Goal: Task Accomplishment & Management: Manage account settings

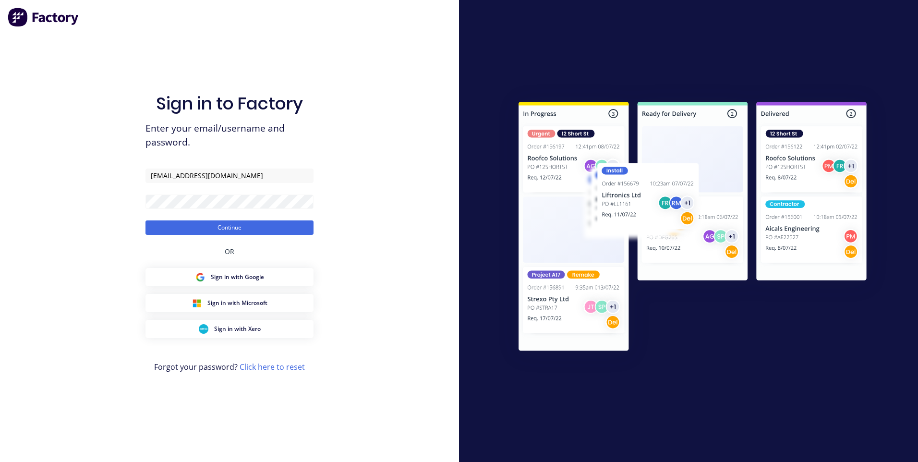
click at [231, 229] on button "Continue" at bounding box center [230, 227] width 168 height 14
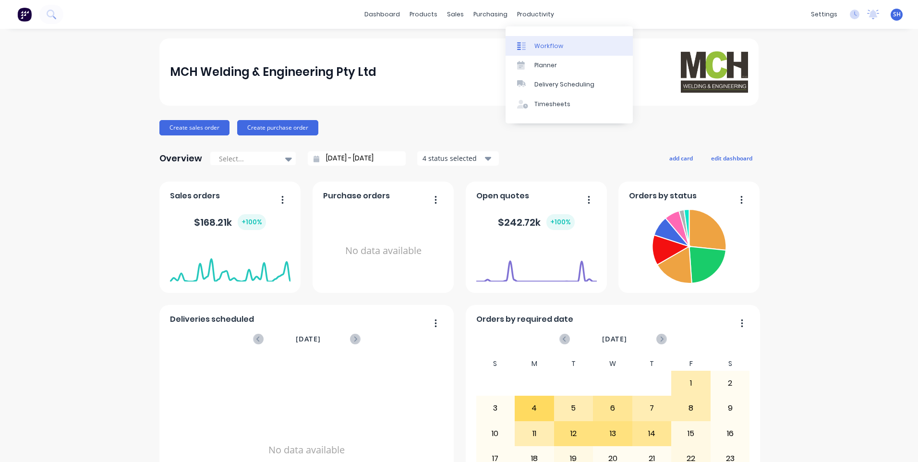
click at [543, 44] on div "Workflow" at bounding box center [549, 46] width 29 height 9
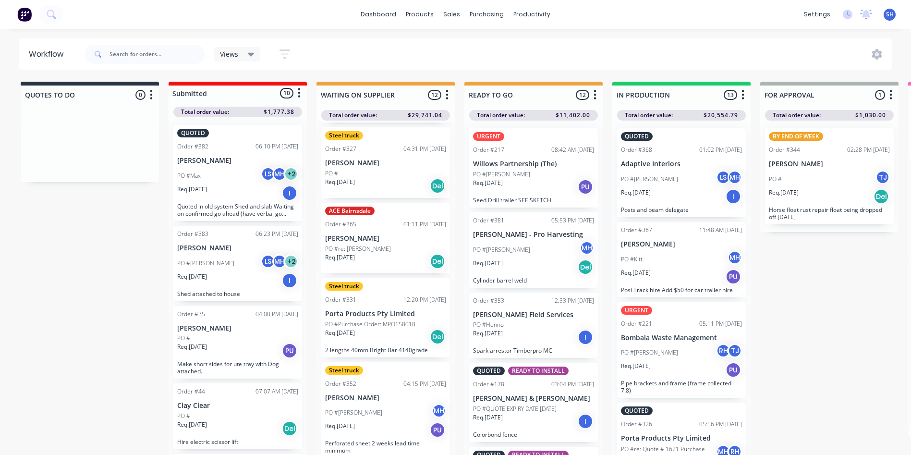
scroll to position [336, 0]
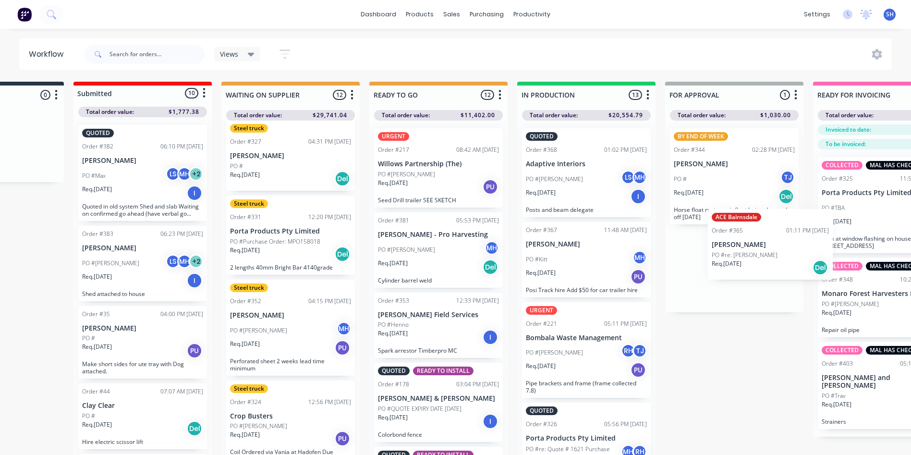
drag, startPoint x: 376, startPoint y: 240, endPoint x: 767, endPoint y: 253, distance: 390.8
click at [767, 253] on div "QUOTES TO DO 0 Status colour #273444 hex #273444 Save Cancel Notifications Emai…" at bounding box center [699, 285] width 1602 height 407
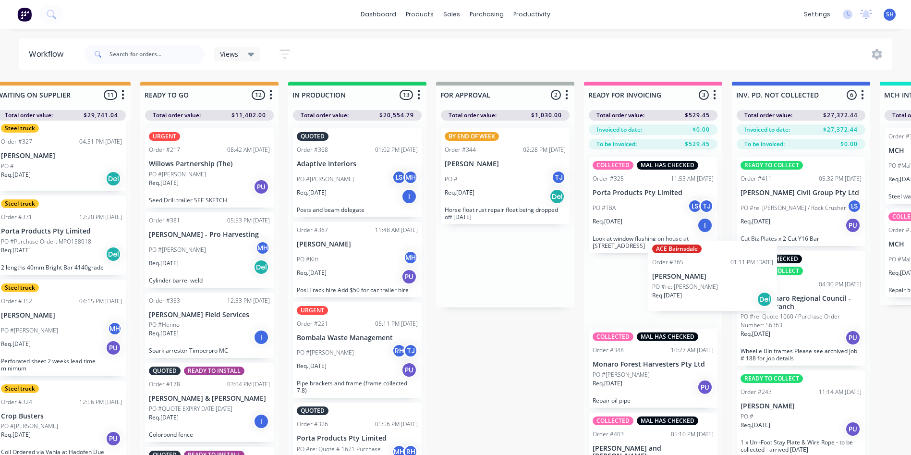
scroll to position [0, 326]
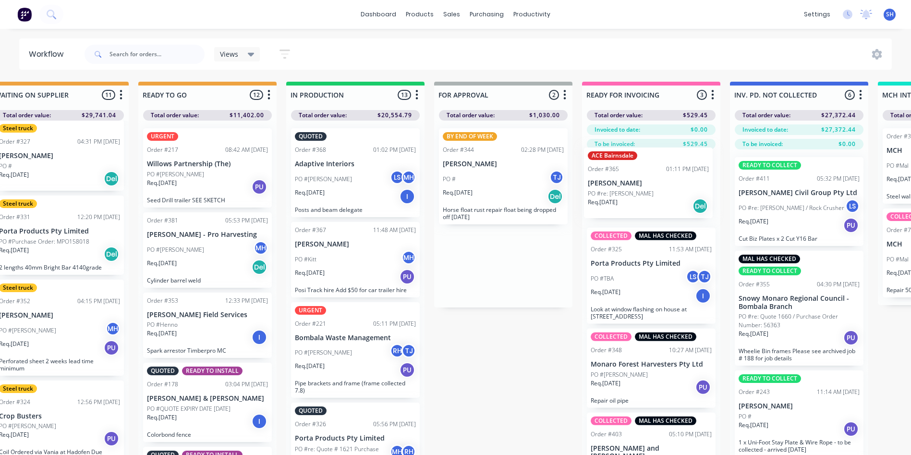
drag, startPoint x: 726, startPoint y: 257, endPoint x: 663, endPoint y: 175, distance: 103.1
click at [663, 175] on div "QUOTES TO DO 0 Status colour #273444 hex #273444 Save Cancel Notifications Emai…" at bounding box center [468, 285] width 1602 height 407
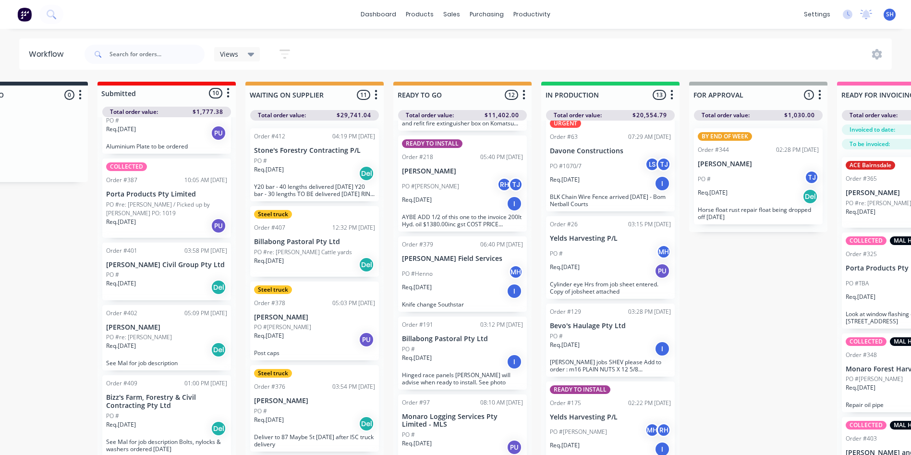
scroll to position [384, 0]
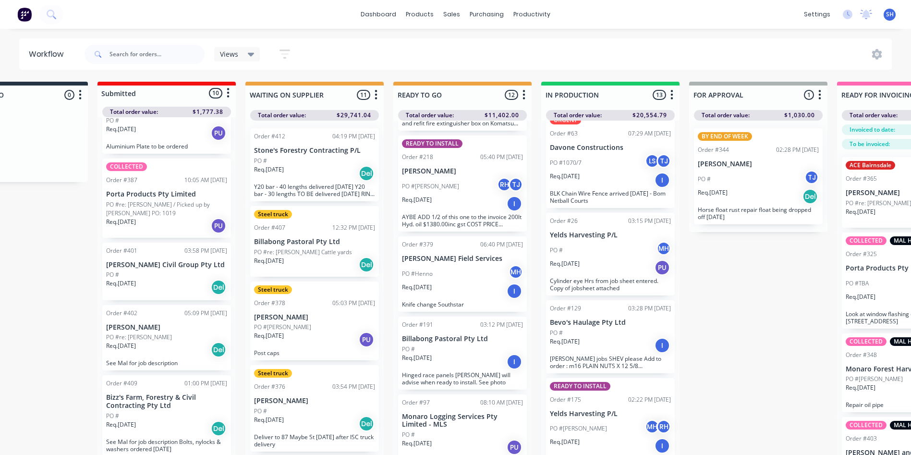
click at [760, 180] on div "PO # TJ" at bounding box center [758, 179] width 121 height 18
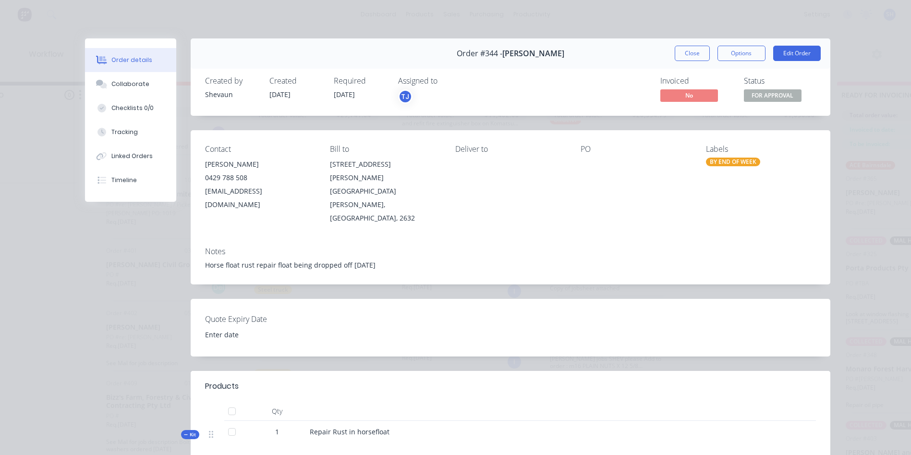
scroll to position [0, 0]
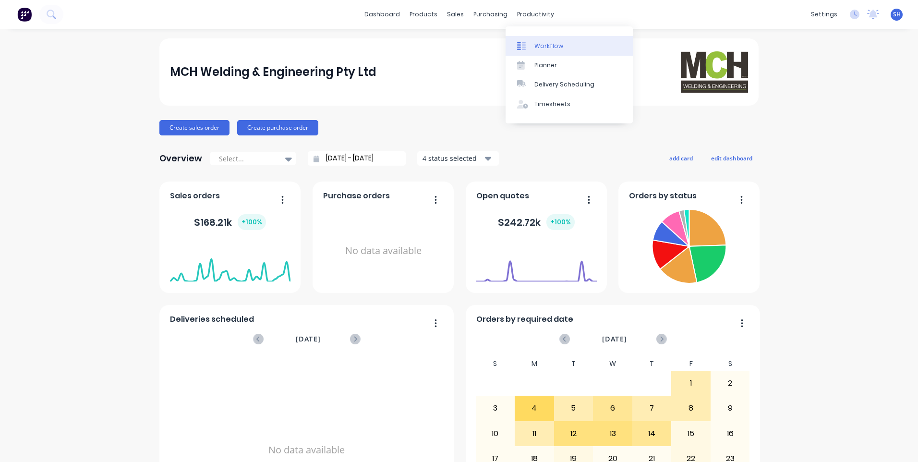
click at [543, 46] on div "Workflow" at bounding box center [549, 46] width 29 height 9
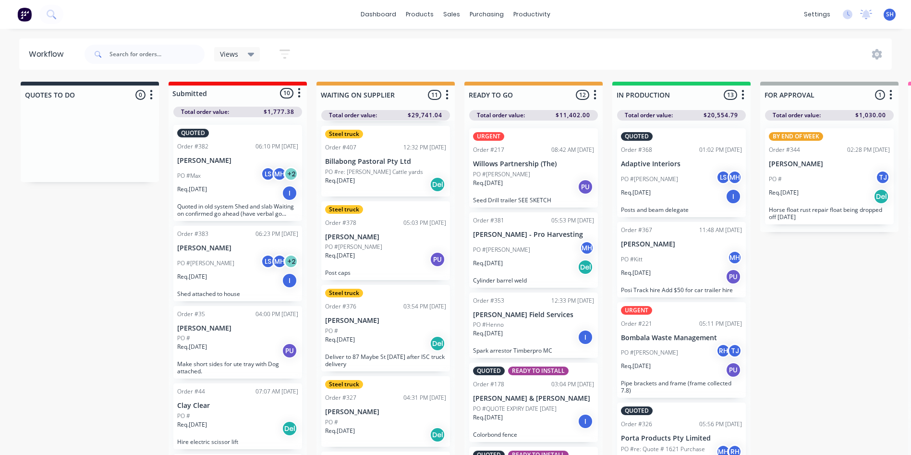
scroll to position [96, 0]
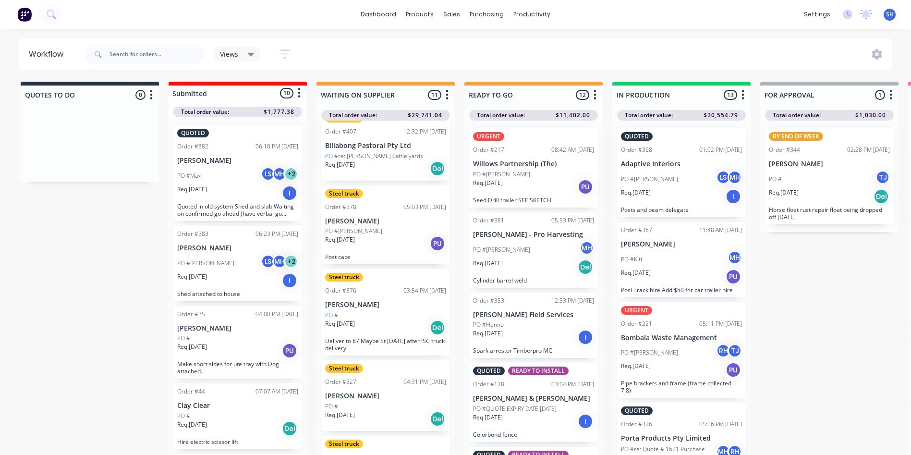
click at [372, 240] on div "Req. 12/08/25 PU" at bounding box center [385, 243] width 121 height 16
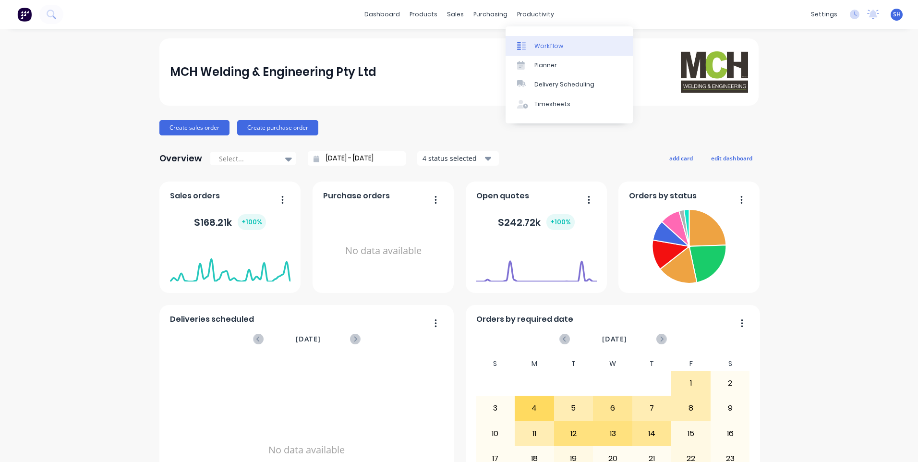
click at [538, 41] on link "Workflow" at bounding box center [569, 45] width 127 height 19
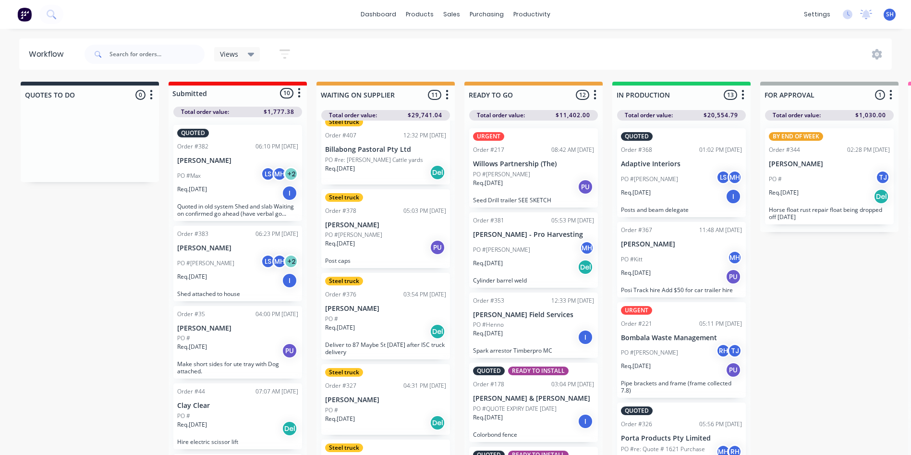
scroll to position [96, 0]
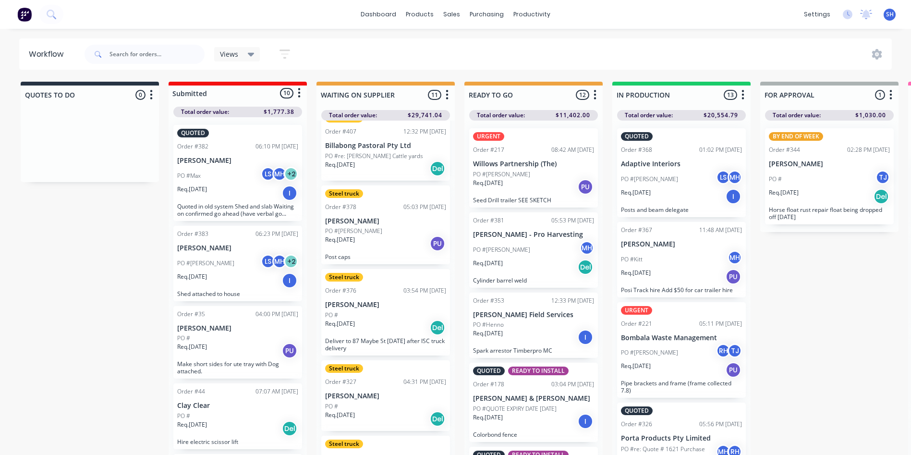
click at [384, 328] on div "Req. 12/08/25 Del" at bounding box center [385, 327] width 121 height 16
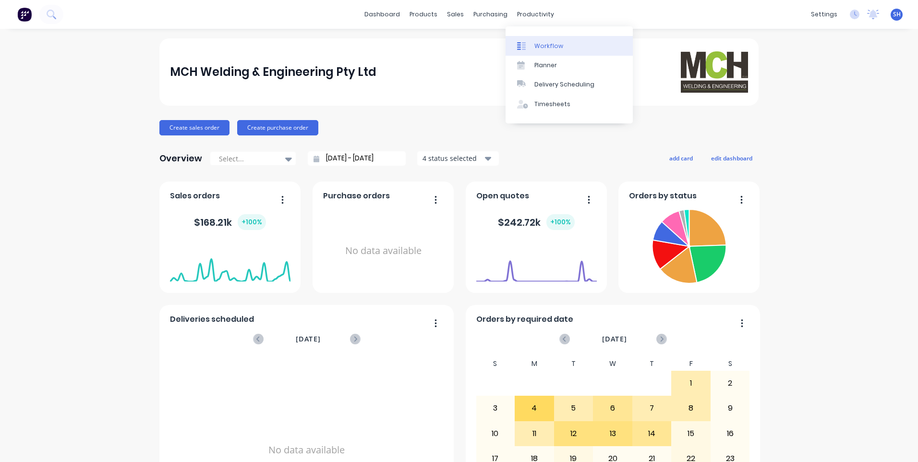
click at [540, 44] on div "Workflow" at bounding box center [549, 46] width 29 height 9
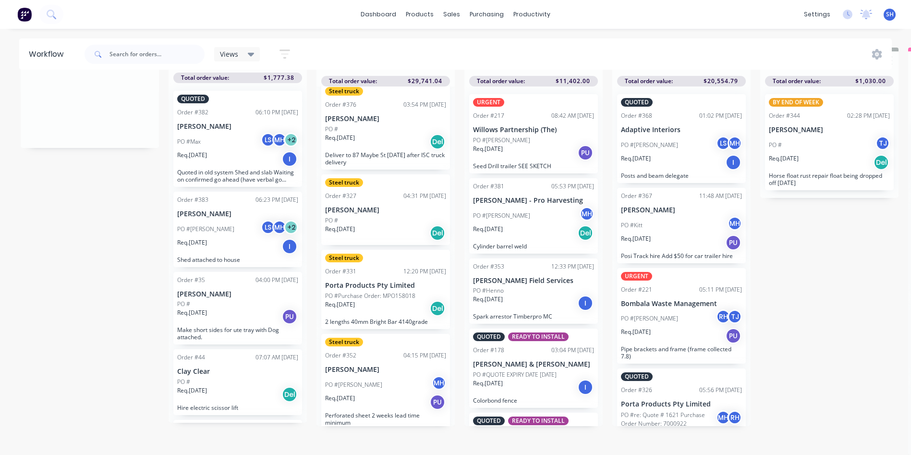
scroll to position [209, 0]
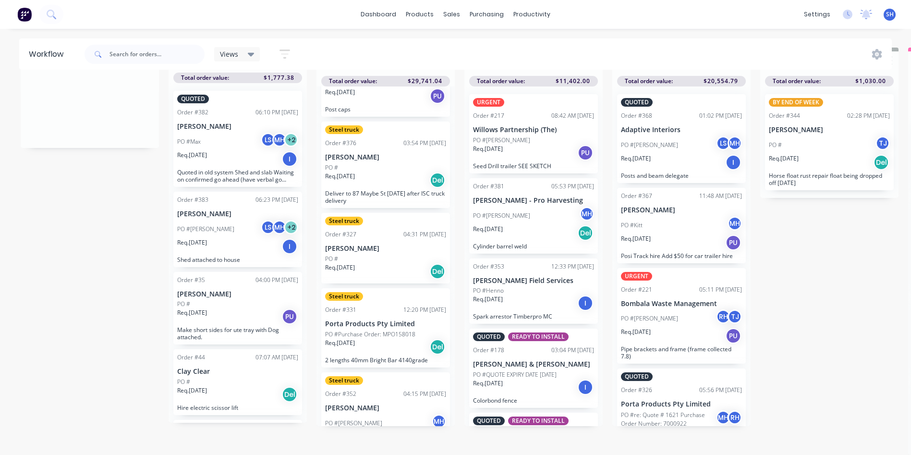
click at [386, 263] on div "Req. 06/08/25 Del" at bounding box center [385, 271] width 121 height 16
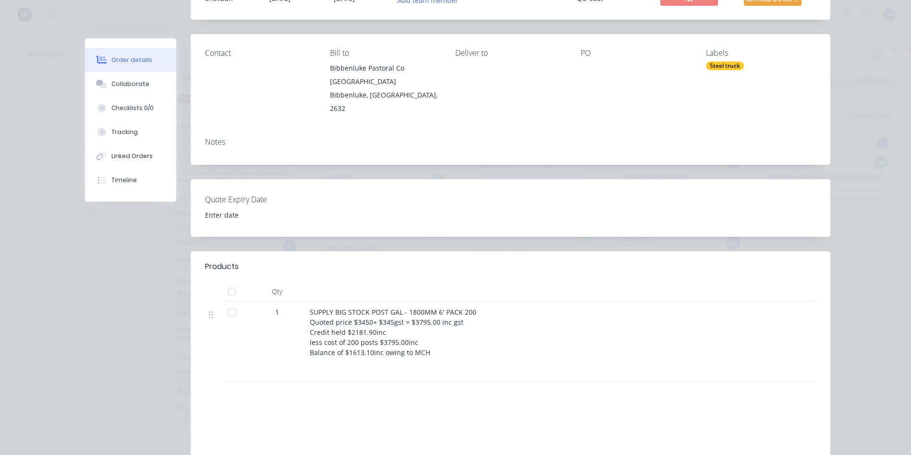
scroll to position [0, 0]
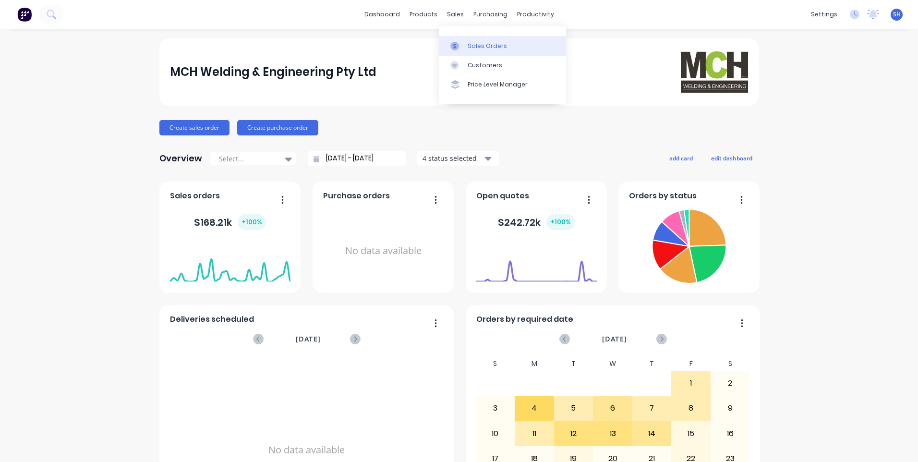
click at [480, 44] on div "Sales Orders" at bounding box center [487, 46] width 39 height 9
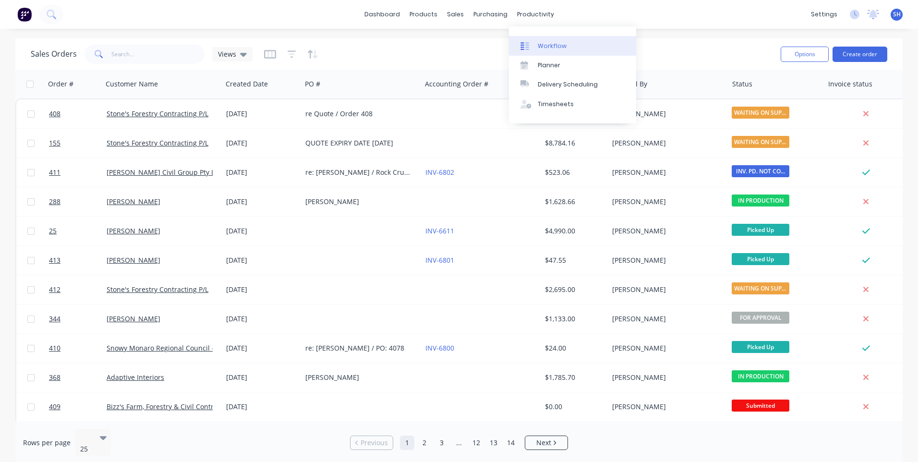
click at [546, 43] on div "Workflow" at bounding box center [552, 46] width 29 height 9
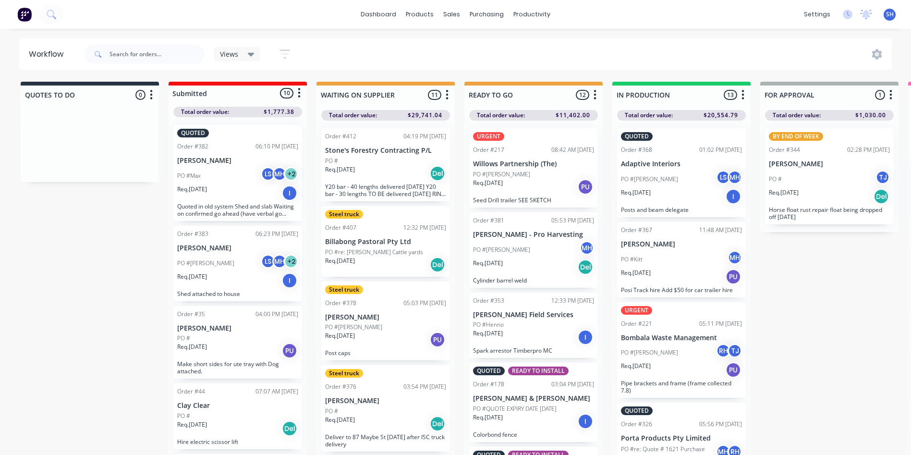
click at [390, 227] on div "Order #407 12:32 PM 14/08/25" at bounding box center [385, 227] width 121 height 9
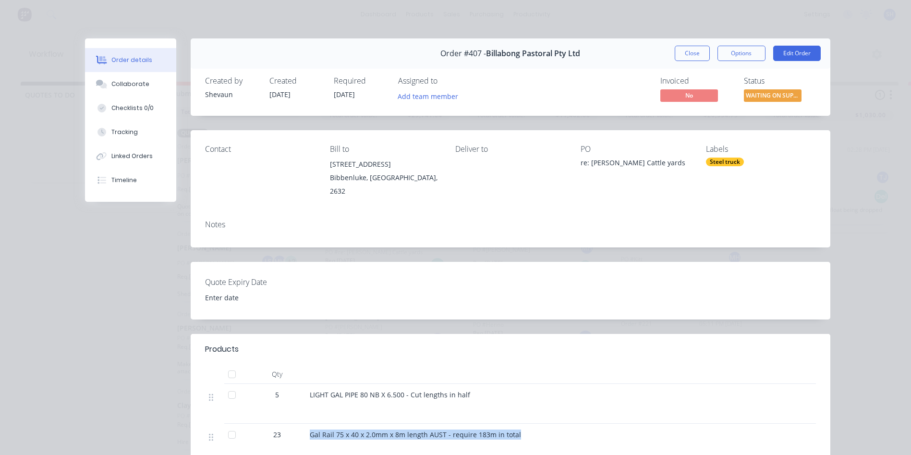
drag, startPoint x: 306, startPoint y: 435, endPoint x: 515, endPoint y: 426, distance: 209.1
click at [515, 426] on div "Gal Rail 75 x 40 x 2.0mm x 8m length AUST - require 183m in total" at bounding box center [498, 444] width 384 height 40
drag, startPoint x: 515, startPoint y: 426, endPoint x: 497, endPoint y: 437, distance: 21.5
copy span "Gal Rail 75 x 40 x 2.0mm x 8m length AUST - require 183m in total"
drag, startPoint x: 398, startPoint y: 394, endPoint x: 306, endPoint y: 395, distance: 92.7
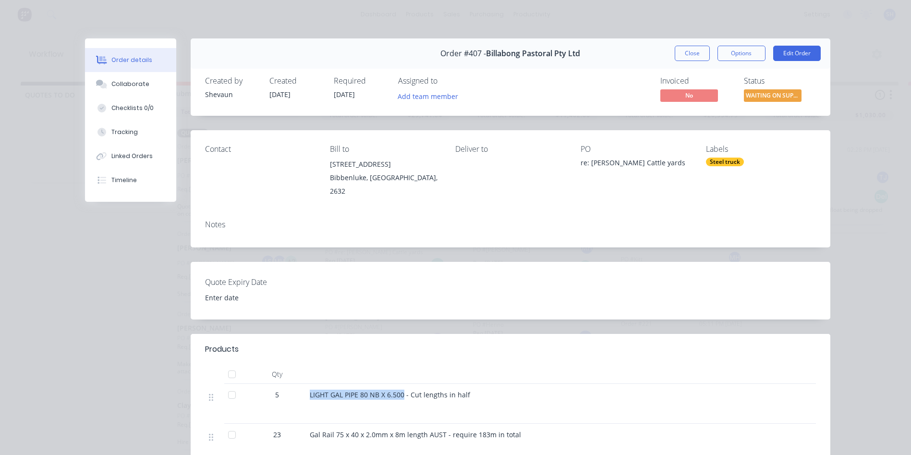
click at [306, 395] on div "LIGHT GAL PIPE 80 NB X 6.500 - Cut lengths in half" at bounding box center [498, 404] width 384 height 40
drag, startPoint x: 306, startPoint y: 395, endPoint x: 340, endPoint y: 392, distance: 34.7
copy span "LIGHT GAL PIPE 80 NB X 6.500"
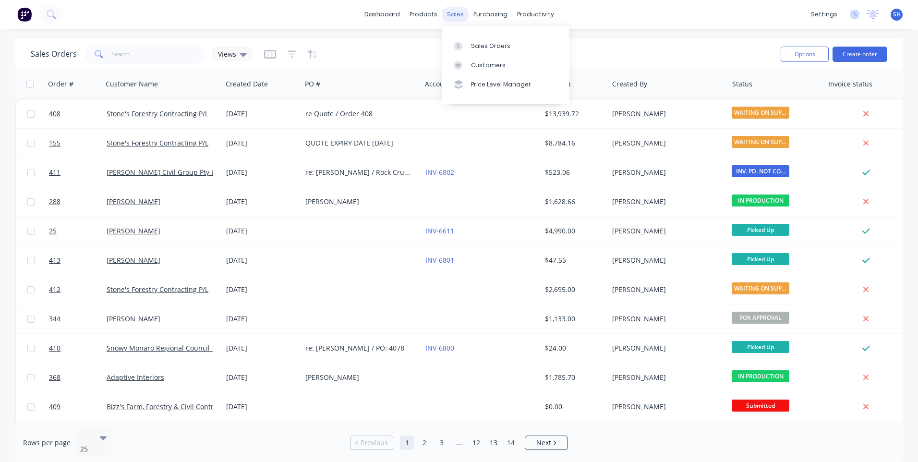
click at [457, 13] on div "sales" at bounding box center [455, 14] width 26 height 14
click at [531, 16] on div "productivity" at bounding box center [536, 14] width 47 height 14
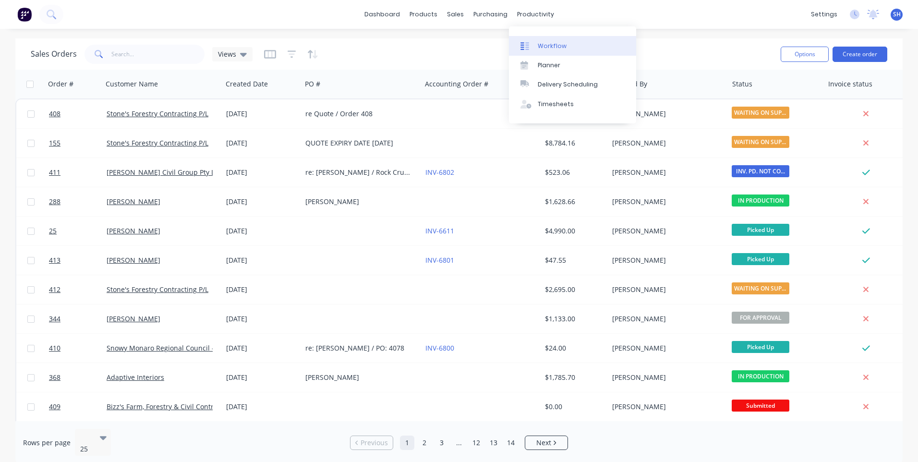
click at [540, 42] on div "Workflow" at bounding box center [552, 46] width 29 height 9
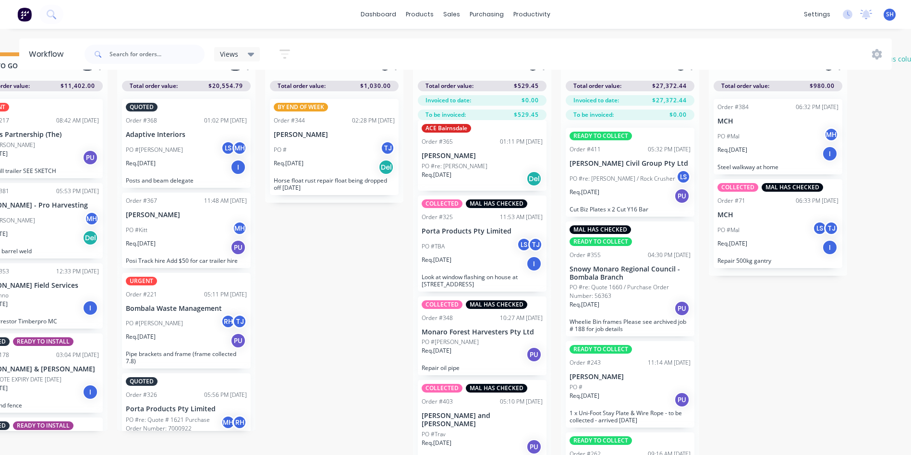
scroll to position [41, 495]
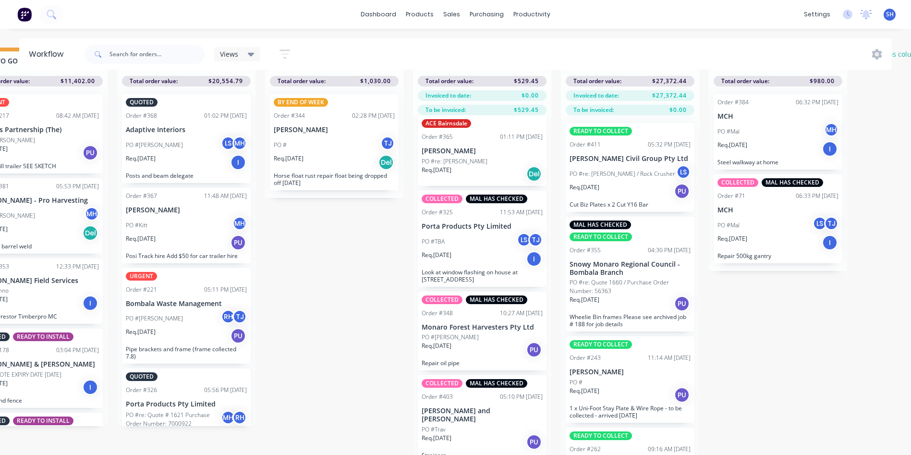
click at [485, 251] on div "Req. 13/08/25 I" at bounding box center [482, 259] width 121 height 16
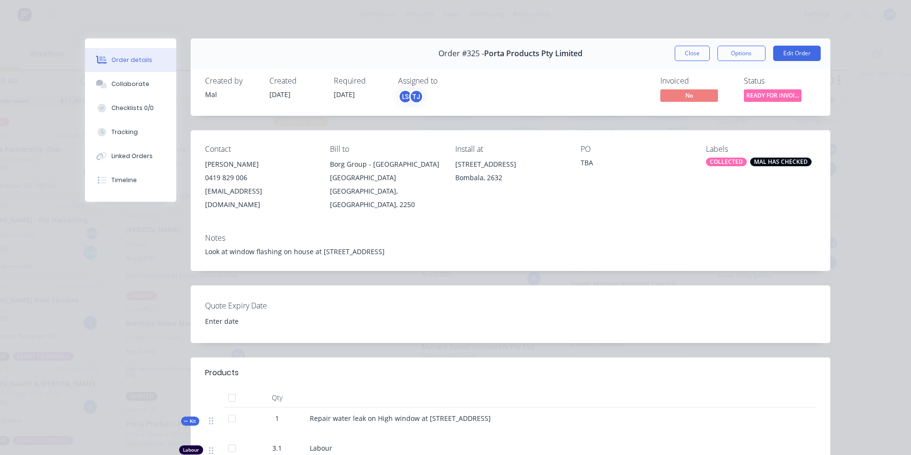
scroll to position [0, 495]
click at [745, 52] on button "Options" at bounding box center [742, 53] width 48 height 15
click at [740, 53] on button "Options" at bounding box center [742, 53] width 48 height 15
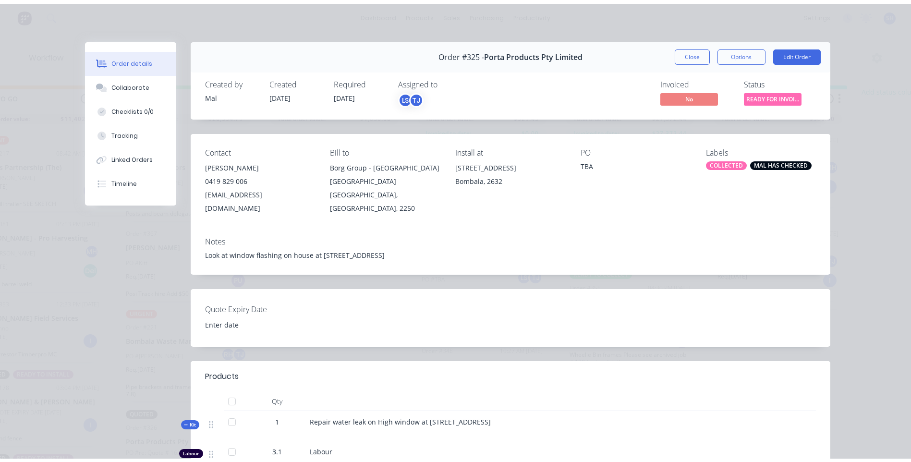
scroll to position [0, 0]
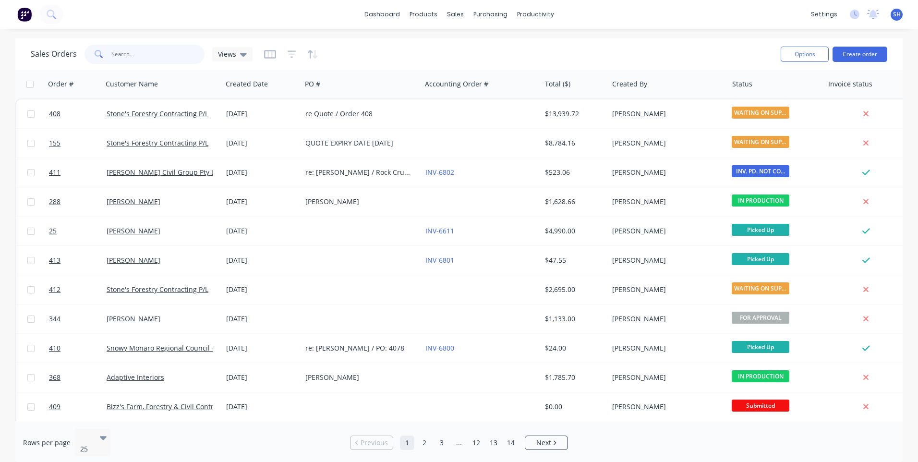
click at [120, 51] on input "text" at bounding box center [158, 54] width 94 height 19
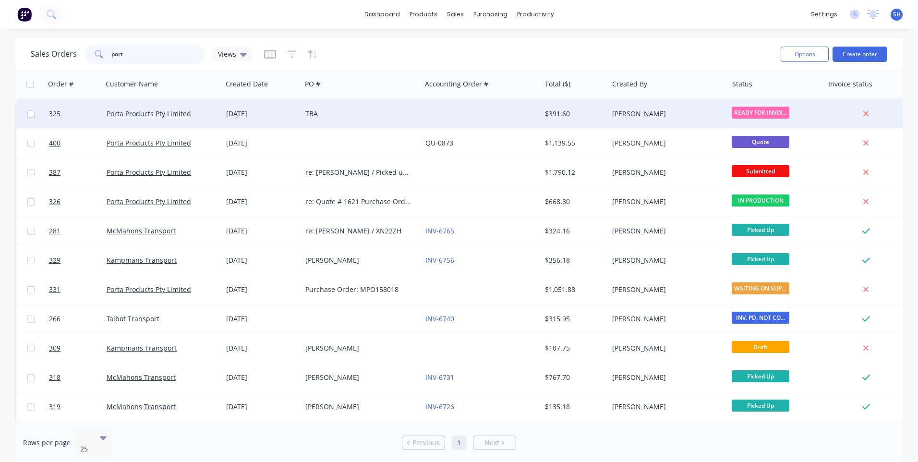
type input "port"
click at [367, 106] on div "TBA" at bounding box center [362, 113] width 120 height 29
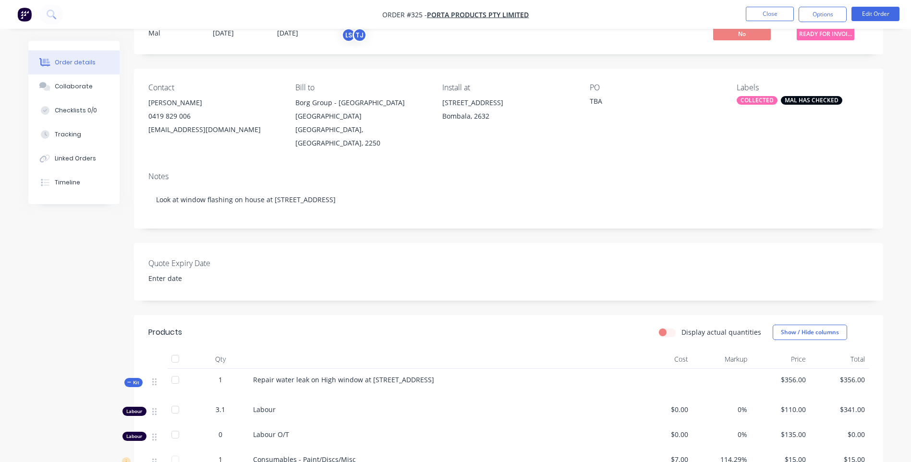
scroll to position [96, 0]
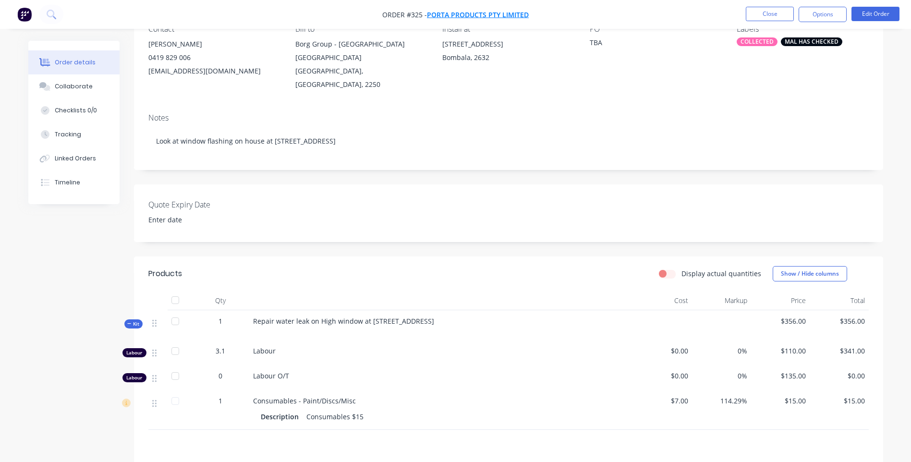
click at [459, 12] on span "Porta Products Pty Limited" at bounding box center [478, 14] width 102 height 9
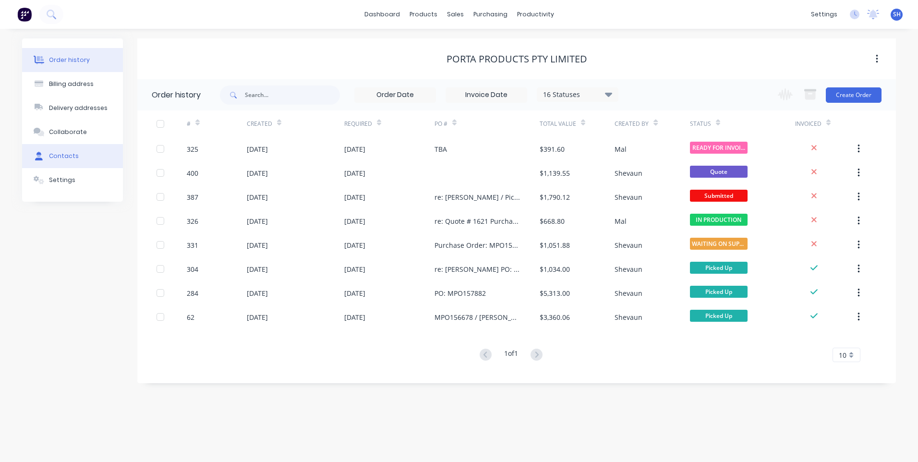
click at [61, 154] on div "Contacts" at bounding box center [64, 156] width 30 height 9
select select "AU"
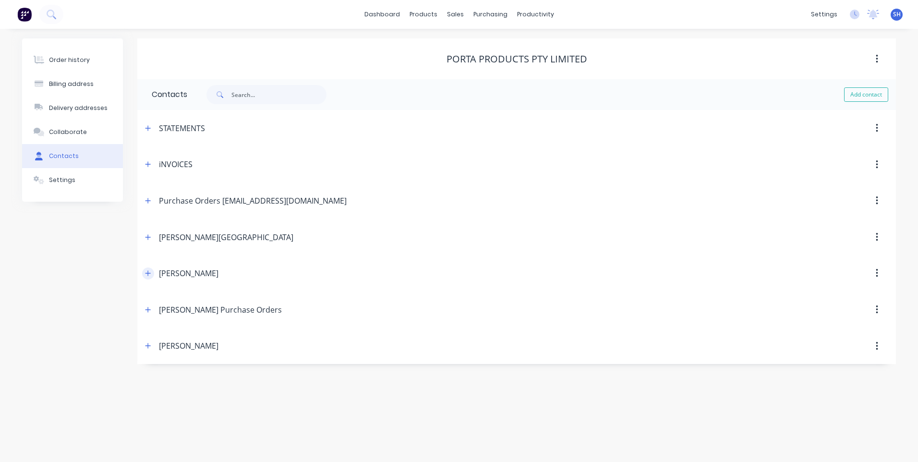
click at [149, 274] on icon "button" at bounding box center [148, 273] width 6 height 7
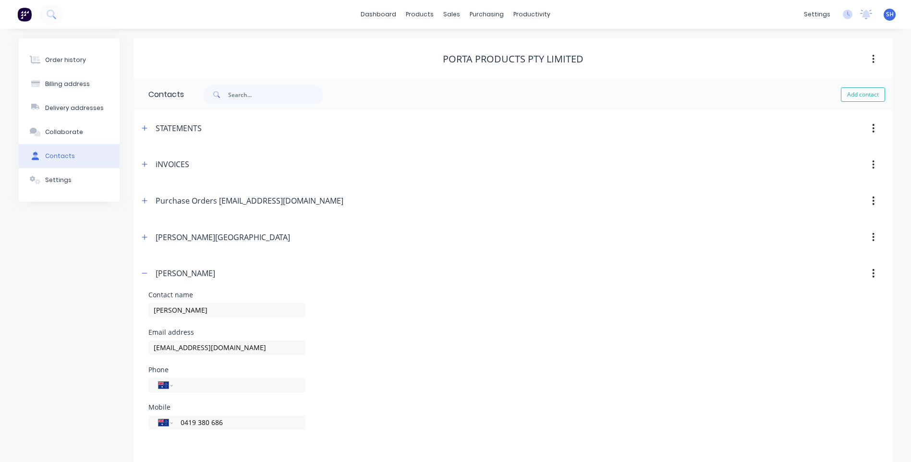
click at [25, 12] on img at bounding box center [24, 14] width 14 height 14
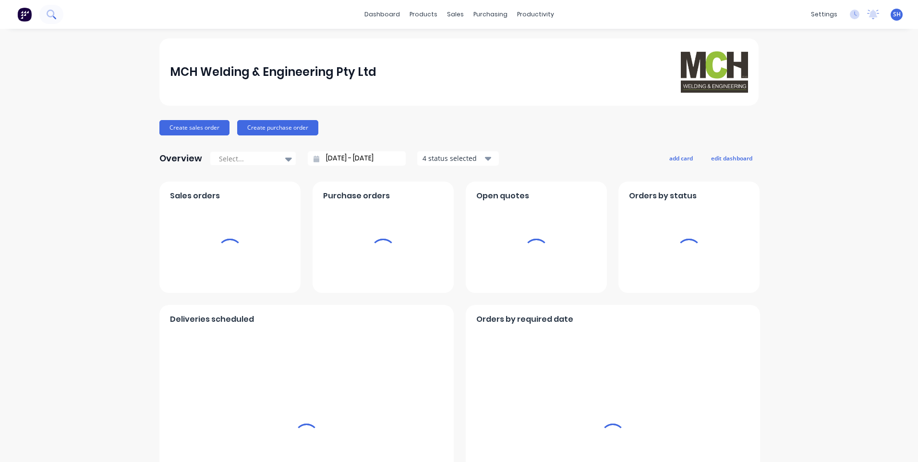
click at [53, 14] on icon at bounding box center [51, 14] width 9 height 9
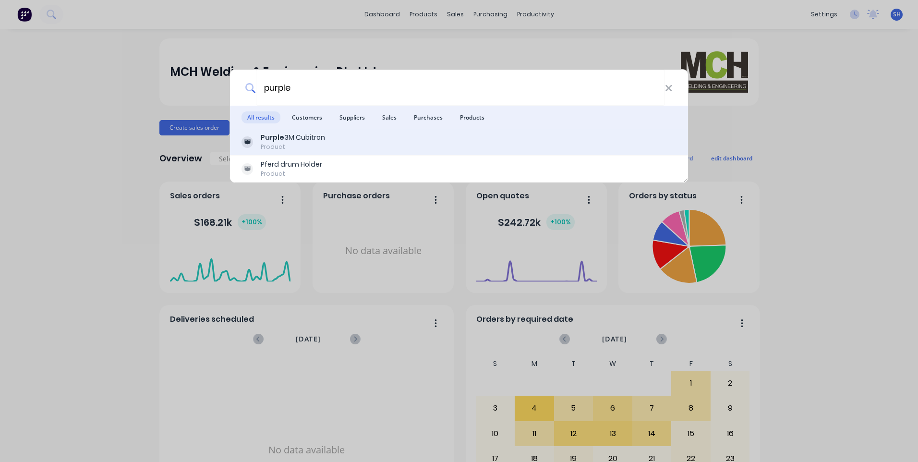
type input "purple"
click at [276, 139] on b "Purple" at bounding box center [273, 138] width 24 height 10
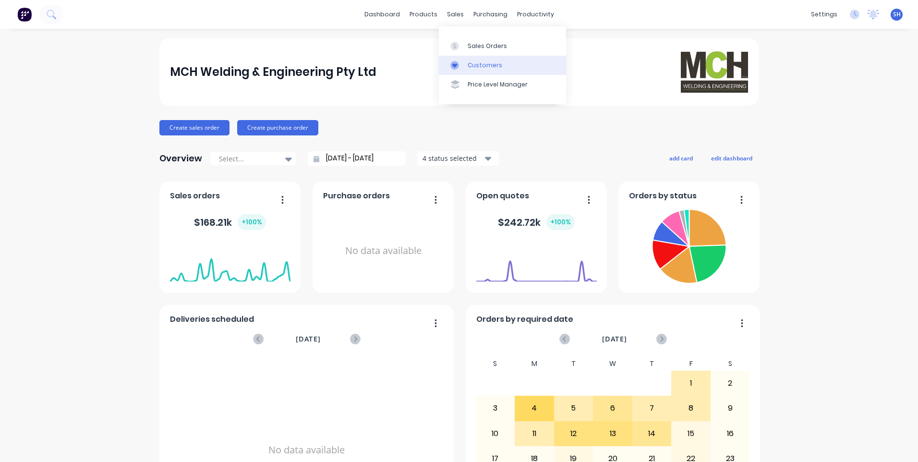
click at [474, 62] on div "Customers" at bounding box center [485, 65] width 35 height 9
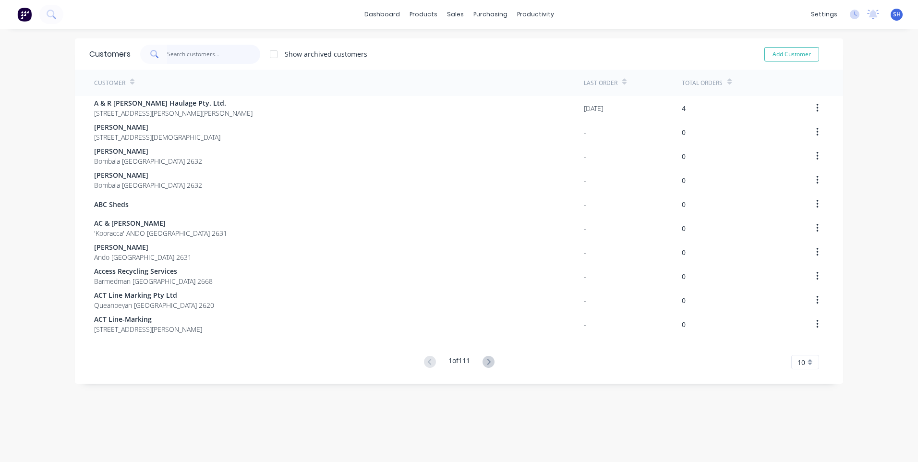
click at [172, 53] on input "text" at bounding box center [214, 54] width 94 height 19
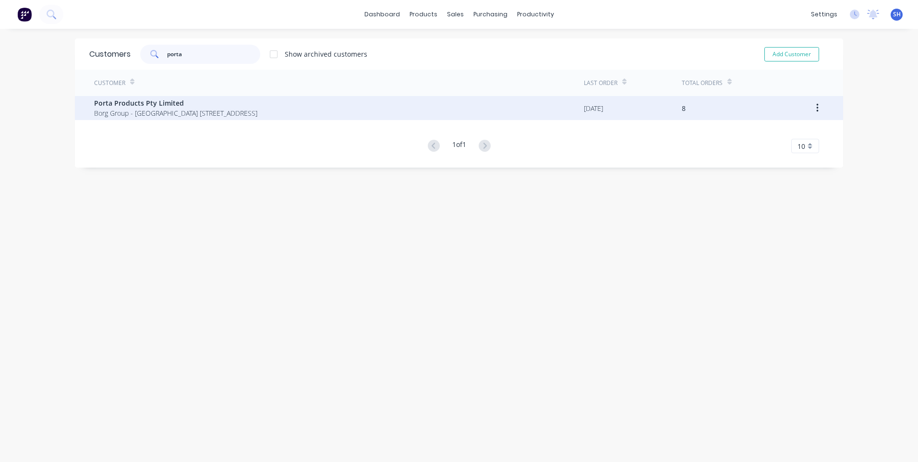
type input "porta"
click at [158, 100] on span "Porta Products Pty Limited" at bounding box center [175, 103] width 163 height 10
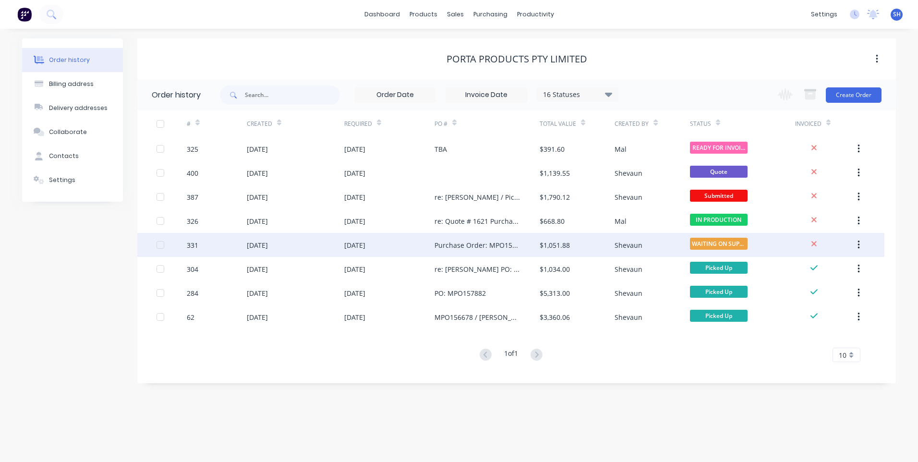
click at [409, 244] on div "15 Aug 2025" at bounding box center [389, 245] width 90 height 24
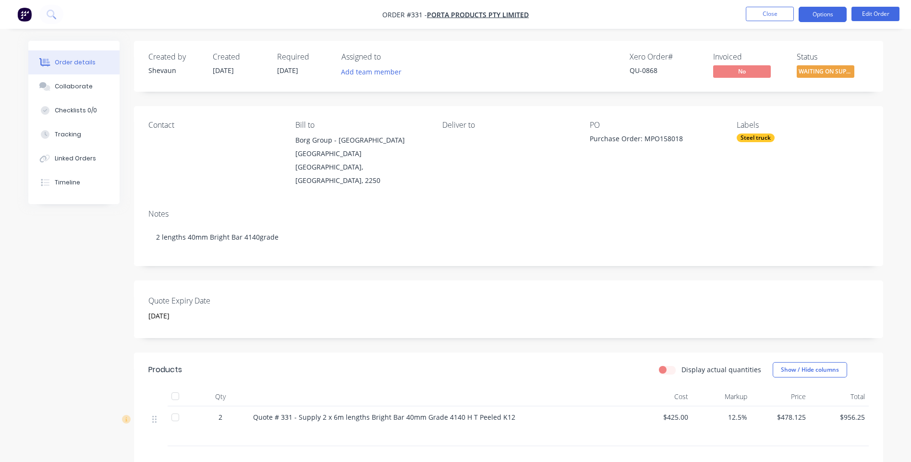
click at [822, 15] on button "Options" at bounding box center [823, 14] width 48 height 15
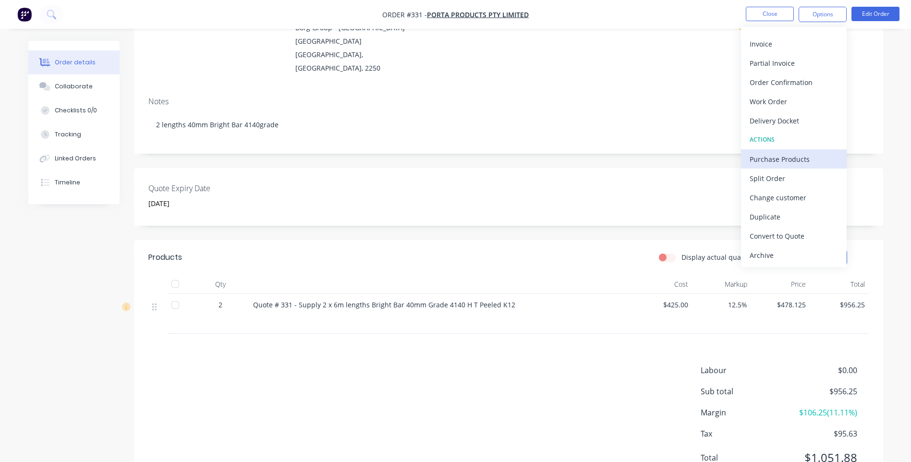
scroll to position [132, 0]
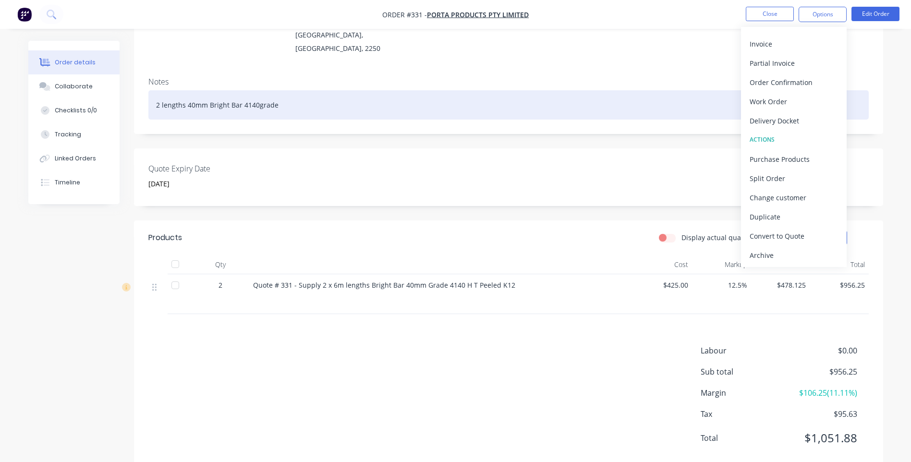
click at [648, 90] on div "2 lengths 40mm Bright Bar 4140grade" at bounding box center [508, 104] width 721 height 29
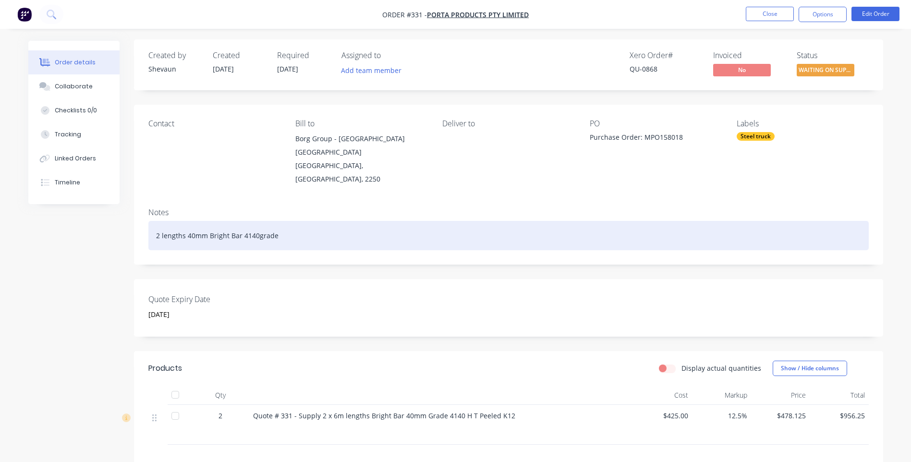
scroll to position [0, 0]
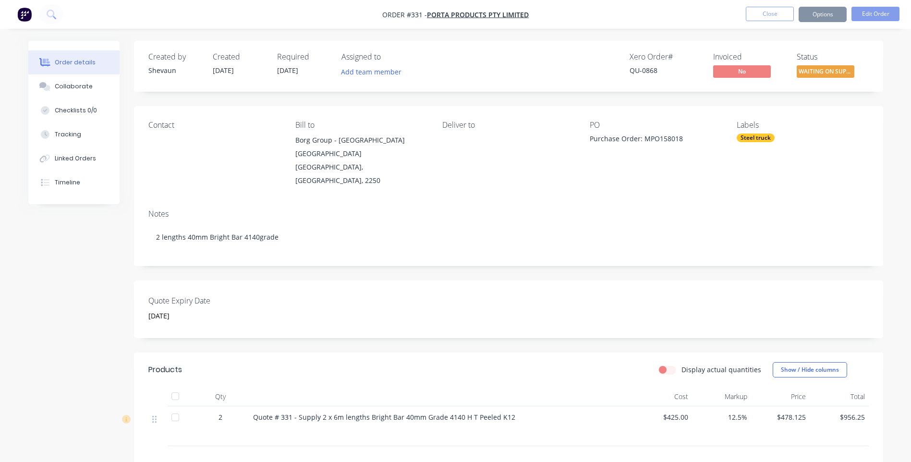
click at [24, 11] on img "button" at bounding box center [24, 14] width 14 height 14
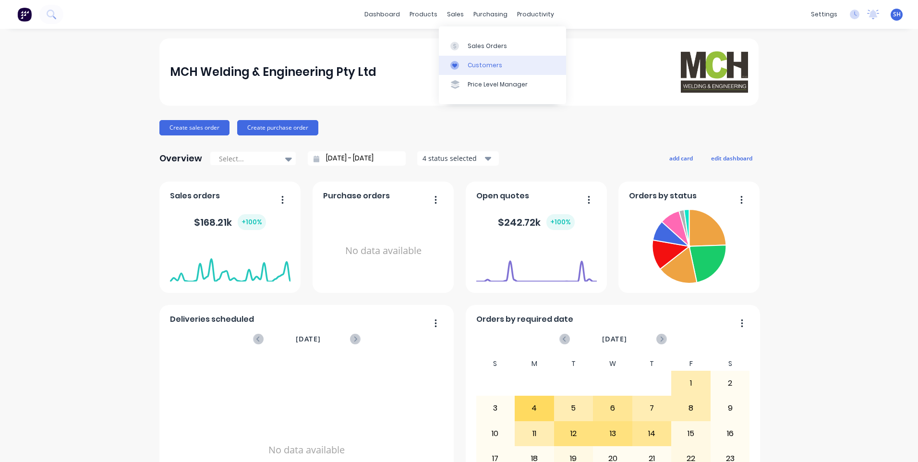
click at [482, 63] on div "Customers" at bounding box center [485, 65] width 35 height 9
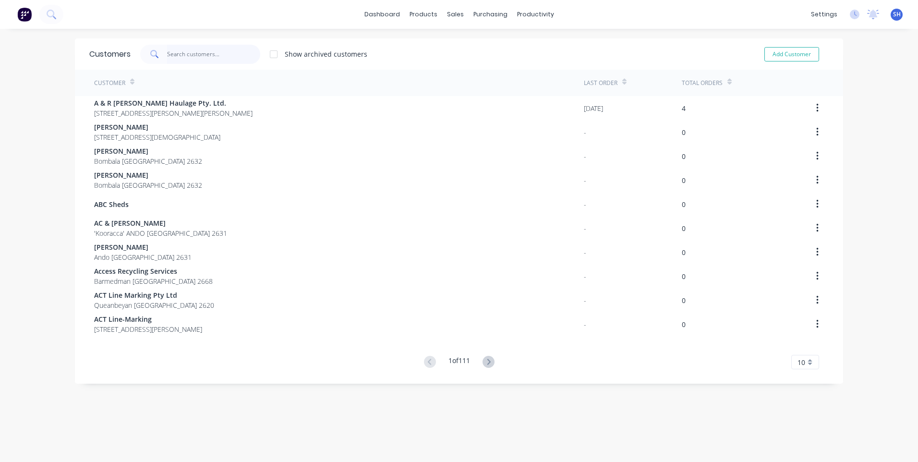
click at [167, 56] on input "text" at bounding box center [214, 54] width 94 height 19
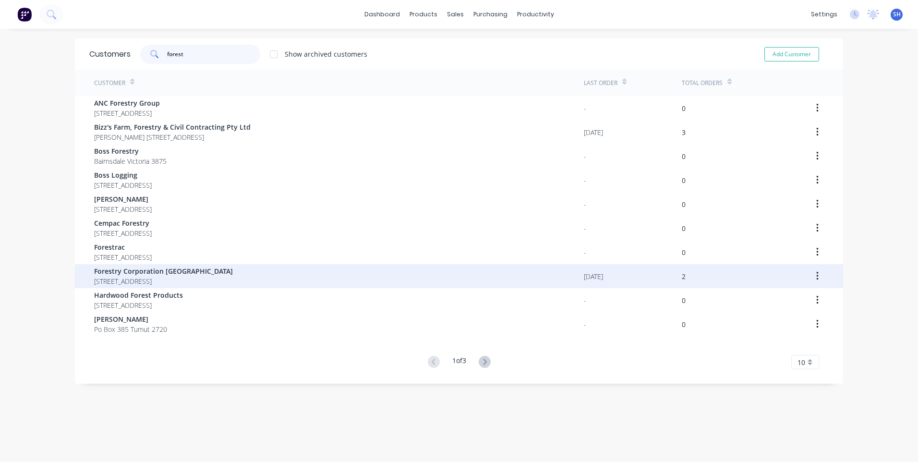
type input "forest"
click at [145, 269] on span "Forestry Corporation [GEOGRAPHIC_DATA]" at bounding box center [163, 271] width 139 height 10
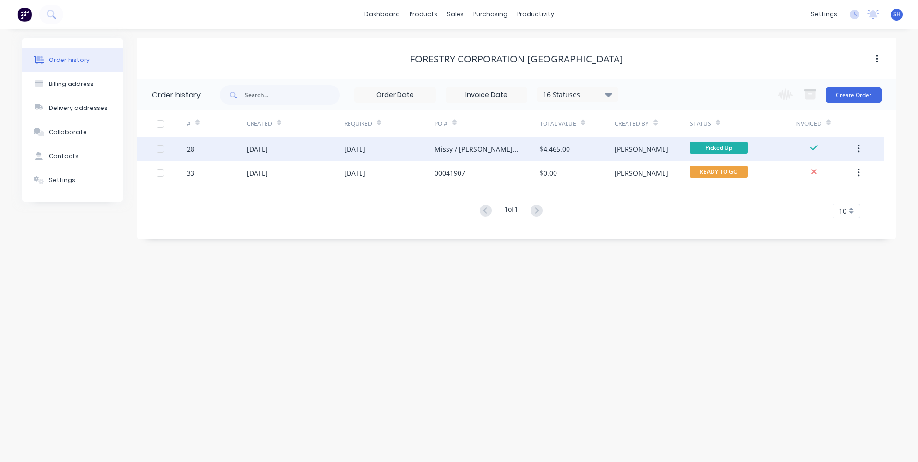
click at [404, 147] on div "[DATE]" at bounding box center [389, 149] width 90 height 24
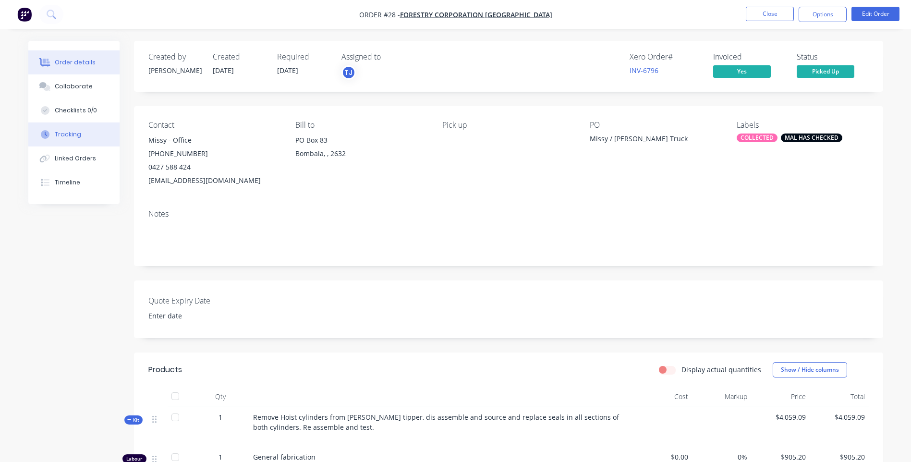
click at [62, 132] on div "Tracking" at bounding box center [68, 134] width 26 height 9
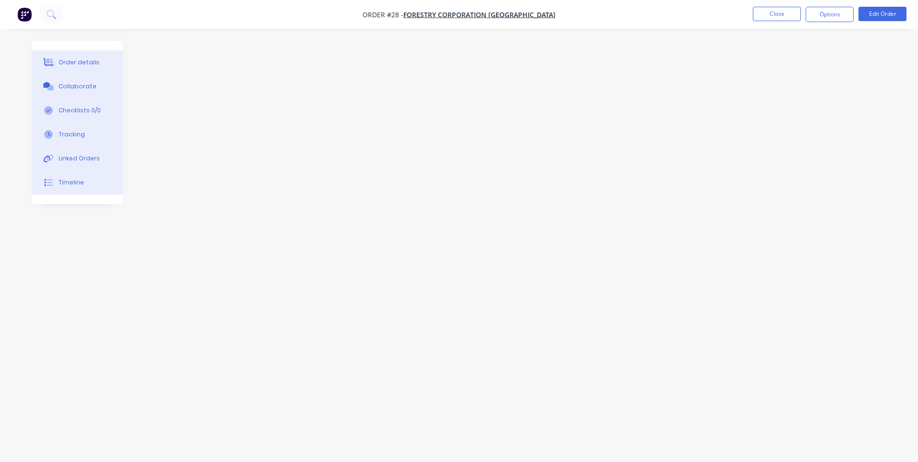
click at [73, 60] on div "Order details" at bounding box center [79, 62] width 41 height 9
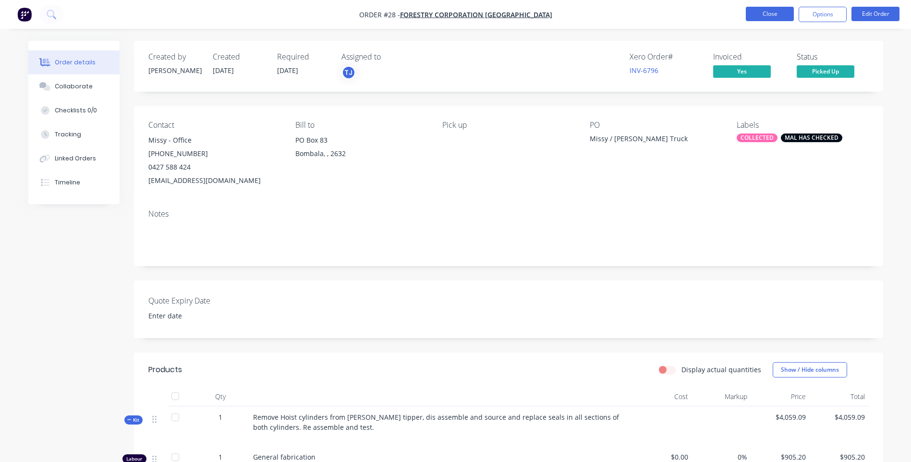
click at [767, 12] on button "Close" at bounding box center [770, 14] width 48 height 14
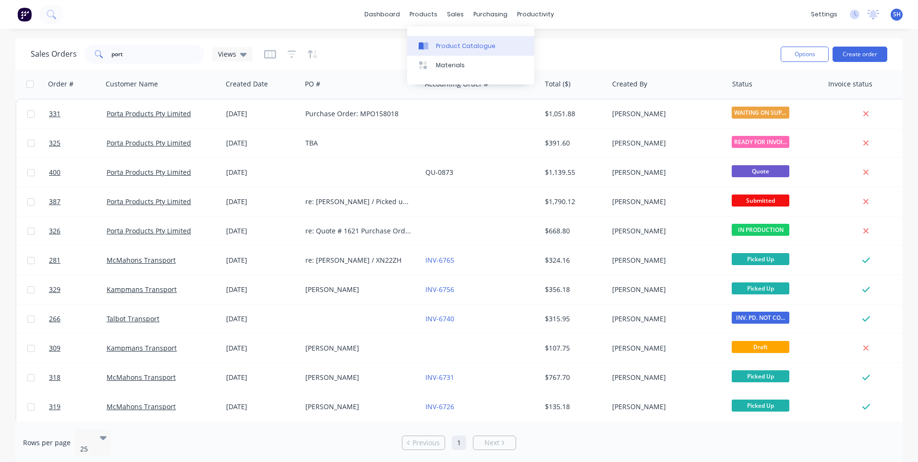
click at [463, 44] on div "Product Catalogue" at bounding box center [466, 46] width 60 height 9
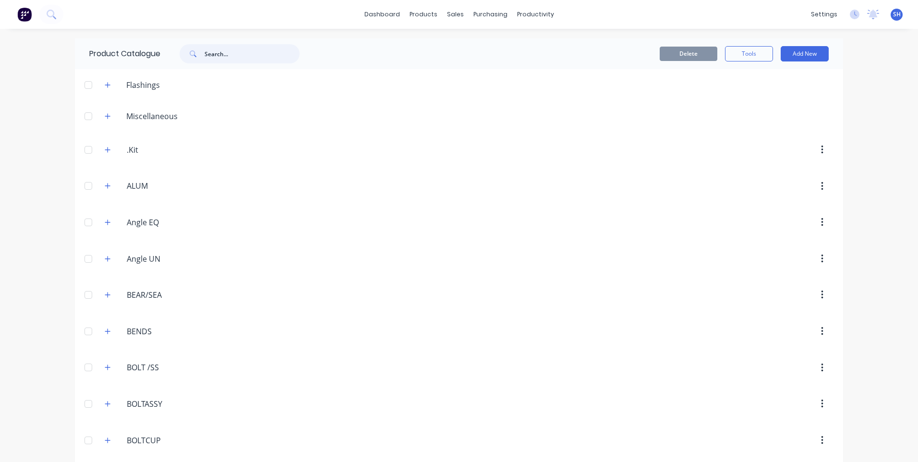
click at [205, 52] on input "text" at bounding box center [252, 53] width 95 height 19
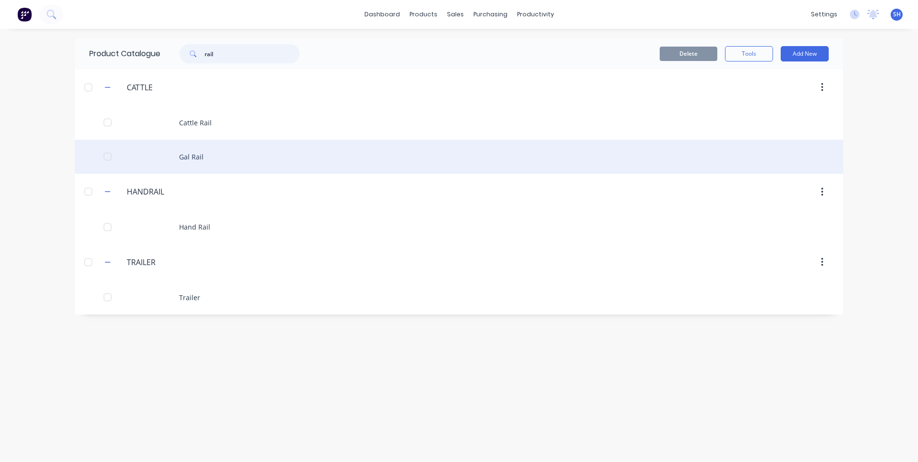
type input "rail"
click at [196, 156] on div "Gal Rail" at bounding box center [459, 157] width 769 height 34
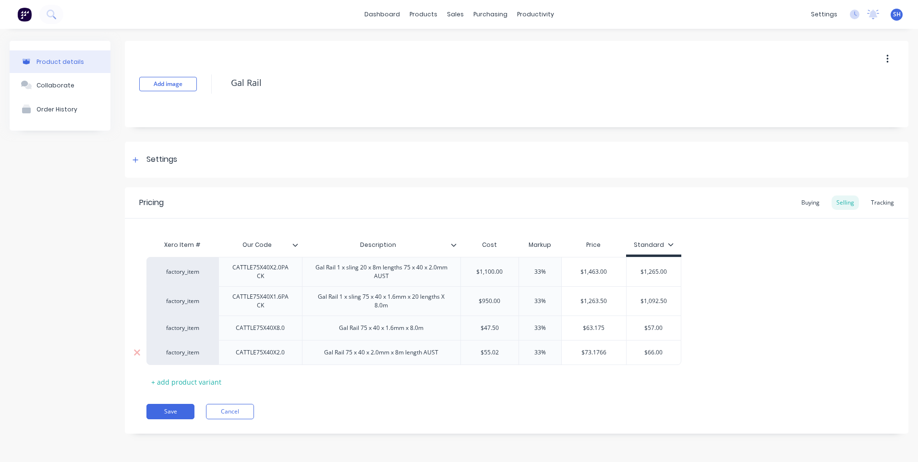
click at [503, 354] on input "$55.02" at bounding box center [490, 352] width 58 height 9
type input "$55.00"
type input "3"
type input "250"
type input "$66.00"
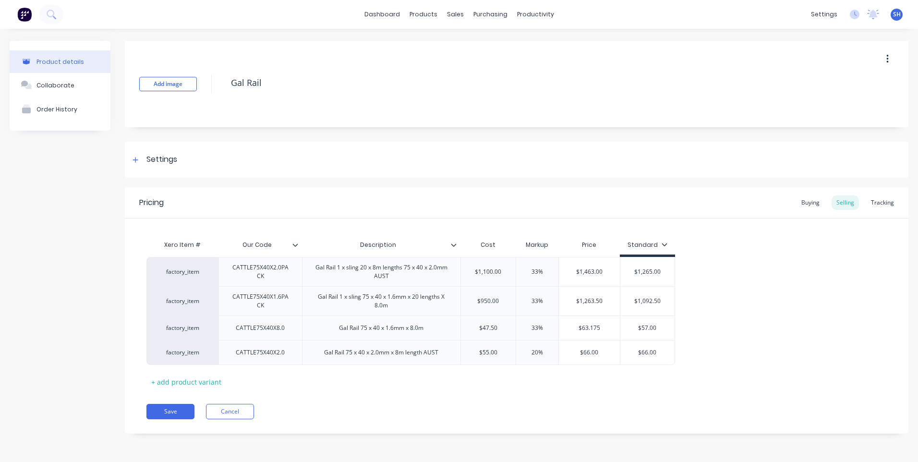
click at [395, 392] on div "Pricing Buying Selling Tracking Xero Item # Our Code Description Cost Markup Pr…" at bounding box center [517, 310] width 784 height 246
click at [172, 407] on button "Save" at bounding box center [171, 411] width 48 height 15
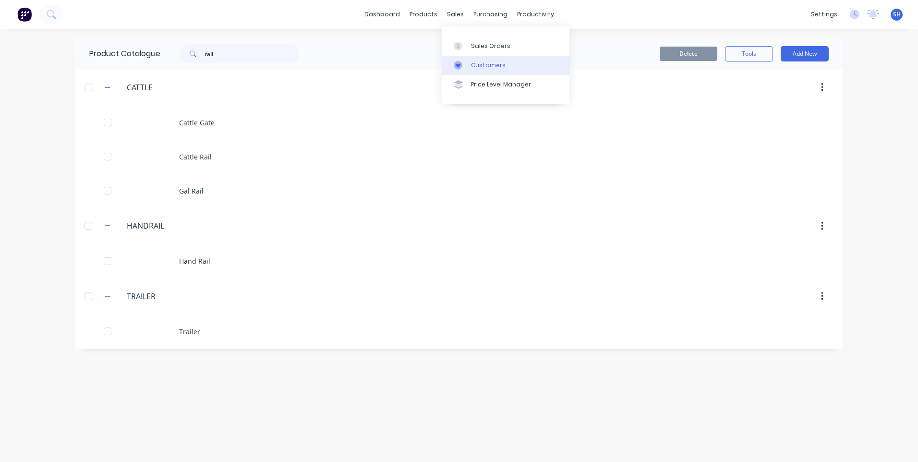
click at [482, 63] on div "Customers" at bounding box center [488, 65] width 35 height 9
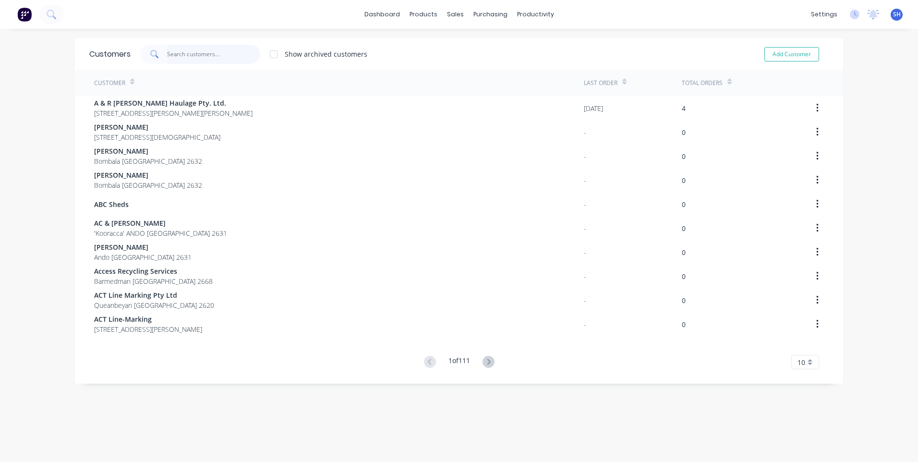
click at [176, 52] on input "text" at bounding box center [214, 54] width 94 height 19
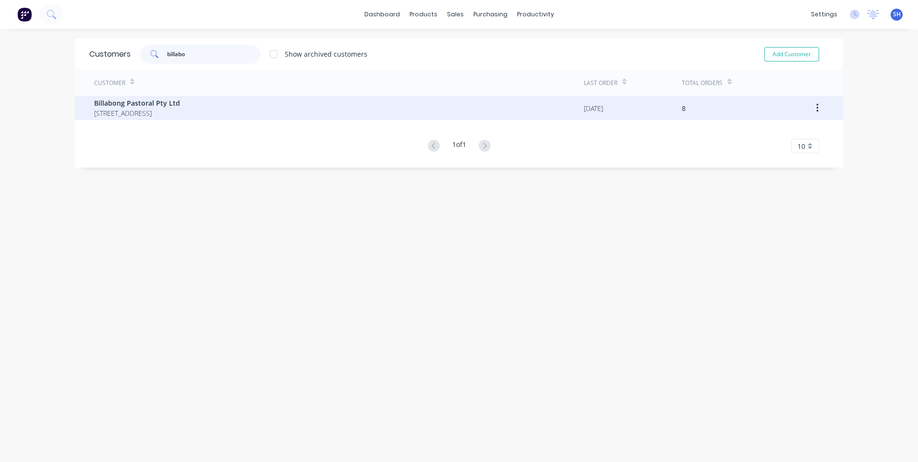
type input "billabo"
click at [138, 102] on span "Billabong Pastoral Pty Ltd" at bounding box center [137, 103] width 86 height 10
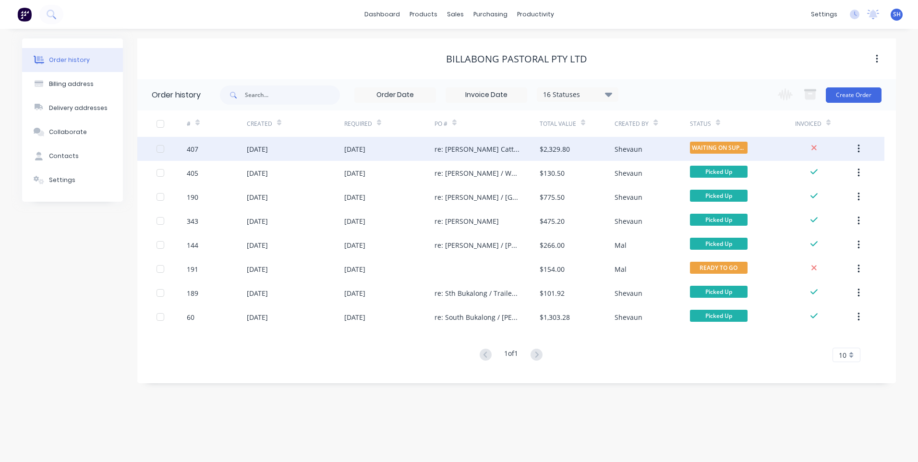
click at [406, 149] on div "14 Aug 2025" at bounding box center [389, 149] width 90 height 24
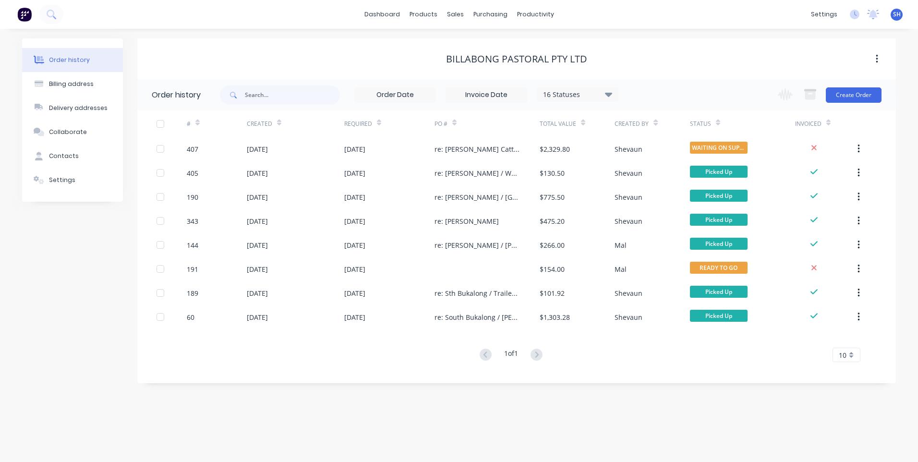
click at [273, 446] on div "Order history Billing address Delivery addresses Collaborate Contacts Settings …" at bounding box center [459, 245] width 918 height 433
click at [489, 62] on div "Customers" at bounding box center [488, 65] width 35 height 9
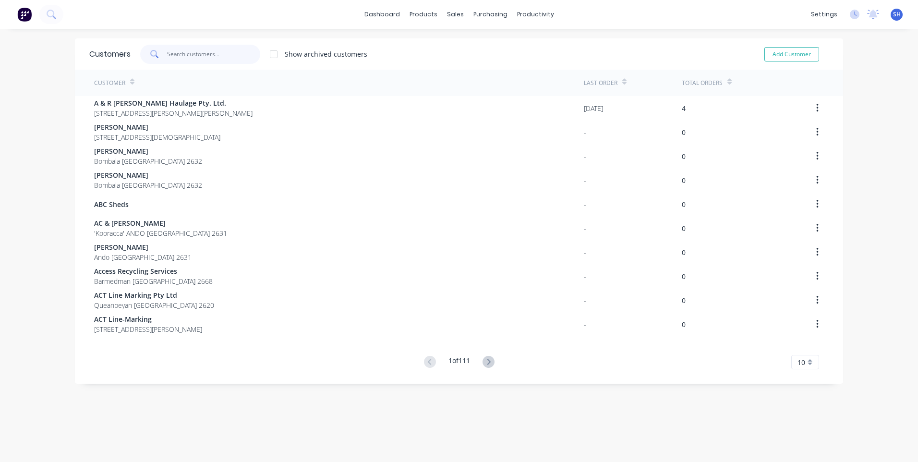
click at [177, 54] on input "text" at bounding box center [214, 54] width 94 height 19
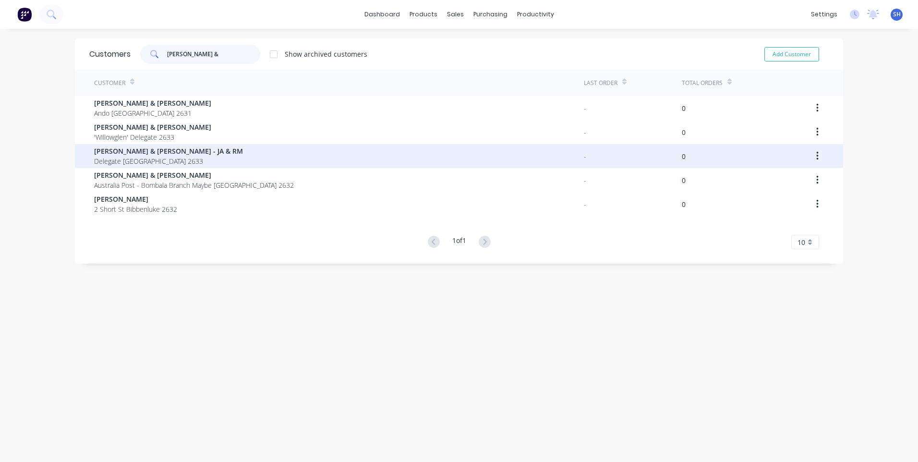
type input "john &"
click at [136, 155] on span "John & Ros Teschke - JA & RM" at bounding box center [168, 151] width 149 height 10
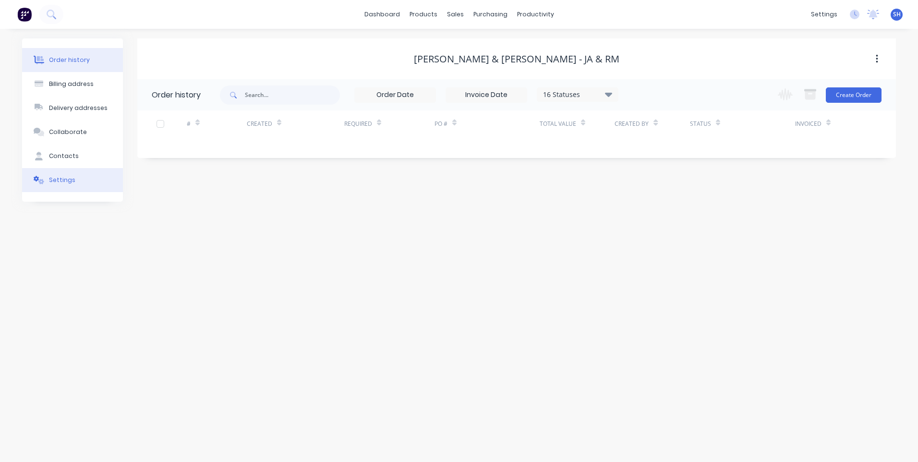
click at [61, 177] on div "Settings" at bounding box center [62, 180] width 26 height 9
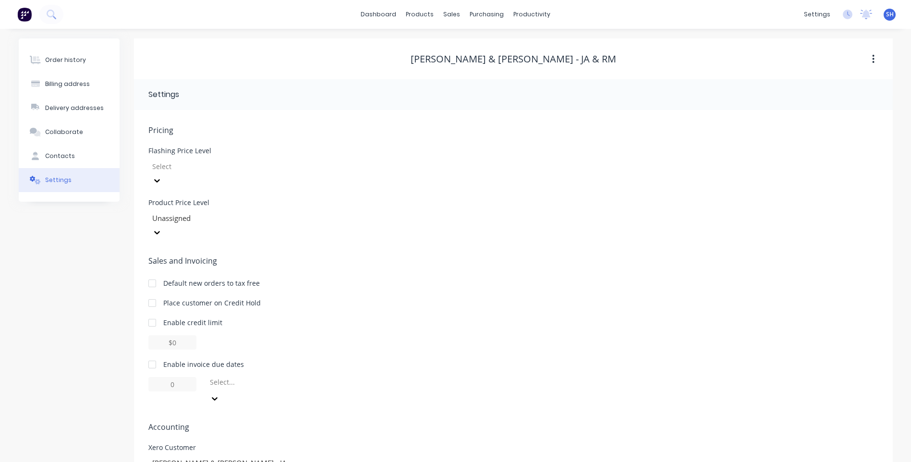
click at [154, 355] on div at bounding box center [152, 364] width 19 height 19
drag, startPoint x: 186, startPoint y: 360, endPoint x: 156, endPoint y: 355, distance: 30.7
click at [156, 377] on input "1" at bounding box center [172, 384] width 48 height 14
type input "30"
click at [220, 394] on icon at bounding box center [215, 399] width 10 height 10
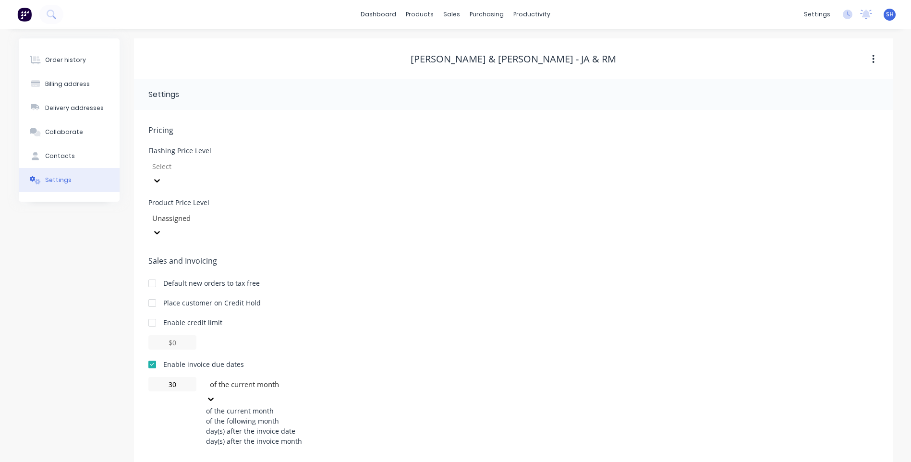
click at [274, 416] on div "of the following month" at bounding box center [278, 421] width 144 height 10
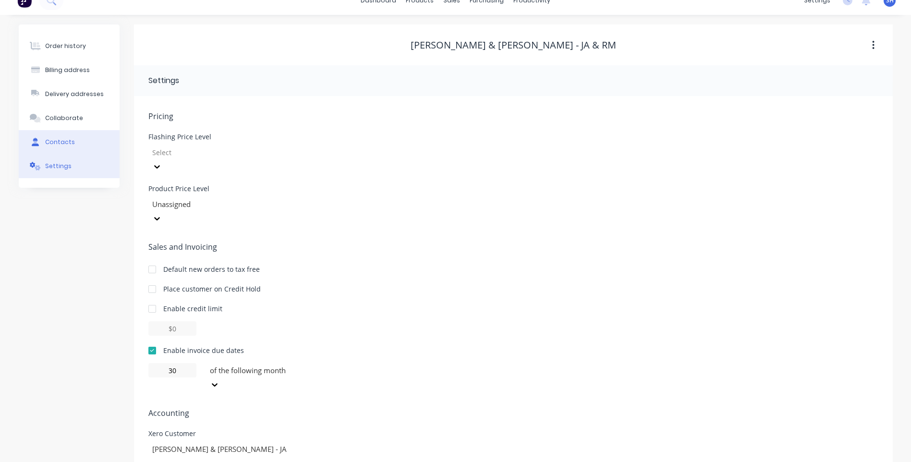
click at [59, 142] on div "Contacts" at bounding box center [60, 142] width 30 height 9
select select "AU"
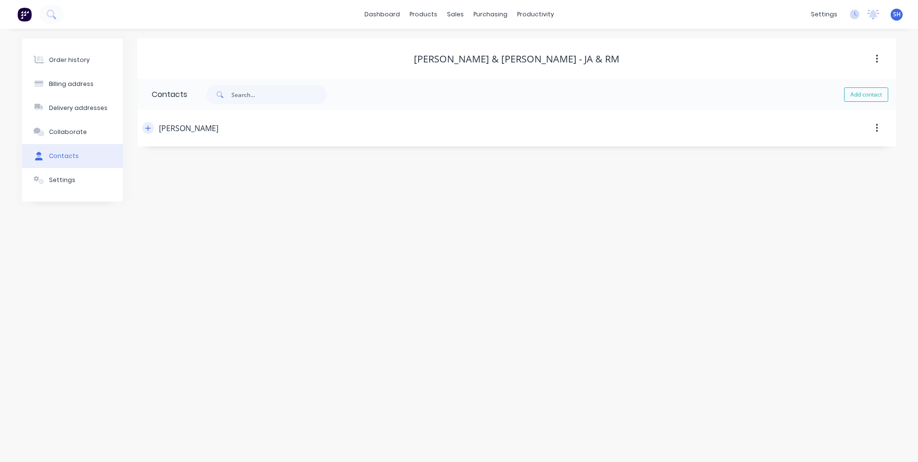
click at [147, 131] on icon "button" at bounding box center [148, 128] width 6 height 7
click at [205, 279] on input "tel" at bounding box center [240, 277] width 115 height 11
paste input "0433 881 574"
type input "0433 881 574"
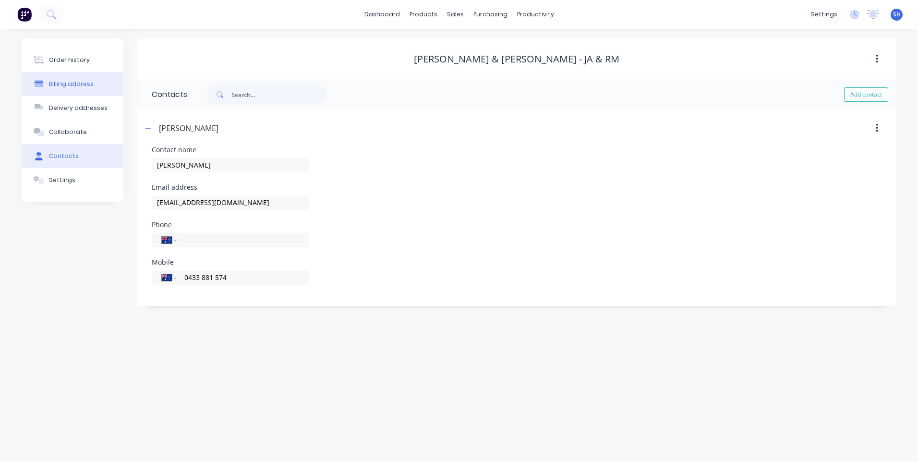
click at [61, 82] on div "Billing address" at bounding box center [71, 84] width 45 height 9
select select "AU"
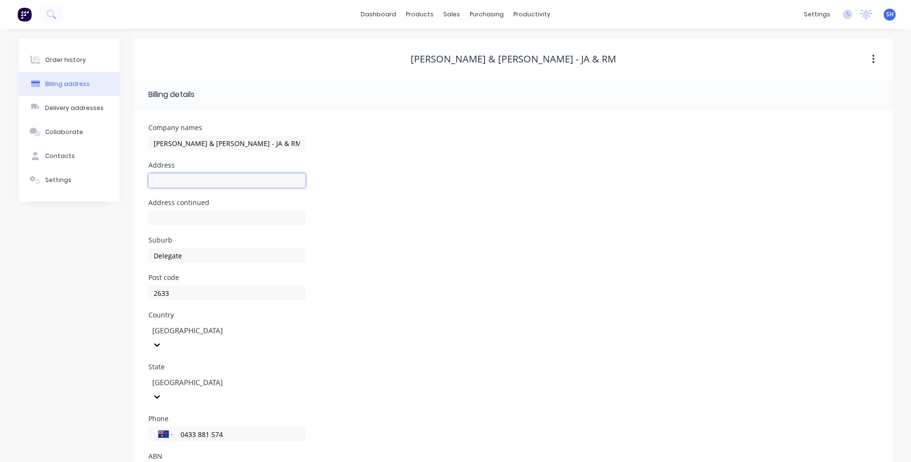
click at [165, 181] on input "text" at bounding box center [226, 180] width 157 height 14
paste input "'Willowglen'"
type input "'Willowglen'"
click at [451, 298] on div "Post code 2633" at bounding box center [513, 292] width 730 height 37
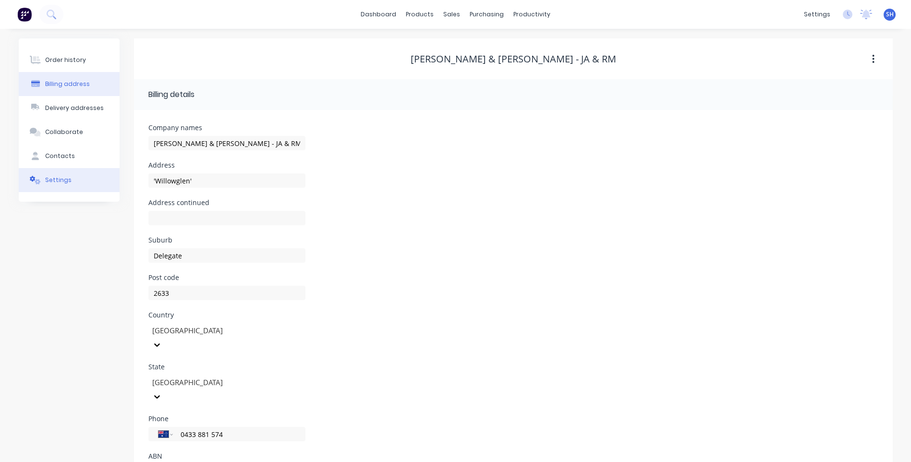
click at [58, 177] on div "Settings" at bounding box center [58, 180] width 26 height 9
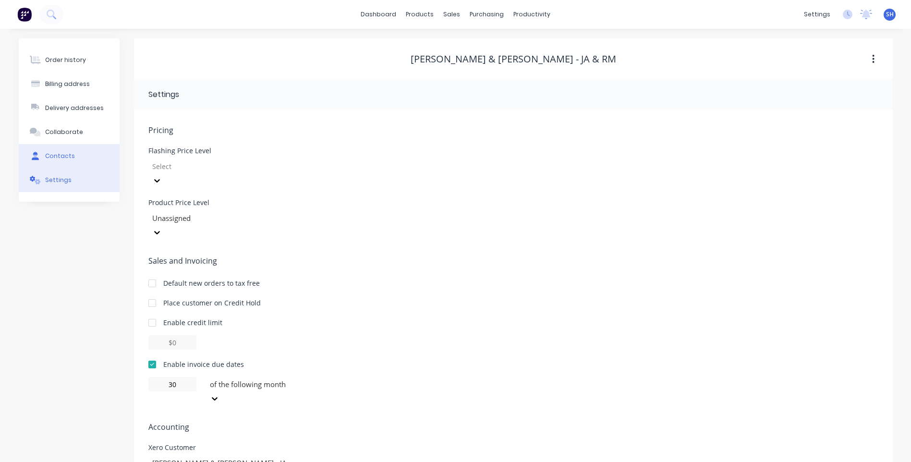
click at [61, 157] on div "Contacts" at bounding box center [60, 156] width 30 height 9
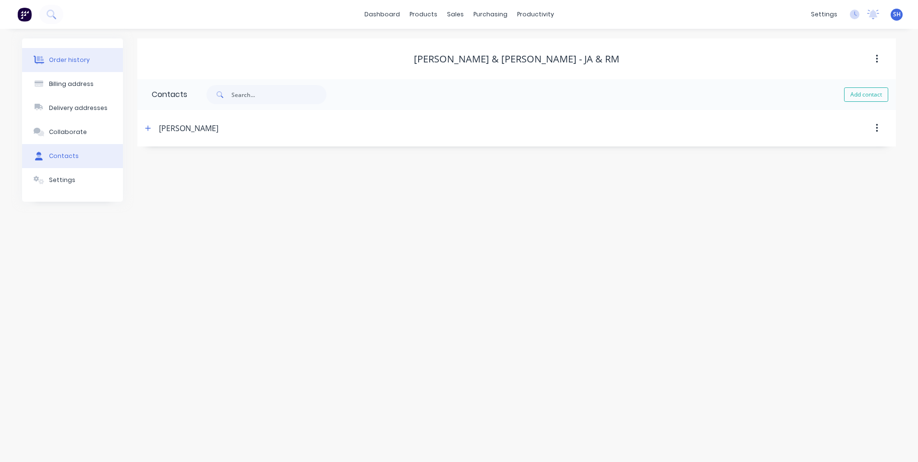
click at [67, 61] on div "Order history" at bounding box center [69, 60] width 41 height 9
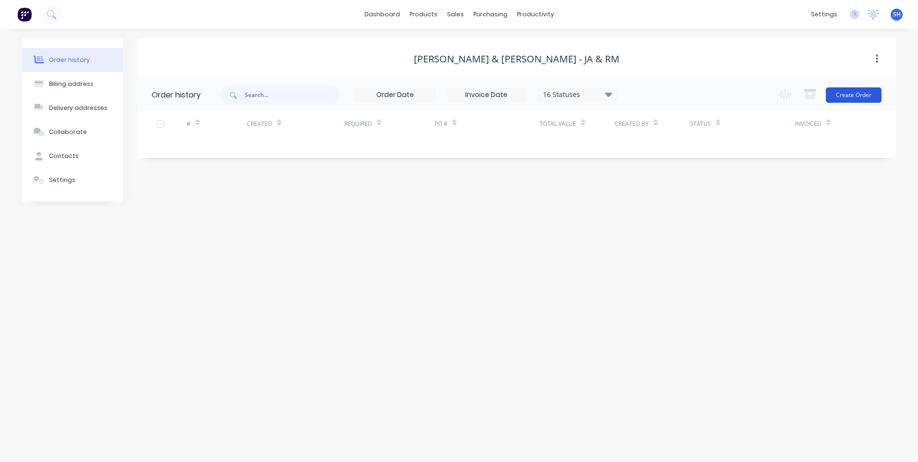
click at [856, 96] on button "Create Order" at bounding box center [854, 94] width 56 height 15
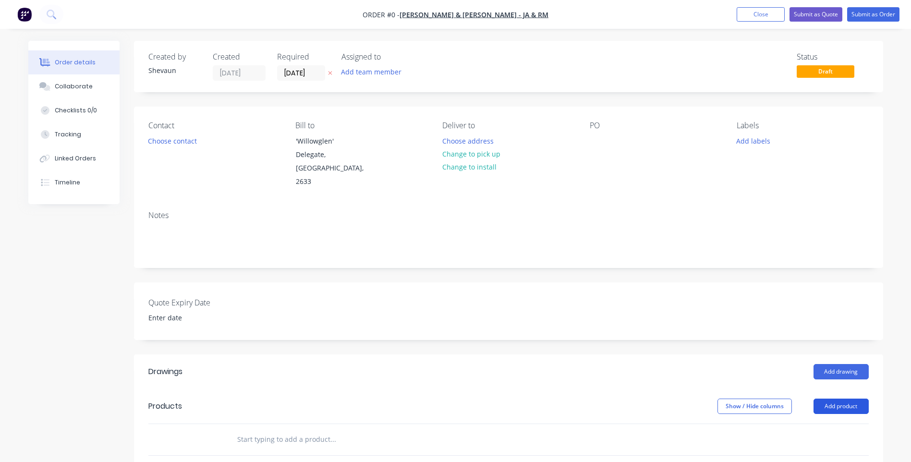
click at [846, 399] on button "Add product" at bounding box center [841, 406] width 55 height 15
click at [824, 424] on div "Product catalogue" at bounding box center [823, 431] width 74 height 14
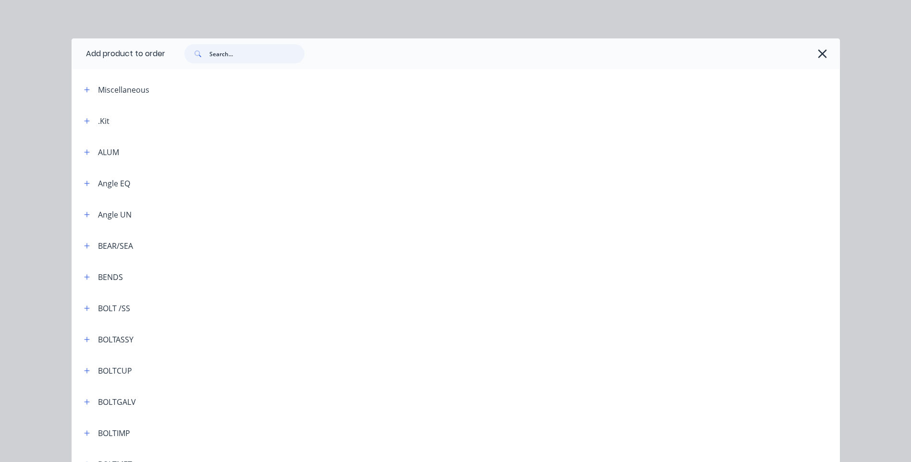
click at [219, 52] on input "text" at bounding box center [256, 53] width 95 height 19
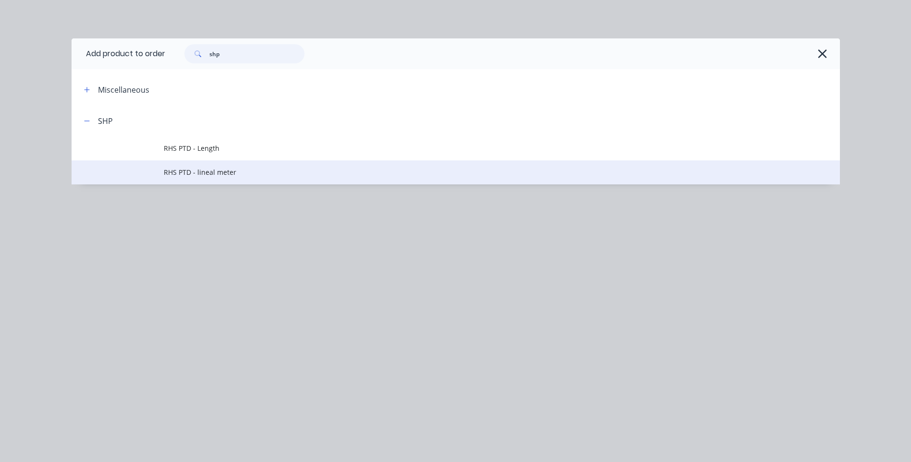
type input "shp"
click at [203, 171] on span "RHS PTD - lineal meter" at bounding box center [434, 172] width 541 height 10
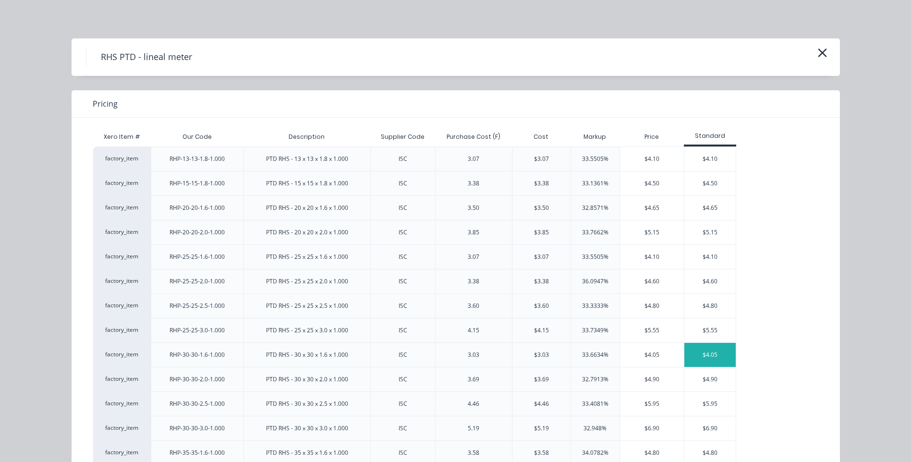
click at [709, 355] on div "$4.05" at bounding box center [710, 355] width 51 height 24
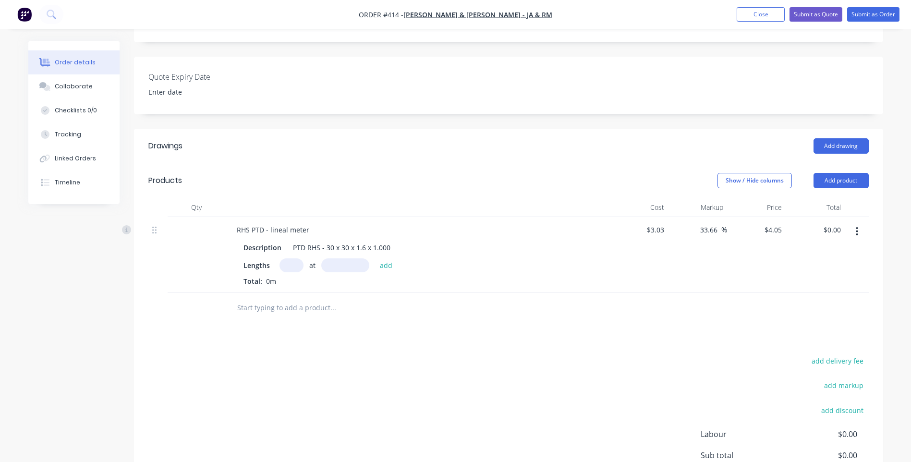
scroll to position [240, 0]
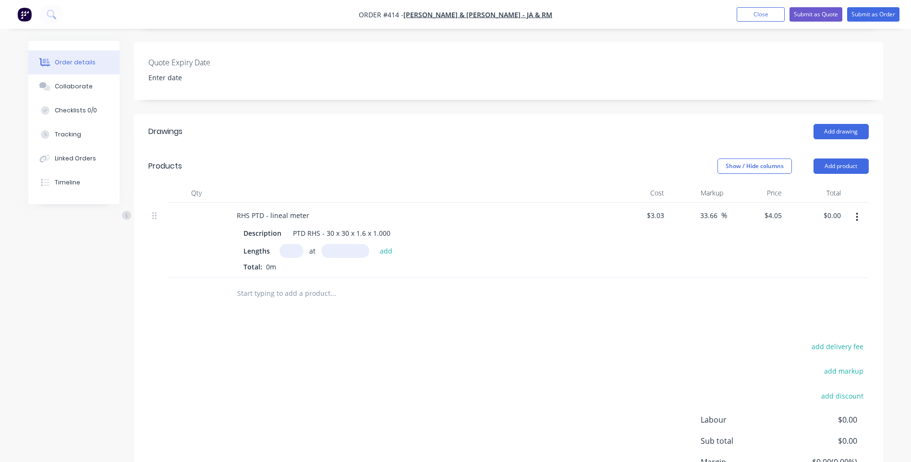
click at [291, 244] on input "text" at bounding box center [292, 251] width 24 height 14
type input "1"
type input "4000mm"
click at [382, 244] on button "add" at bounding box center [386, 250] width 23 height 13
type input "$16.20"
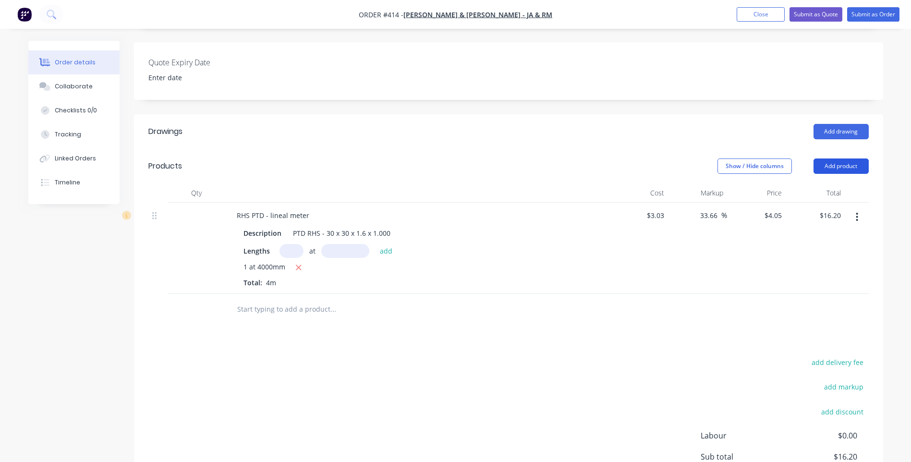
click at [836, 159] on button "Add product" at bounding box center [841, 166] width 55 height 15
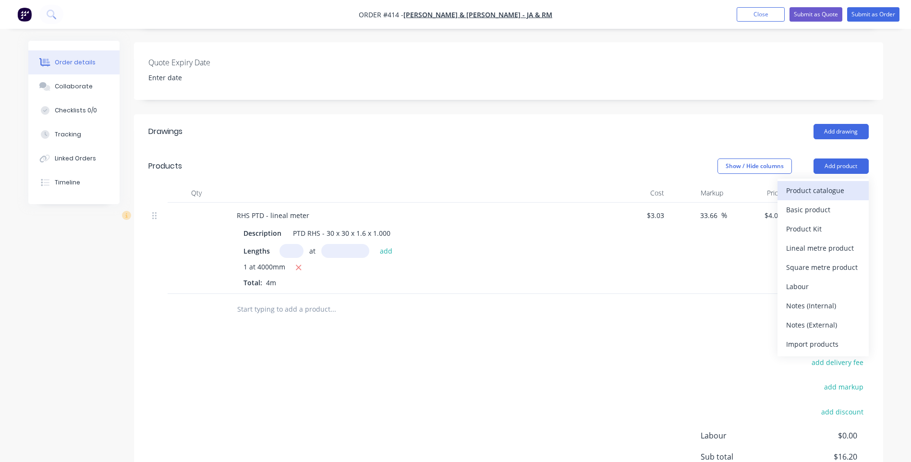
click at [805, 183] on div "Product catalogue" at bounding box center [823, 190] width 74 height 14
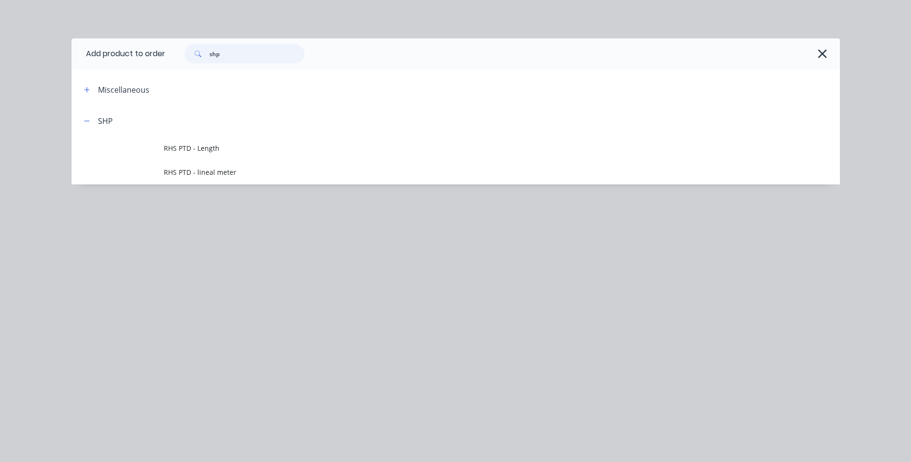
drag, startPoint x: 225, startPoint y: 57, endPoint x: 174, endPoint y: 55, distance: 50.5
click at [174, 55] on div "shp" at bounding box center [497, 53] width 665 height 19
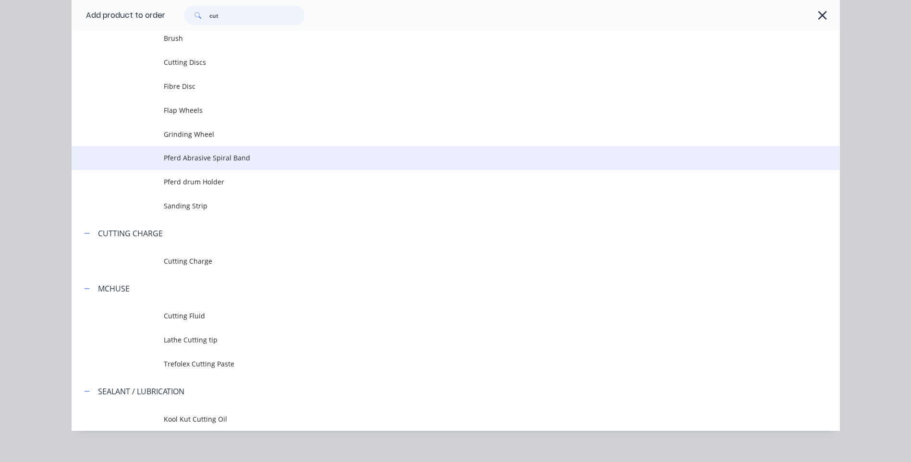
scroll to position [121, 0]
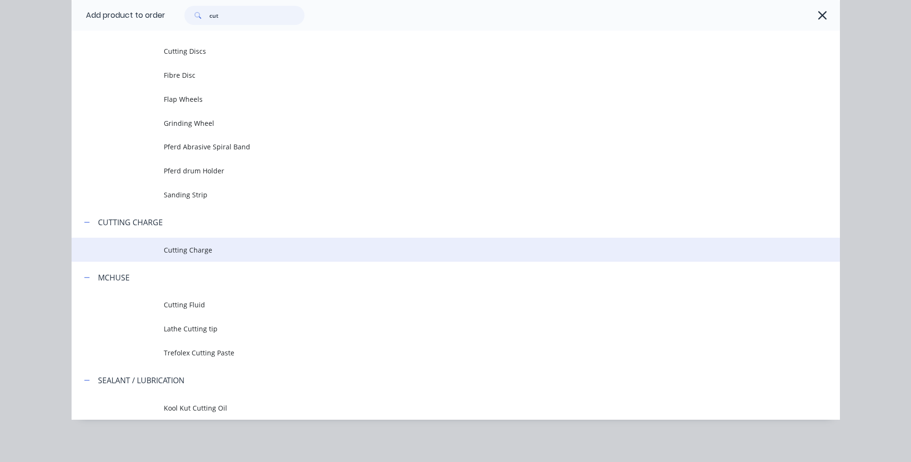
type input "cut"
click at [185, 250] on span "Cutting Charge" at bounding box center [434, 250] width 541 height 10
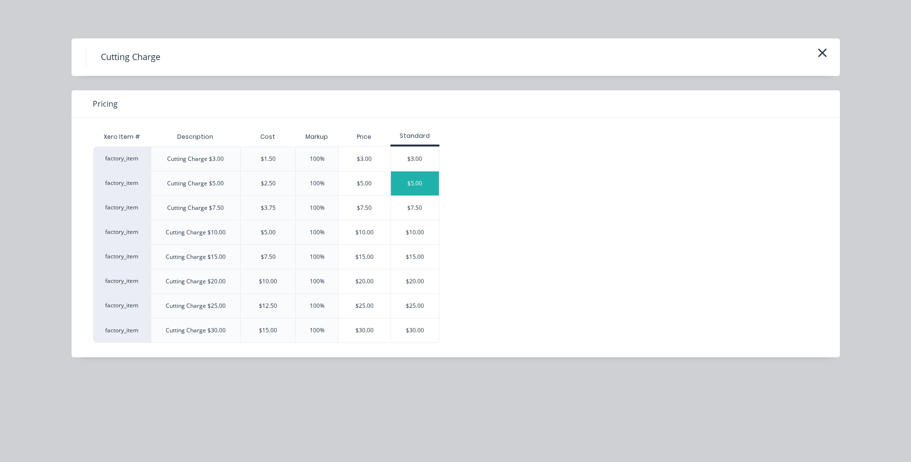
click at [419, 182] on div "$5.00" at bounding box center [415, 183] width 48 height 24
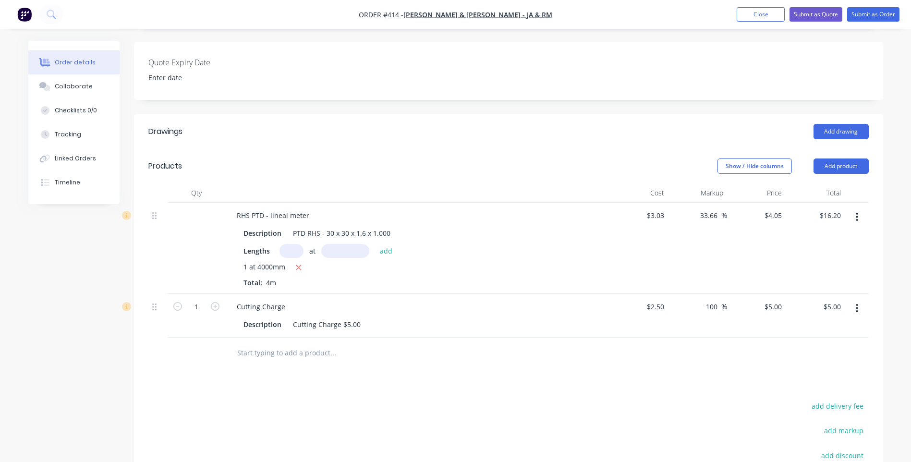
click at [244, 343] on input "text" at bounding box center [333, 352] width 192 height 19
click at [839, 159] on button "Add product" at bounding box center [841, 166] width 55 height 15
click at [820, 183] on div "Product catalogue" at bounding box center [823, 190] width 74 height 14
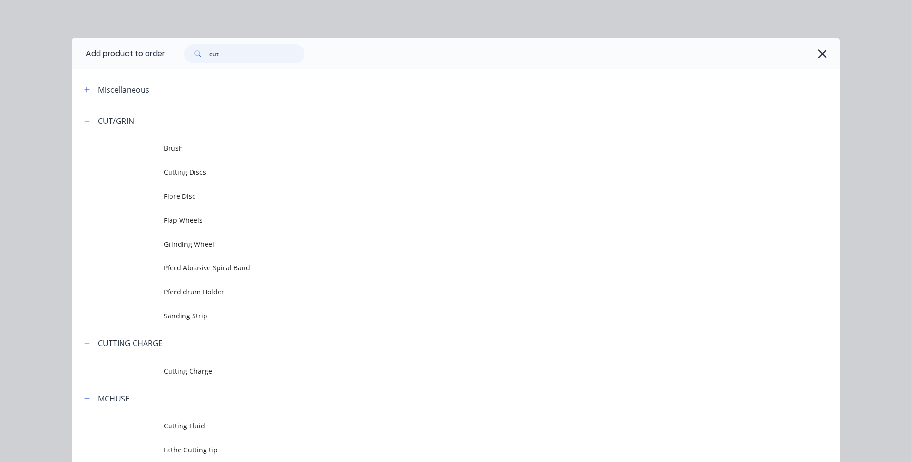
drag, startPoint x: 236, startPoint y: 58, endPoint x: 180, endPoint y: 54, distance: 55.8
click at [180, 54] on div "cut" at bounding box center [240, 53] width 130 height 19
type input "battery"
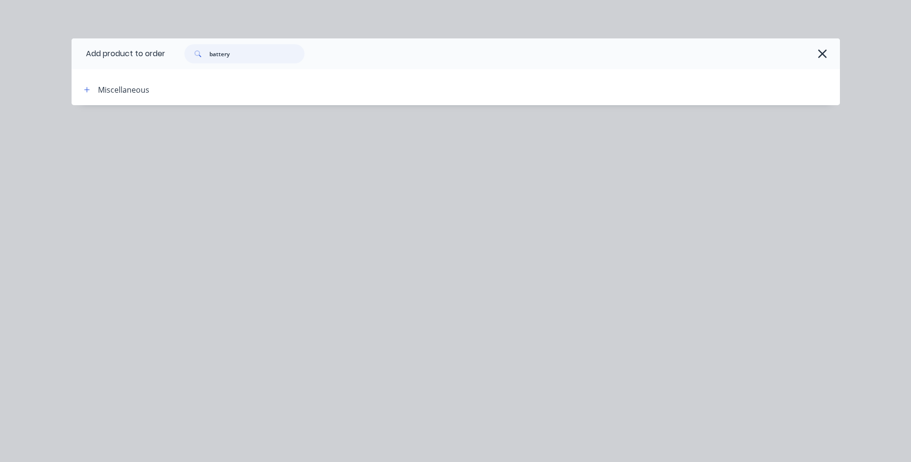
drag, startPoint x: 232, startPoint y: 53, endPoint x: 195, endPoint y: 57, distance: 37.6
click at [195, 57] on div "battery" at bounding box center [244, 53] width 120 height 19
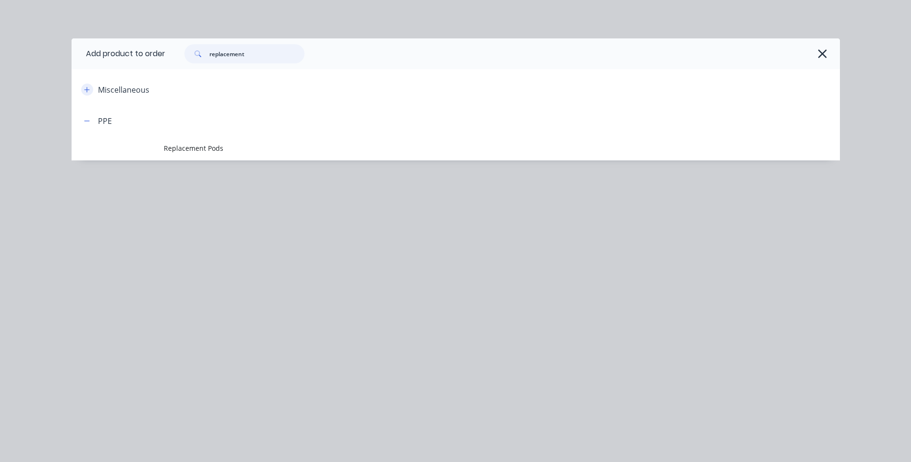
type input "replacement"
click at [85, 91] on icon "button" at bounding box center [87, 89] width 6 height 7
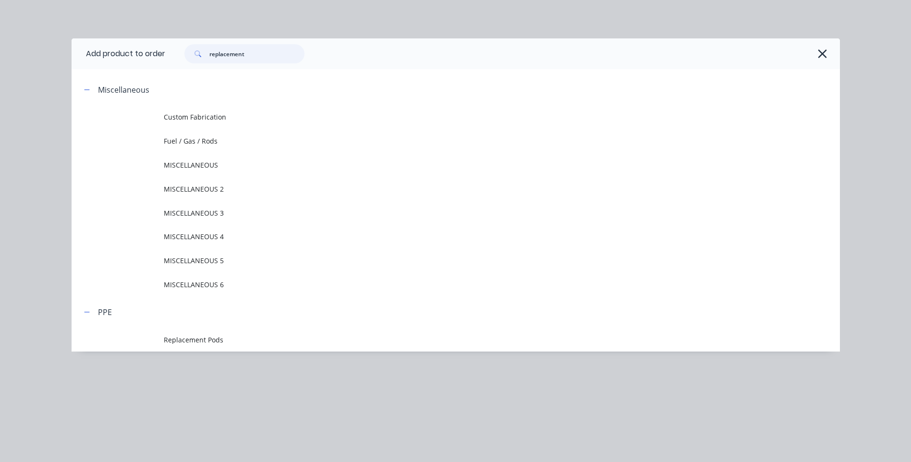
drag, startPoint x: 250, startPoint y: 53, endPoint x: 197, endPoint y: 53, distance: 52.8
click at [197, 53] on div "replacement" at bounding box center [244, 53] width 120 height 19
click at [822, 55] on icon "button" at bounding box center [823, 53] width 9 height 9
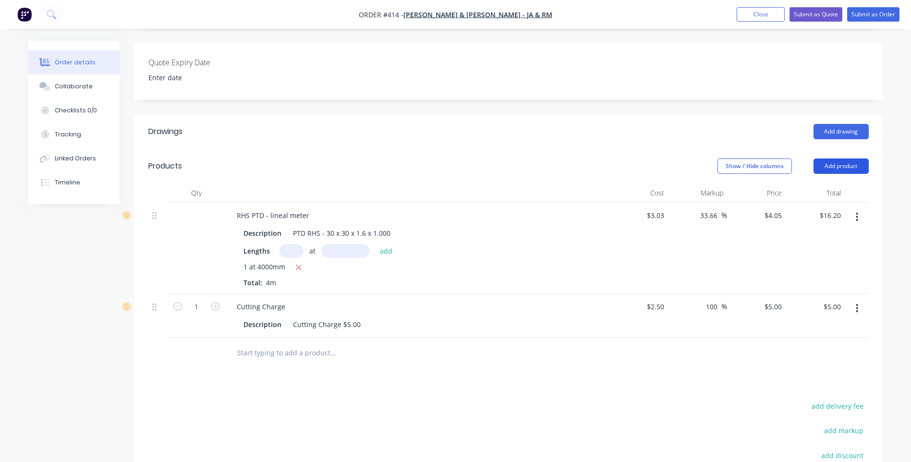
click at [841, 159] on button "Add product" at bounding box center [841, 166] width 55 height 15
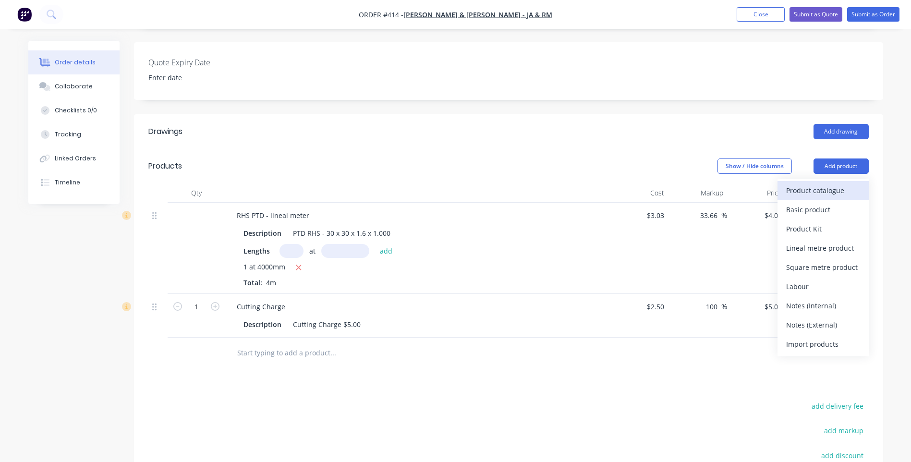
click at [816, 183] on div "Product catalogue" at bounding box center [823, 190] width 74 height 14
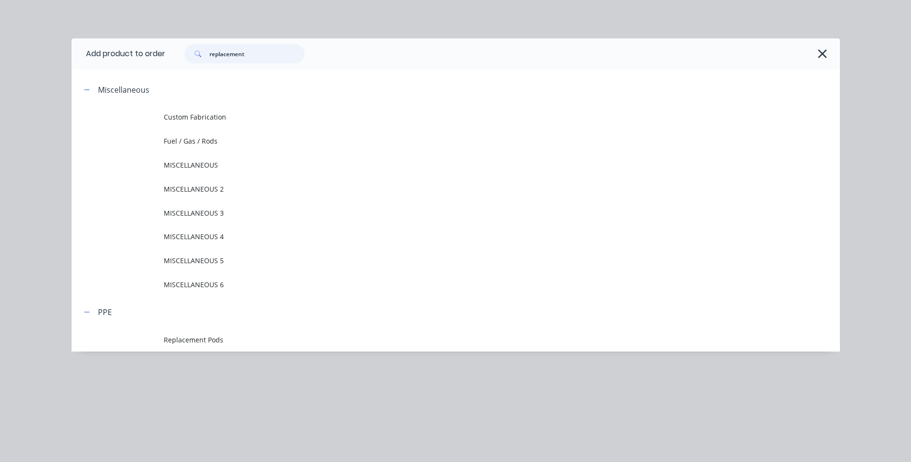
drag, startPoint x: 251, startPoint y: 54, endPoint x: 183, endPoint y: 52, distance: 68.2
click at [183, 52] on div "replacement" at bounding box center [240, 53] width 130 height 19
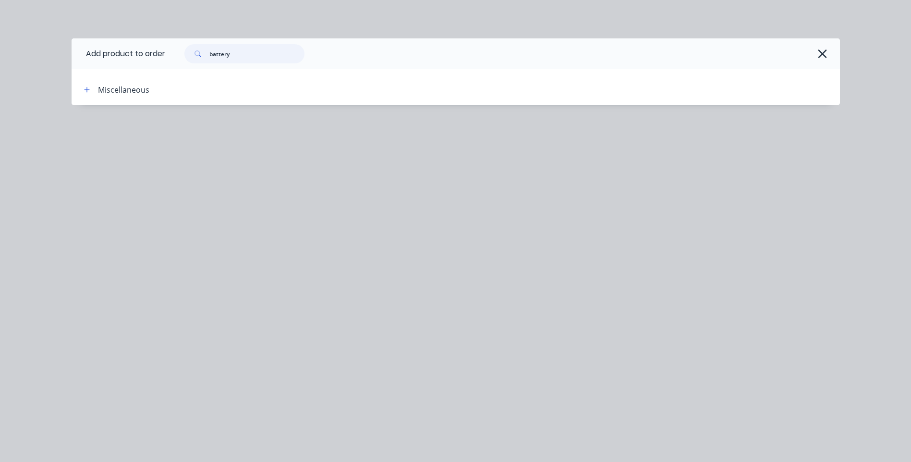
drag, startPoint x: 236, startPoint y: 55, endPoint x: 186, endPoint y: 53, distance: 49.5
click at [186, 53] on div "battery" at bounding box center [244, 53] width 120 height 19
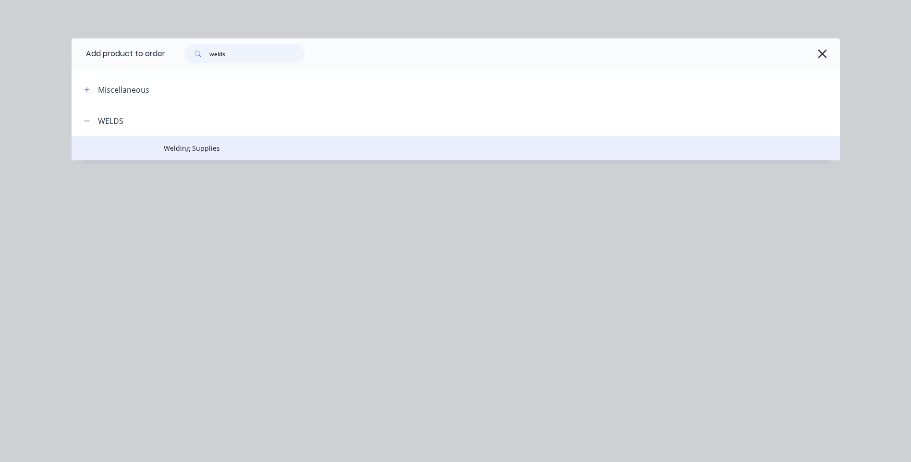
type input "welds"
click at [186, 148] on span "Welding Supplies" at bounding box center [434, 148] width 541 height 10
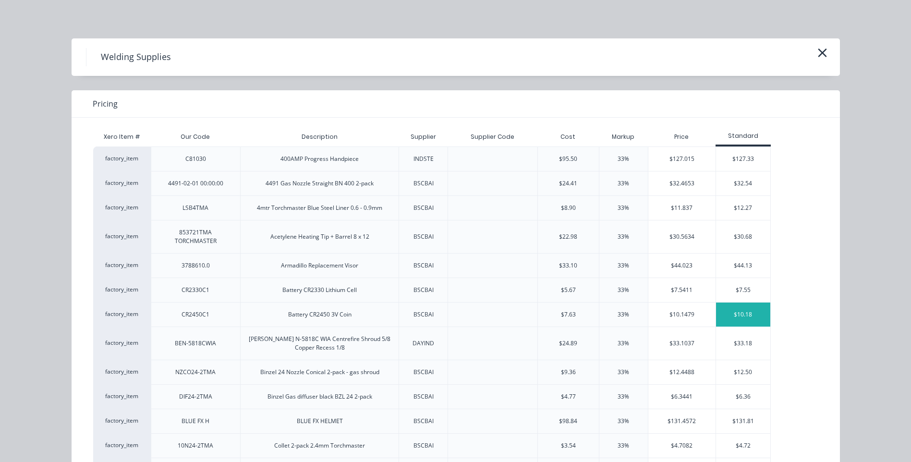
click at [736, 313] on div "$10.18" at bounding box center [743, 315] width 54 height 24
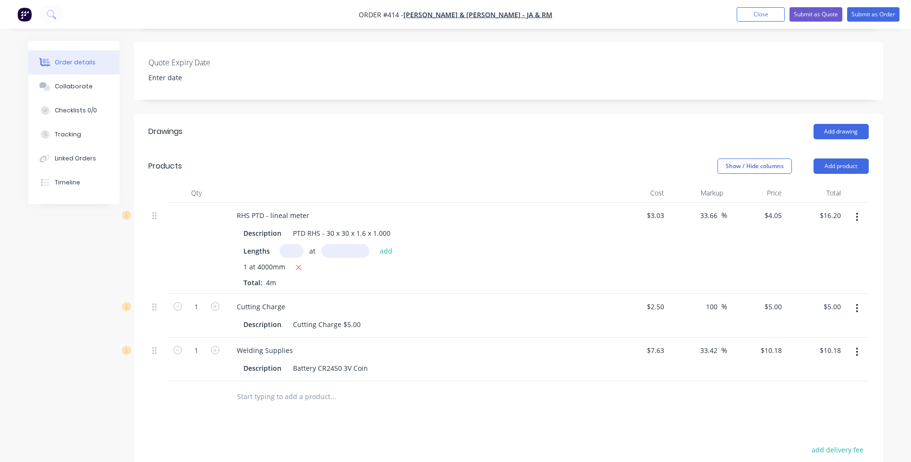
click at [362, 398] on div at bounding box center [398, 396] width 346 height 31
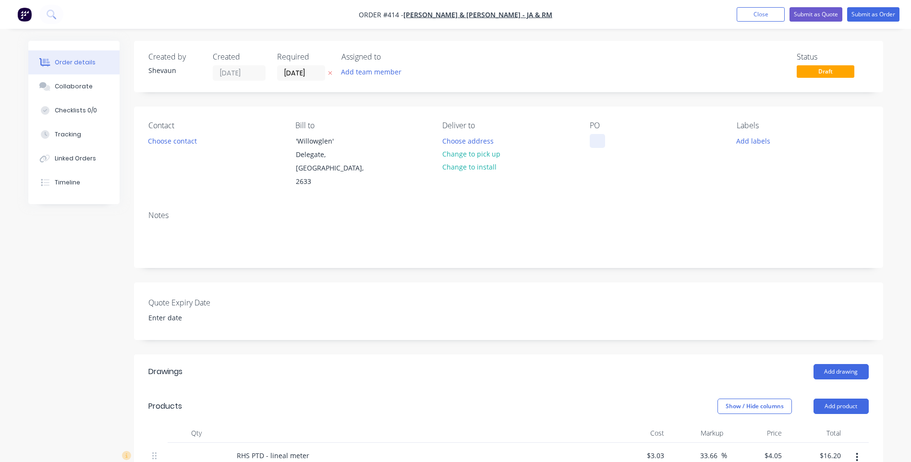
click at [594, 139] on div at bounding box center [597, 141] width 15 height 14
click at [755, 141] on button "Add labels" at bounding box center [754, 140] width 44 height 13
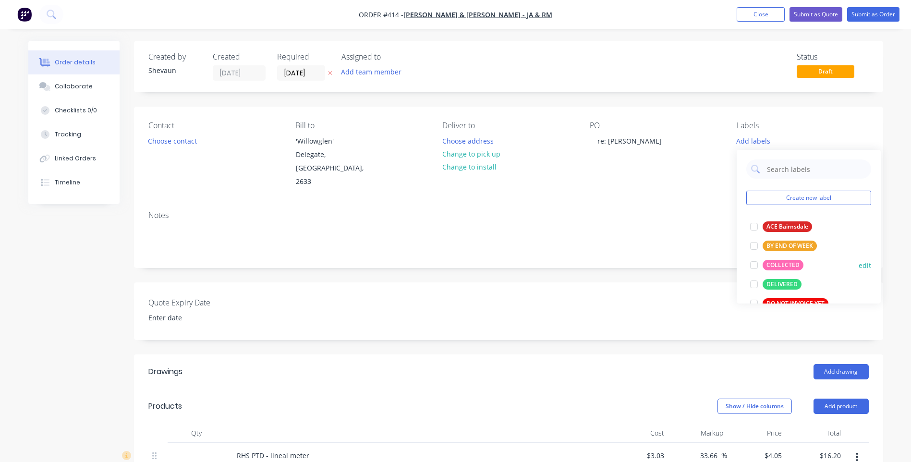
click at [792, 262] on div "COLLECTED" at bounding box center [783, 265] width 41 height 11
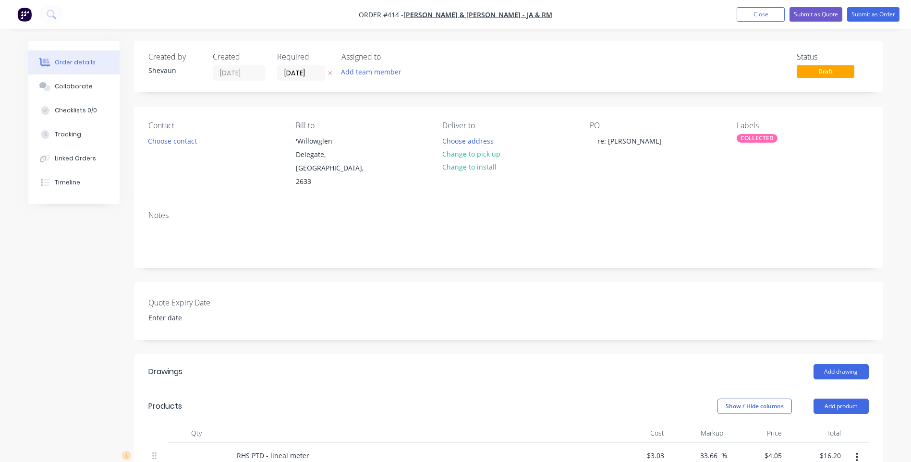
click at [674, 211] on div "Notes" at bounding box center [508, 215] width 721 height 9
click at [457, 156] on button "Change to pick up" at bounding box center [471, 153] width 68 height 13
drag, startPoint x: 795, startPoint y: 192, endPoint x: 800, endPoint y: 188, distance: 6.3
click at [795, 203] on div "Notes" at bounding box center [508, 235] width 749 height 64
click at [871, 13] on button "Submit as Order" at bounding box center [873, 14] width 52 height 14
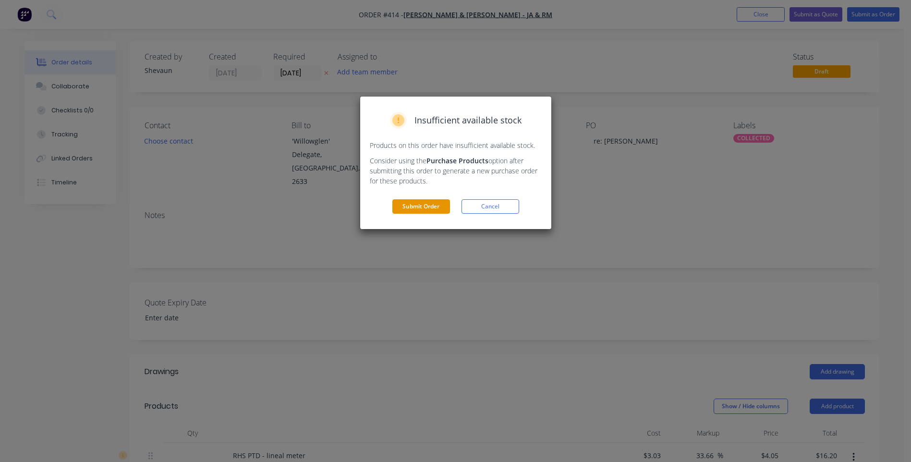
click at [420, 204] on button "Submit Order" at bounding box center [421, 206] width 58 height 14
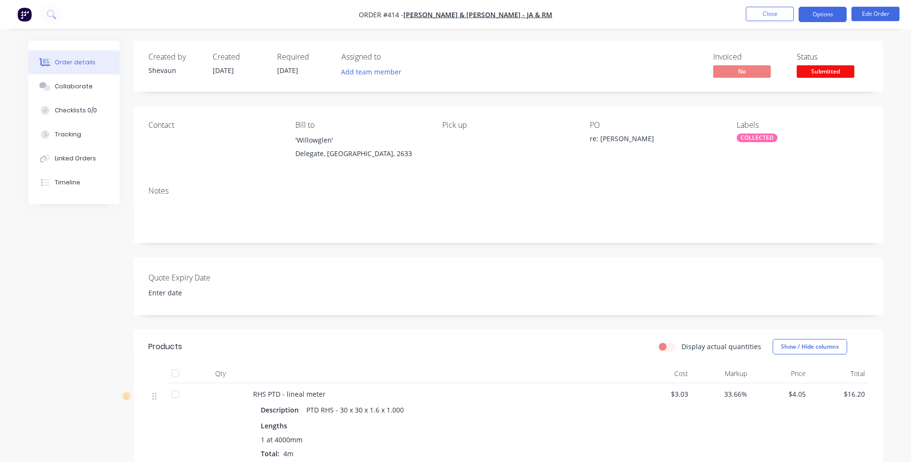
click at [824, 12] on button "Options" at bounding box center [823, 14] width 48 height 15
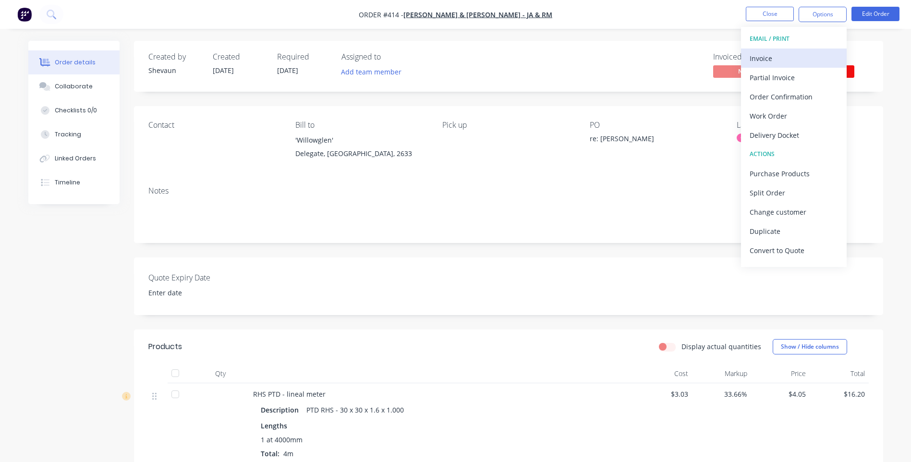
click at [772, 56] on div "Invoice" at bounding box center [794, 58] width 88 height 14
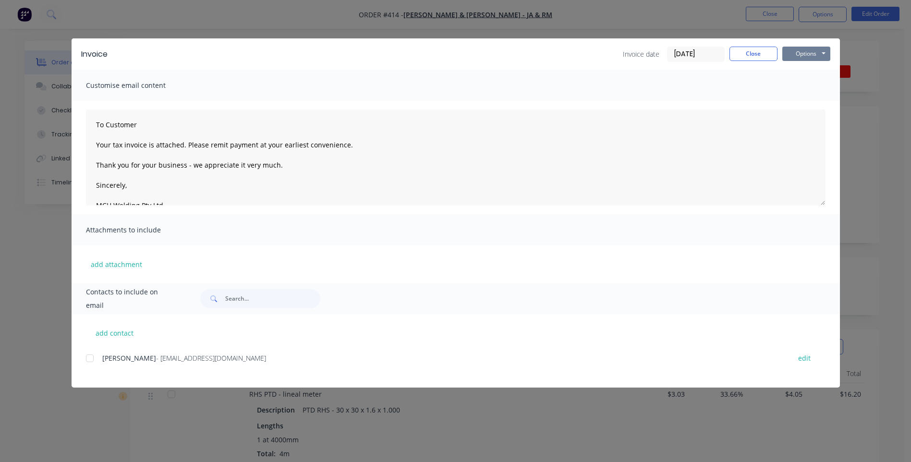
click at [809, 55] on button "Options" at bounding box center [807, 54] width 48 height 14
click at [808, 69] on button "Preview" at bounding box center [813, 71] width 61 height 16
click at [88, 360] on div at bounding box center [89, 358] width 19 height 19
click at [807, 55] on button "Options" at bounding box center [807, 54] width 48 height 14
click at [808, 101] on button "Email" at bounding box center [813, 103] width 61 height 16
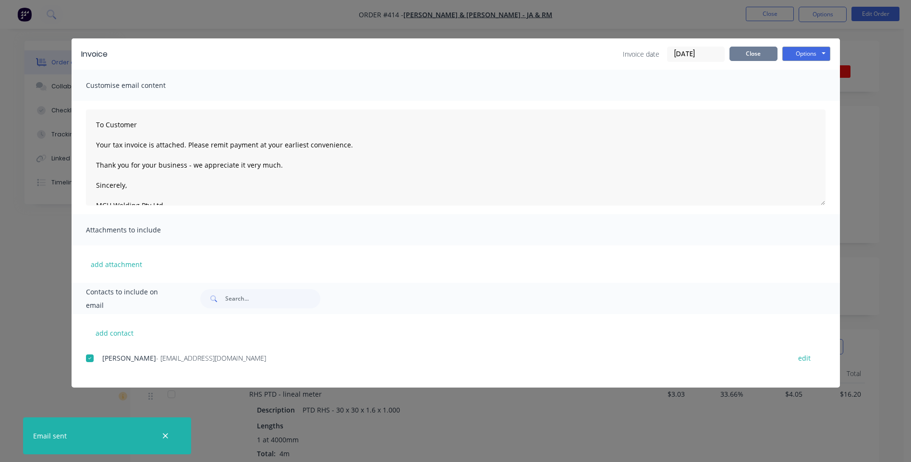
click at [761, 54] on button "Close" at bounding box center [754, 54] width 48 height 14
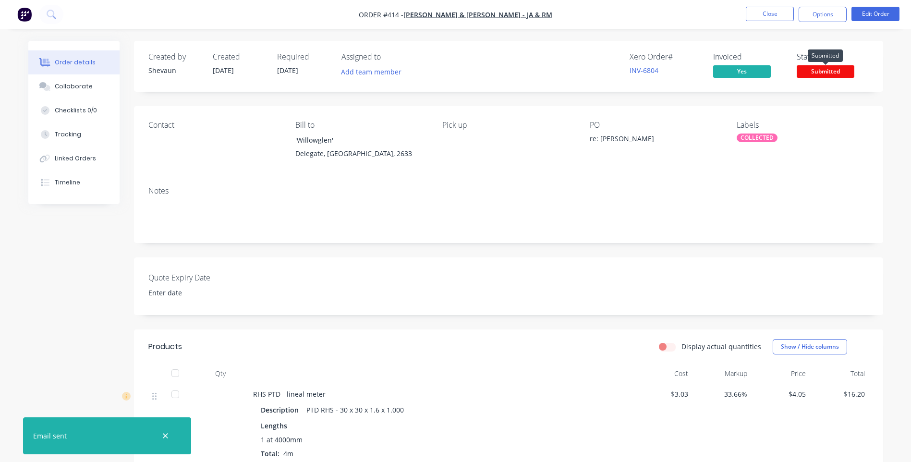
click at [823, 72] on span "Submitted" at bounding box center [826, 71] width 58 height 12
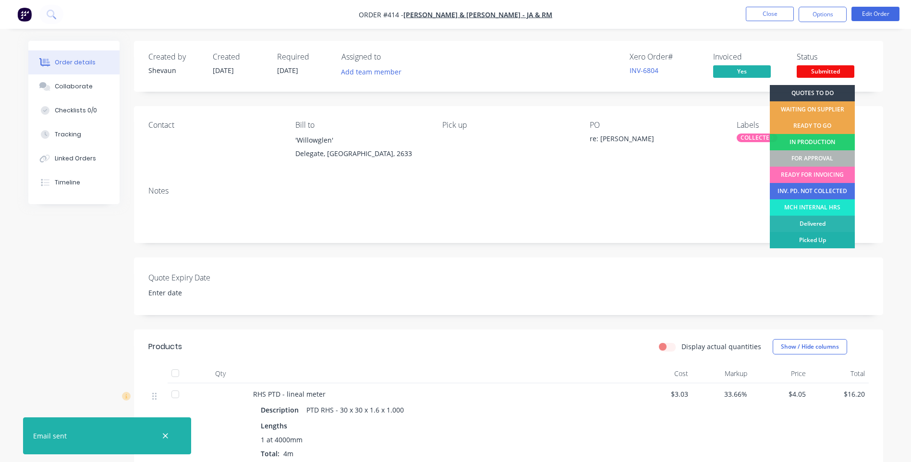
click at [830, 240] on div "Picked Up" at bounding box center [812, 240] width 85 height 16
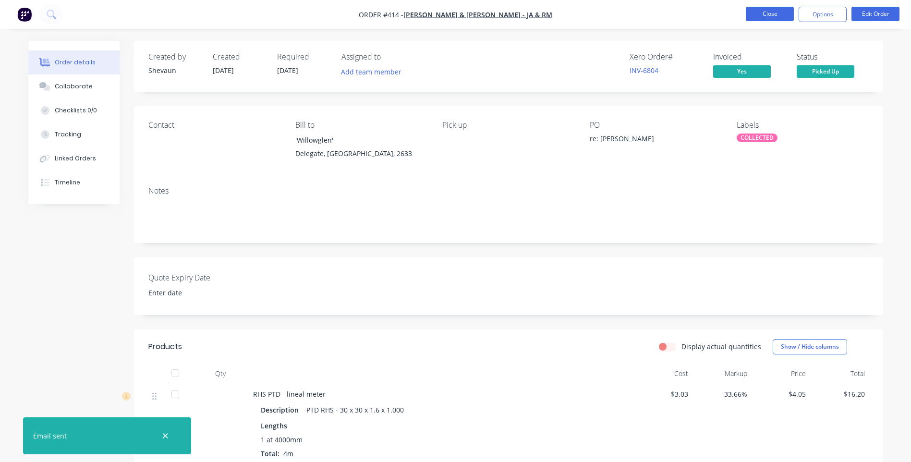
click at [769, 13] on button "Close" at bounding box center [770, 14] width 48 height 14
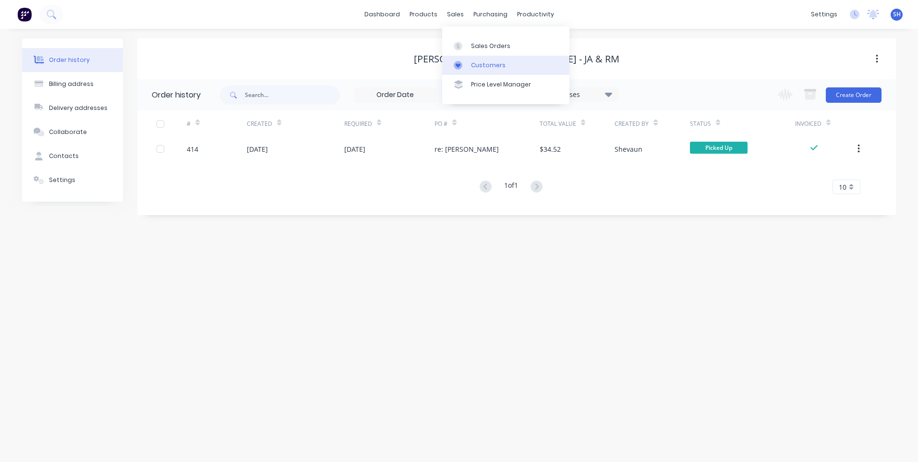
click at [485, 63] on div "Customers" at bounding box center [488, 65] width 35 height 9
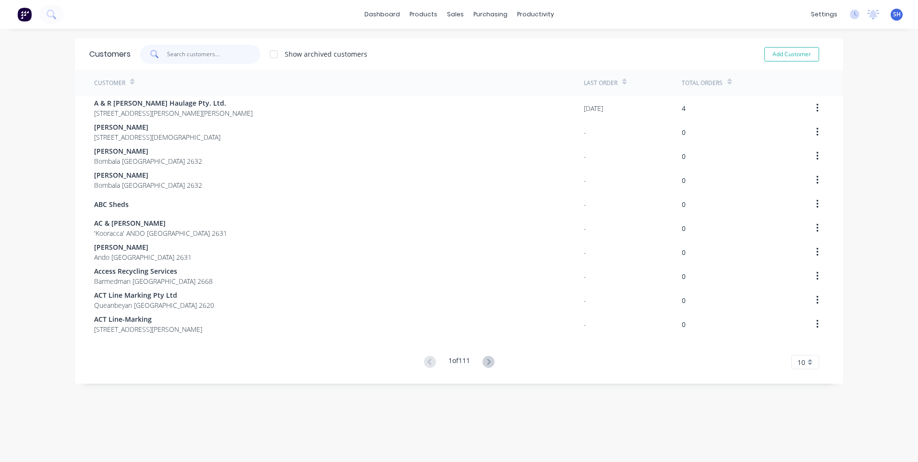
click at [180, 54] on input "text" at bounding box center [214, 54] width 94 height 19
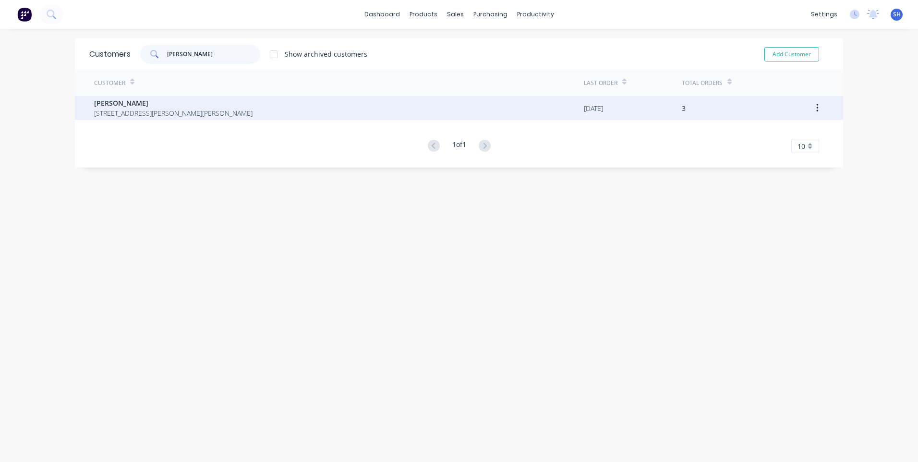
type input "archie"
click at [120, 103] on span "[PERSON_NAME]" at bounding box center [173, 103] width 159 height 10
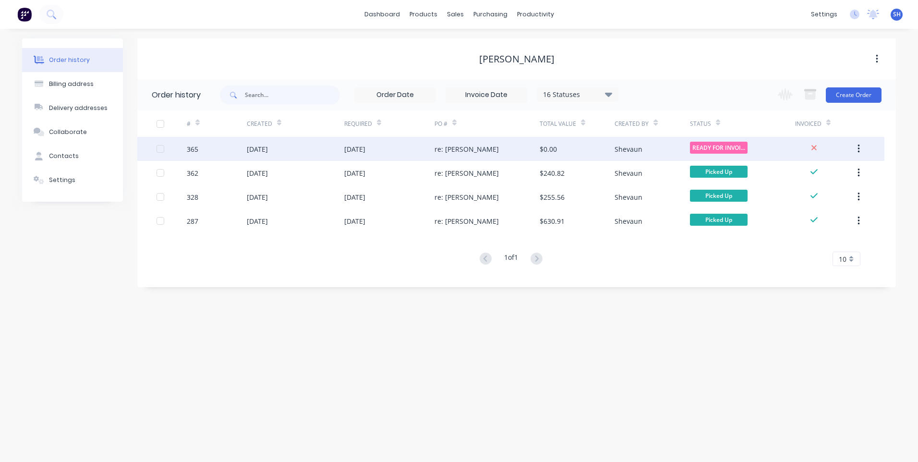
click at [407, 149] on div "[DATE]" at bounding box center [389, 149] width 90 height 24
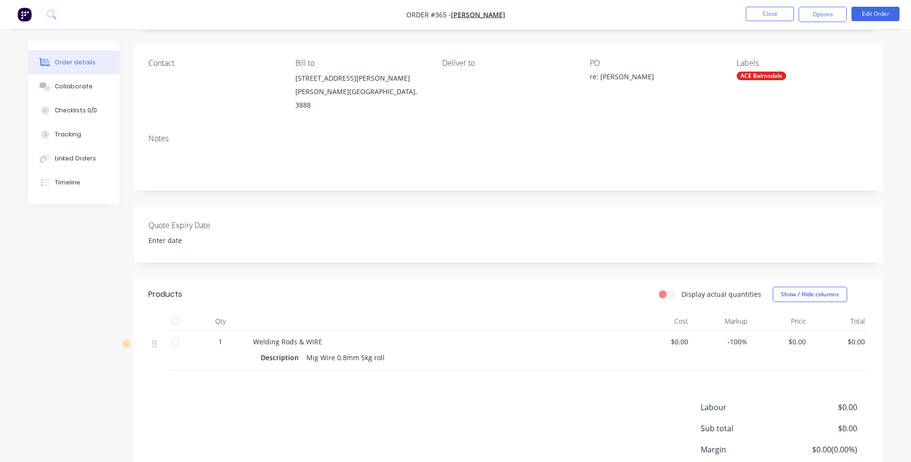
scroll to position [132, 0]
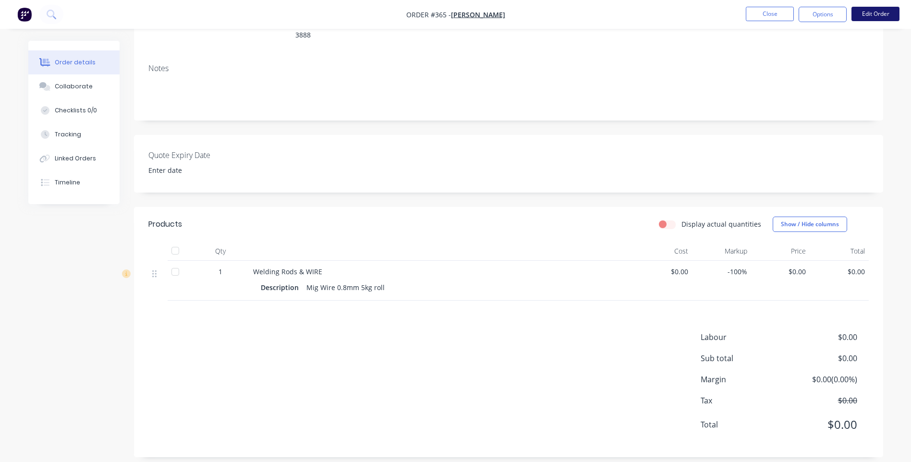
click at [875, 13] on button "Edit Order" at bounding box center [876, 14] width 48 height 14
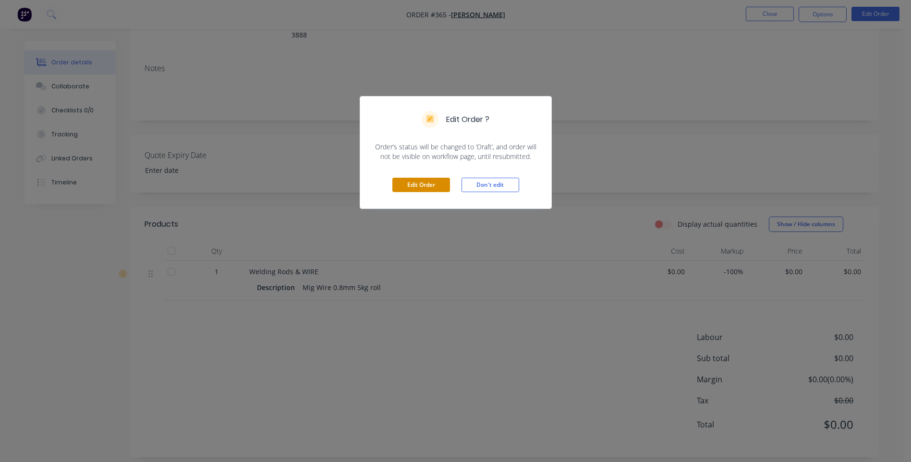
click at [418, 185] on button "Edit Order" at bounding box center [421, 185] width 58 height 14
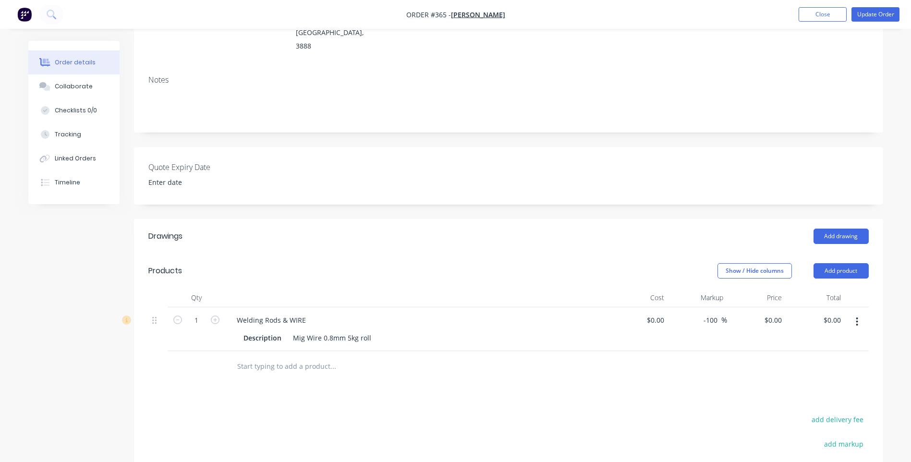
scroll to position [48, 0]
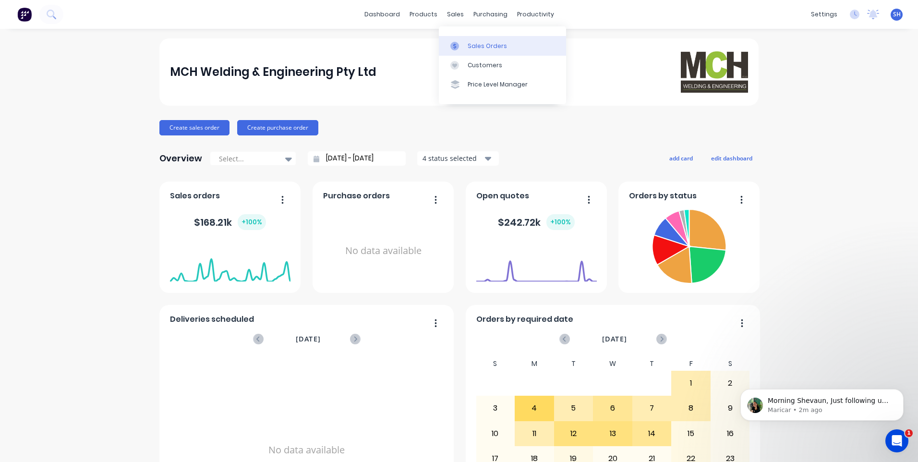
click at [486, 39] on link "Sales Orders" at bounding box center [502, 45] width 127 height 19
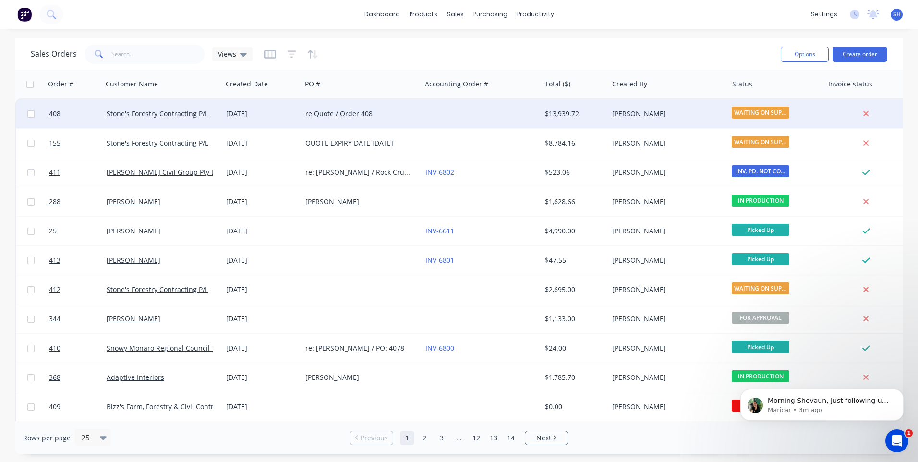
click at [397, 116] on div "re Quote / Order 408" at bounding box center [359, 114] width 107 height 10
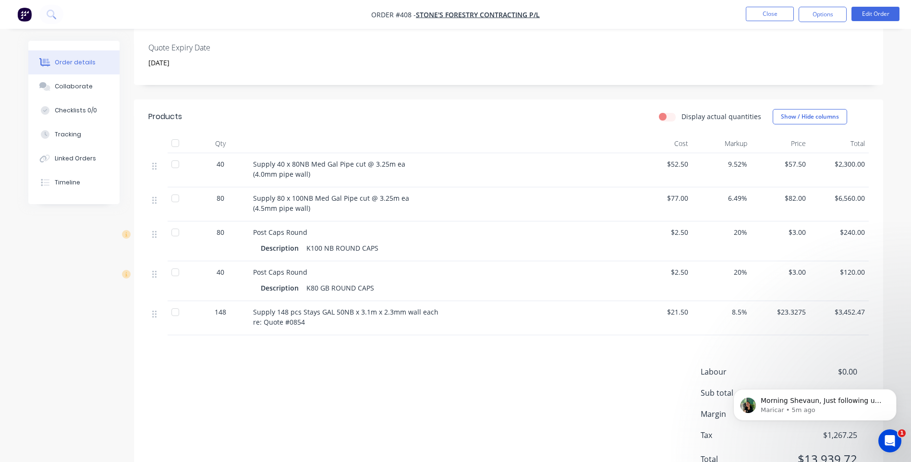
scroll to position [240, 0]
click at [891, 437] on icon "Open Intercom Messenger" at bounding box center [890, 441] width 16 height 16
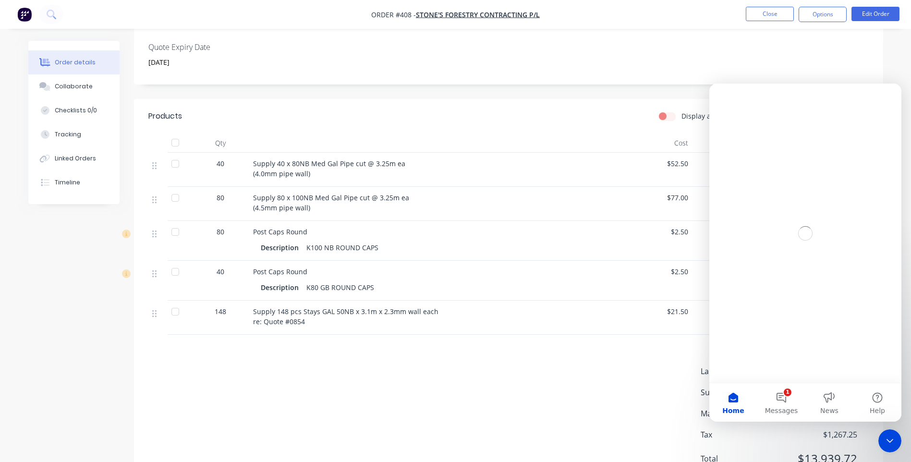
scroll to position [0, 0]
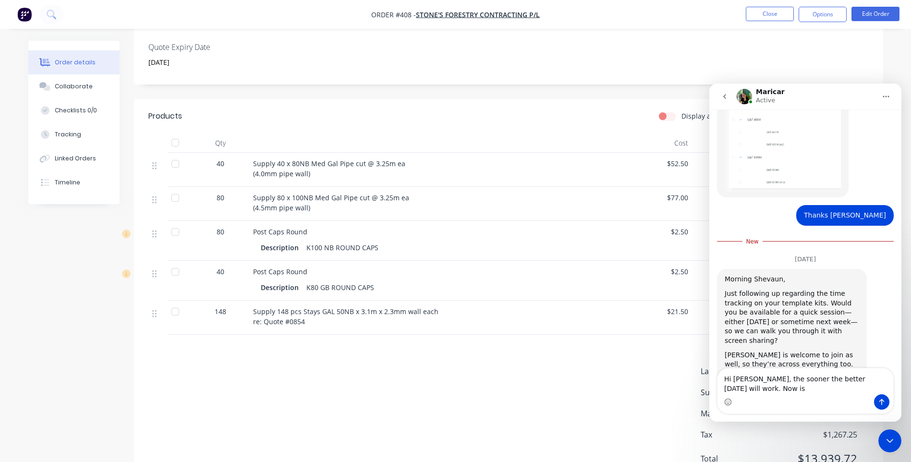
scroll to position [616, 0]
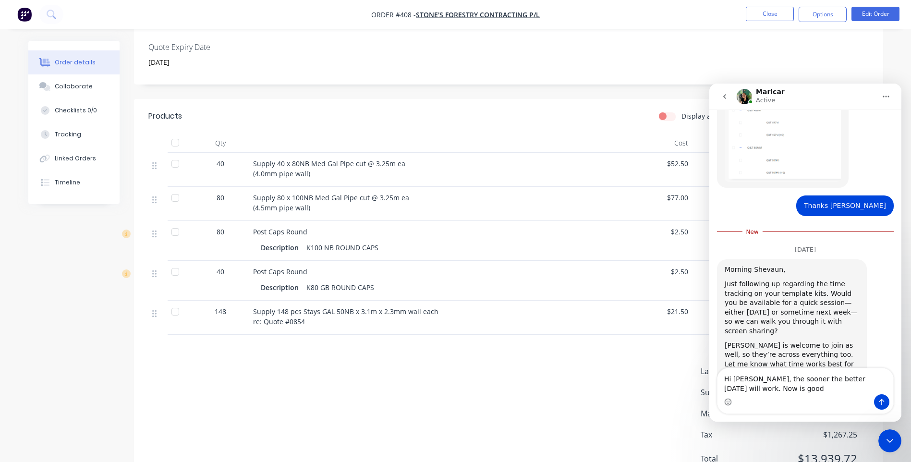
type textarea "Hi [PERSON_NAME], the sooner the better [DATE] will work. Now is good"
click at [880, 401] on icon "Send a message…" at bounding box center [882, 402] width 5 height 6
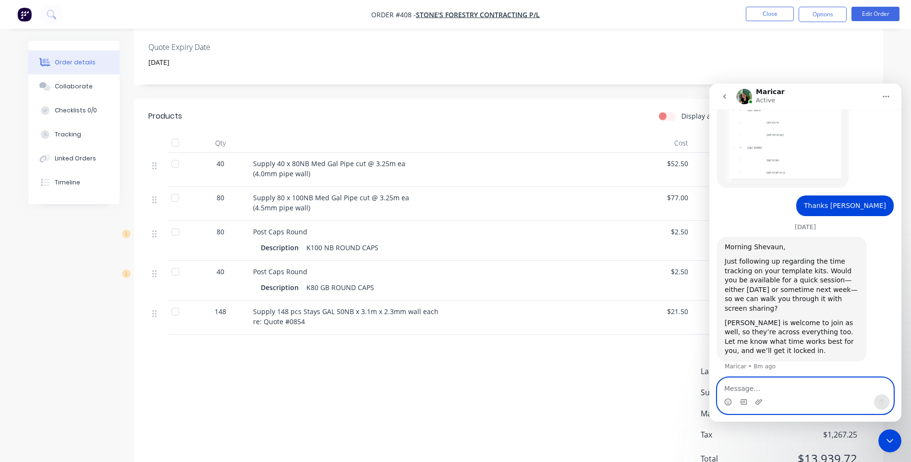
scroll to position [622, 0]
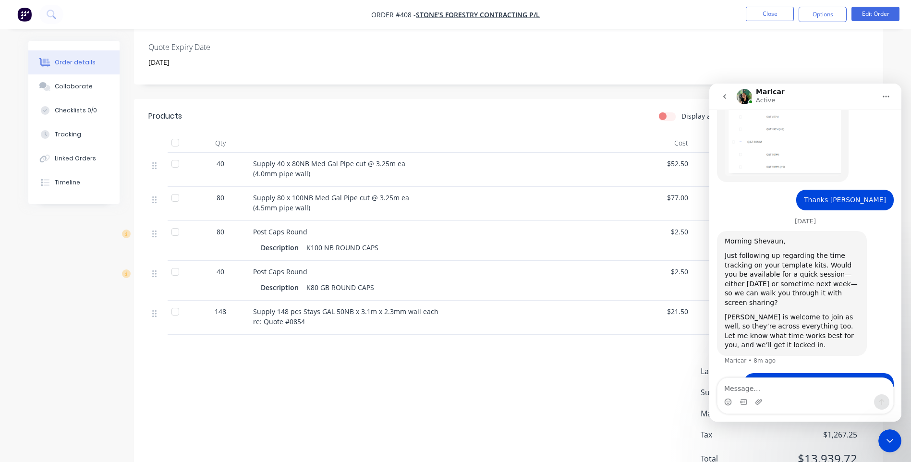
click at [892, 441] on icon "Close Intercom Messenger" at bounding box center [890, 441] width 7 height 4
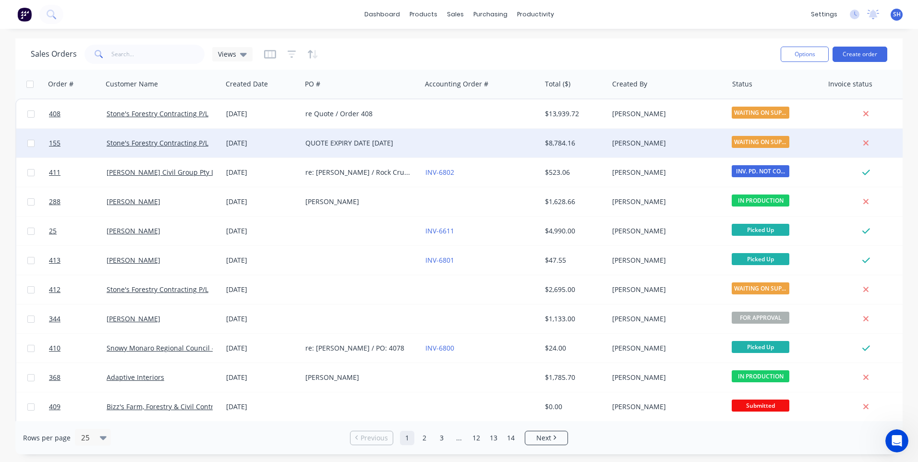
click at [446, 142] on div at bounding box center [482, 143] width 120 height 29
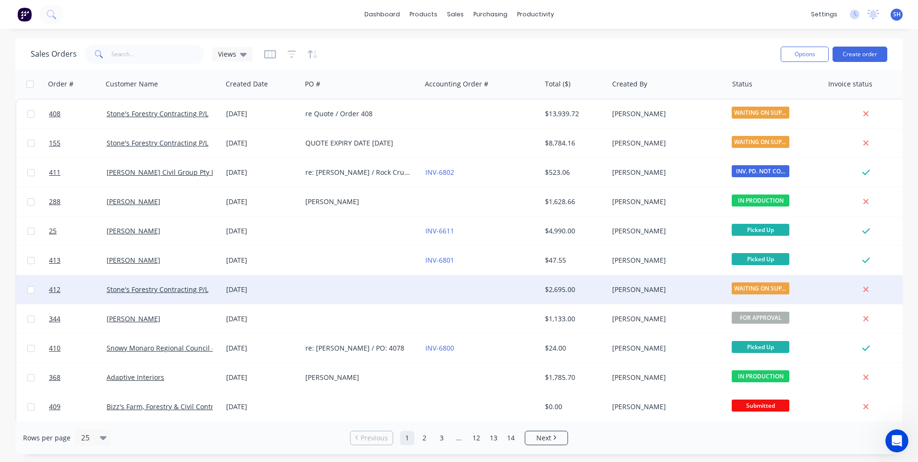
click at [332, 287] on div at bounding box center [362, 289] width 120 height 29
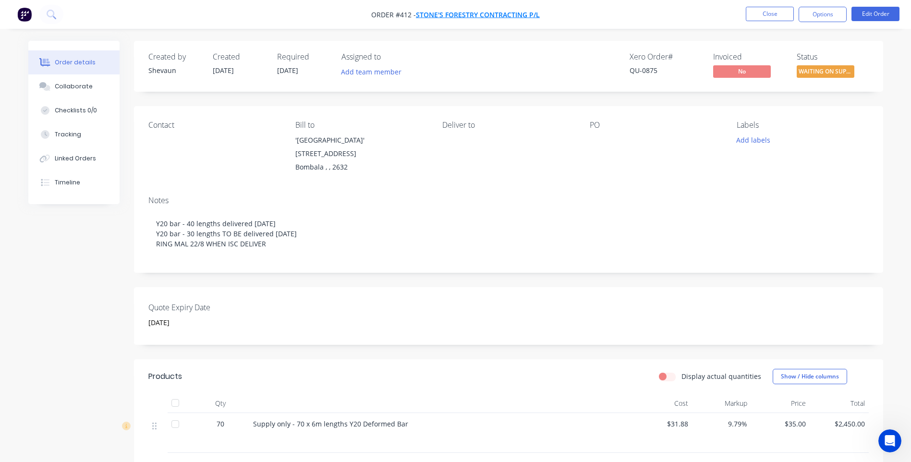
click at [438, 12] on span "Stone's Forestry Contracting P/L" at bounding box center [478, 14] width 124 height 9
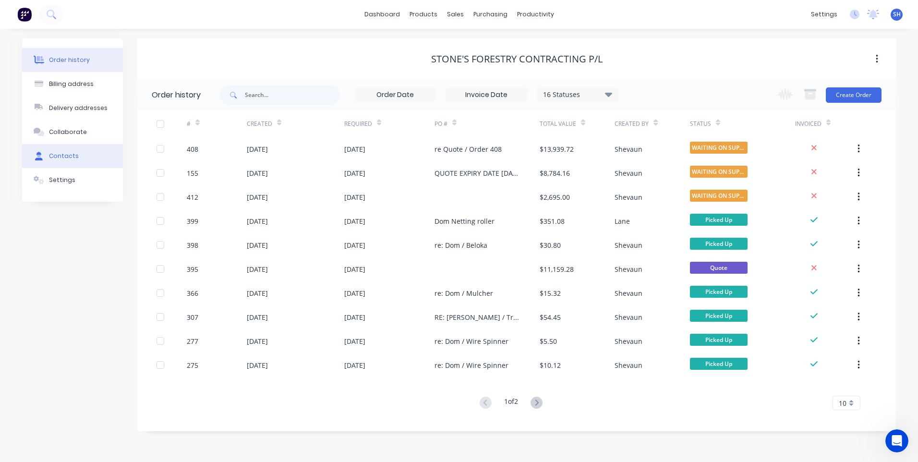
click at [66, 155] on div "Contacts" at bounding box center [64, 156] width 30 height 9
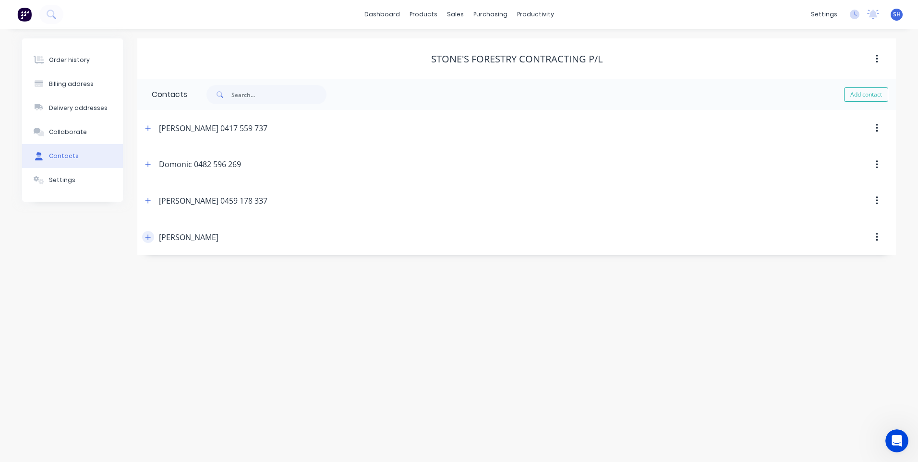
click at [150, 239] on icon "button" at bounding box center [148, 237] width 6 height 7
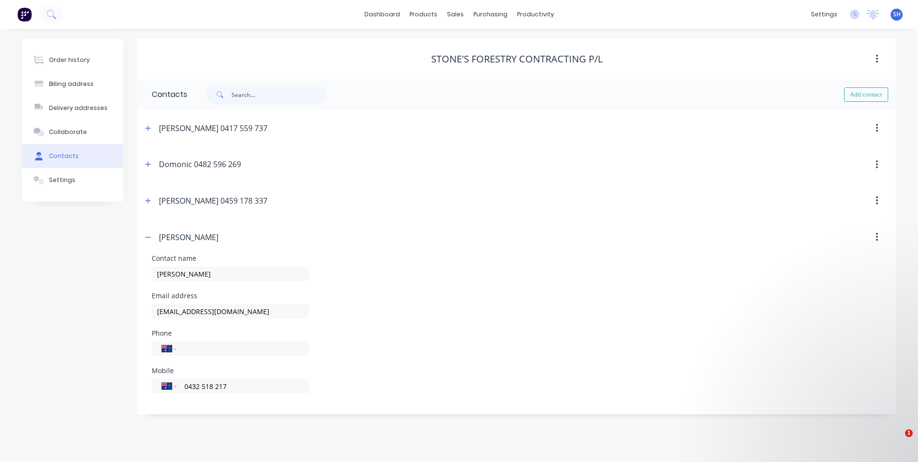
select select "AU"
click at [895, 441] on icon "Open Intercom Messenger" at bounding box center [898, 441] width 16 height 16
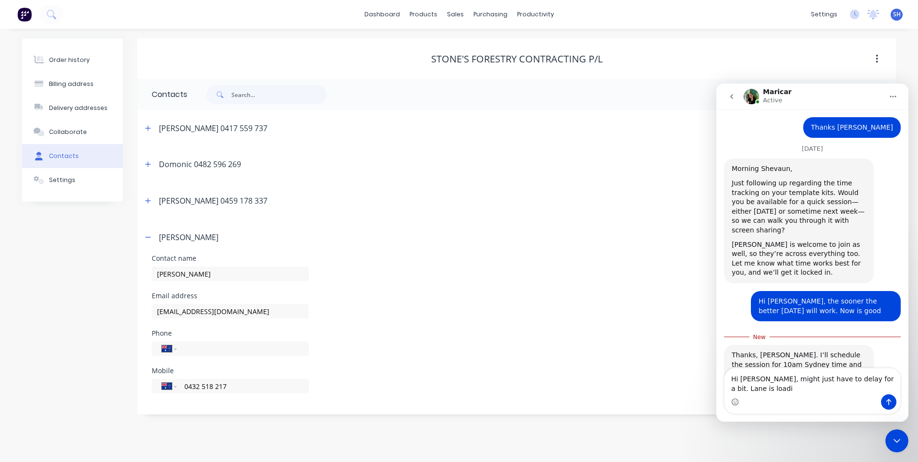
scroll to position [704, 0]
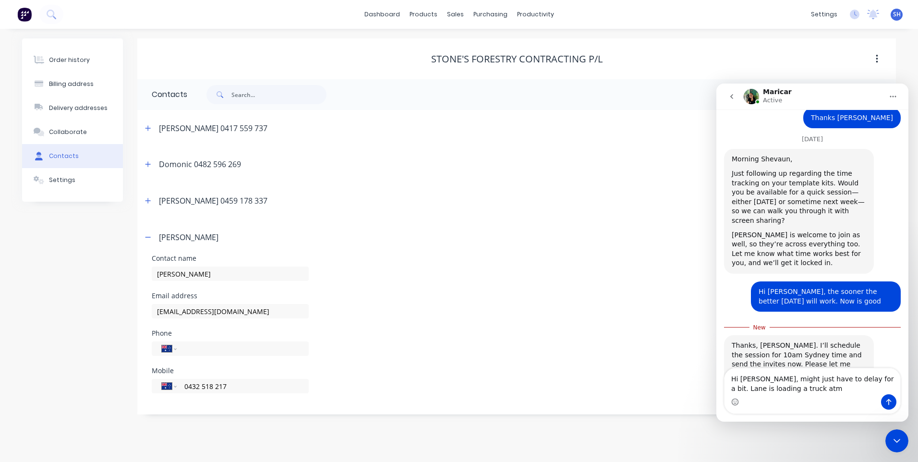
click at [766, 379] on textarea "Hi Maricar, might just have to delay for a bit. Lane is loading a truck atm" at bounding box center [813, 381] width 176 height 26
click at [813, 389] on textarea "Hi Maricar, sorry, might just have to delay for a bit. Lane is loading a truck …" at bounding box center [813, 381] width 176 height 26
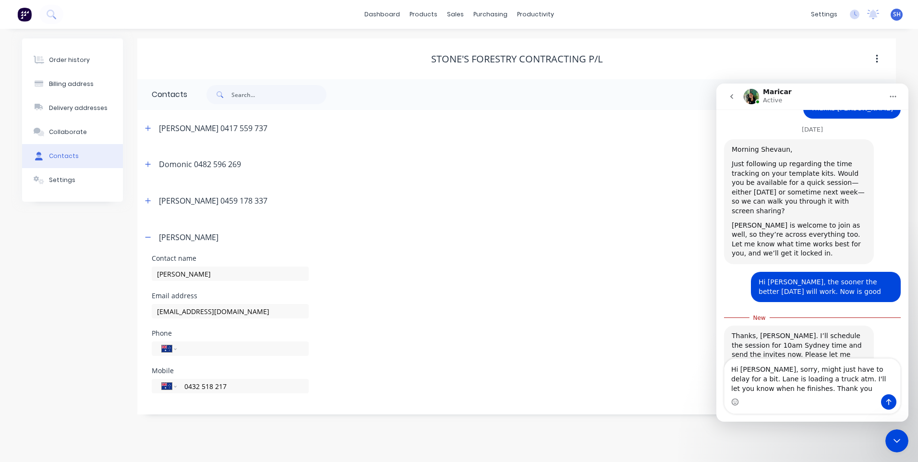
type textarea "Hi Maricar, sorry, might just have to delay for a bit. Lane is loading a truck …"
click at [888, 402] on icon "Send a message…" at bounding box center [889, 402] width 8 height 8
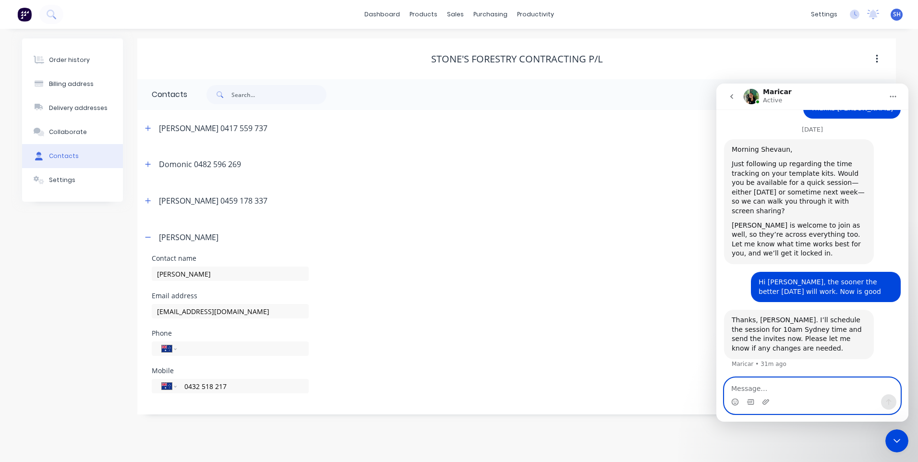
scroll to position [726, 0]
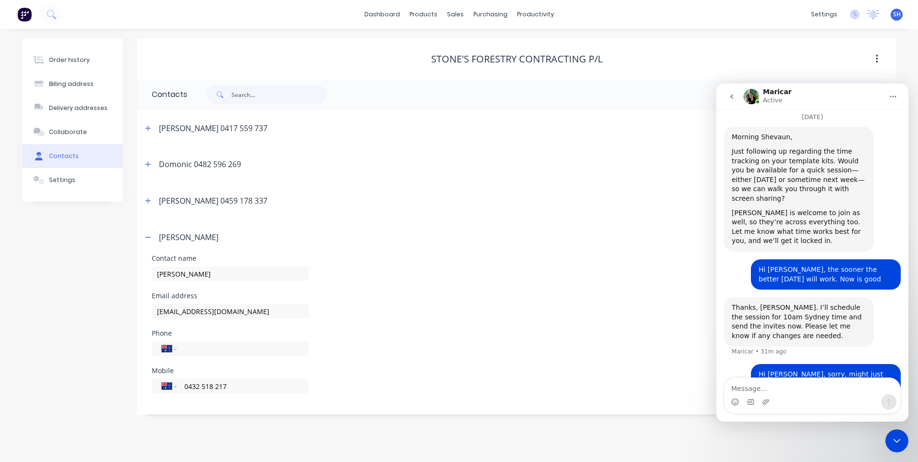
click at [895, 435] on div "Close Intercom Messenger" at bounding box center [897, 440] width 23 height 23
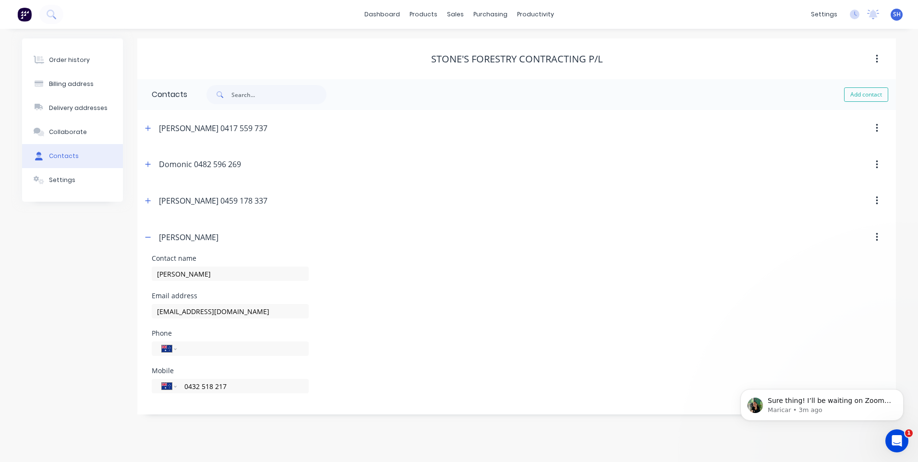
scroll to position [0, 0]
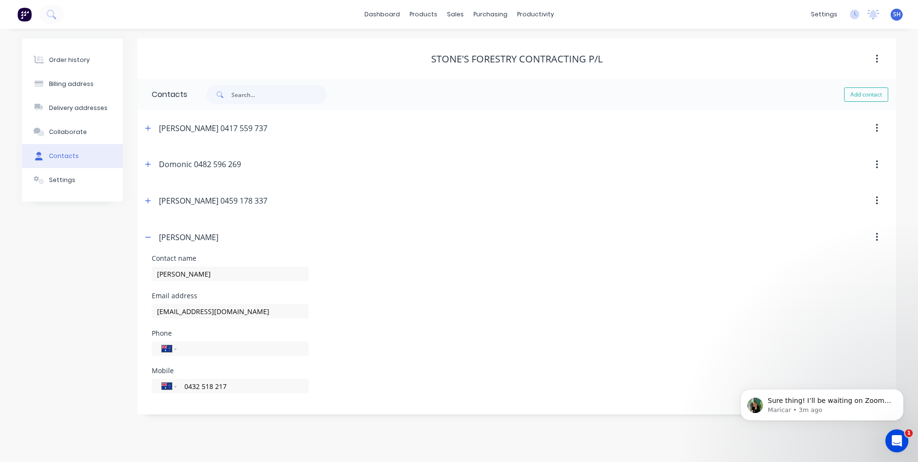
click at [898, 439] on icon "Open Intercom Messenger" at bounding box center [897, 441] width 7 height 8
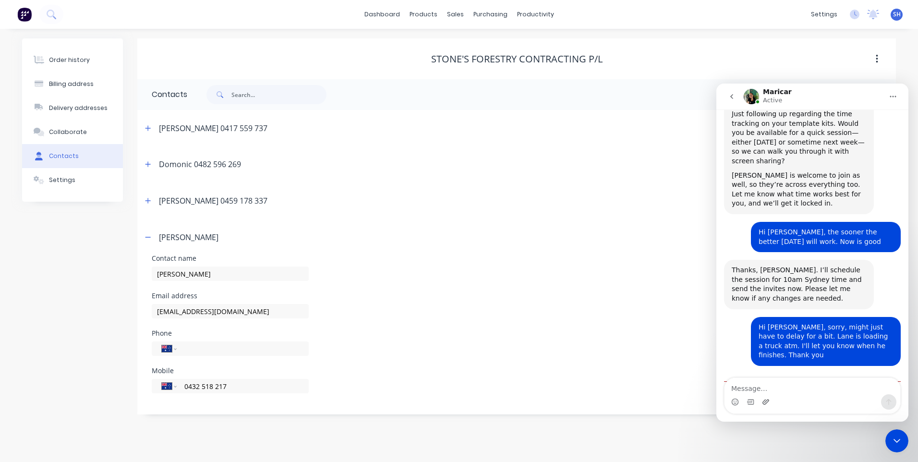
scroll to position [780, 0]
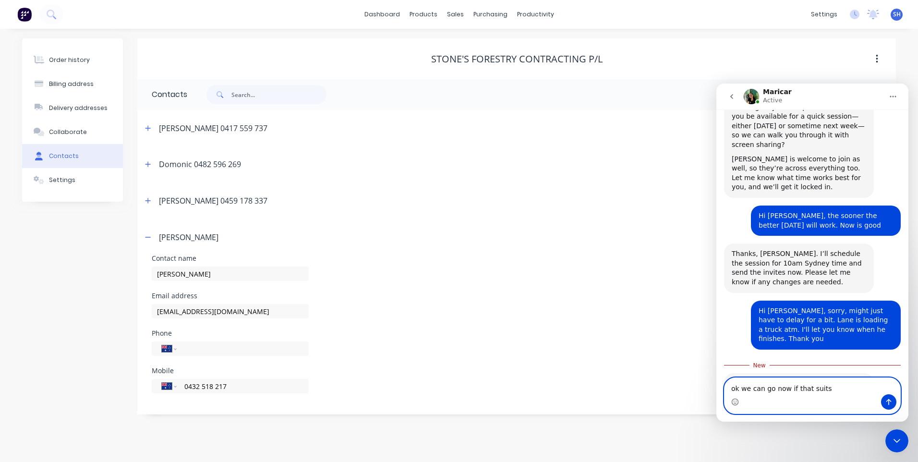
type textarea "ok we can go now if that suits"
click at [888, 401] on icon "Send a message…" at bounding box center [889, 402] width 8 height 8
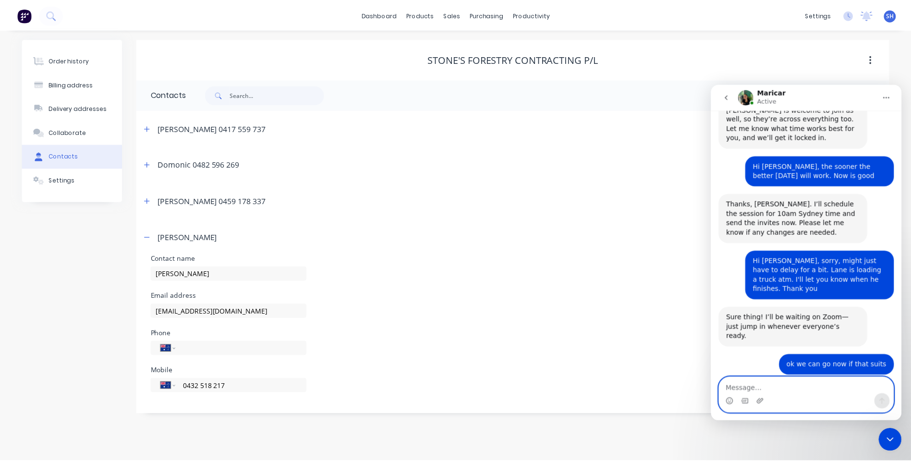
scroll to position [821, 0]
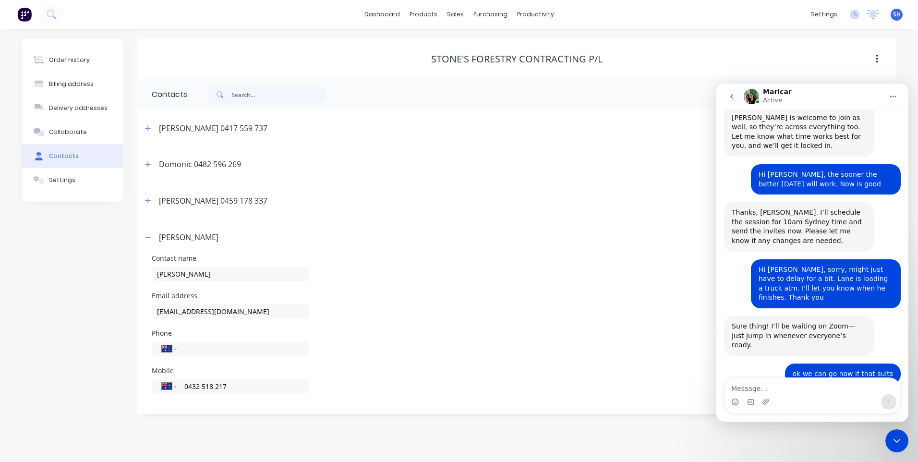
click at [893, 439] on icon "Close Intercom Messenger" at bounding box center [898, 441] width 12 height 12
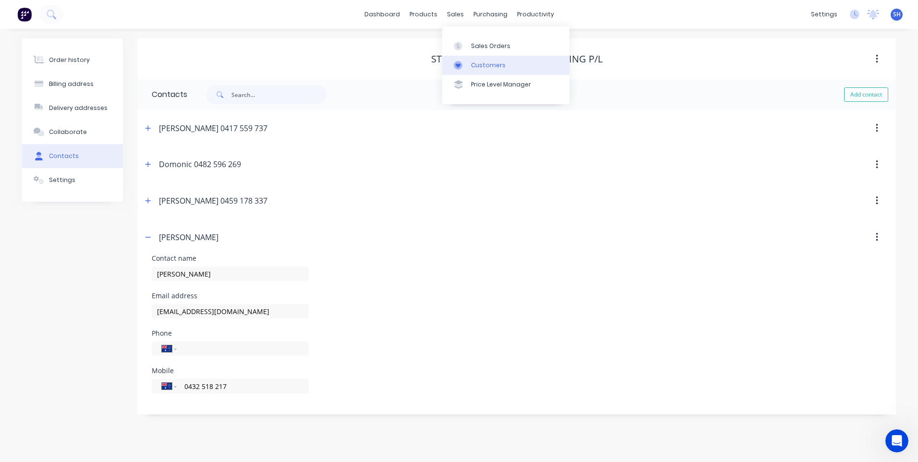
click at [493, 62] on div "Customers" at bounding box center [488, 65] width 35 height 9
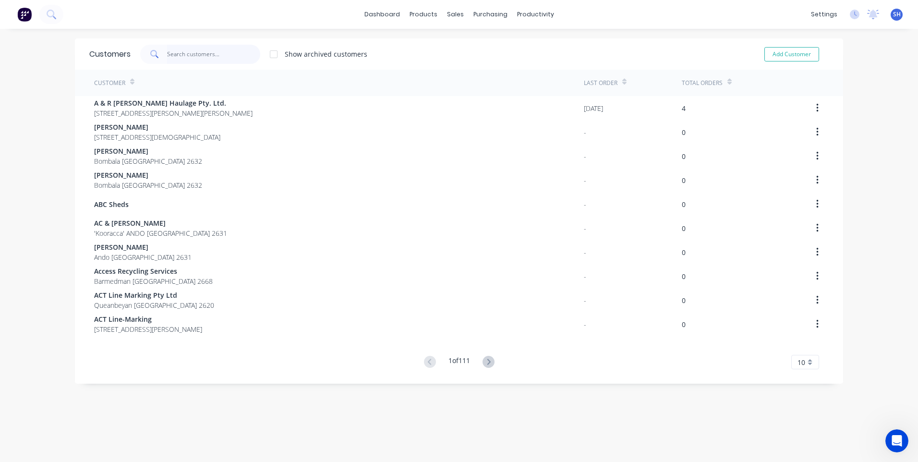
click at [179, 49] on input "text" at bounding box center [214, 54] width 94 height 19
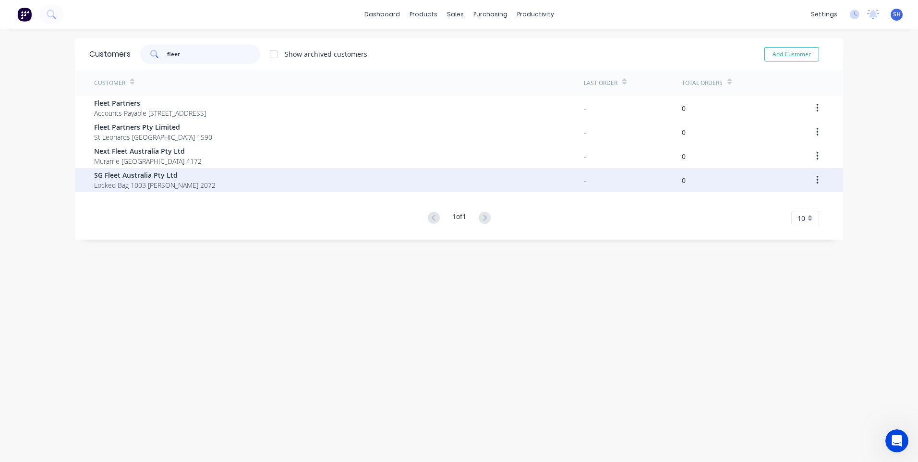
type input "fleet"
click at [161, 177] on span "SG Fleet Australia Pty Ltd" at bounding box center [155, 175] width 122 height 10
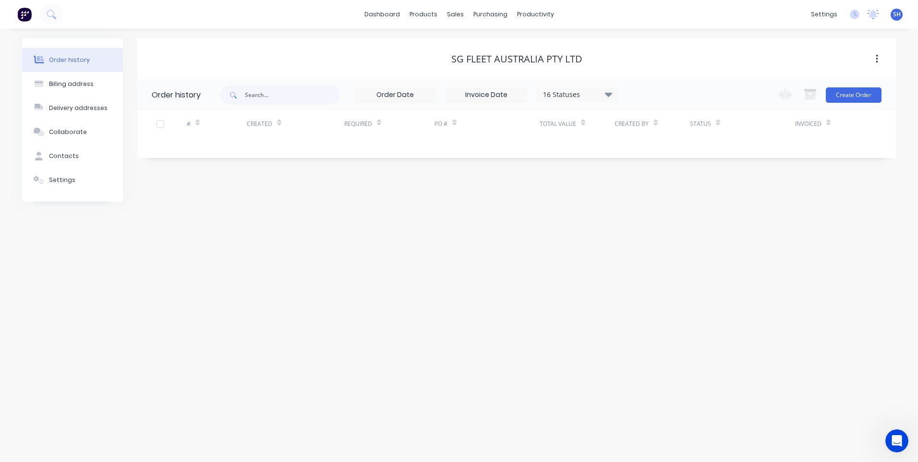
click at [878, 58] on icon "button" at bounding box center [877, 59] width 2 height 11
click at [821, 83] on div "Archive" at bounding box center [843, 84] width 74 height 14
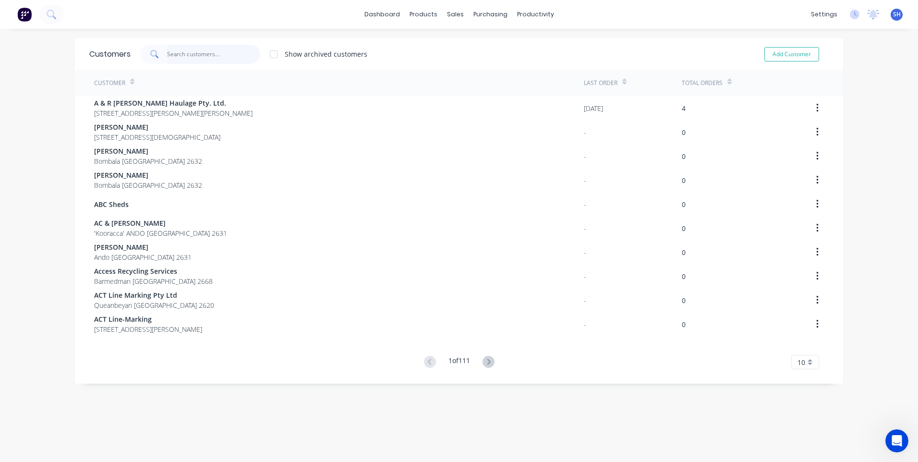
click at [176, 52] on input "text" at bounding box center [214, 54] width 94 height 19
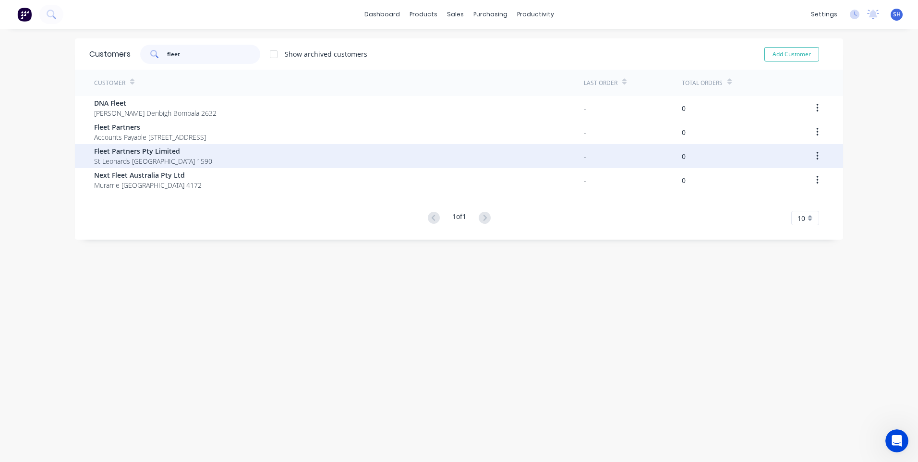
type input "fleet"
click at [126, 154] on span "Fleet Partners Pty Limited" at bounding box center [153, 151] width 118 height 10
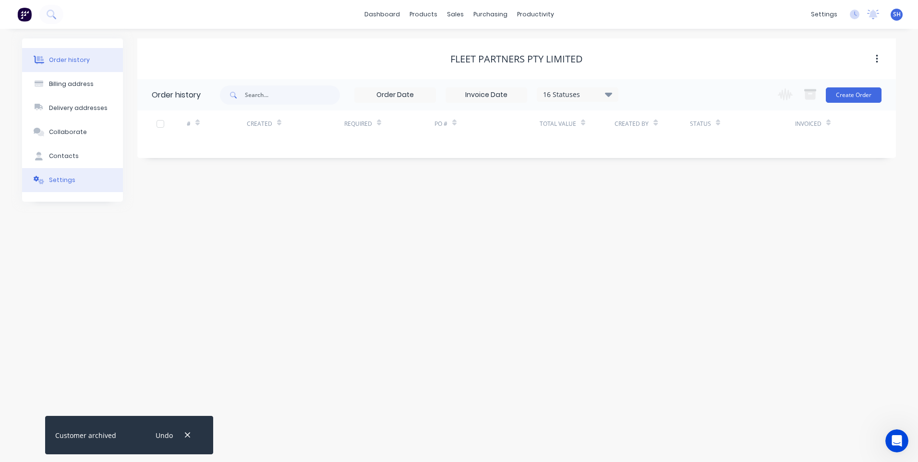
click at [58, 179] on div "Settings" at bounding box center [62, 180] width 26 height 9
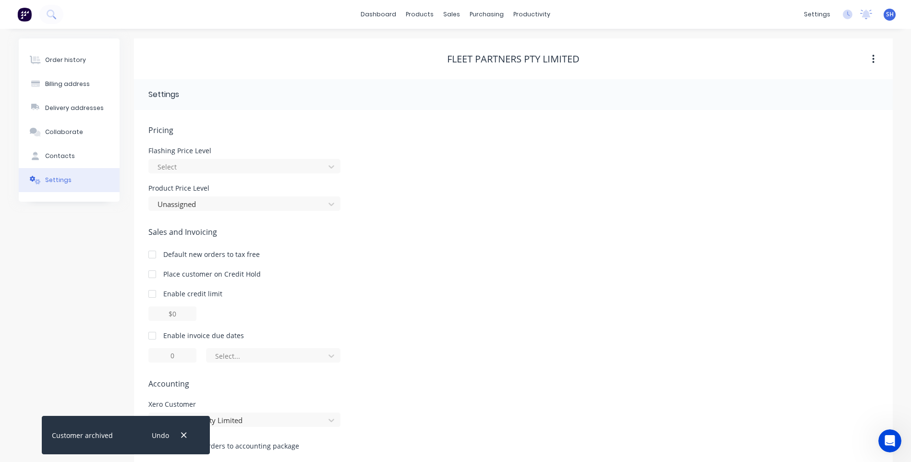
click at [150, 335] on div at bounding box center [152, 335] width 19 height 19
drag, startPoint x: 180, startPoint y: 356, endPoint x: 156, endPoint y: 351, distance: 24.6
click at [157, 353] on input "1" at bounding box center [172, 355] width 48 height 14
type input "30"
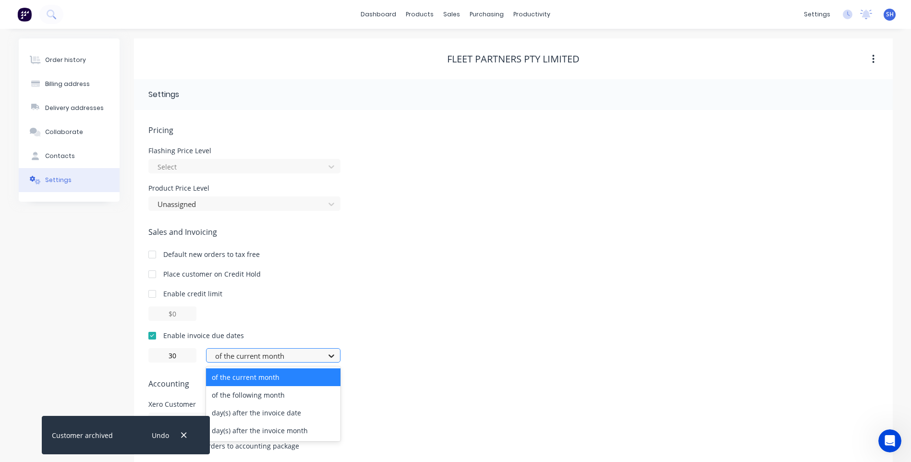
click at [334, 355] on icon at bounding box center [332, 356] width 10 height 10
click at [279, 394] on div "of the following month" at bounding box center [273, 395] width 135 height 18
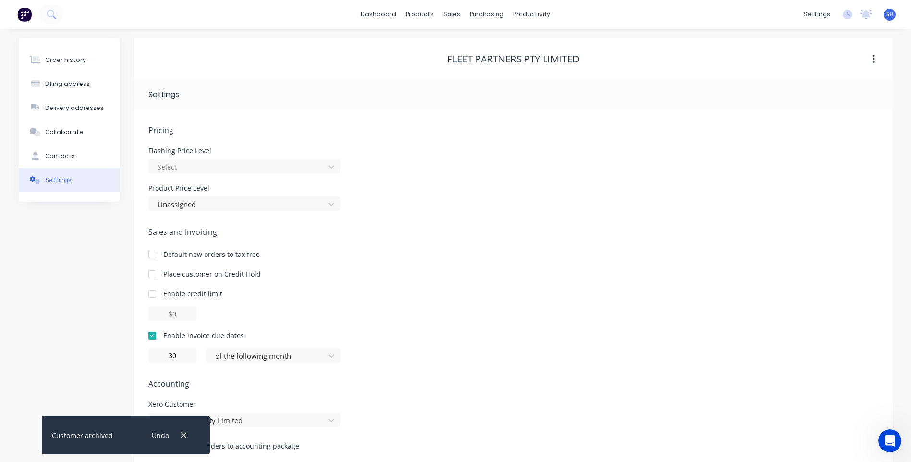
click at [372, 380] on span "Accounting" at bounding box center [513, 384] width 730 height 12
click at [181, 434] on icon "button" at bounding box center [184, 435] width 6 height 9
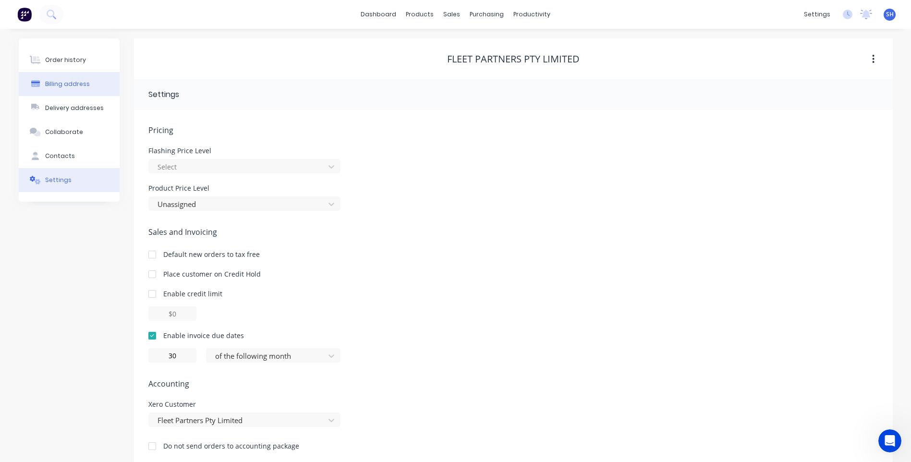
click at [55, 84] on div "Billing address" at bounding box center [67, 84] width 45 height 9
select select "AU"
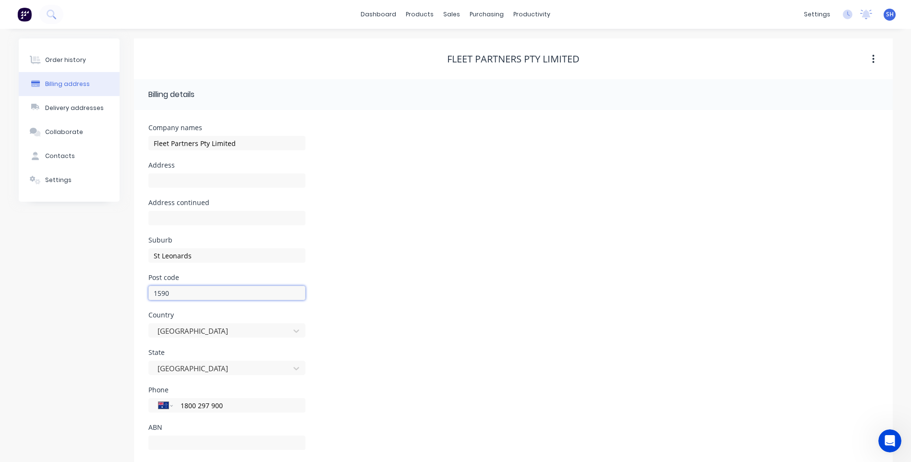
drag, startPoint x: 181, startPoint y: 296, endPoint x: 128, endPoint y: 290, distance: 53.2
click at [128, 290] on div "Order history Billing address Delivery addresses Collaborate Contacts Settings …" at bounding box center [456, 254] width 874 height 433
type input "2065"
click at [164, 183] on input "text" at bounding box center [226, 180] width 157 height 14
type input "Level 6"
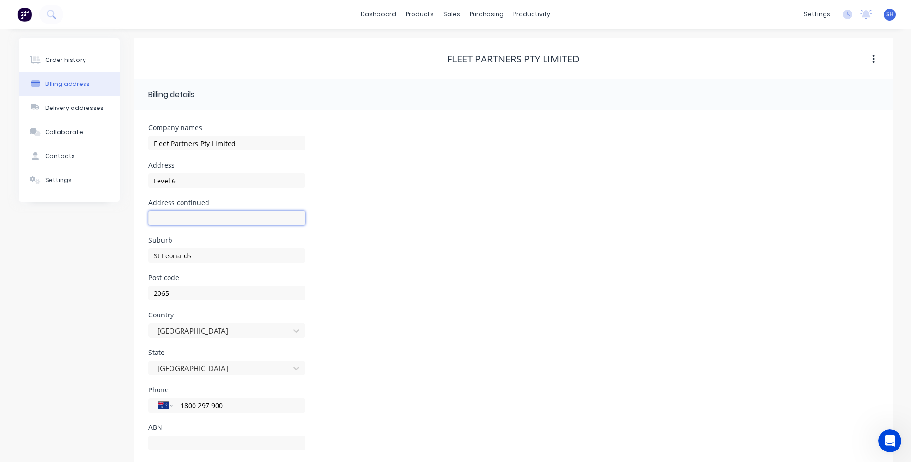
click at [159, 218] on input "text" at bounding box center [226, 218] width 157 height 14
type input "601 Pacific Highway"
type input "St Leonards, Sydney"
click at [399, 292] on div "Post code 2065" at bounding box center [513, 292] width 730 height 37
drag, startPoint x: 233, startPoint y: 408, endPoint x: 150, endPoint y: 406, distance: 83.1
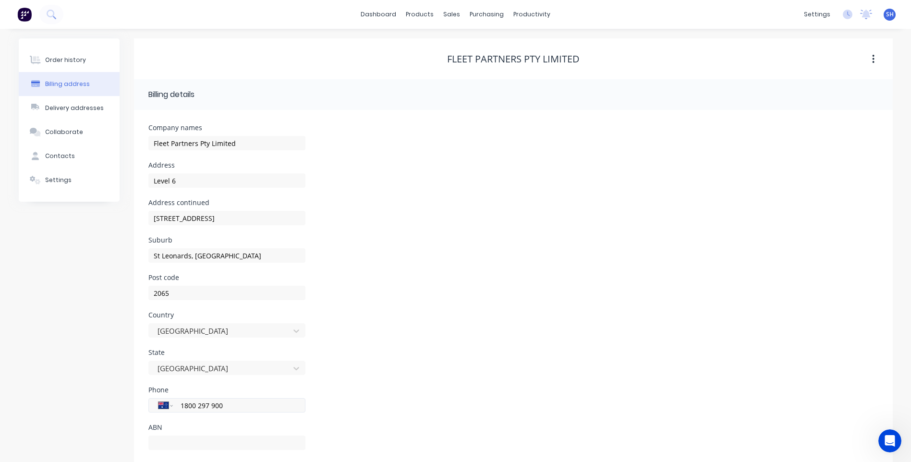
click at [150, 406] on div "International Afghanistan Åland Islands Albania Algeria American Samoa Andorra …" at bounding box center [226, 405] width 157 height 14
click at [65, 156] on div "Contacts" at bounding box center [60, 156] width 30 height 9
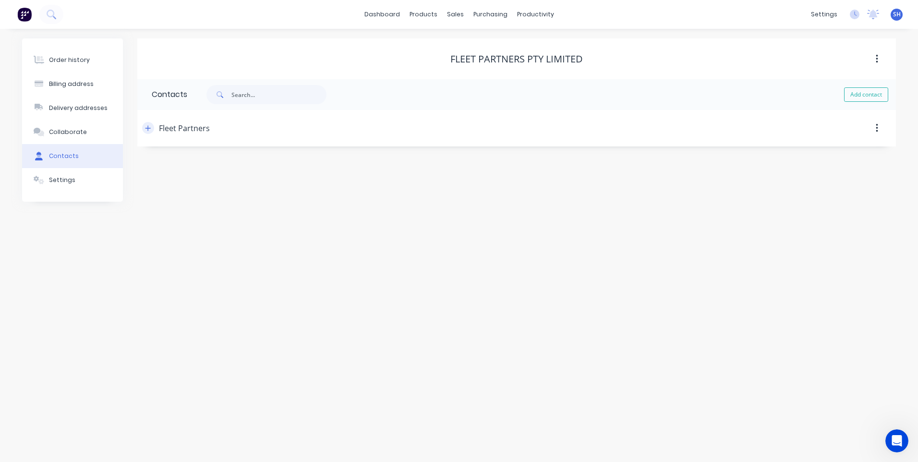
click at [149, 127] on icon "button" at bounding box center [148, 128] width 6 height 7
drag, startPoint x: 202, startPoint y: 167, endPoint x: 124, endPoint y: 164, distance: 77.4
click at [124, 164] on div "Order history Billing address Delivery addresses Collaborate Contacts Settings …" at bounding box center [459, 172] width 874 height 268
type input "Invoices"
click at [439, 172] on div "Contact name Invoices" at bounding box center [517, 165] width 730 height 37
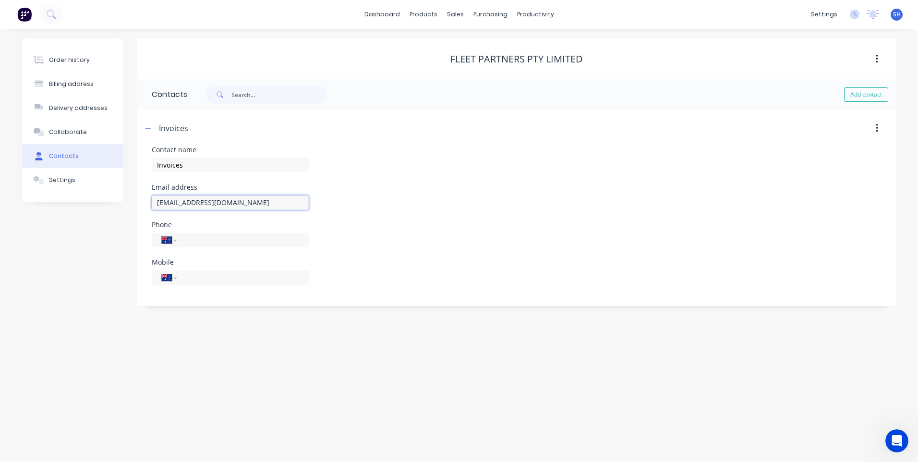
drag, startPoint x: 184, startPoint y: 203, endPoint x: 142, endPoint y: 203, distance: 42.8
click at [142, 203] on div "Contact name Invoices Email address payables@fleetpartners.com.au Phone Interna…" at bounding box center [516, 226] width 759 height 159
type input "invoice@fleetpartners.com.au"
click at [190, 165] on input "Invoices" at bounding box center [230, 165] width 157 height 14
type input "Invoices & Ork Order Authorisation"
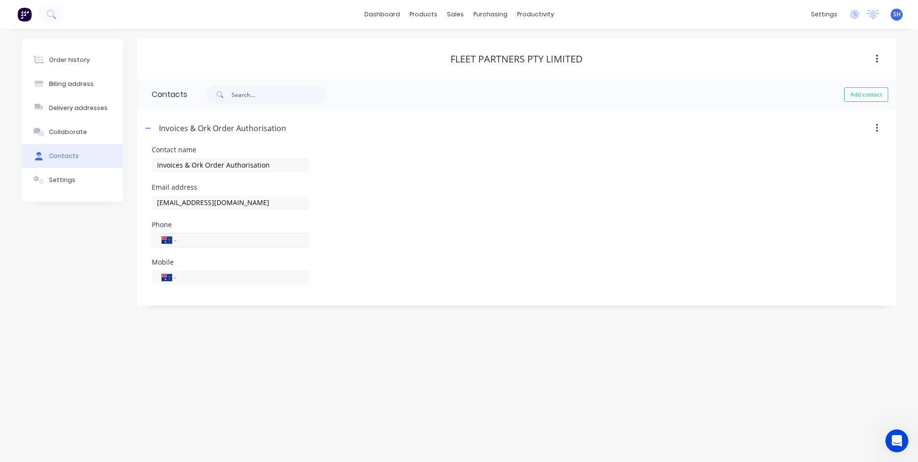
click at [199, 242] on input "tel" at bounding box center [240, 239] width 115 height 11
type input "1800 664 275"
click at [386, 245] on div "Phone International Afghanistan Åland Islands Albania Algeria American Samoa An…" at bounding box center [517, 239] width 730 height 37
click at [70, 57] on div "Order history" at bounding box center [69, 60] width 41 height 9
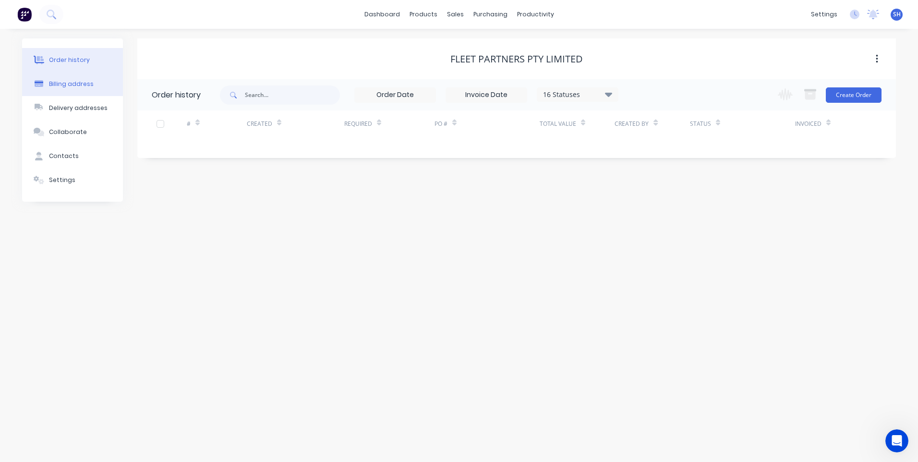
click at [79, 81] on div "Billing address" at bounding box center [71, 84] width 45 height 9
select select "AU"
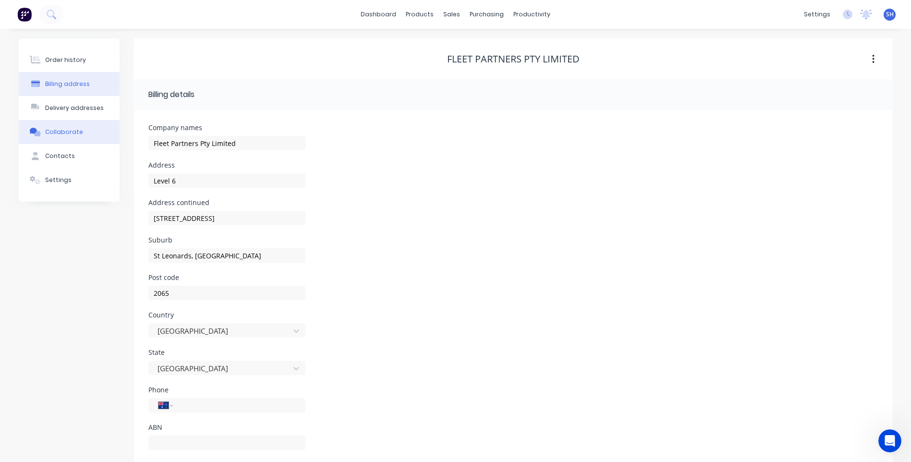
click at [67, 130] on div "Collaborate" at bounding box center [64, 132] width 38 height 9
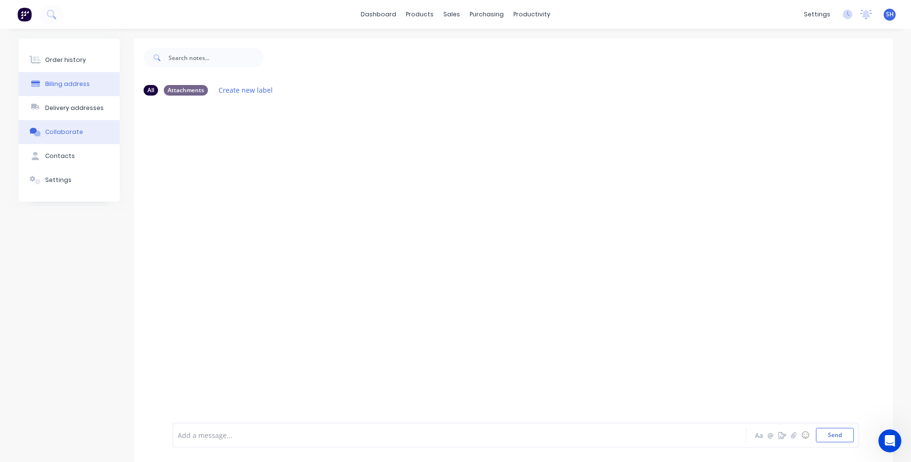
click at [68, 84] on div "Billing address" at bounding box center [67, 84] width 45 height 9
select select "AU"
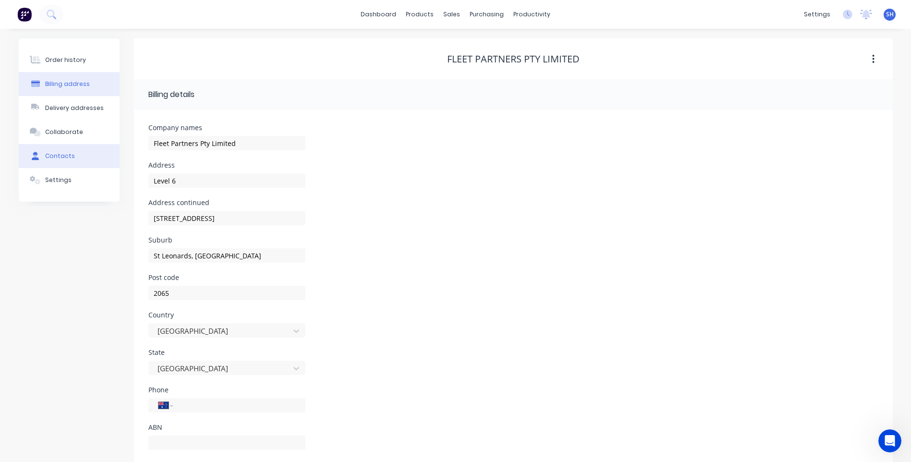
click at [62, 154] on div "Contacts" at bounding box center [60, 156] width 30 height 9
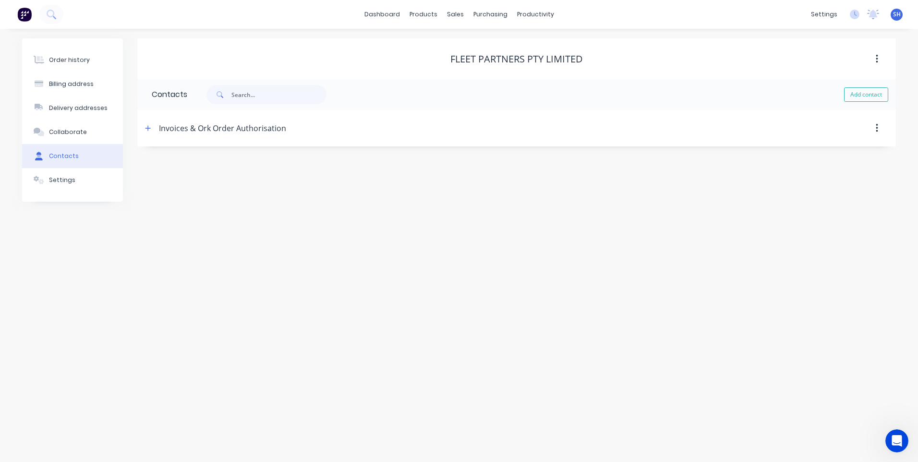
click at [209, 129] on div "Invoices & Ork Order Authorisation" at bounding box center [222, 128] width 127 height 12
click at [149, 129] on icon "button" at bounding box center [148, 128] width 6 height 7
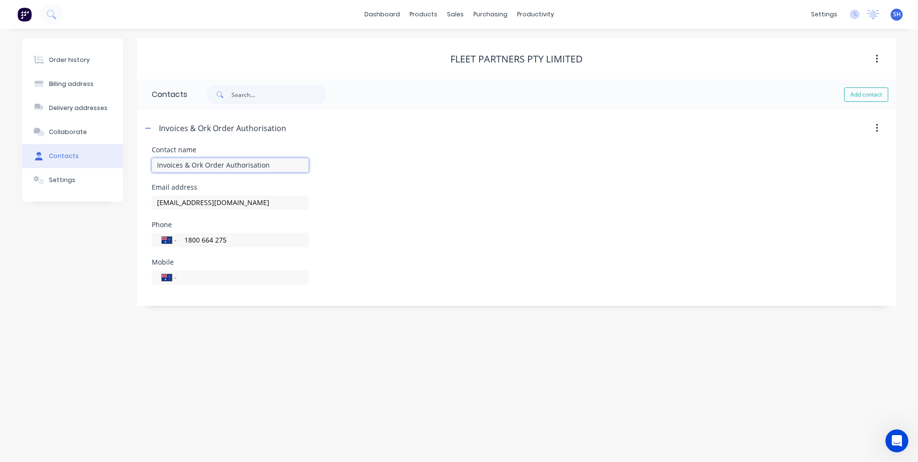
click at [202, 164] on input "Invoices & Ork Order Authorisation" at bounding box center [230, 165] width 157 height 14
type input "Invoices & Order Authorisation"
click at [392, 196] on div "Email address invoice@fleetpartners.com.au" at bounding box center [517, 202] width 730 height 37
click at [61, 179] on div "Settings" at bounding box center [62, 180] width 26 height 9
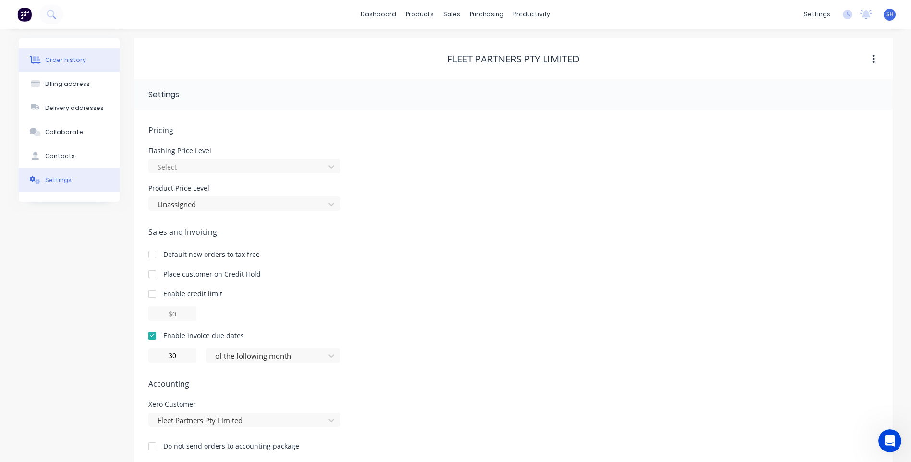
click at [64, 58] on div "Order history" at bounding box center [65, 60] width 41 height 9
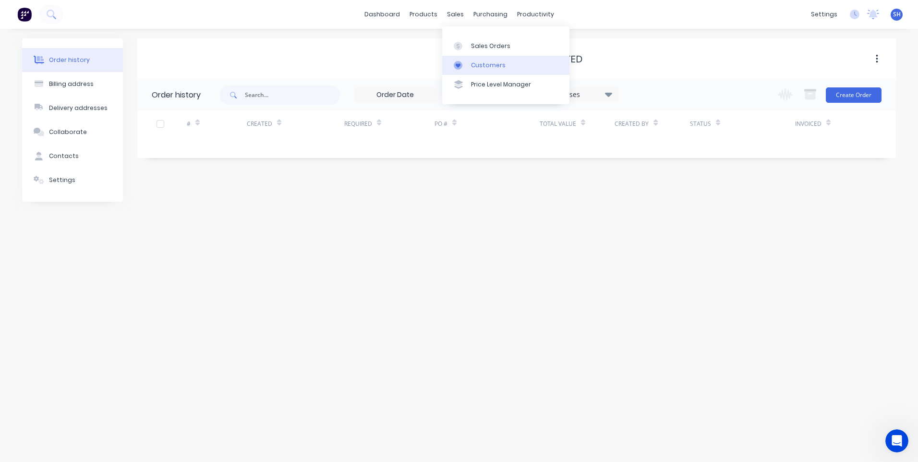
click at [485, 63] on div "Customers" at bounding box center [488, 65] width 35 height 9
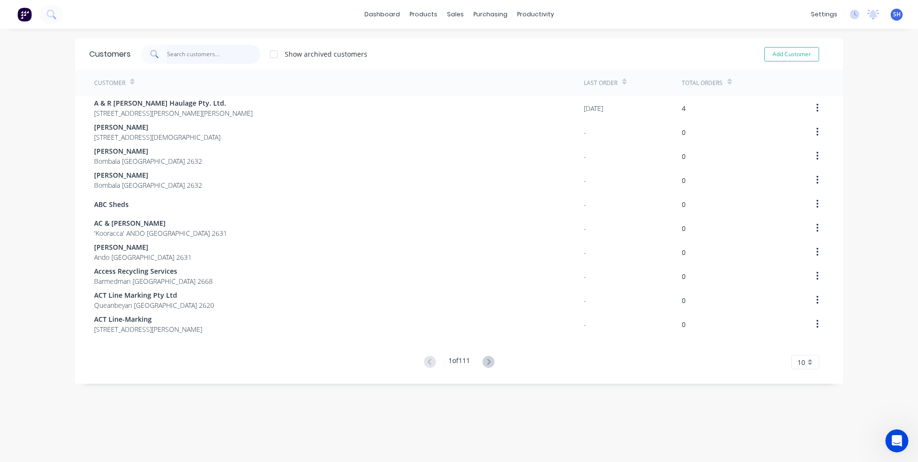
click at [183, 53] on input "text" at bounding box center [214, 54] width 94 height 19
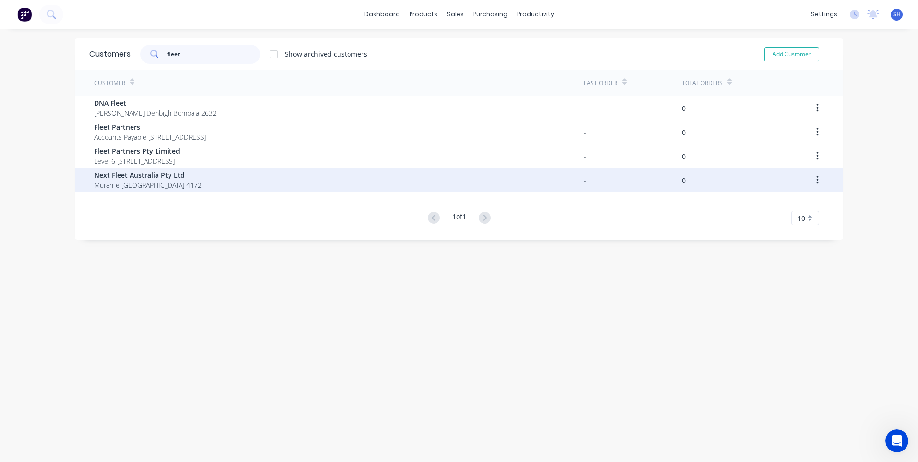
type input "fleet"
click at [143, 175] on span "Next Fleet Australia Pty Ltd" at bounding box center [148, 175] width 108 height 10
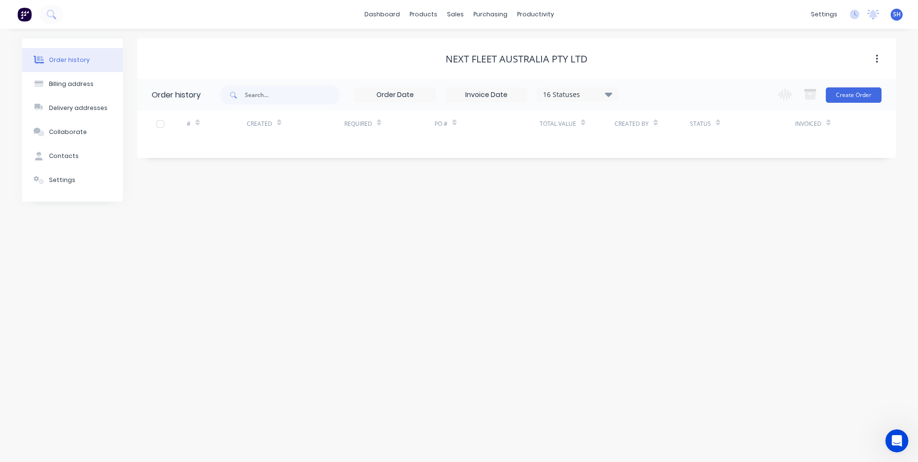
click at [877, 58] on icon "button" at bounding box center [877, 59] width 2 height 11
click at [818, 82] on div "Archive" at bounding box center [843, 84] width 74 height 14
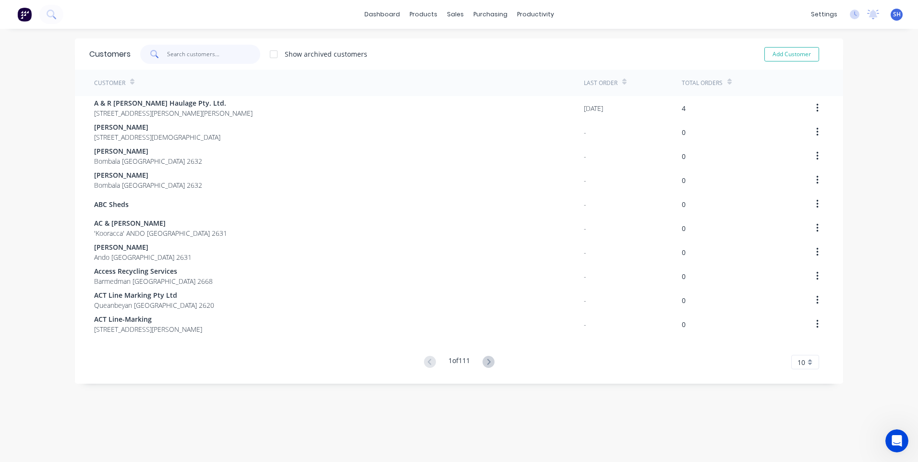
click at [171, 57] on input "text" at bounding box center [214, 54] width 94 height 19
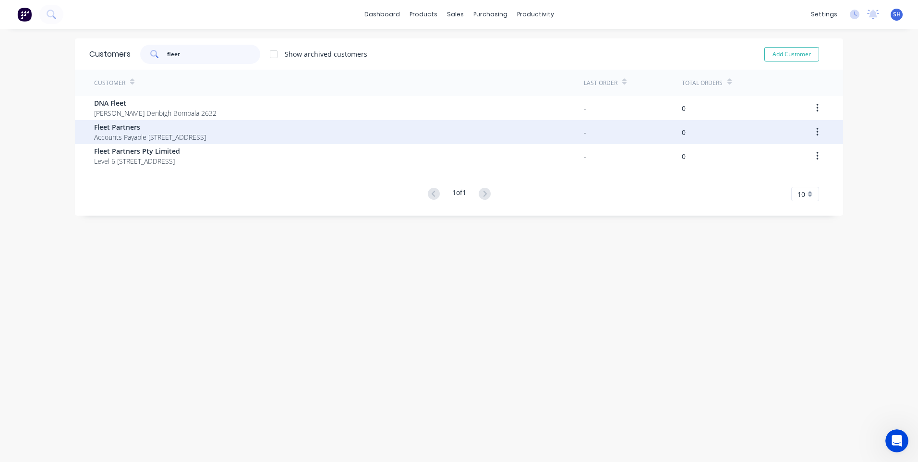
type input "fleet"
click at [126, 129] on span "Fleet Partners" at bounding box center [150, 127] width 112 height 10
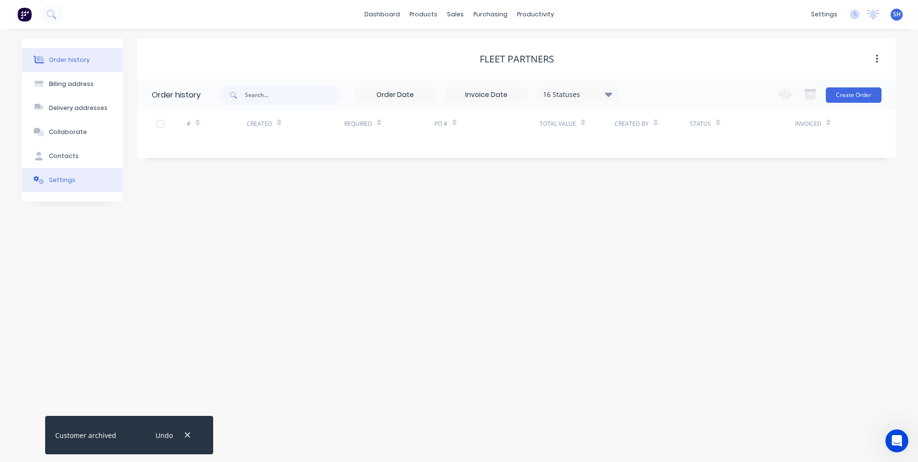
click at [57, 178] on div "Settings" at bounding box center [62, 180] width 26 height 9
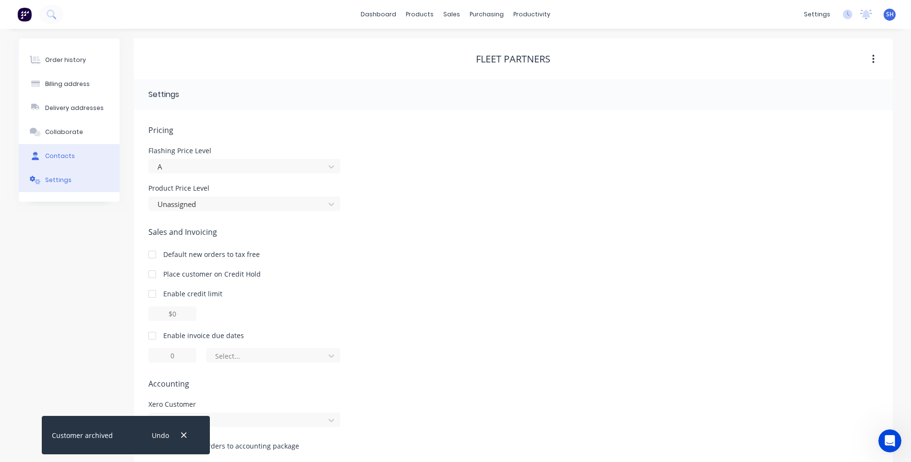
click at [57, 154] on div "Contacts" at bounding box center [60, 156] width 30 height 9
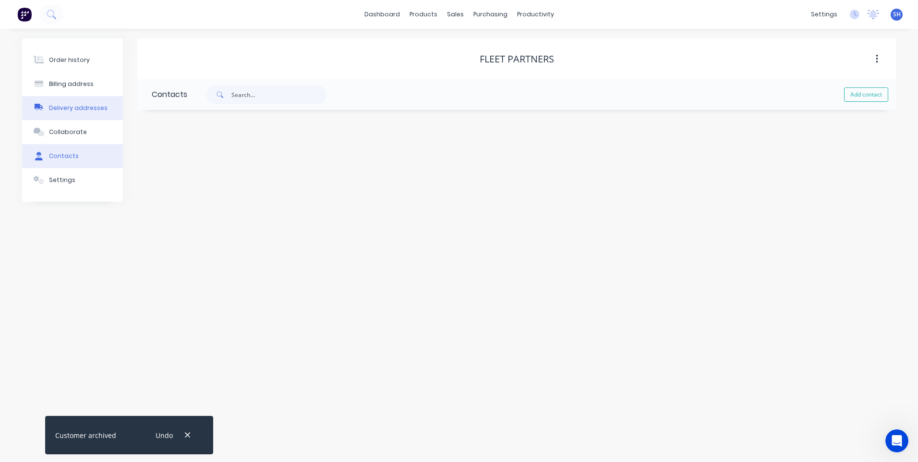
click at [70, 106] on div "Delivery addresses" at bounding box center [78, 108] width 59 height 9
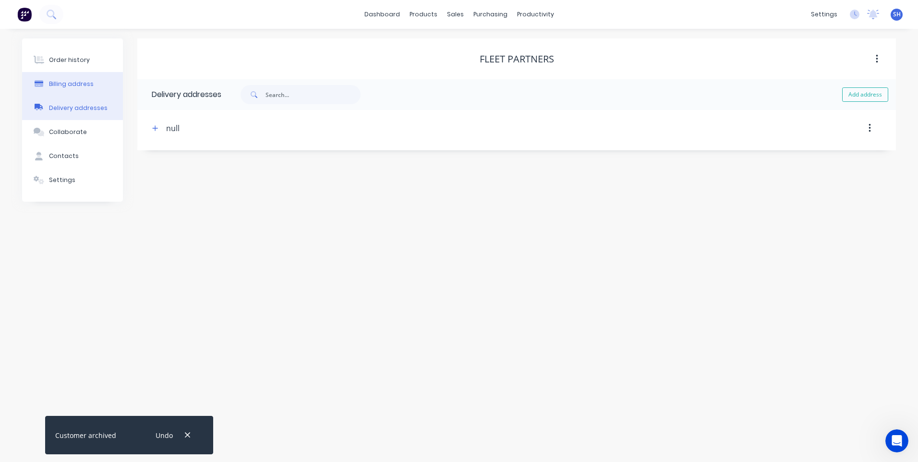
click at [71, 82] on div "Billing address" at bounding box center [71, 84] width 45 height 9
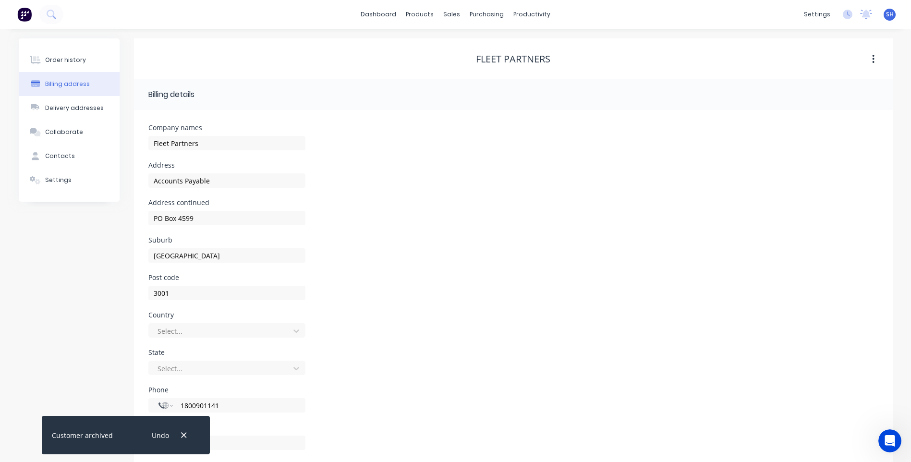
click at [59, 248] on div "Order history Billing address Delivery addresses Collaborate Contacts Settings" at bounding box center [69, 254] width 101 height 433
click at [68, 60] on div "Order history" at bounding box center [65, 60] width 41 height 9
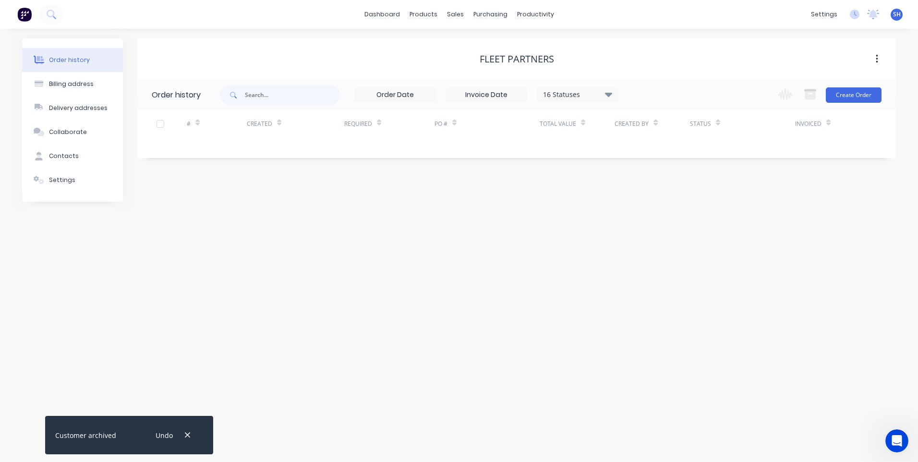
click at [876, 59] on icon "button" at bounding box center [877, 59] width 2 height 11
click at [818, 84] on div "Archive" at bounding box center [843, 84] width 74 height 14
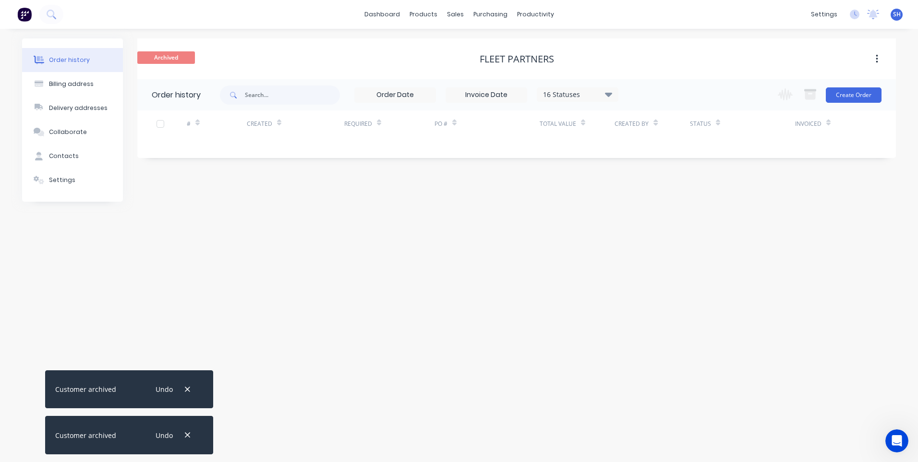
click at [65, 59] on div "Order history" at bounding box center [69, 60] width 41 height 9
click at [25, 13] on img at bounding box center [24, 14] width 14 height 14
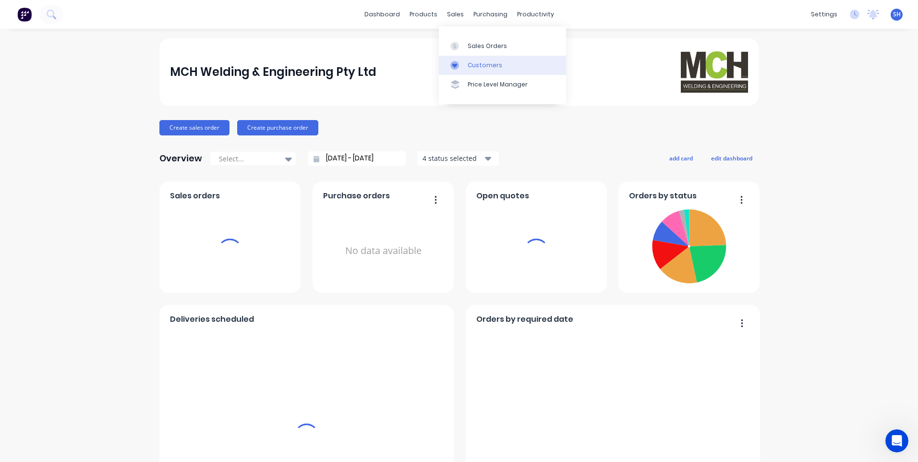
click at [487, 62] on div "Customers" at bounding box center [485, 65] width 35 height 9
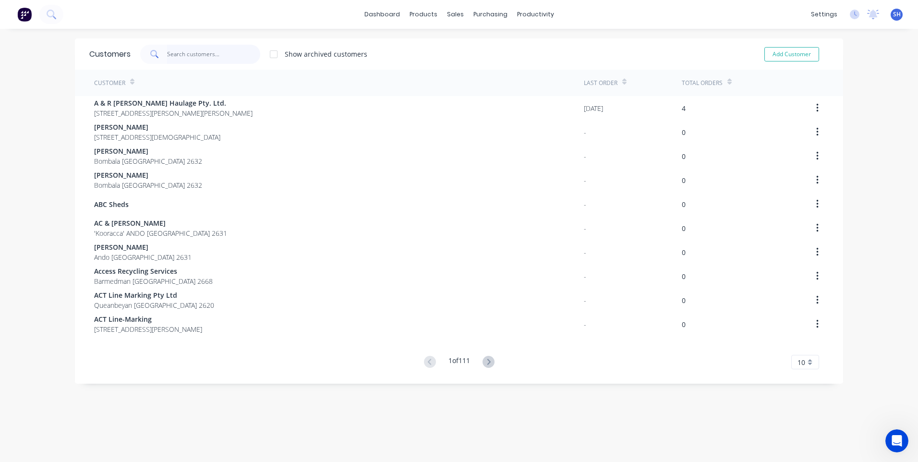
click at [175, 50] on input "text" at bounding box center [214, 54] width 94 height 19
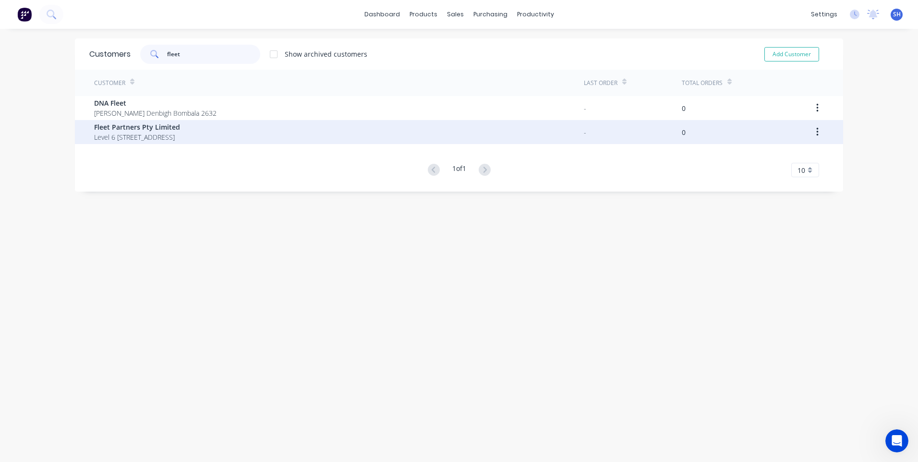
type input "fleet"
click at [132, 130] on span "Fleet Partners Pty Limited" at bounding box center [137, 127] width 86 height 10
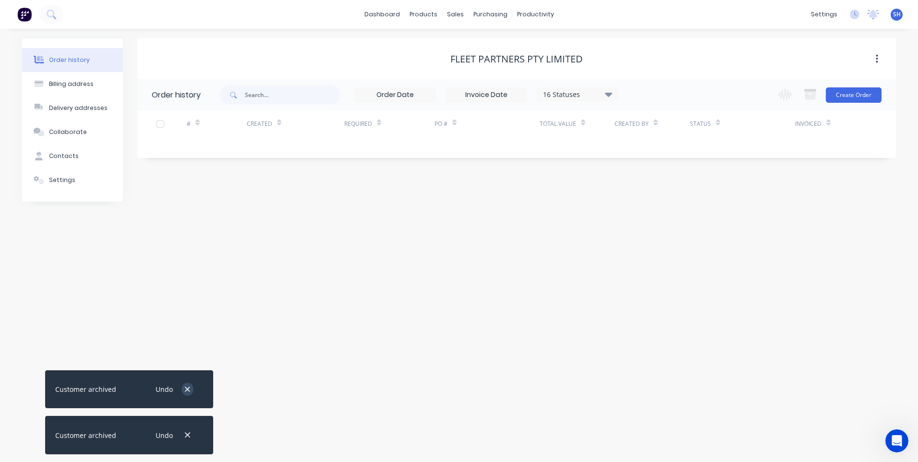
click at [189, 387] on icon "button" at bounding box center [187, 389] width 6 height 9
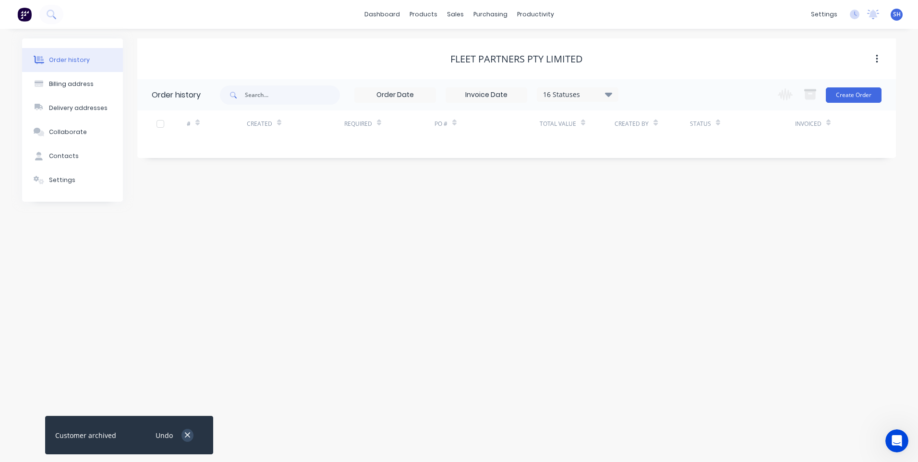
click at [188, 436] on icon "button" at bounding box center [187, 435] width 5 height 5
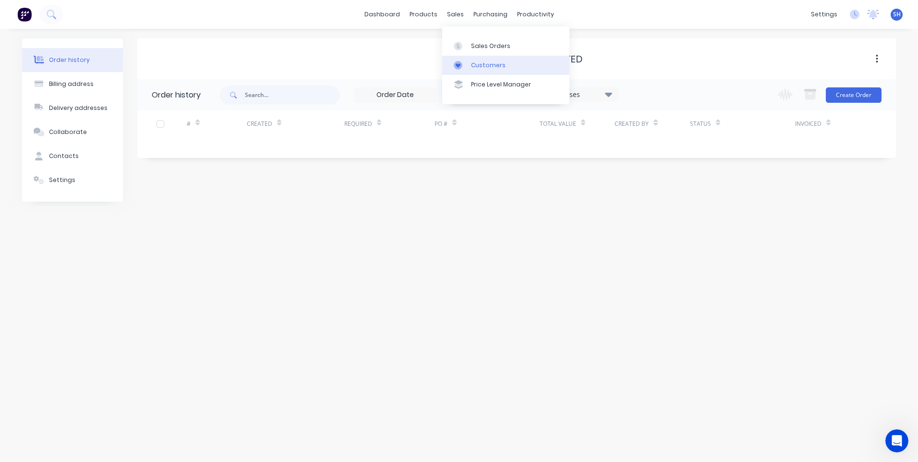
click at [492, 63] on div "Customers" at bounding box center [488, 65] width 35 height 9
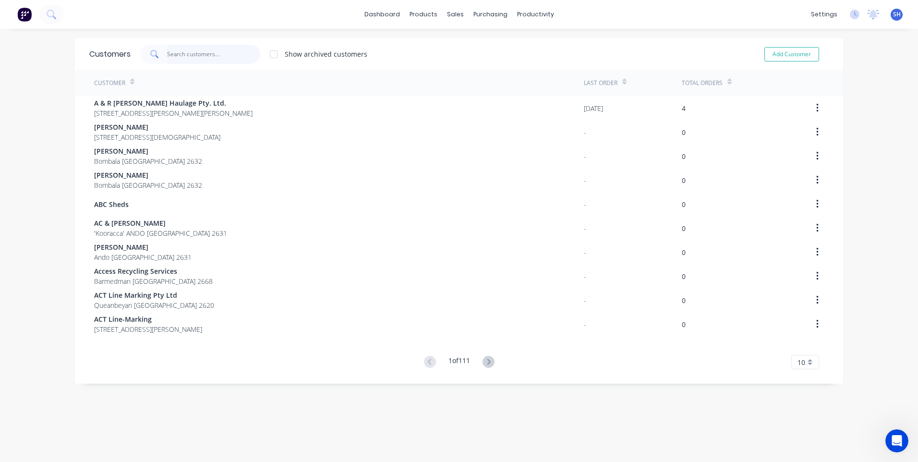
click at [174, 51] on input "text" at bounding box center [214, 54] width 94 height 19
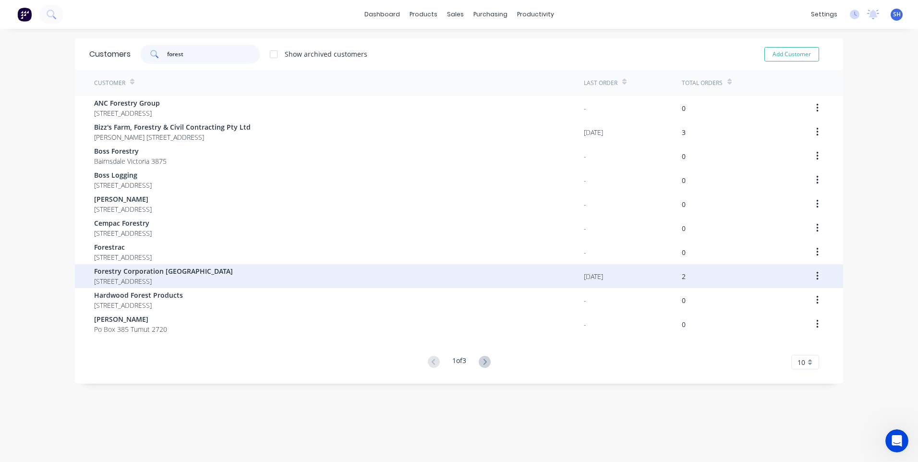
type input "forest"
click at [138, 272] on span "Forestry Corporation NSW" at bounding box center [163, 271] width 139 height 10
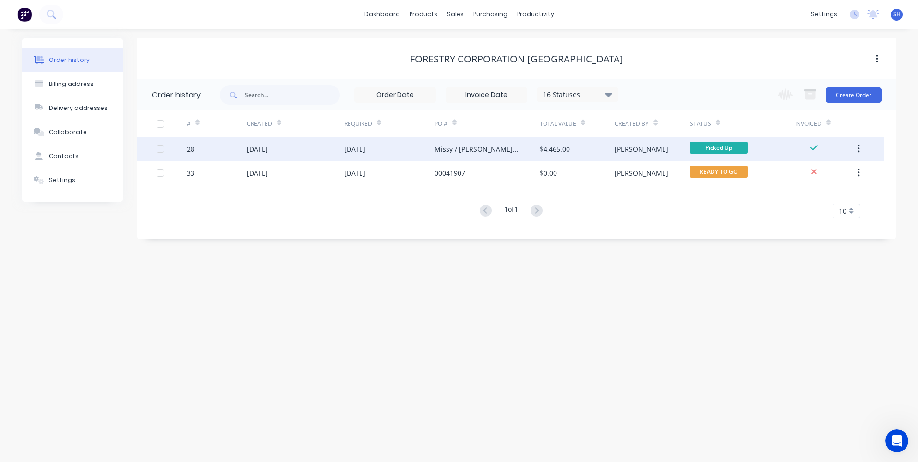
click at [414, 145] on div "[DATE]" at bounding box center [389, 149] width 90 height 24
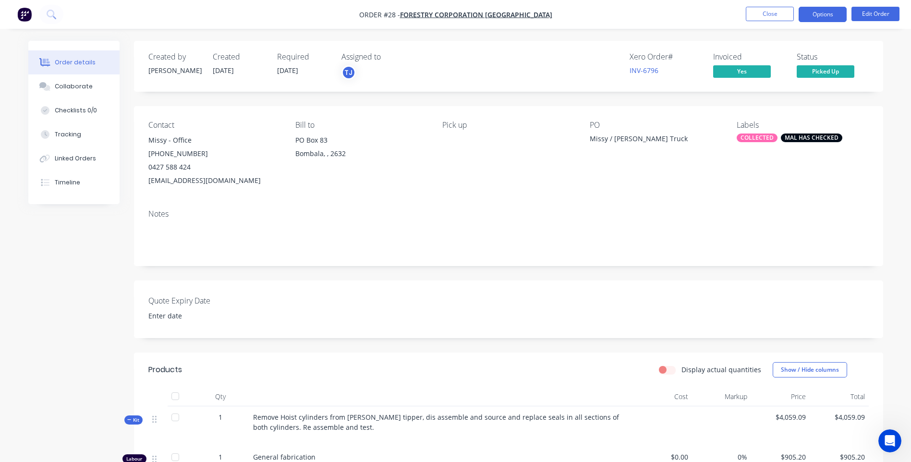
click at [825, 14] on button "Options" at bounding box center [823, 14] width 48 height 15
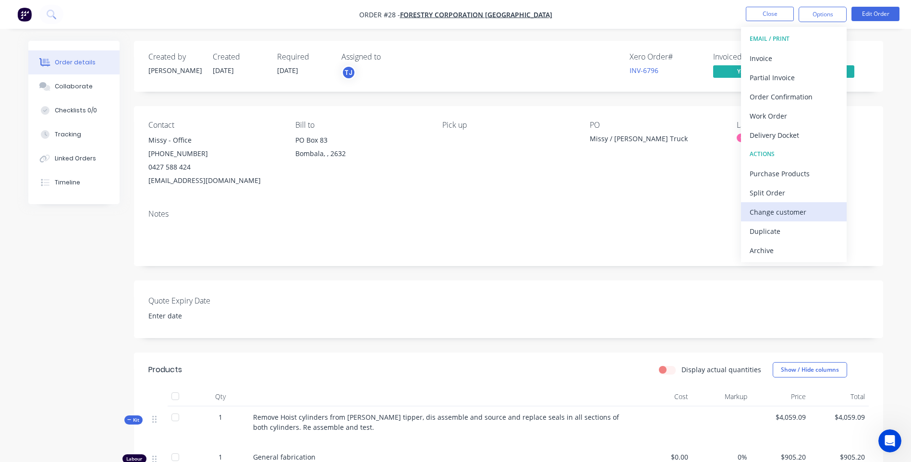
click at [770, 208] on div "Change customer" at bounding box center [794, 212] width 88 height 14
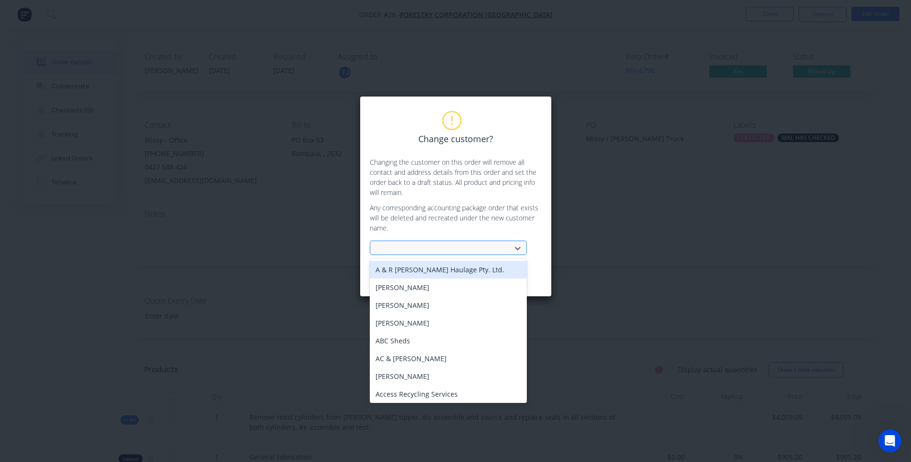
click at [387, 245] on div at bounding box center [442, 249] width 128 height 12
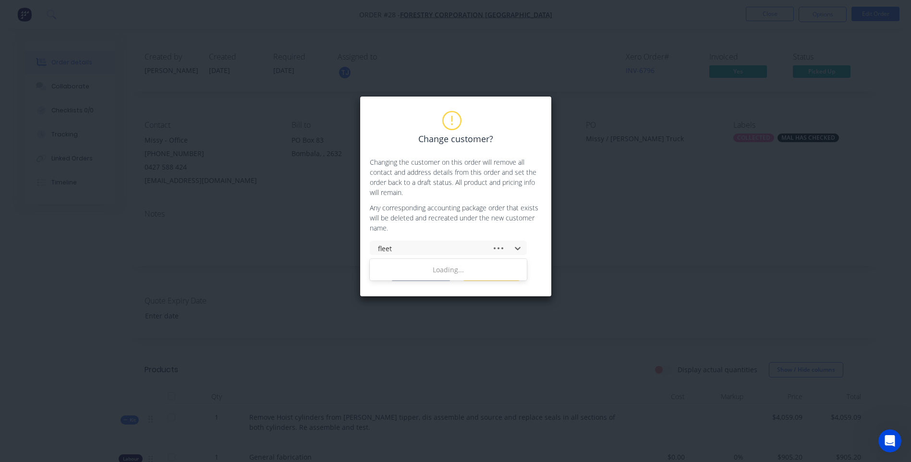
type input "fleet"
click at [431, 269] on div "Fleet Partners Pty Limited" at bounding box center [448, 270] width 157 height 18
click at [413, 272] on button "Change customer" at bounding box center [421, 274] width 60 height 14
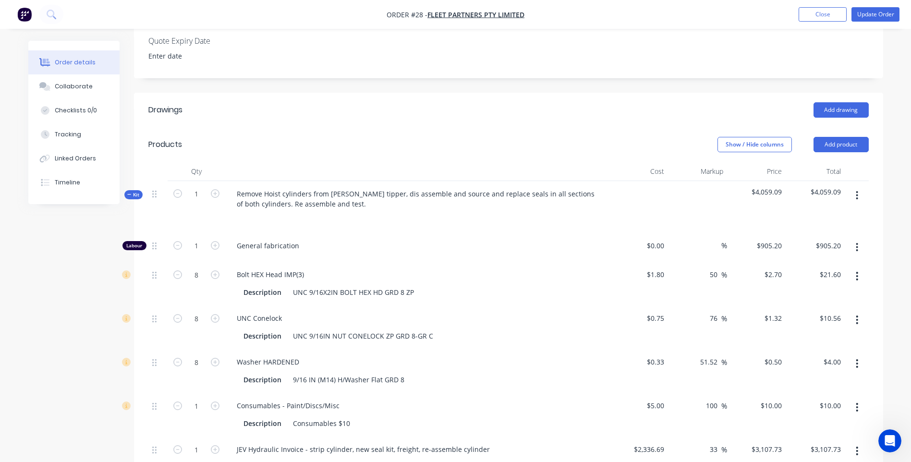
scroll to position [288, 0]
click at [857, 192] on icon "button" at bounding box center [857, 196] width 2 height 9
click at [552, 199] on div "Remove Hoist cylinders from Mack tipper, dis assemble and source and replace se…" at bounding box center [417, 208] width 384 height 52
click at [843, 137] on button "Add product" at bounding box center [841, 144] width 55 height 15
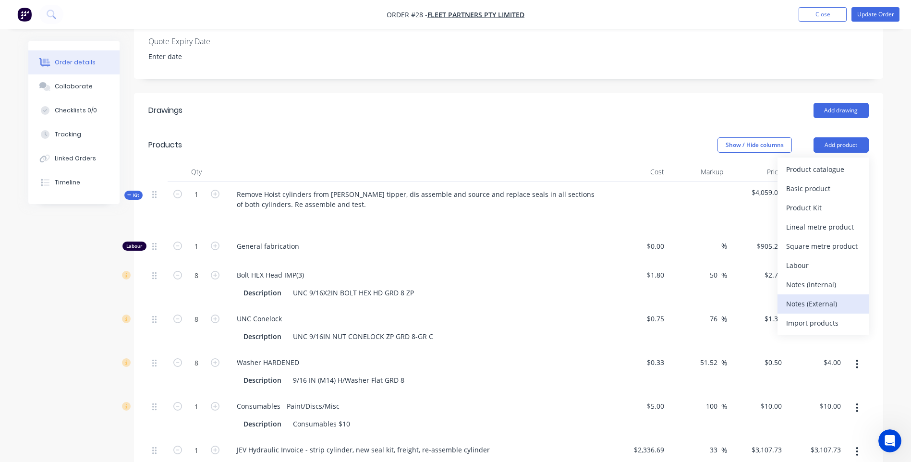
click at [799, 297] on div "Notes (External)" at bounding box center [823, 304] width 74 height 14
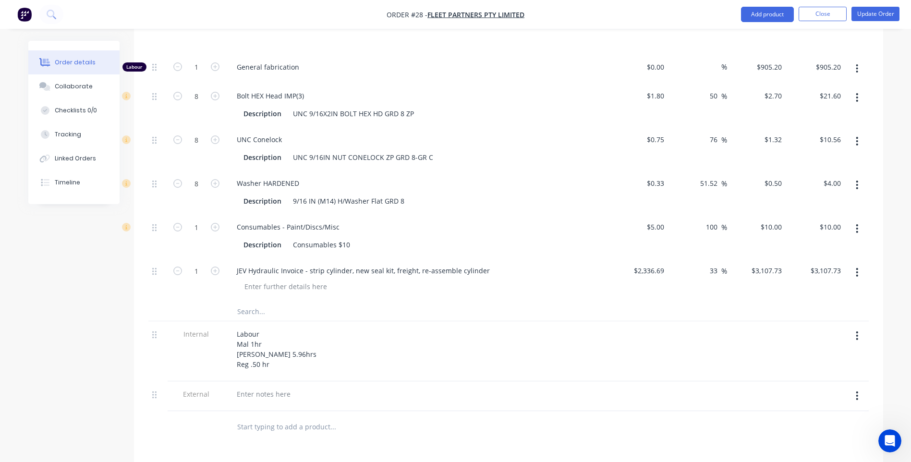
scroll to position [480, 0]
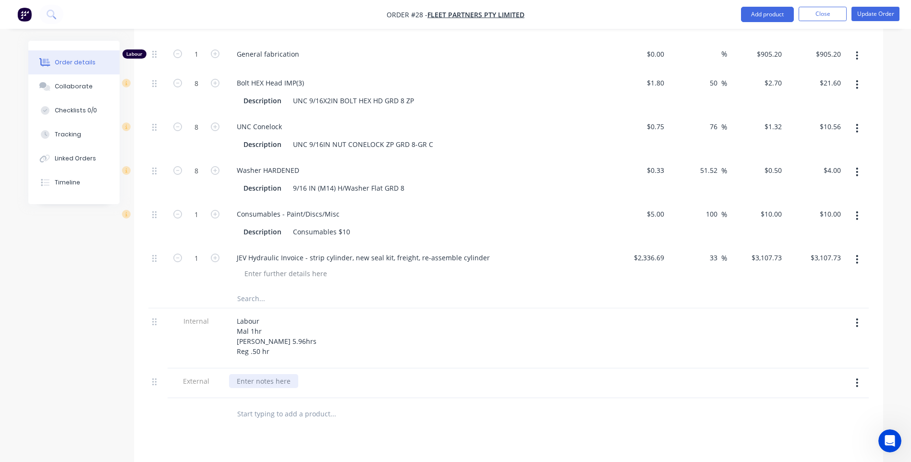
click at [241, 374] on div at bounding box center [263, 381] width 69 height 14
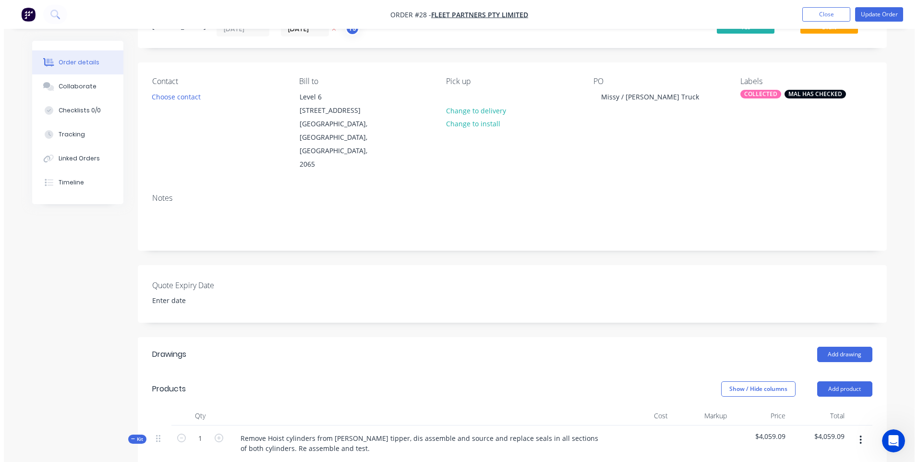
scroll to position [0, 0]
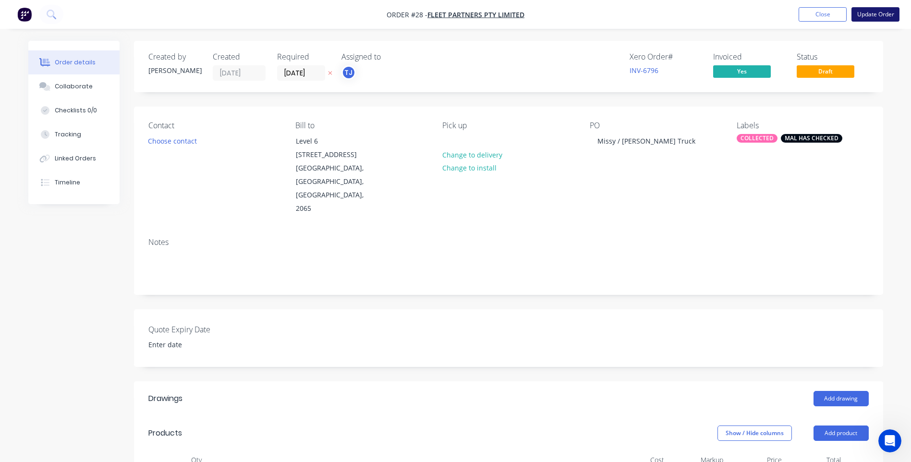
click at [877, 12] on button "Update Order" at bounding box center [876, 14] width 48 height 14
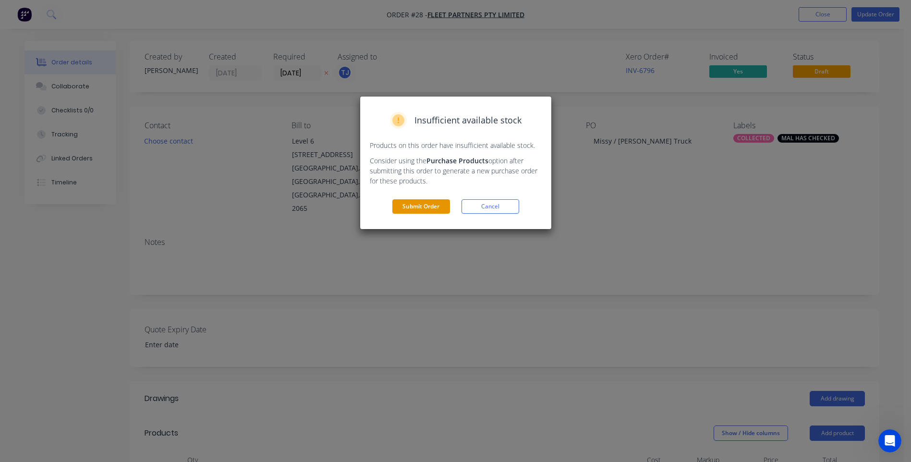
click at [427, 205] on button "Submit Order" at bounding box center [421, 206] width 58 height 14
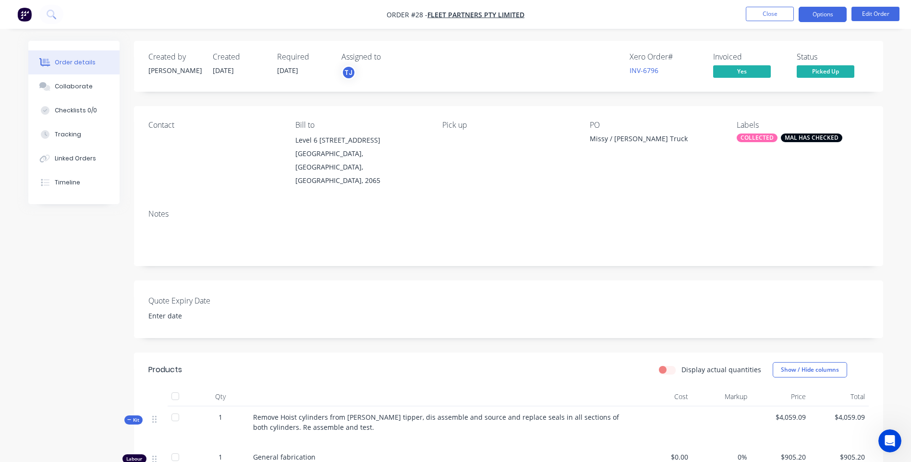
click at [827, 17] on button "Options" at bounding box center [823, 14] width 48 height 15
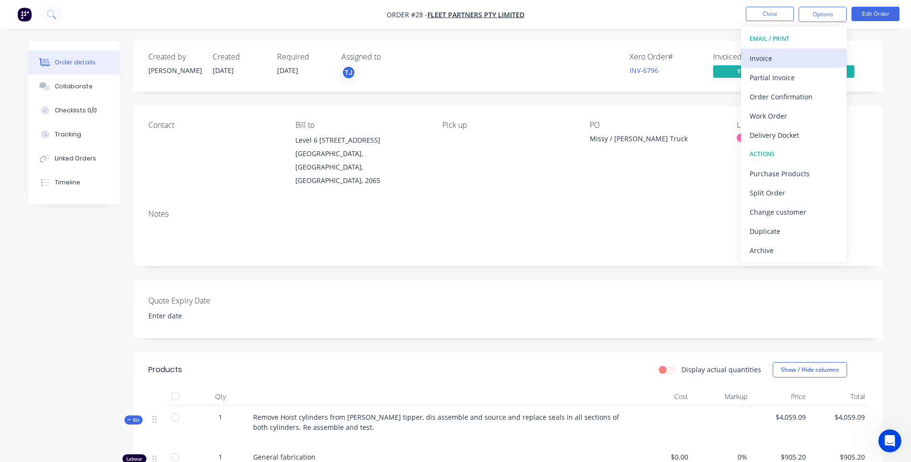
click at [763, 56] on div "Invoice" at bounding box center [794, 58] width 88 height 14
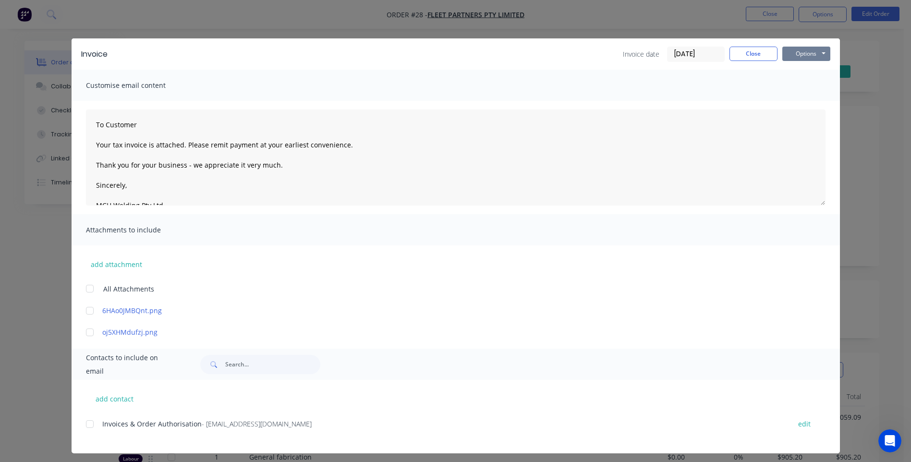
click at [803, 54] on button "Options" at bounding box center [807, 54] width 48 height 14
click at [802, 86] on button "Print" at bounding box center [813, 87] width 61 height 16
click at [795, 55] on button "Options" at bounding box center [807, 54] width 48 height 14
click at [799, 84] on button "Print" at bounding box center [813, 87] width 61 height 16
click at [748, 53] on button "Close" at bounding box center [754, 54] width 48 height 14
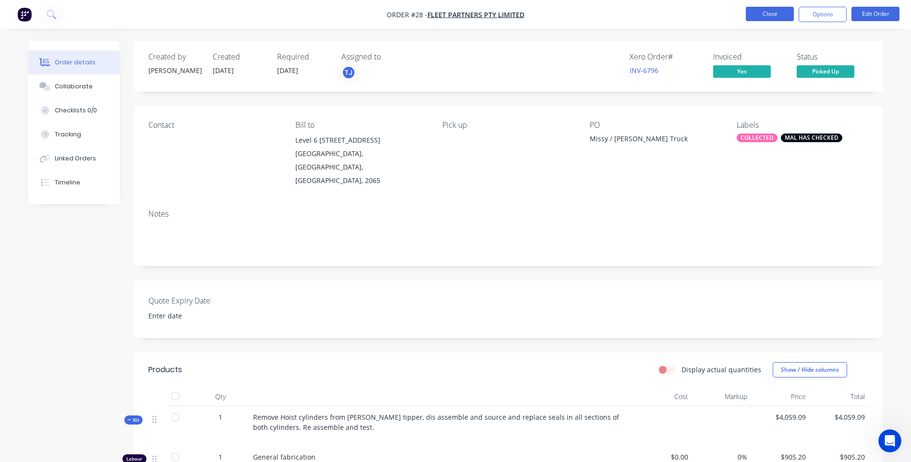
click at [768, 14] on button "Close" at bounding box center [770, 14] width 48 height 14
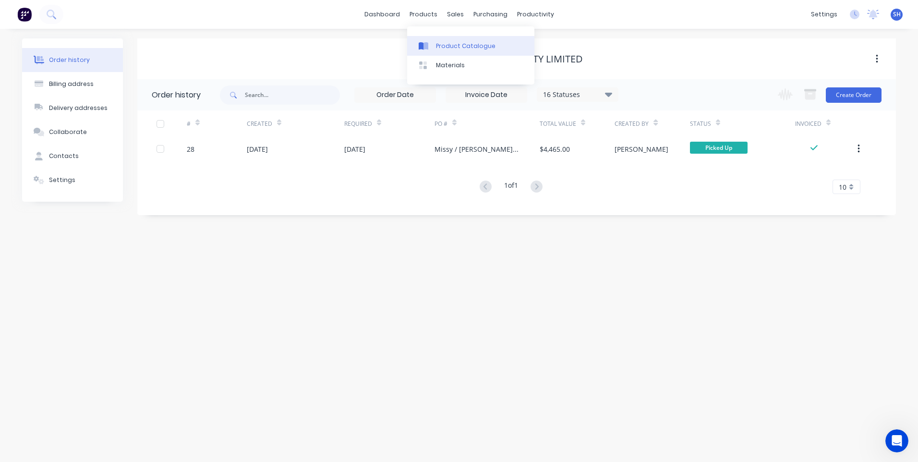
click at [445, 43] on div "Product Catalogue" at bounding box center [466, 46] width 60 height 9
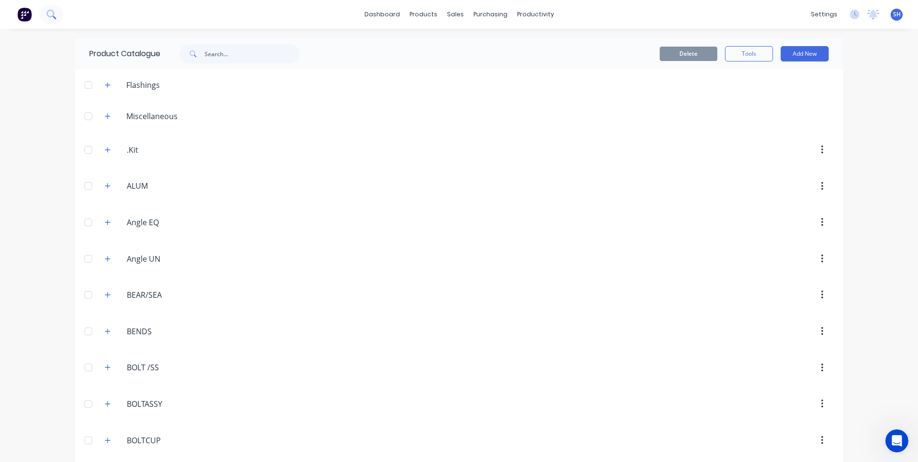
click at [52, 14] on icon at bounding box center [51, 14] width 9 height 9
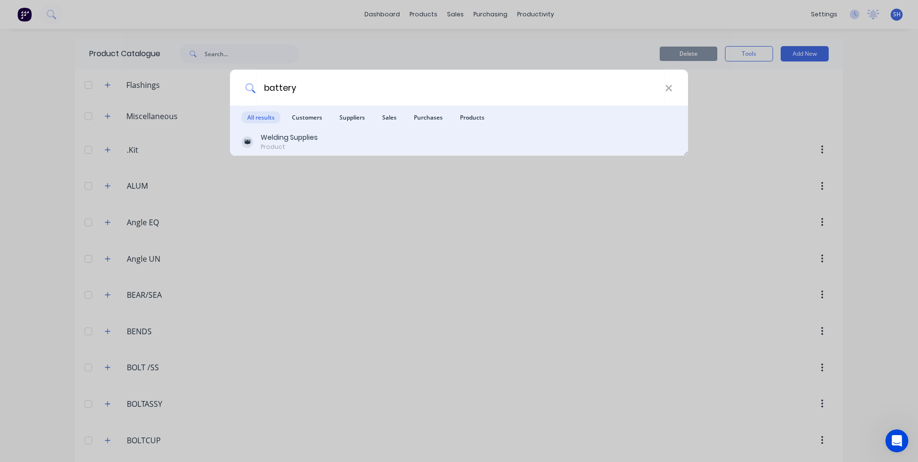
type input "battery"
click at [276, 138] on div "Welding Supplies" at bounding box center [289, 138] width 57 height 10
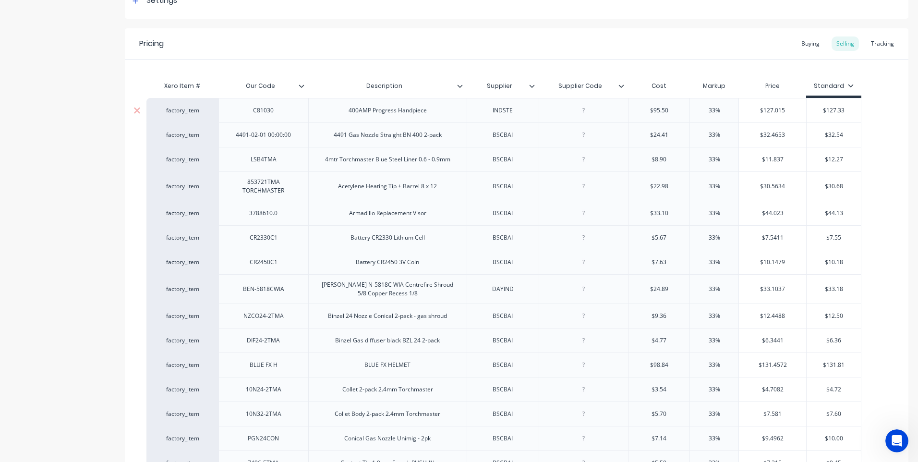
type textarea "x"
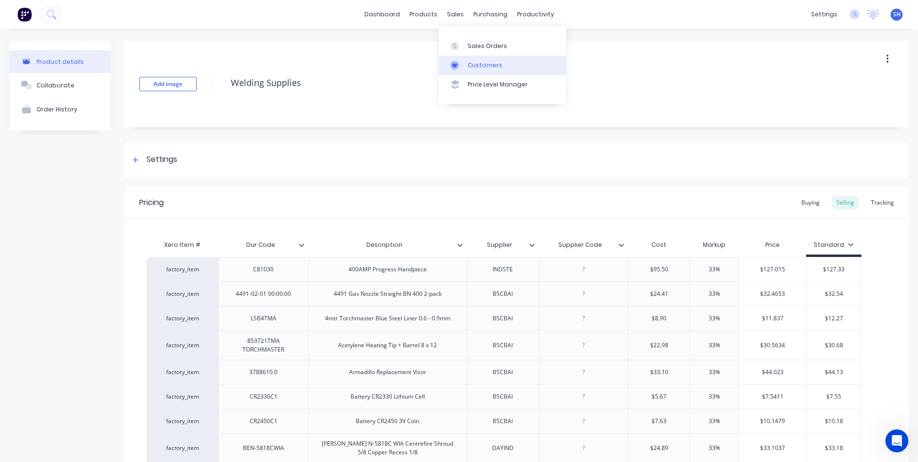
click at [483, 63] on div "Customers" at bounding box center [485, 65] width 35 height 9
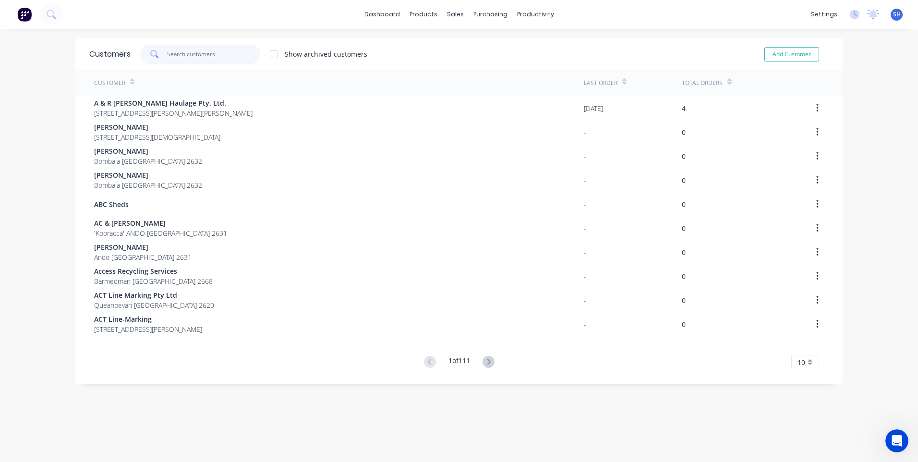
click at [183, 52] on input "text" at bounding box center [214, 54] width 94 height 19
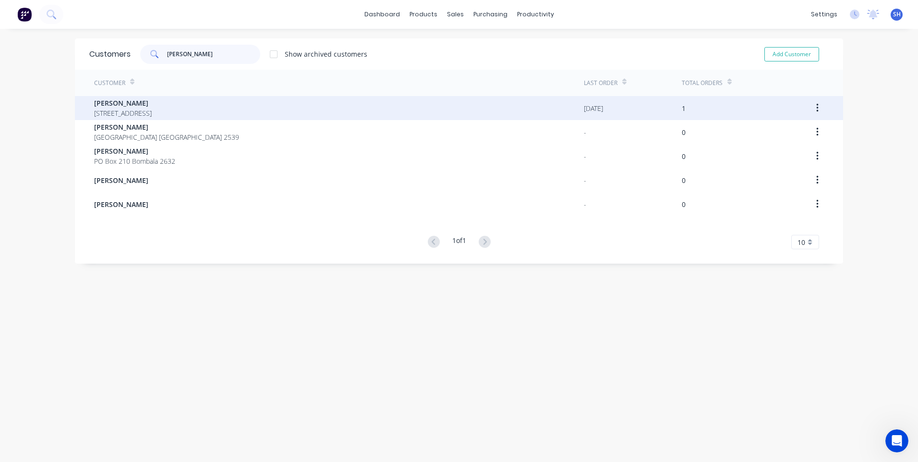
type input "joe"
click at [141, 113] on span "265 Newline Road Steeple Flat New South Wales 2631" at bounding box center [123, 113] width 58 height 10
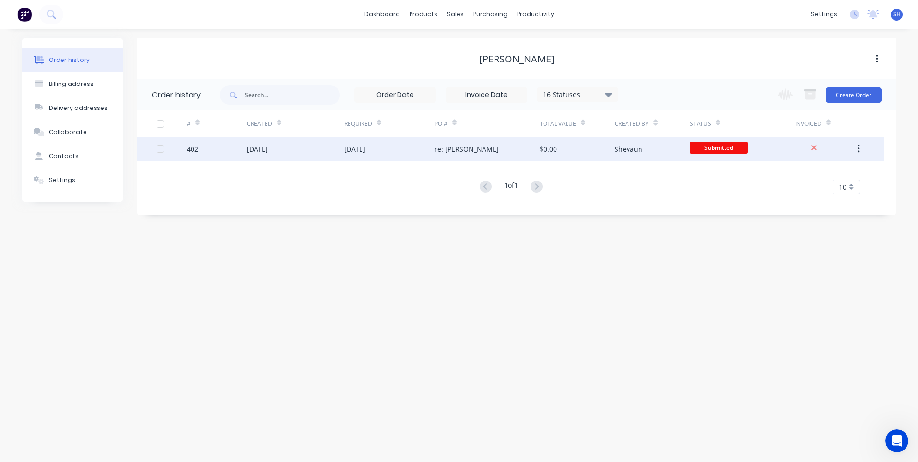
click at [507, 147] on div "re: Tige Bobbin" at bounding box center [487, 149] width 105 height 24
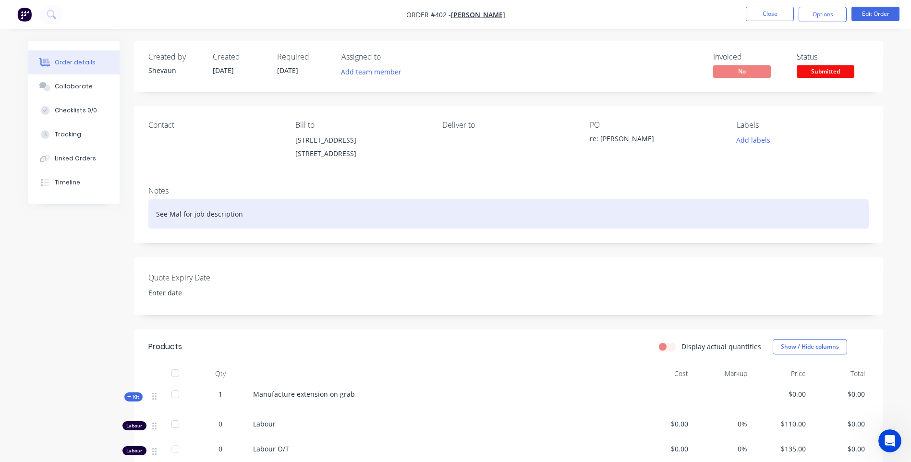
click at [248, 217] on div "See Mal for job description" at bounding box center [508, 213] width 721 height 29
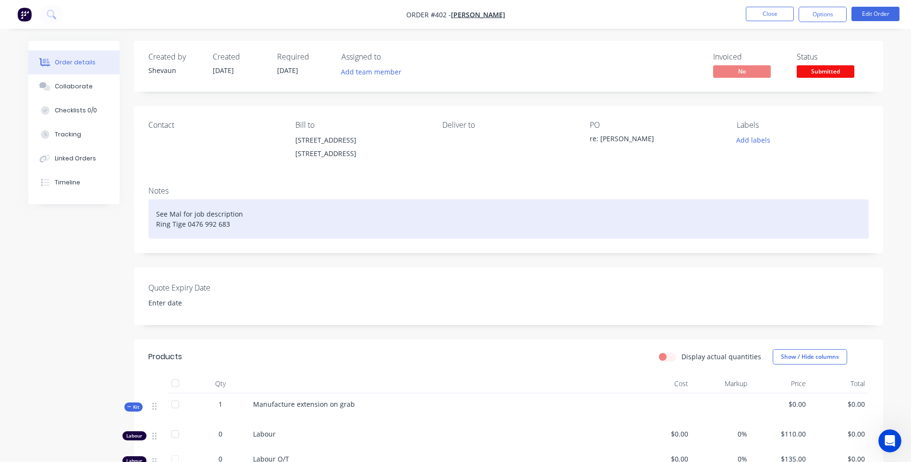
click at [185, 225] on div "See Mal for job description Ring Tige 0476 992 683" at bounding box center [508, 218] width 721 height 39
click at [269, 226] on div "See Mal for job description Ring Tige when done 0476 992 683" at bounding box center [508, 218] width 721 height 39
drag, startPoint x: 222, startPoint y: 222, endPoint x: 264, endPoint y: 227, distance: 42.5
click at [264, 227] on div "See Mal for job description Ring Tige when done 0476 992 683" at bounding box center [508, 218] width 721 height 39
copy div "0476 992 683"
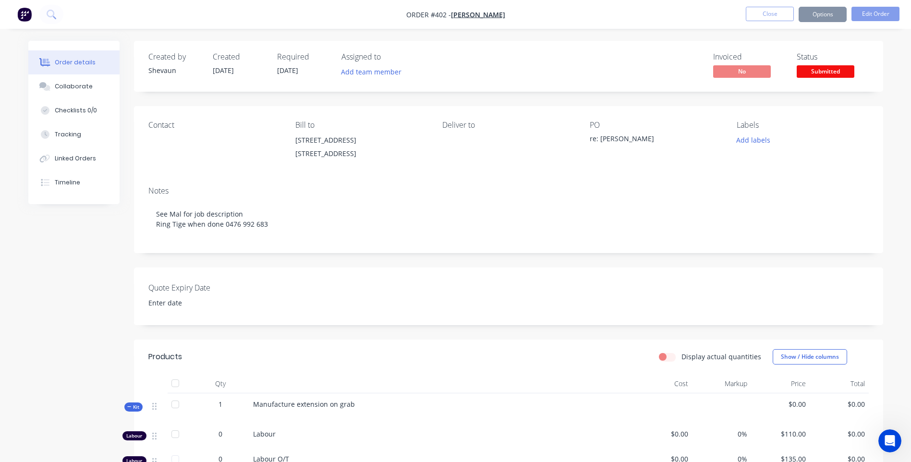
click at [801, 148] on div "Labels Add labels" at bounding box center [803, 143] width 132 height 44
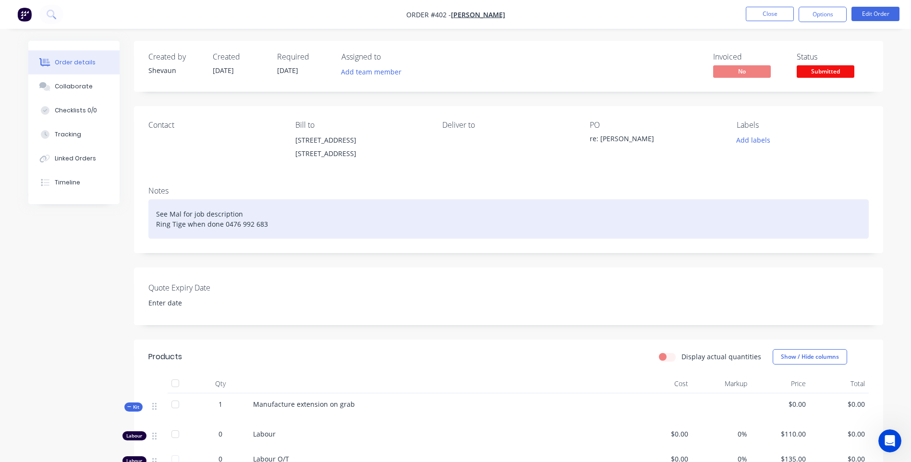
click at [205, 223] on div "See Mal for job description Ring Tige when done 0476 992 683" at bounding box center [508, 218] width 721 height 39
click at [242, 224] on div "See Mal for job description Ring Tige when job is done 0476 992 683" at bounding box center [508, 218] width 721 height 39
click at [284, 225] on div "See Mal for job description Ring Tige when job is done or any queries 0476 992 …" at bounding box center [508, 218] width 721 height 39
drag, startPoint x: 286, startPoint y: 224, endPoint x: 330, endPoint y: 224, distance: 44.2
click at [330, 224] on div "See Mal for job description Ring Tige when job is done or any queries 0476 992 …" at bounding box center [508, 218] width 721 height 39
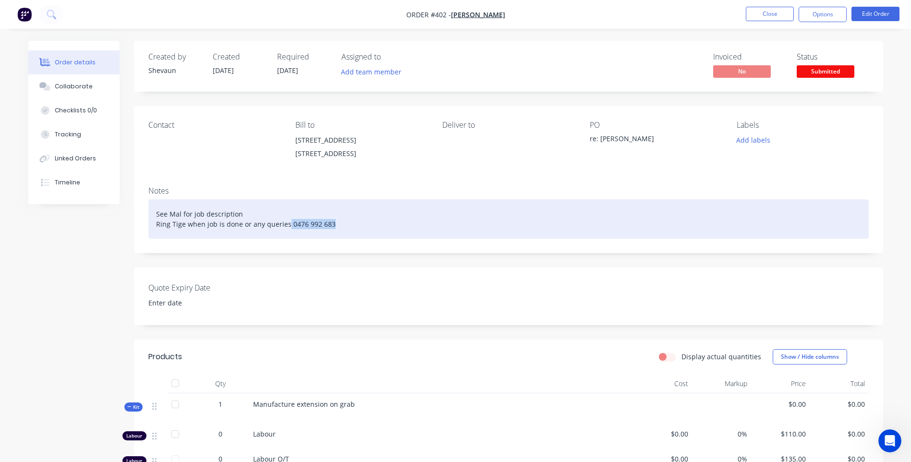
copy div "0476 992 683"
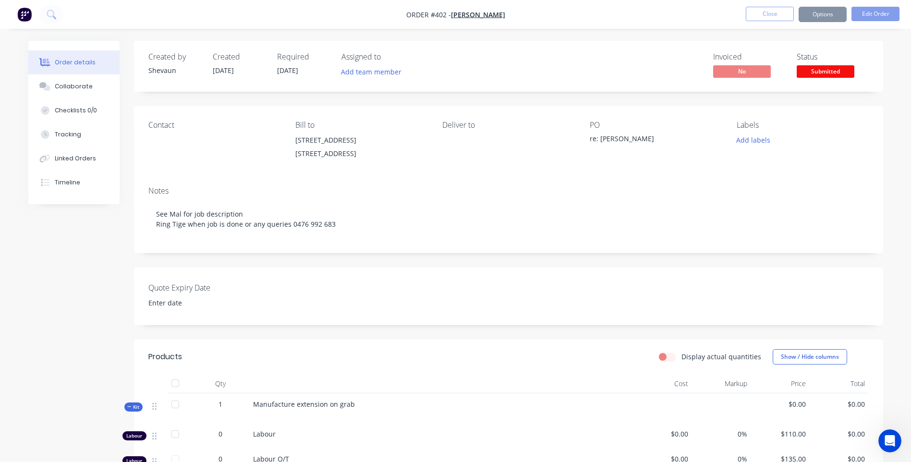
click at [639, 139] on div "re: Tige Bobbin" at bounding box center [650, 140] width 120 height 13
click at [639, 139] on div "re: [PERSON_NAME]" at bounding box center [650, 140] width 120 height 13
click at [637, 141] on div "re: [PERSON_NAME]" at bounding box center [650, 140] width 120 height 13
click at [879, 12] on button "Edit Order" at bounding box center [876, 14] width 48 height 14
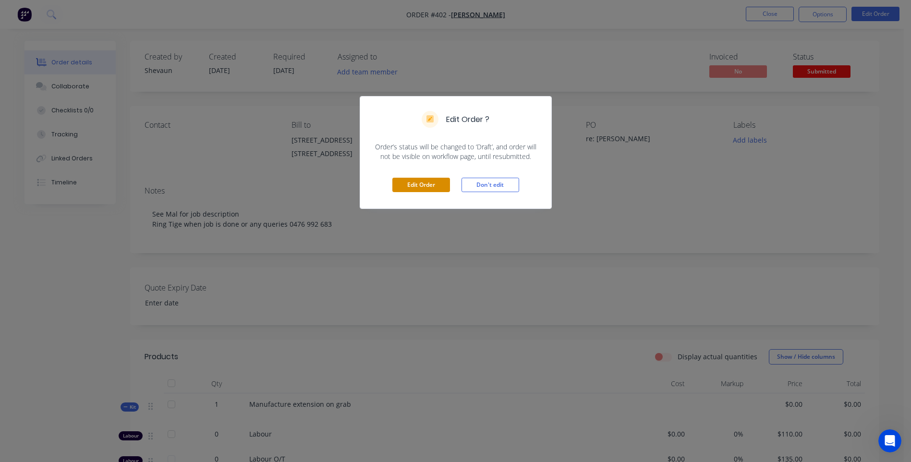
click at [435, 181] on button "Edit Order" at bounding box center [421, 185] width 58 height 14
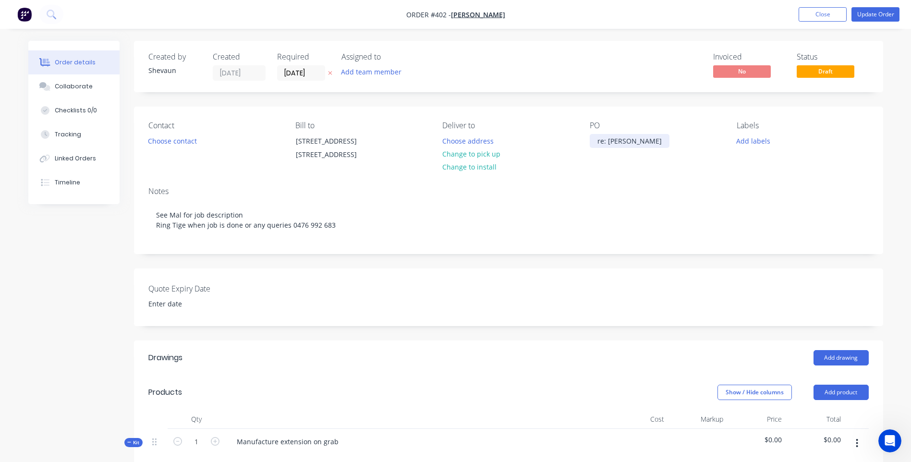
click at [645, 142] on div "re: [PERSON_NAME]" at bounding box center [630, 141] width 80 height 14
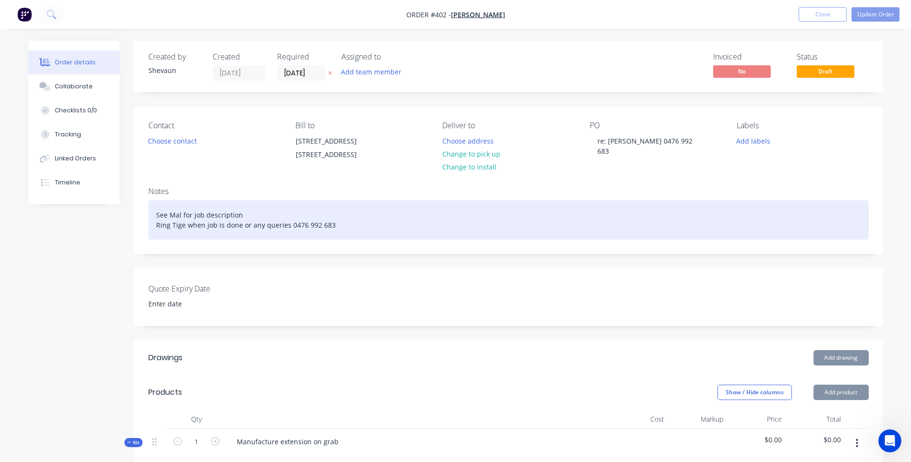
click at [339, 237] on div "See Mal for job description Ring Tige when job is done or any queries 0476 992 …" at bounding box center [508, 219] width 721 height 39
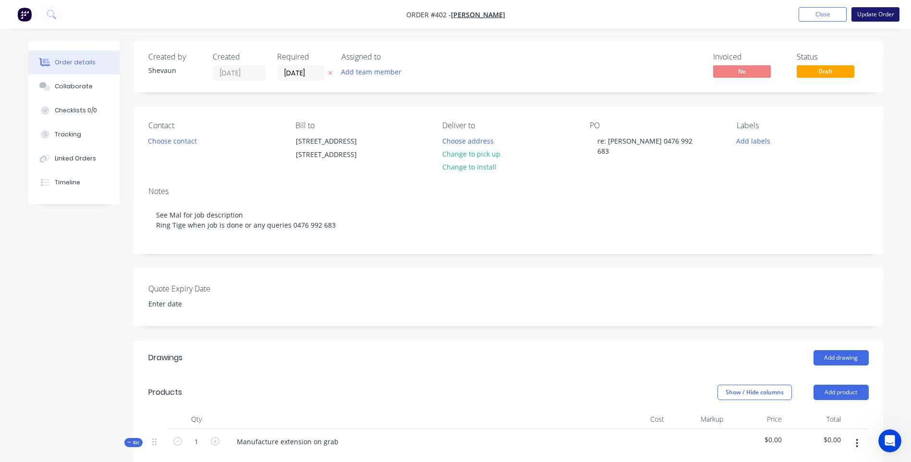
click at [869, 12] on button "Update Order" at bounding box center [876, 14] width 48 height 14
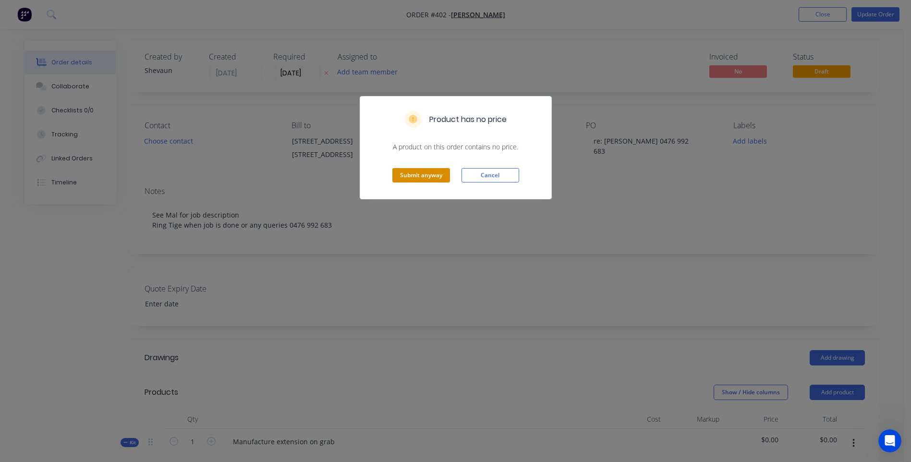
click at [426, 173] on button "Submit anyway" at bounding box center [421, 175] width 58 height 14
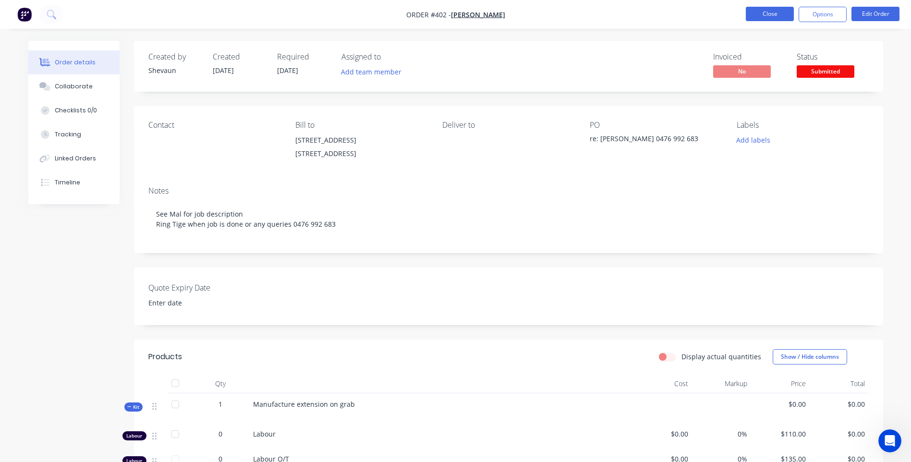
click at [766, 14] on button "Close" at bounding box center [770, 14] width 48 height 14
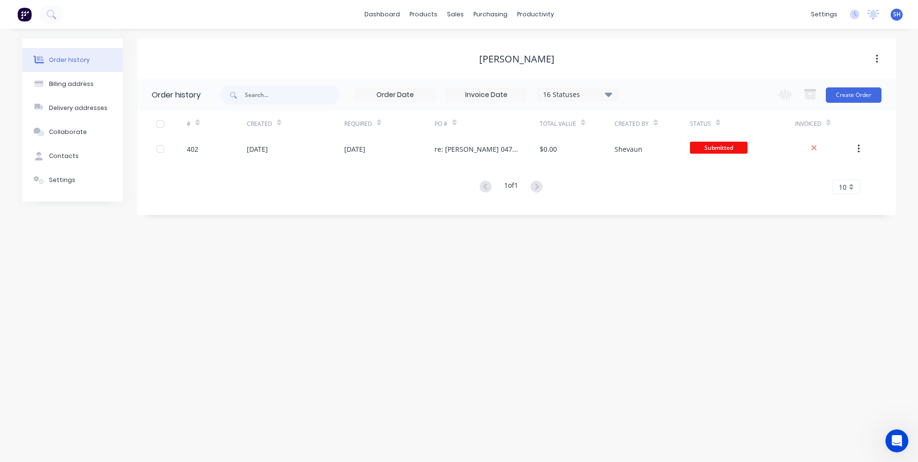
click at [194, 301] on div "Order history Billing address Delivery addresses Collaborate Contacts Settings …" at bounding box center [459, 245] width 918 height 433
click at [483, 63] on div "Customers" at bounding box center [488, 65] width 35 height 9
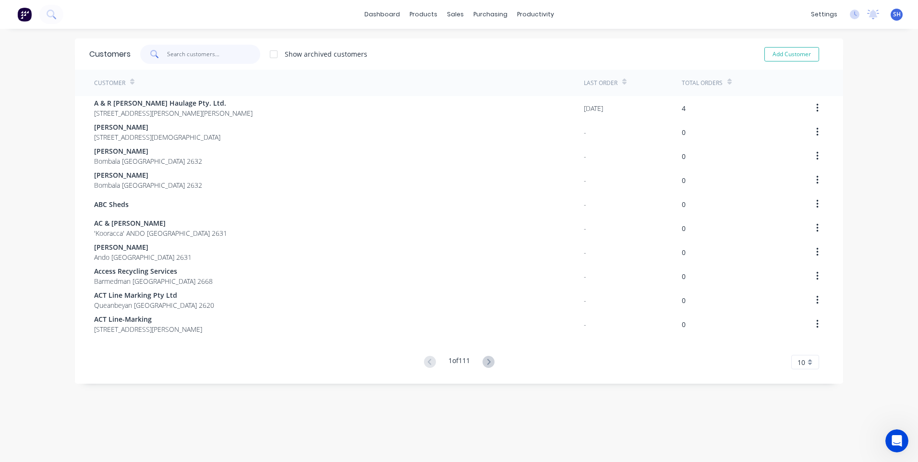
click at [174, 56] on input "text" at bounding box center [214, 54] width 94 height 19
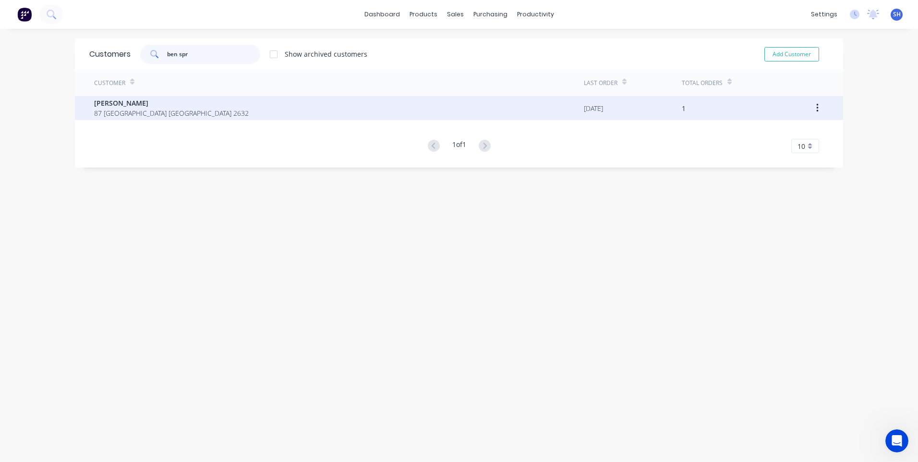
type input "ben spr"
click at [117, 104] on span "[PERSON_NAME]" at bounding box center [171, 103] width 155 height 10
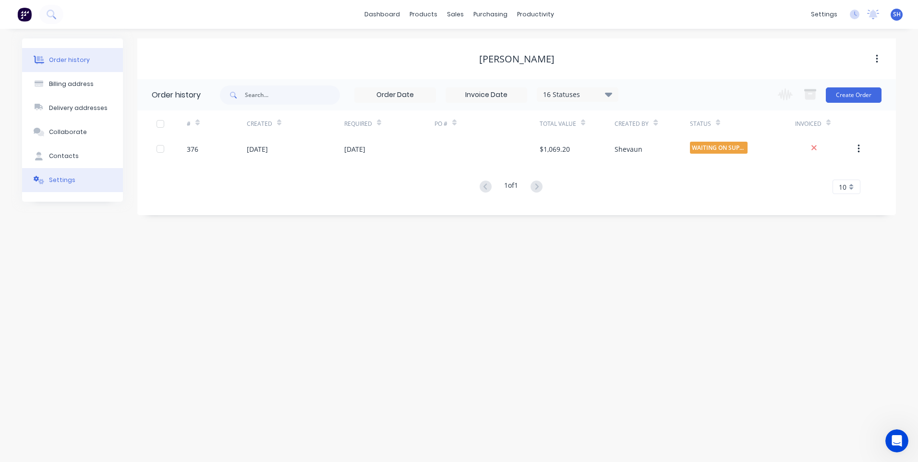
click at [58, 179] on div "Settings" at bounding box center [62, 180] width 26 height 9
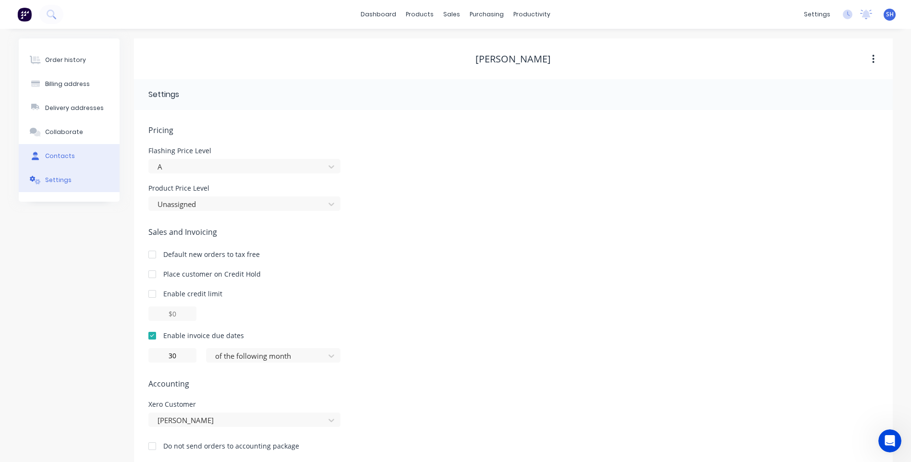
click at [51, 157] on div "Contacts" at bounding box center [60, 156] width 30 height 9
select select "AU"
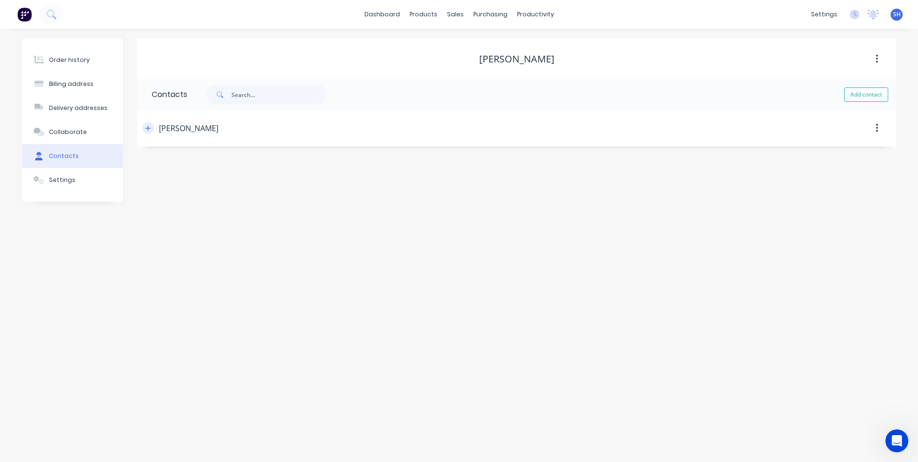
click at [147, 126] on icon "button" at bounding box center [148, 128] width 6 height 7
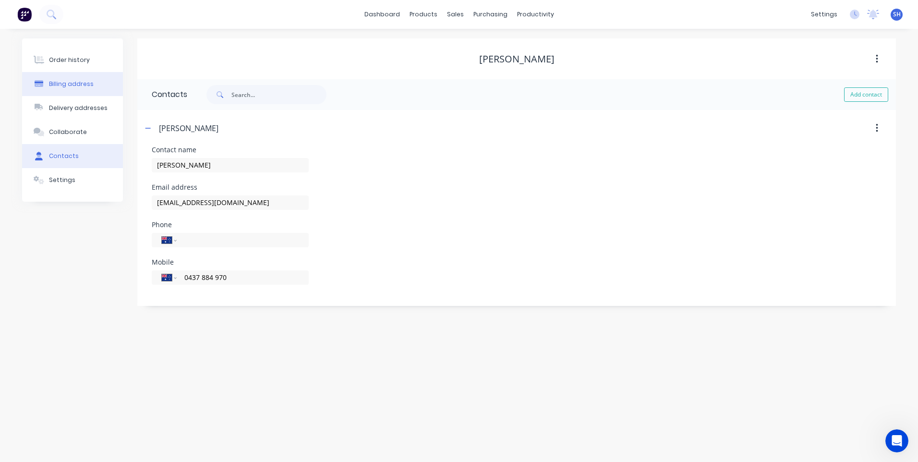
click at [73, 84] on div "Billing address" at bounding box center [71, 84] width 45 height 9
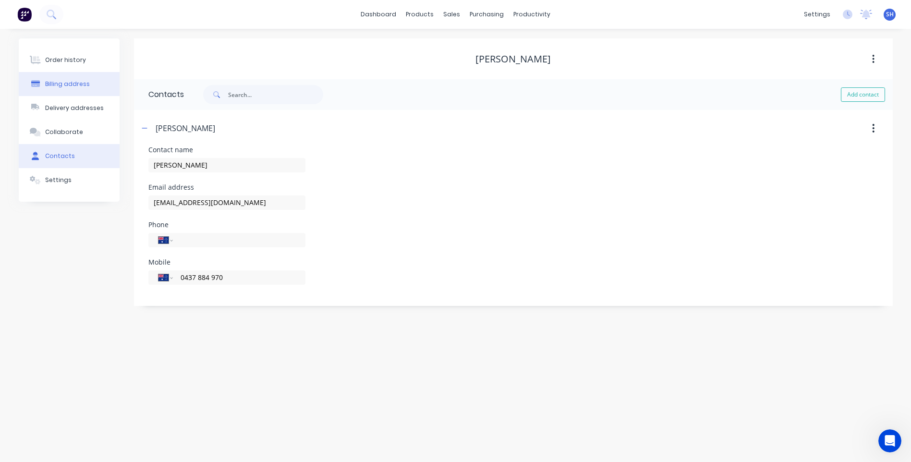
select select "AU"
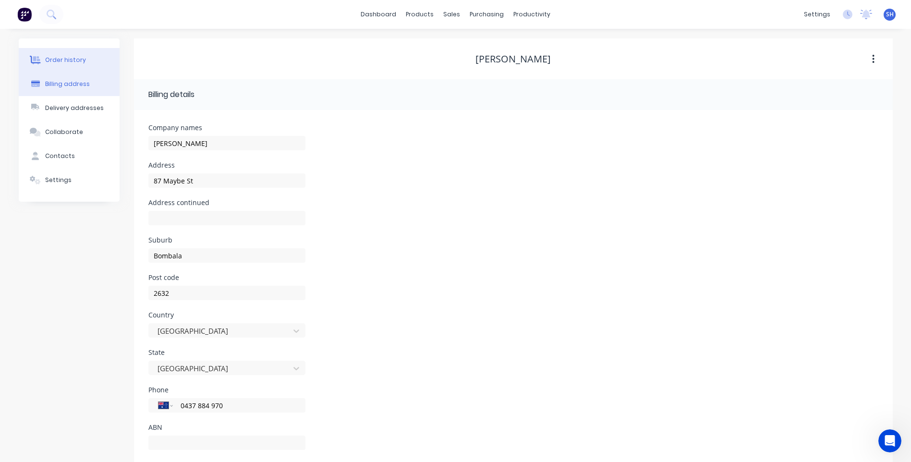
click at [65, 59] on div "Order history" at bounding box center [65, 60] width 41 height 9
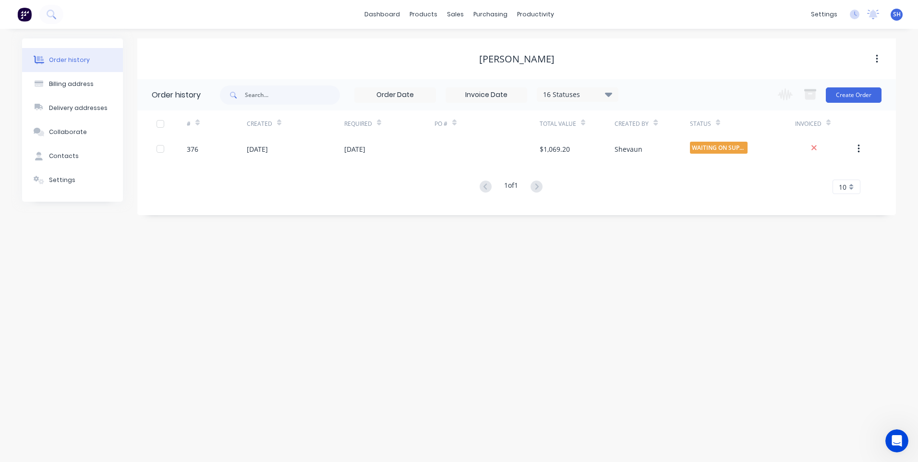
click at [25, 10] on img at bounding box center [24, 14] width 14 height 14
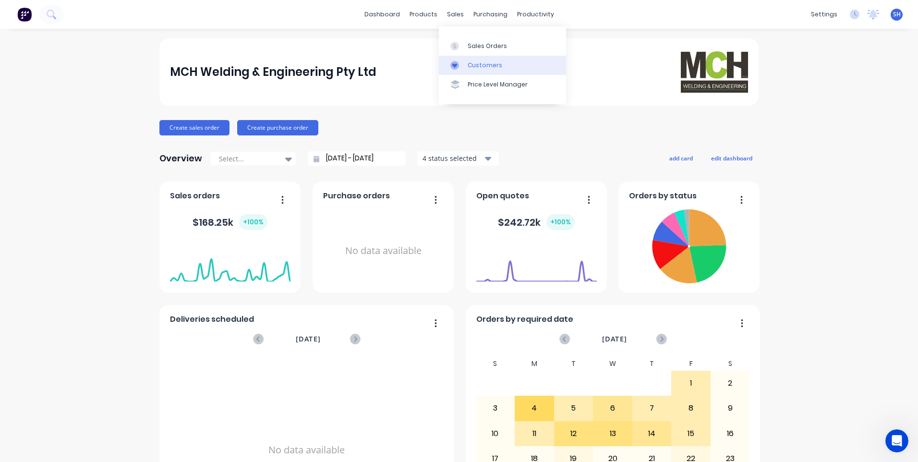
click at [482, 65] on div "Customers" at bounding box center [485, 65] width 35 height 9
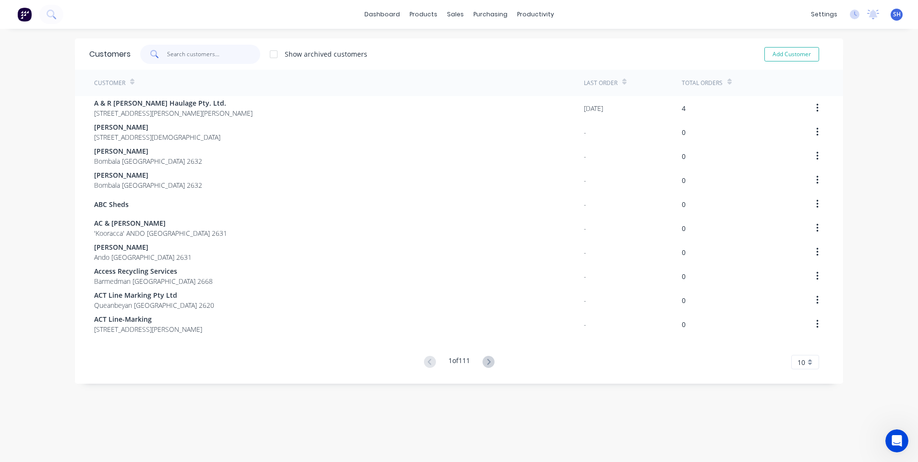
click at [167, 49] on input "text" at bounding box center [214, 54] width 94 height 19
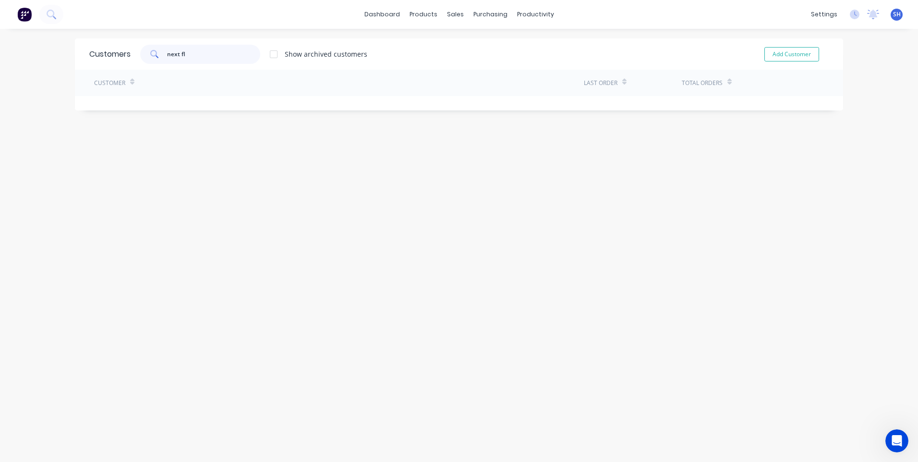
drag, startPoint x: 195, startPoint y: 56, endPoint x: 144, endPoint y: 51, distance: 51.6
click at [144, 51] on div "next fl" at bounding box center [200, 54] width 120 height 19
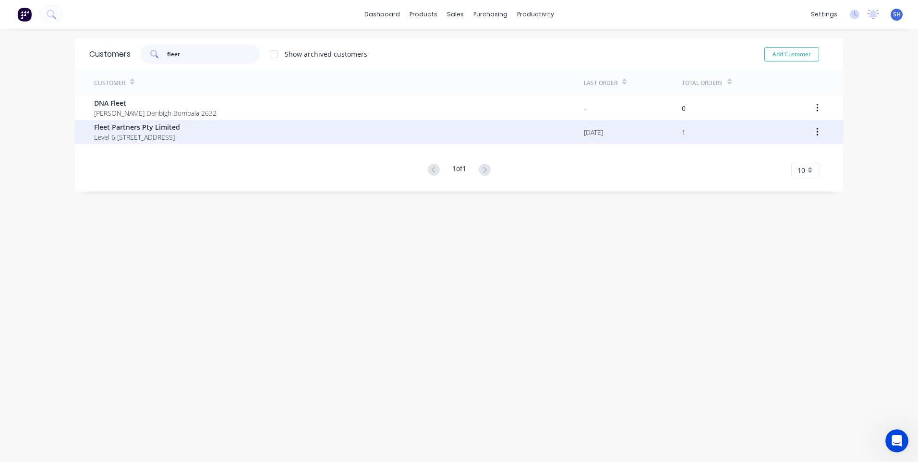
type input "fleet"
click at [129, 130] on span "Fleet Partners Pty Limited" at bounding box center [137, 127] width 86 height 10
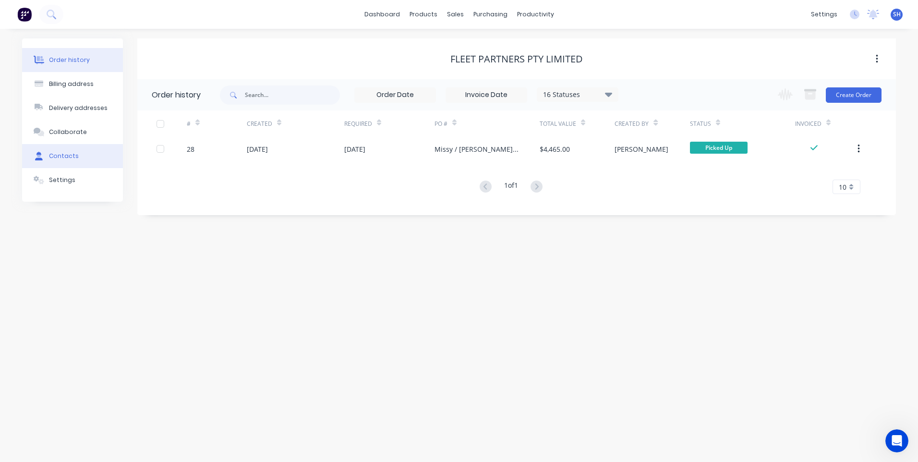
click at [64, 154] on div "Contacts" at bounding box center [64, 156] width 30 height 9
select select "AU"
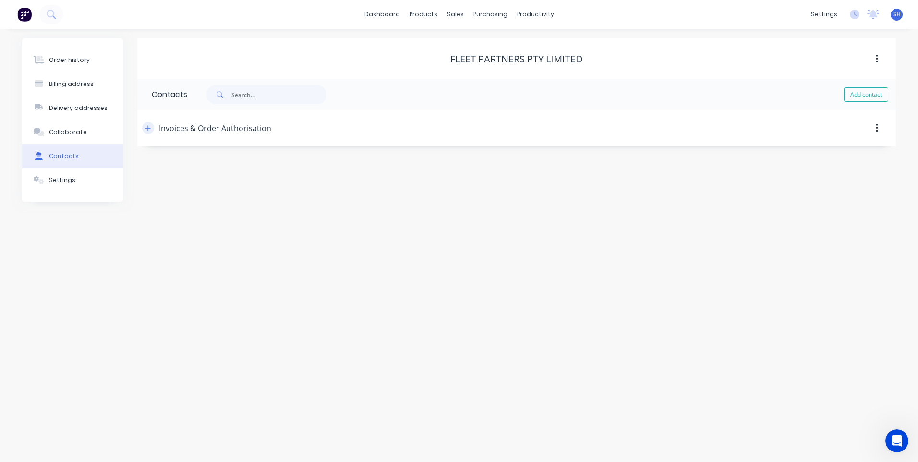
click at [149, 127] on icon "button" at bounding box center [148, 128] width 6 height 7
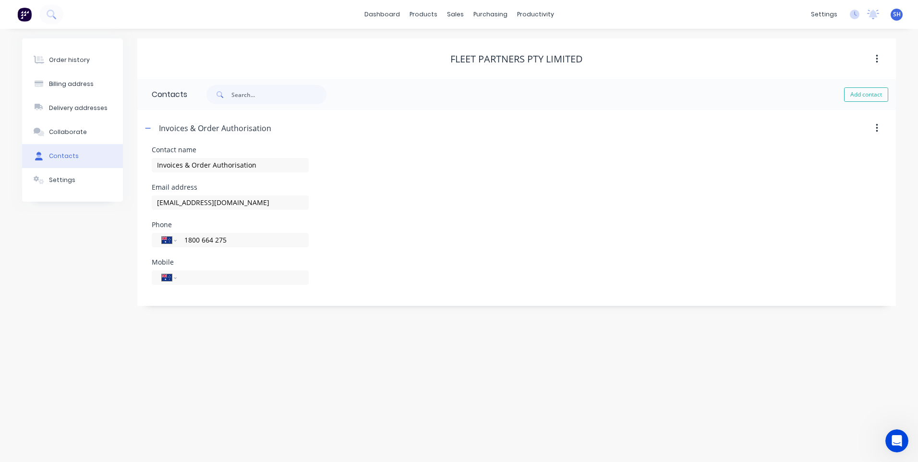
click at [22, 12] on img at bounding box center [24, 14] width 14 height 14
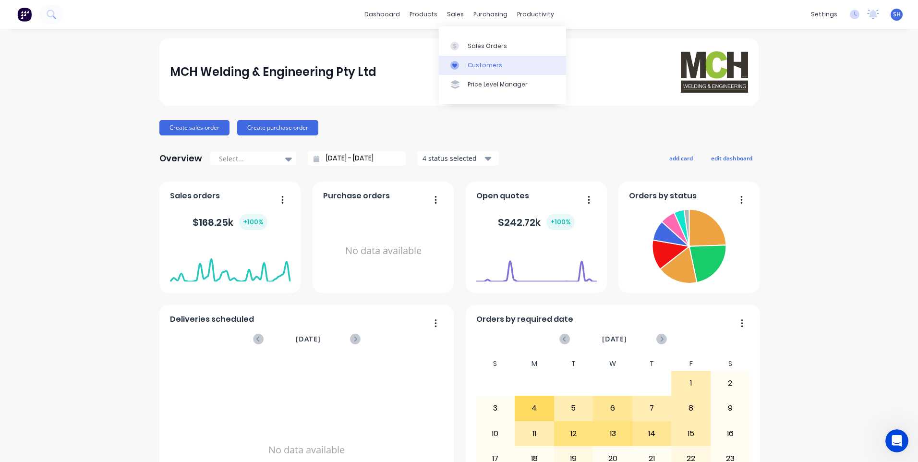
click at [483, 63] on div "Customers" at bounding box center [485, 65] width 35 height 9
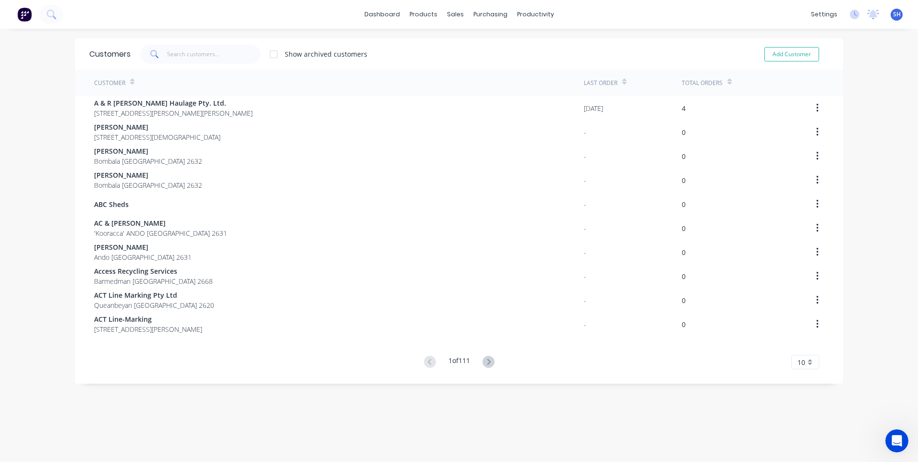
click at [270, 55] on div at bounding box center [273, 54] width 19 height 19
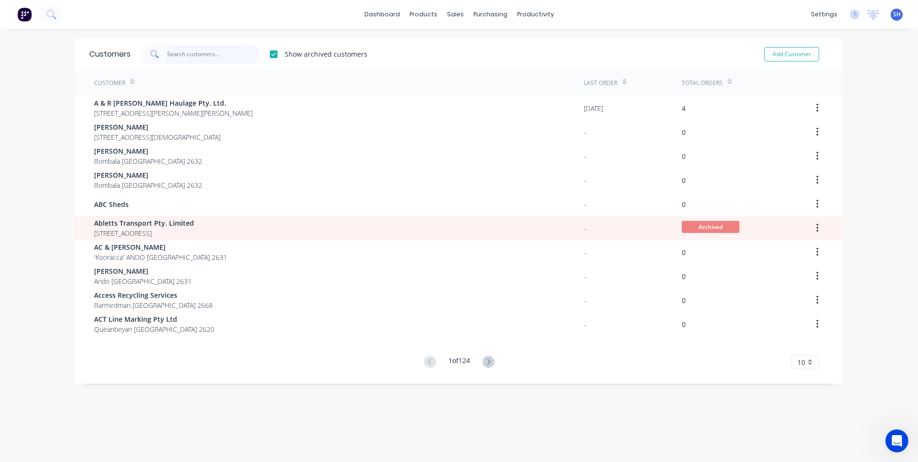
click at [182, 51] on input "text" at bounding box center [214, 54] width 94 height 19
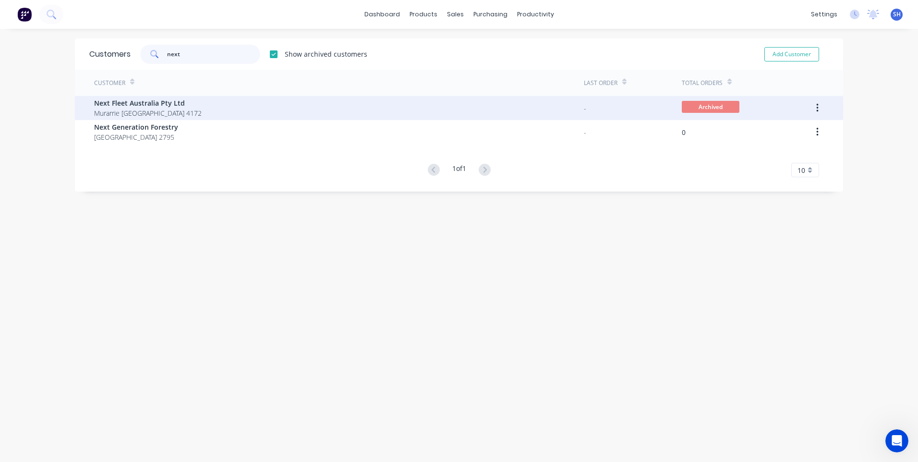
type input "next"
click at [140, 108] on span "Next Fleet Australia Pty Ltd" at bounding box center [148, 103] width 108 height 10
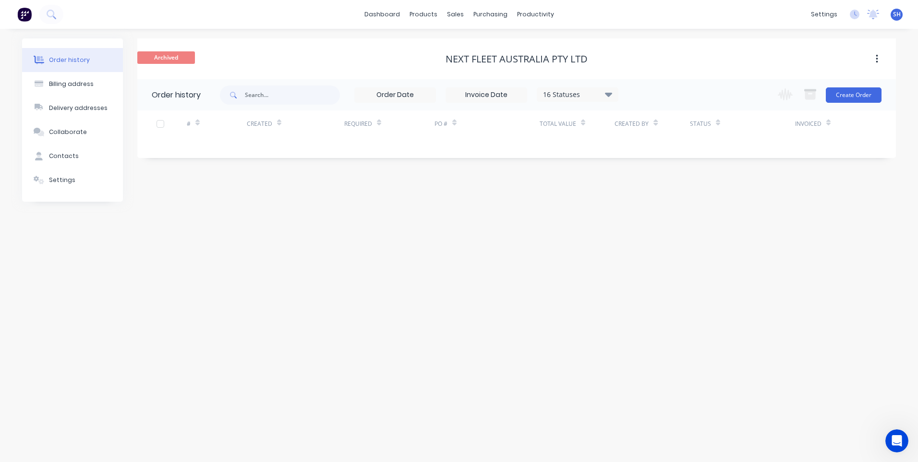
click at [876, 61] on icon "button" at bounding box center [877, 59] width 2 height 11
click at [823, 85] on div "Unarchive" at bounding box center [843, 84] width 74 height 14
click at [449, 43] on div "Product Catalogue" at bounding box center [466, 46] width 60 height 9
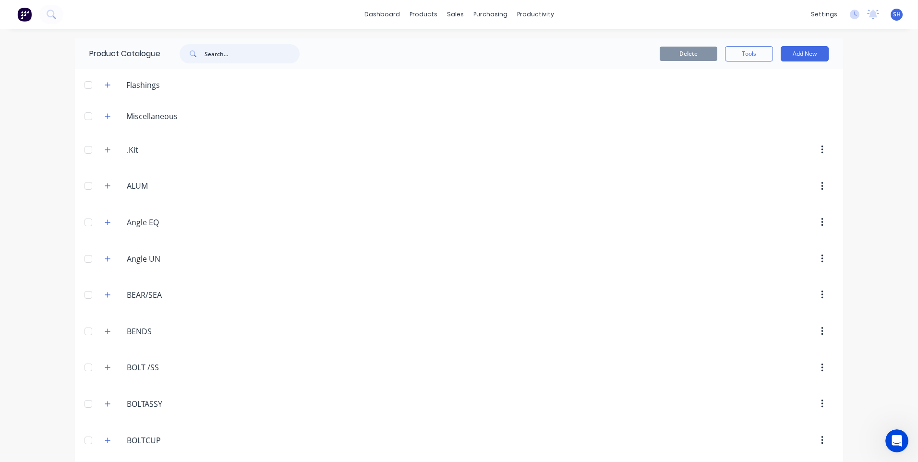
click at [209, 55] on input "text" at bounding box center [252, 53] width 95 height 19
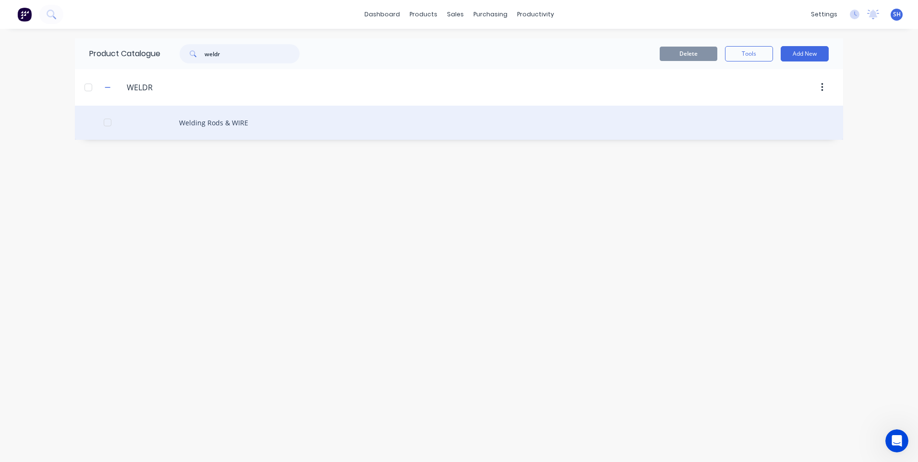
type input "weldr"
click at [224, 124] on div "Welding Rods & WIRE" at bounding box center [459, 123] width 769 height 34
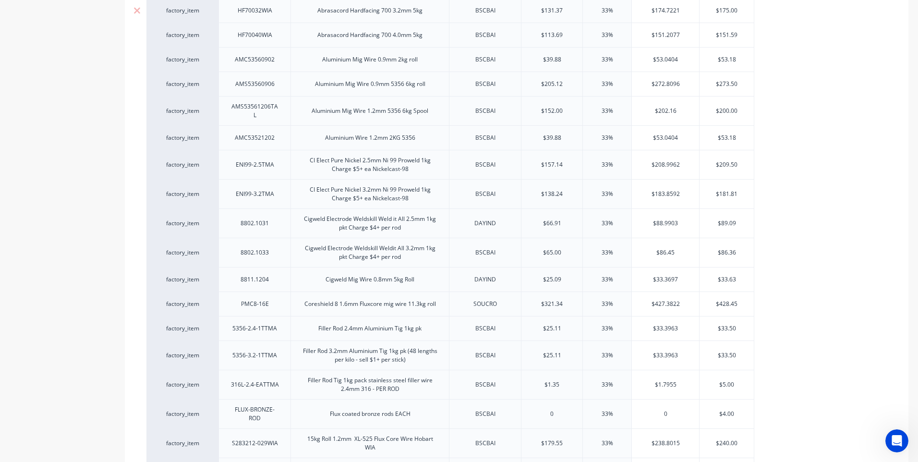
type textarea "x"
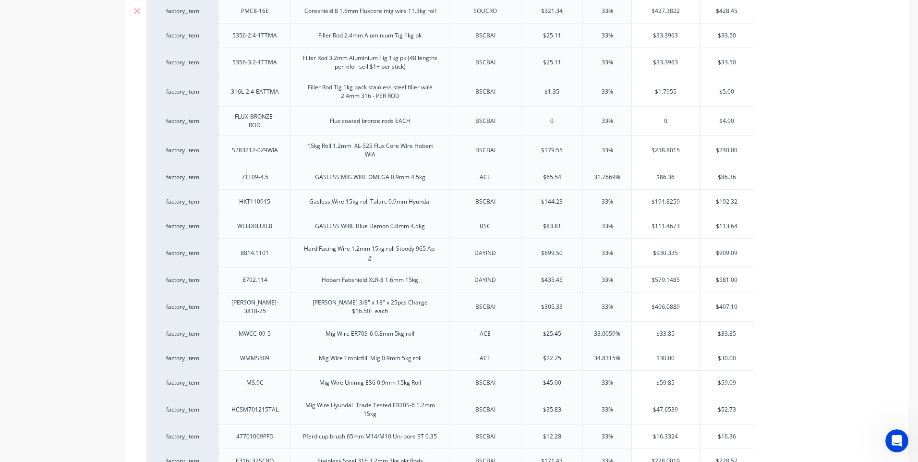
scroll to position [624, 0]
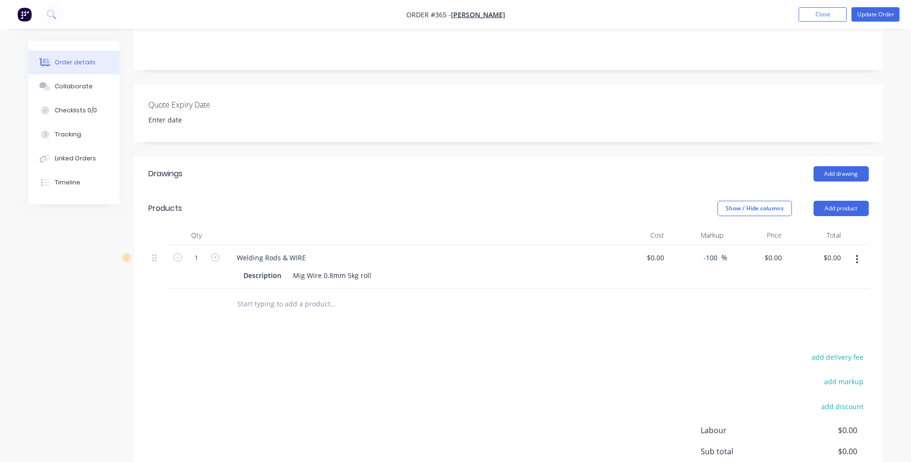
scroll to position [240, 0]
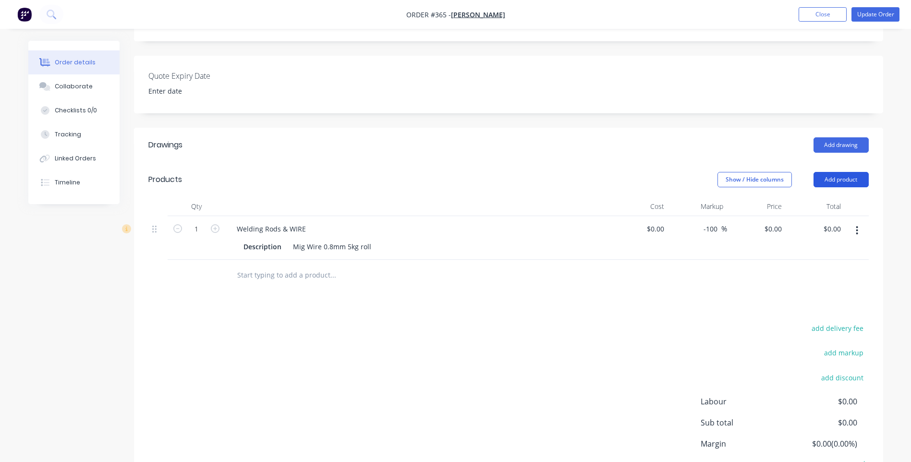
click at [847, 172] on button "Add product" at bounding box center [841, 179] width 55 height 15
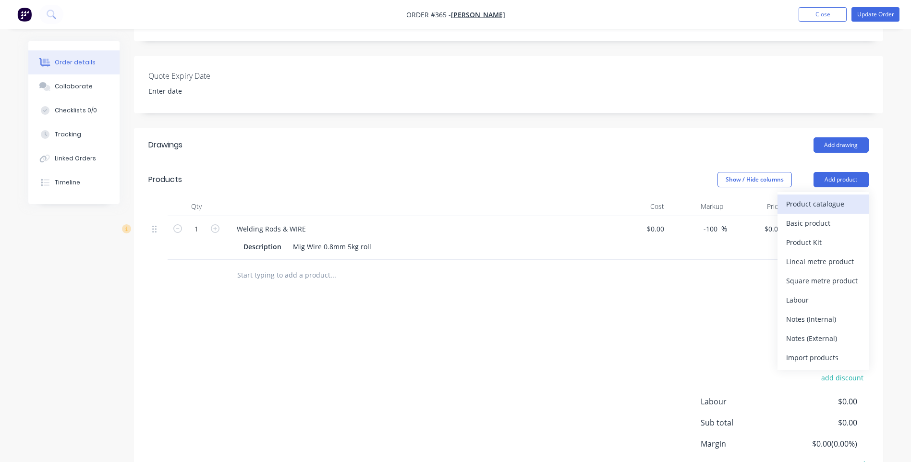
click at [815, 197] on div "Product catalogue" at bounding box center [823, 204] width 74 height 14
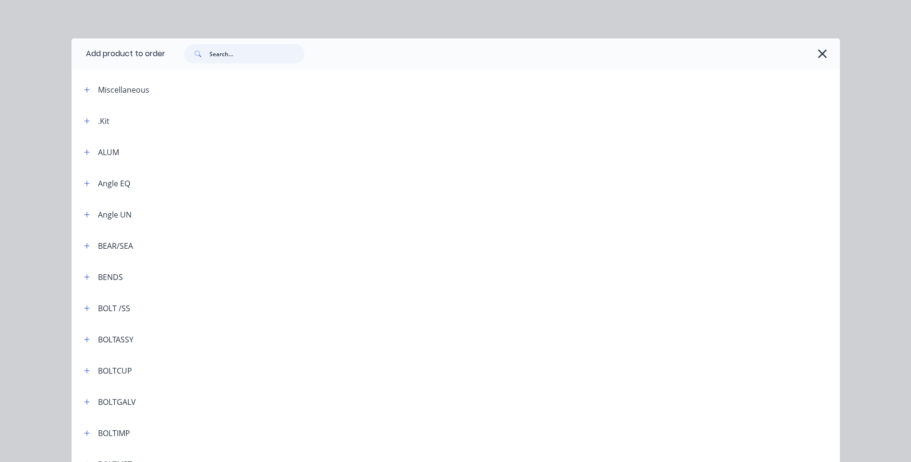
click at [209, 54] on input "text" at bounding box center [256, 53] width 95 height 19
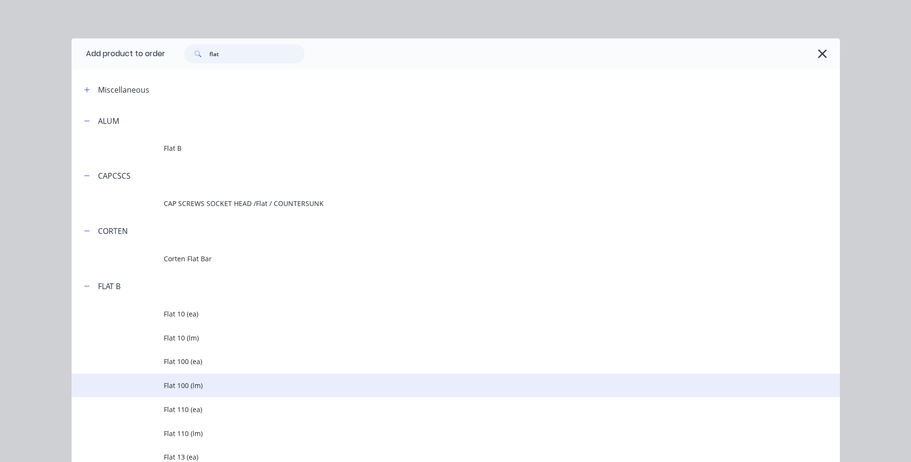
type input "flat"
click at [192, 384] on span "Flat 100 (lm)" at bounding box center [434, 385] width 541 height 10
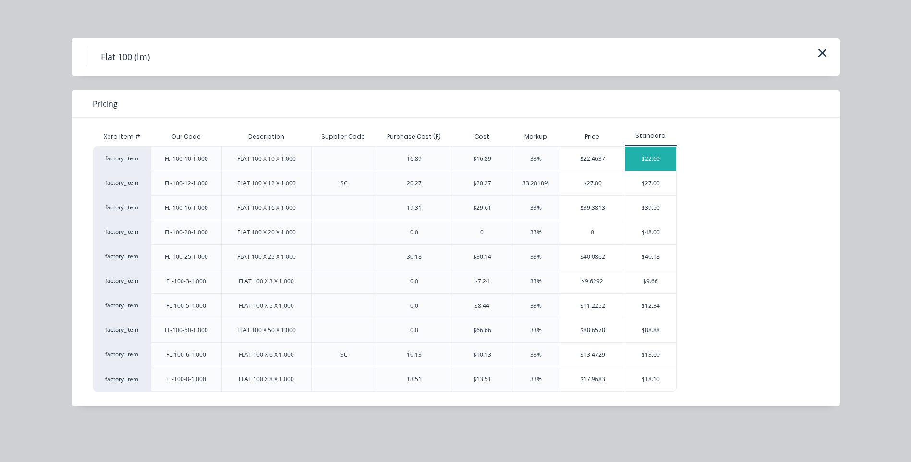
click at [650, 159] on div "$22.60" at bounding box center [650, 159] width 51 height 24
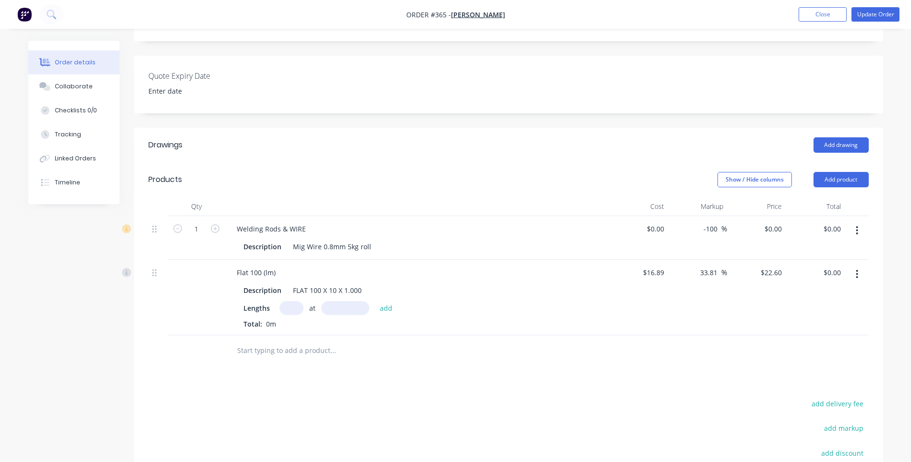
click at [290, 301] on input "text" at bounding box center [292, 308] width 24 height 14
type input "1"
type input "1565mm"
click at [388, 301] on button "add" at bounding box center [386, 307] width 23 height 13
type input "$35.37"
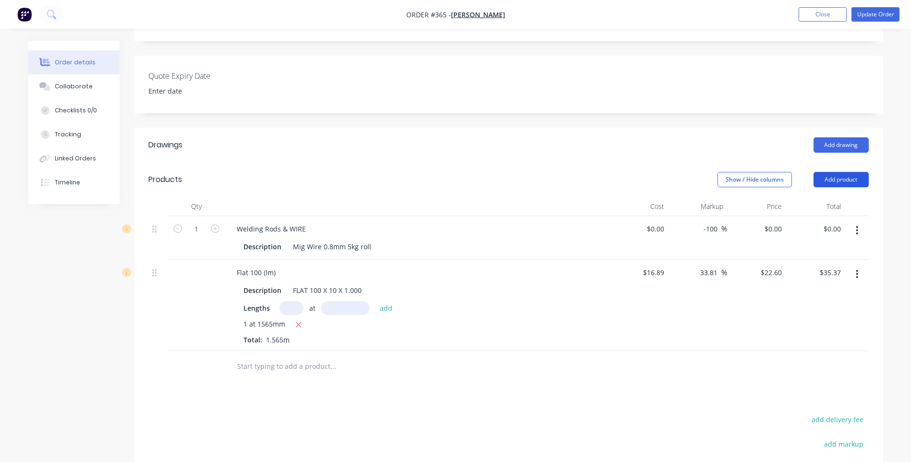
click at [842, 172] on button "Add product" at bounding box center [841, 179] width 55 height 15
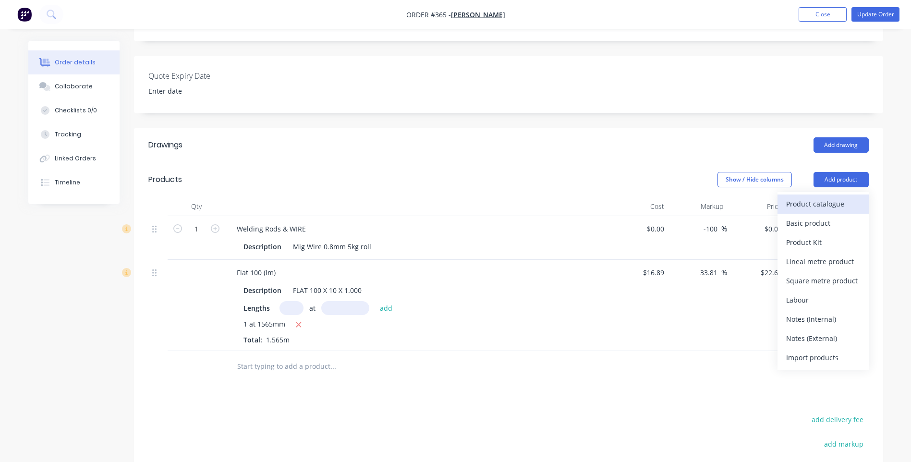
click at [814, 197] on div "Product catalogue" at bounding box center [823, 204] width 74 height 14
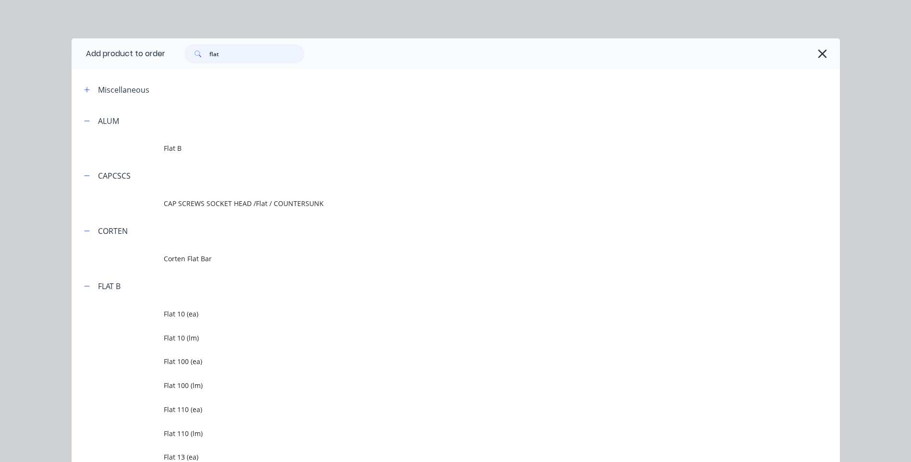
drag, startPoint x: 223, startPoint y: 52, endPoint x: 190, endPoint y: 54, distance: 33.7
click at [190, 54] on div "flat" at bounding box center [244, 53] width 120 height 19
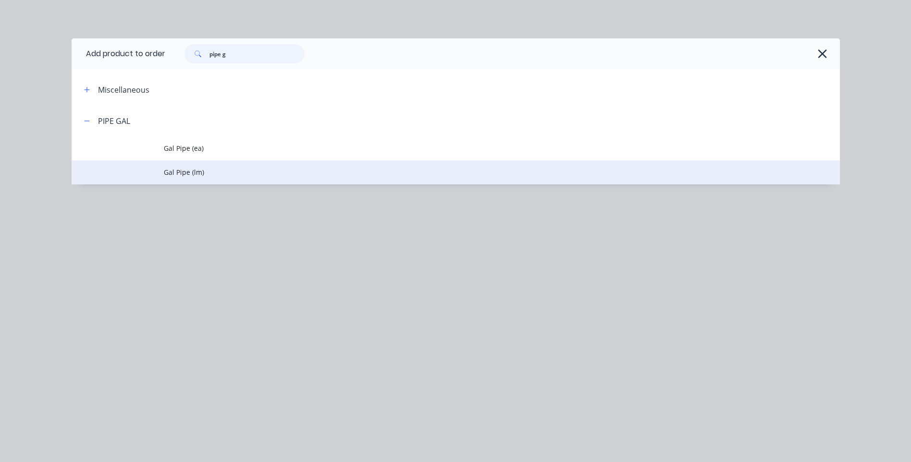
type input "pipe g"
click at [189, 172] on span "Gal Pipe (lm)" at bounding box center [434, 172] width 541 height 10
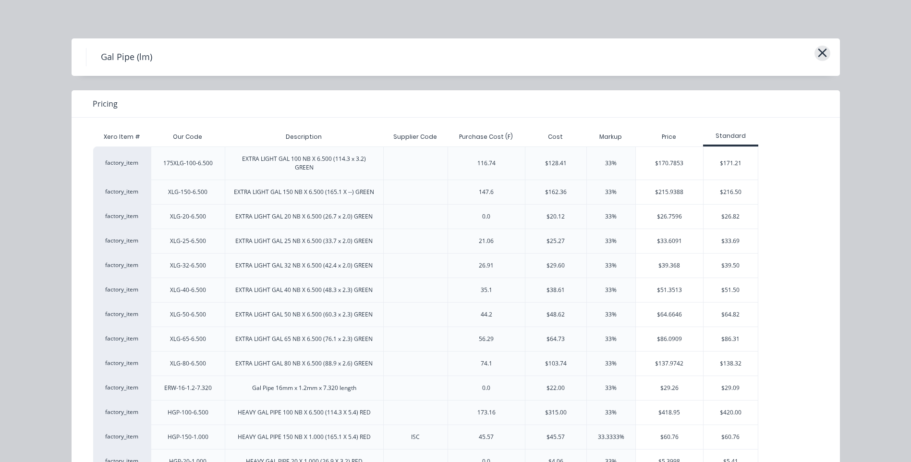
click at [819, 52] on icon "button" at bounding box center [822, 53] width 9 height 9
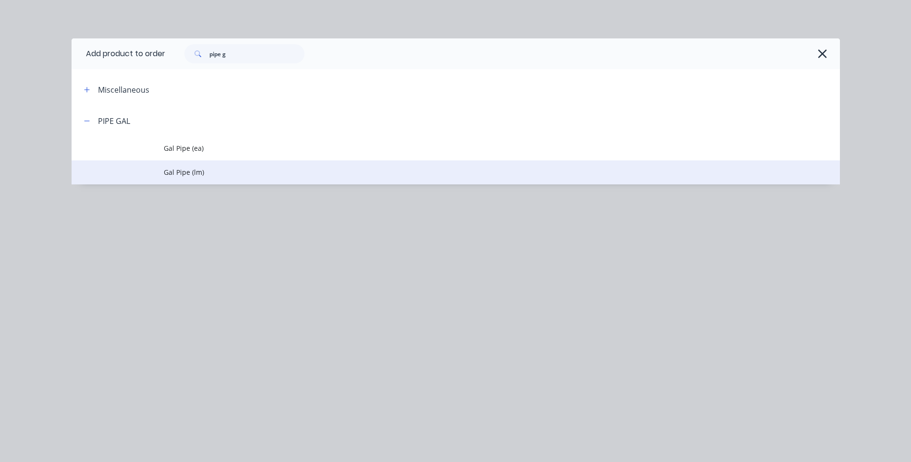
click at [194, 169] on span "Gal Pipe (lm)" at bounding box center [434, 172] width 541 height 10
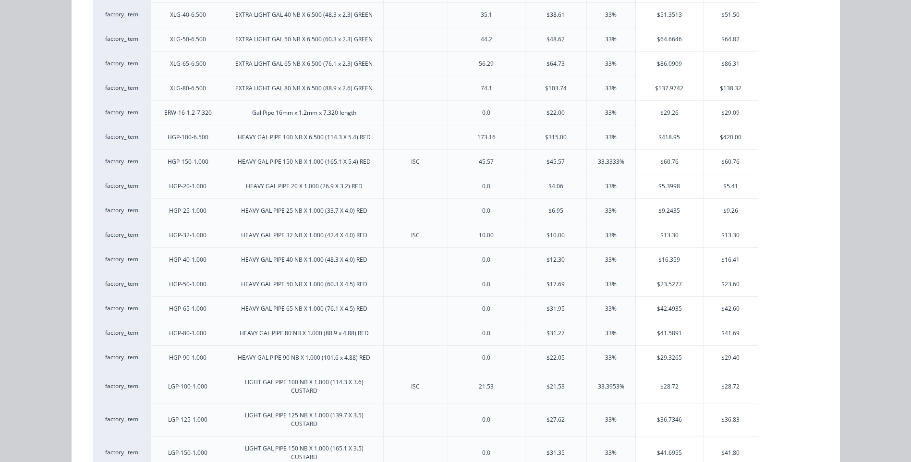
scroll to position [480, 0]
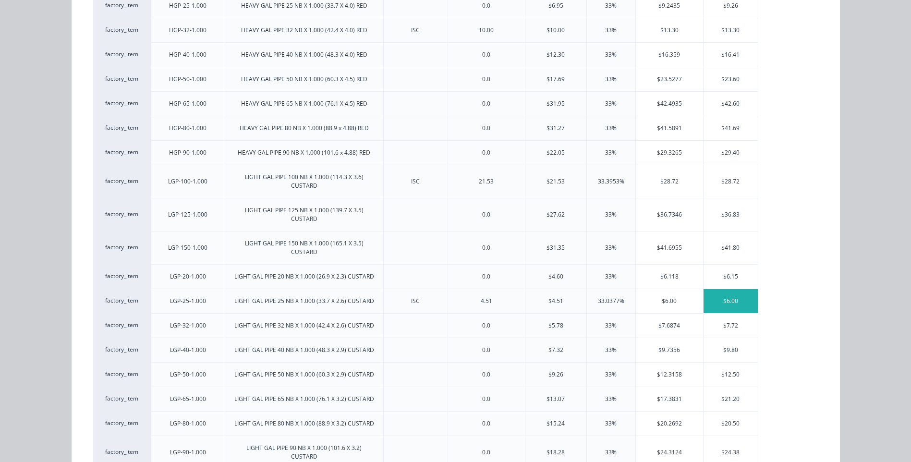
click at [719, 305] on div "$6.00" at bounding box center [731, 301] width 54 height 24
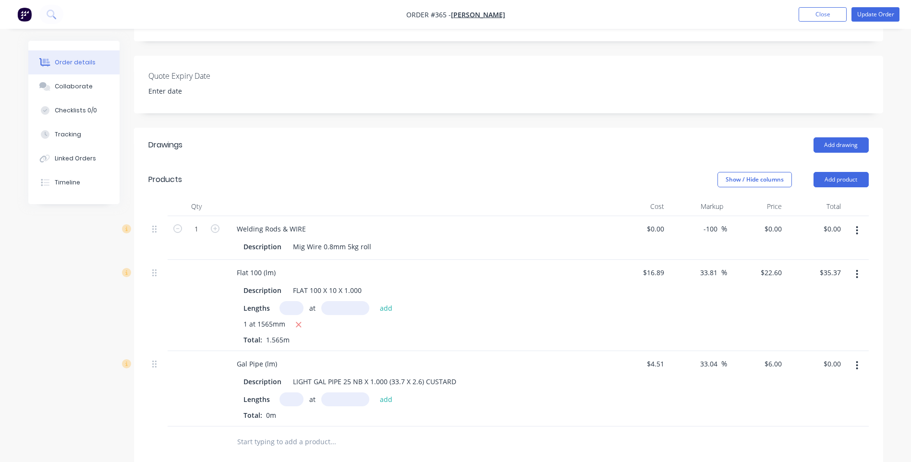
click at [292, 392] on input "text" at bounding box center [292, 399] width 24 height 14
type input "1"
type input "400mm"
click at [385, 392] on button "add" at bounding box center [386, 398] width 23 height 13
type input "$2.40"
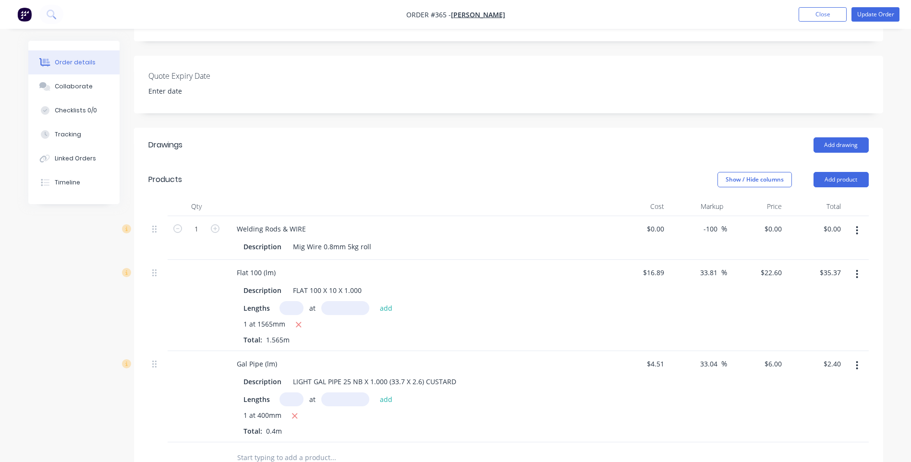
click at [376, 442] on div at bounding box center [398, 457] width 346 height 31
click at [842, 172] on button "Add product" at bounding box center [841, 179] width 55 height 15
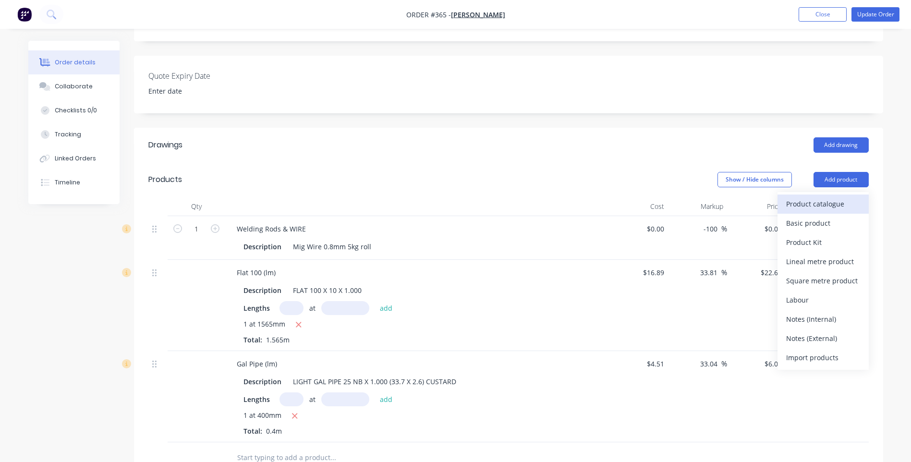
click at [822, 197] on div "Product catalogue" at bounding box center [823, 204] width 74 height 14
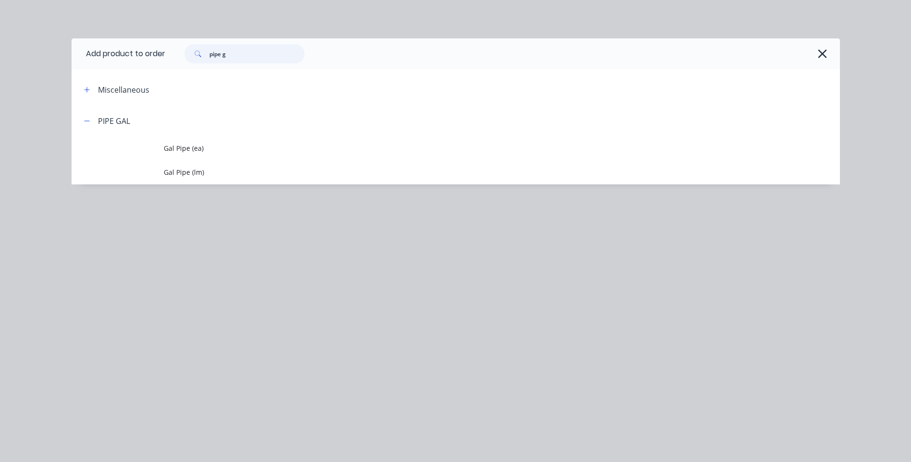
drag, startPoint x: 244, startPoint y: 55, endPoint x: 135, endPoint y: 41, distance: 109.4
click at [135, 41] on header "Add product to order pipe g" at bounding box center [456, 53] width 769 height 31
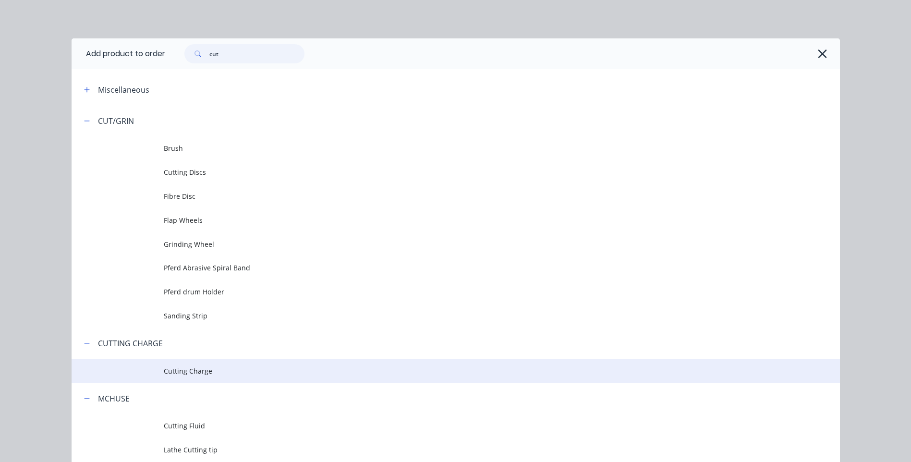
type input "cut"
click at [197, 371] on span "Cutting Charge" at bounding box center [434, 371] width 541 height 10
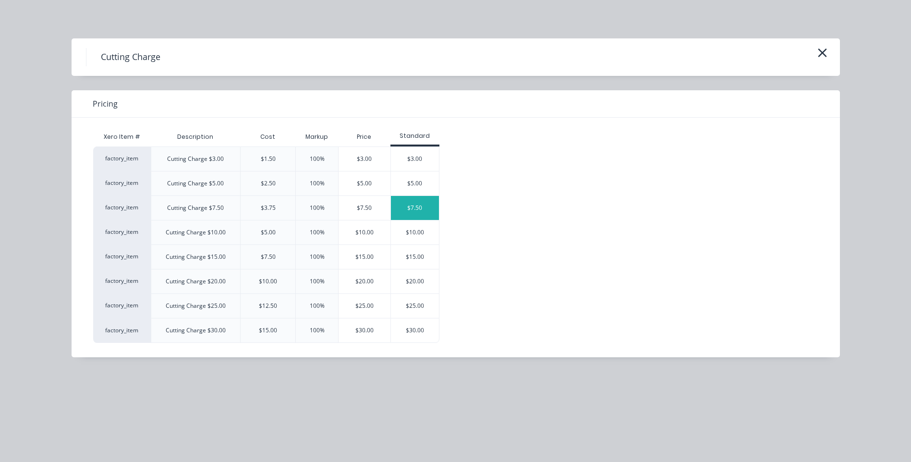
click at [418, 204] on div "$7.50" at bounding box center [415, 208] width 48 height 24
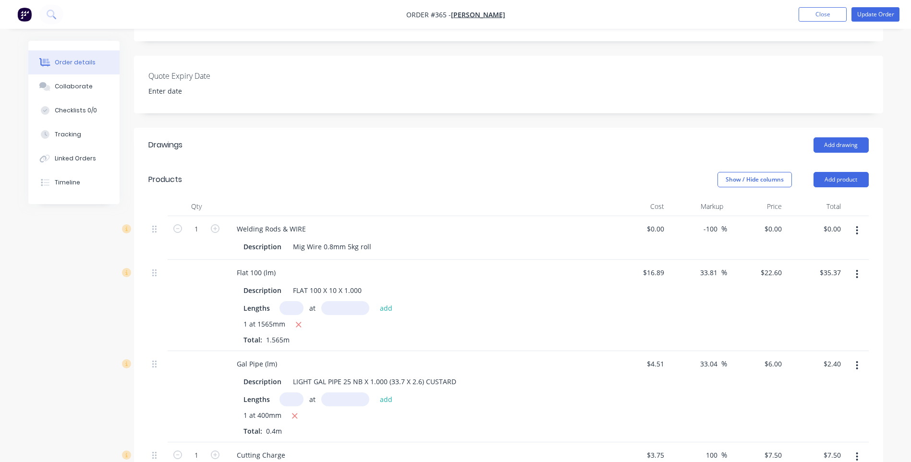
scroll to position [0, 0]
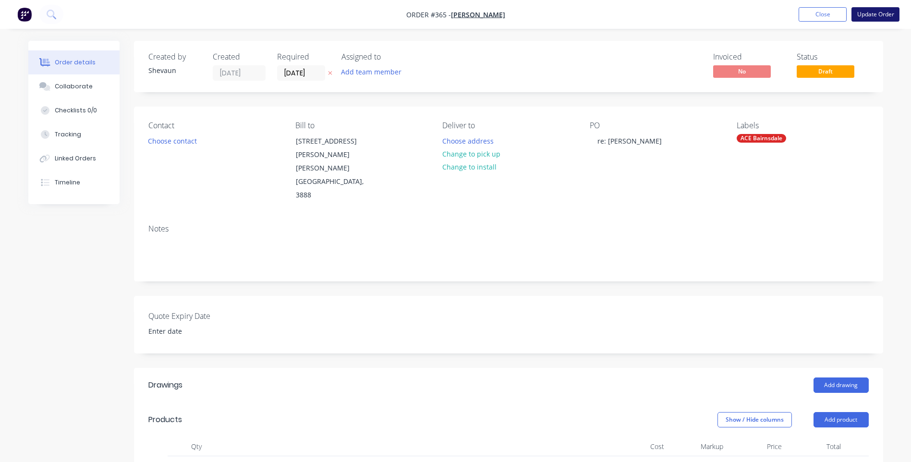
click at [873, 13] on button "Update Order" at bounding box center [876, 14] width 48 height 14
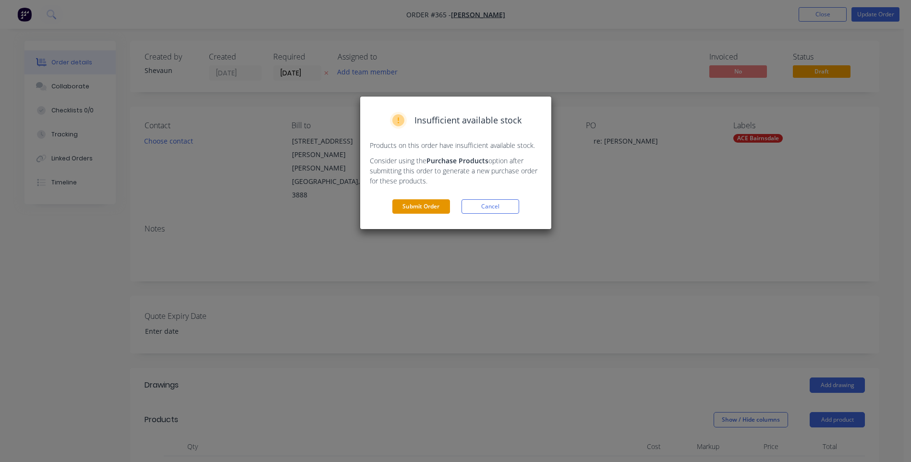
click at [426, 205] on button "Submit Order" at bounding box center [421, 206] width 58 height 14
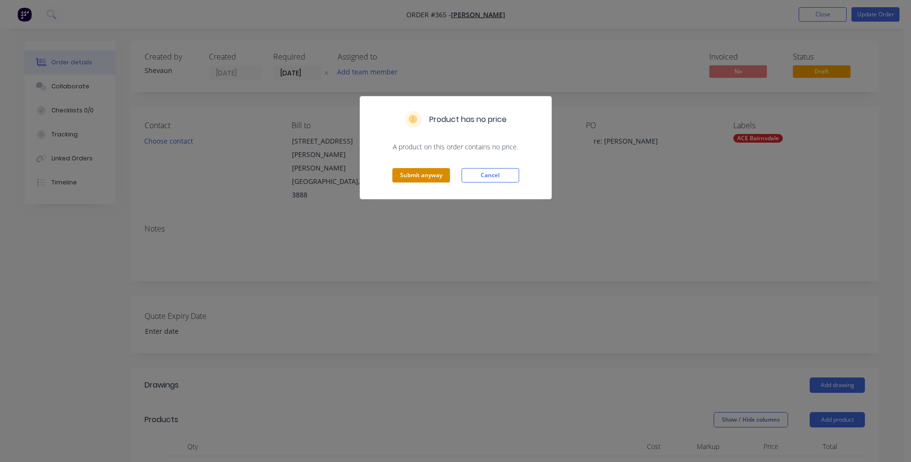
click at [425, 177] on button "Submit anyway" at bounding box center [421, 175] width 58 height 14
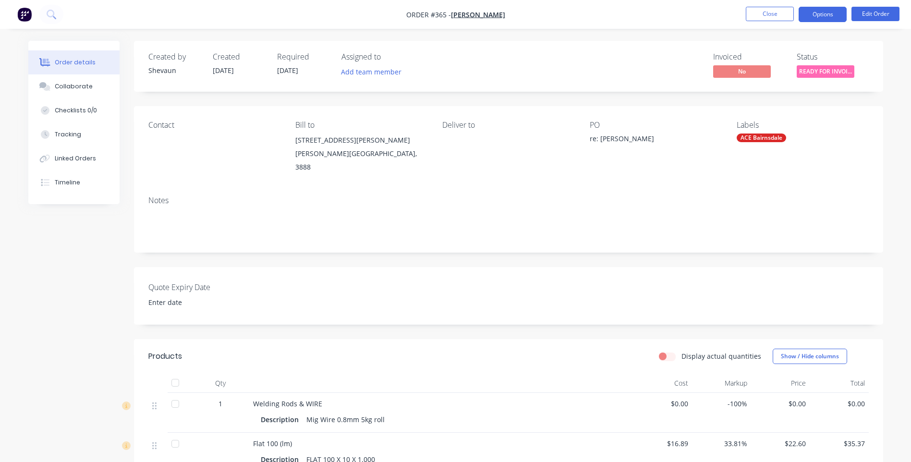
click at [821, 18] on button "Options" at bounding box center [823, 14] width 48 height 15
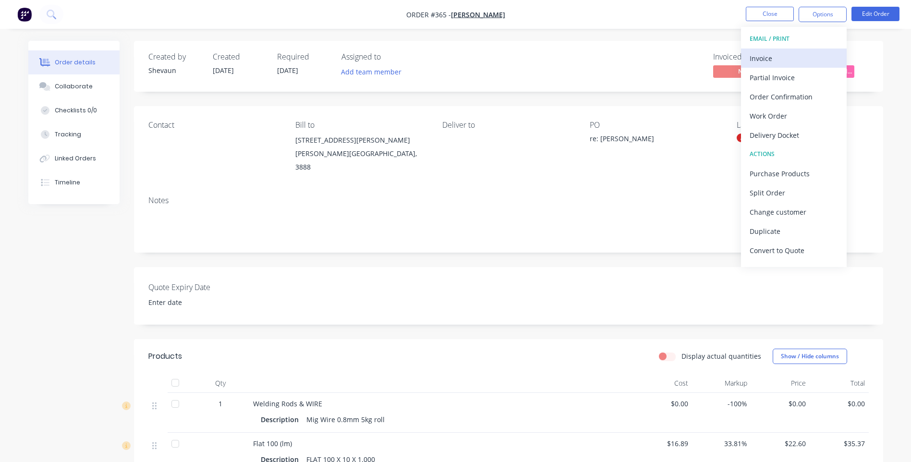
click at [764, 54] on div "Invoice" at bounding box center [794, 58] width 88 height 14
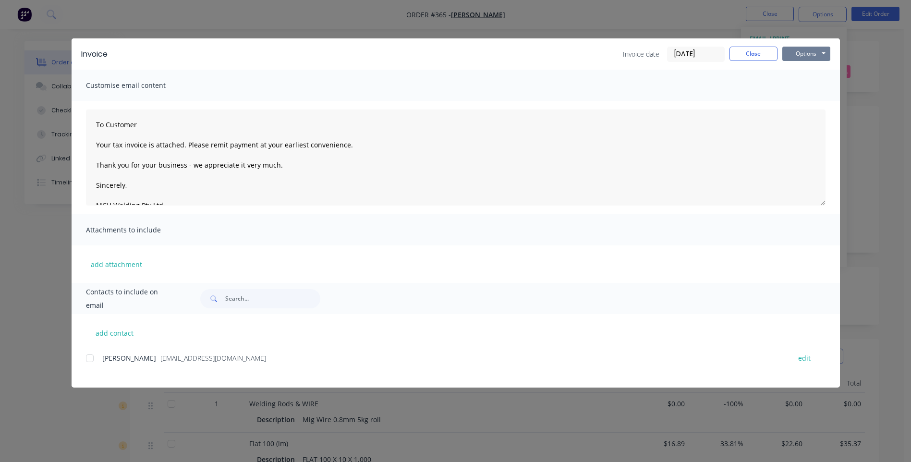
click at [799, 56] on button "Options" at bounding box center [807, 54] width 48 height 14
click at [808, 72] on button "Preview" at bounding box center [813, 71] width 61 height 16
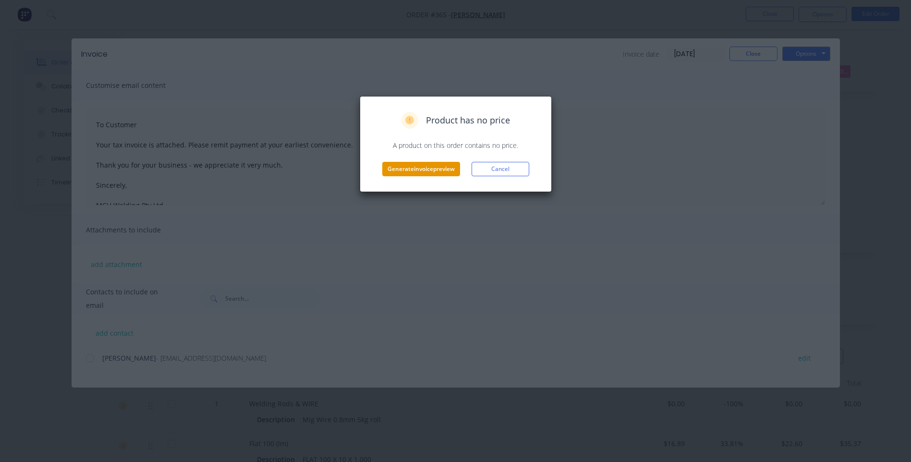
click at [417, 169] on button "Generate invoice preview" at bounding box center [421, 169] width 78 height 14
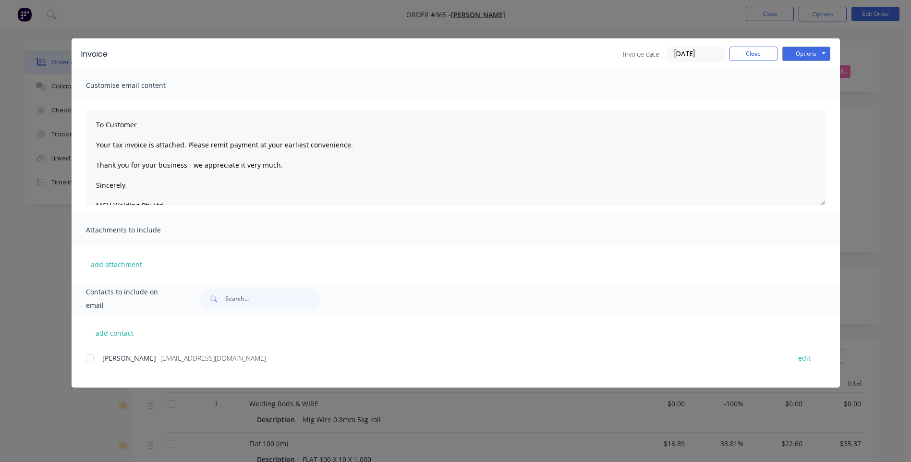
click at [89, 361] on div at bounding box center [89, 358] width 19 height 19
click at [812, 54] on button "Options" at bounding box center [807, 54] width 48 height 14
click at [809, 102] on button "Email" at bounding box center [813, 103] width 61 height 16
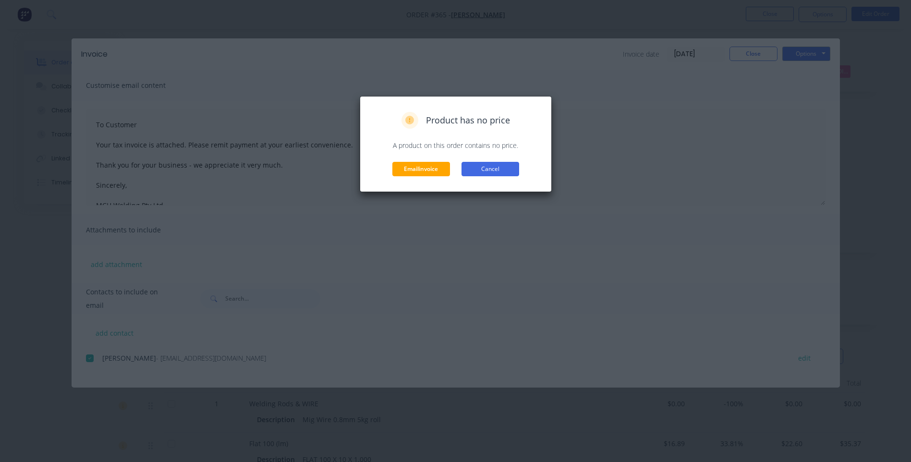
click at [482, 168] on button "Cancel" at bounding box center [491, 169] width 58 height 14
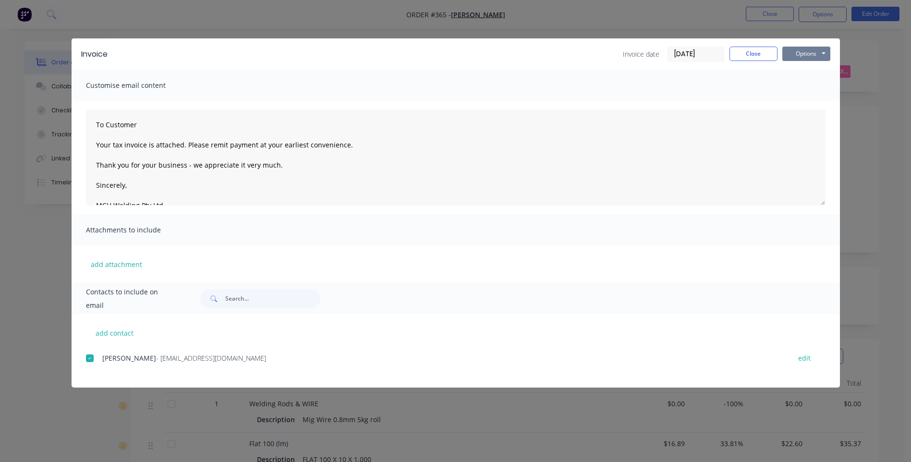
click at [806, 55] on button "Options" at bounding box center [807, 54] width 48 height 14
click at [812, 71] on button "Preview" at bounding box center [813, 71] width 61 height 16
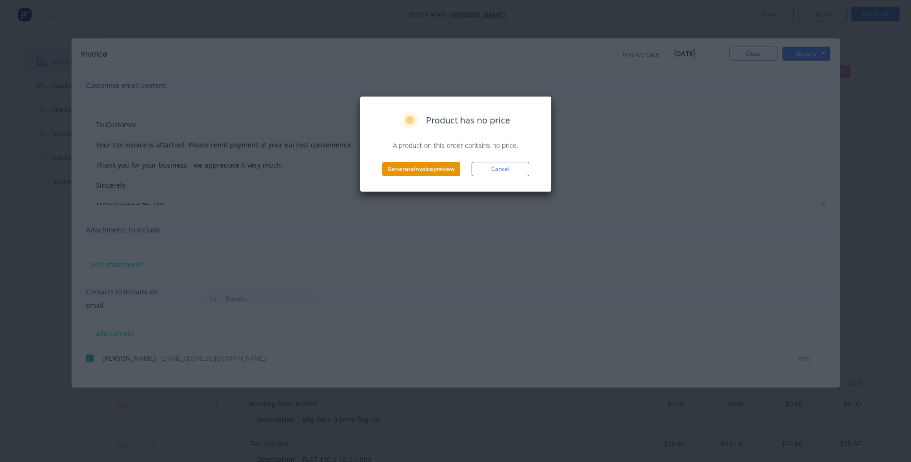
click at [431, 170] on button "Generate invoice preview" at bounding box center [421, 169] width 78 height 14
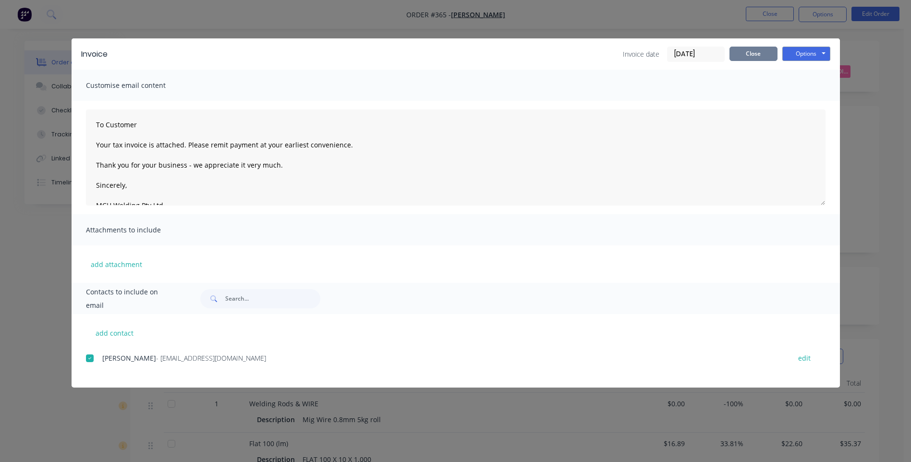
click at [753, 50] on button "Close" at bounding box center [754, 54] width 48 height 14
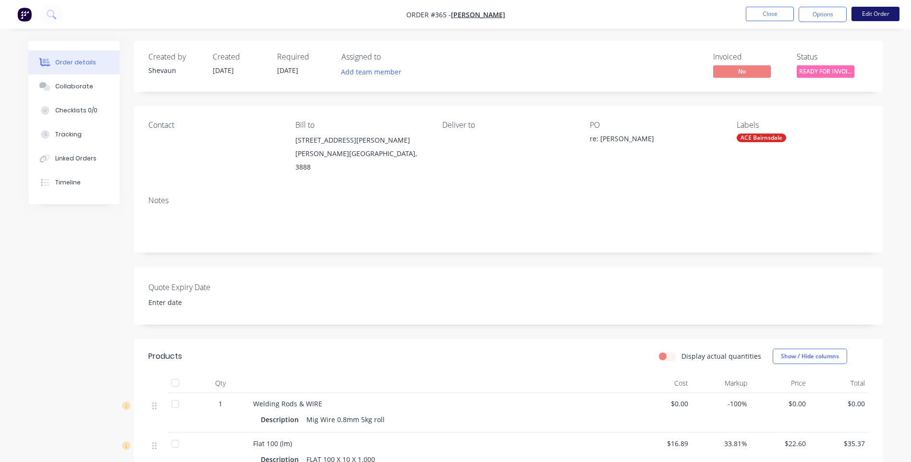
click at [877, 12] on button "Edit Order" at bounding box center [876, 14] width 48 height 14
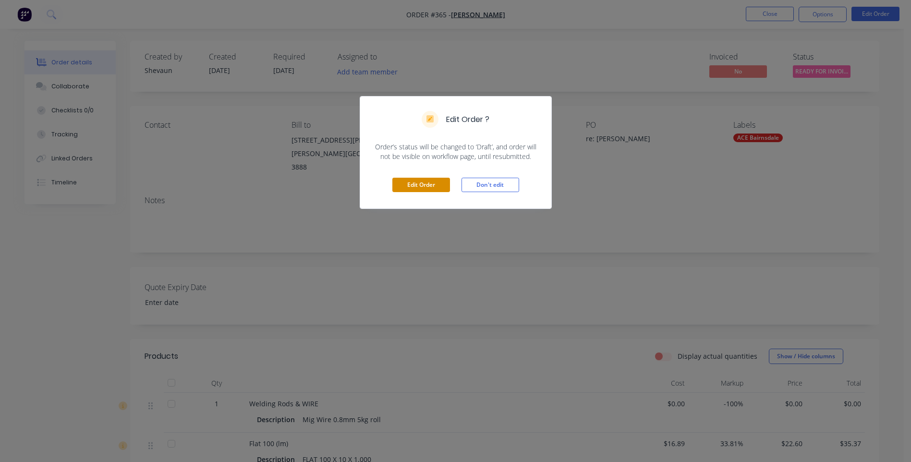
click at [425, 184] on button "Edit Order" at bounding box center [421, 185] width 58 height 14
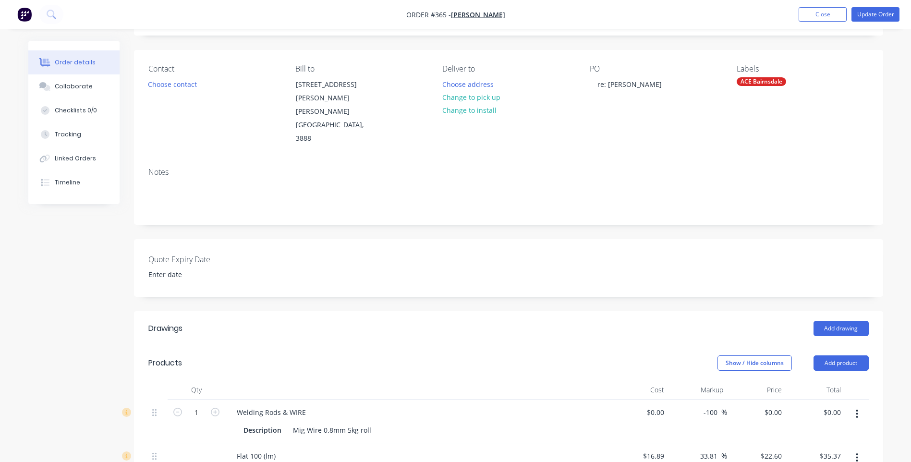
scroll to position [144, 0]
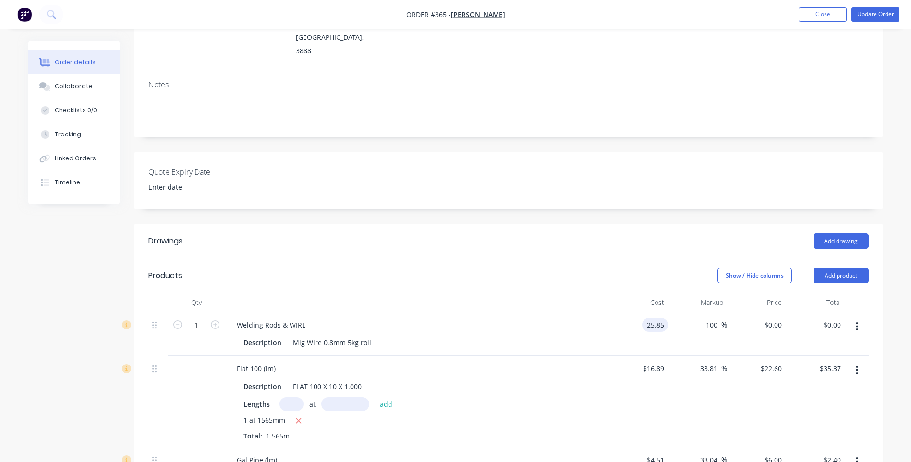
type input "$25.85"
type input "33"
type input "34.3805"
type input "$34.38"
type input "$34.3805"
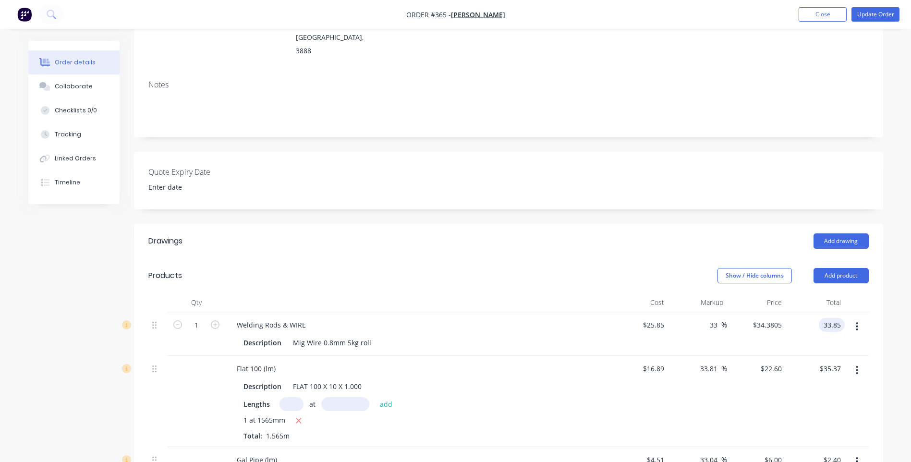
type input "33.85"
type input "30.95"
type input "$33.85"
click at [433, 362] on div "Flat 100 (lm)" at bounding box center [417, 369] width 377 height 14
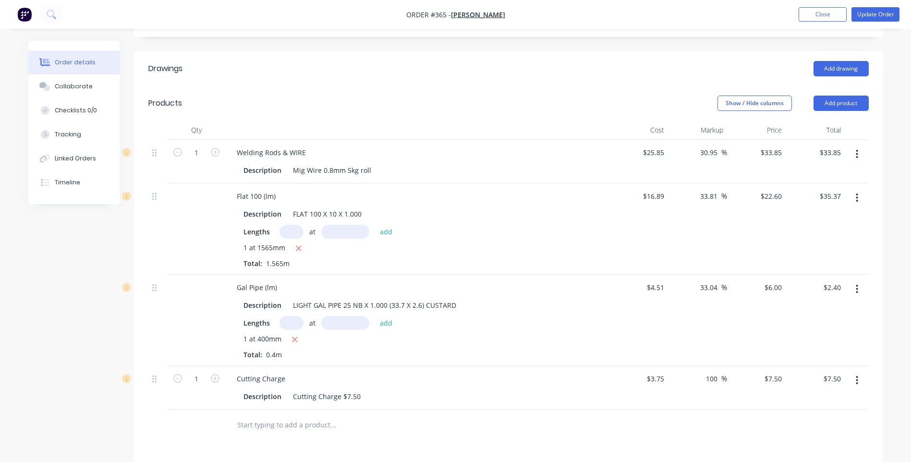
scroll to position [311, 0]
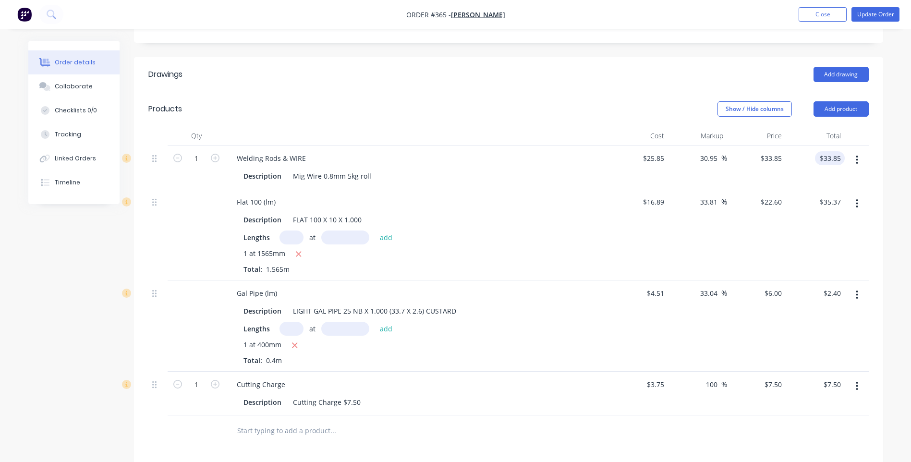
type input "33.85"
click at [841, 151] on input "33.85" at bounding box center [834, 158] width 22 height 14
type input "33.85"
type input "$33.85"
click at [783, 151] on input "33.85" at bounding box center [775, 158] width 22 height 14
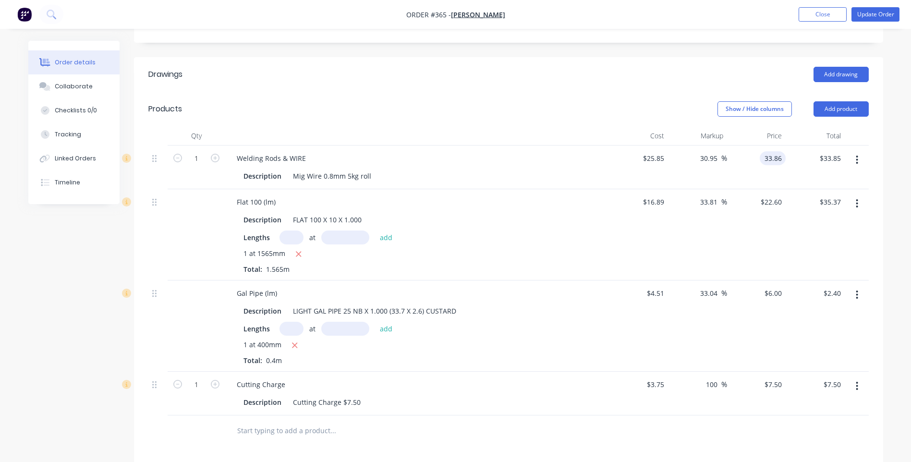
type input "33.86"
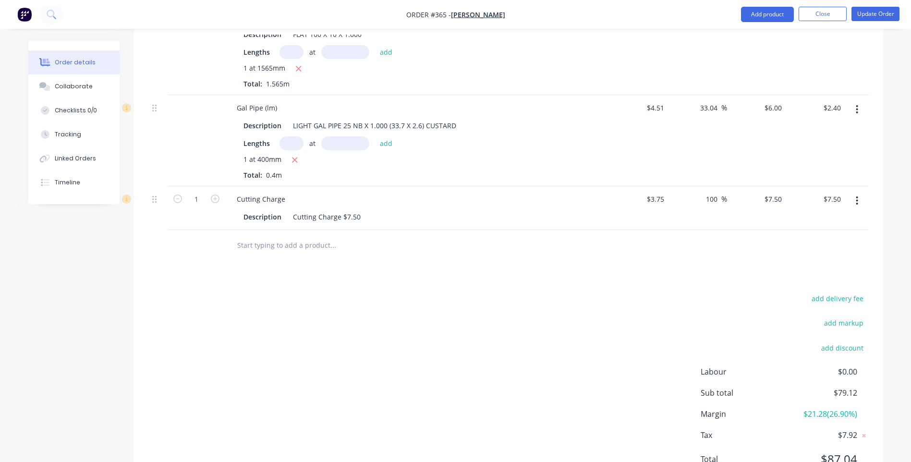
scroll to position [503, 0]
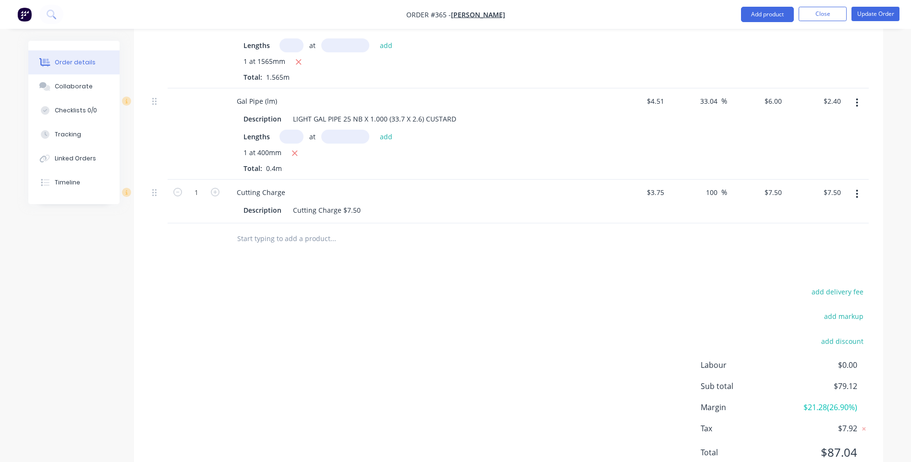
type input "30.99"
type input "$33.86"
click at [529, 314] on div "add delivery fee add markup add discount Labour $0.00 Sub total $79.13 Margin $…" at bounding box center [508, 377] width 721 height 185
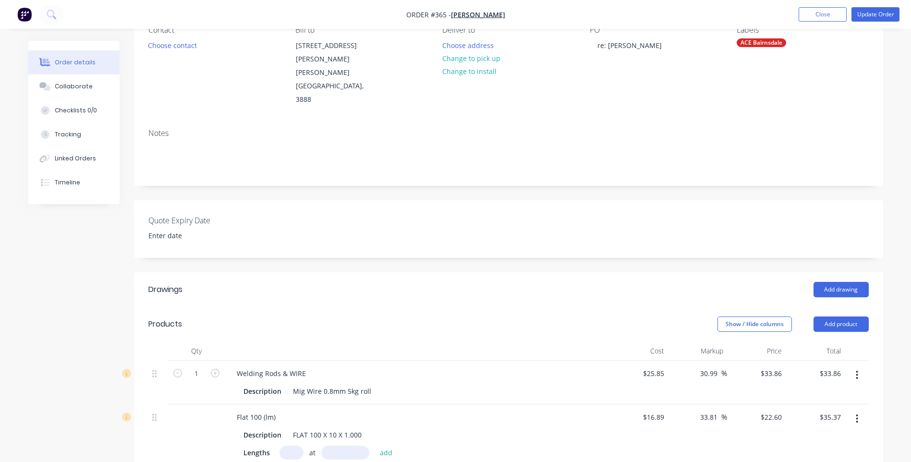
scroll to position [96, 0]
click at [873, 12] on button "Update Order" at bounding box center [876, 14] width 48 height 14
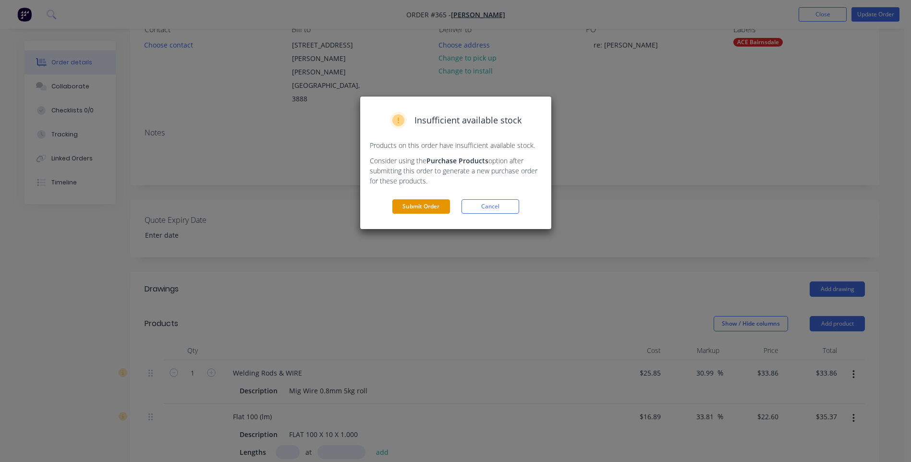
click at [411, 206] on button "Submit Order" at bounding box center [421, 206] width 58 height 14
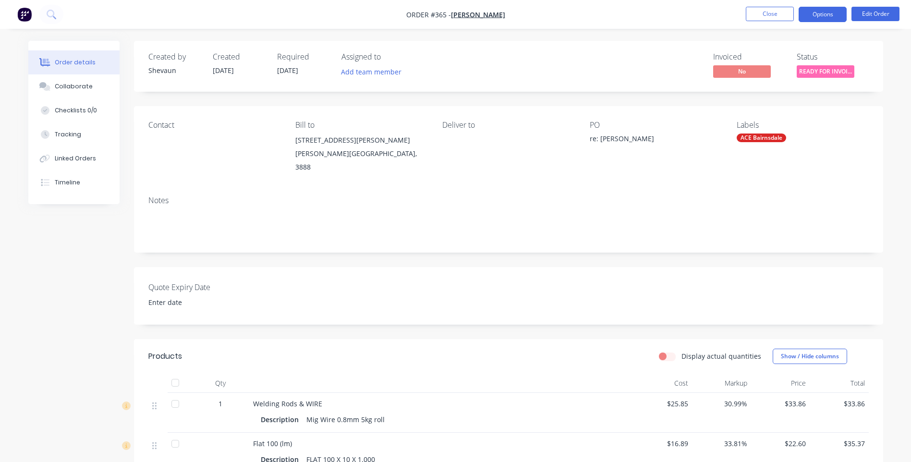
click at [827, 13] on button "Options" at bounding box center [823, 14] width 48 height 15
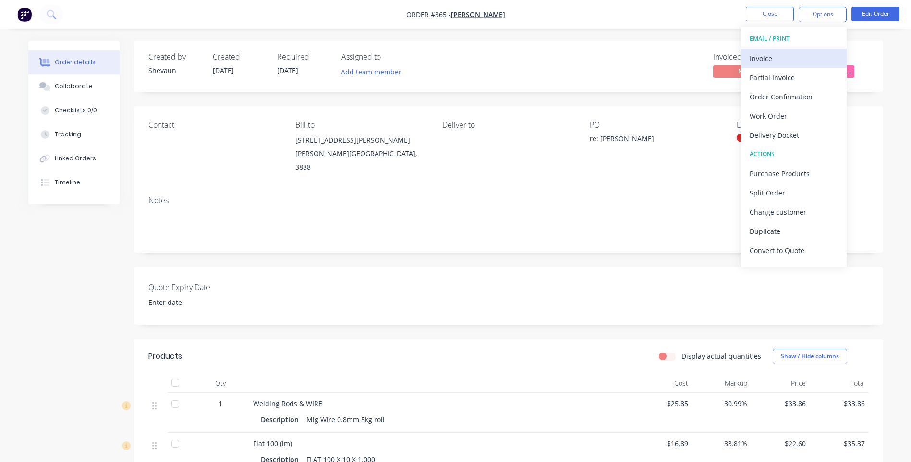
click at [758, 57] on div "Invoice" at bounding box center [794, 58] width 88 height 14
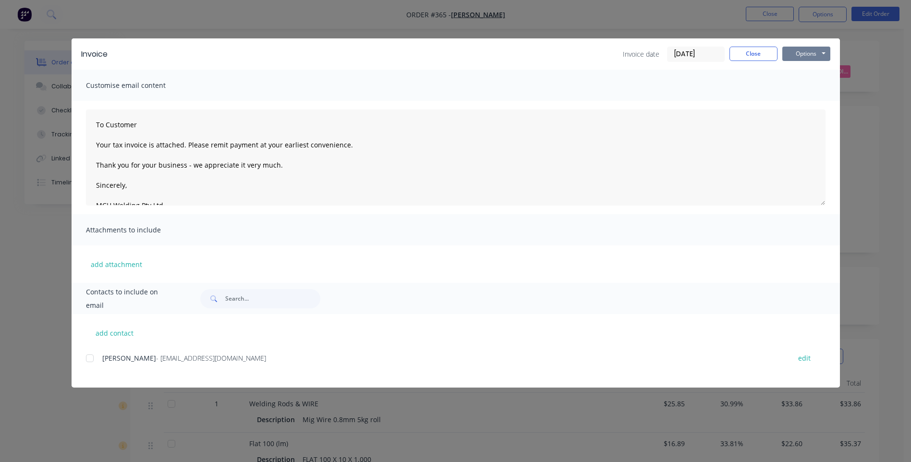
click at [805, 51] on button "Options" at bounding box center [807, 54] width 48 height 14
click at [807, 68] on button "Preview" at bounding box center [813, 71] width 61 height 16
click at [87, 358] on div at bounding box center [89, 358] width 19 height 19
click at [805, 57] on button "Options" at bounding box center [807, 54] width 48 height 14
click at [807, 101] on button "Email" at bounding box center [813, 103] width 61 height 16
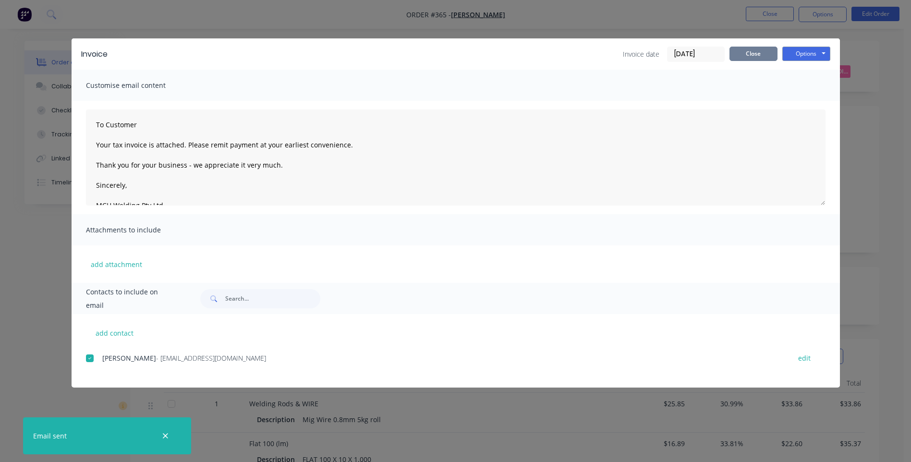
click at [750, 56] on button "Close" at bounding box center [754, 54] width 48 height 14
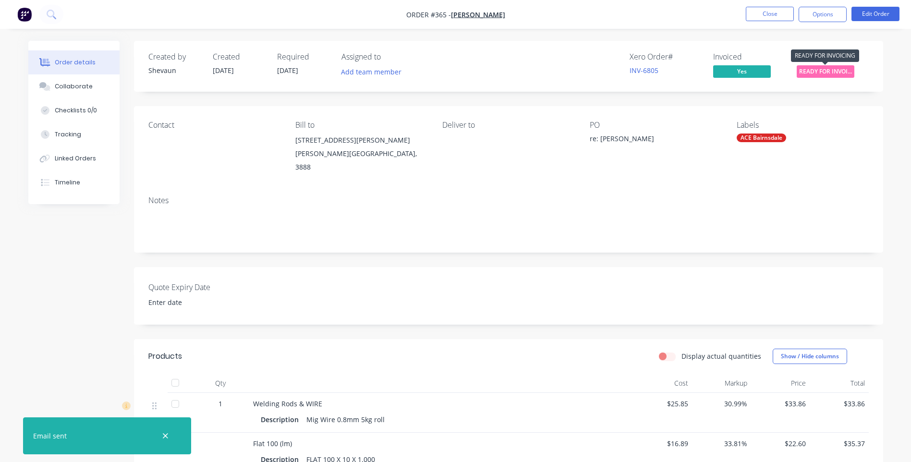
click at [815, 69] on span "READY FOR INVOI..." at bounding box center [826, 71] width 58 height 12
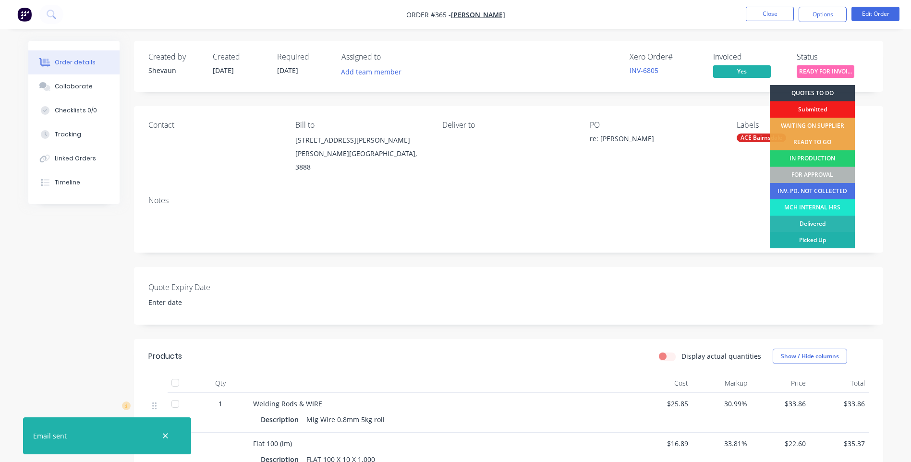
click at [827, 240] on div "Picked Up" at bounding box center [812, 240] width 85 height 16
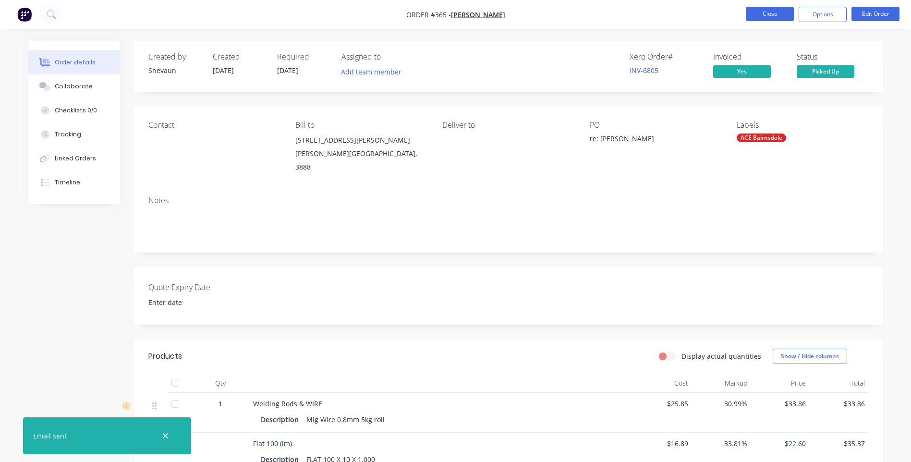
click at [766, 13] on button "Close" at bounding box center [770, 14] width 48 height 14
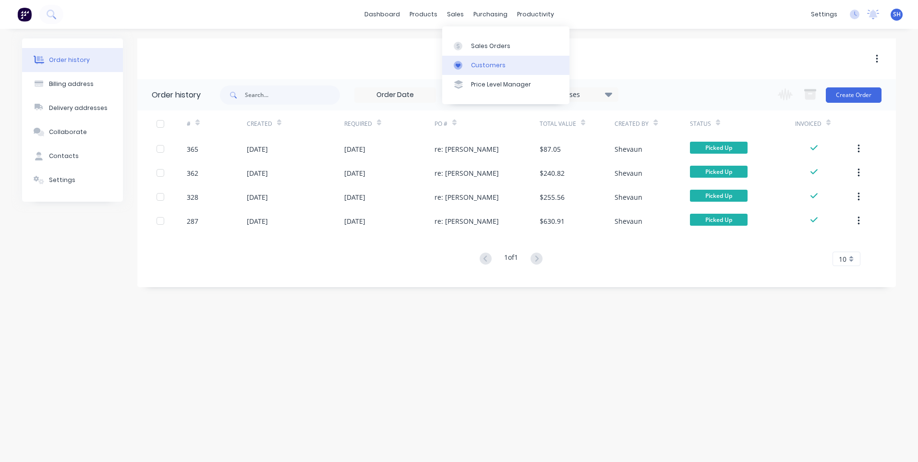
click at [490, 63] on div "Customers" at bounding box center [488, 65] width 35 height 9
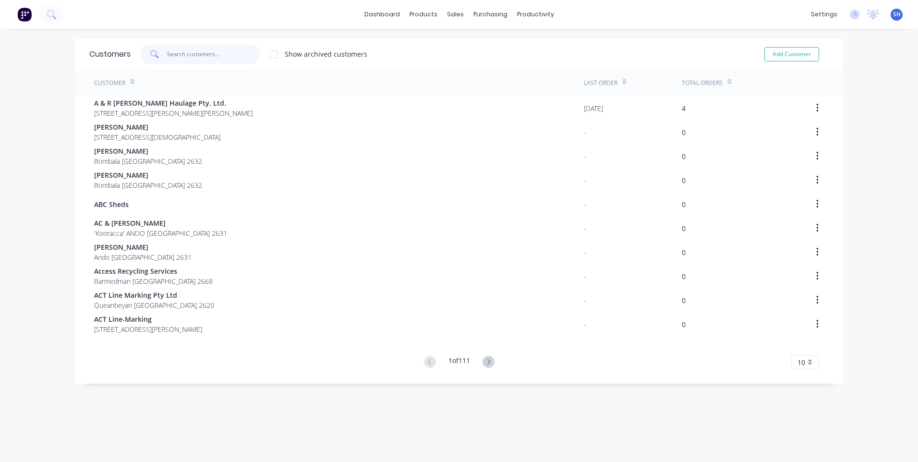
click at [167, 53] on input "text" at bounding box center [214, 54] width 94 height 19
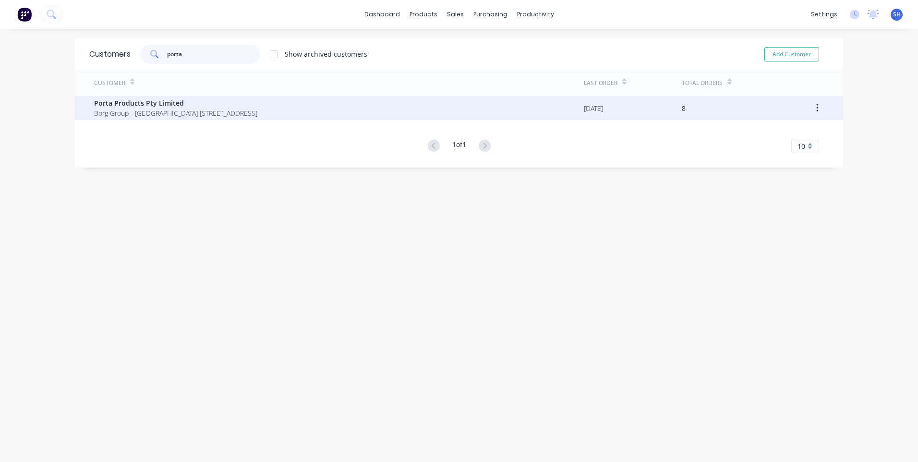
type input "porta"
click at [147, 103] on span "Porta Products Pty Limited" at bounding box center [175, 103] width 163 height 10
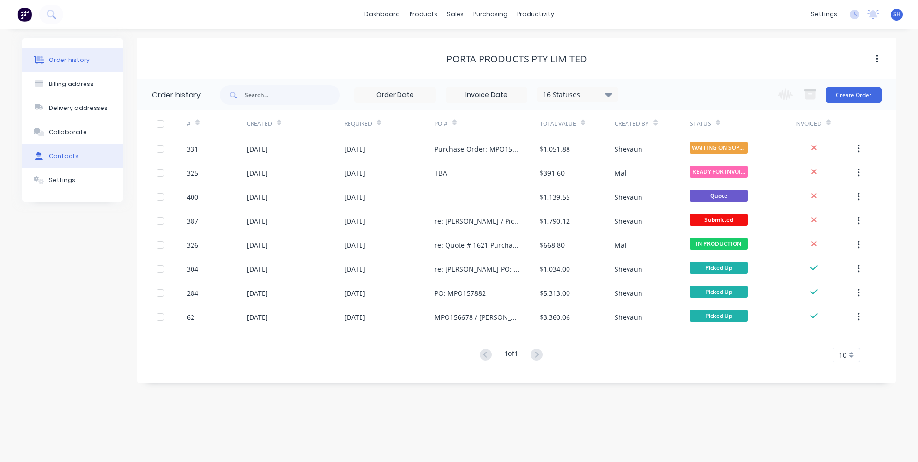
click at [61, 153] on div "Contacts" at bounding box center [64, 156] width 30 height 9
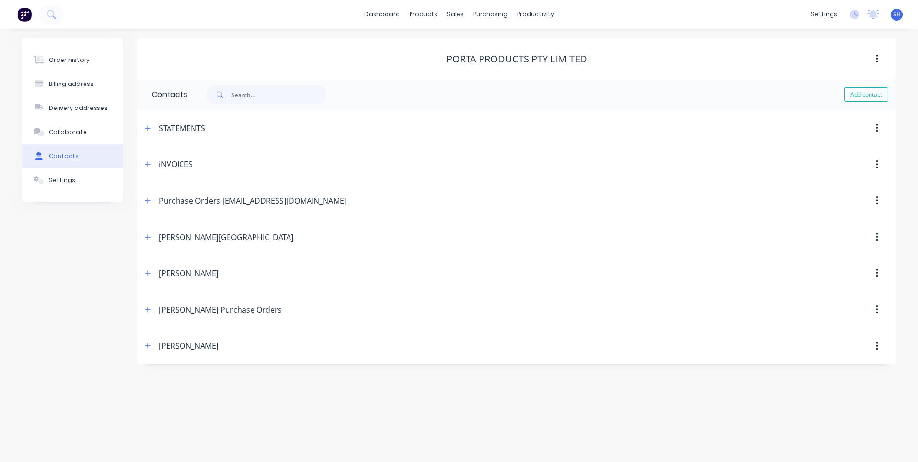
click at [396, 437] on div "Order history Billing address Delivery addresses Collaborate Contacts Settings …" at bounding box center [459, 245] width 918 height 433
click at [238, 97] on input "text" at bounding box center [279, 94] width 95 height 19
click at [490, 63] on div "Customers" at bounding box center [488, 65] width 35 height 9
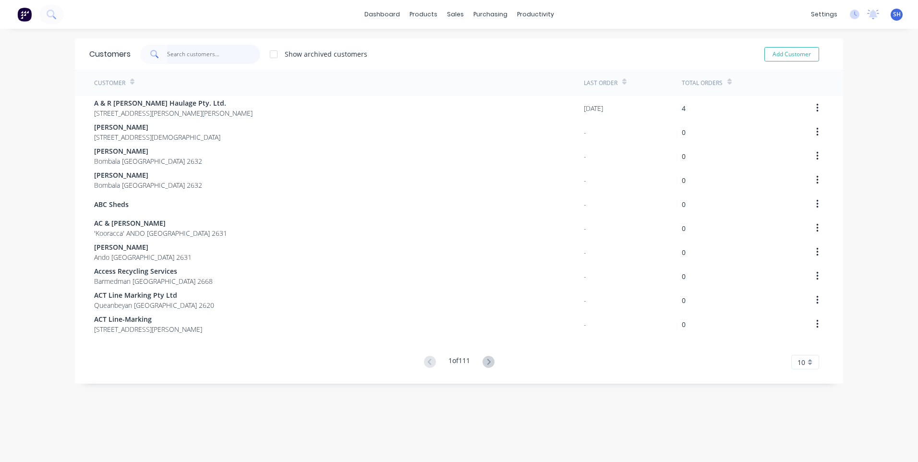
click at [175, 53] on input "text" at bounding box center [214, 54] width 94 height 19
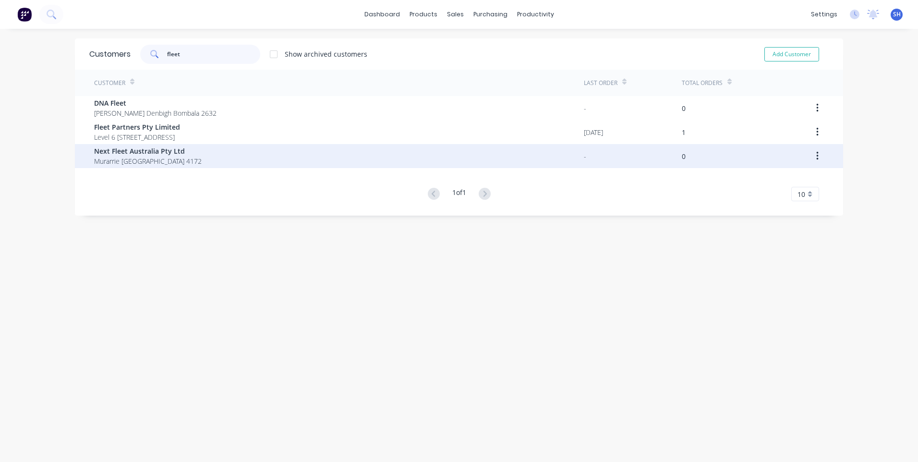
type input "fleet"
click at [134, 153] on span "Next Fleet Australia Pty Ltd" at bounding box center [148, 151] width 108 height 10
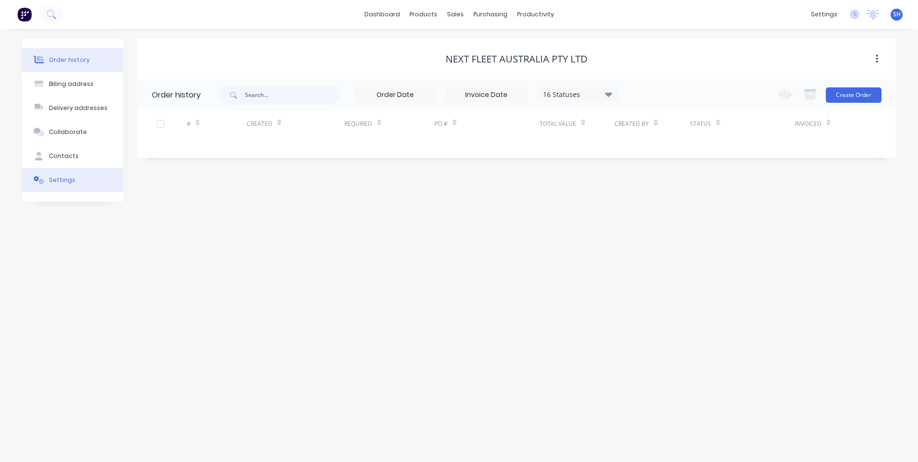
click at [59, 179] on div "Settings" at bounding box center [62, 180] width 26 height 9
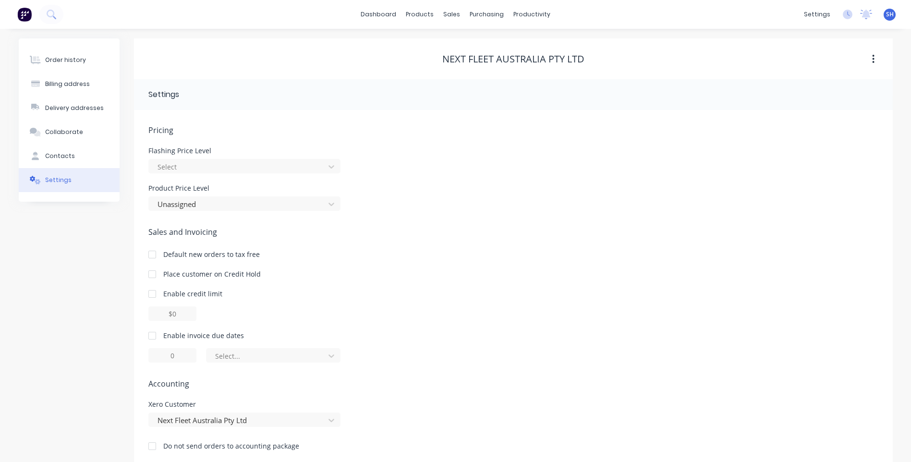
click at [152, 337] on div at bounding box center [152, 335] width 19 height 19
drag, startPoint x: 178, startPoint y: 357, endPoint x: 161, endPoint y: 356, distance: 16.8
click at [161, 356] on input "1" at bounding box center [172, 355] width 48 height 14
type input "30"
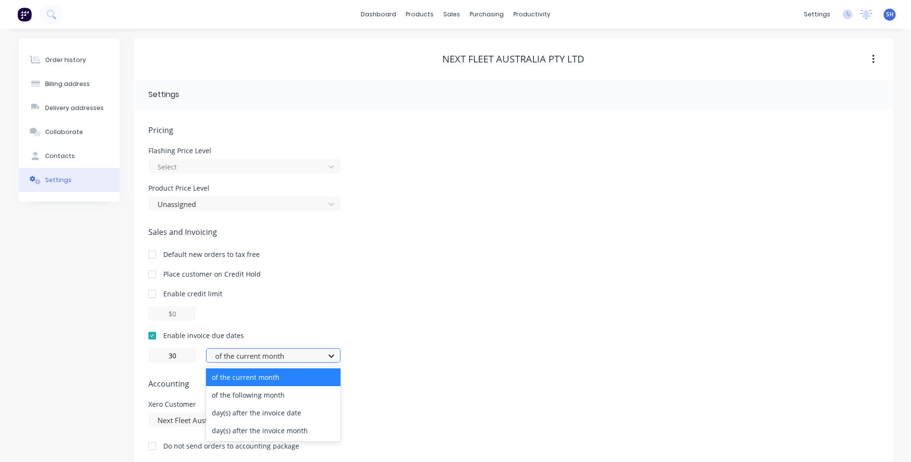
click at [330, 359] on icon at bounding box center [332, 356] width 10 height 10
click at [279, 396] on div "of the following month" at bounding box center [273, 395] width 135 height 18
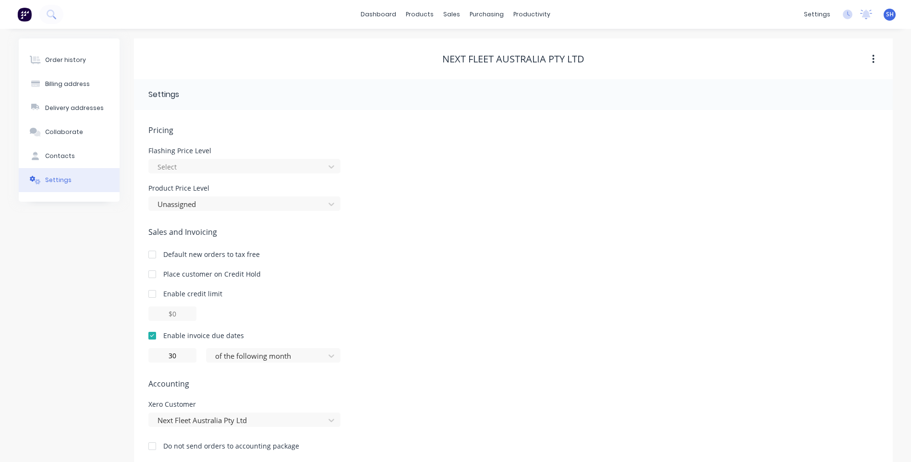
click at [376, 388] on span "Accounting" at bounding box center [513, 384] width 730 height 12
click at [51, 156] on div "Contacts" at bounding box center [60, 156] width 30 height 9
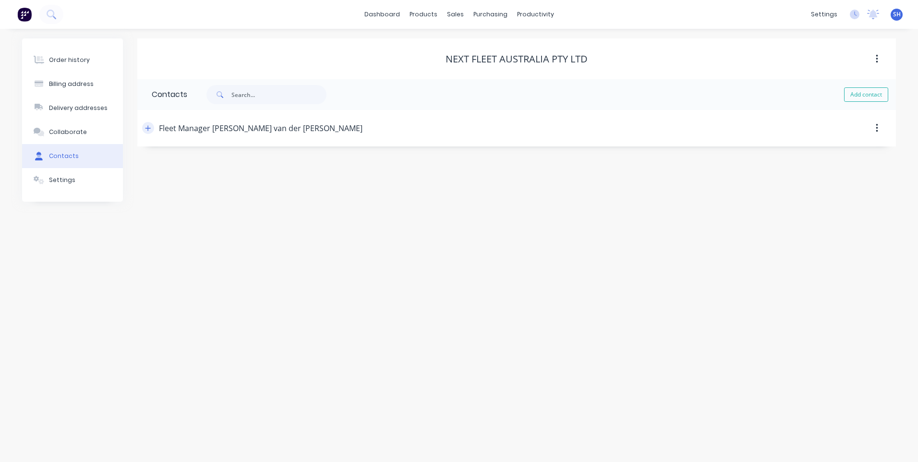
click at [146, 126] on icon "button" at bounding box center [148, 128] width 6 height 7
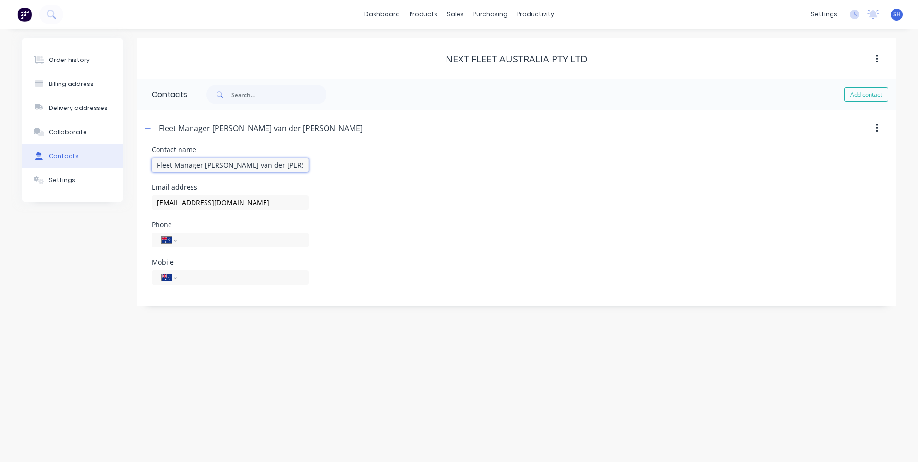
click at [272, 165] on input "Fleet Manager Bram van der Schaar" at bounding box center [230, 165] width 157 height 14
type input "Fleet"
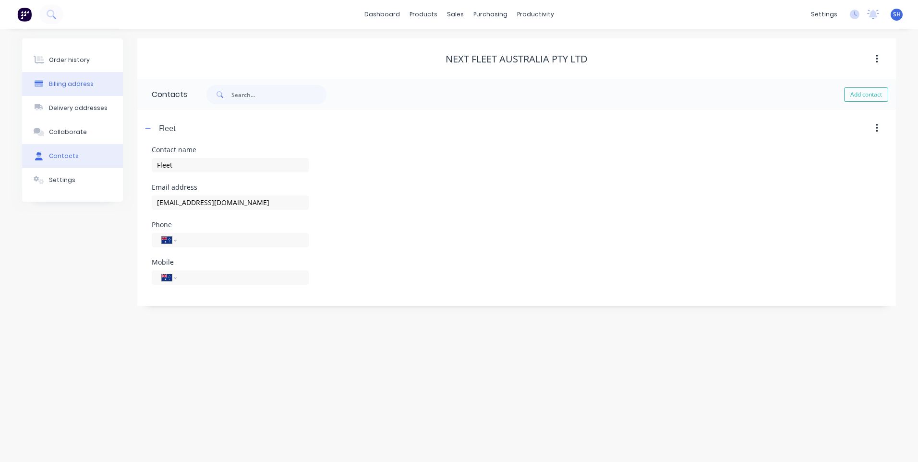
click at [59, 82] on div "Billing address" at bounding box center [71, 84] width 45 height 9
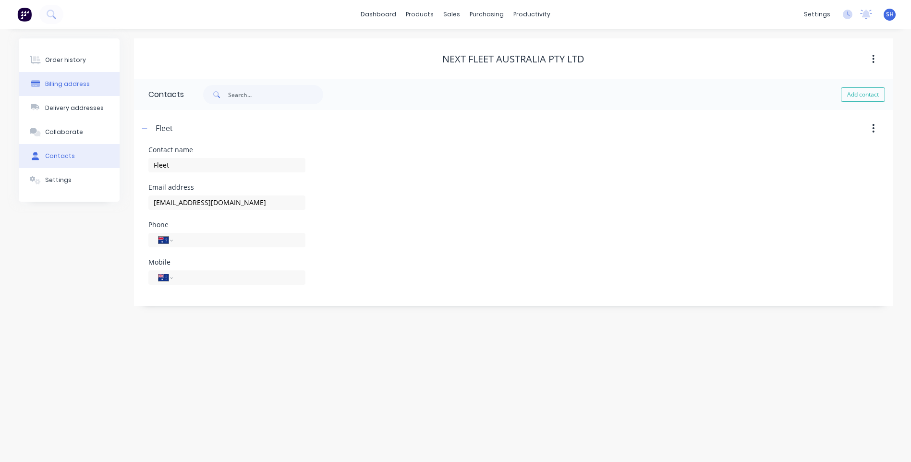
select select "AU"
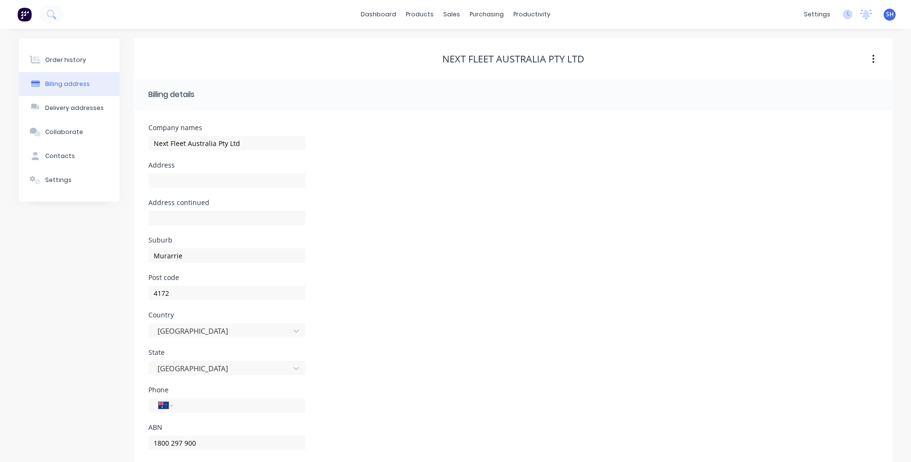
scroll to position [19, 0]
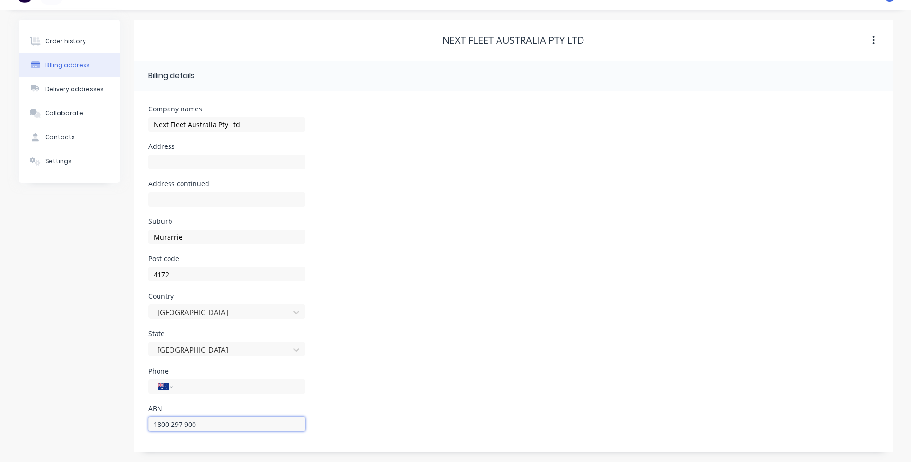
drag, startPoint x: 199, startPoint y: 426, endPoint x: 118, endPoint y: 422, distance: 81.8
click at [118, 422] on div "Order history Billing address Delivery addresses Collaborate Contacts Settings …" at bounding box center [456, 236] width 874 height 433
click at [431, 403] on div "Phone International Afghanistan Åland Islands Albania Algeria American Samoa An…" at bounding box center [513, 386] width 730 height 37
click at [161, 161] on input "text" at bounding box center [226, 162] width 157 height 14
paste input "Level 3, Building 2"
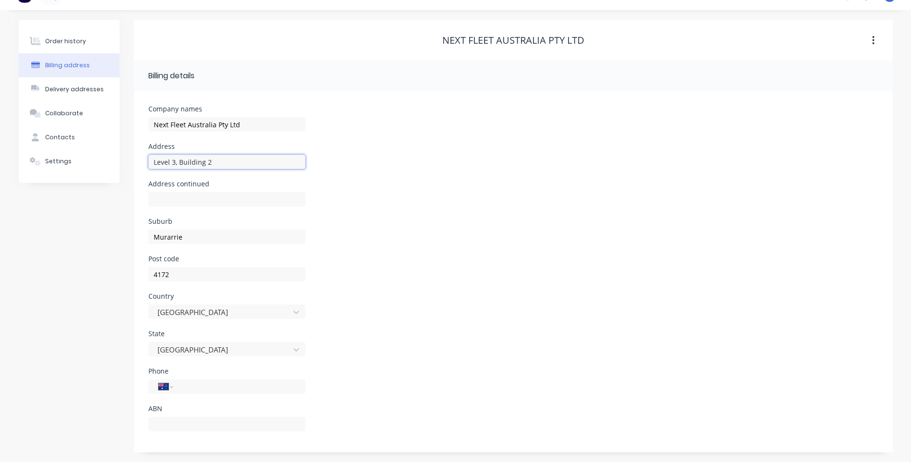
type input "Level 3, Building 2"
click at [168, 199] on input "text" at bounding box center [226, 199] width 157 height 14
paste input "747 Lytton Road"
type input "747 Lytton Road"
click at [448, 255] on div "Suburb Murarrie" at bounding box center [513, 236] width 730 height 37
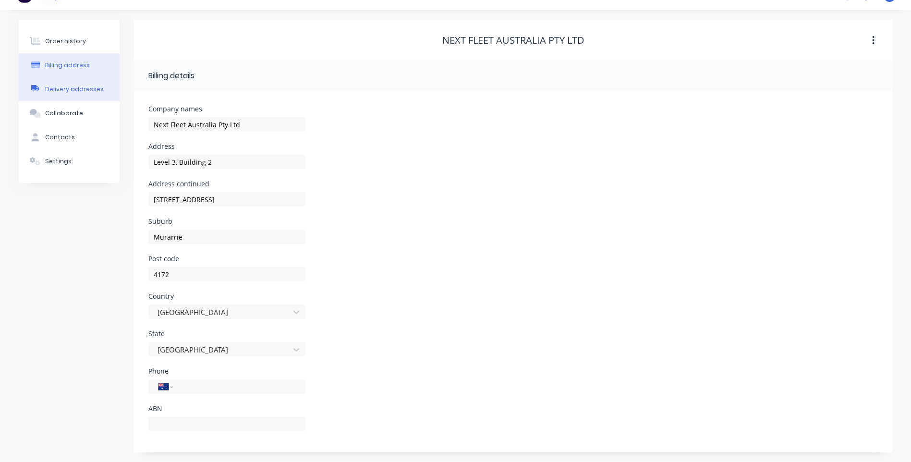
click at [69, 85] on button "Delivery addresses" at bounding box center [69, 89] width 101 height 24
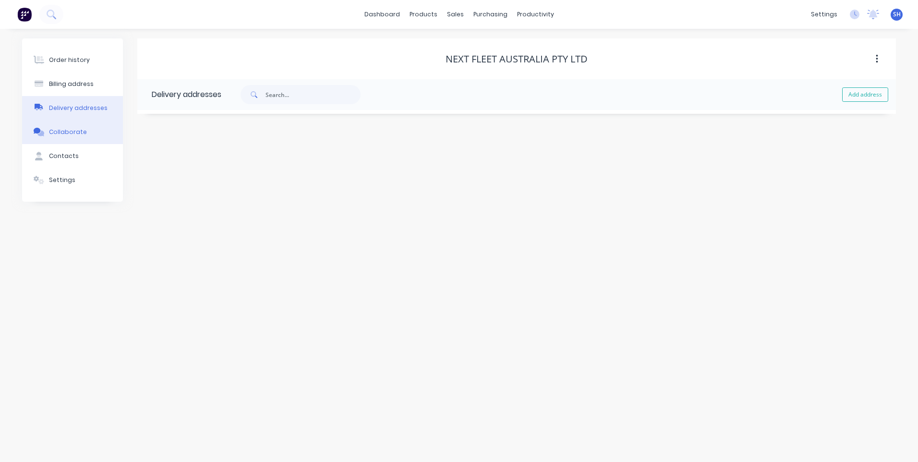
click at [64, 131] on div "Collaborate" at bounding box center [68, 132] width 38 height 9
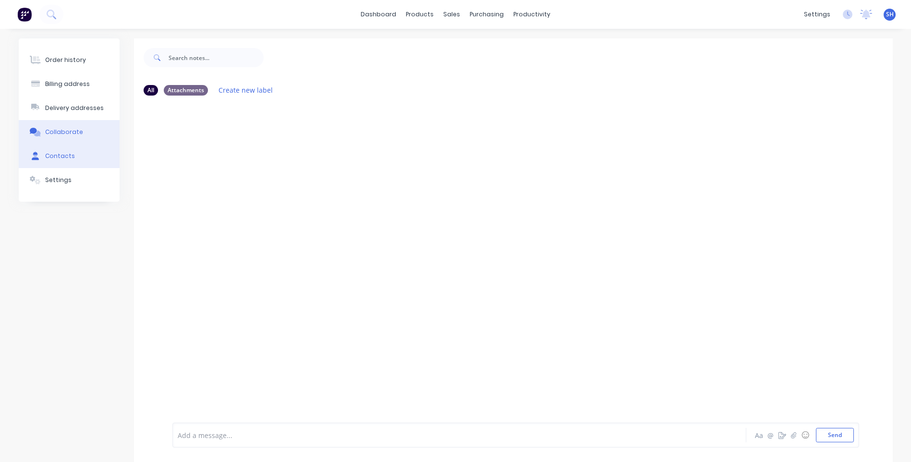
click at [65, 154] on div "Contacts" at bounding box center [60, 156] width 30 height 9
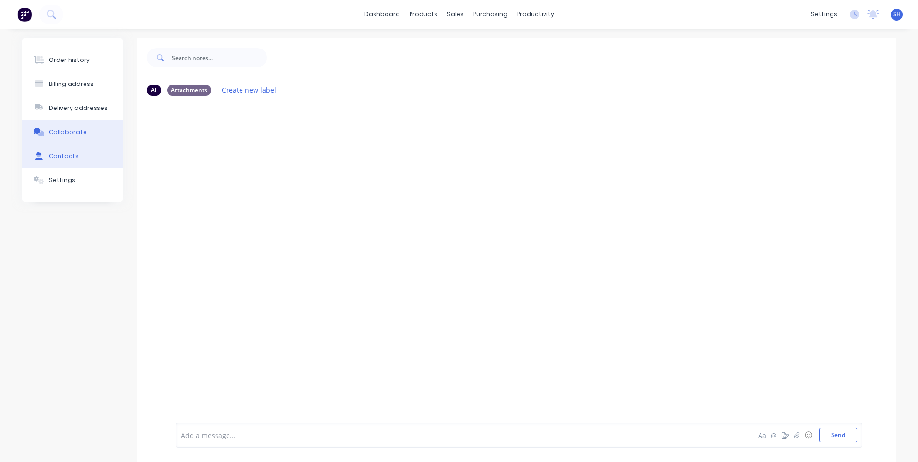
select select "AU"
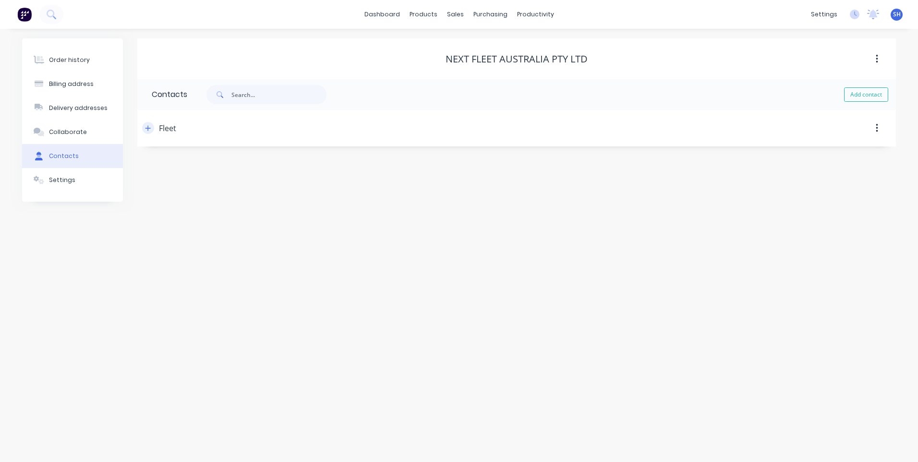
click at [147, 126] on icon "button" at bounding box center [148, 128] width 6 height 7
click at [195, 376] on div "Order history Billing address Delivery addresses Collaborate Contacts Settings …" at bounding box center [459, 245] width 918 height 433
click at [867, 94] on button "Add contact" at bounding box center [866, 94] width 44 height 14
select select "AU"
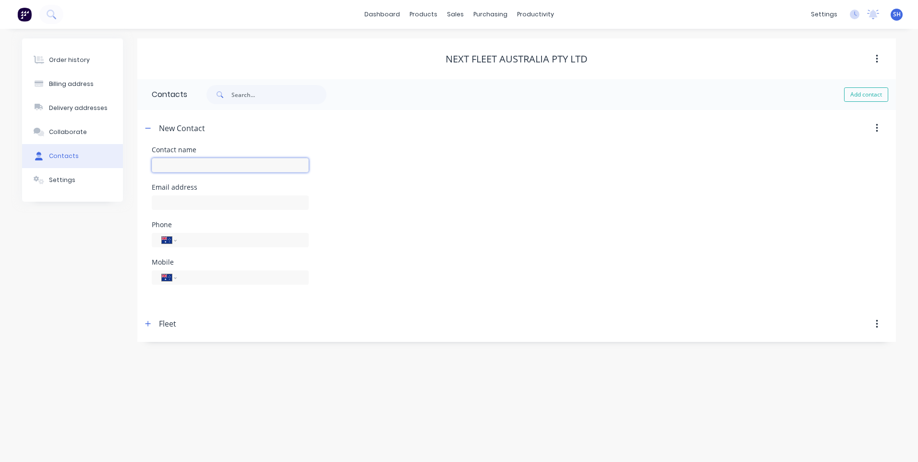
click at [173, 163] on input "text" at bounding box center [230, 165] width 157 height 14
type input "Accounts"
select select "AU"
paste input "accounts@nextfleet.net.au"
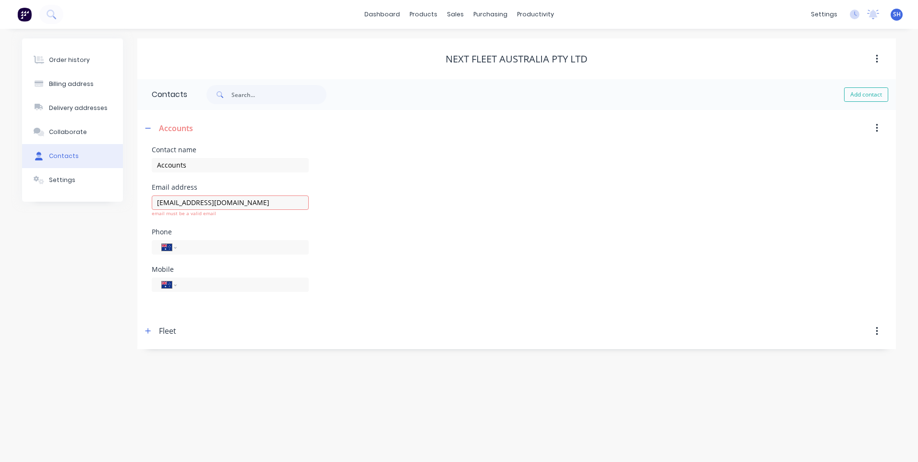
click at [412, 295] on div "Mobile International Afghanistan Åland Islands Albania Algeria American Samoa A…" at bounding box center [517, 284] width 730 height 37
click at [221, 217] on div "email must be a valid email" at bounding box center [230, 213] width 157 height 7
click at [253, 200] on input "accounts@nextfleet.net.au" at bounding box center [230, 203] width 157 height 14
click at [263, 226] on div "accounts@nextfleet.net.au email must be a valid email" at bounding box center [230, 211] width 157 height 36
click at [184, 384] on div "Order history Billing address Delivery addresses Collaborate Contacts Settings …" at bounding box center [459, 245] width 918 height 433
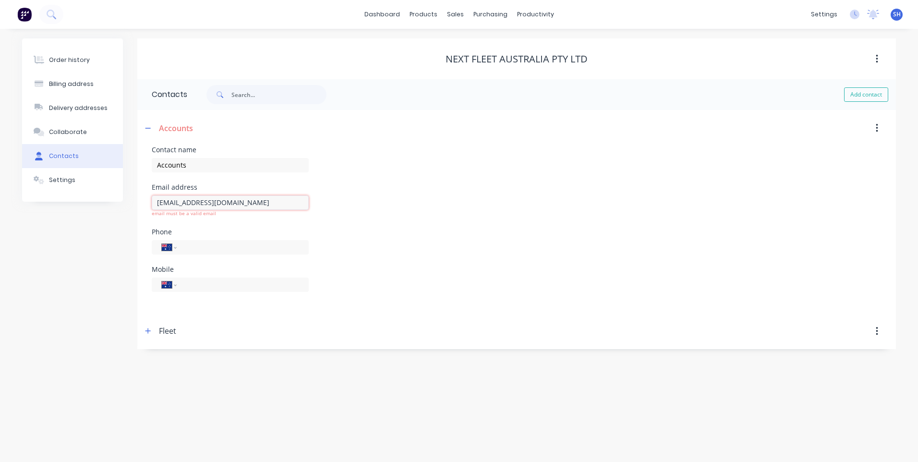
click at [160, 202] on input "accounts@nextfleet.net.au" at bounding box center [230, 203] width 157 height 14
type input "accounts@nextfleet.net.au"
click at [352, 215] on div "Email address accounts@nextfleet.net.au" at bounding box center [517, 202] width 730 height 37
click at [149, 125] on icon "button" at bounding box center [148, 128] width 6 height 7
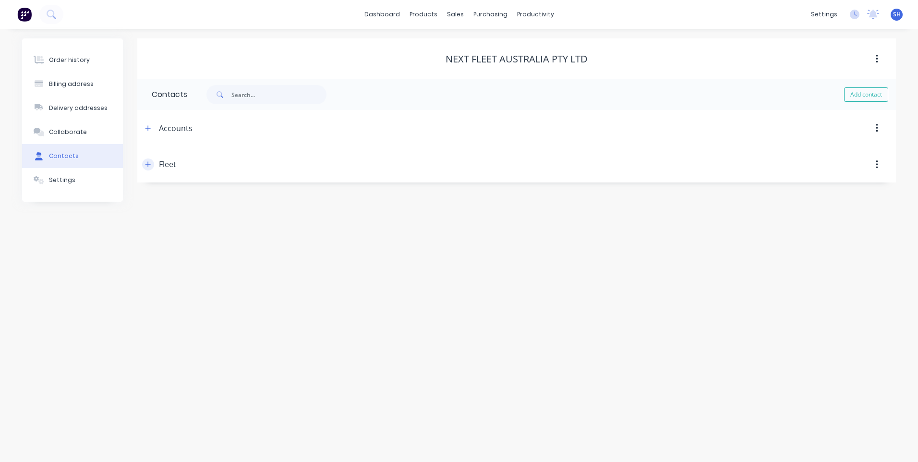
click at [147, 165] on icon "button" at bounding box center [148, 164] width 5 height 5
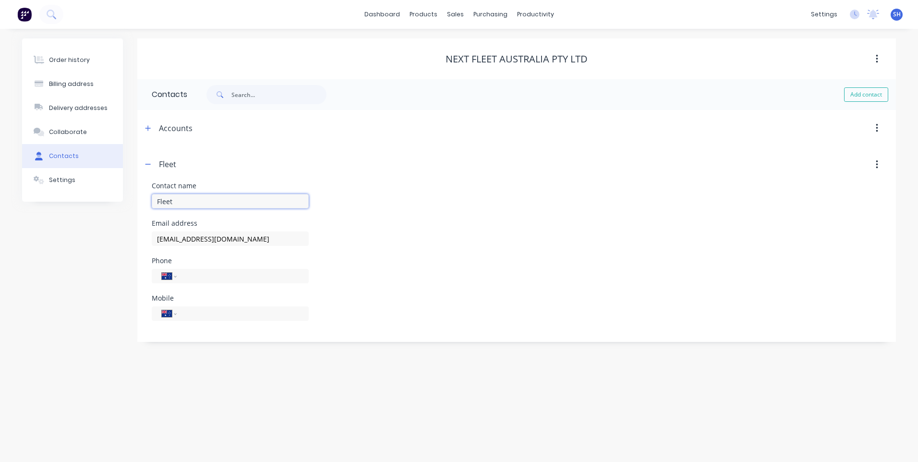
drag, startPoint x: 181, startPoint y: 203, endPoint x: 130, endPoint y: 204, distance: 50.4
click at [130, 204] on div "Order history Billing address Delivery addresses Collaborate Contacts Settings …" at bounding box center [459, 190] width 874 height 304
type input "Work order authorisation"
click at [0, 0] on input "tel" at bounding box center [0, 0] width 0 height 0
drag, startPoint x: 195, startPoint y: 279, endPoint x: 435, endPoint y: 309, distance: 241.7
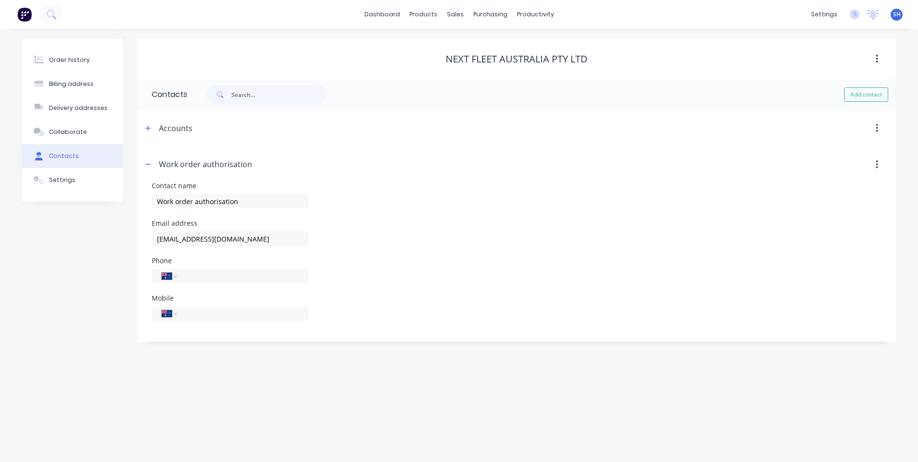
click at [461, 303] on div "Mobile International Afghanistan Åland Islands Albania Algeria American Samoa A…" at bounding box center [517, 313] width 730 height 37
click at [0, 0] on input "tel" at bounding box center [0, 0] width 0 height 0
paste input "18002979003"
click at [200, 314] on input "18002979003" at bounding box center [240, 313] width 115 height 11
click at [211, 314] on input "18002979003" at bounding box center [240, 313] width 115 height 11
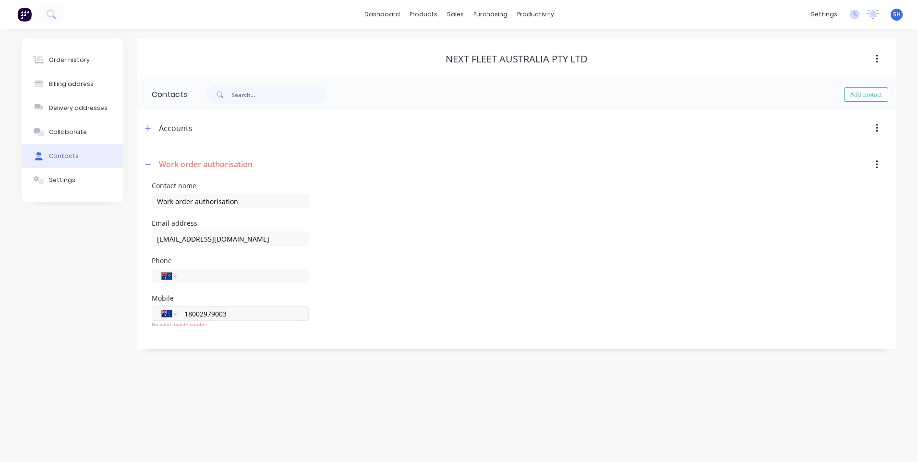
click at [228, 314] on input "18002979003" at bounding box center [240, 313] width 115 height 11
type input "1800 297 900"
click at [232, 374] on div "Order history Billing address Delivery addresses Collaborate Contacts Settings …" at bounding box center [459, 245] width 918 height 433
click at [0, 0] on input "Work order authorisation" at bounding box center [0, 0] width 0 height 0
type input "Work order authorisation Opt. 3"
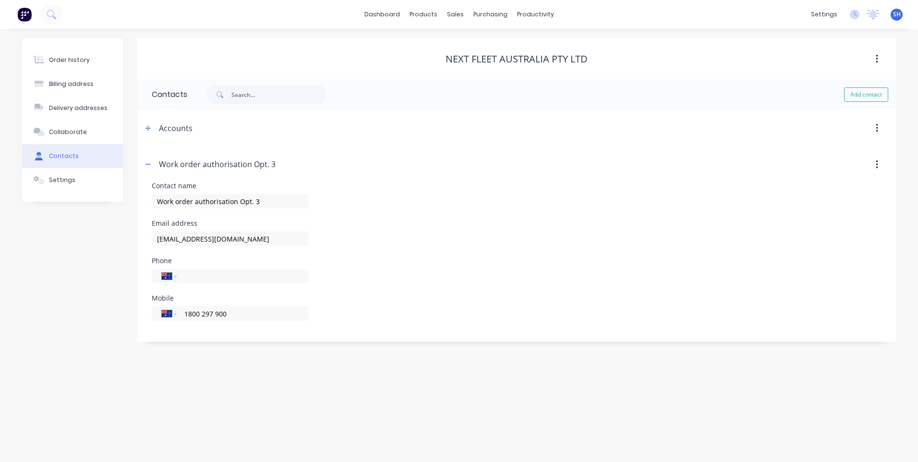
click at [342, 219] on div "Contact name Work order authorisation Opt. 3" at bounding box center [517, 201] width 730 height 37
click at [145, 163] on button "button" at bounding box center [148, 165] width 12 height 12
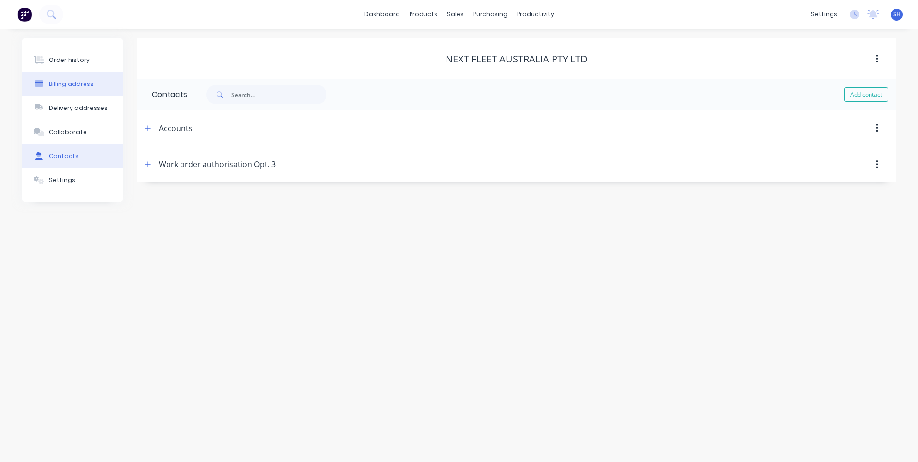
click at [64, 79] on button "Billing address" at bounding box center [72, 84] width 101 height 24
select select "AU"
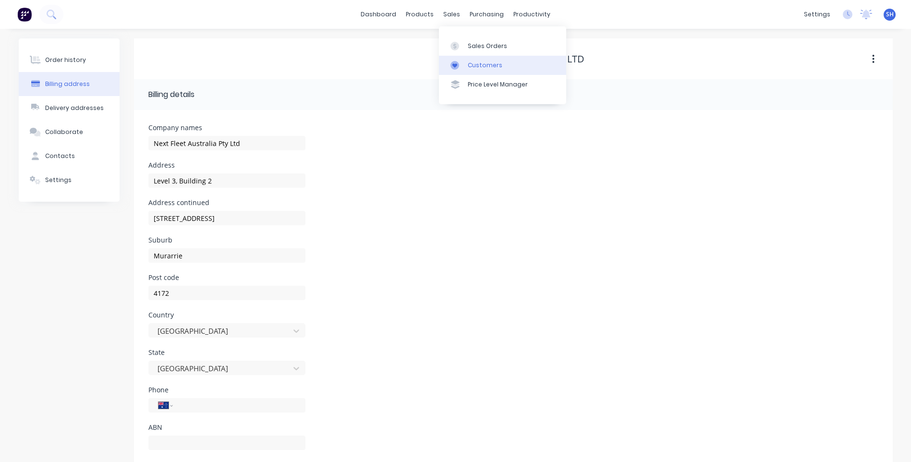
click at [484, 62] on div "Customers" at bounding box center [485, 65] width 35 height 9
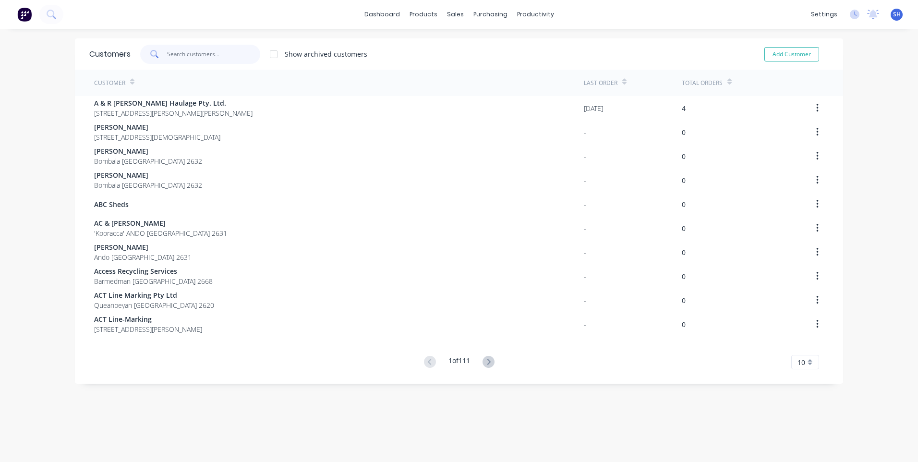
click at [169, 54] on input "text" at bounding box center [214, 54] width 94 height 19
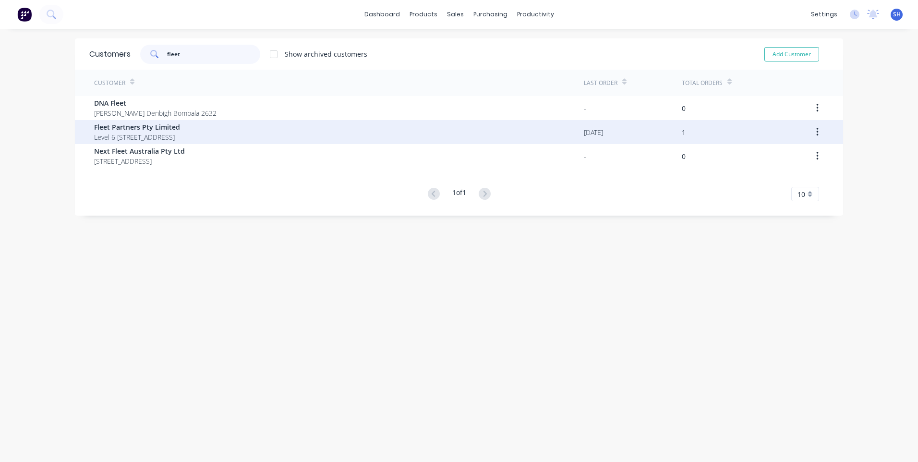
type input "fleet"
click at [137, 131] on span "Fleet Partners Pty Limited" at bounding box center [137, 127] width 86 height 10
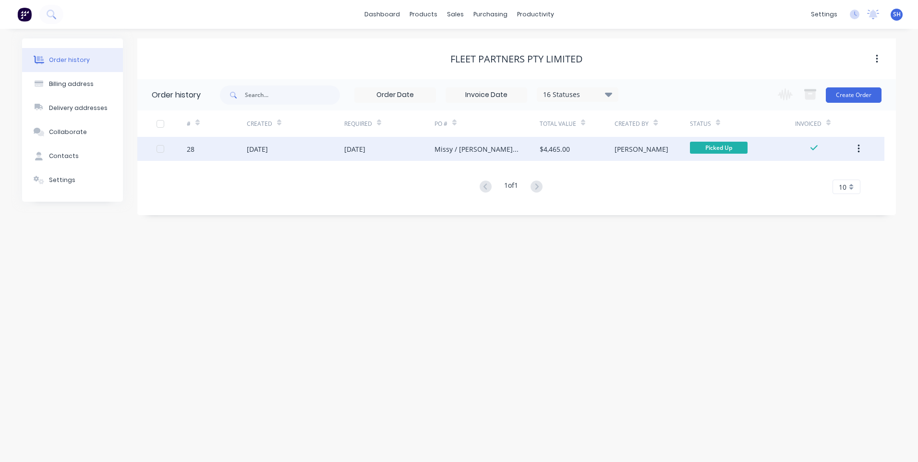
click at [400, 148] on div "[DATE]" at bounding box center [389, 149] width 90 height 24
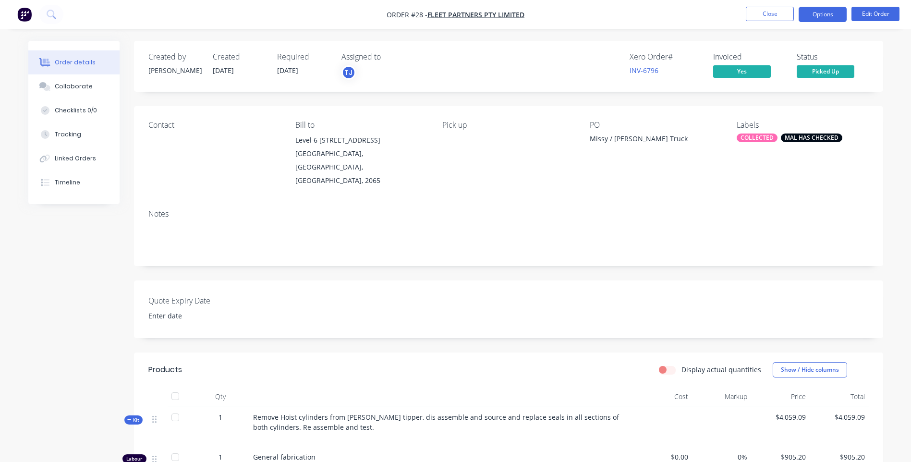
click at [826, 16] on button "Options" at bounding box center [823, 14] width 48 height 15
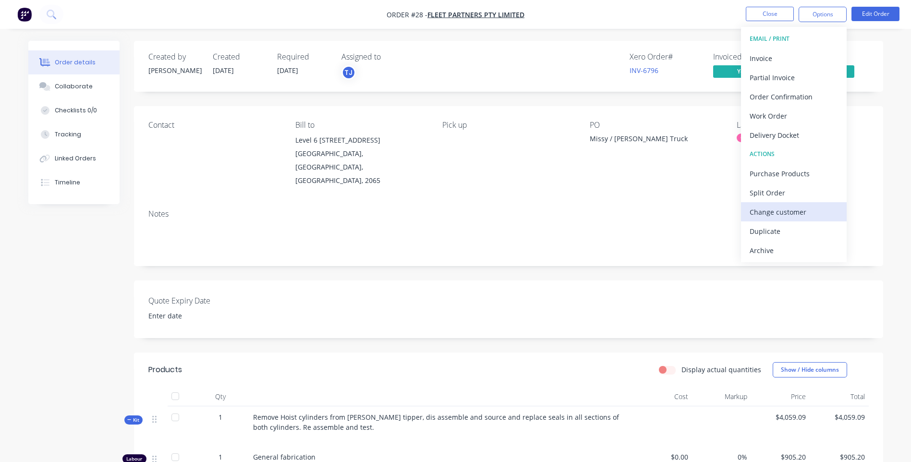
click at [784, 212] on div "Change customer" at bounding box center [794, 212] width 88 height 14
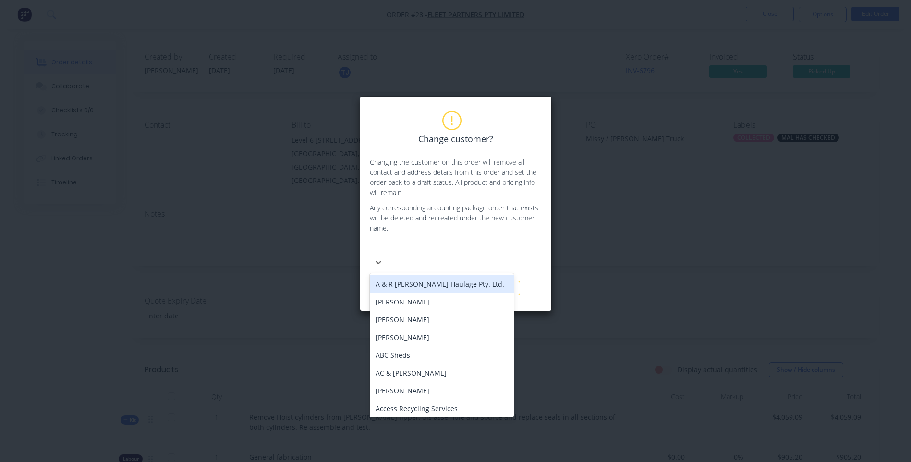
click at [383, 243] on div at bounding box center [442, 248] width 138 height 12
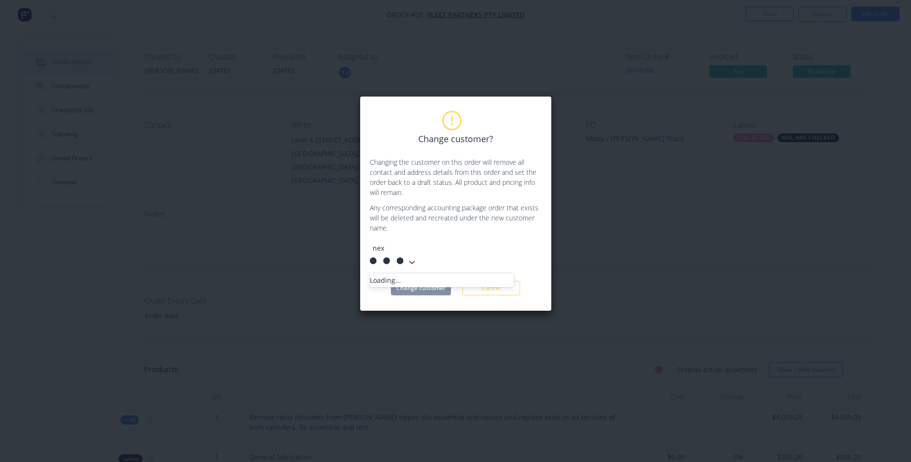
type input "next"
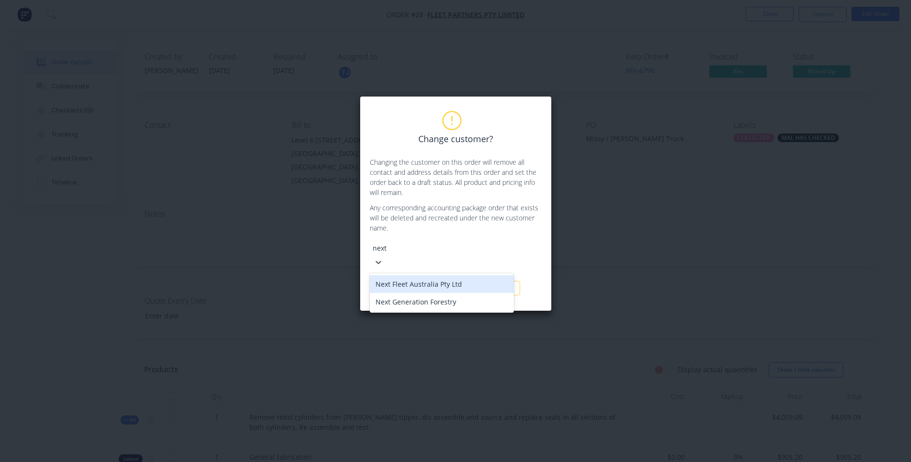
click at [431, 275] on div "Next Fleet Australia Pty Ltd" at bounding box center [442, 284] width 144 height 18
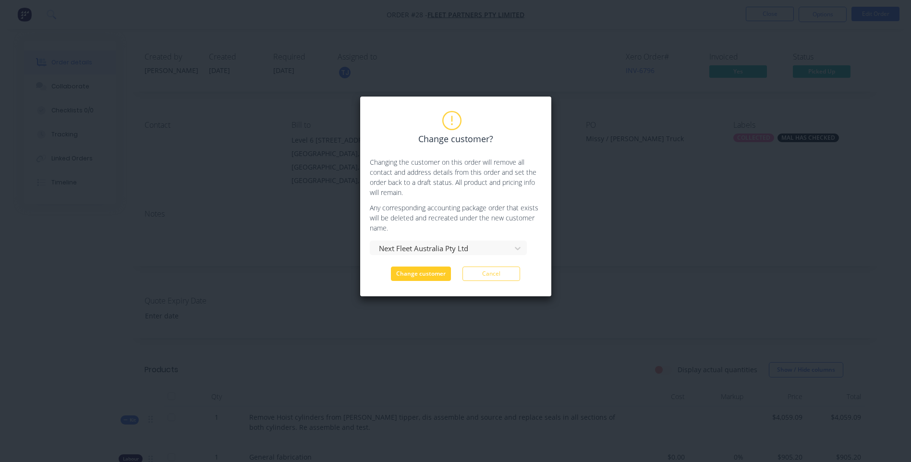
click at [418, 274] on button "Change customer" at bounding box center [421, 274] width 60 height 14
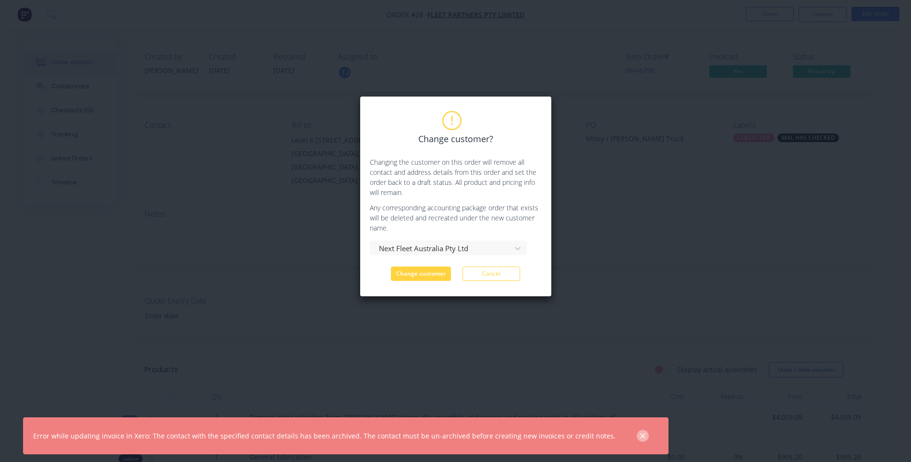
click at [640, 434] on icon "button" at bounding box center [643, 436] width 6 height 9
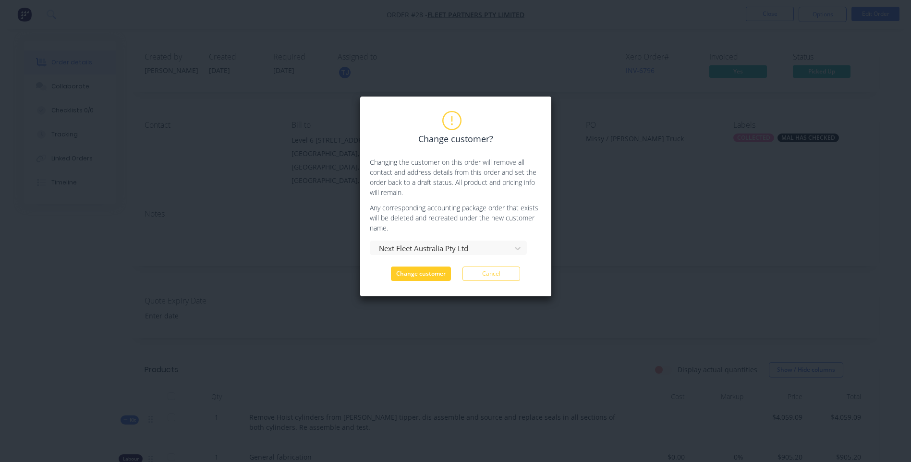
click at [419, 273] on button "Change customer" at bounding box center [421, 274] width 60 height 14
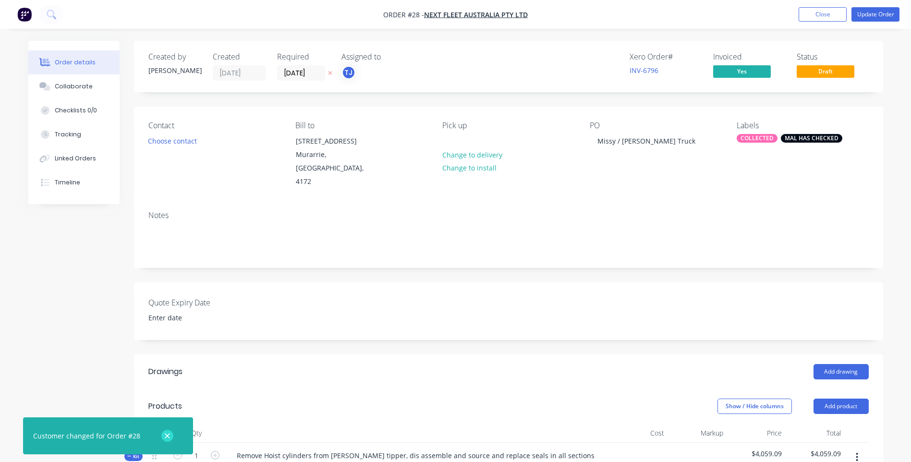
click at [164, 435] on icon "button" at bounding box center [167, 436] width 6 height 9
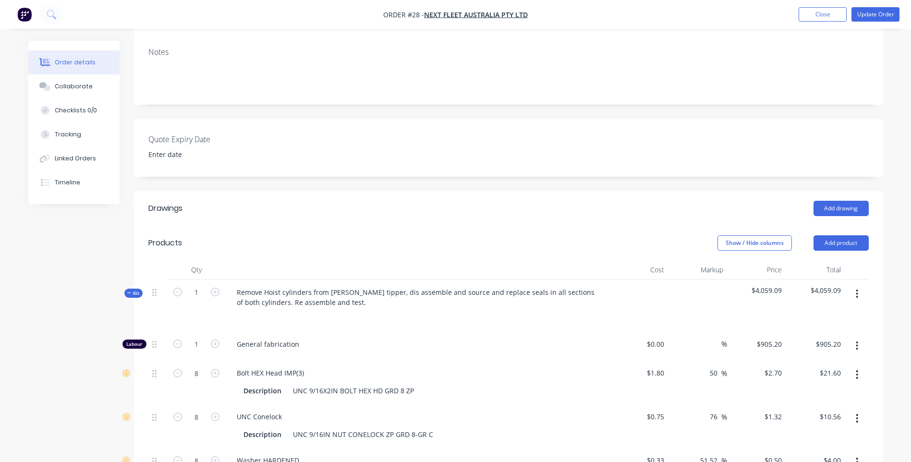
scroll to position [48, 0]
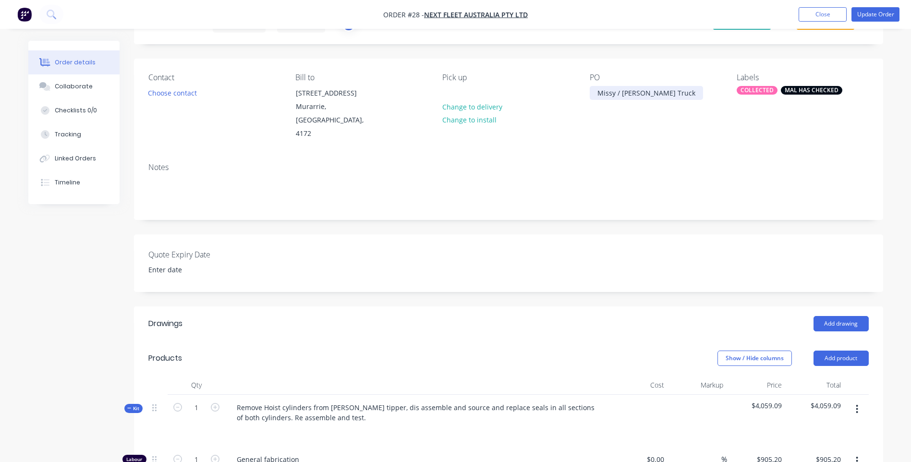
drag, startPoint x: 703, startPoint y: 92, endPoint x: 589, endPoint y: 97, distance: 114.0
click at [590, 97] on div "Missy / Andrew Rutherford Truck" at bounding box center [646, 93] width 113 height 14
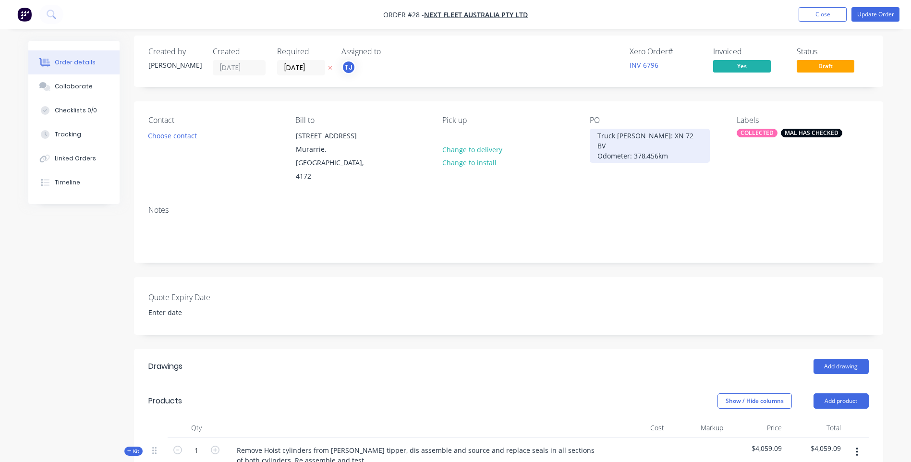
scroll to position [0, 0]
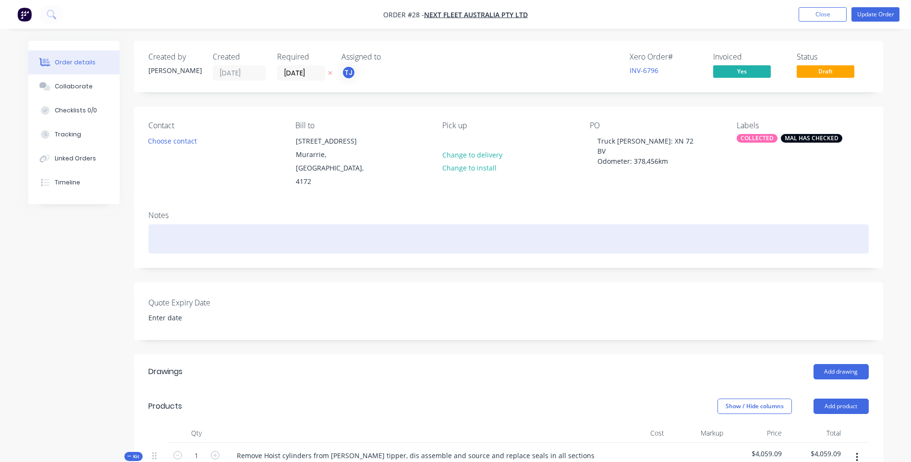
click at [156, 232] on div at bounding box center [508, 238] width 721 height 29
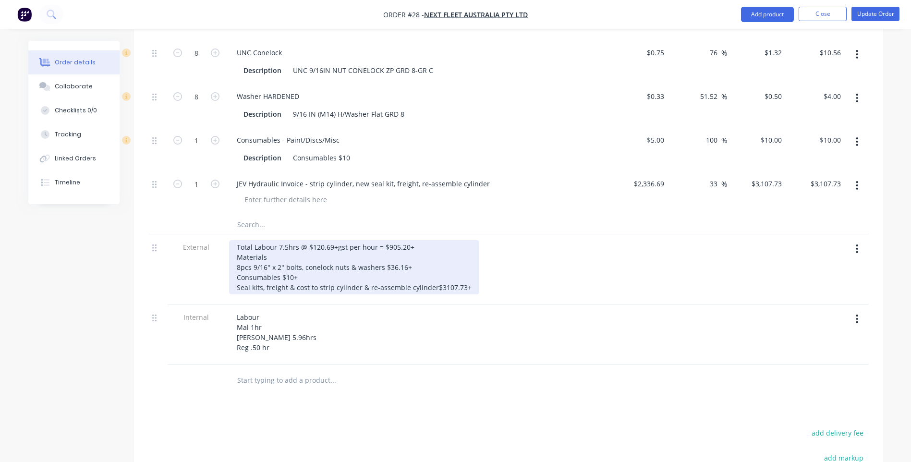
scroll to position [528, 0]
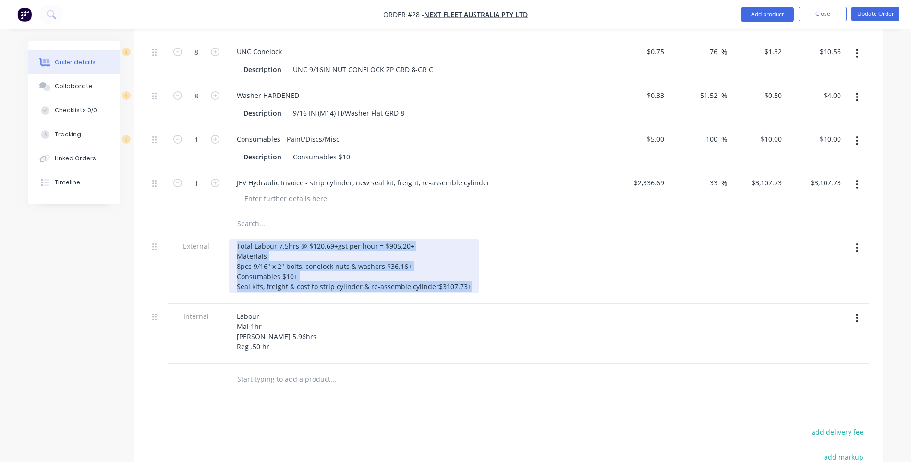
drag, startPoint x: 237, startPoint y: 247, endPoint x: 477, endPoint y: 287, distance: 243.9
click at [477, 287] on div "Total Labour 7.5hrs @ $120.69+gst per hour = $905.20+ Materials 8pcs 9/16" x 2"…" at bounding box center [417, 266] width 377 height 54
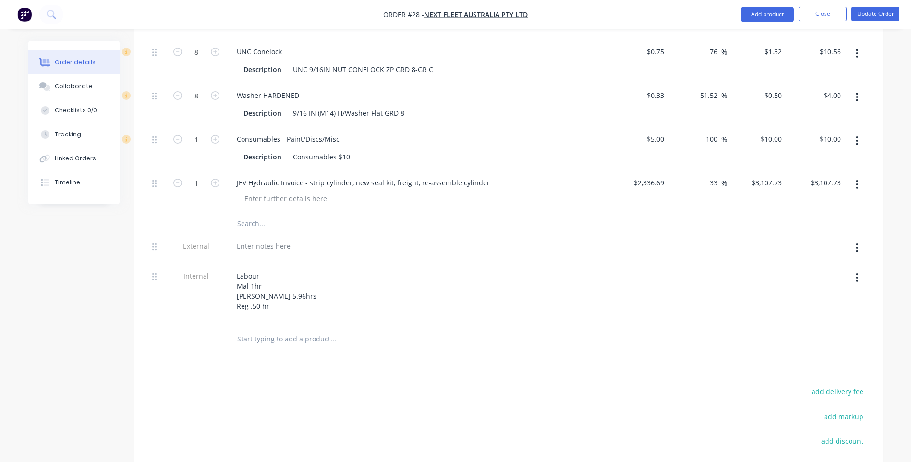
click at [857, 247] on icon "button" at bounding box center [857, 248] width 2 height 11
click at [800, 290] on div "Delete" at bounding box center [823, 292] width 74 height 14
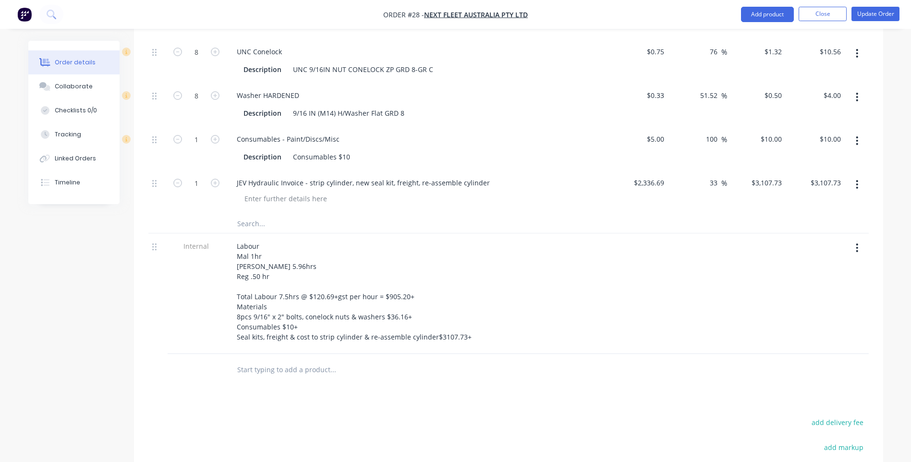
click at [453, 391] on div "Drawings Add drawing Products Show / Hide columns Add product Qty Cost Markup P…" at bounding box center [508, 221] width 749 height 790
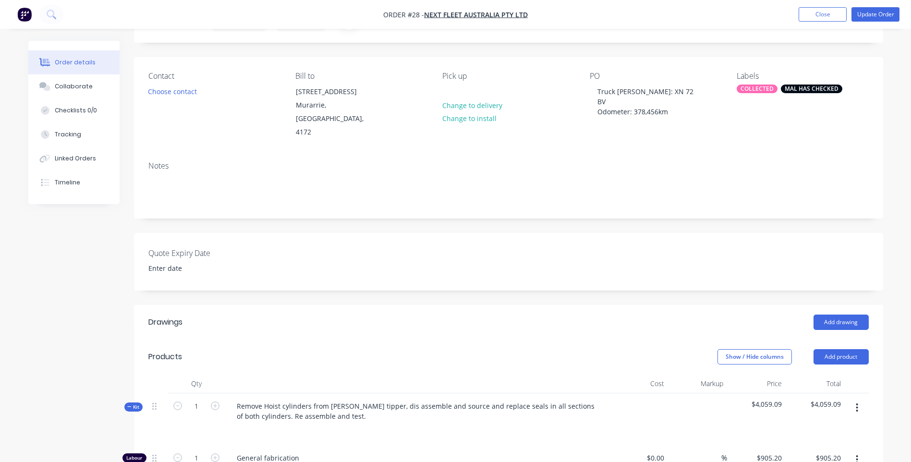
scroll to position [0, 0]
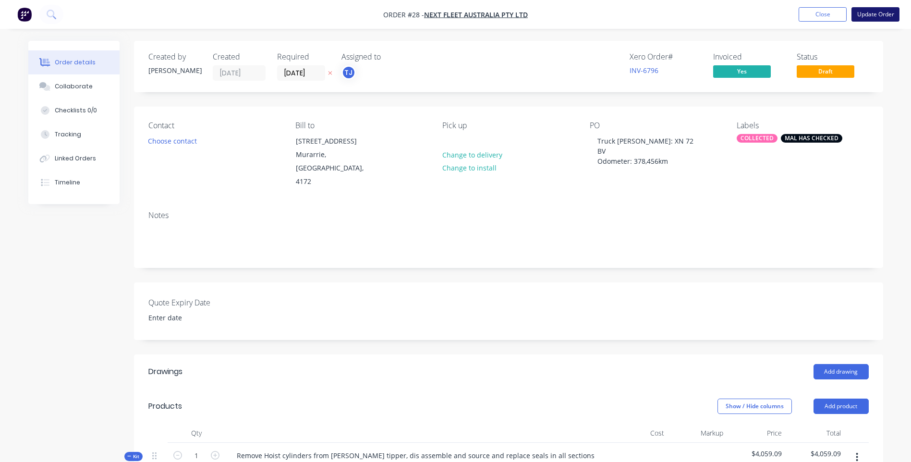
click at [881, 16] on button "Update Order" at bounding box center [876, 14] width 48 height 14
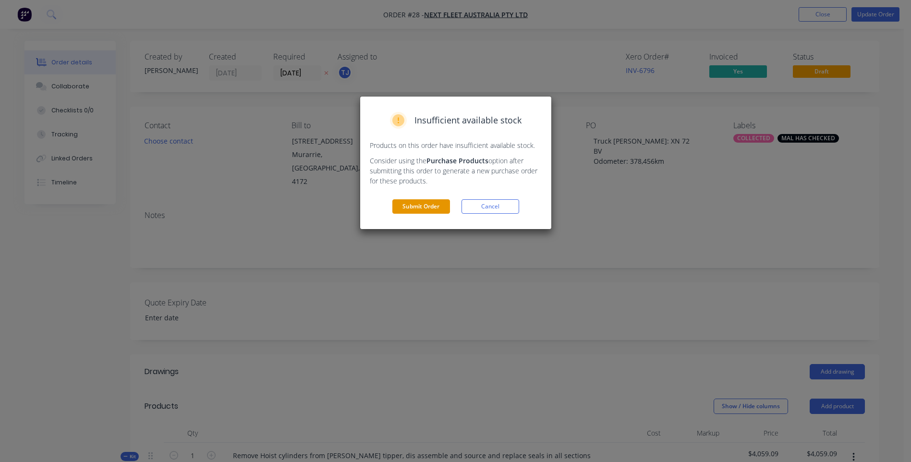
click at [423, 202] on button "Submit Order" at bounding box center [421, 206] width 58 height 14
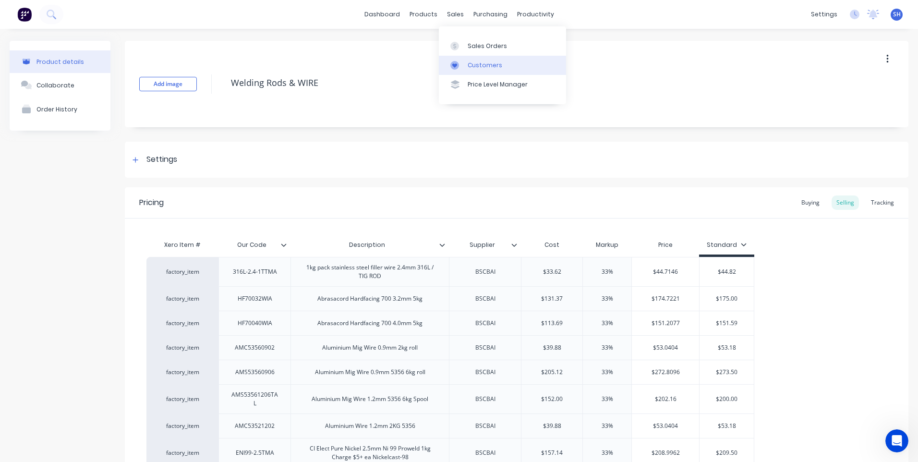
click at [479, 63] on div "Customers" at bounding box center [485, 65] width 35 height 9
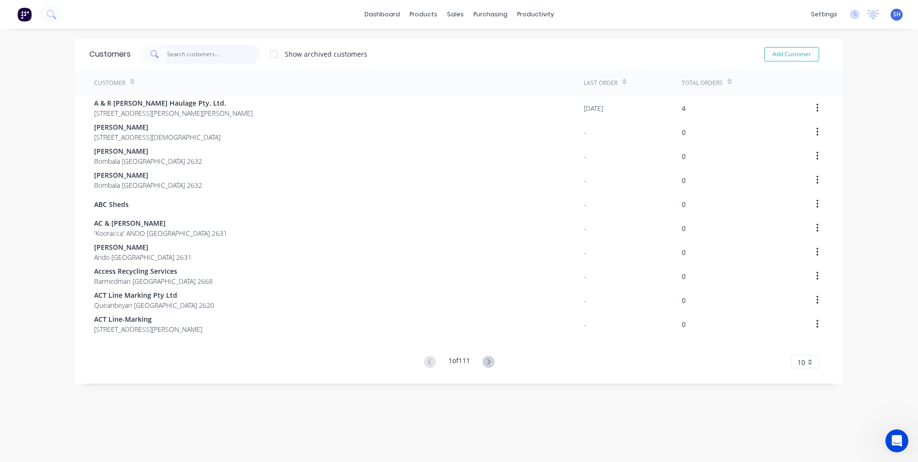
click at [189, 54] on input "text" at bounding box center [214, 54] width 94 height 19
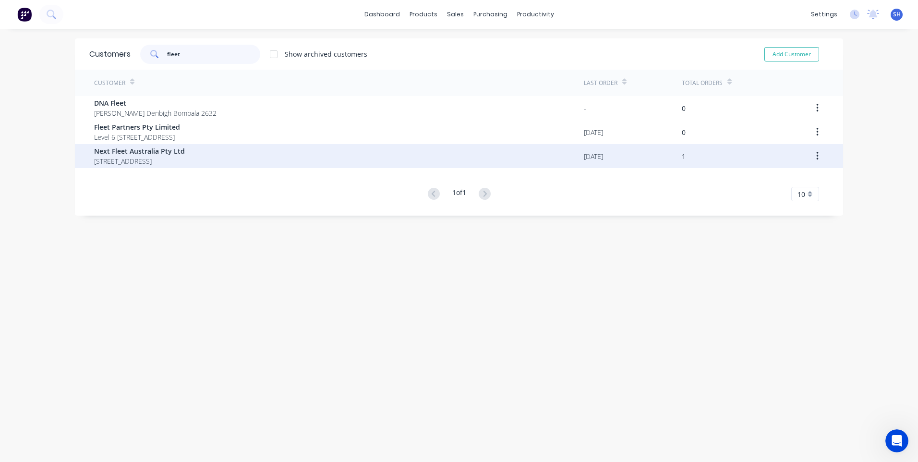
type input "fleet"
click at [152, 154] on span "Next Fleet Australia Pty Ltd" at bounding box center [139, 151] width 91 height 10
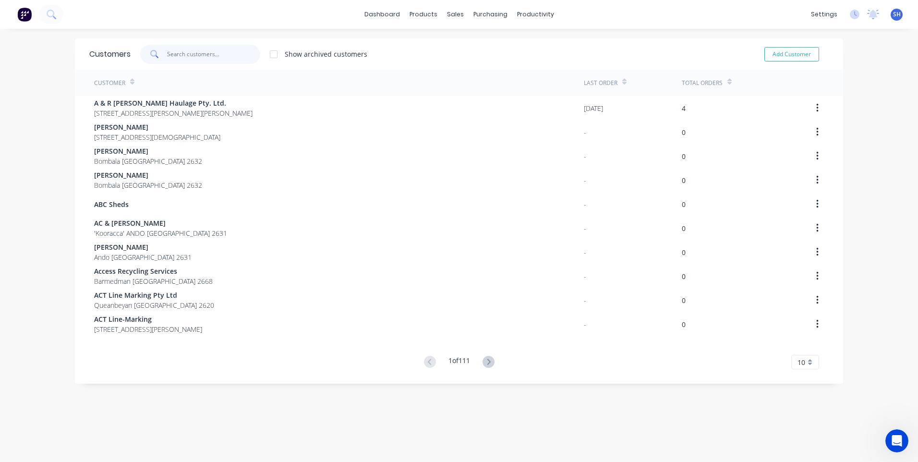
click at [167, 57] on input "text" at bounding box center [214, 54] width 94 height 19
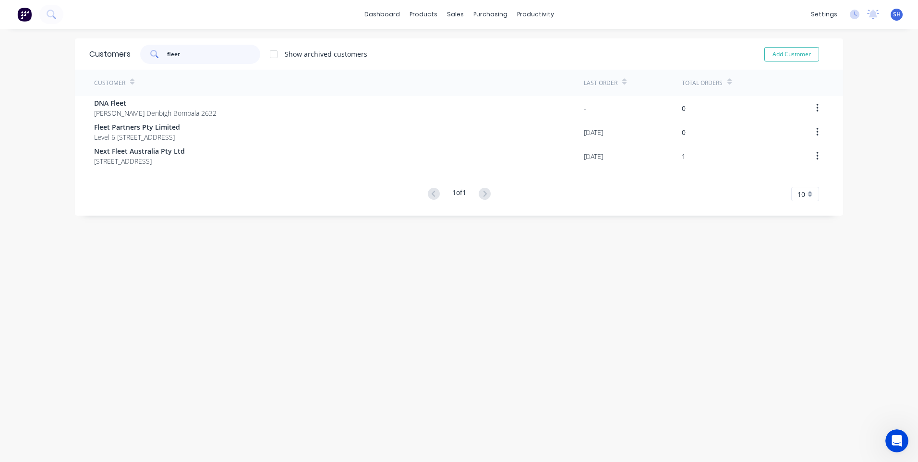
drag, startPoint x: 185, startPoint y: 58, endPoint x: 152, endPoint y: 55, distance: 33.3
click at [152, 55] on div "fleet" at bounding box center [200, 54] width 120 height 19
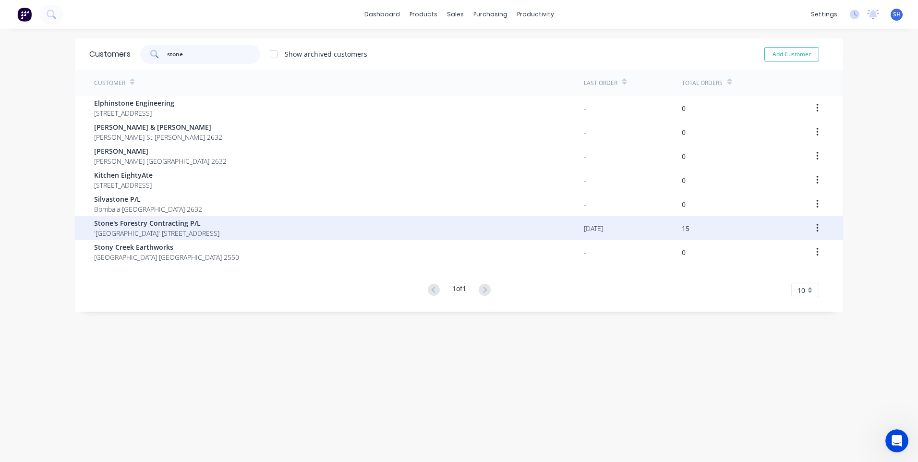
type input "stone"
click at [140, 226] on span "Stone's Forestry Contracting P/L" at bounding box center [156, 223] width 125 height 10
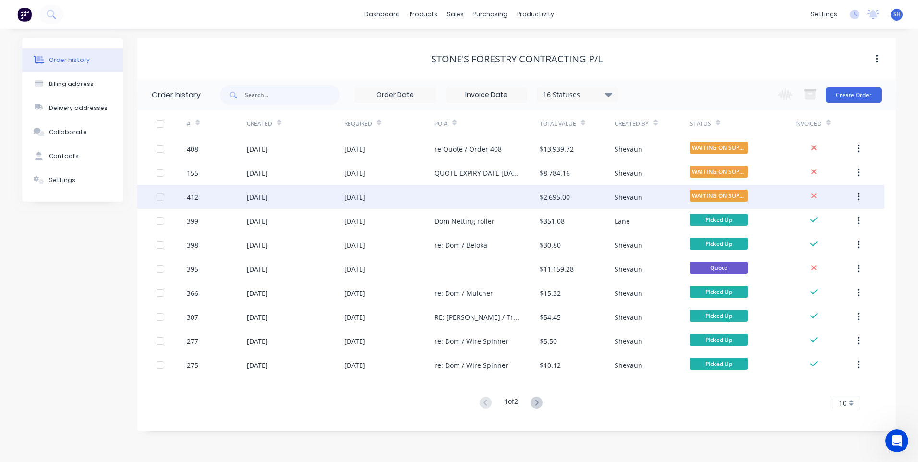
click at [412, 195] on div "[DATE]" at bounding box center [389, 197] width 90 height 24
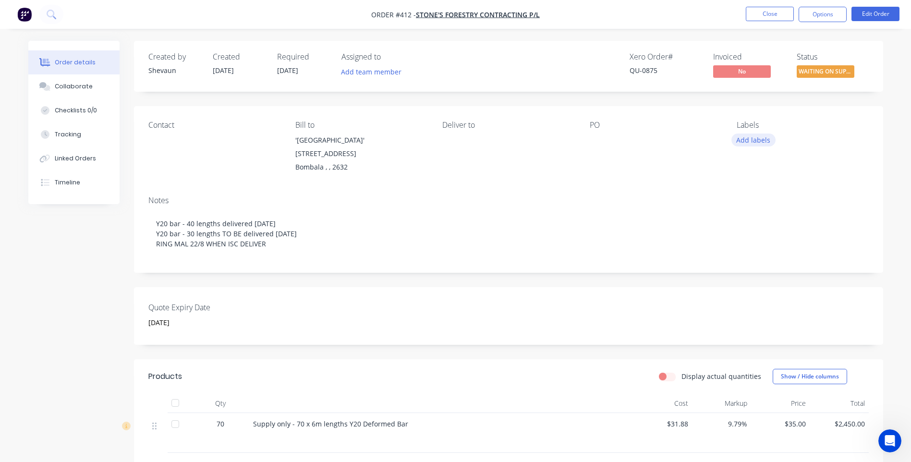
click at [753, 141] on button "Add labels" at bounding box center [754, 140] width 44 height 13
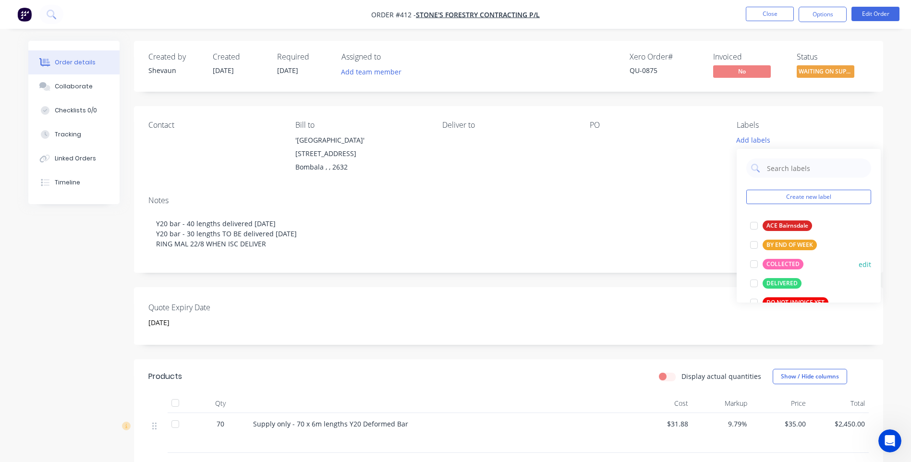
click at [783, 261] on div "COLLECTED" at bounding box center [783, 264] width 41 height 11
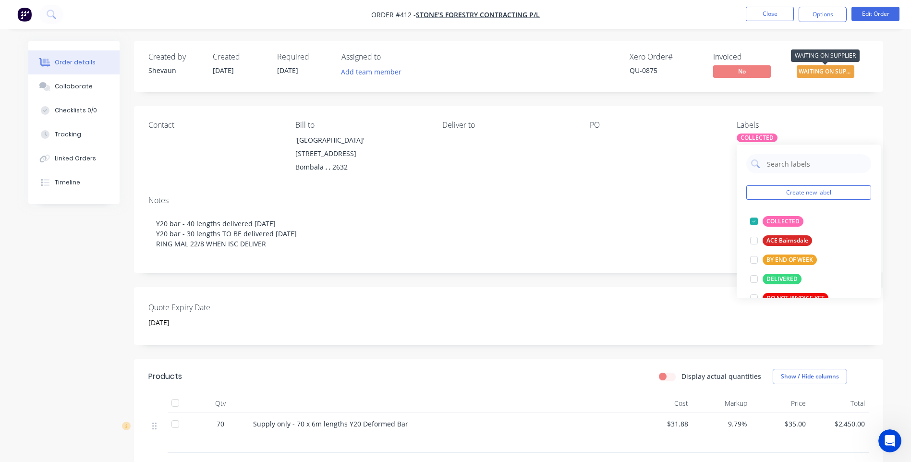
click at [821, 72] on span "WAITING ON SUPP..." at bounding box center [826, 71] width 58 height 12
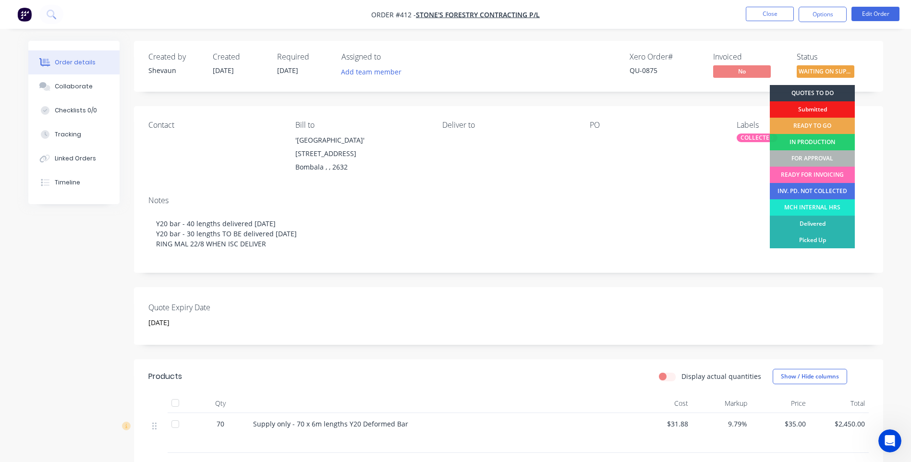
click at [819, 173] on div "READY FOR INVOICING" at bounding box center [812, 175] width 85 height 16
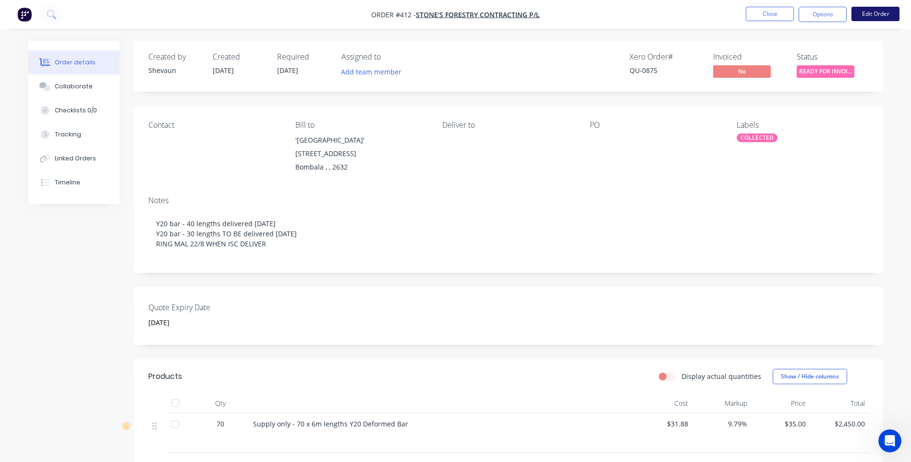
click at [871, 11] on button "Edit Order" at bounding box center [876, 14] width 48 height 14
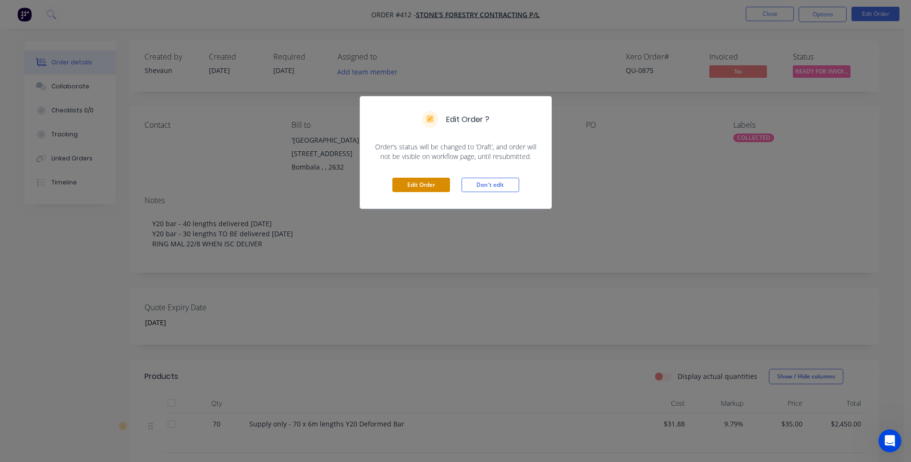
click at [424, 183] on button "Edit Order" at bounding box center [421, 185] width 58 height 14
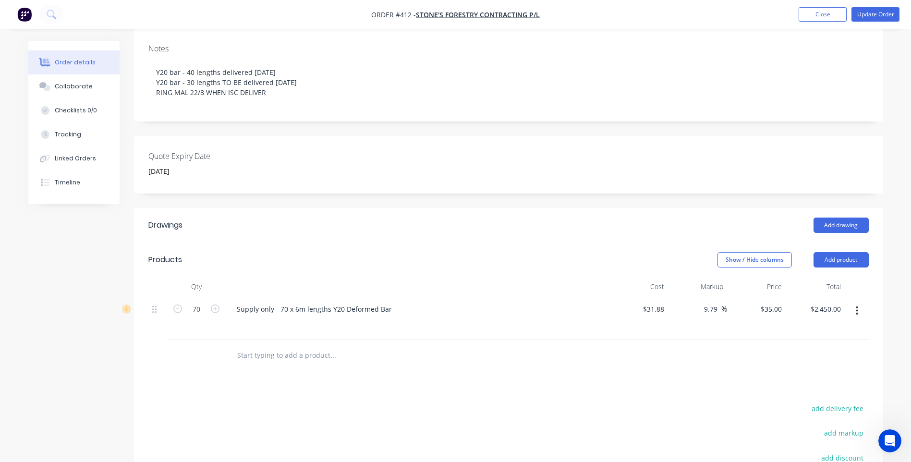
scroll to position [192, 0]
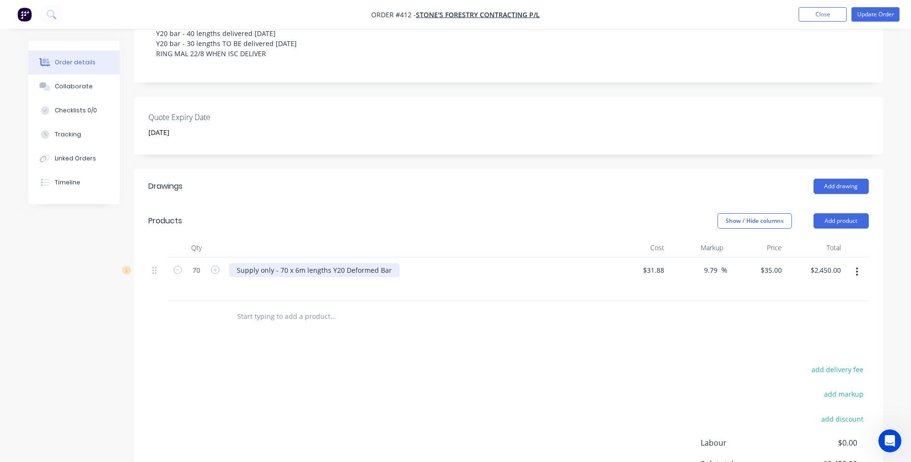
click at [283, 271] on div "Supply only - 70 x 6m lengths Y20 Deformed Bar" at bounding box center [314, 270] width 171 height 14
click at [635, 378] on div "add delivery fee add markup add discount Labour $0.00 Sub total $2,450.00 Margi…" at bounding box center [508, 455] width 721 height 185
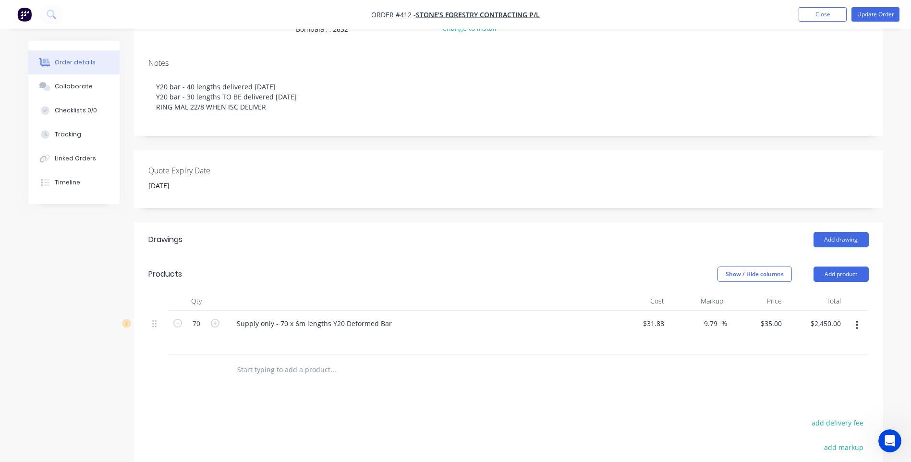
scroll to position [144, 0]
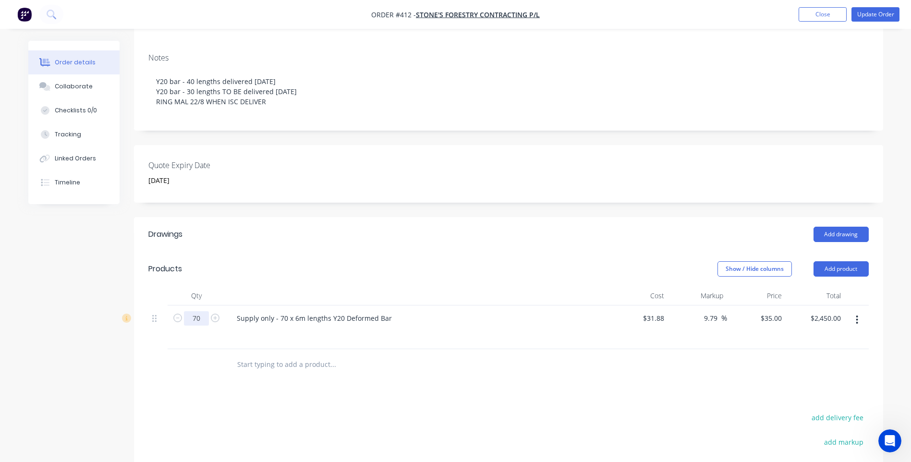
click at [201, 318] on input "70" at bounding box center [196, 318] width 25 height 14
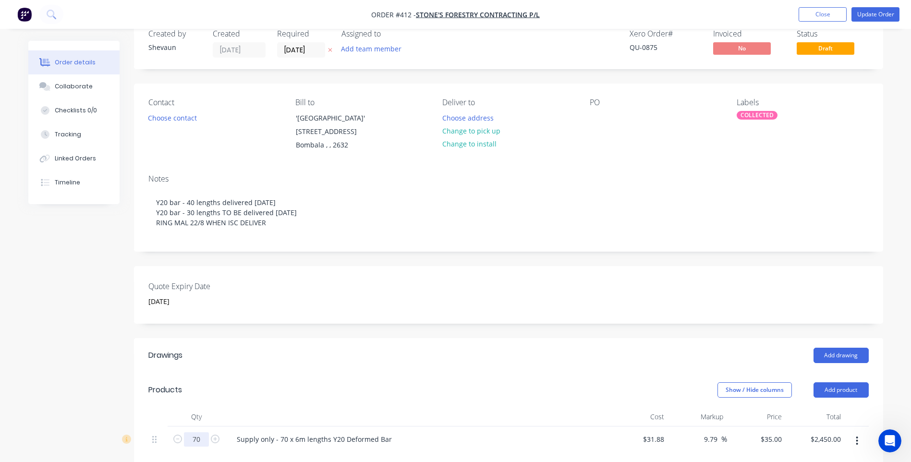
scroll to position [0, 0]
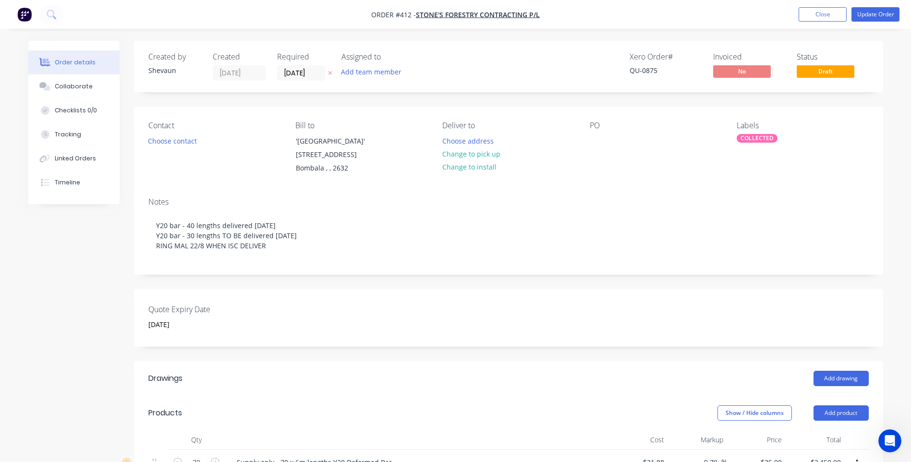
click at [759, 136] on div "COLLECTED" at bounding box center [757, 138] width 41 height 9
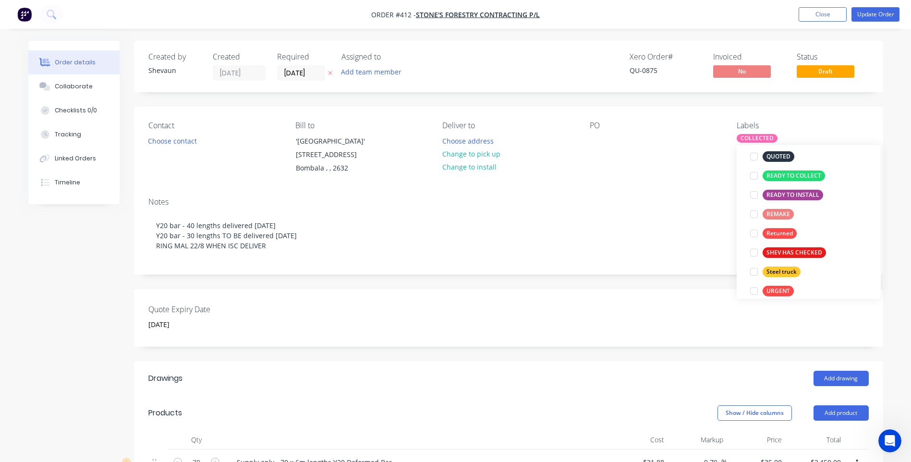
scroll to position [231, 0]
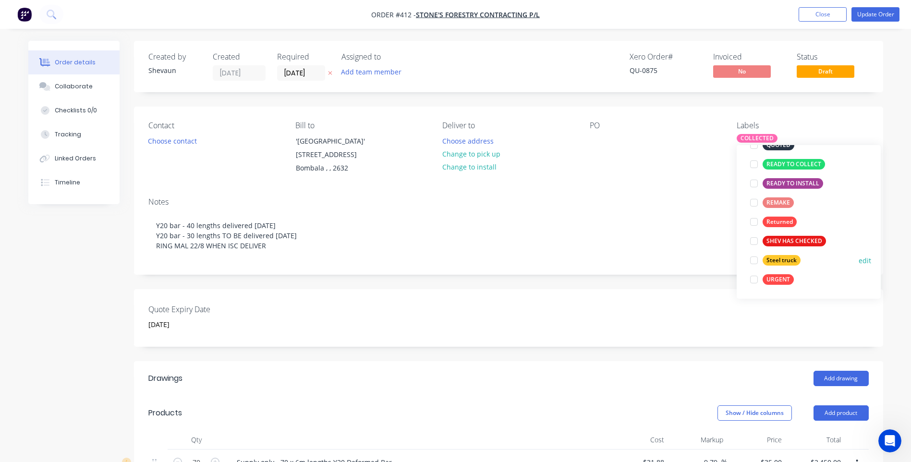
click at [785, 259] on div "Steel truck" at bounding box center [782, 260] width 38 height 11
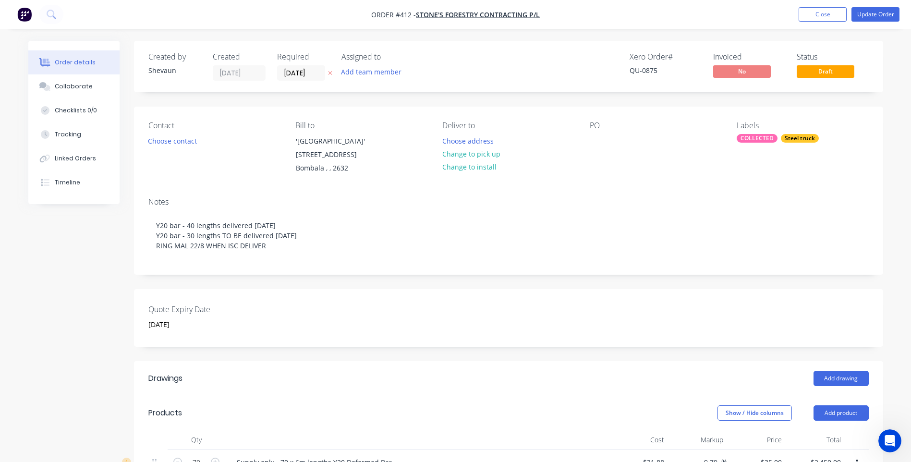
click at [662, 185] on div "Contact Choose contact [PERSON_NAME] to '[GEOGRAPHIC_DATA]' [STREET_ADDRESS] De…" at bounding box center [508, 148] width 749 height 83
click at [872, 12] on button "Update Order" at bounding box center [876, 14] width 48 height 14
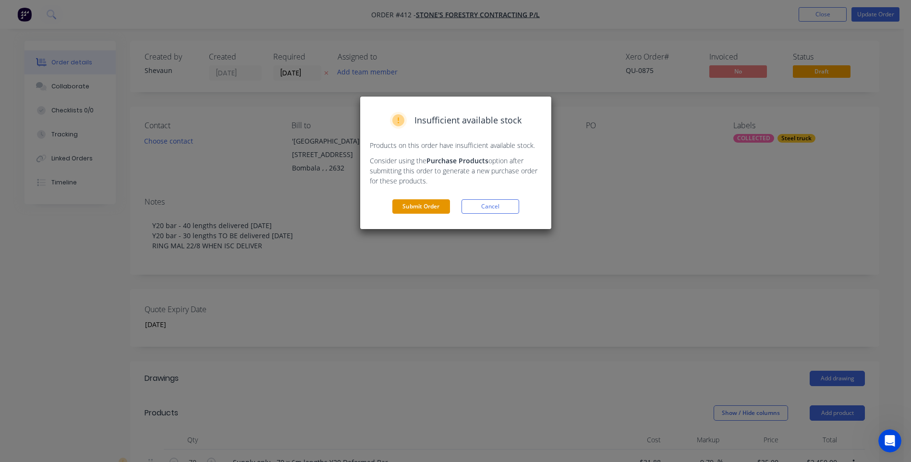
click at [431, 205] on button "Submit Order" at bounding box center [421, 206] width 58 height 14
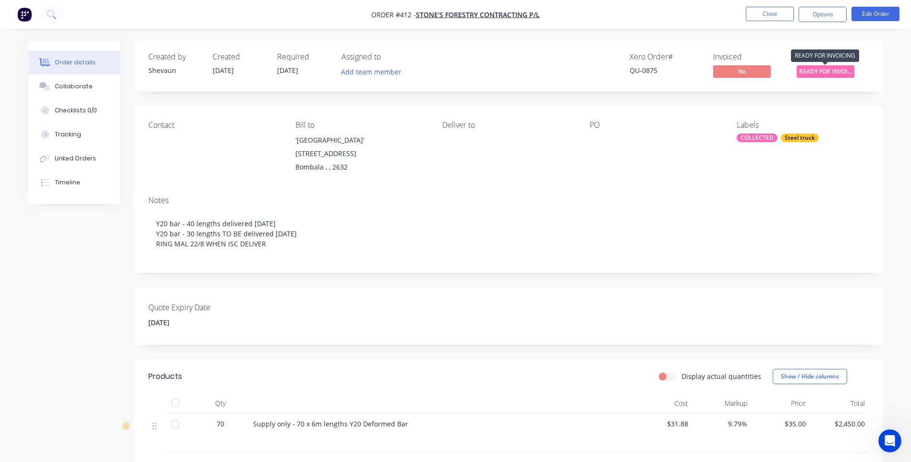
click at [828, 70] on span "READY FOR INVOI..." at bounding box center [826, 71] width 58 height 12
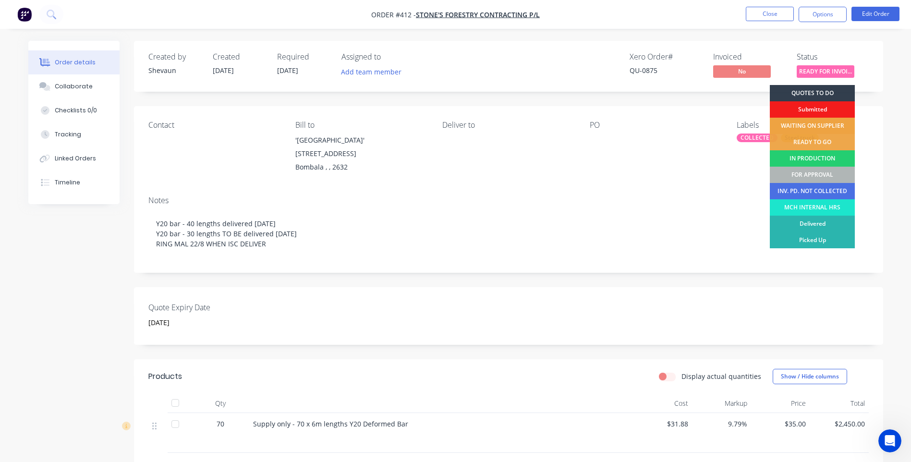
click at [828, 123] on div "WAITING ON SUPPLIER" at bounding box center [812, 126] width 85 height 16
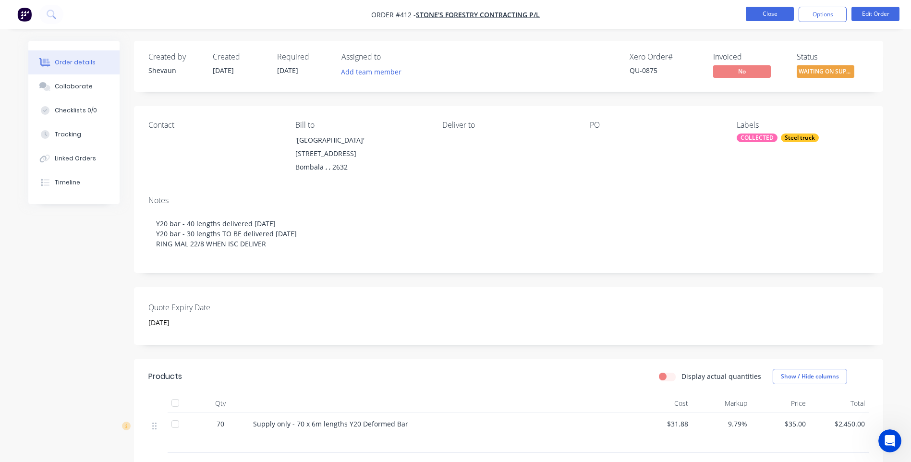
click at [771, 15] on button "Close" at bounding box center [770, 14] width 48 height 14
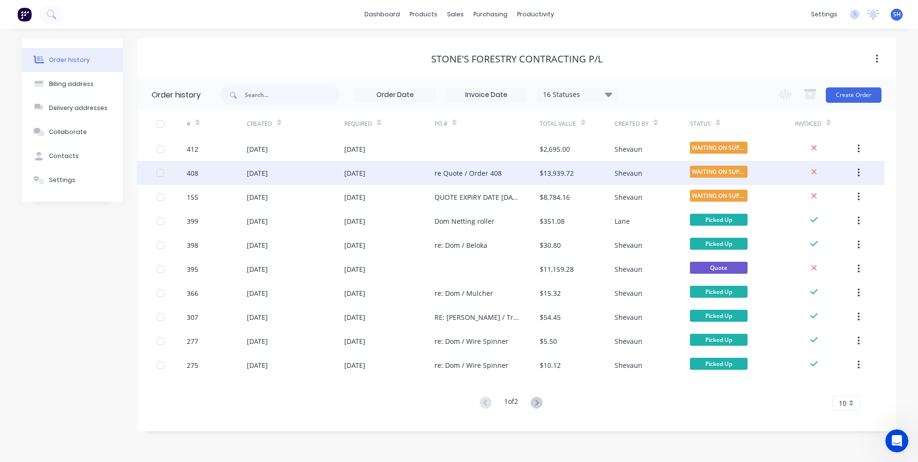
click at [397, 172] on div "14 Aug 2025" at bounding box center [389, 173] width 90 height 24
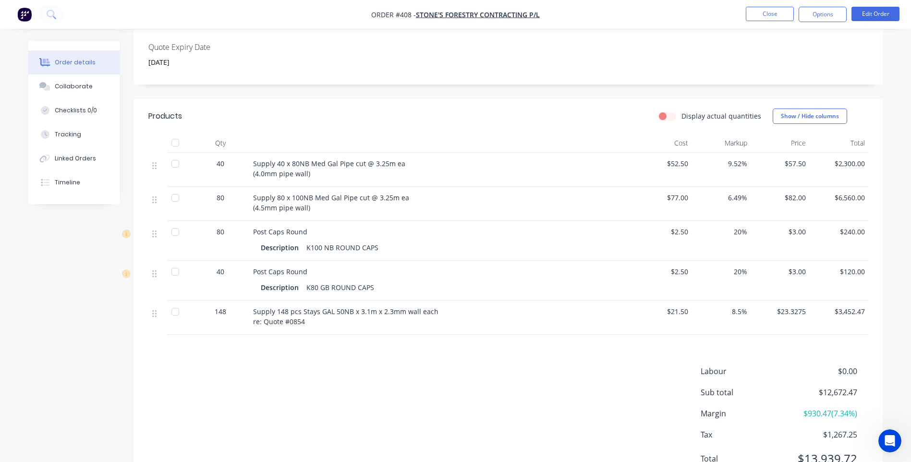
scroll to position [192, 0]
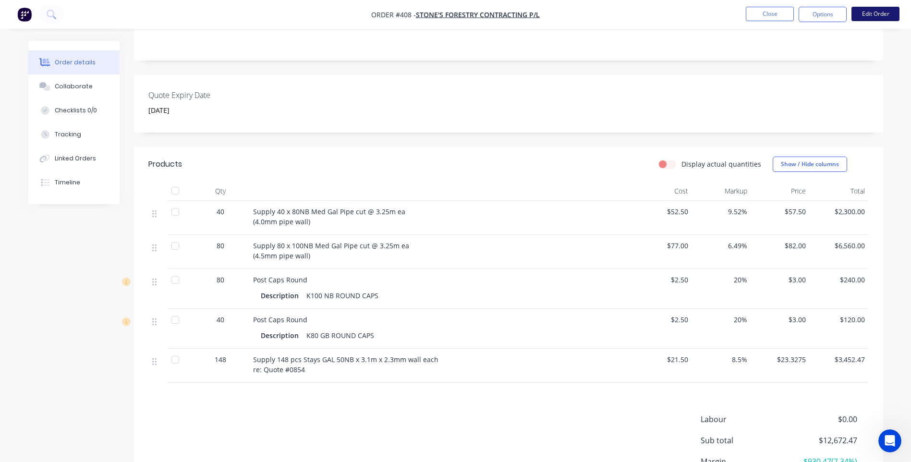
click at [874, 13] on button "Edit Order" at bounding box center [876, 14] width 48 height 14
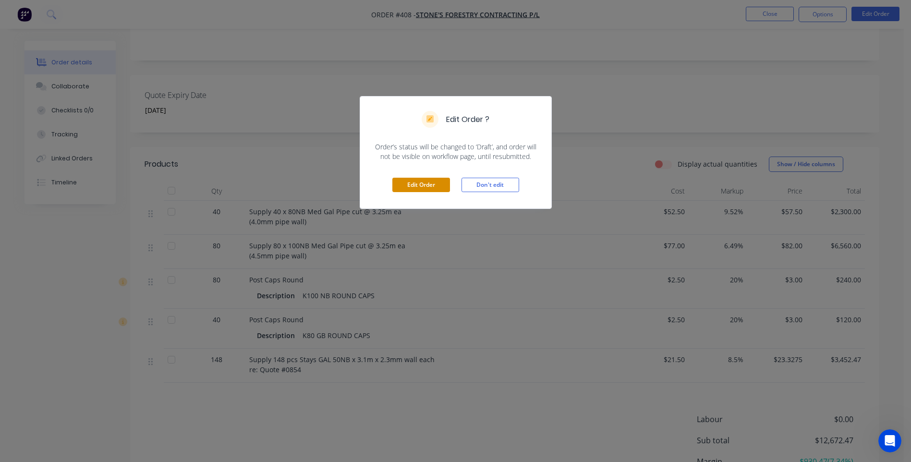
click at [421, 183] on button "Edit Order" at bounding box center [421, 185] width 58 height 14
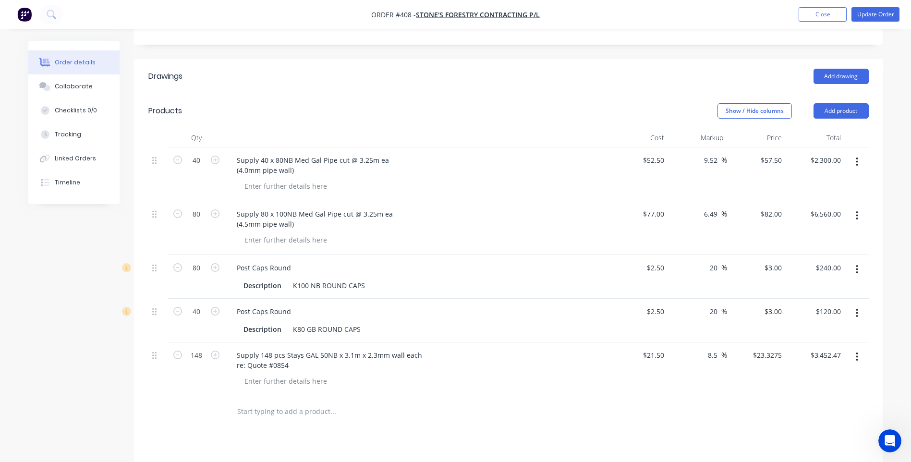
scroll to position [288, 0]
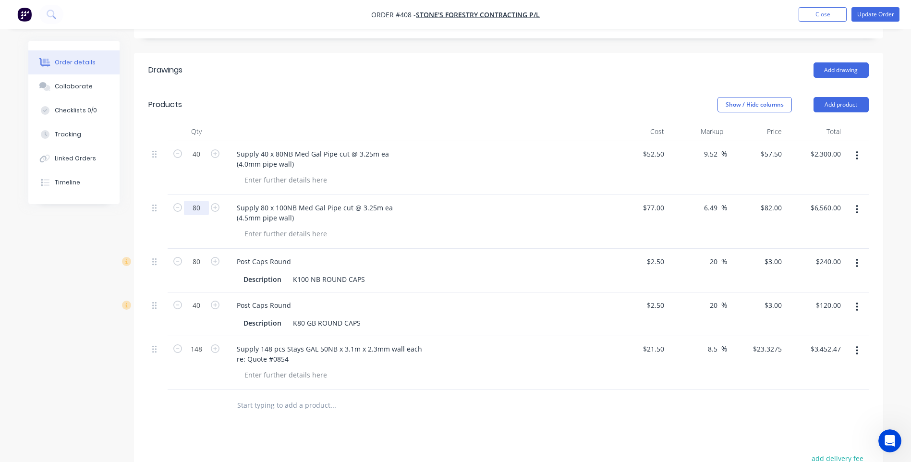
click at [200, 161] on input "80" at bounding box center [196, 154] width 25 height 14
type input "60"
type input "$4,920.00"
click at [199, 416] on div at bounding box center [197, 405] width 58 height 31
click at [262, 208] on div "Supply 80 x 100NB Med Gal Pipe cut @ 3.25m ea (4.5mm pipe wall)" at bounding box center [314, 213] width 171 height 24
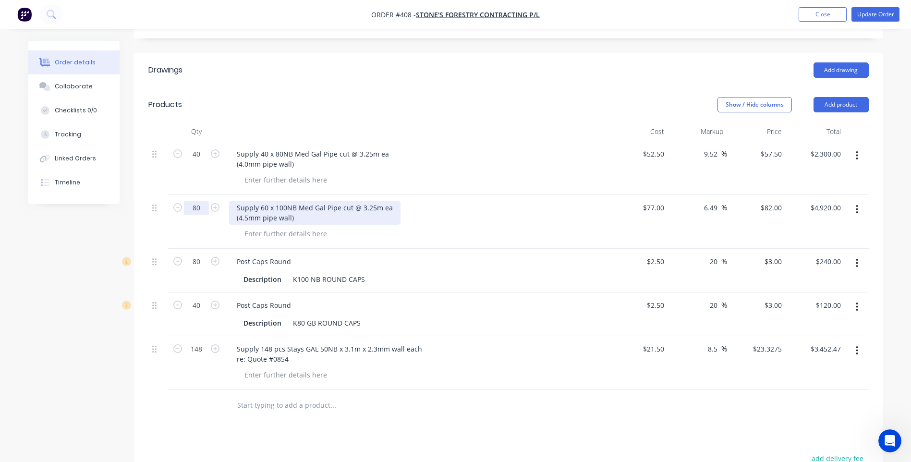
type input "80"
type input "$6,560.00"
click at [263, 209] on div "Supply 60 x 100NB Med Gal Pipe cut @ 3.25m ea (4.5mm pipe wall)" at bounding box center [314, 213] width 171 height 24
click at [188, 437] on div "Drawings Add drawing Products Show / Hide columns Add product Qty Cost Markup P…" at bounding box center [508, 352] width 749 height 599
click at [199, 161] on input "80" at bounding box center [196, 154] width 25 height 14
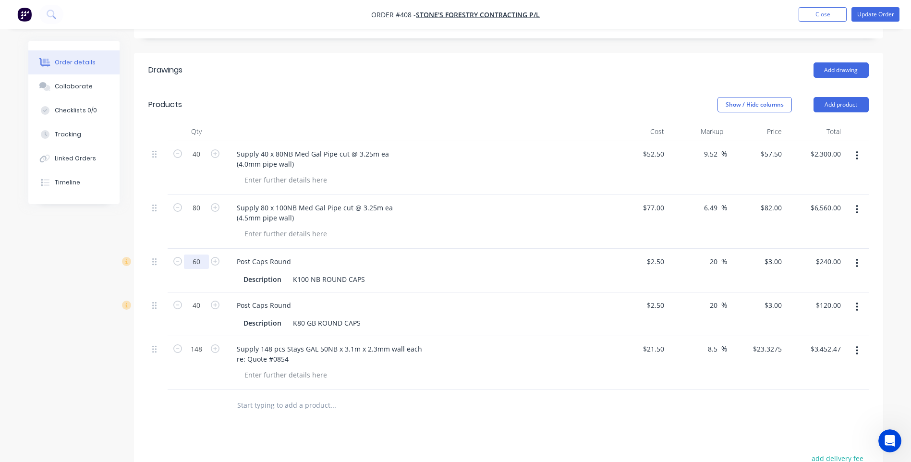
type input "60"
type input "$180.00"
click at [206, 418] on div at bounding box center [197, 405] width 58 height 31
click at [365, 280] on div "K100 NB ROUND CAPS" at bounding box center [329, 279] width 80 height 14
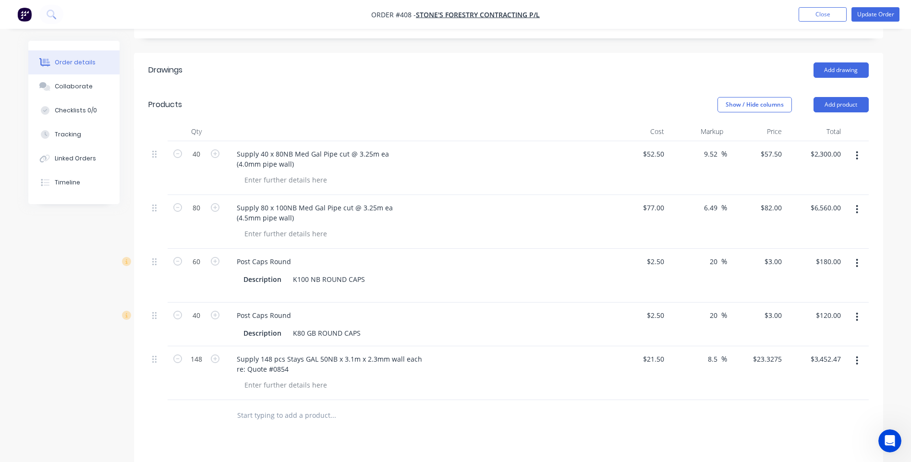
click at [366, 436] on div "Drawings Add drawing Products Show / Hide columns Add product Qty Cost Markup P…" at bounding box center [508, 357] width 749 height 609
click at [297, 293] on div "K100 NB ROUND CAPS" at bounding box center [329, 284] width 80 height 24
click at [365, 277] on div "K100 NB ROUND CAPS" at bounding box center [329, 284] width 80 height 24
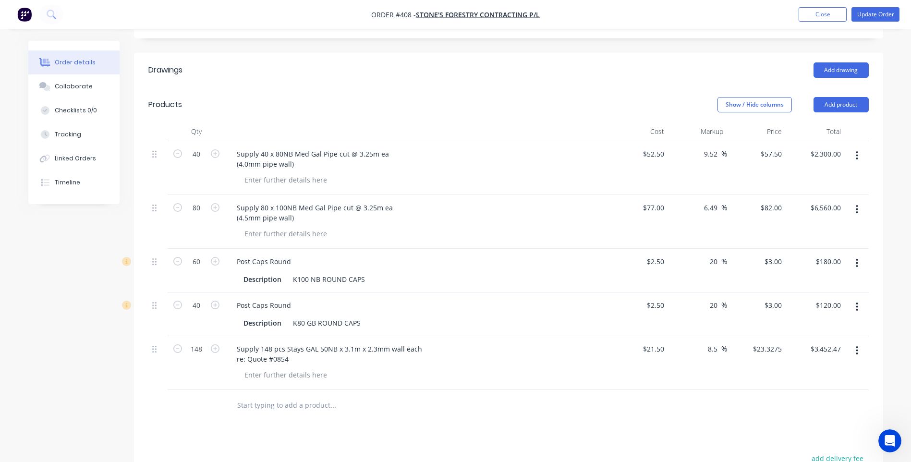
click at [367, 419] on div at bounding box center [398, 405] width 346 height 31
click at [846, 104] on button "Add product" at bounding box center [841, 104] width 55 height 15
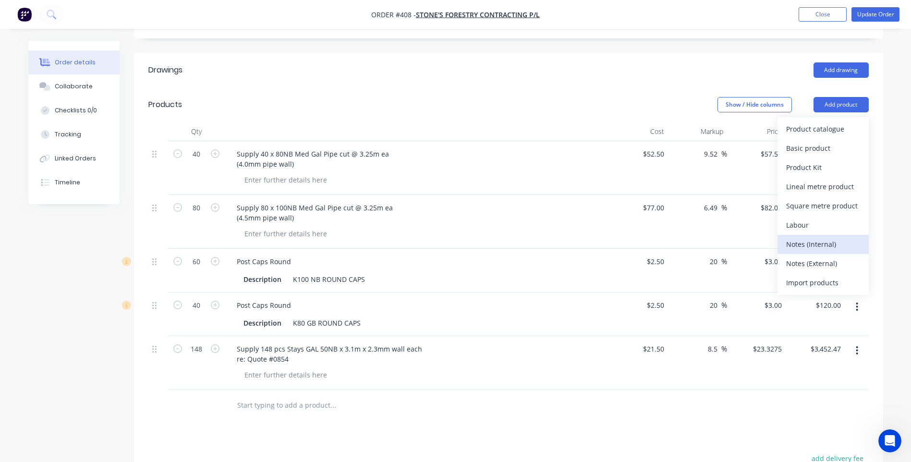
click at [815, 244] on div "Notes (Internal)" at bounding box center [823, 244] width 74 height 14
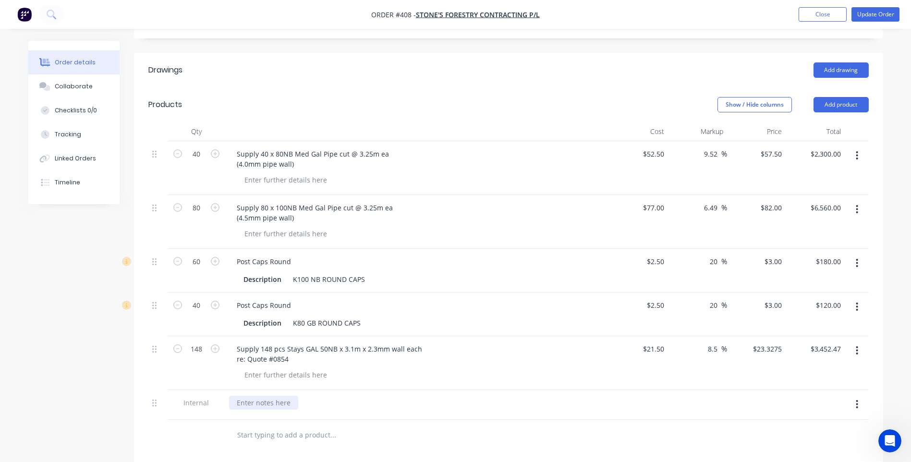
click at [239, 401] on div at bounding box center [263, 403] width 69 height 14
click at [202, 161] on input "60" at bounding box center [196, 154] width 25 height 14
type input "80"
type input "$240.00"
click at [205, 441] on div at bounding box center [197, 435] width 58 height 31
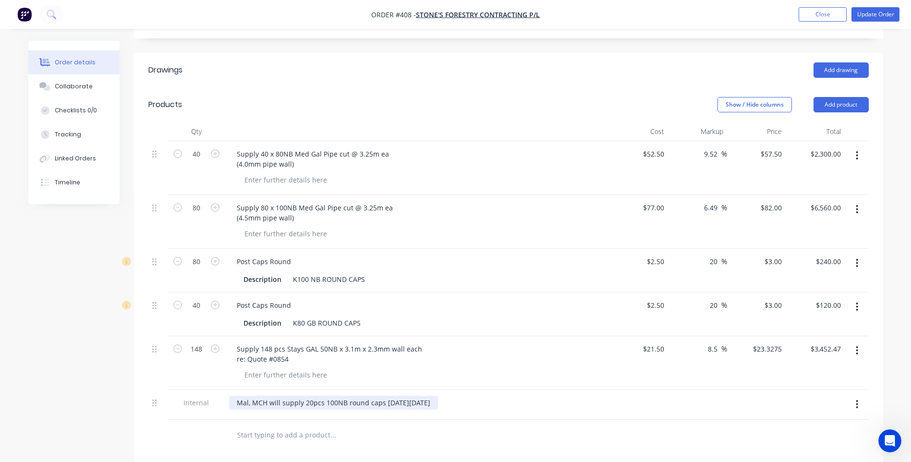
drag, startPoint x: 252, startPoint y: 403, endPoint x: 263, endPoint y: 404, distance: 11.1
click at [255, 403] on div "Mal, MCH will supply 20pcs 100NB round caps next Friday 22/08/25" at bounding box center [333, 403] width 209 height 14
click at [362, 452] on div "Drawings Add drawing Products Show / Hide columns Add product Qty Cost Markup P…" at bounding box center [508, 367] width 749 height 629
click at [253, 403] on div "Mal, MCH will supply 20pcs 100NB round caps next Friday 22/08/25" at bounding box center [333, 403] width 209 height 14
click at [290, 415] on div "Mal, Jed picked up 60pcs 100NB round caps today 15/08/25. MCH will supply 20pcs…" at bounding box center [353, 408] width 248 height 24
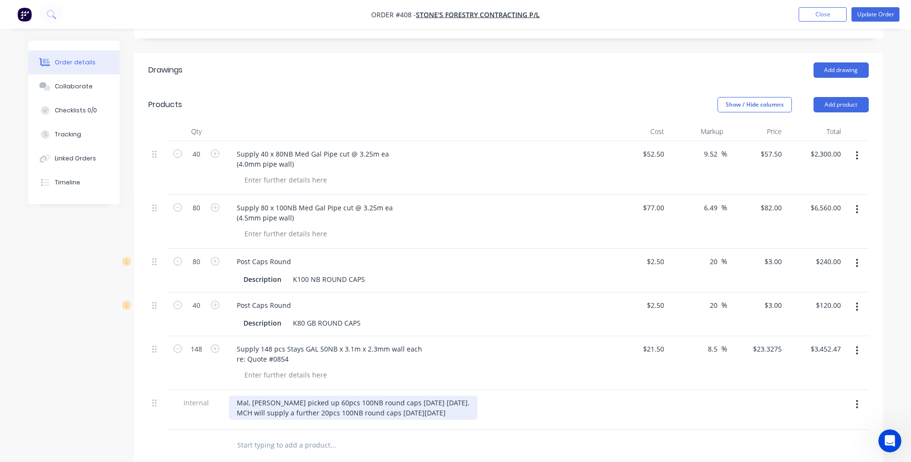
drag, startPoint x: 317, startPoint y: 412, endPoint x: 462, endPoint y: 418, distance: 145.2
click at [462, 418] on div "Mal, Jed picked up 60pcs 100NB round caps today 15/08/25. MCH will supply a fur…" at bounding box center [353, 408] width 248 height 24
copy div "20pcs 100NB round caps next Friday 22/08/25"
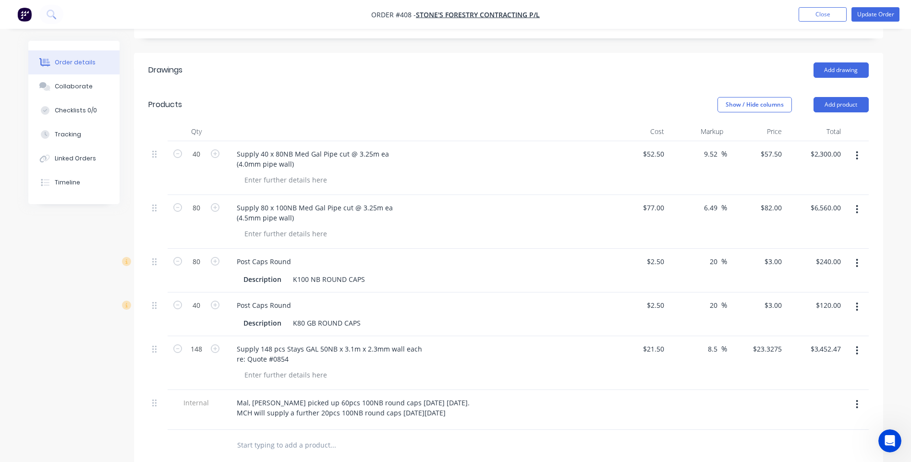
click at [424, 458] on div at bounding box center [398, 445] width 346 height 31
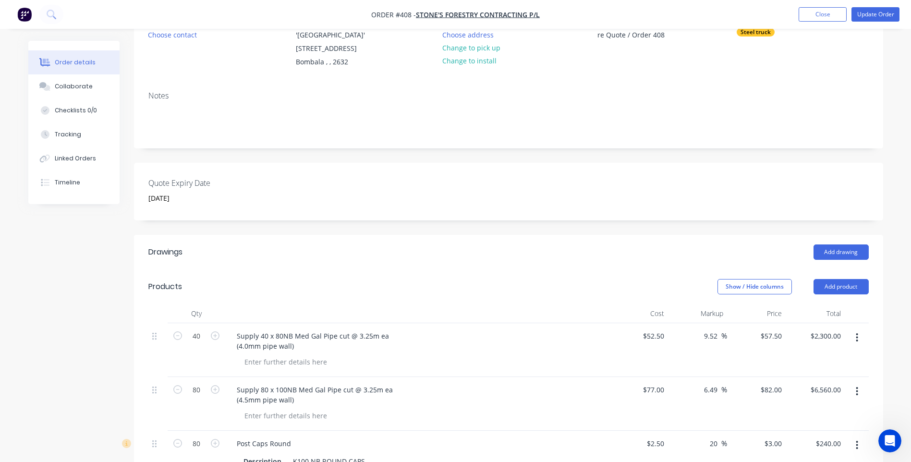
scroll to position [0, 0]
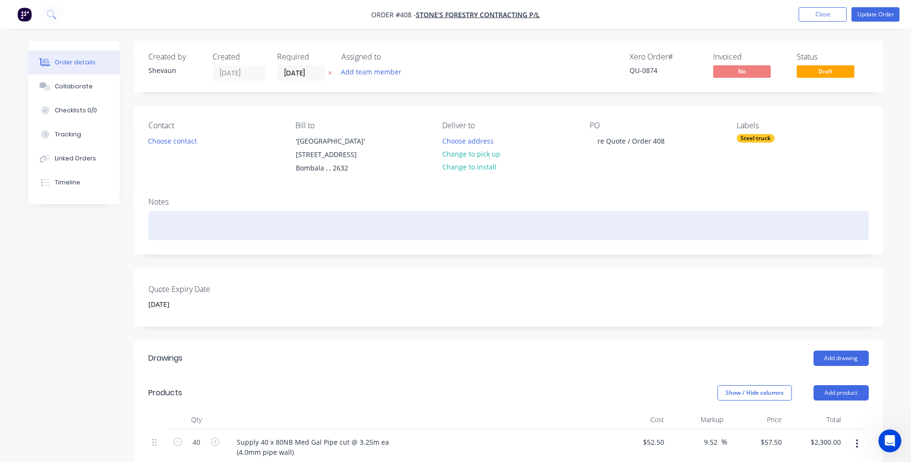
click at [159, 218] on div at bounding box center [508, 225] width 721 height 29
paste div
drag, startPoint x: 236, startPoint y: 225, endPoint x: 267, endPoint y: 235, distance: 32.2
click at [240, 226] on div "20pcs 100NB round caps next Friday 22/08/25" at bounding box center [508, 225] width 721 height 29
click at [298, 226] on div "20pcs 100NB round caps to be collected next Friday 22/08/25" at bounding box center [508, 225] width 721 height 29
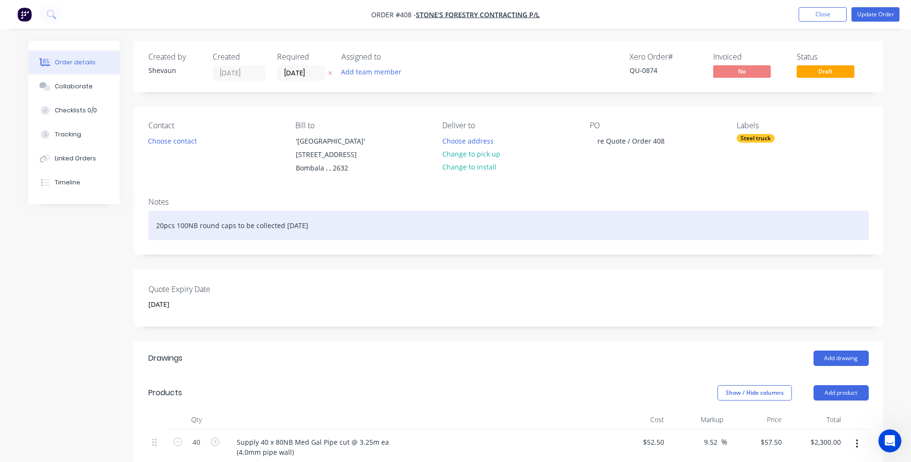
click at [157, 226] on div "20pcs 100NB round caps to be collected Friday 22/08/25" at bounding box center [508, 225] width 721 height 29
click at [348, 227] on div "All below collected 15/08/25 except 20pcs 100NB round caps to be collected Frid…" at bounding box center [508, 225] width 721 height 29
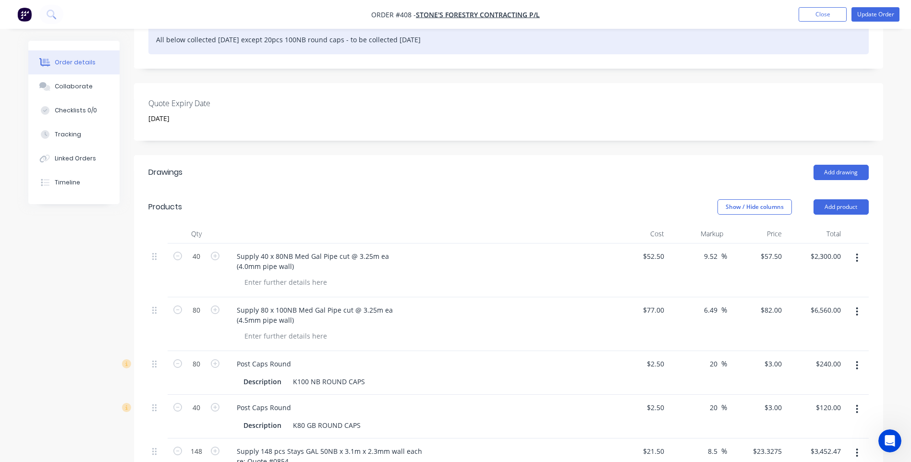
scroll to position [192, 0]
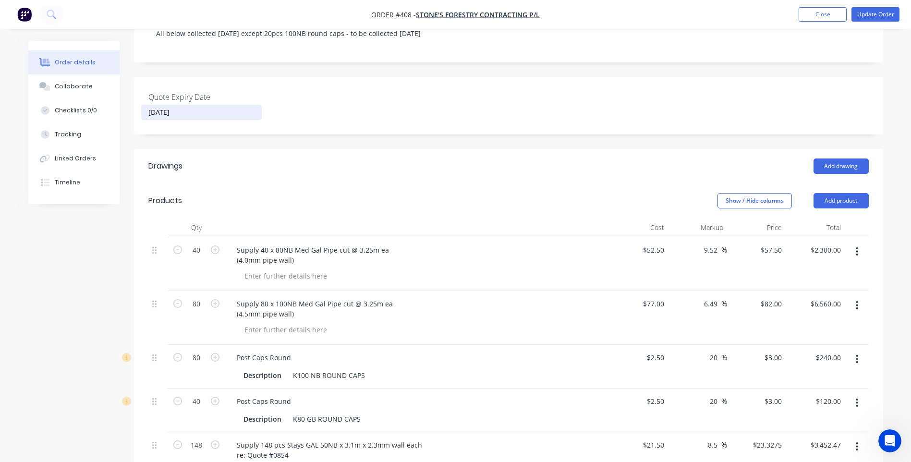
drag, startPoint x: 212, startPoint y: 114, endPoint x: 139, endPoint y: 113, distance: 73.0
click at [139, 113] on div "Quote Expiry Date 12 September 2025" at bounding box center [508, 106] width 749 height 58
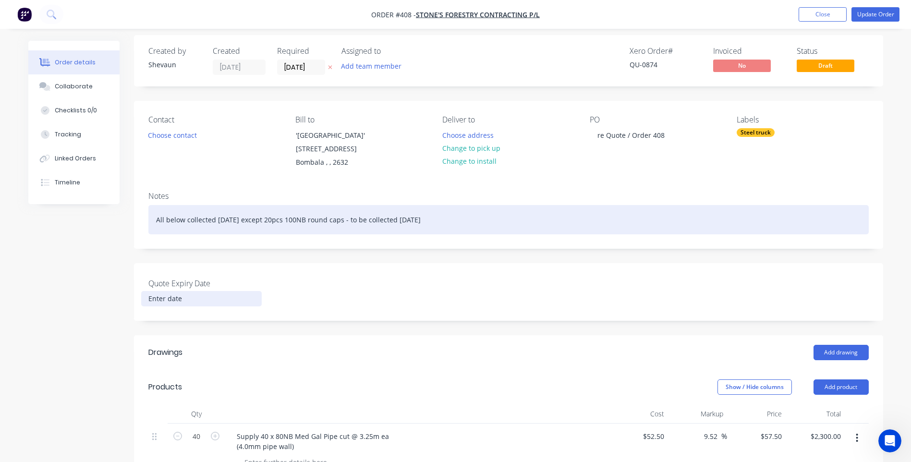
scroll to position [0, 0]
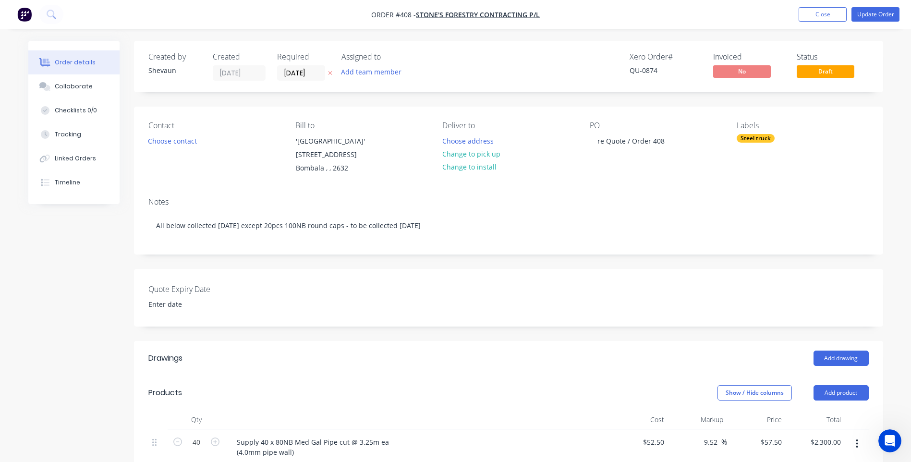
click at [759, 136] on div "Steel truck" at bounding box center [756, 138] width 38 height 9
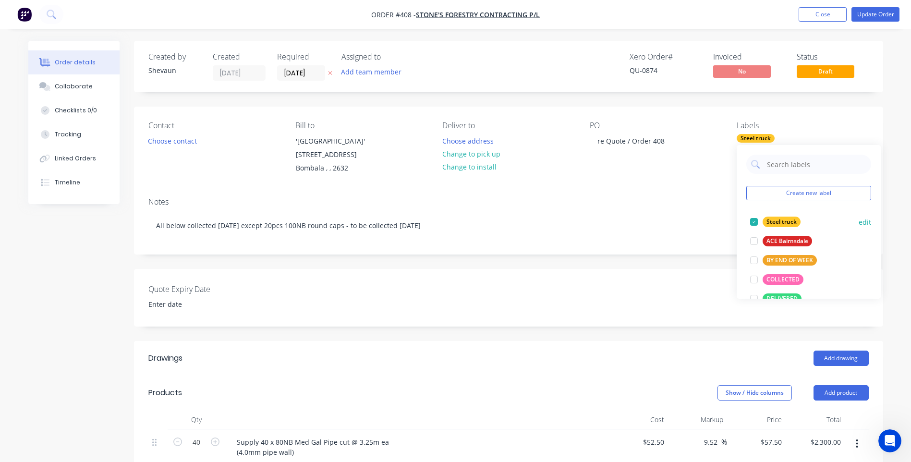
click at [752, 223] on div at bounding box center [754, 221] width 19 height 19
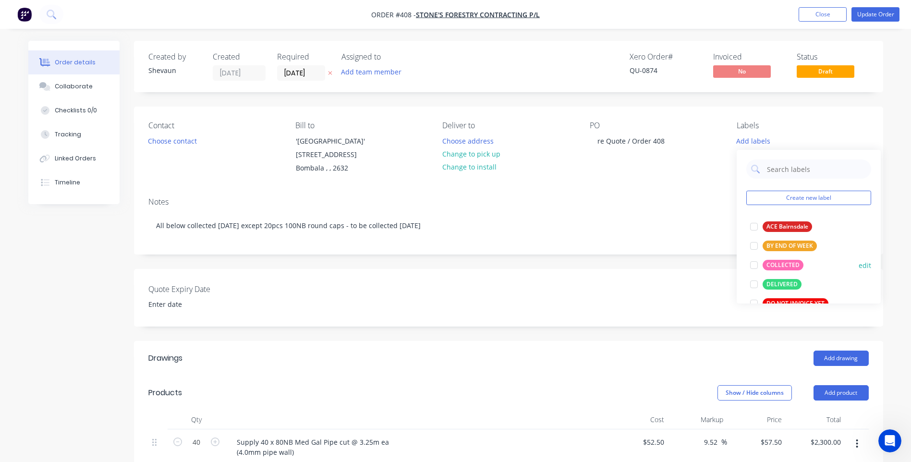
click at [754, 265] on div at bounding box center [754, 265] width 19 height 19
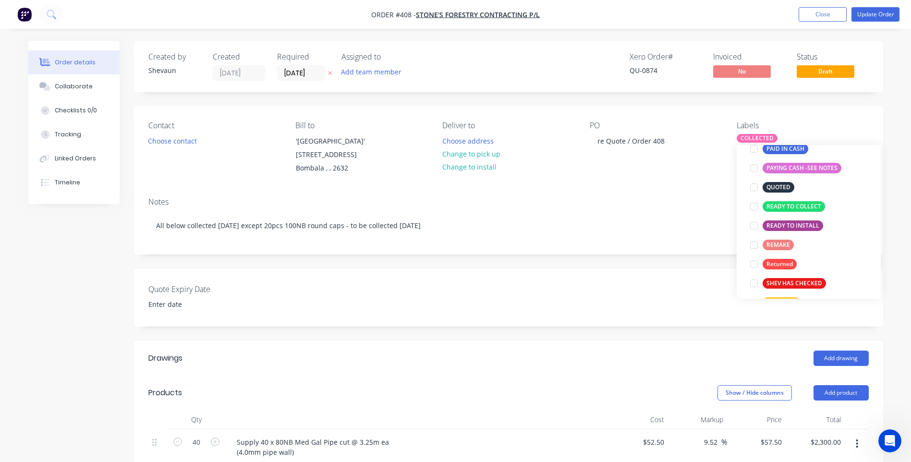
scroll to position [231, 0]
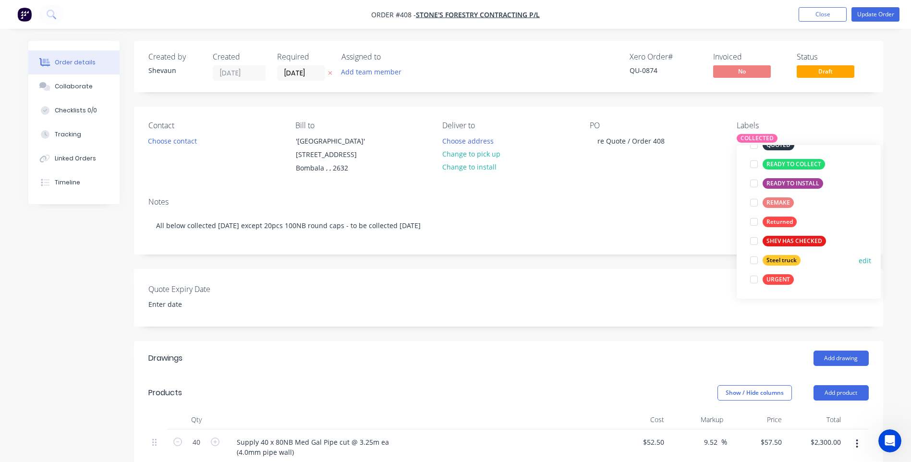
click at [755, 261] on div at bounding box center [754, 260] width 19 height 19
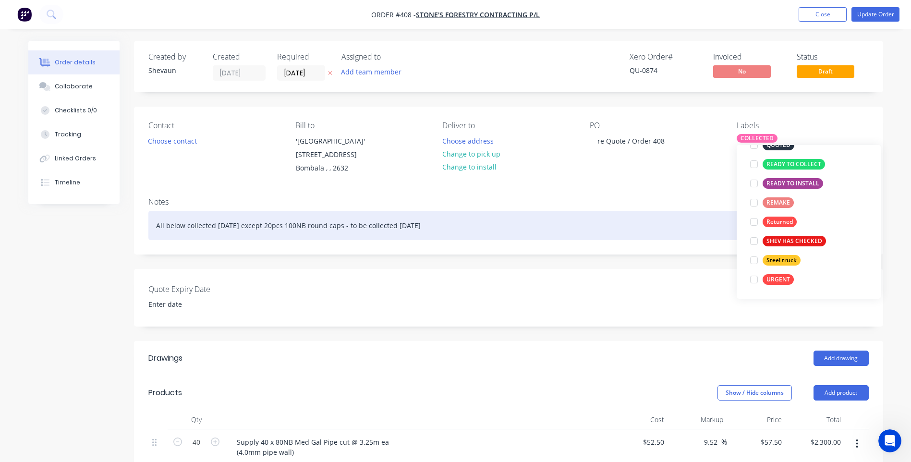
scroll to position [0, 0]
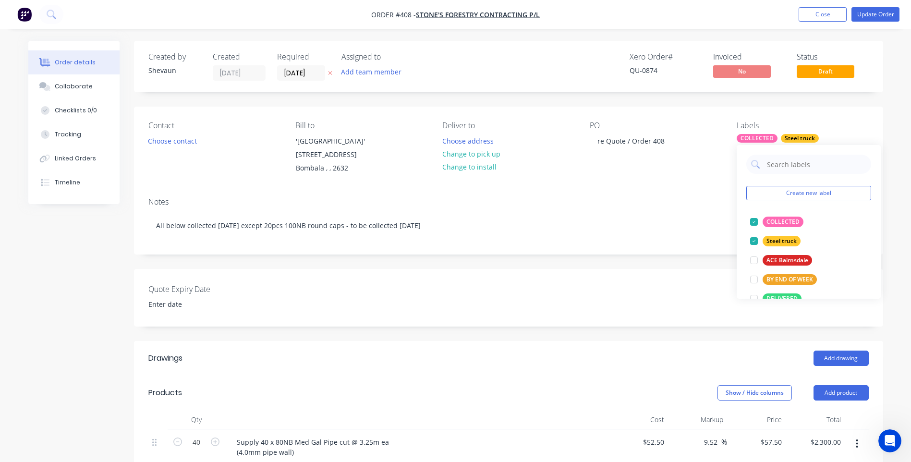
click at [669, 194] on div "Notes All below collected 15/08/25 except 20pcs 100NB round caps - to be collec…" at bounding box center [508, 222] width 749 height 64
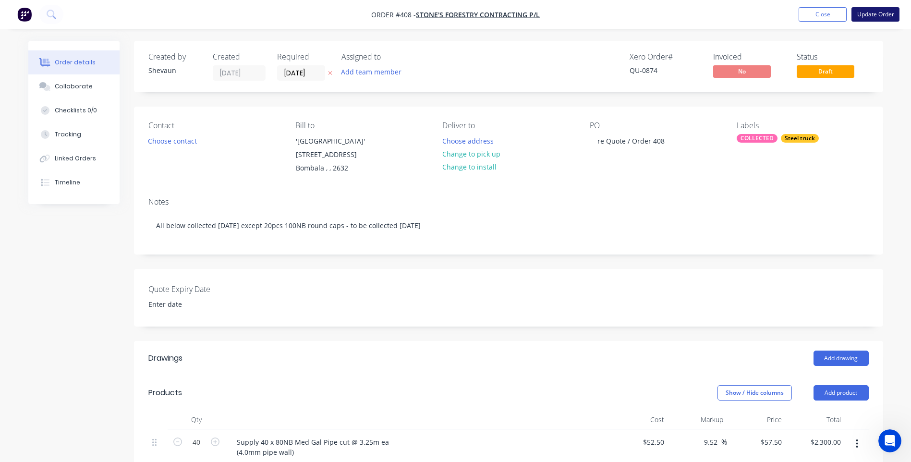
click at [874, 10] on button "Update Order" at bounding box center [876, 14] width 48 height 14
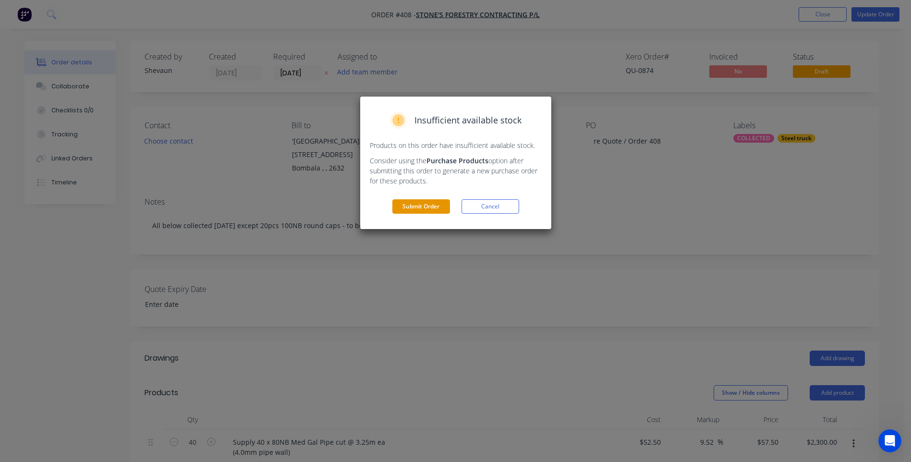
click at [422, 205] on button "Submit Order" at bounding box center [421, 206] width 58 height 14
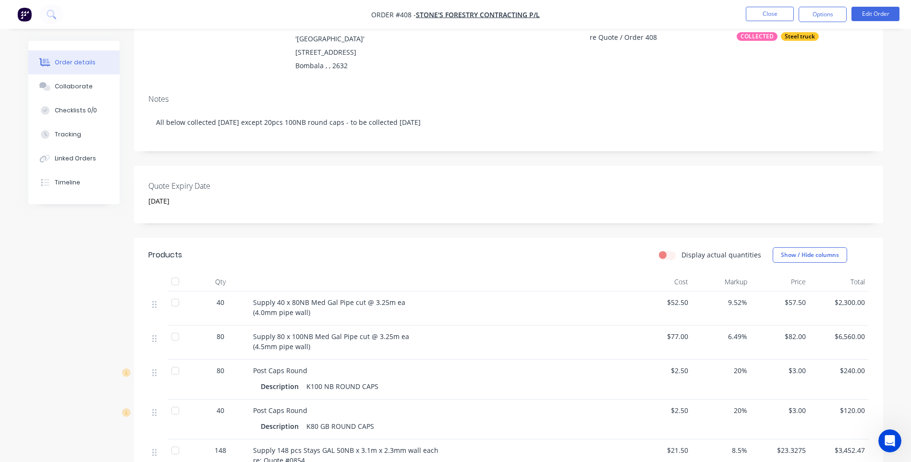
scroll to position [310, 0]
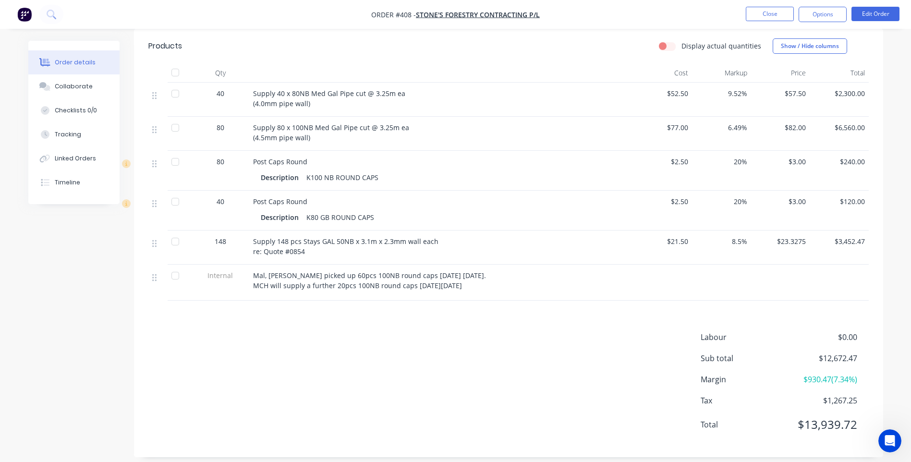
click at [482, 277] on div "Mal, Jed picked up 60pcs 100NB round caps today 15/08/25. MCH will supply a fur…" at bounding box center [441, 280] width 377 height 20
click at [875, 13] on button "Edit Order" at bounding box center [876, 14] width 48 height 14
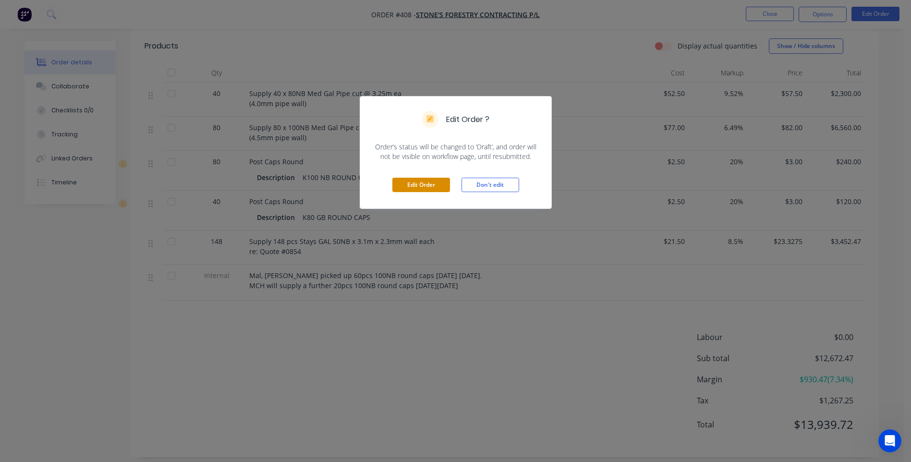
click at [426, 185] on button "Edit Order" at bounding box center [421, 185] width 58 height 14
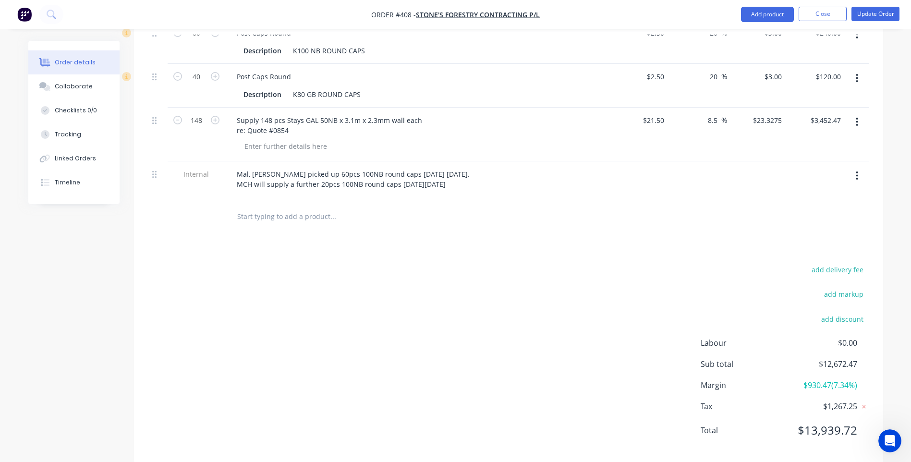
scroll to position [528, 0]
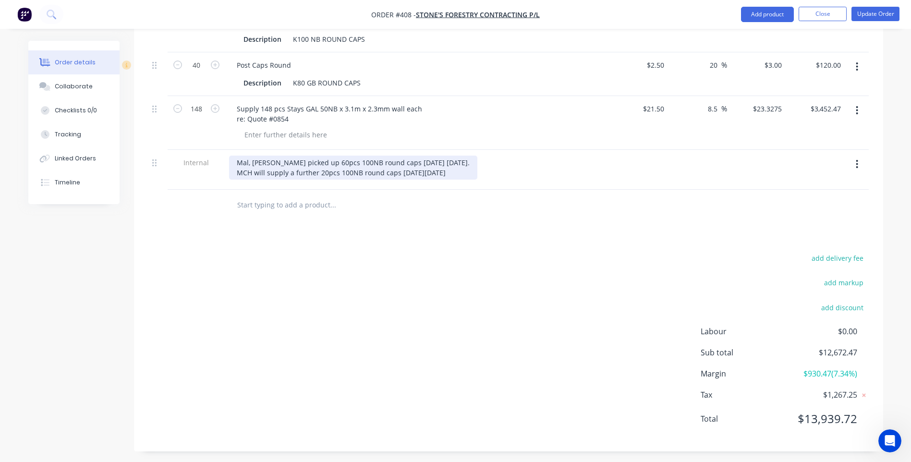
click at [463, 172] on div "Mal, Jed picked up 60pcs 100NB round caps today 15/08/25. MCH will supply a fur…" at bounding box center [353, 168] width 248 height 24
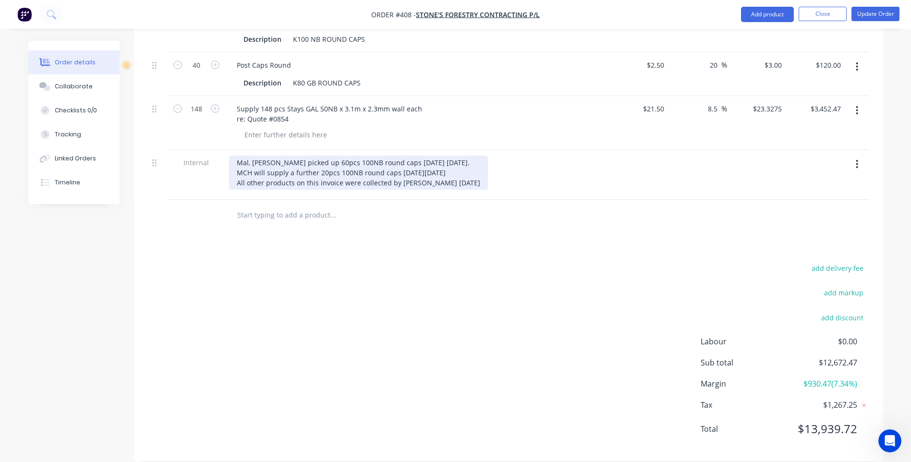
click at [409, 183] on div "Mal, Jed picked up 60pcs 100NB round caps today 15/08/25. MCH will supply a fur…" at bounding box center [358, 173] width 259 height 34
click at [460, 183] on div "Mal, Jed picked up 60pcs 100NB round caps today 15/08/25. MCH will supply a fur…" at bounding box center [370, 173] width 282 height 34
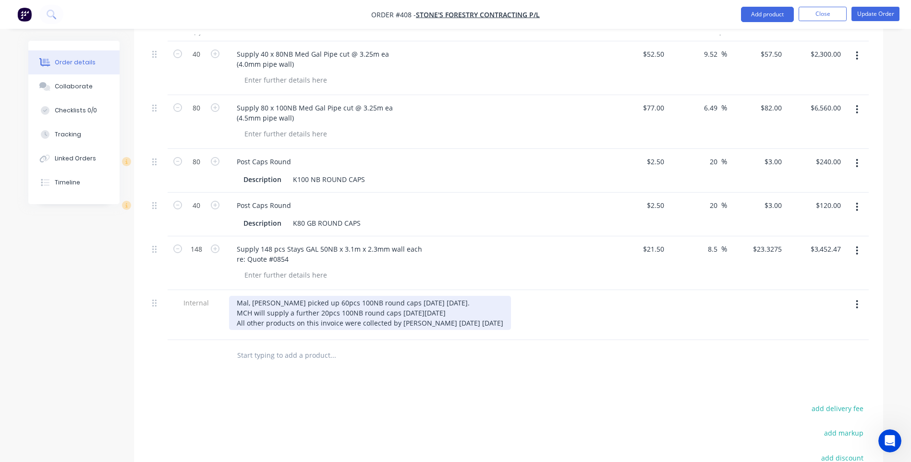
scroll to position [240, 0]
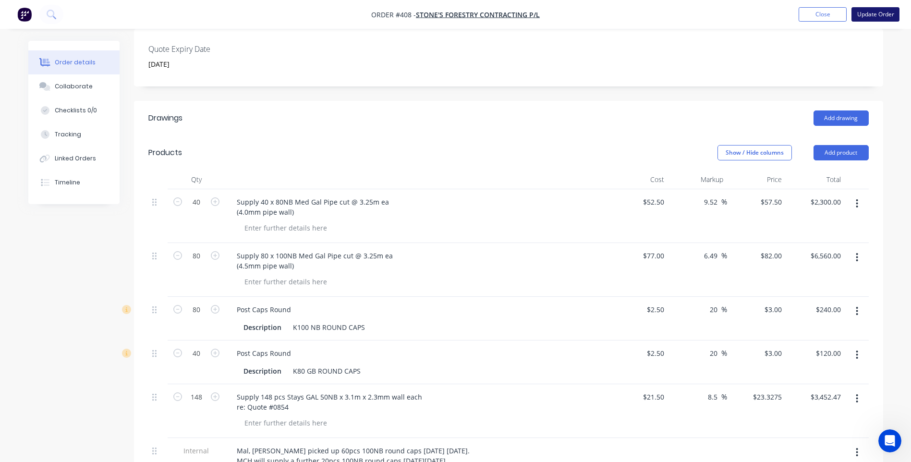
click at [874, 13] on button "Update Order" at bounding box center [876, 14] width 48 height 14
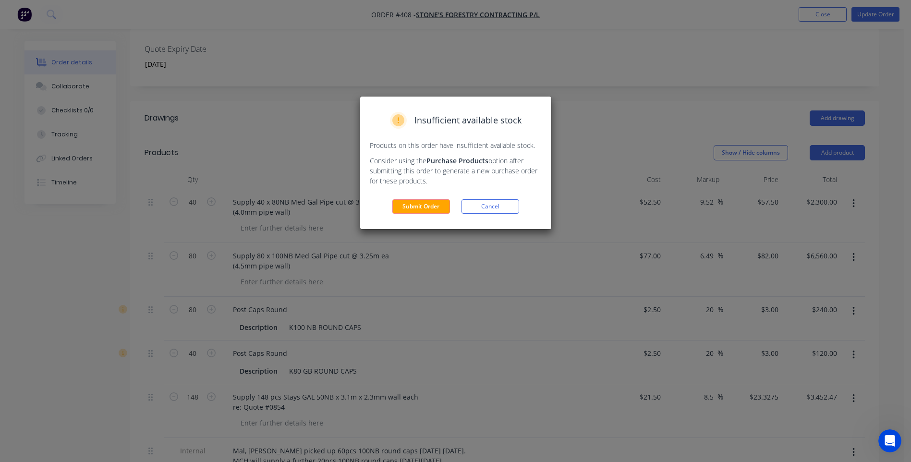
click at [425, 202] on button "Submit Order" at bounding box center [421, 206] width 58 height 14
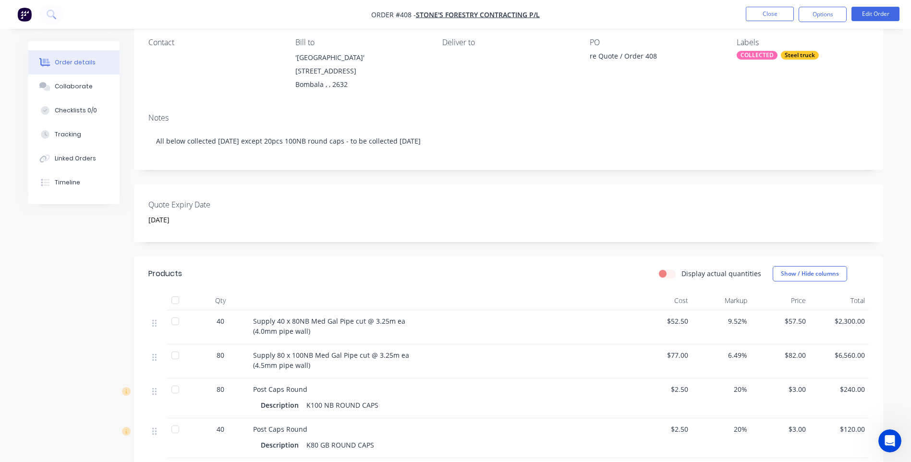
scroll to position [0, 0]
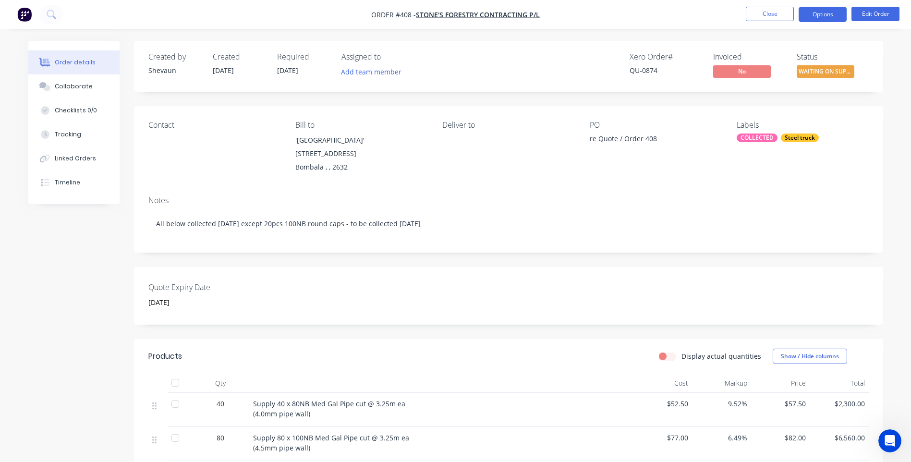
click at [831, 14] on button "Options" at bounding box center [823, 14] width 48 height 15
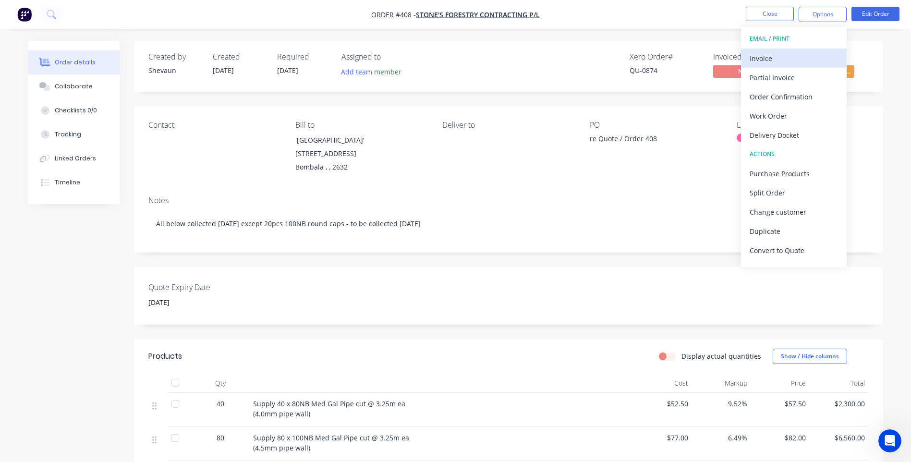
click at [768, 57] on div "Invoice" at bounding box center [794, 58] width 88 height 14
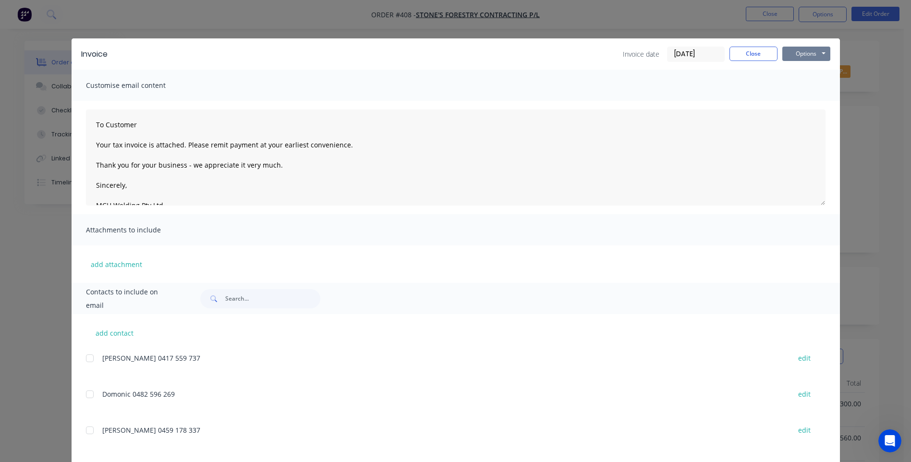
click at [800, 52] on button "Options" at bounding box center [807, 54] width 48 height 14
click at [802, 68] on button "Preview" at bounding box center [813, 71] width 61 height 16
click at [746, 52] on button "Close" at bounding box center [754, 54] width 48 height 14
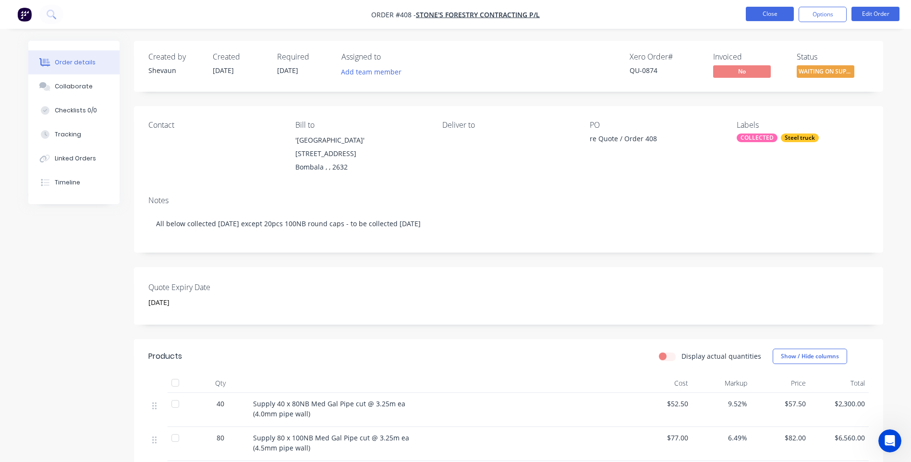
click at [763, 12] on button "Close" at bounding box center [770, 14] width 48 height 14
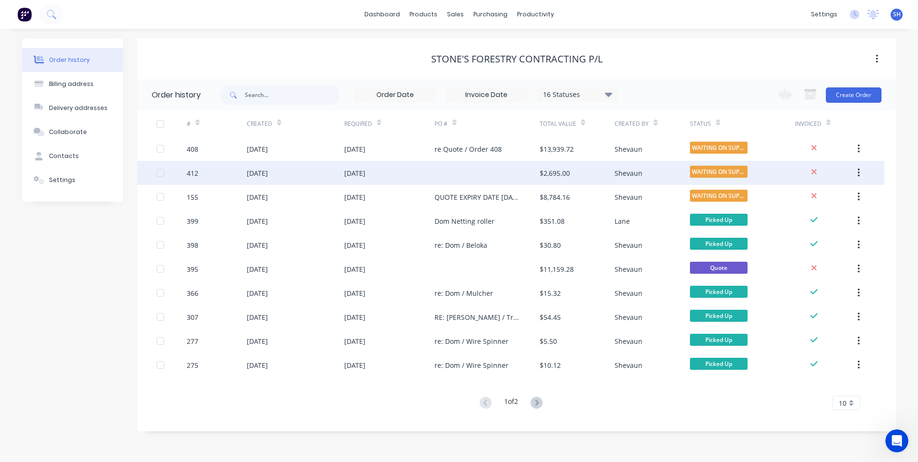
click at [422, 171] on div "[DATE]" at bounding box center [389, 173] width 90 height 24
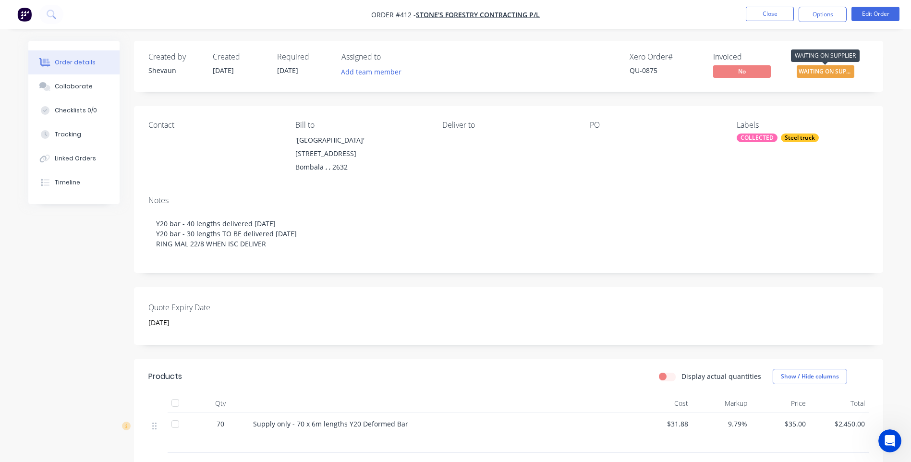
click at [818, 72] on span "WAITING ON SUPP..." at bounding box center [826, 71] width 58 height 12
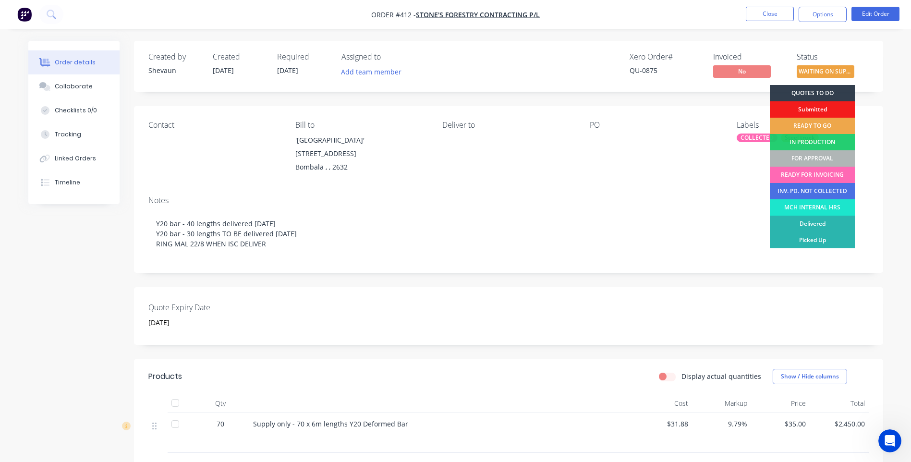
click at [821, 170] on div "READY FOR INVOICING" at bounding box center [812, 175] width 85 height 16
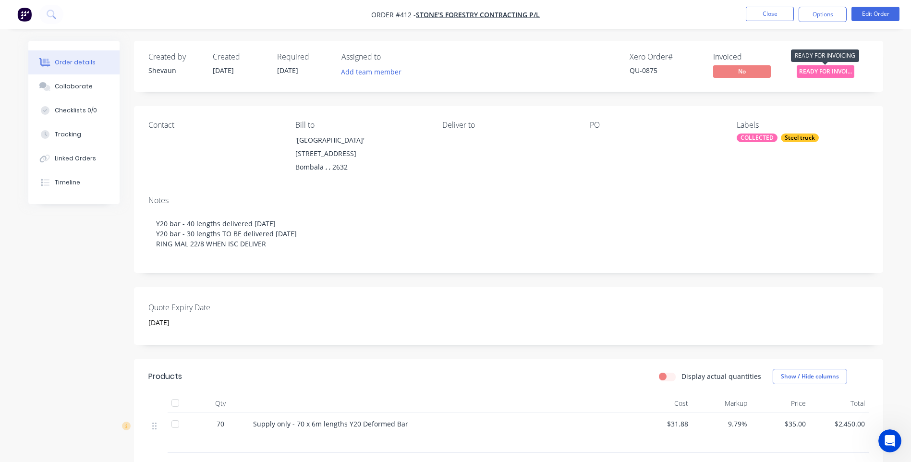
click at [822, 71] on span "READY FOR INVOI..." at bounding box center [826, 71] width 58 height 12
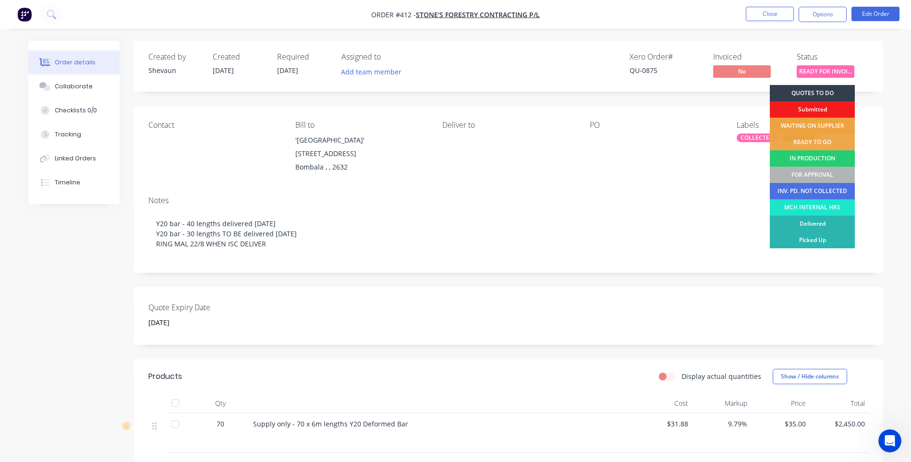
click at [817, 122] on div "WAITING ON SUPPLIER" at bounding box center [812, 126] width 85 height 16
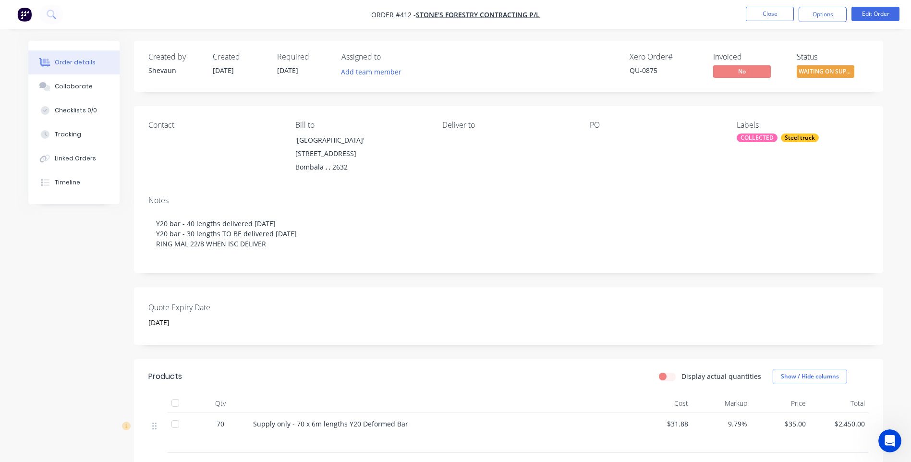
click at [735, 196] on div "Notes" at bounding box center [508, 200] width 721 height 9
click at [768, 15] on button "Close" at bounding box center [770, 14] width 48 height 14
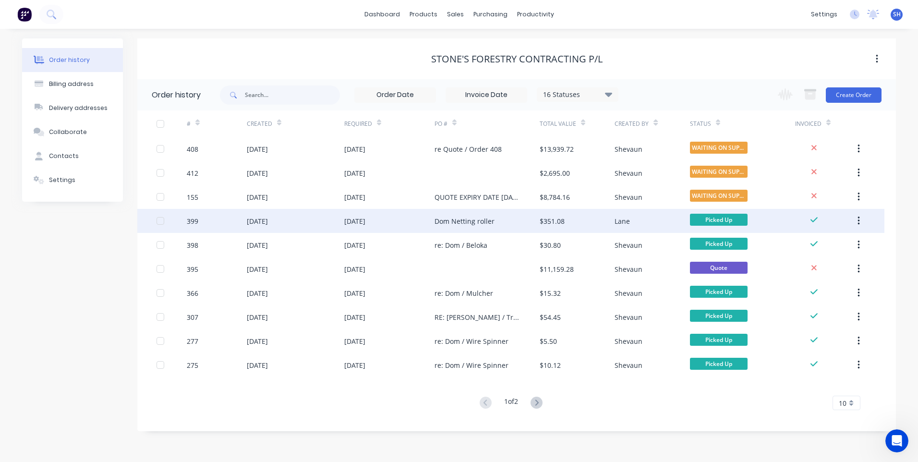
click at [407, 222] on div "[DATE]" at bounding box center [389, 221] width 90 height 24
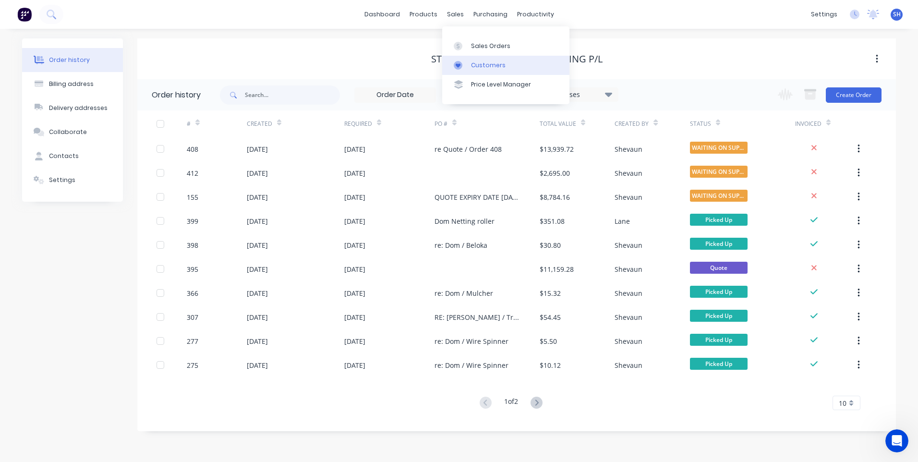
click at [485, 65] on div "Customers" at bounding box center [488, 65] width 35 height 9
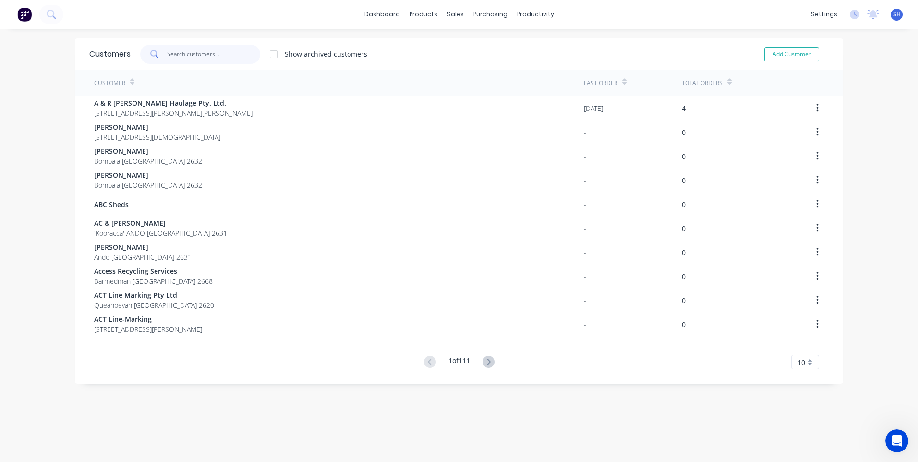
click at [171, 55] on input "text" at bounding box center [214, 54] width 94 height 19
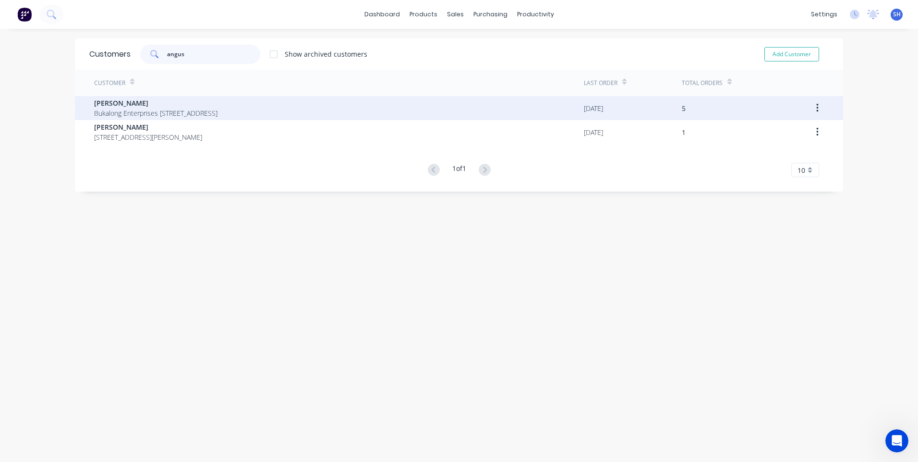
type input "angus"
click at [134, 110] on span "Bukalong Enterprises [STREET_ADDRESS]" at bounding box center [155, 113] width 123 height 10
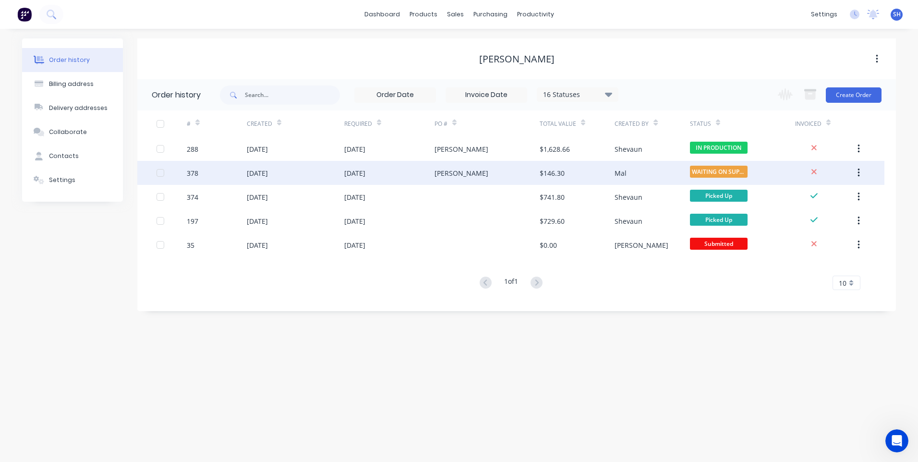
click at [469, 172] on div "[PERSON_NAME]" at bounding box center [487, 173] width 105 height 24
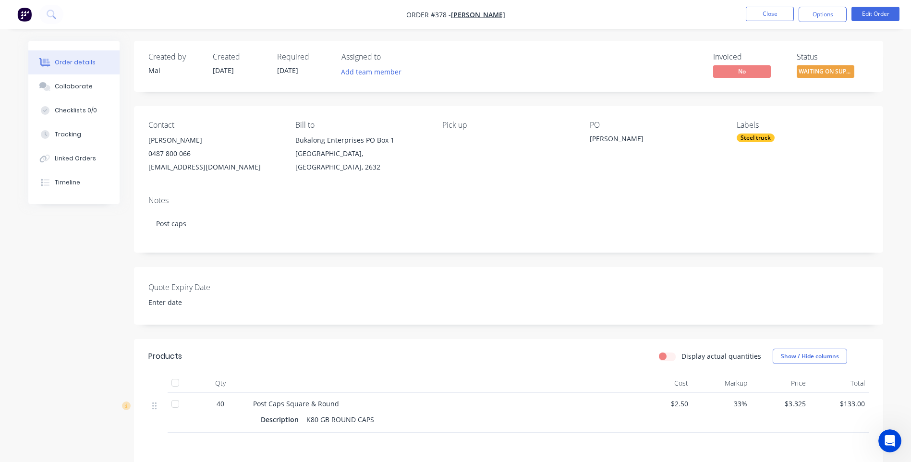
click at [24, 12] on img "button" at bounding box center [24, 14] width 14 height 14
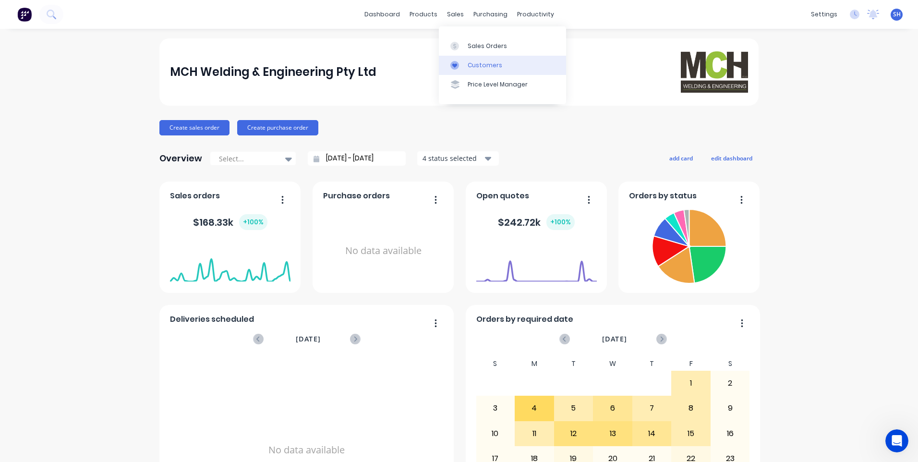
click at [482, 64] on div "Customers" at bounding box center [485, 65] width 35 height 9
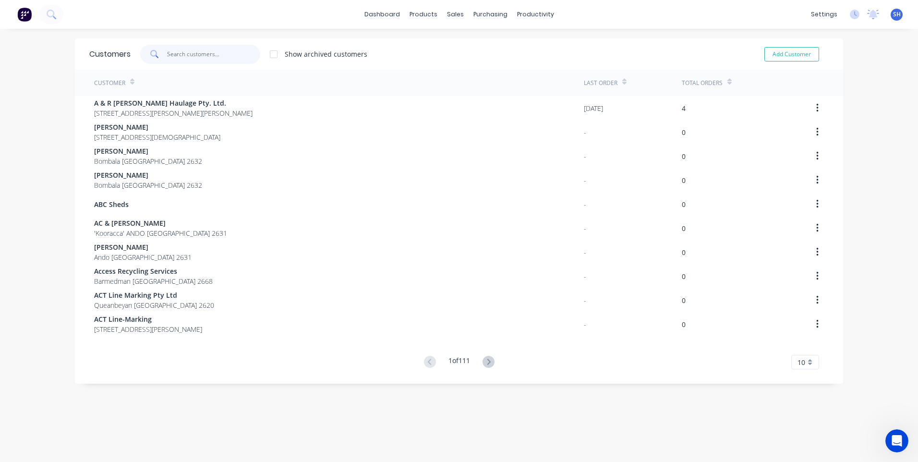
click at [175, 51] on input "text" at bounding box center [214, 54] width 94 height 19
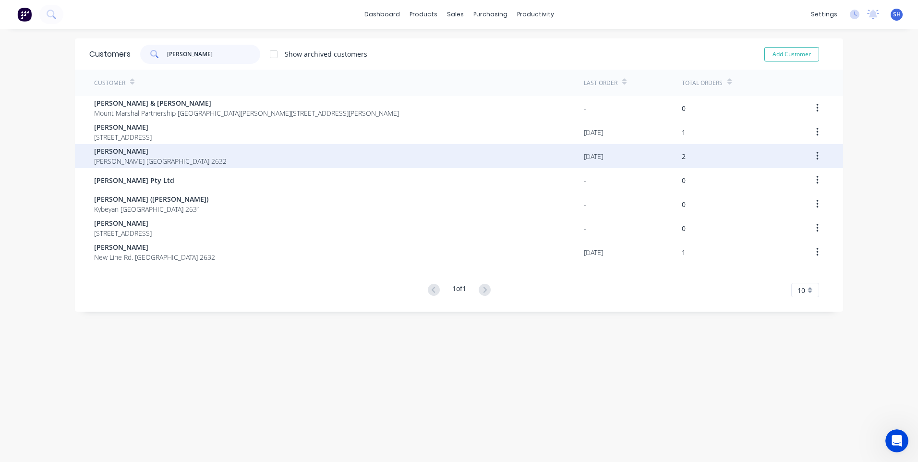
type input "[PERSON_NAME]"
click at [160, 153] on span "[PERSON_NAME]" at bounding box center [160, 151] width 133 height 10
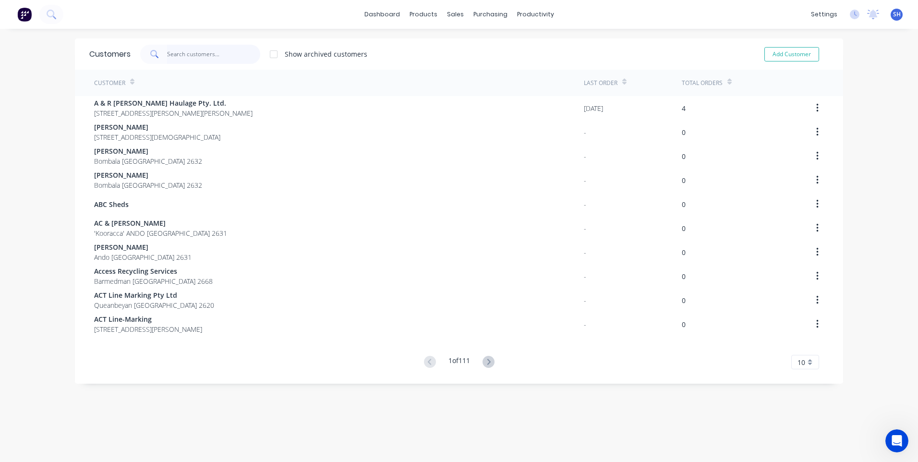
click at [169, 53] on input "text" at bounding box center [214, 54] width 94 height 19
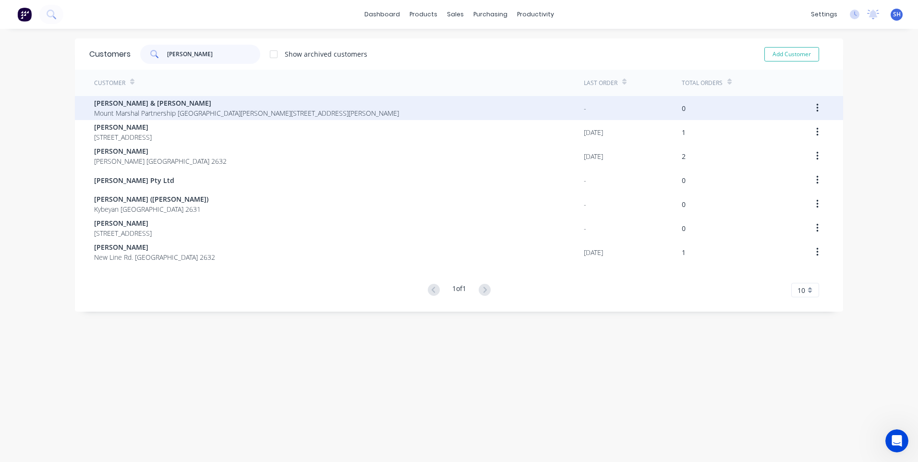
type input "[PERSON_NAME]"
click at [182, 110] on span "Mount Marshal Partnership [GEOGRAPHIC_DATA][PERSON_NAME][STREET_ADDRESS][PERSON…" at bounding box center [246, 113] width 305 height 10
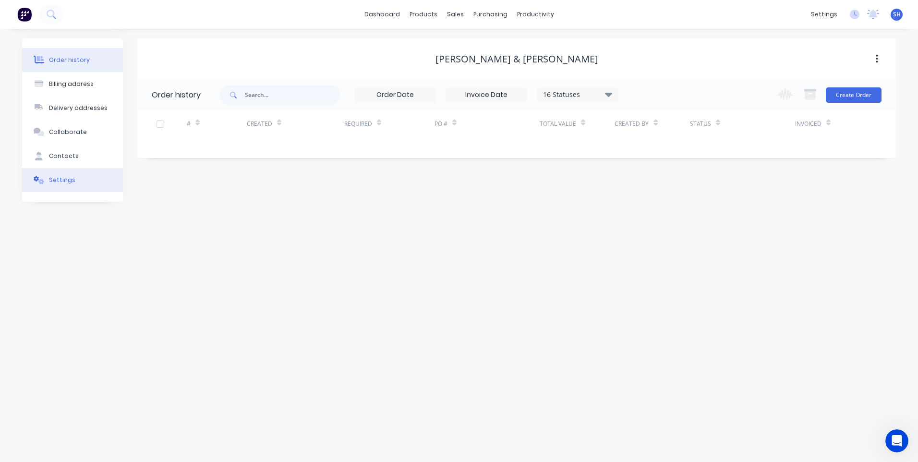
click at [58, 178] on div "Settings" at bounding box center [62, 180] width 26 height 9
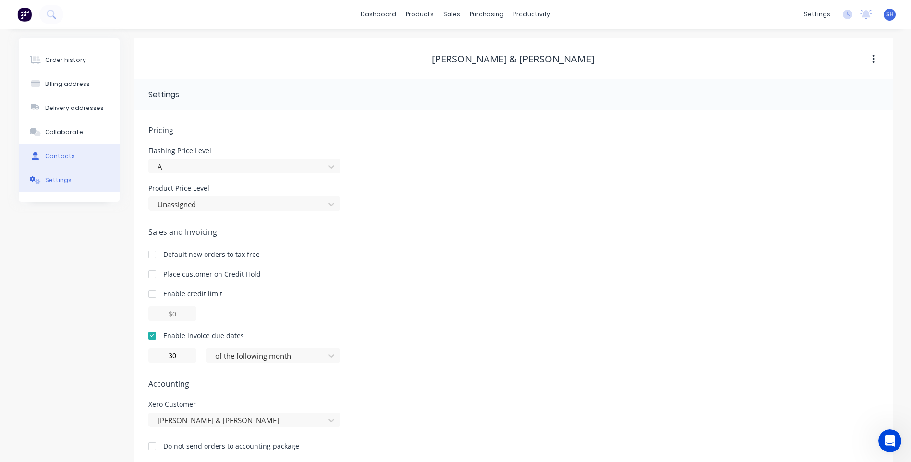
click at [61, 155] on div "Contacts" at bounding box center [60, 156] width 30 height 9
select select "AU"
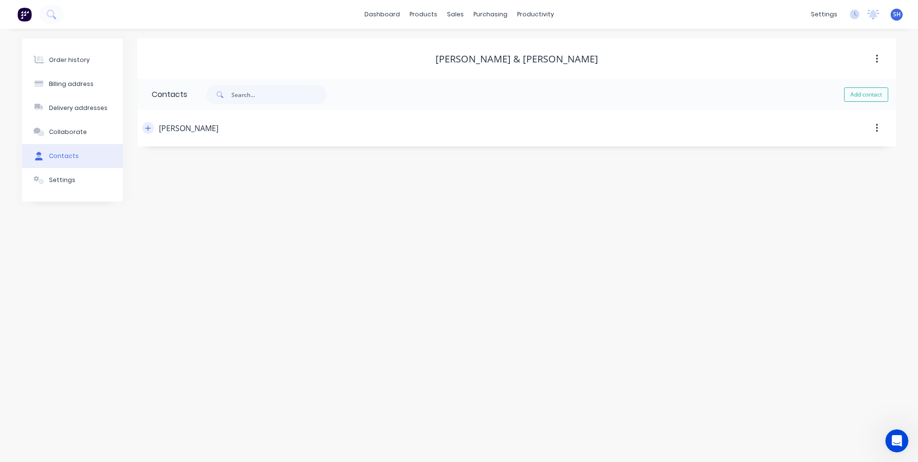
click at [148, 129] on icon "button" at bounding box center [148, 127] width 5 height 5
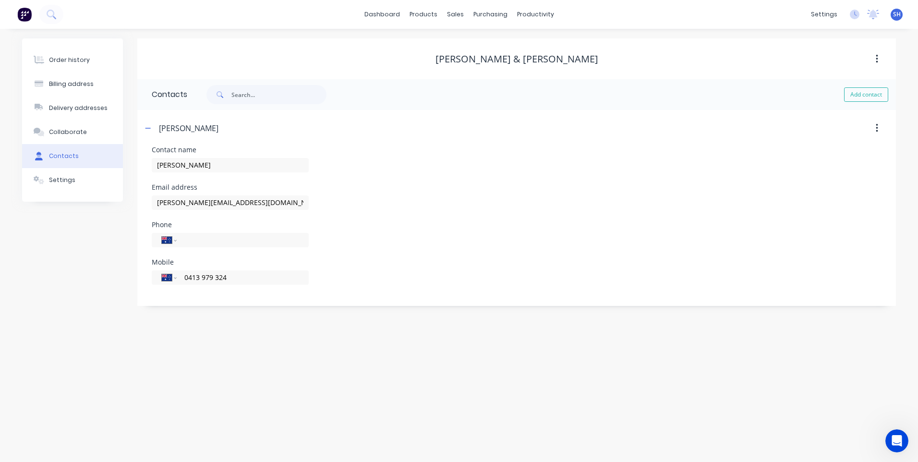
click at [104, 257] on div "Order history Billing address Delivery addresses Collaborate Contacts Settings" at bounding box center [72, 172] width 101 height 268
click at [71, 128] on div "Collaborate" at bounding box center [68, 132] width 38 height 9
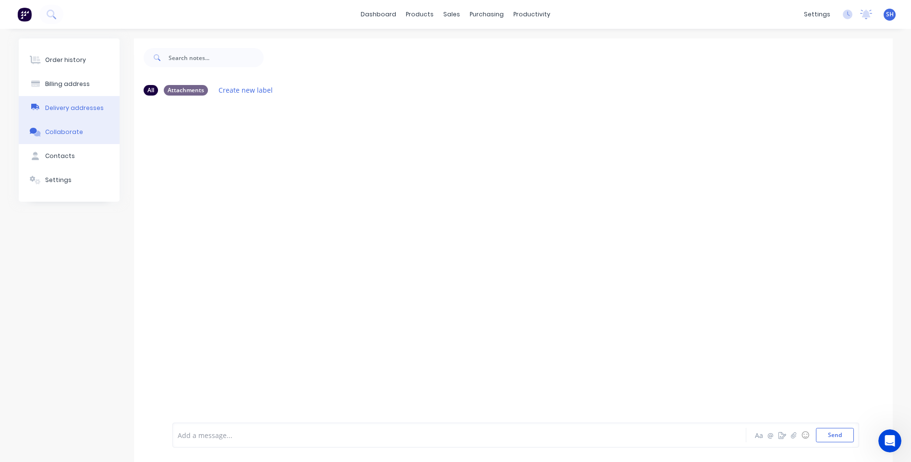
click at [70, 103] on button "Delivery addresses" at bounding box center [69, 108] width 101 height 24
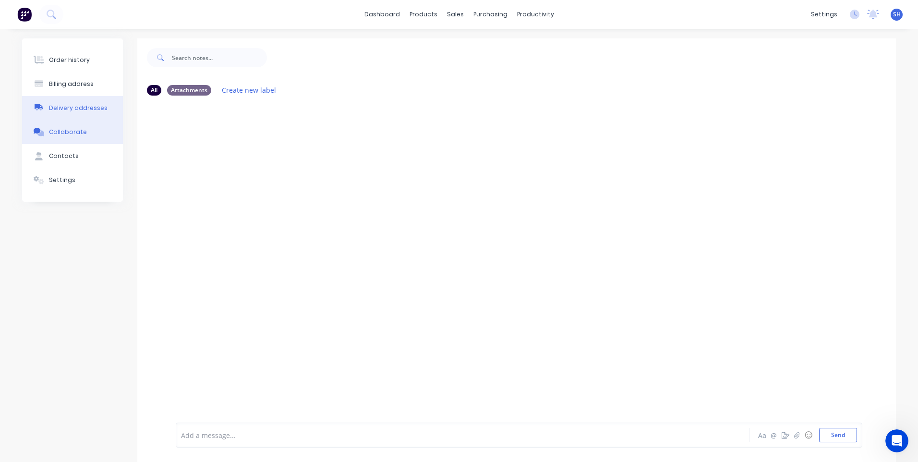
select select "AU"
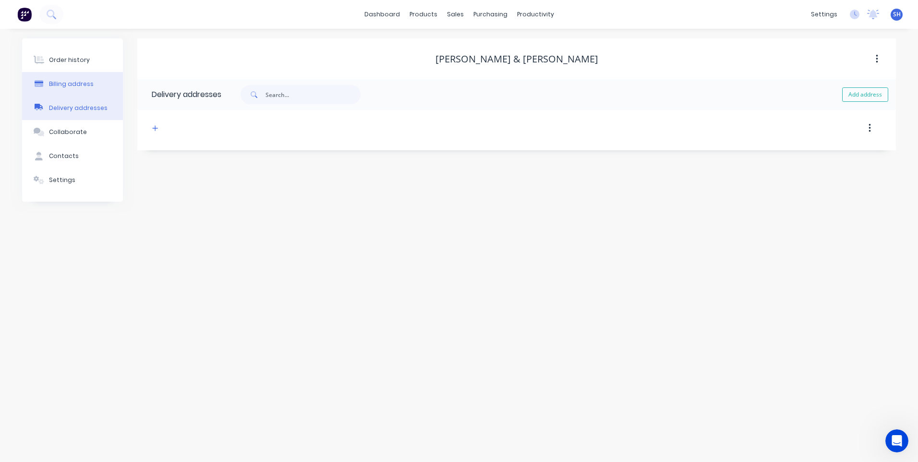
click at [67, 80] on div "Billing address" at bounding box center [71, 84] width 45 height 9
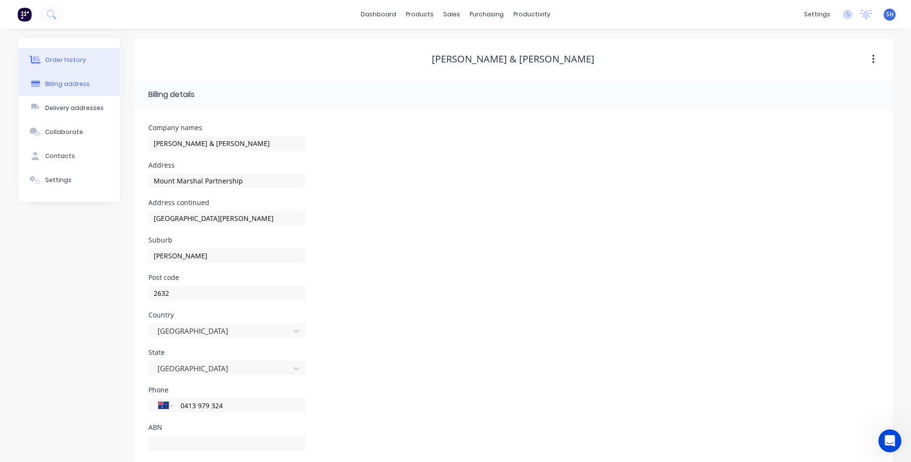
click at [72, 56] on div "Order history" at bounding box center [65, 60] width 41 height 9
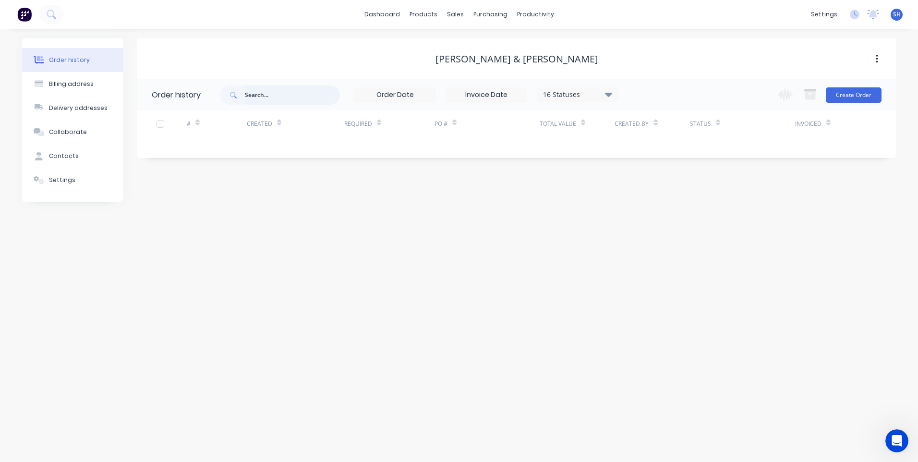
click at [255, 93] on input "text" at bounding box center [292, 95] width 95 height 19
click at [24, 14] on img at bounding box center [24, 14] width 14 height 14
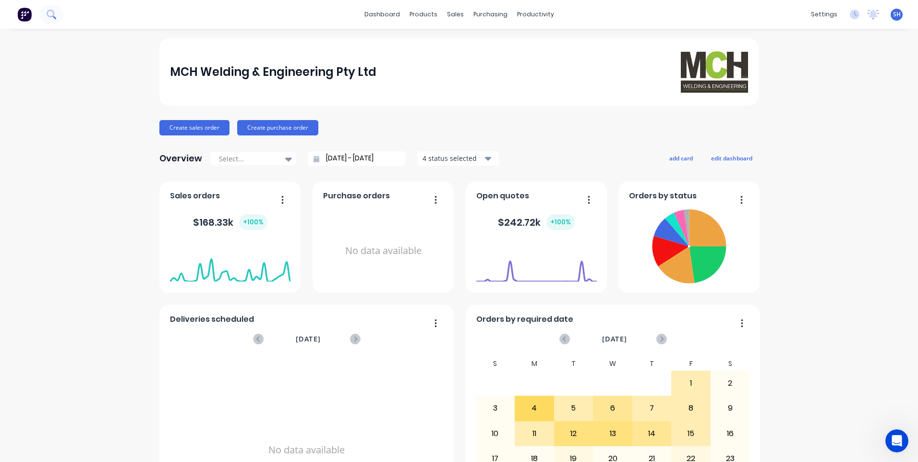
click at [50, 12] on icon at bounding box center [51, 14] width 9 height 9
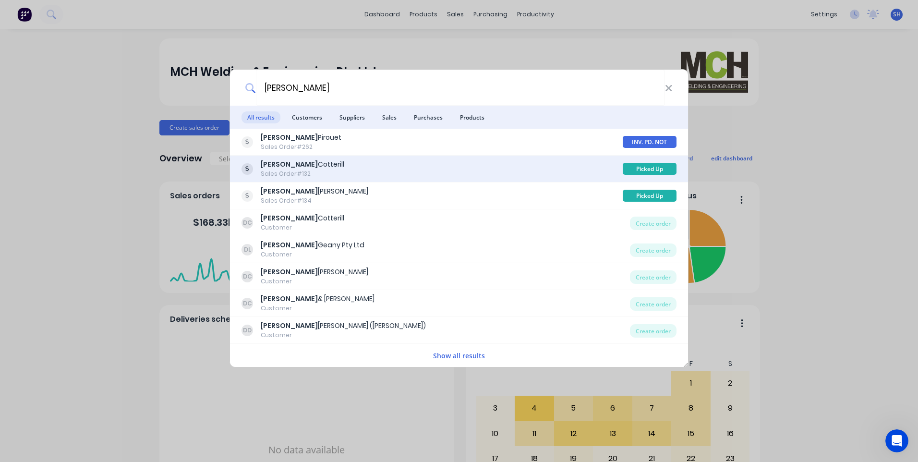
type input "[PERSON_NAME]"
click at [291, 164] on div "Darren Cotterill" at bounding box center [303, 164] width 84 height 10
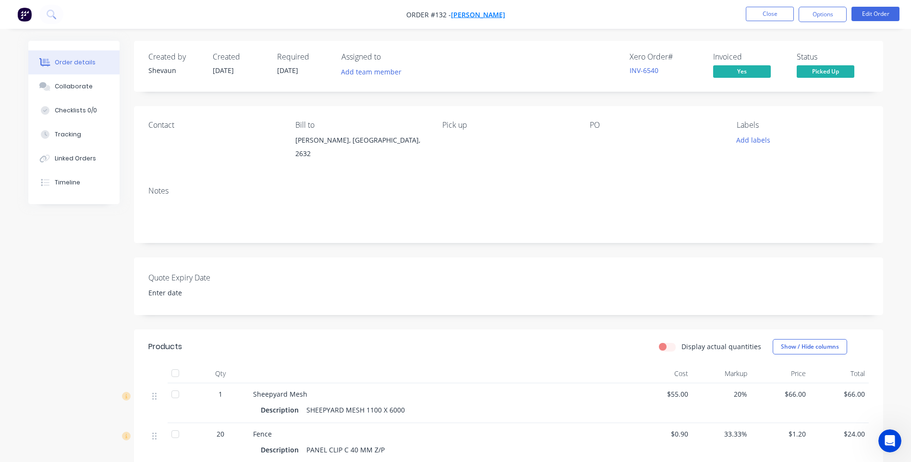
click at [476, 12] on span "[PERSON_NAME]" at bounding box center [478, 14] width 54 height 9
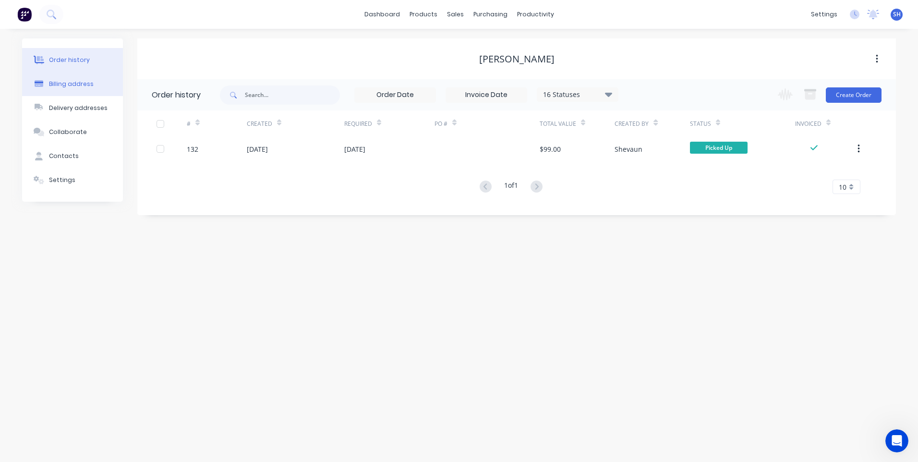
click at [73, 81] on div "Billing address" at bounding box center [71, 84] width 45 height 9
select select "AU"
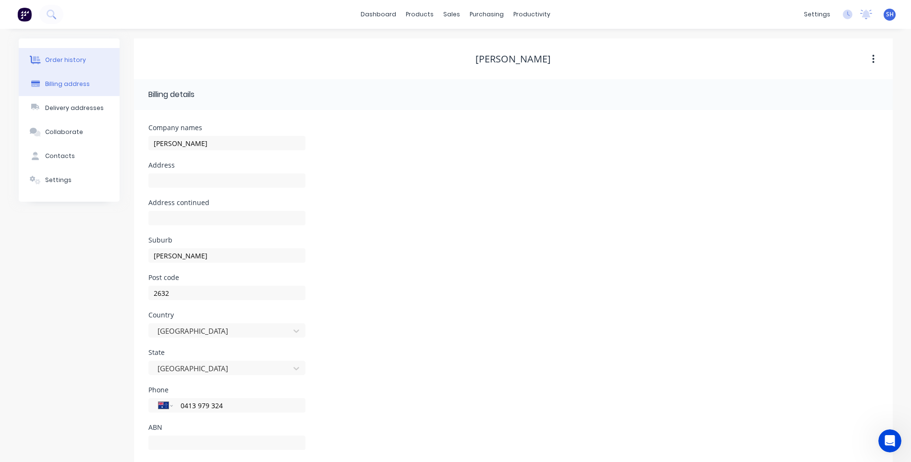
click at [72, 60] on div "Order history" at bounding box center [65, 60] width 41 height 9
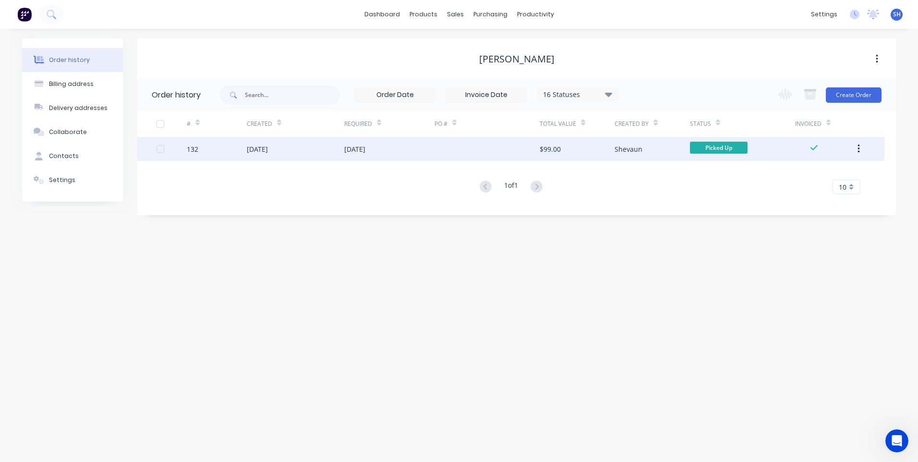
click at [774, 148] on div "Picked Up" at bounding box center [742, 149] width 105 height 24
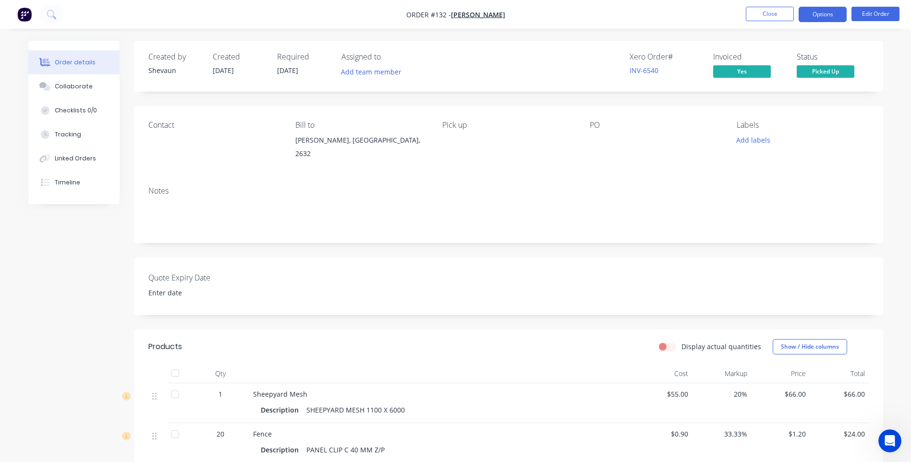
click at [829, 16] on button "Options" at bounding box center [823, 14] width 48 height 15
click at [65, 180] on div "Timeline" at bounding box center [67, 182] width 25 height 9
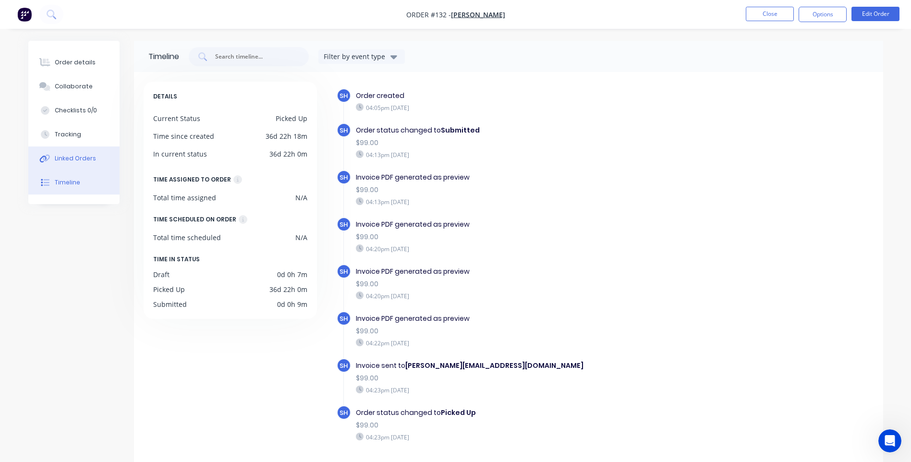
click at [67, 152] on button "Linked Orders" at bounding box center [73, 159] width 91 height 24
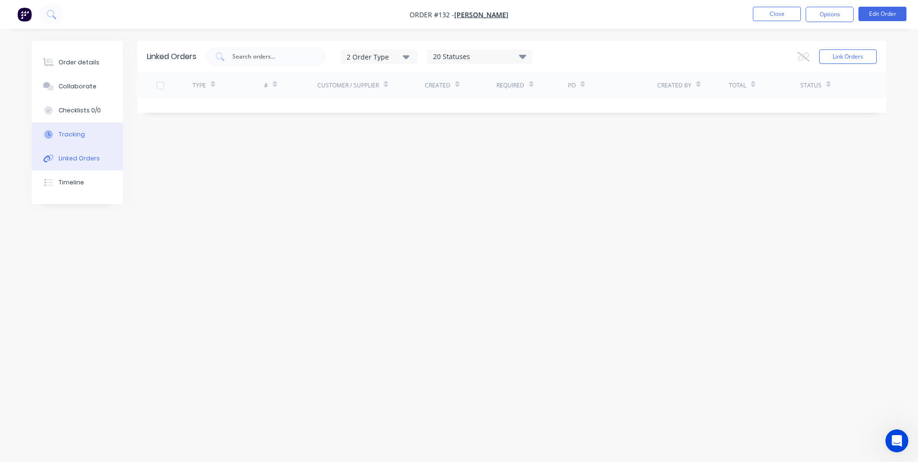
click at [69, 133] on div "Tracking" at bounding box center [72, 134] width 26 height 9
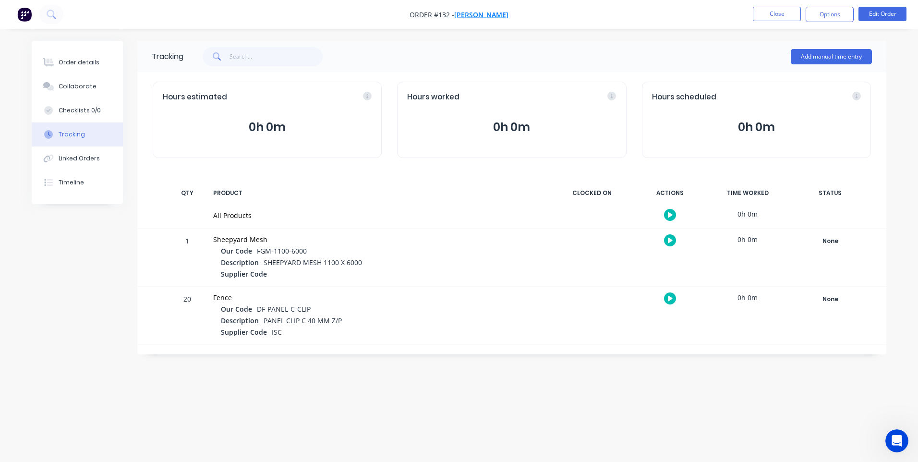
click at [482, 14] on span "[PERSON_NAME]" at bounding box center [481, 14] width 54 height 9
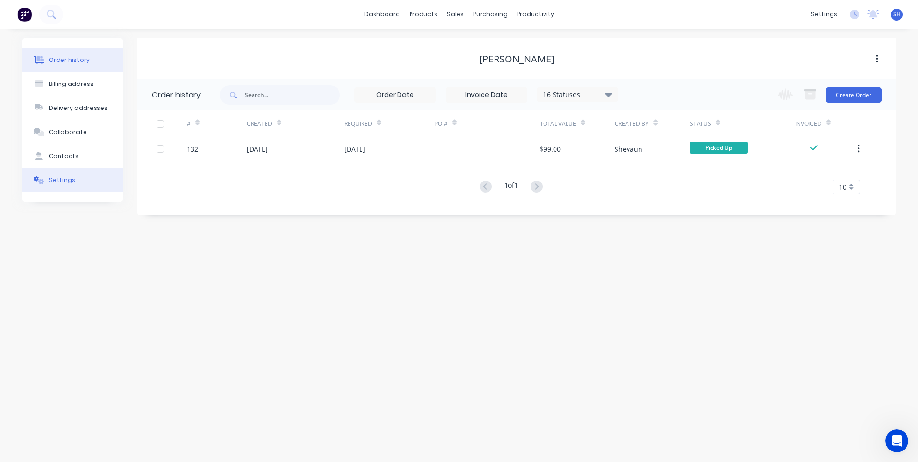
click at [58, 179] on div "Settings" at bounding box center [62, 180] width 26 height 9
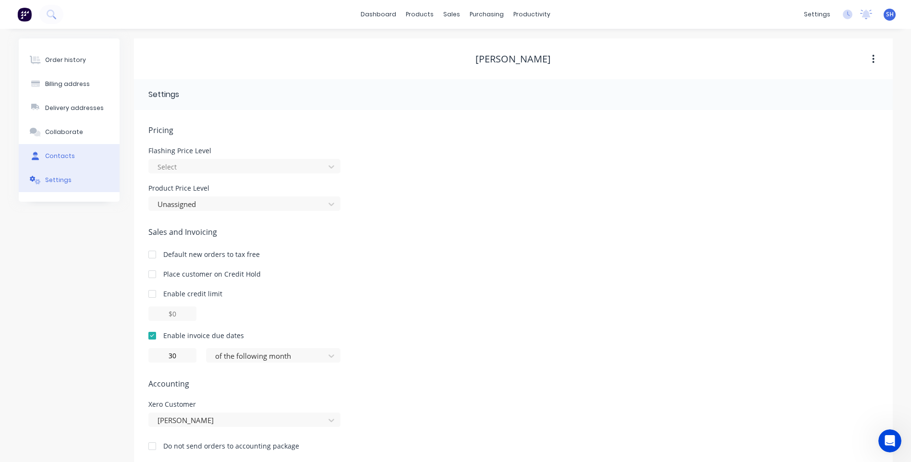
click at [60, 156] on div "Contacts" at bounding box center [60, 156] width 30 height 9
select select "AU"
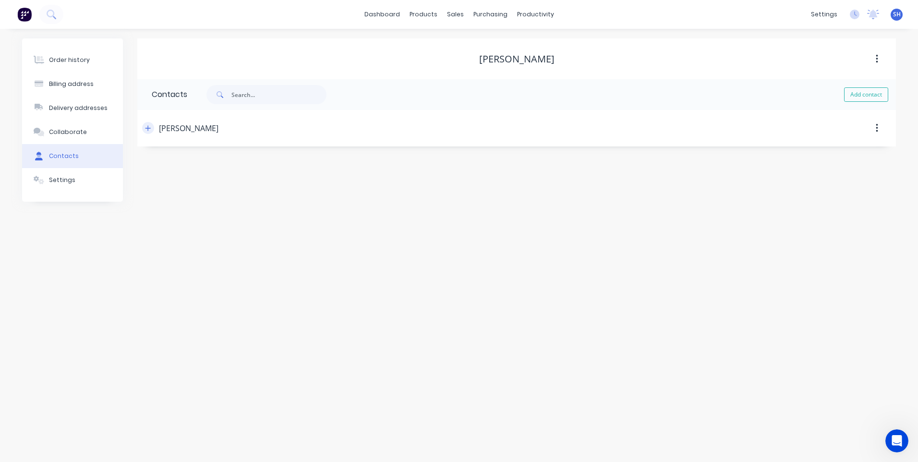
click at [149, 129] on icon "button" at bounding box center [148, 128] width 6 height 7
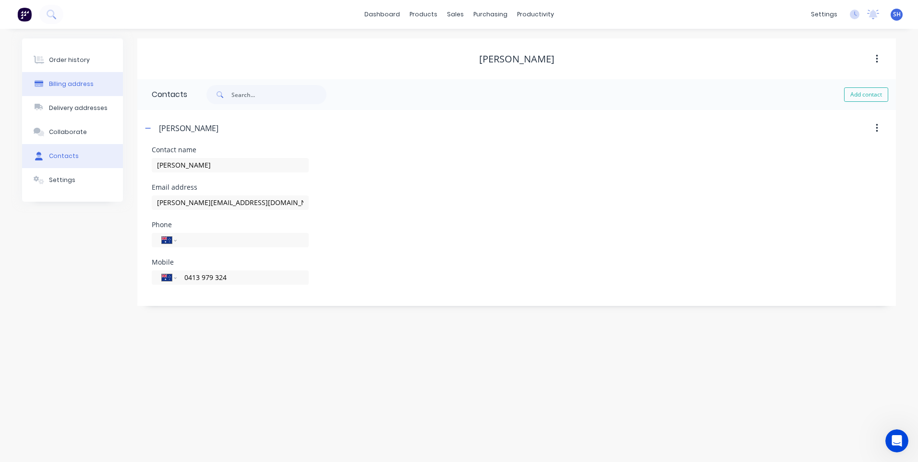
click at [74, 81] on div "Billing address" at bounding box center [71, 84] width 45 height 9
select select "AU"
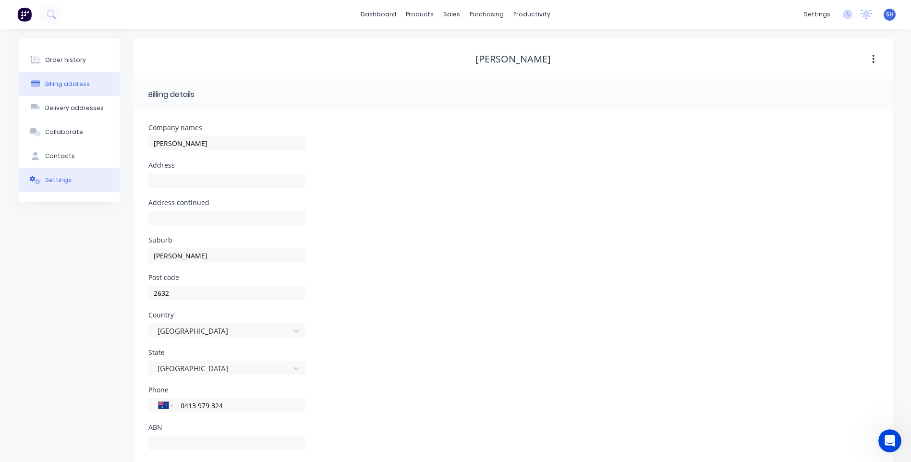
click at [63, 179] on div "Settings" at bounding box center [58, 180] width 26 height 9
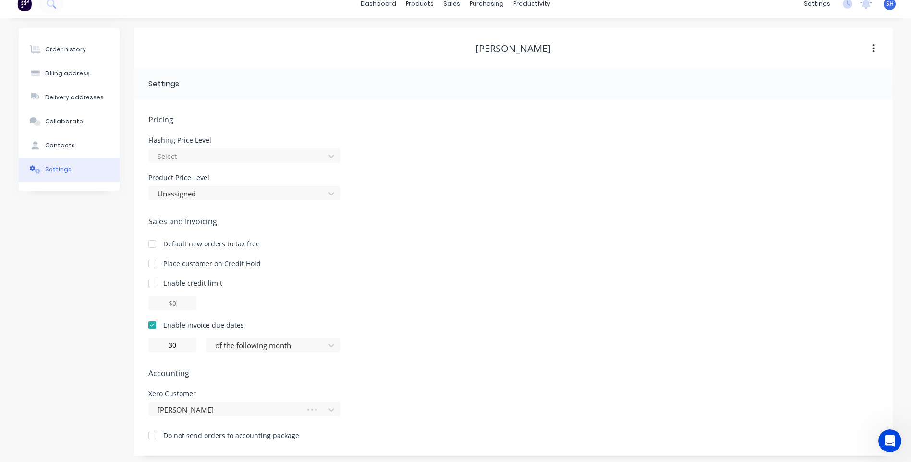
scroll to position [14, 0]
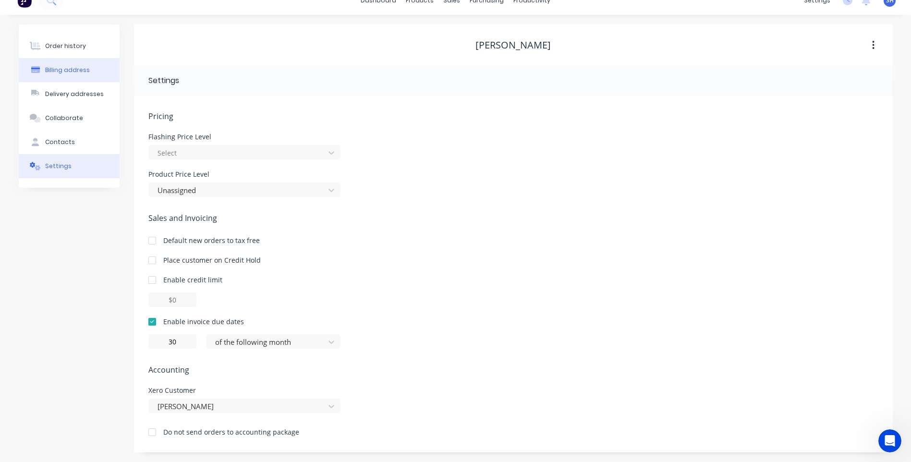
click at [66, 66] on div "Billing address" at bounding box center [67, 70] width 45 height 9
select select "AU"
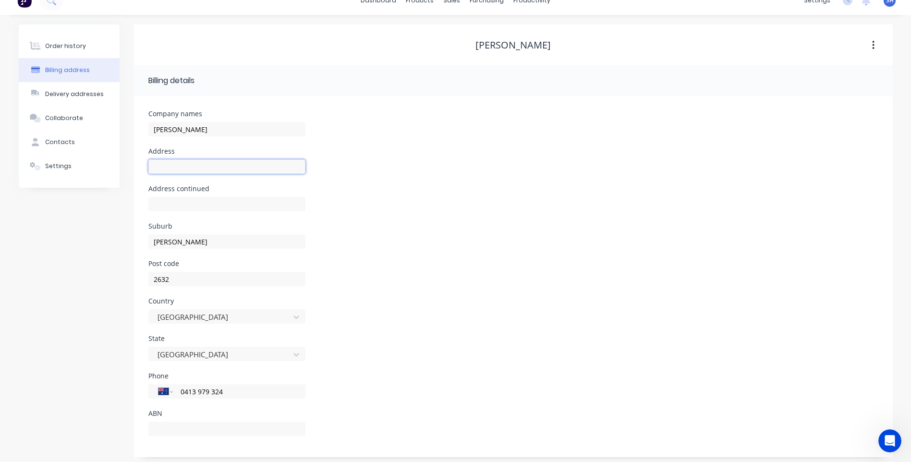
click at [159, 165] on input "text" at bounding box center [226, 166] width 157 height 14
paste input "Mount Marshal Partnership"
type input "Mount Marshal Partnership"
click at [165, 201] on input "text" at bounding box center [226, 204] width 157 height 14
paste input "[GEOGRAPHIC_DATA][PERSON_NAME]"
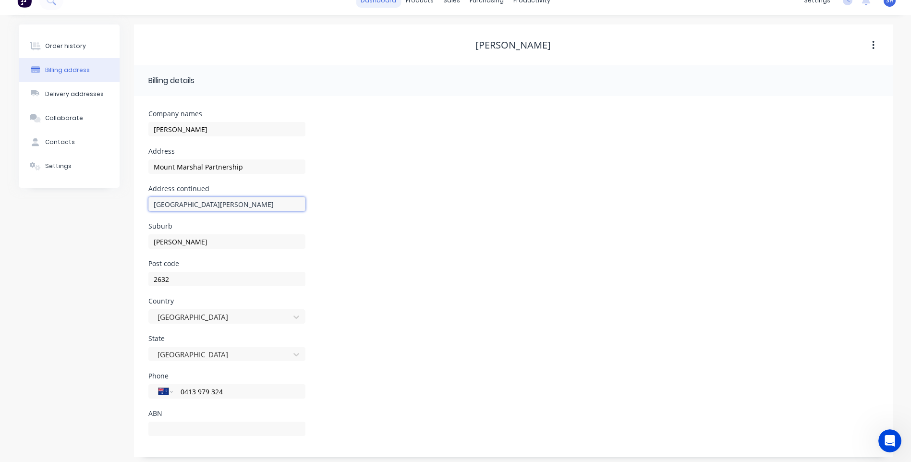
type input "[GEOGRAPHIC_DATA][PERSON_NAME]"
click at [205, 127] on input "[PERSON_NAME]" at bounding box center [226, 129] width 157 height 14
drag, startPoint x: 177, startPoint y: 130, endPoint x: 188, endPoint y: 140, distance: 15.3
click at [178, 132] on input "[PERSON_NAME]" at bounding box center [226, 129] width 157 height 14
type input "[PERSON_NAME] & [PERSON_NAME]"
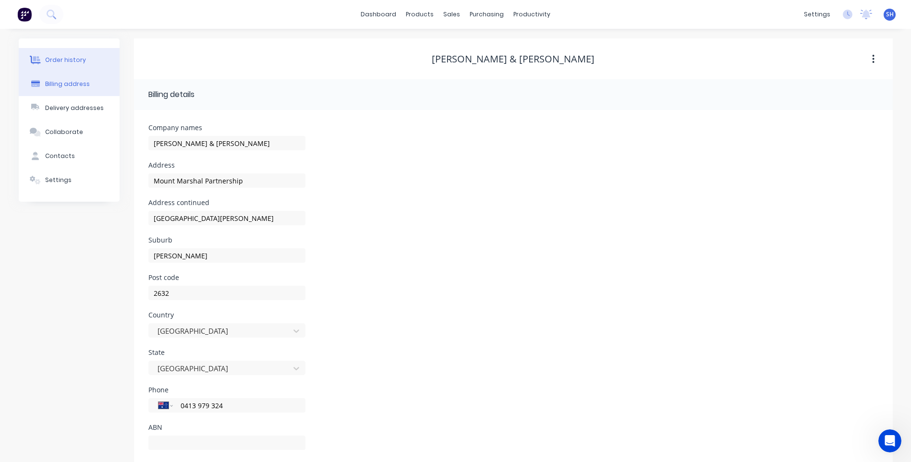
click at [64, 56] on div "Order history" at bounding box center [65, 60] width 41 height 9
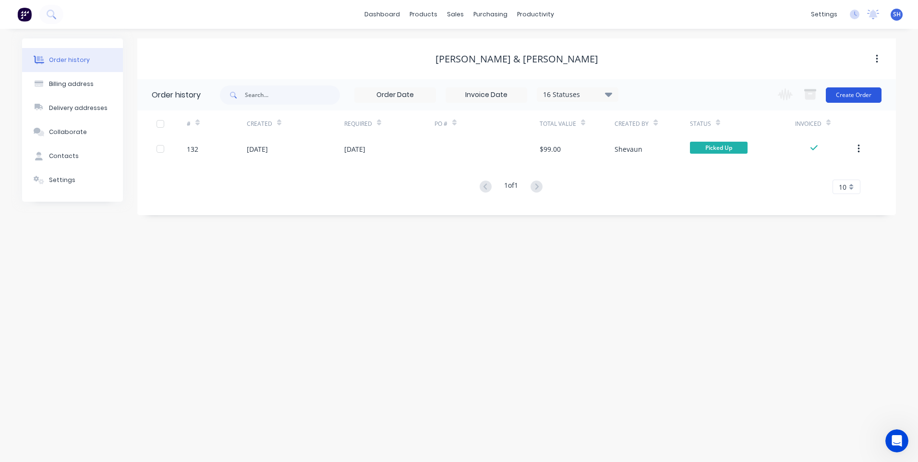
click at [853, 91] on button "Create Order" at bounding box center [854, 94] width 56 height 15
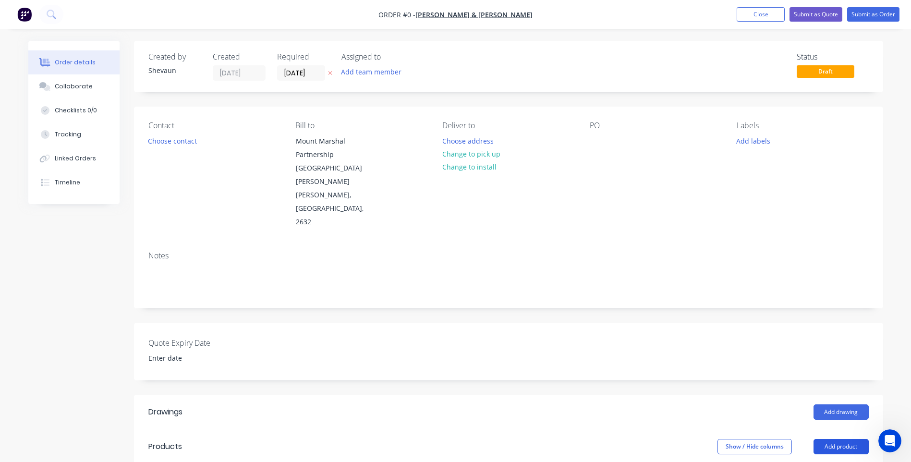
click at [838, 439] on button "Add product" at bounding box center [841, 446] width 55 height 15
click at [813, 462] on div "Product catalogue" at bounding box center [823, 471] width 74 height 14
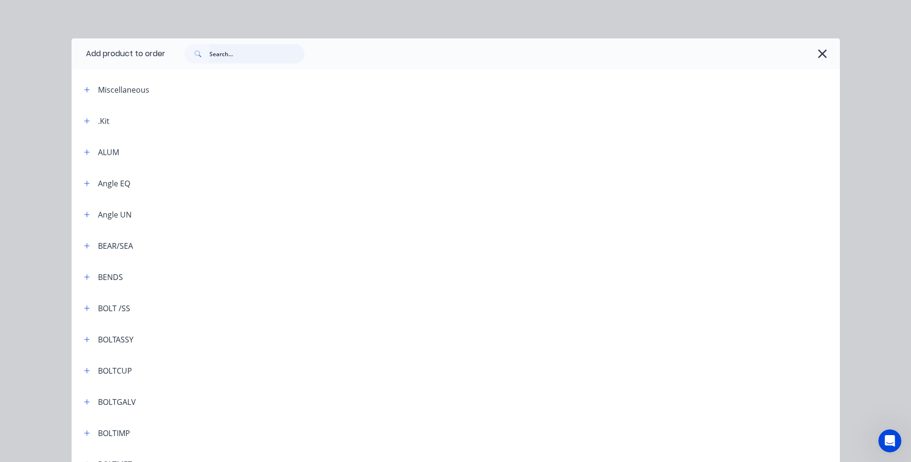
click at [212, 54] on input "text" at bounding box center [256, 53] width 95 height 19
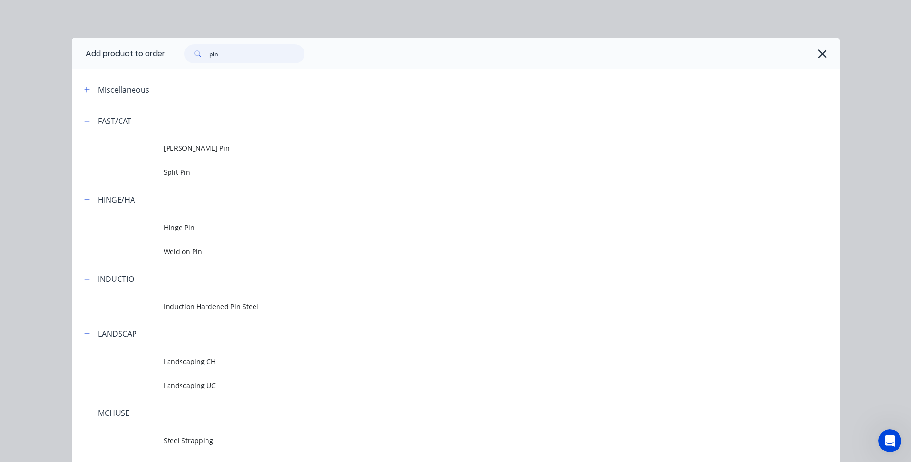
click at [218, 56] on input "pin" at bounding box center [256, 53] width 95 height 19
type input "p"
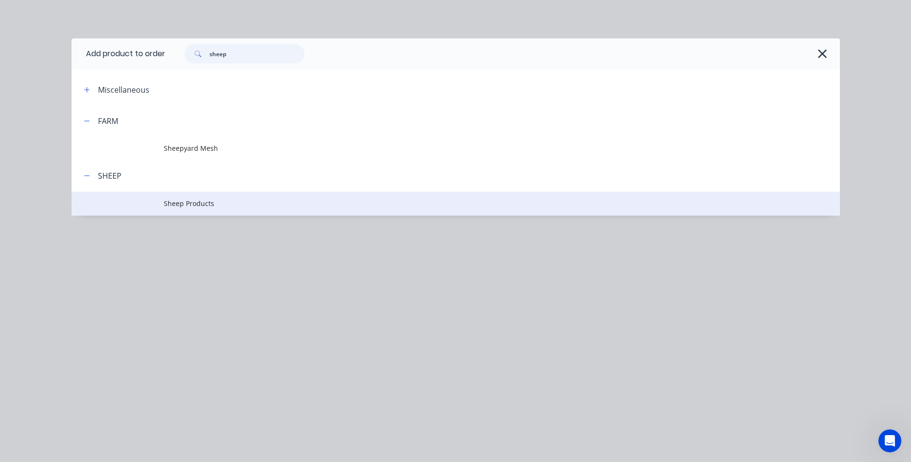
type input "sheep"
click at [188, 202] on span "Sheep Products" at bounding box center [434, 203] width 541 height 10
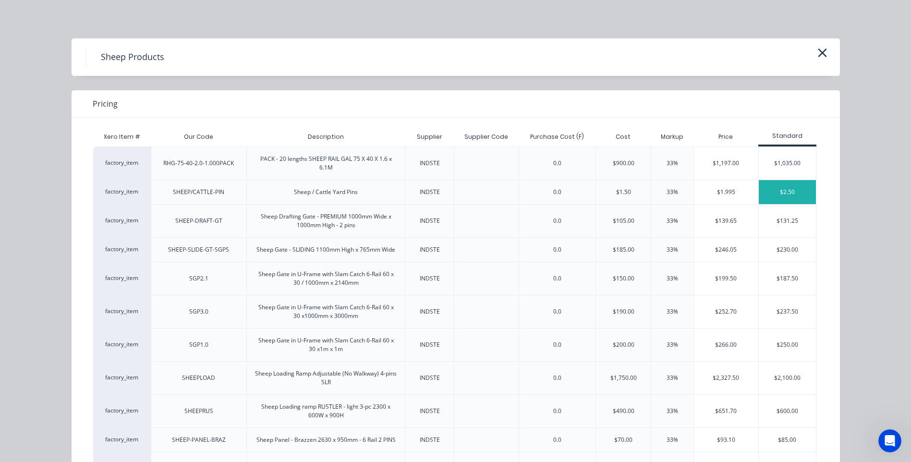
click at [785, 189] on div "$2.50" at bounding box center [788, 192] width 58 height 24
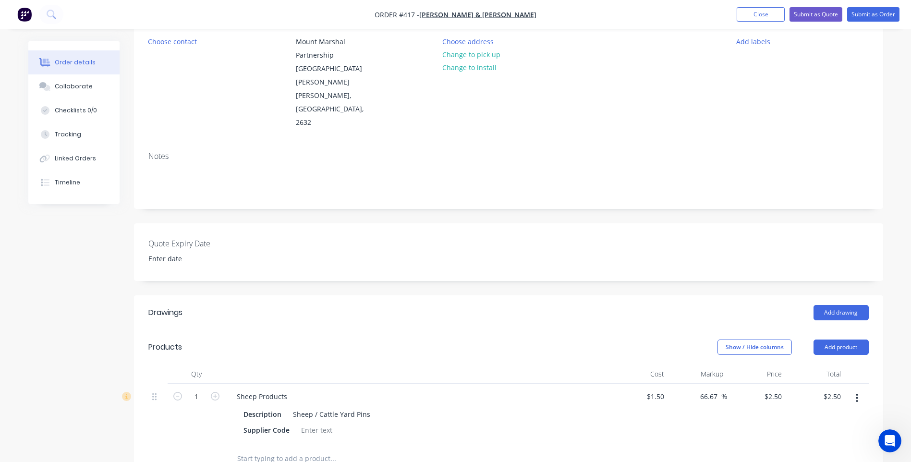
scroll to position [144, 0]
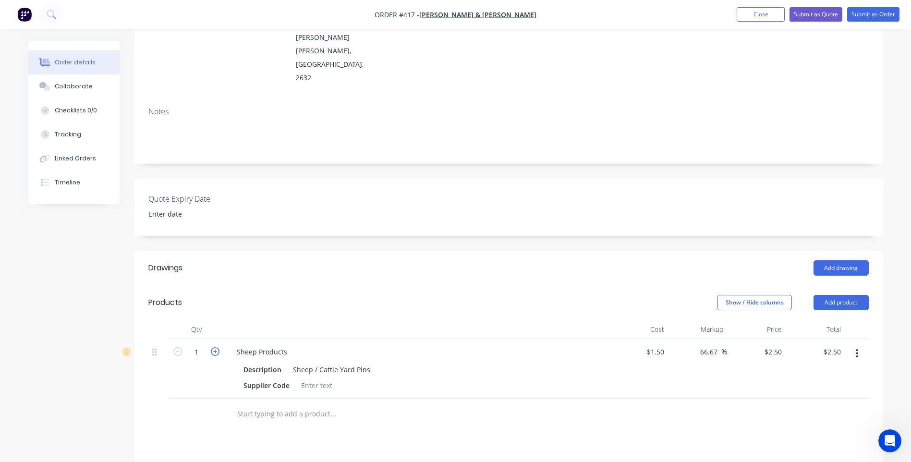
click at [213, 347] on icon "button" at bounding box center [215, 351] width 9 height 9
type input "2"
type input "$5.00"
click at [213, 347] on icon "button" at bounding box center [215, 351] width 9 height 9
type input "3"
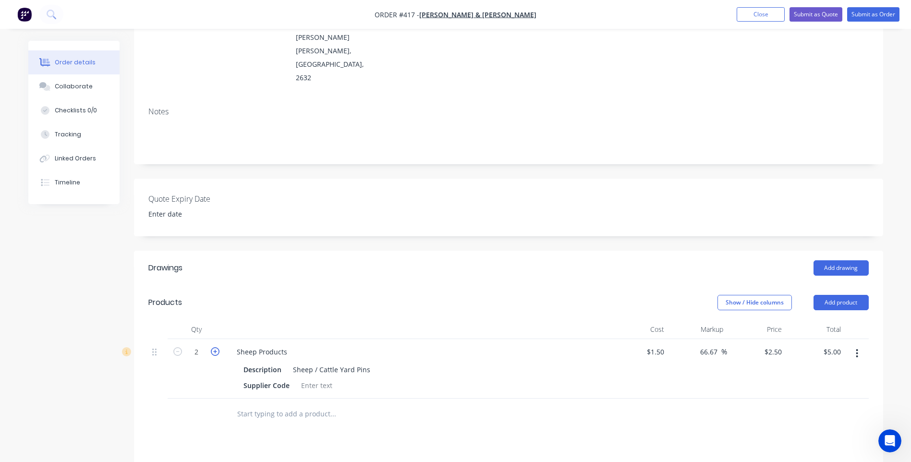
type input "$7.50"
click at [213, 347] on icon "button" at bounding box center [215, 351] width 9 height 9
type input "4"
type input "$10.00"
click at [213, 347] on icon "button" at bounding box center [215, 351] width 9 height 9
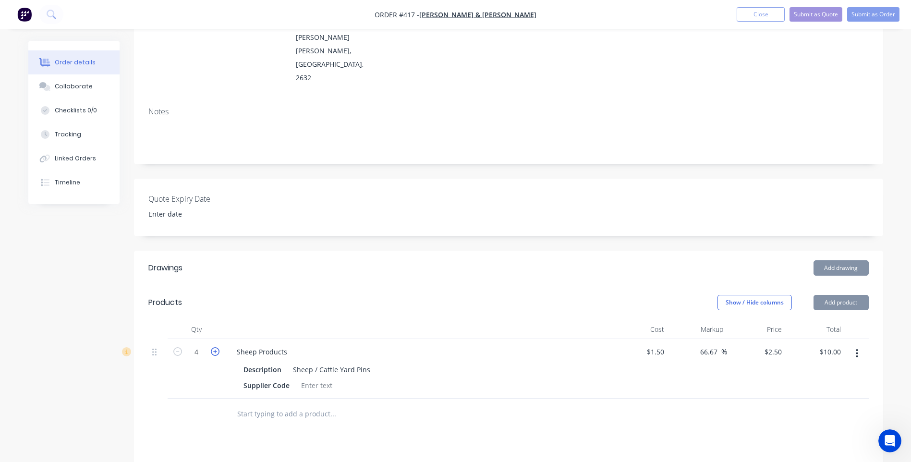
type input "5"
type input "$12.50"
click at [213, 347] on icon "button" at bounding box center [215, 351] width 9 height 9
type input "6"
type input "$15.00"
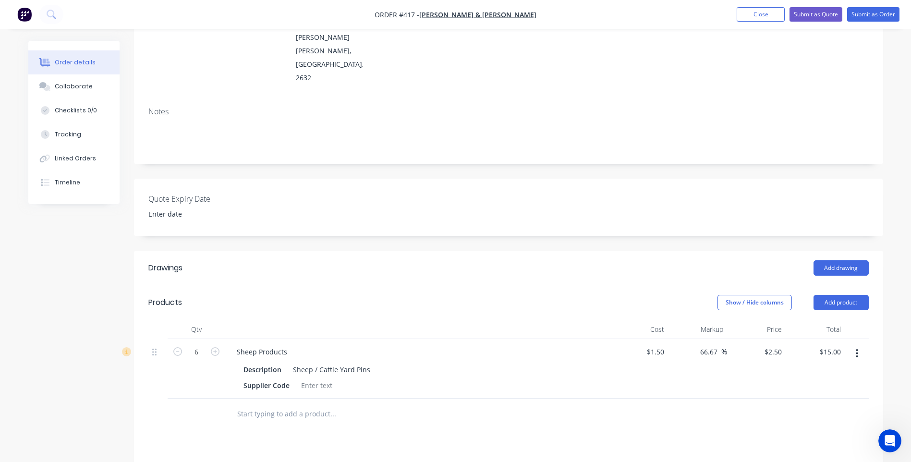
click at [222, 425] on div "Drawings Add drawing Products Show / Hide columns Add product Qty Cost Markup P…" at bounding box center [508, 456] width 749 height 410
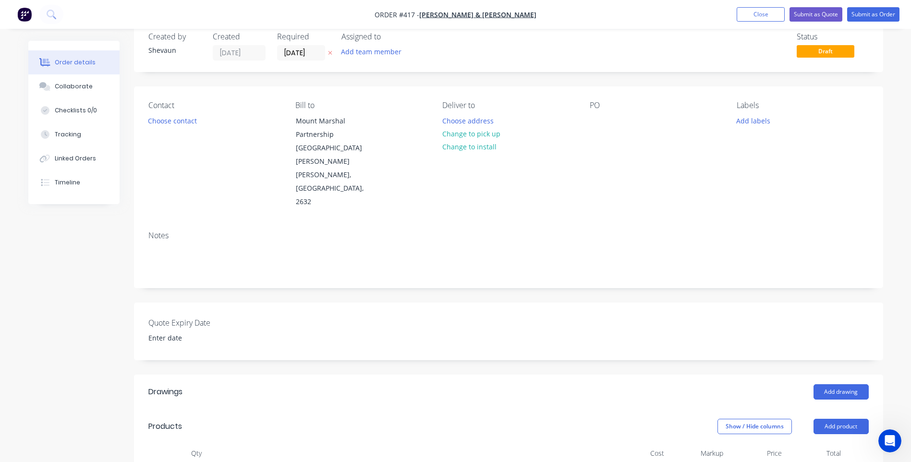
scroll to position [0, 0]
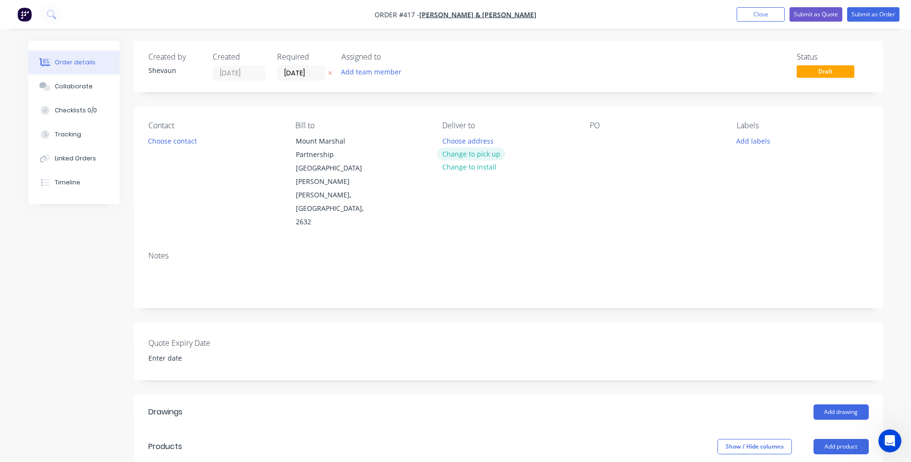
click at [473, 153] on button "Change to pick up" at bounding box center [471, 153] width 68 height 13
click at [754, 142] on button "Add labels" at bounding box center [754, 140] width 44 height 13
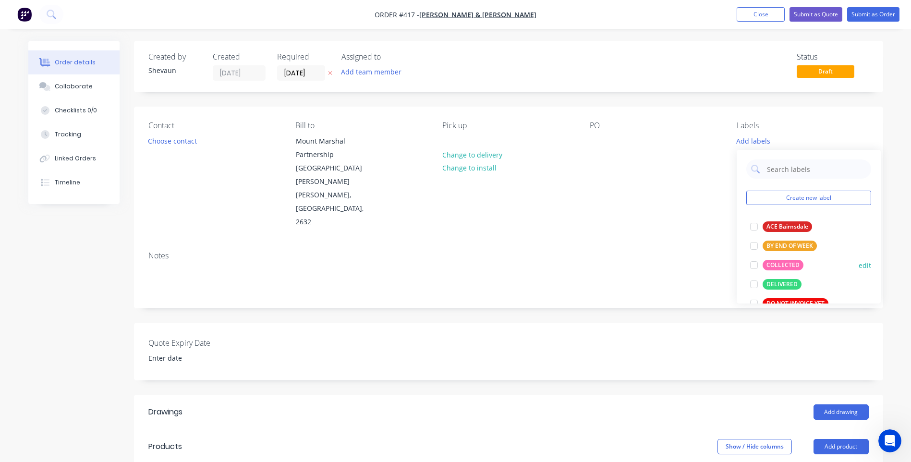
click at [785, 265] on div "COLLECTED" at bounding box center [783, 265] width 41 height 11
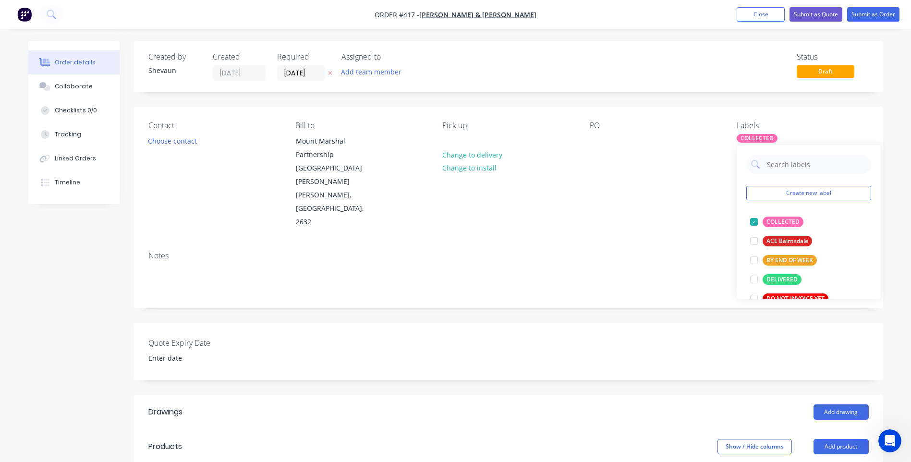
click at [650, 214] on div "Contact Choose contact Bill to Mount Marshal Partnership Mount Marshall Road Ca…" at bounding box center [508, 175] width 749 height 137
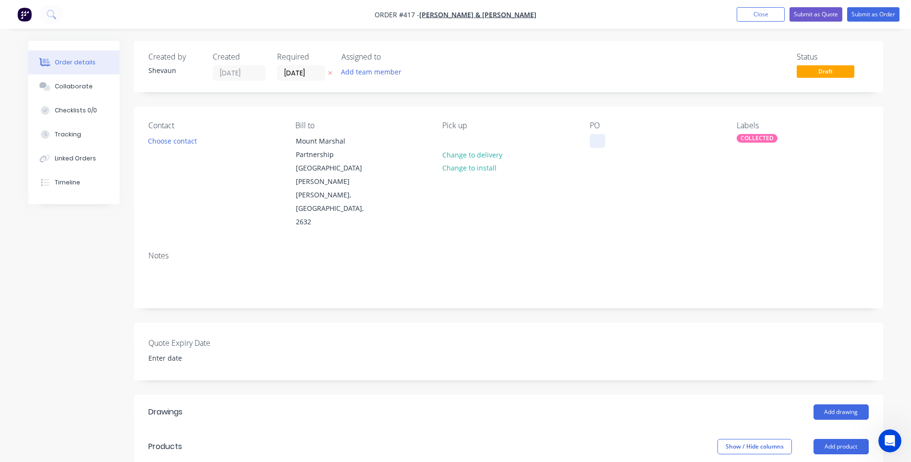
click at [597, 143] on div at bounding box center [597, 141] width 15 height 14
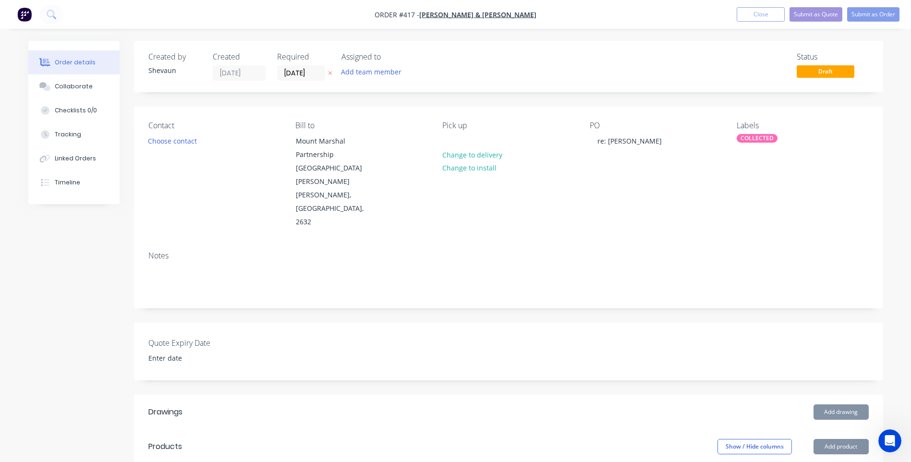
click at [615, 244] on div "Notes" at bounding box center [508, 276] width 749 height 64
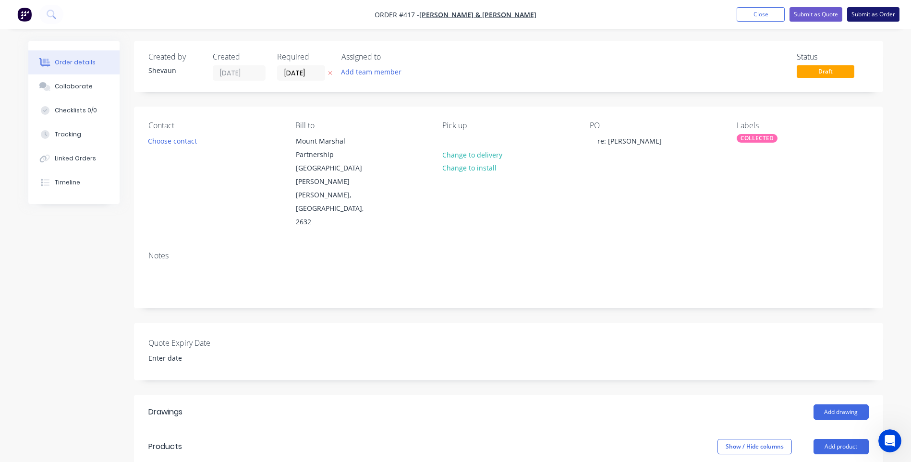
click at [875, 14] on button "Submit as Order" at bounding box center [873, 14] width 52 height 14
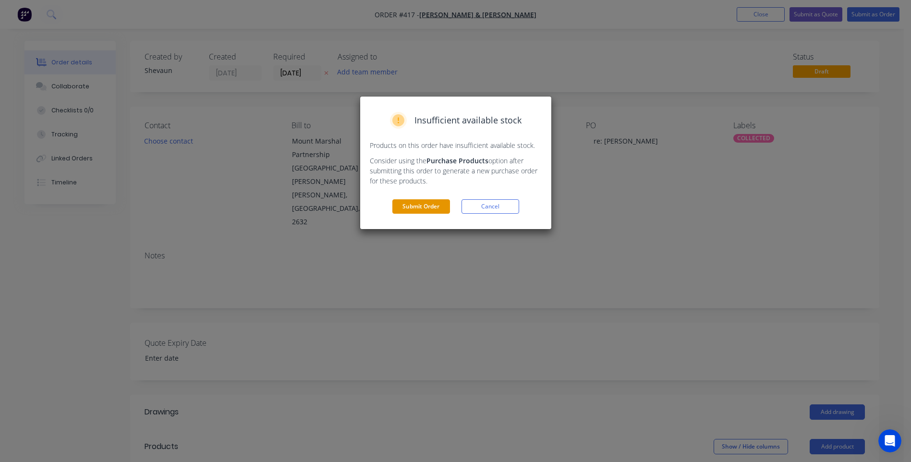
click at [424, 207] on button "Submit Order" at bounding box center [421, 206] width 58 height 14
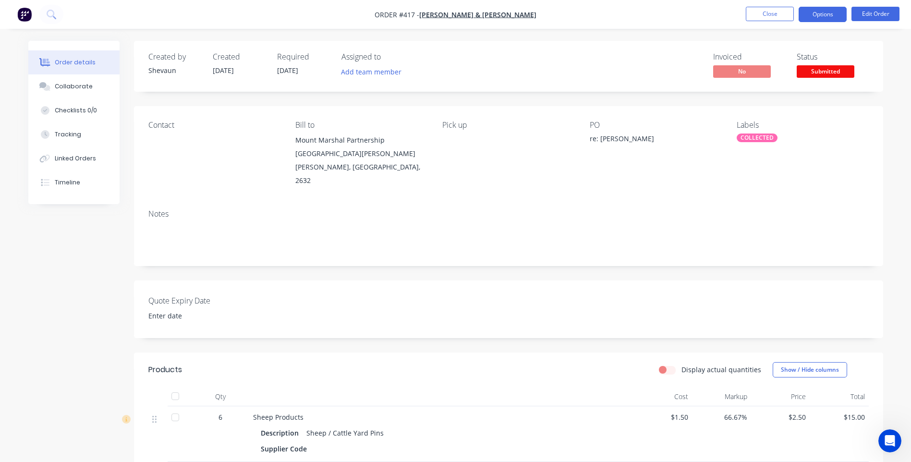
click at [817, 14] on button "Options" at bounding box center [823, 14] width 48 height 15
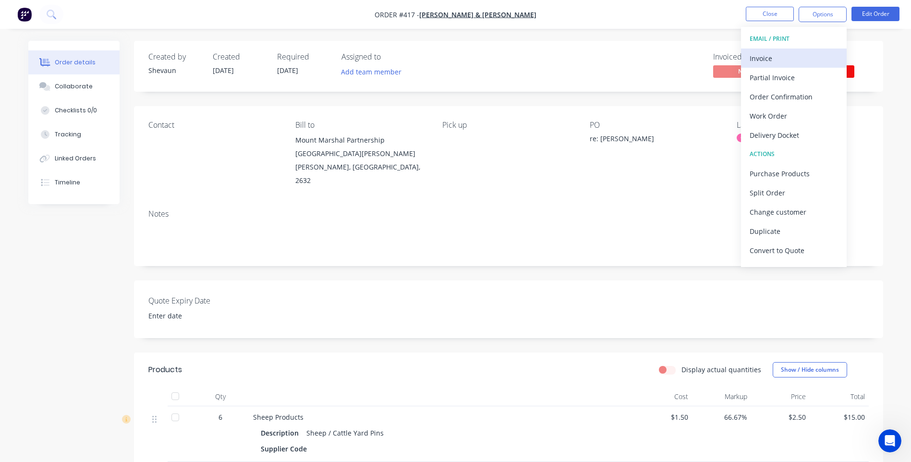
click at [762, 52] on div "Invoice" at bounding box center [794, 58] width 88 height 14
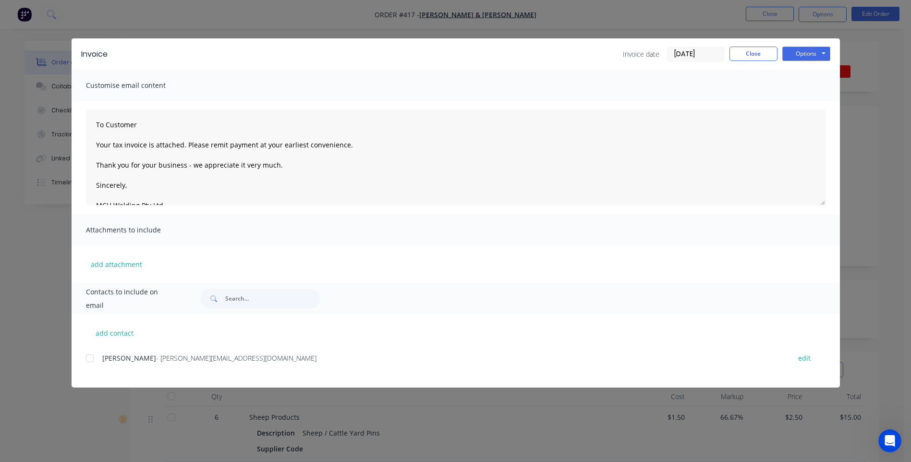
click at [91, 356] on div at bounding box center [89, 358] width 19 height 19
click at [814, 54] on button "Options" at bounding box center [807, 54] width 48 height 14
click at [812, 69] on button "Preview" at bounding box center [813, 71] width 61 height 16
click at [811, 53] on button "Options" at bounding box center [807, 54] width 48 height 14
click at [812, 70] on button "Preview" at bounding box center [813, 71] width 61 height 16
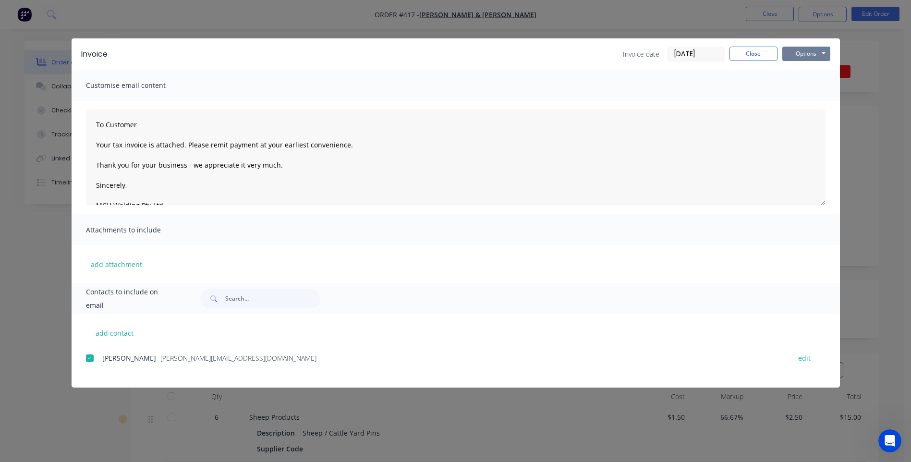
click at [805, 53] on button "Options" at bounding box center [807, 54] width 48 height 14
click at [805, 100] on button "Email" at bounding box center [813, 103] width 61 height 16
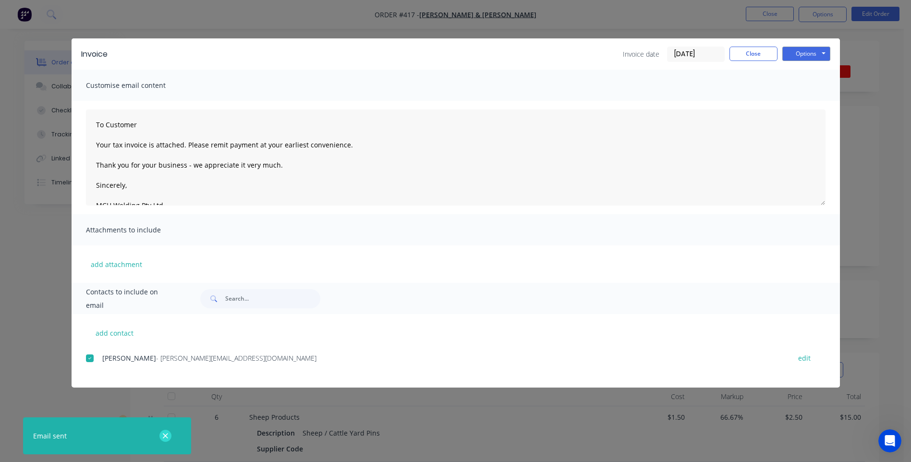
click at [166, 435] on icon "button" at bounding box center [165, 435] width 5 height 5
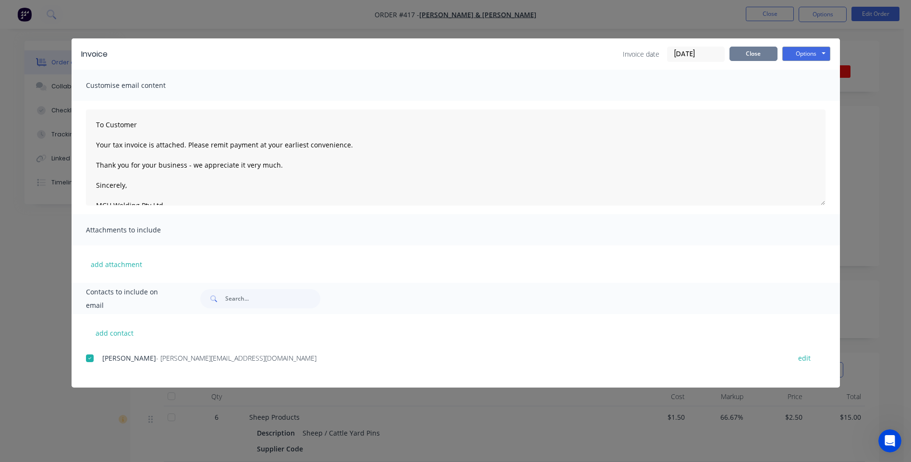
click at [761, 55] on button "Close" at bounding box center [754, 54] width 48 height 14
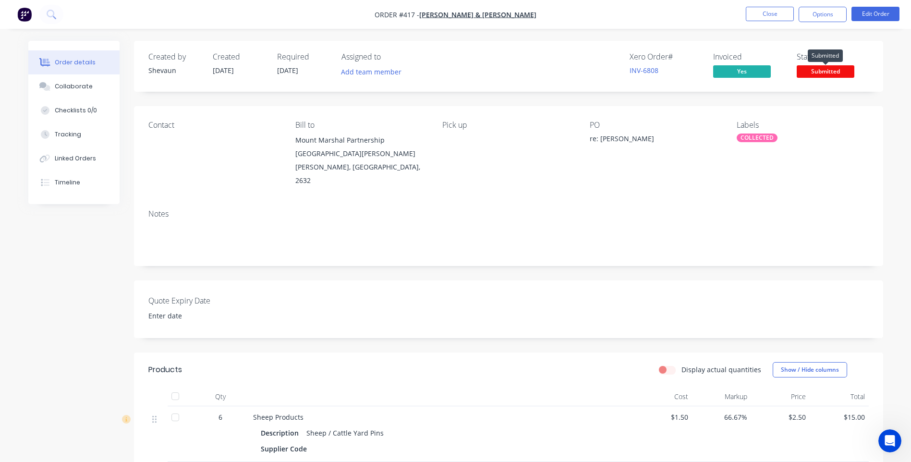
click at [832, 70] on span "Submitted" at bounding box center [826, 71] width 58 height 12
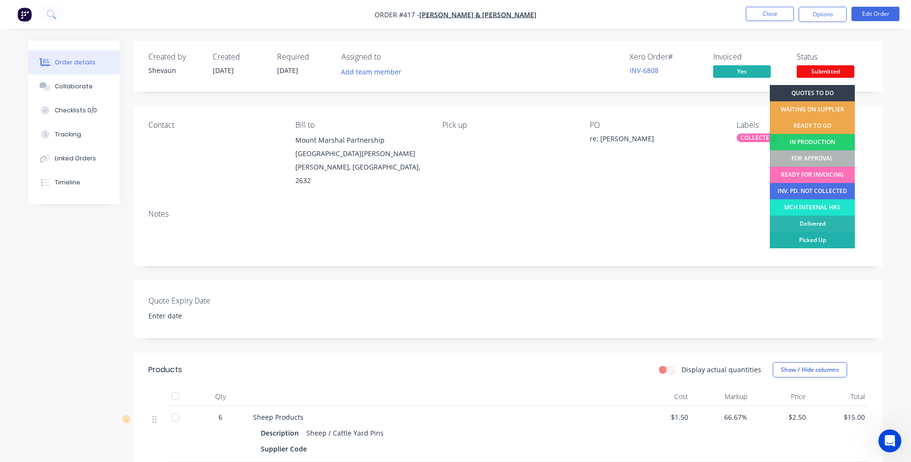
click at [822, 241] on div "Picked Up" at bounding box center [812, 240] width 85 height 16
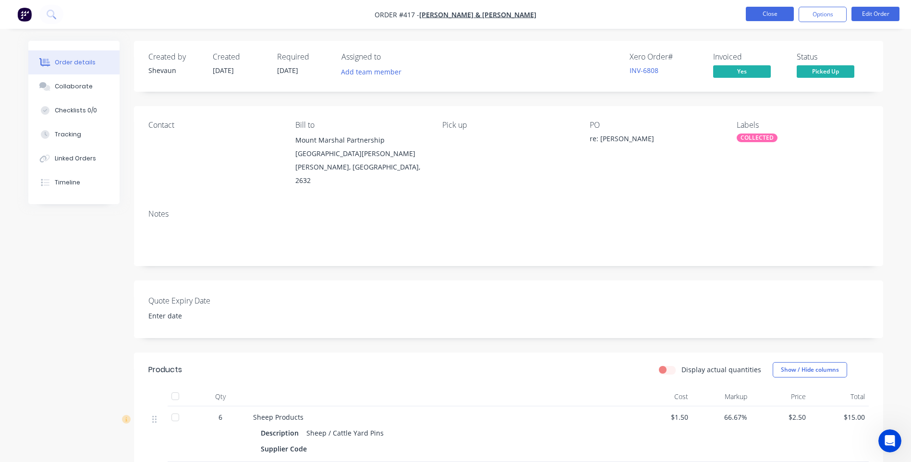
click at [771, 15] on button "Close" at bounding box center [770, 14] width 48 height 14
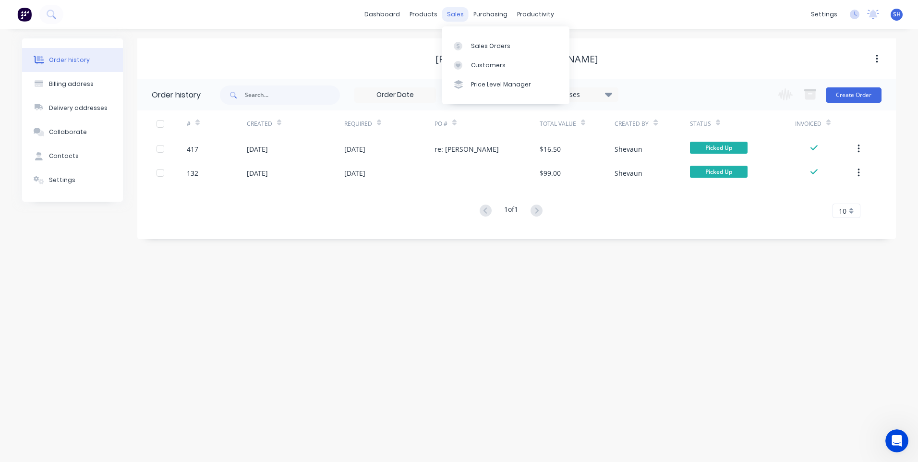
click at [453, 14] on div "sales" at bounding box center [455, 14] width 26 height 14
click at [482, 43] on div "Sales Orders" at bounding box center [490, 46] width 39 height 9
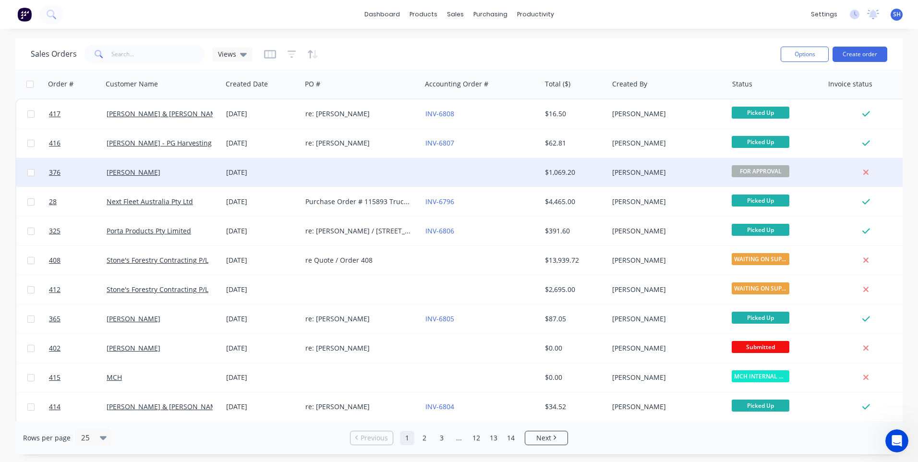
click at [387, 168] on div at bounding box center [362, 172] width 120 height 29
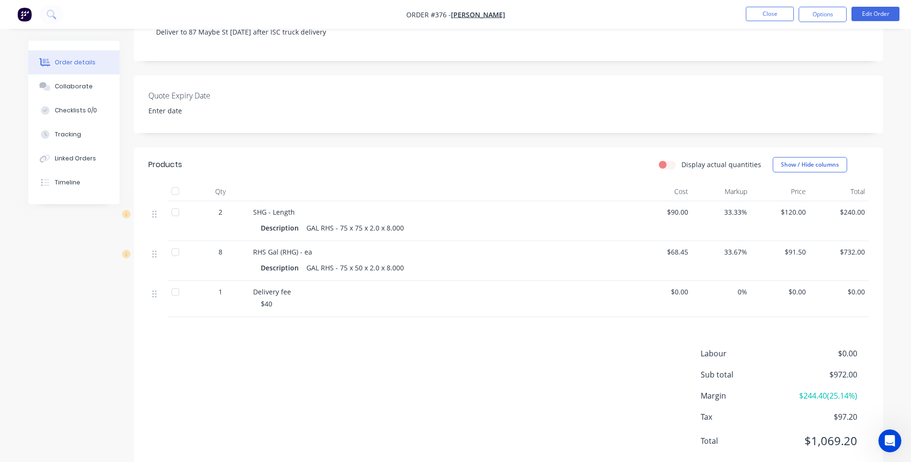
scroll to position [192, 0]
click at [279, 298] on div "$40" at bounding box center [445, 303] width 369 height 10
click at [875, 14] on button "Edit Order" at bounding box center [876, 14] width 48 height 14
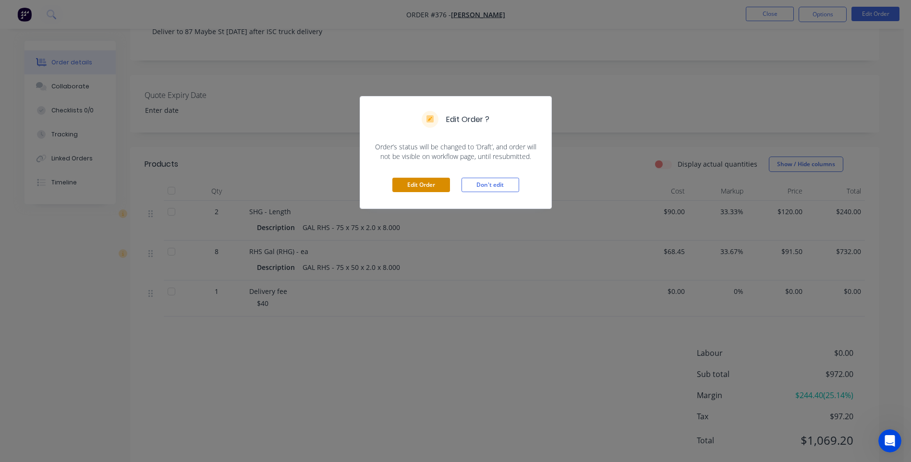
click at [419, 185] on button "Edit Order" at bounding box center [421, 185] width 58 height 14
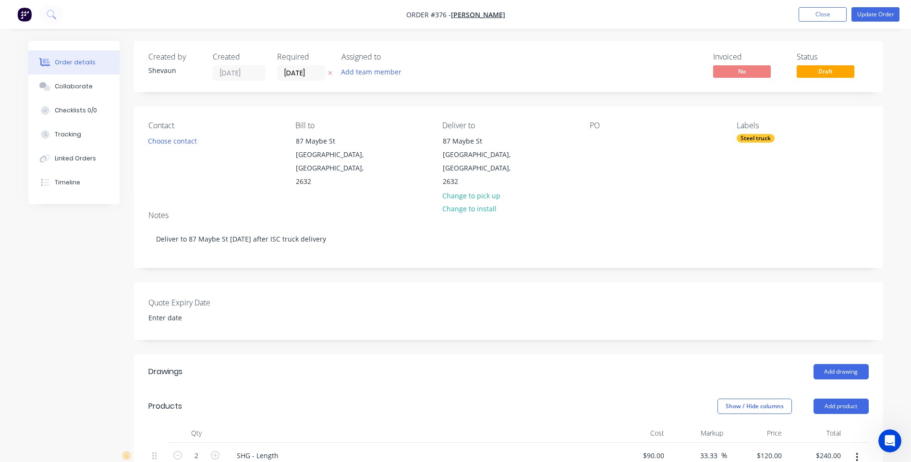
scroll to position [240, 0]
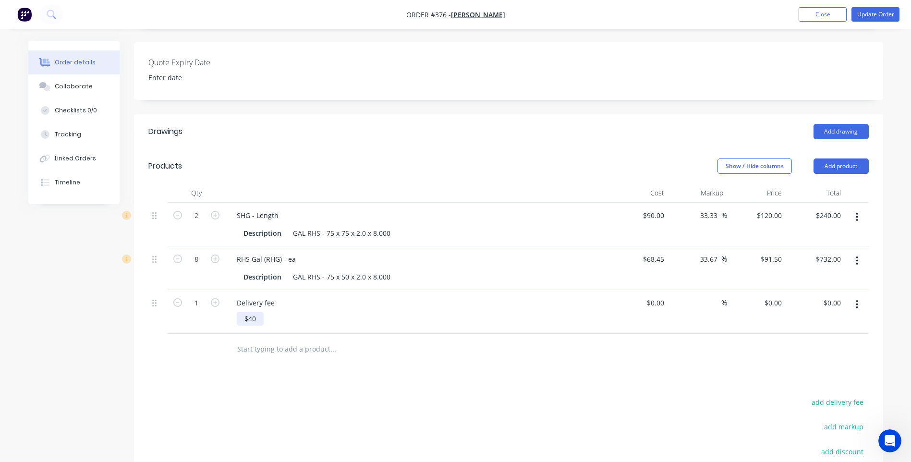
click at [258, 312] on div "$40" at bounding box center [250, 319] width 27 height 14
drag, startPoint x: 258, startPoint y: 304, endPoint x: 216, endPoint y: 306, distance: 42.3
click at [216, 306] on div "1 Delivery fee $40 $0.00 $0.00 % $0.00 $0.00 $0.00 $0.00" at bounding box center [508, 312] width 721 height 44
type input "$20.00"
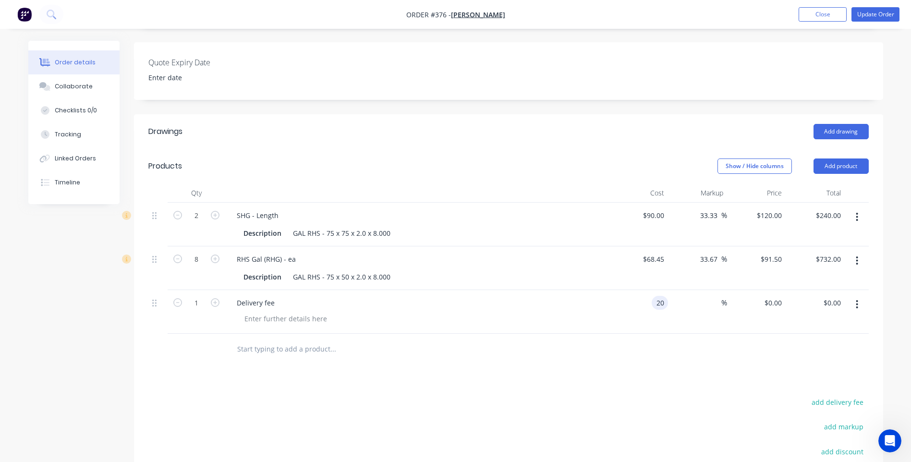
type input "$20.00"
type input "20"
type input "$20.00"
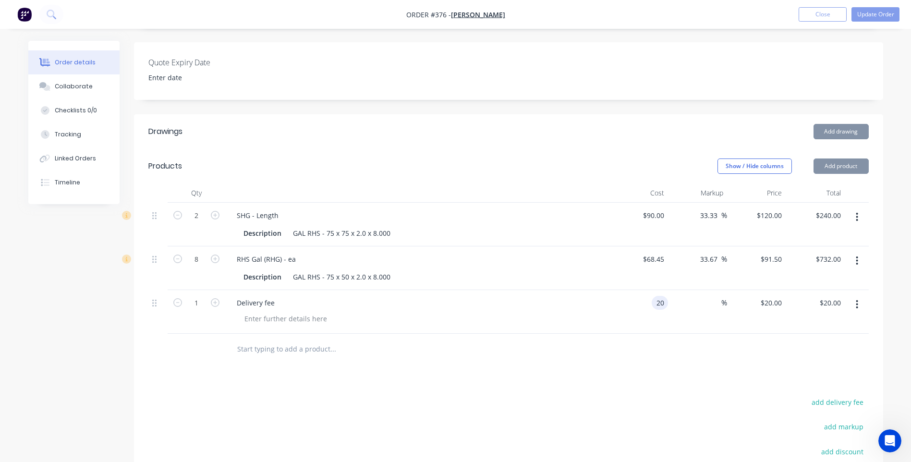
click at [664, 296] on input "20" at bounding box center [662, 303] width 12 height 14
type input "$15.00"
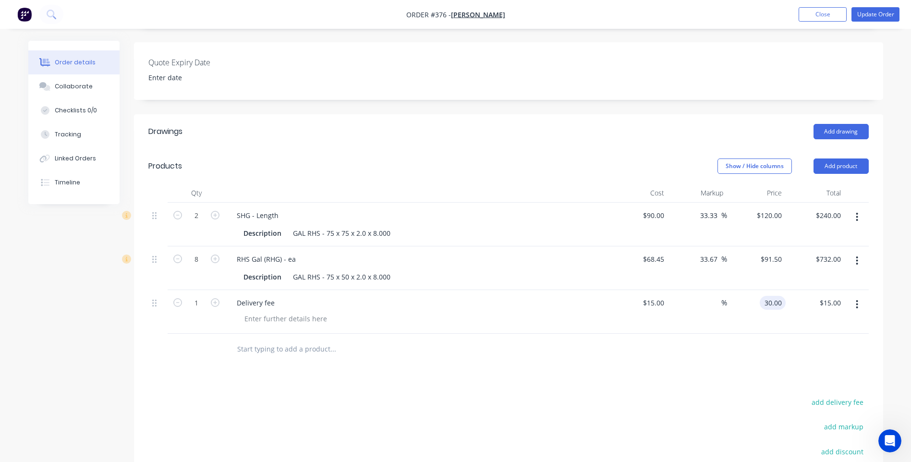
type input "30.00"
type input "100"
type input "$30.00"
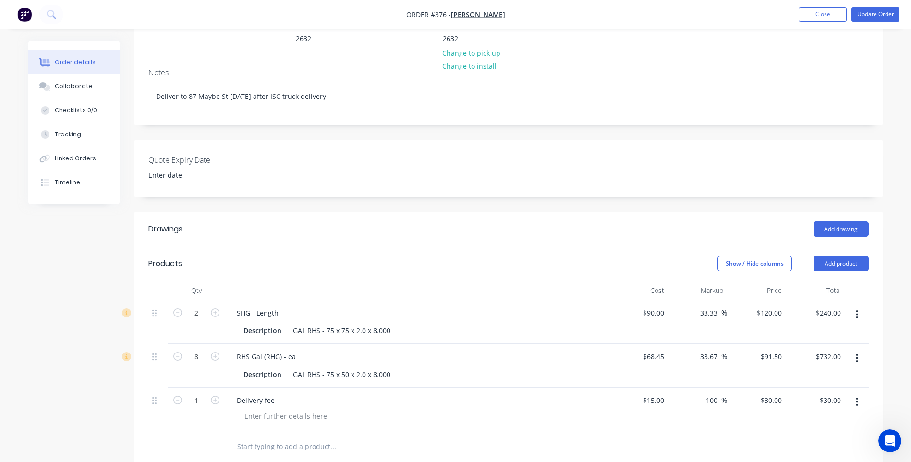
scroll to position [0, 0]
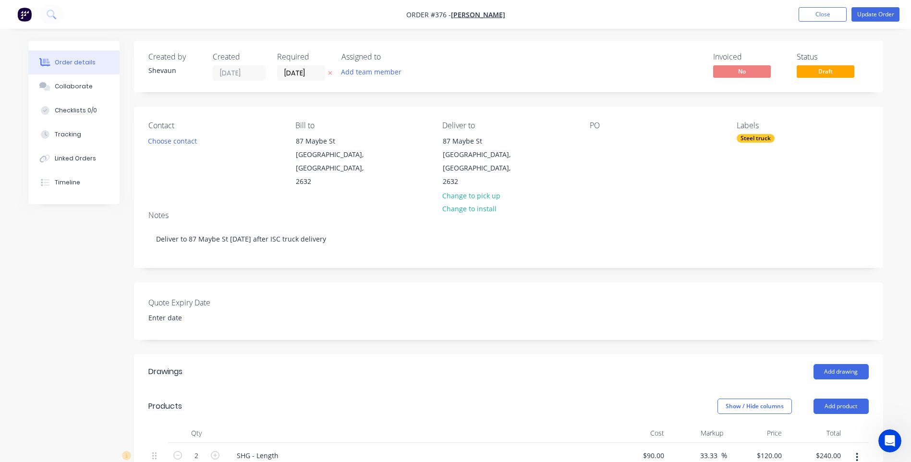
click at [747, 137] on div "Steel truck" at bounding box center [756, 138] width 38 height 9
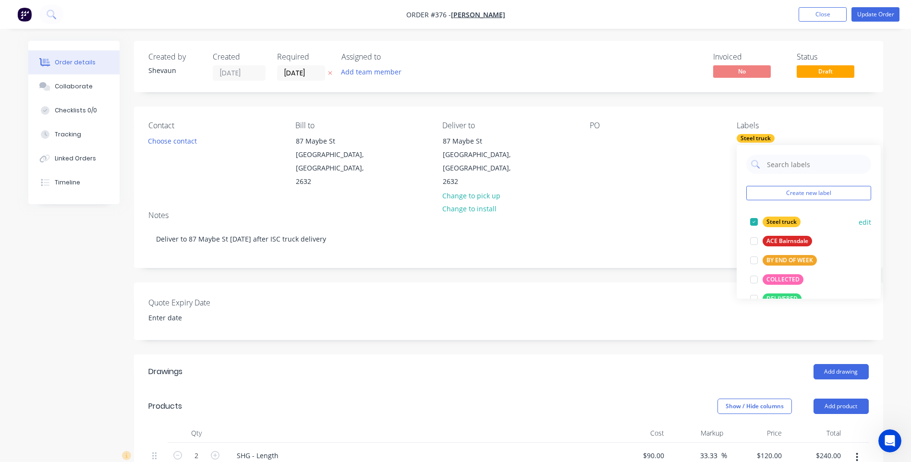
click at [754, 221] on div at bounding box center [754, 221] width 19 height 19
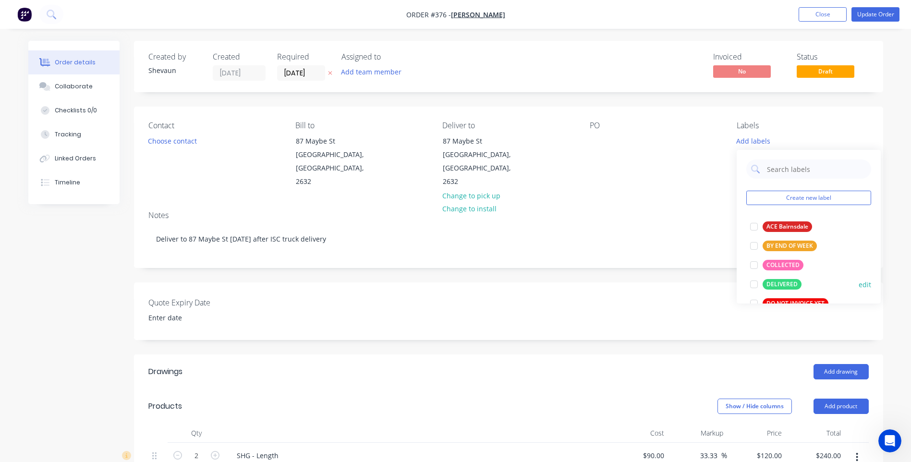
click at [756, 283] on div at bounding box center [754, 284] width 19 height 19
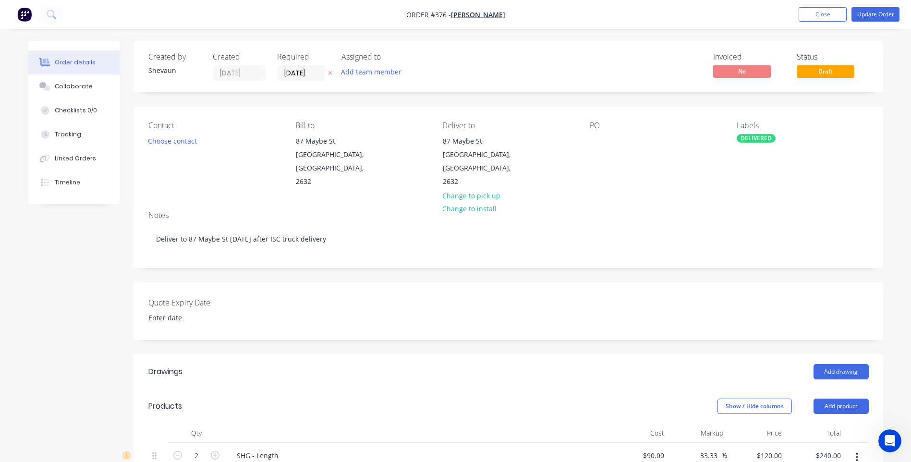
click at [694, 186] on div "Contact Choose contact Bill to 87 Maybe St Bombala, New South Wales, 2632 Deliv…" at bounding box center [508, 155] width 749 height 97
click at [874, 13] on button "Update Order" at bounding box center [876, 14] width 48 height 14
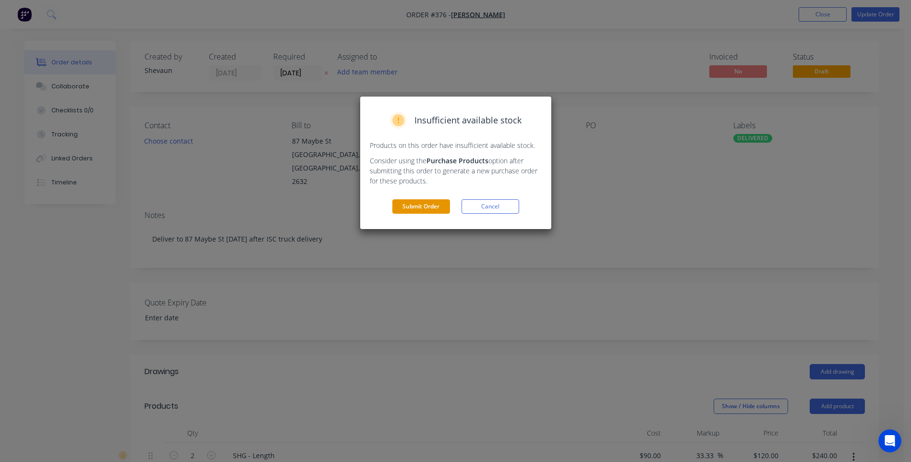
click at [421, 205] on button "Submit Order" at bounding box center [421, 206] width 58 height 14
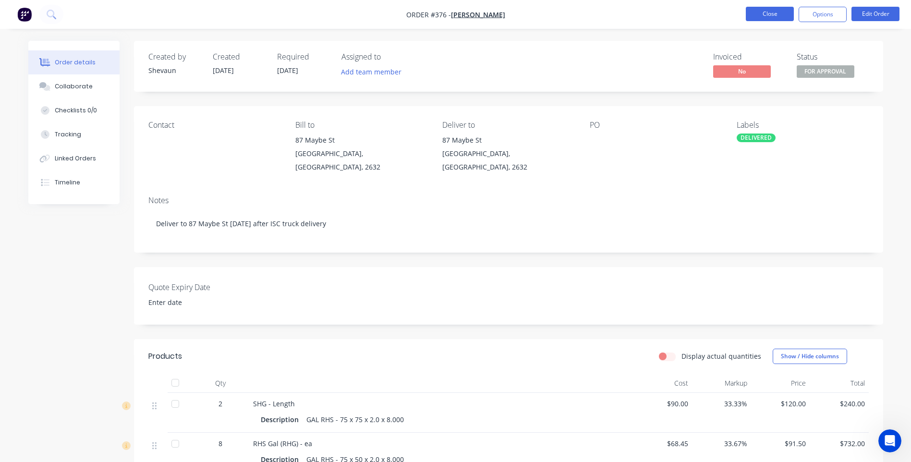
click at [766, 12] on button "Close" at bounding box center [770, 14] width 48 height 14
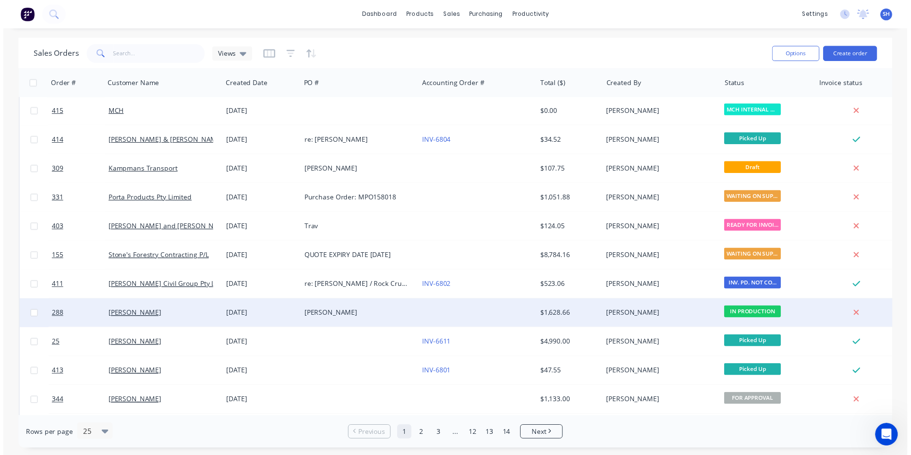
scroll to position [78, 0]
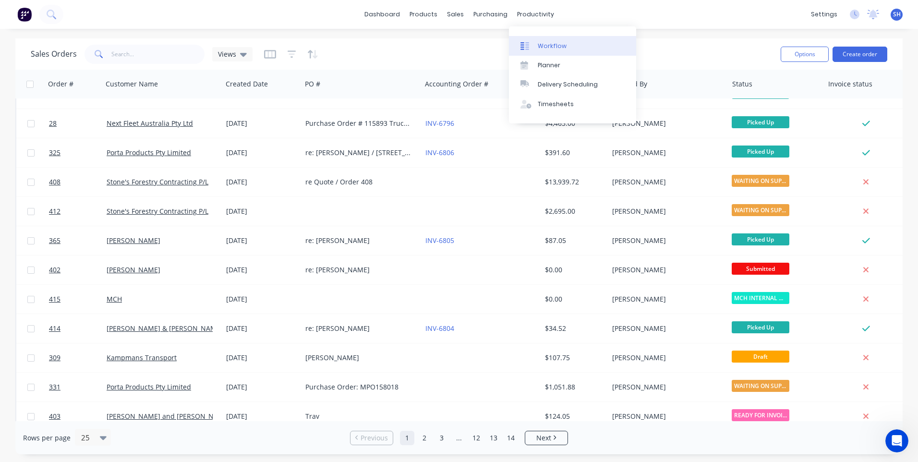
click at [550, 42] on div "Workflow" at bounding box center [552, 46] width 29 height 9
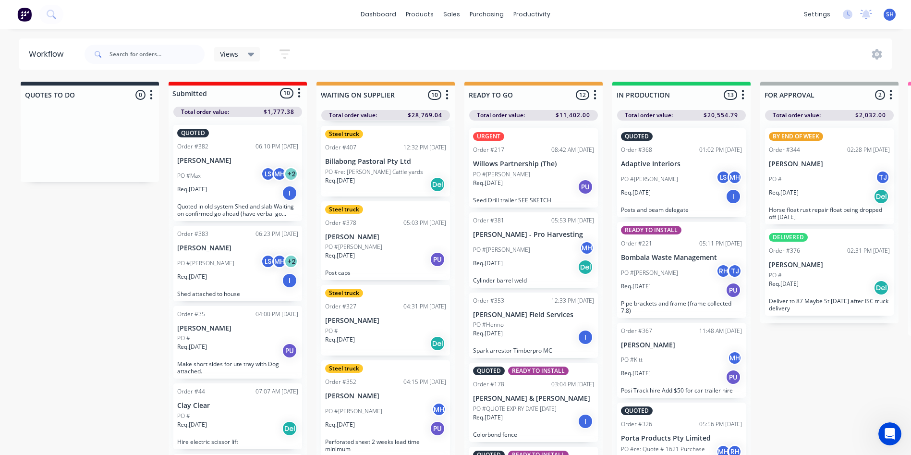
scroll to position [96, 0]
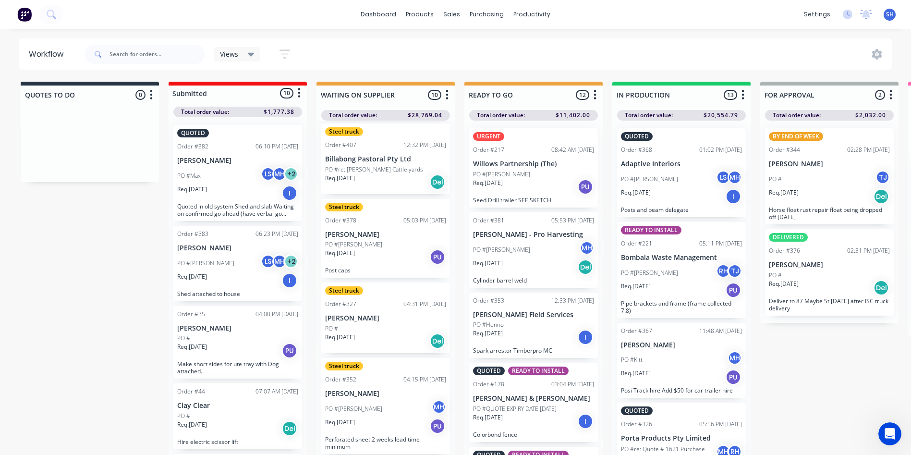
click at [384, 253] on div "Req. 12/08/25 PU" at bounding box center [385, 257] width 121 height 16
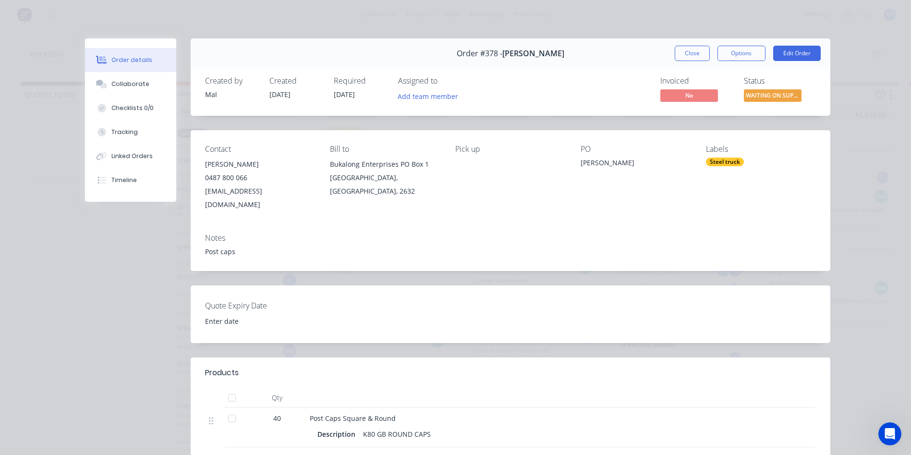
click at [239, 246] on div "Post caps" at bounding box center [510, 251] width 611 height 10
click at [232, 246] on div "Post caps" at bounding box center [510, 251] width 611 height 10
click at [790, 54] on button "Edit Order" at bounding box center [797, 53] width 48 height 15
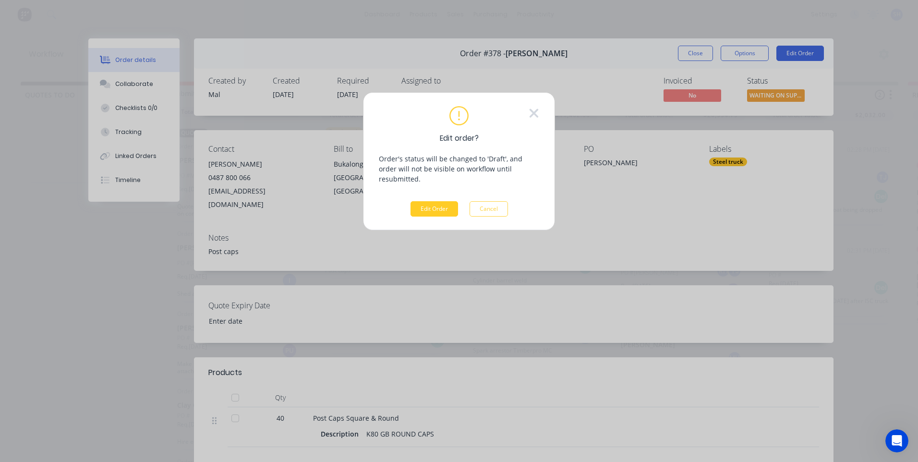
click at [435, 201] on button "Edit Order" at bounding box center [435, 208] width 48 height 15
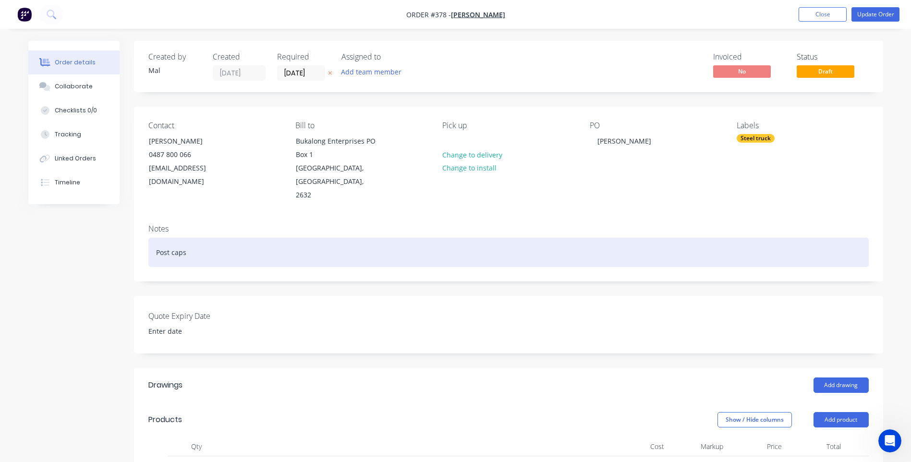
click at [193, 243] on div "Post caps" at bounding box center [508, 252] width 721 height 29
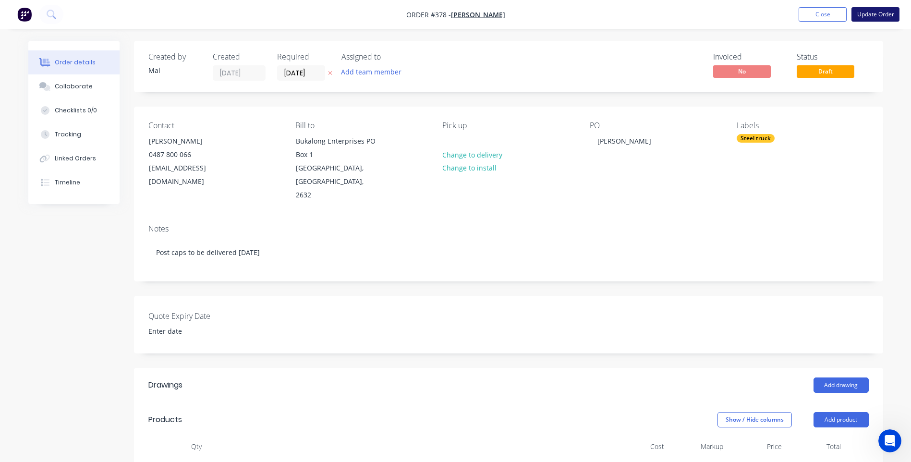
click at [872, 14] on button "Update Order" at bounding box center [876, 14] width 48 height 14
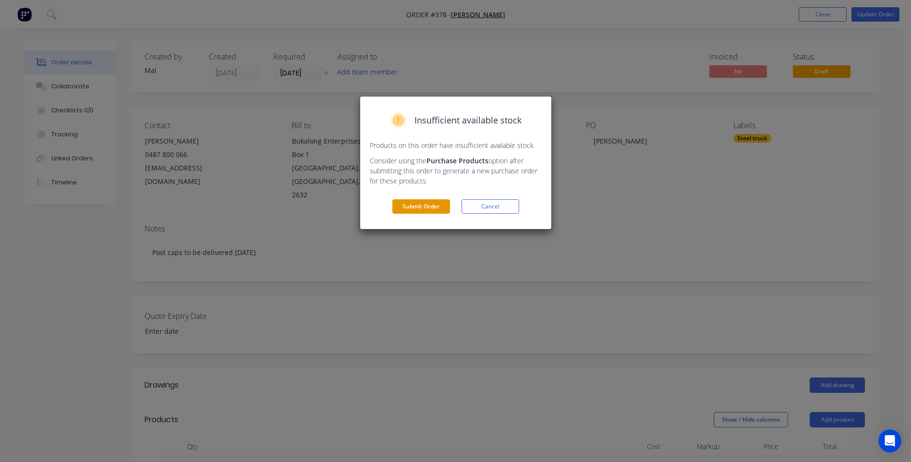
click at [433, 204] on button "Submit Order" at bounding box center [421, 206] width 58 height 14
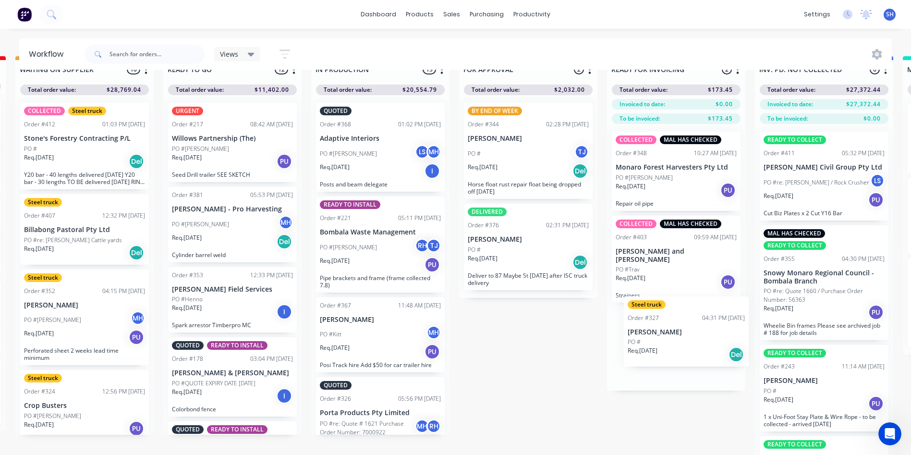
scroll to position [25, 305]
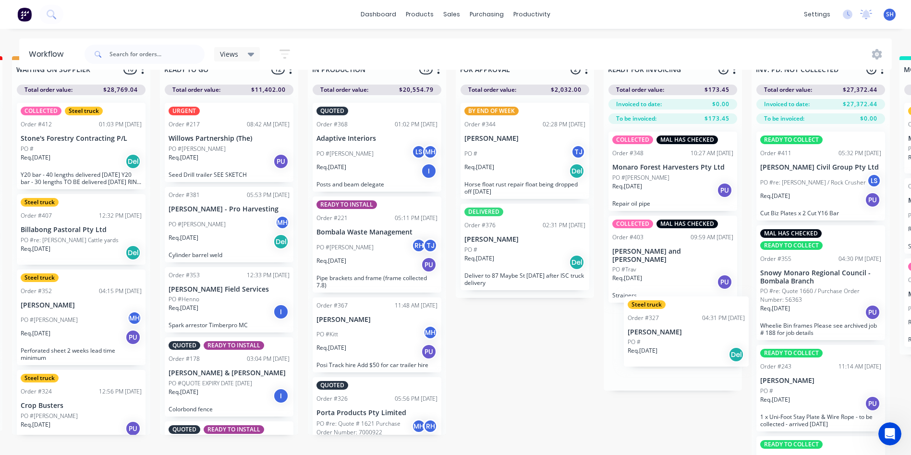
drag, startPoint x: 388, startPoint y: 343, endPoint x: 695, endPoint y: 345, distance: 307.0
click at [695, 345] on div "QUOTES TO DO 0 Status colour #273444 hex #273444 Save Cancel Notifications Emai…" at bounding box center [489, 259] width 1602 height 407
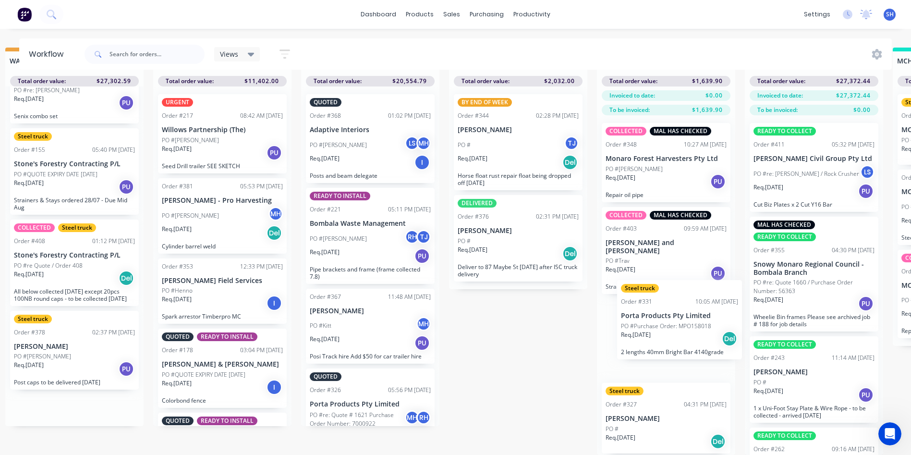
scroll to position [41, 312]
drag, startPoint x: 369, startPoint y: 259, endPoint x: 663, endPoint y: 332, distance: 303.0
click at [663, 332] on div "QUOTES TO DO 0 Status colour #273444 hex #273444 Save Cancel Notifications Emai…" at bounding box center [482, 251] width 1602 height 407
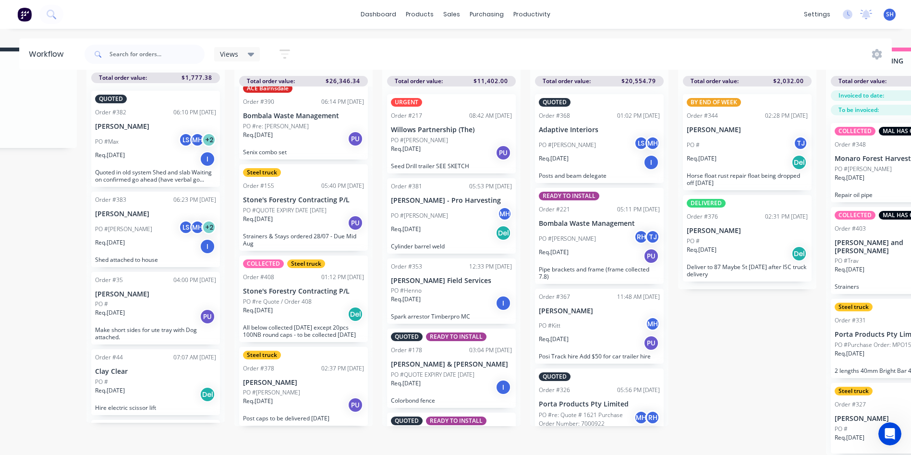
scroll to position [41, 61]
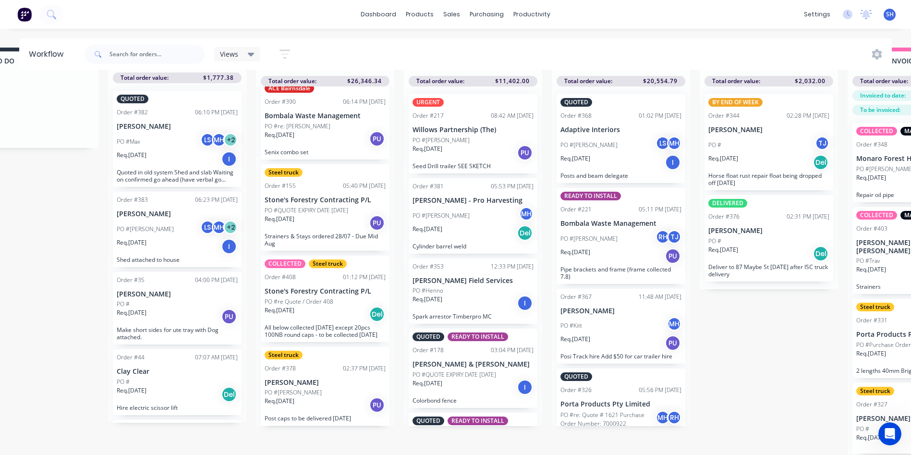
click at [318, 215] on div "Req. 14/07/25 PU" at bounding box center [325, 223] width 121 height 16
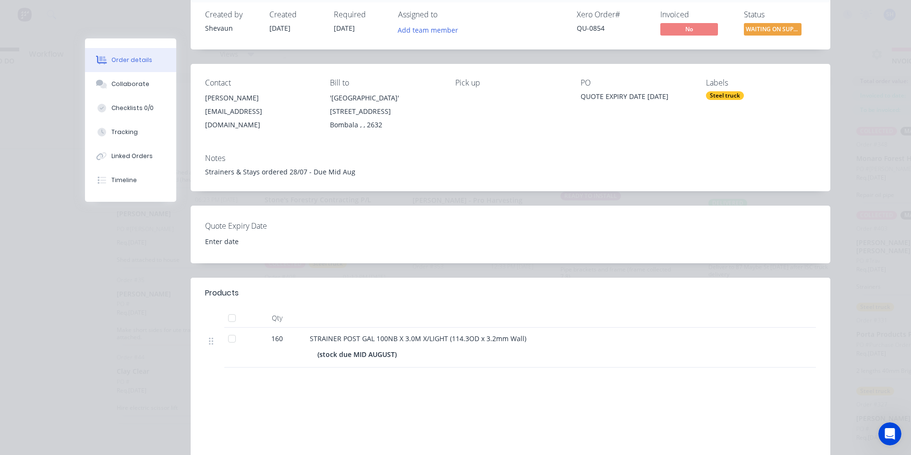
scroll to position [0, 0]
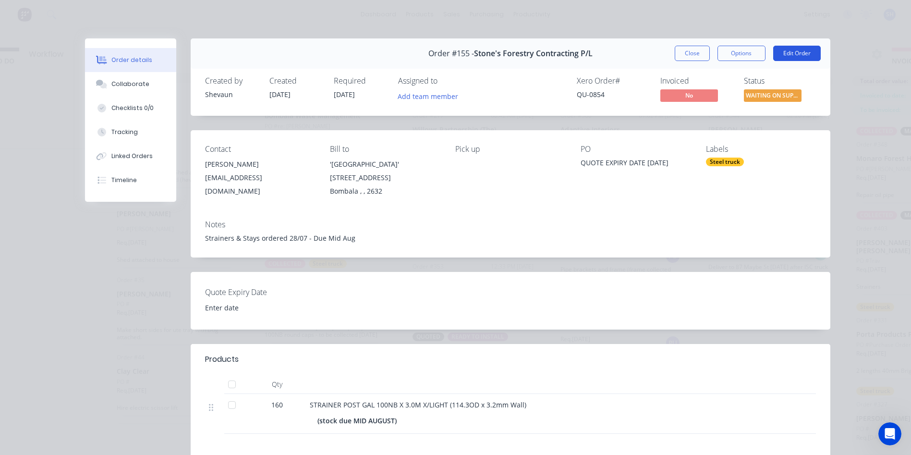
click at [795, 54] on button "Edit Order" at bounding box center [797, 53] width 48 height 15
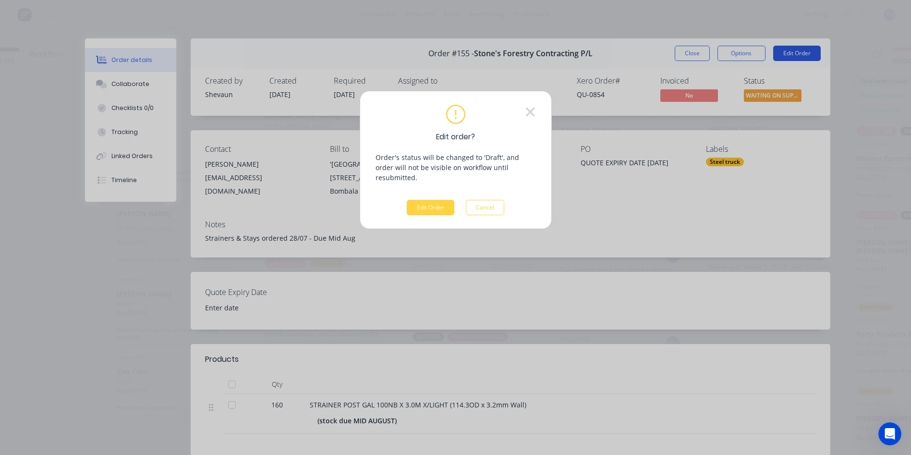
scroll to position [34, 61]
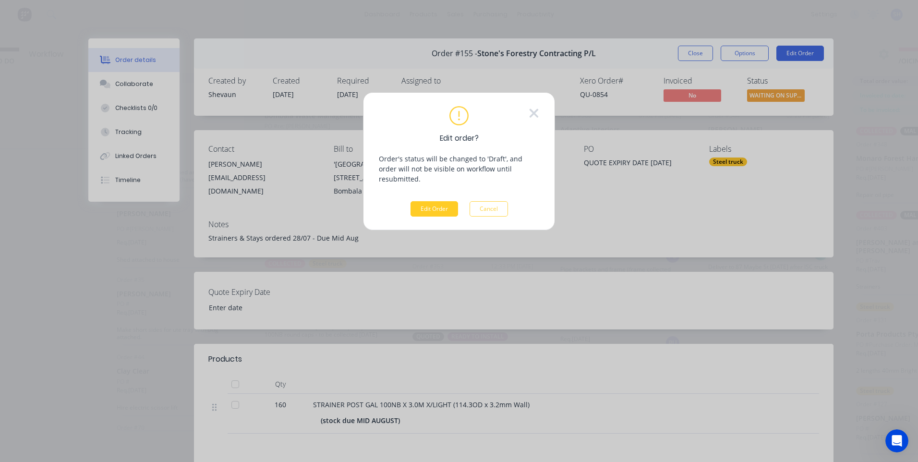
click at [435, 201] on button "Edit Order" at bounding box center [435, 208] width 48 height 15
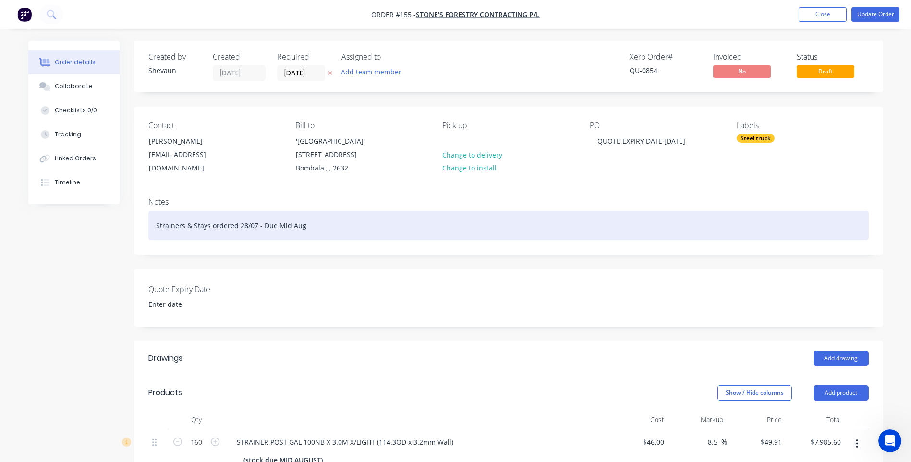
click at [208, 226] on div "Strainers & Stays ordered 28/07 - Due Mid Aug" at bounding box center [508, 225] width 721 height 29
click at [262, 226] on div "Strainers ordered 28/07 - Due Mid Aug" at bounding box center [508, 225] width 721 height 29
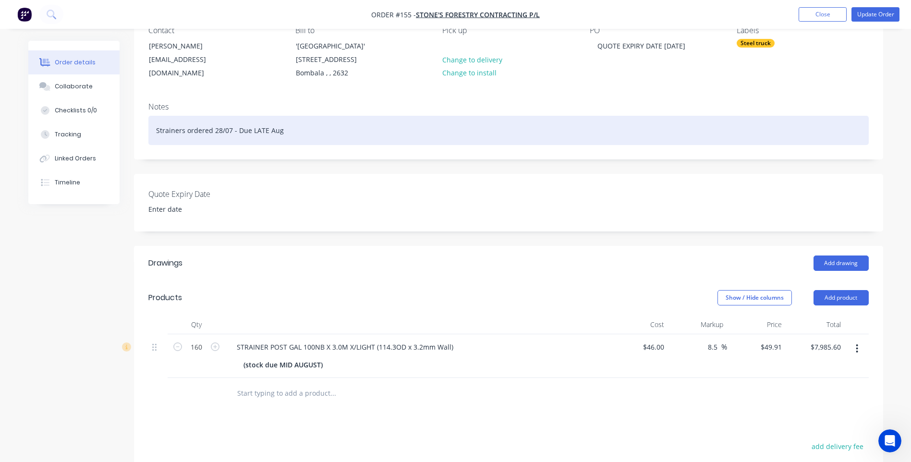
scroll to position [96, 0]
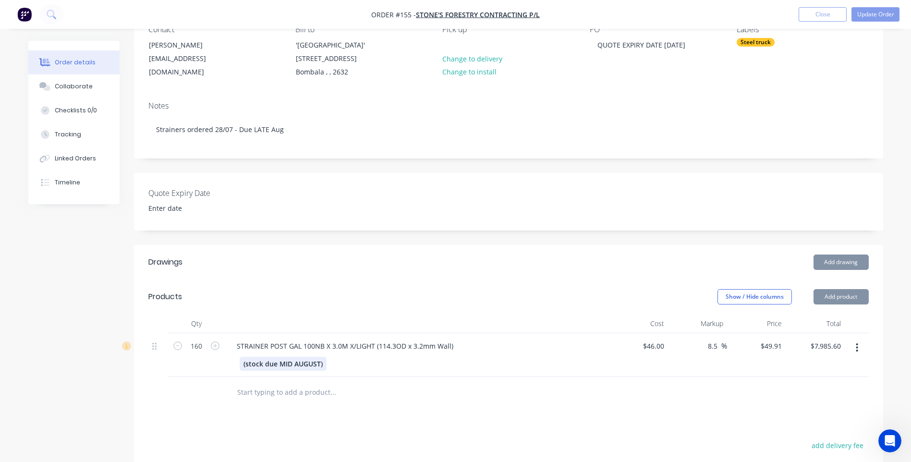
click at [291, 364] on div "(stock due MID AUGUST)" at bounding box center [283, 364] width 87 height 14
click at [286, 416] on div "Drawings Add drawing Products Show / Hide columns Add product Qty Cost Markup P…" at bounding box center [508, 442] width 749 height 394
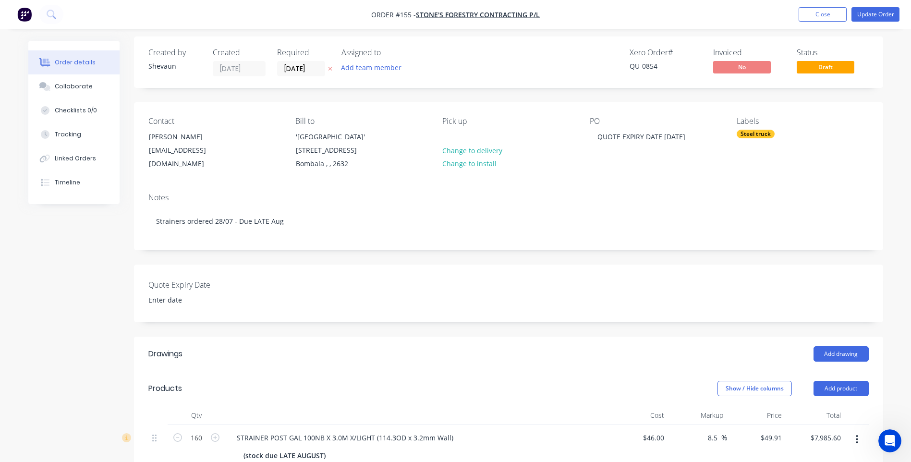
scroll to position [0, 0]
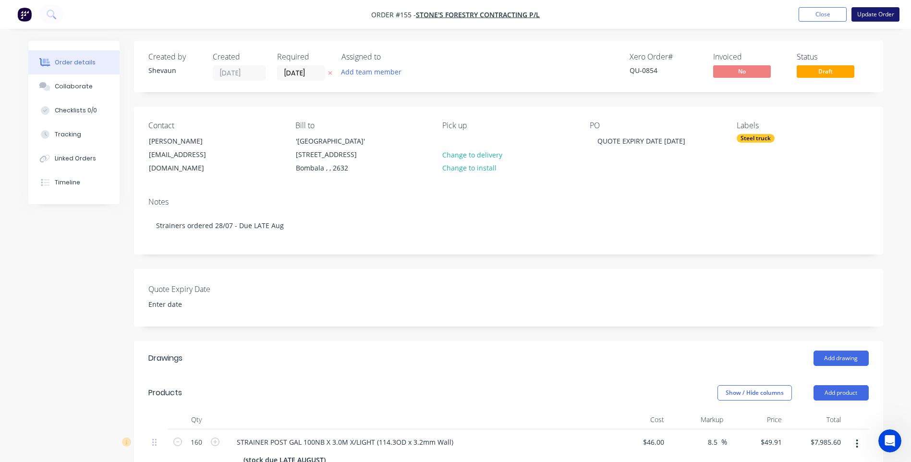
click at [871, 13] on button "Update Order" at bounding box center [876, 14] width 48 height 14
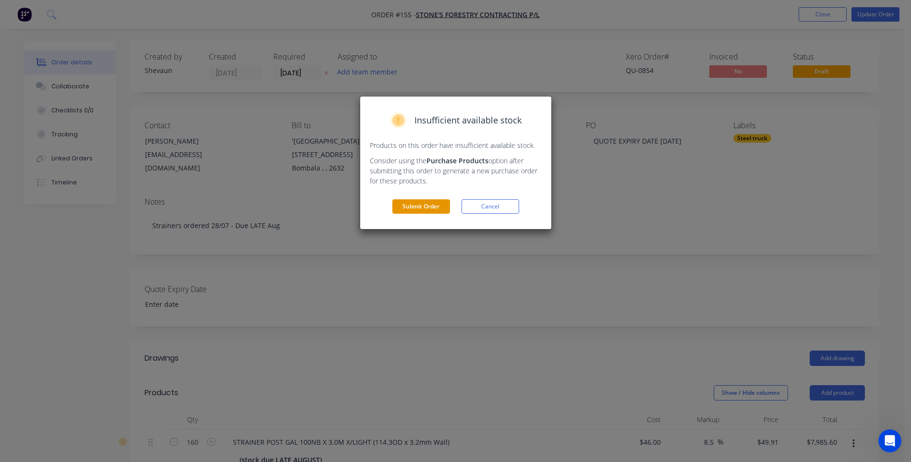
click at [421, 206] on button "Submit Order" at bounding box center [421, 206] width 58 height 14
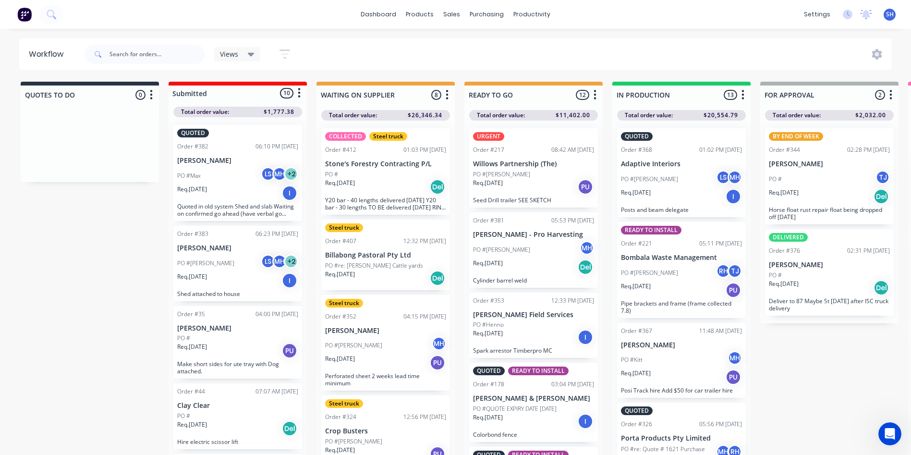
click at [378, 257] on p "Billabong Pastoral Pty Ltd" at bounding box center [385, 255] width 121 height 8
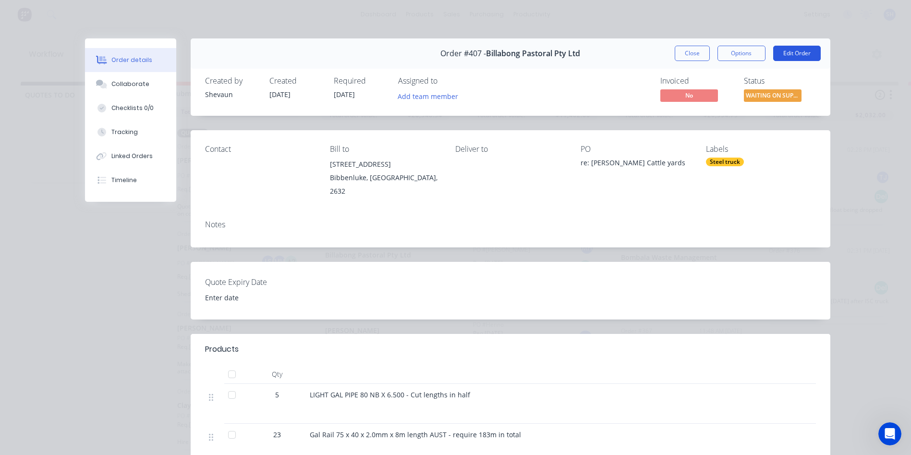
click at [790, 51] on button "Edit Order" at bounding box center [797, 53] width 48 height 15
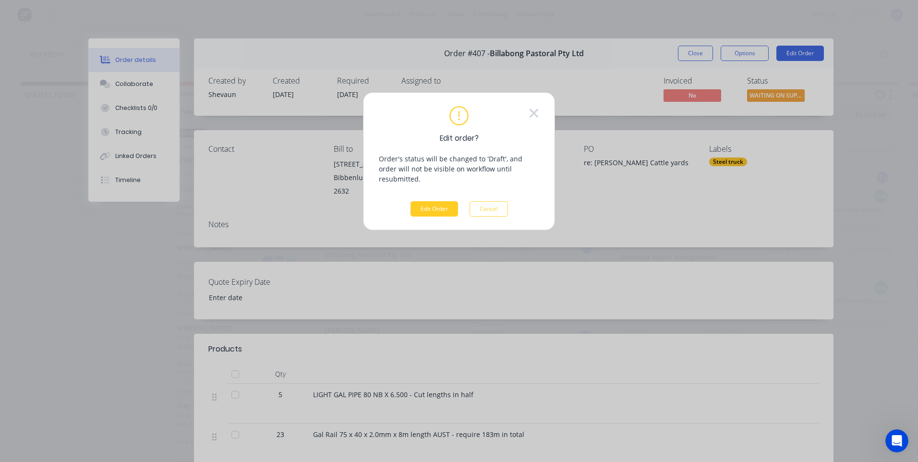
click at [439, 201] on button "Edit Order" at bounding box center [435, 208] width 48 height 15
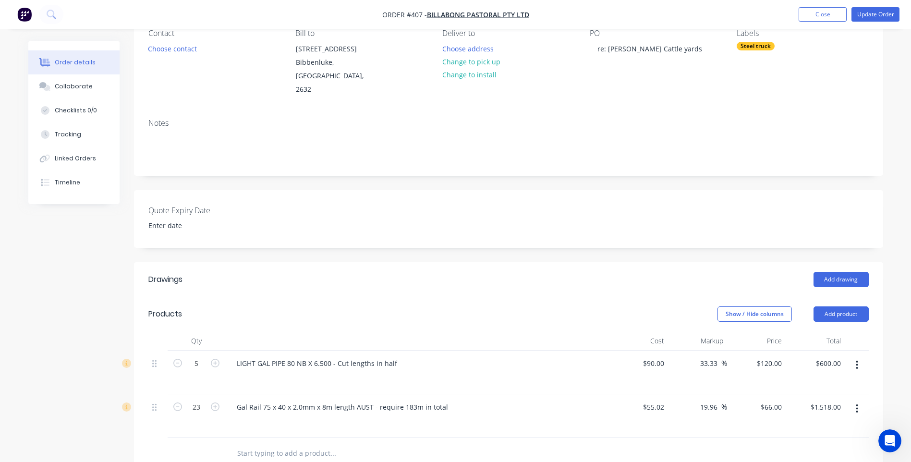
scroll to position [96, 0]
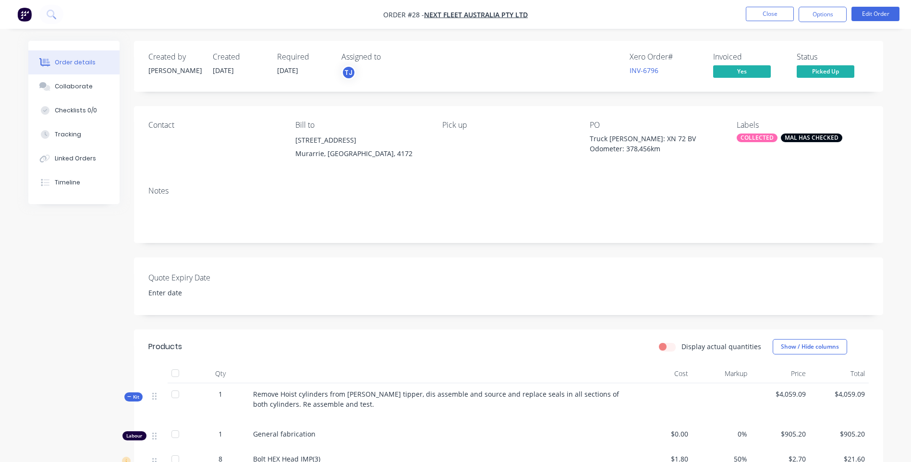
click at [24, 11] on img "button" at bounding box center [24, 14] width 14 height 14
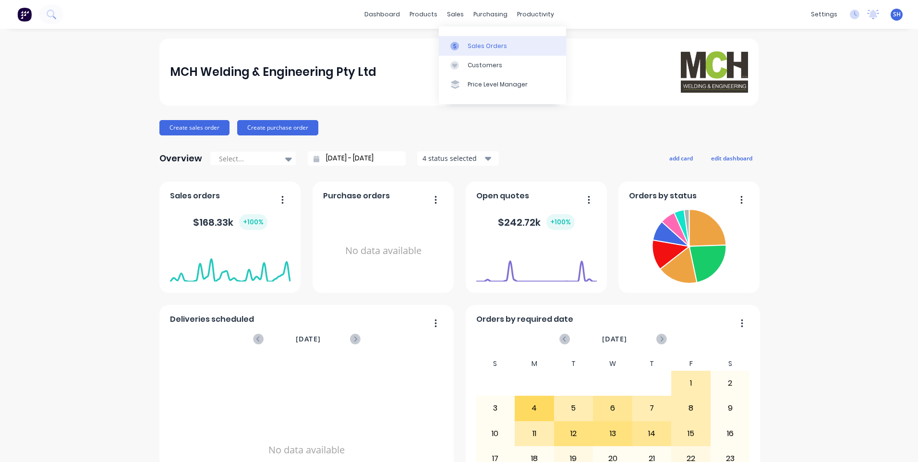
click at [477, 46] on div "Sales Orders" at bounding box center [487, 46] width 39 height 9
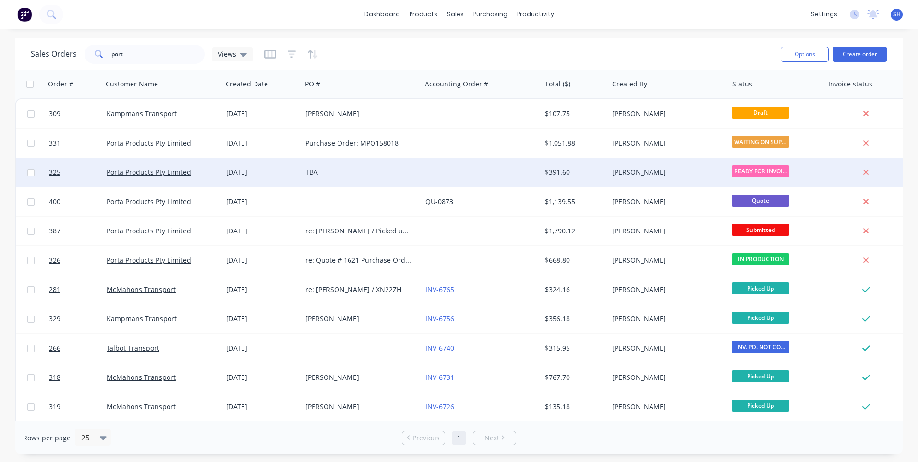
click at [365, 167] on div "TBA" at bounding box center [362, 172] width 120 height 29
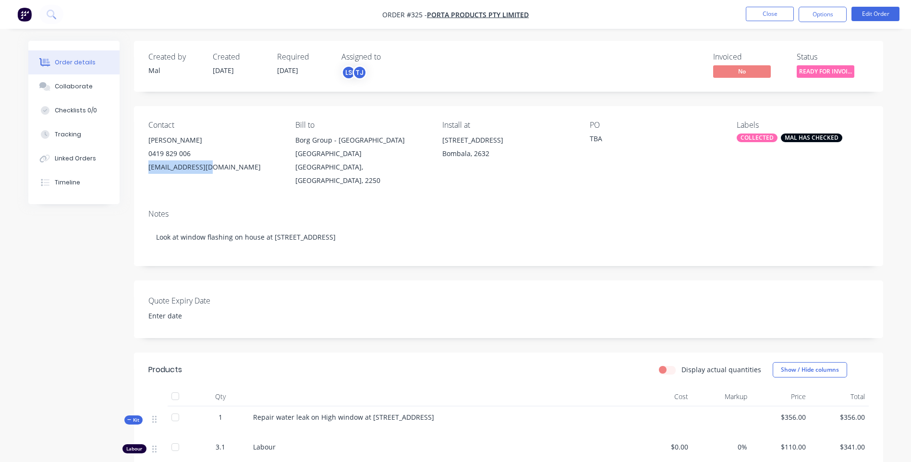
drag, startPoint x: 208, startPoint y: 168, endPoint x: 144, endPoint y: 168, distance: 63.9
click at [144, 168] on div "Contact [PERSON_NAME] [PHONE_NUMBER] [EMAIL_ADDRESS][DOMAIN_NAME] Bill to Borg …" at bounding box center [508, 154] width 749 height 96
drag, startPoint x: 144, startPoint y: 168, endPoint x: 177, endPoint y: 167, distance: 32.7
copy div "[EMAIL_ADDRESS][DOMAIN_NAME]"
click at [818, 13] on button "Options" at bounding box center [823, 14] width 48 height 15
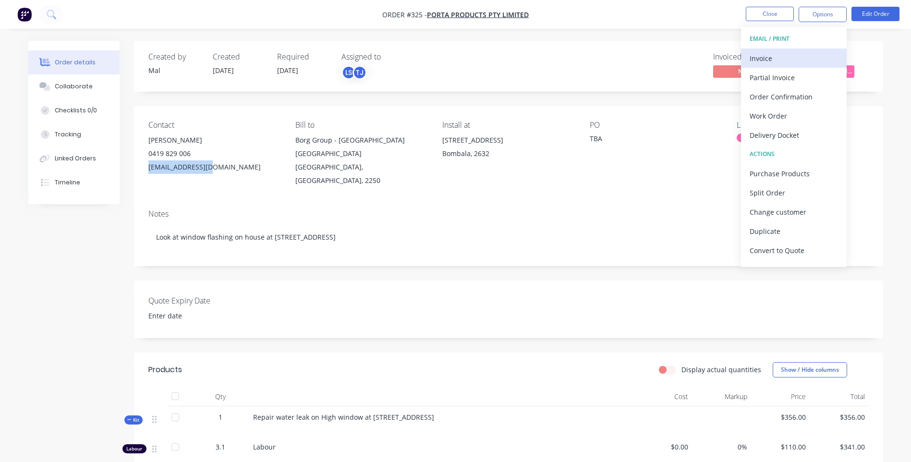
click at [768, 57] on div "Invoice" at bounding box center [794, 58] width 88 height 14
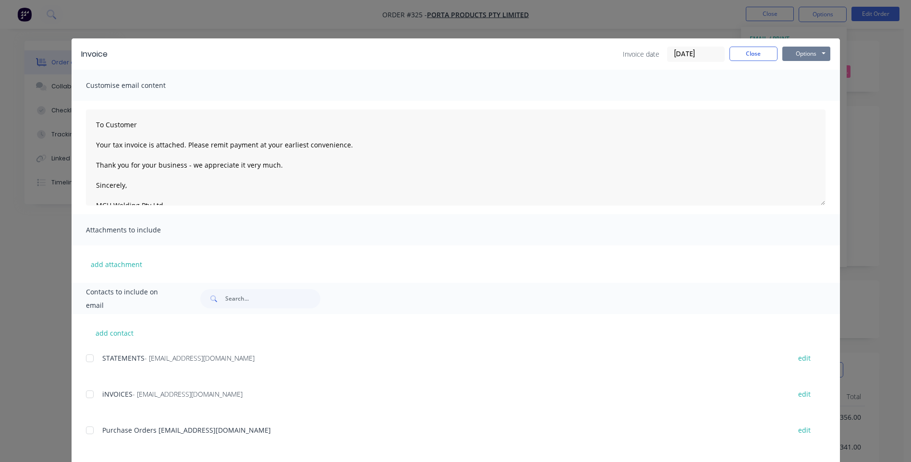
click at [801, 52] on button "Options" at bounding box center [807, 54] width 48 height 14
click at [802, 67] on button "Preview" at bounding box center [813, 71] width 61 height 16
click at [752, 56] on button "Close" at bounding box center [754, 54] width 48 height 14
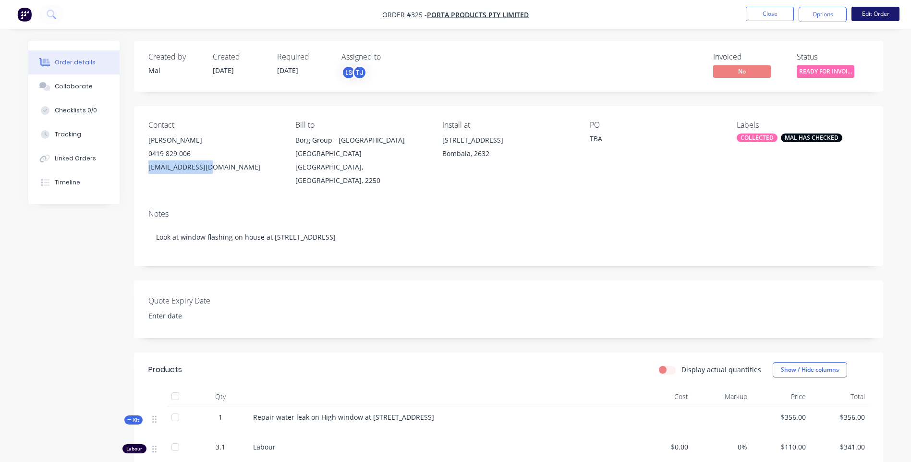
click at [873, 19] on button "Edit Order" at bounding box center [876, 14] width 48 height 14
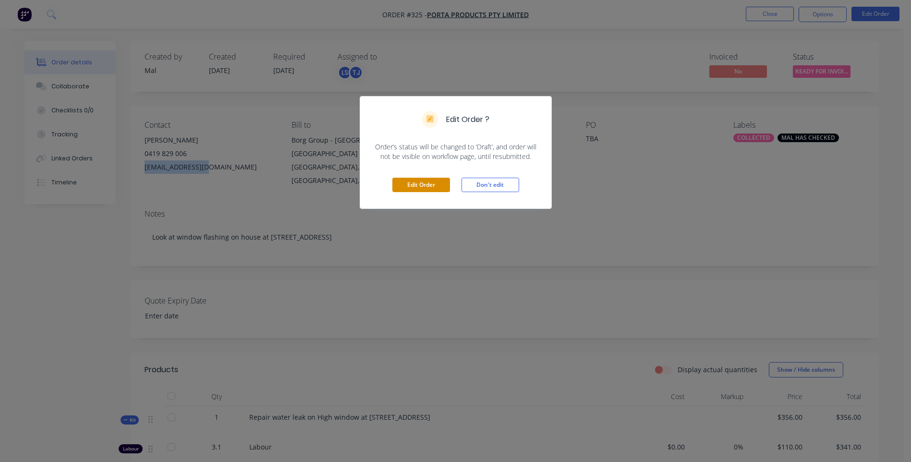
click at [424, 185] on button "Edit Order" at bounding box center [421, 185] width 58 height 14
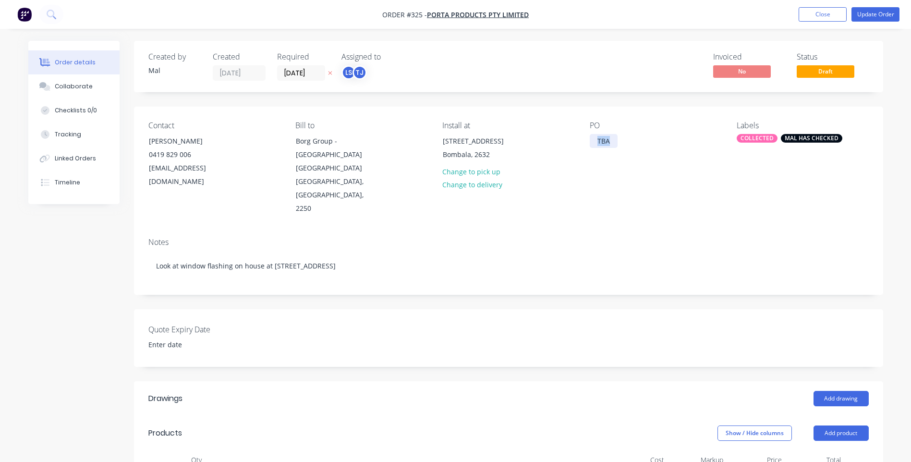
drag, startPoint x: 610, startPoint y: 141, endPoint x: 585, endPoint y: 141, distance: 24.5
click at [585, 141] on div "Contact [PERSON_NAME] [PHONE_NUMBER] [EMAIL_ADDRESS][DOMAIN_NAME] Bill to Borg …" at bounding box center [508, 168] width 749 height 123
click at [873, 15] on button "Update Order" at bounding box center [876, 14] width 48 height 14
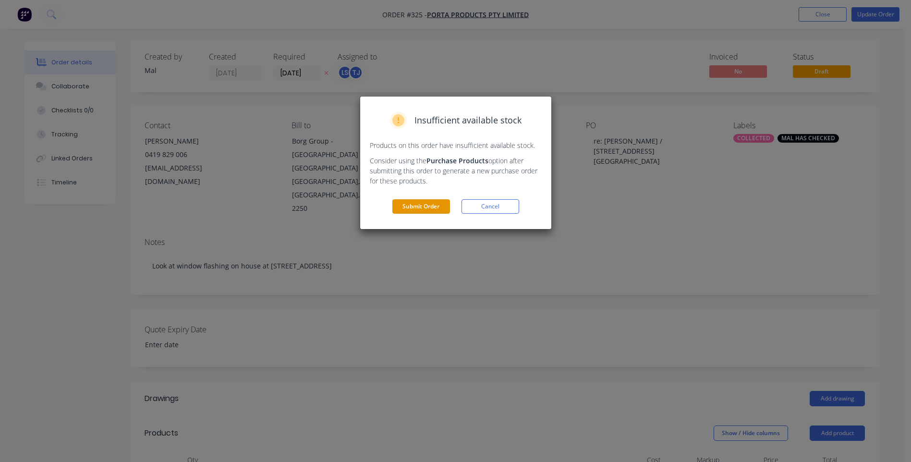
click at [422, 208] on button "Submit Order" at bounding box center [421, 206] width 58 height 14
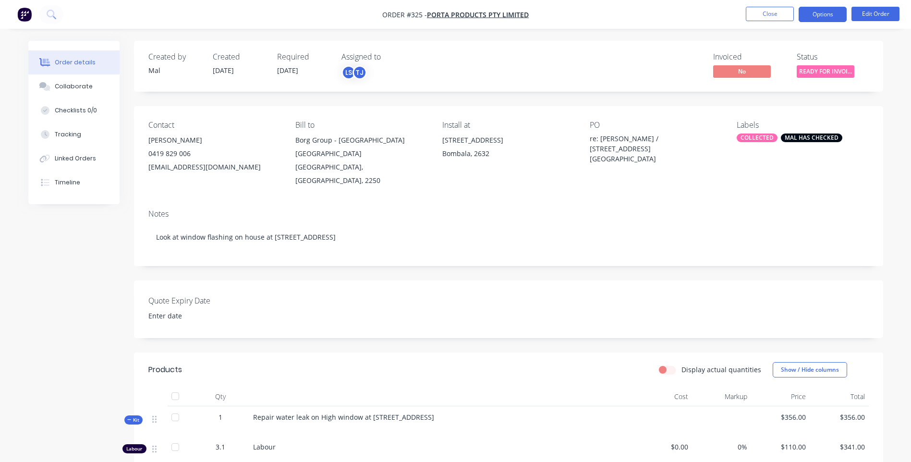
click at [819, 16] on button "Options" at bounding box center [823, 14] width 48 height 15
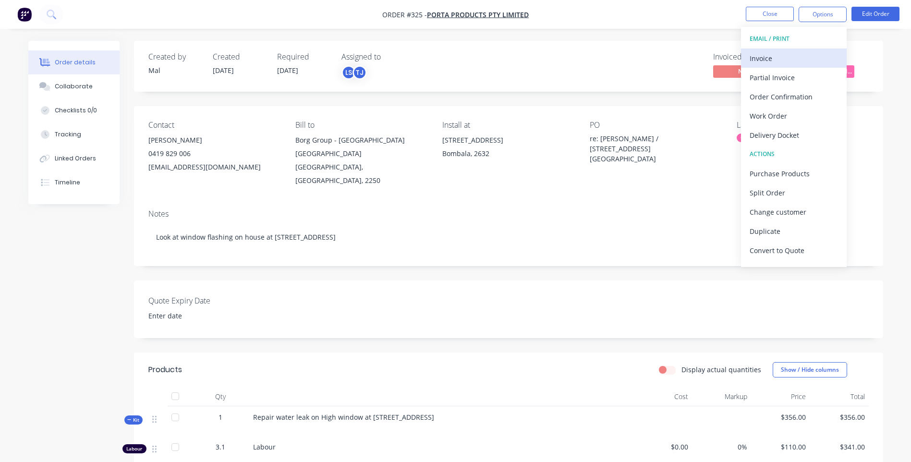
click at [774, 58] on div "Invoice" at bounding box center [794, 58] width 88 height 14
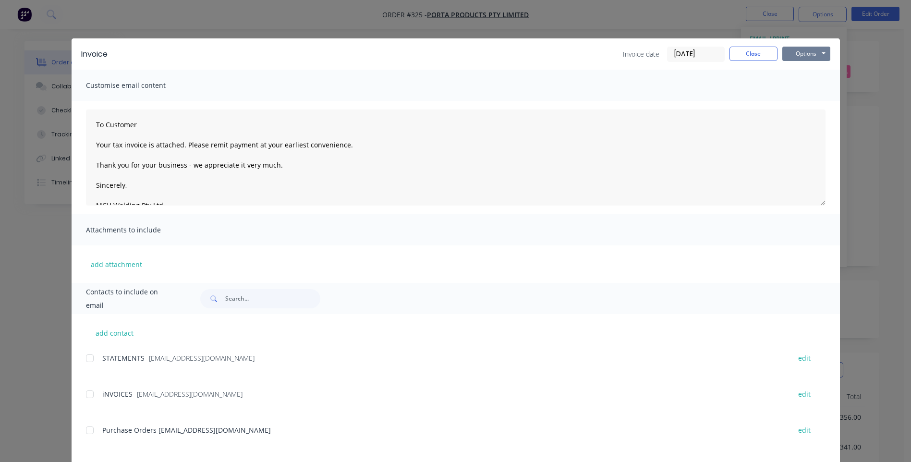
click at [800, 51] on button "Options" at bounding box center [807, 54] width 48 height 14
click at [807, 69] on button "Preview" at bounding box center [813, 71] width 61 height 16
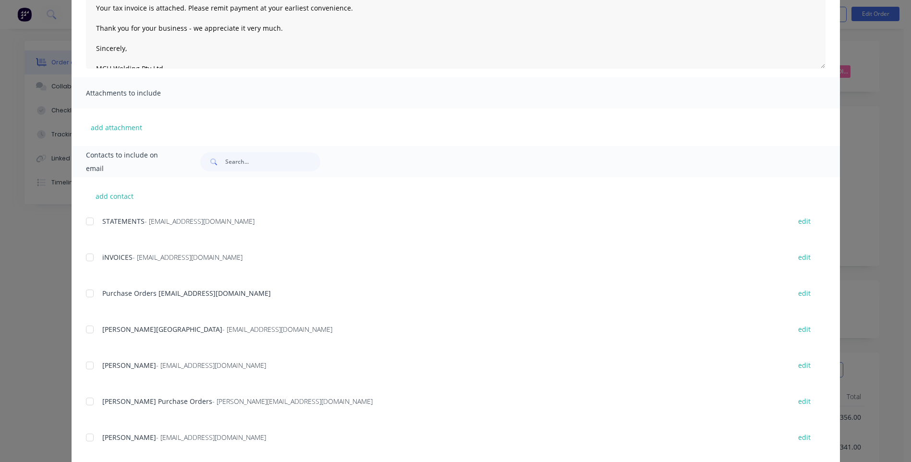
scroll to position [155, 0]
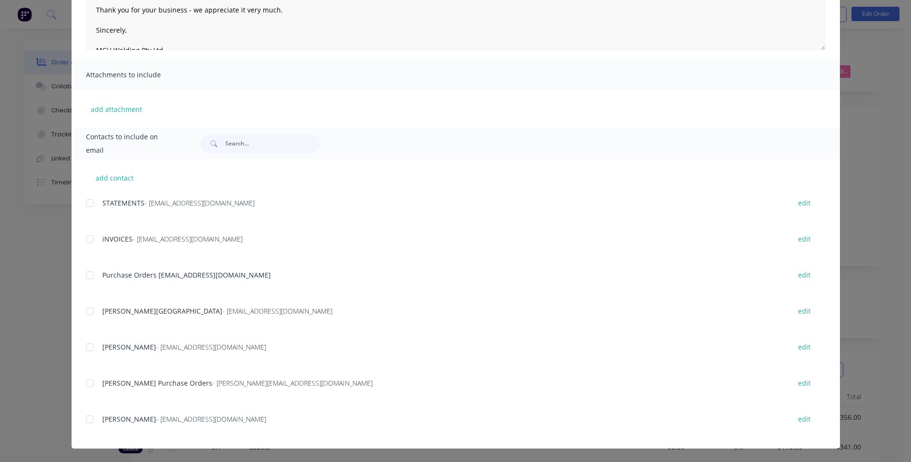
click at [87, 419] on div at bounding box center [89, 419] width 19 height 19
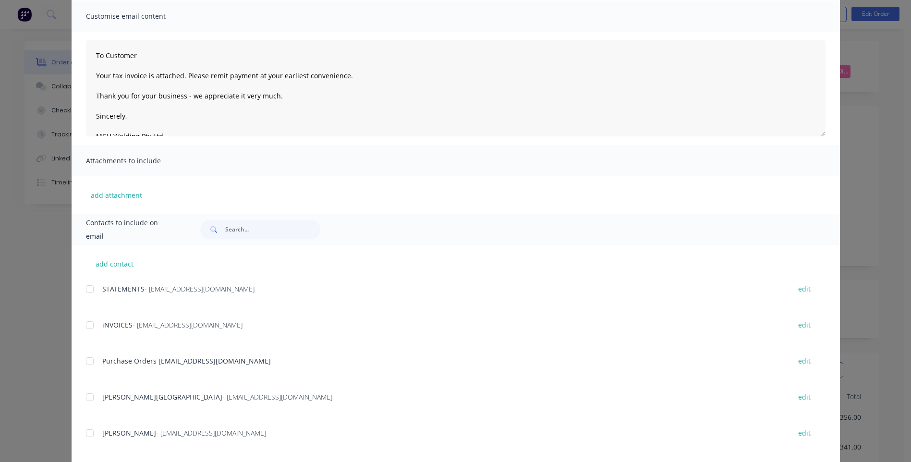
scroll to position [0, 0]
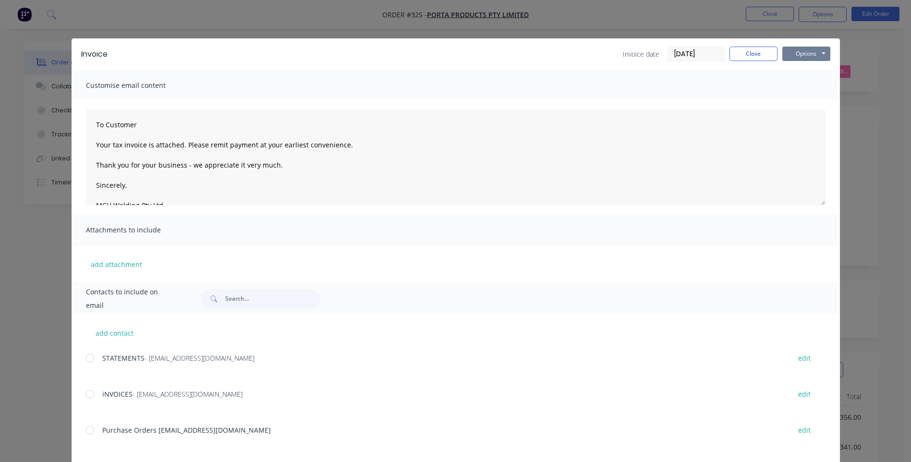
click at [804, 54] on button "Options" at bounding box center [807, 54] width 48 height 14
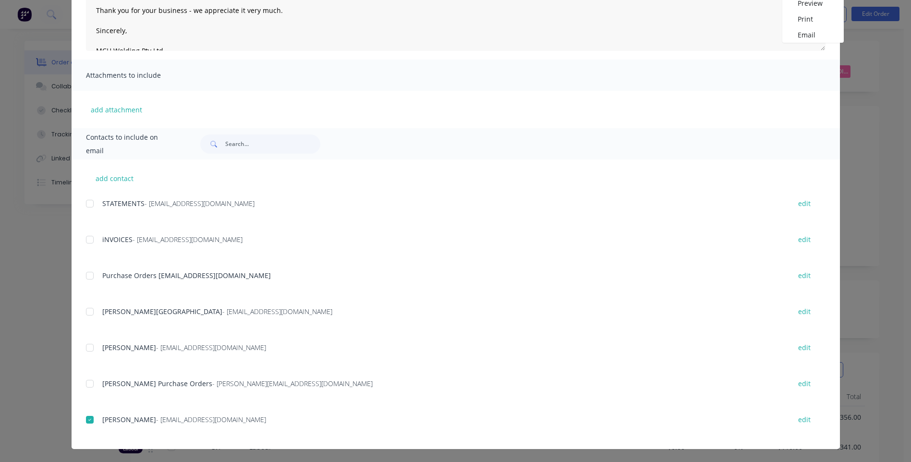
scroll to position [155, 0]
click at [85, 238] on div at bounding box center [89, 239] width 19 height 19
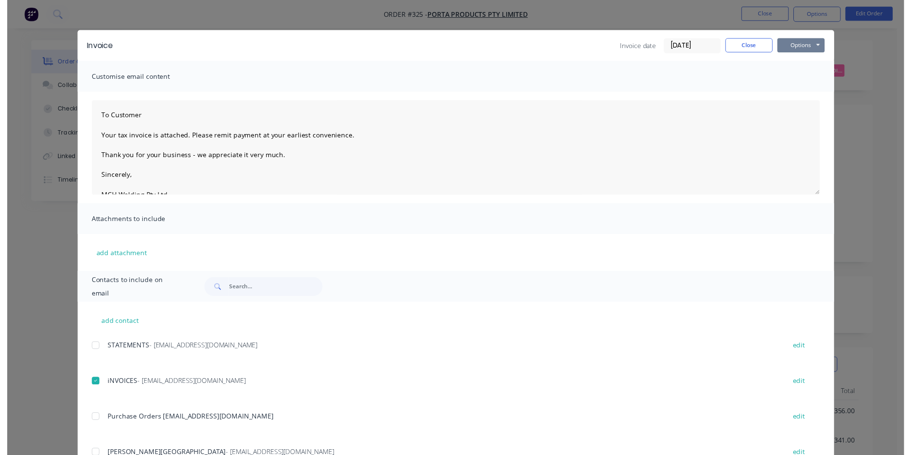
scroll to position [0, 0]
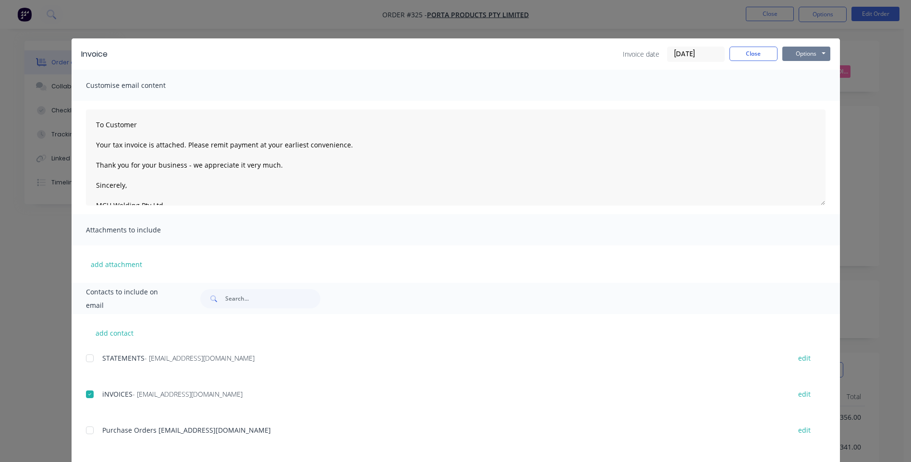
click at [805, 54] on button "Options" at bounding box center [807, 54] width 48 height 14
click at [801, 100] on button "Email" at bounding box center [813, 103] width 61 height 16
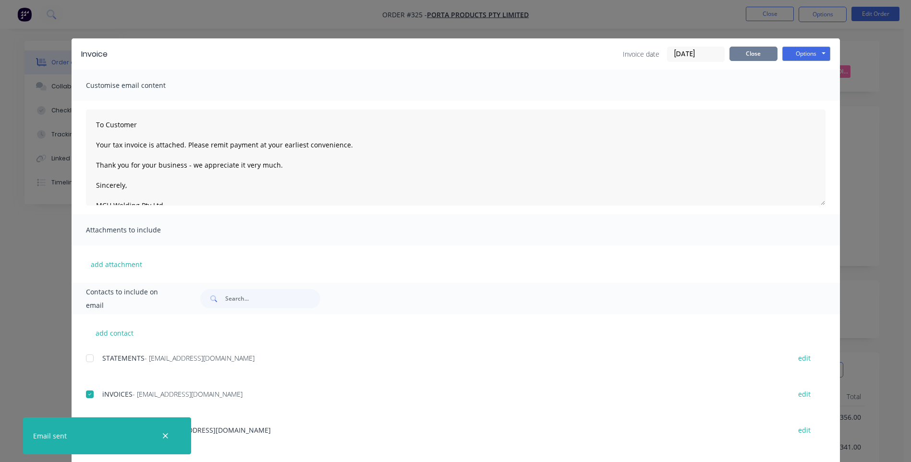
click at [757, 52] on button "Close" at bounding box center [754, 54] width 48 height 14
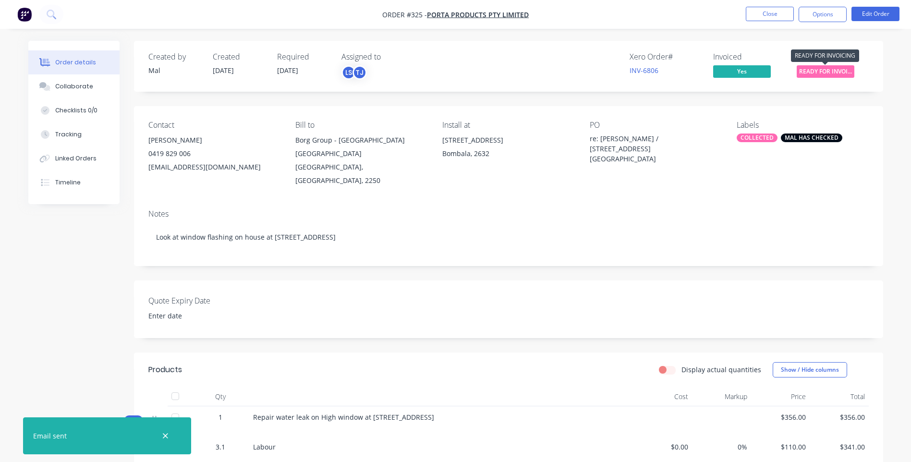
click at [823, 68] on span "READY FOR INVOI..." at bounding box center [826, 71] width 58 height 12
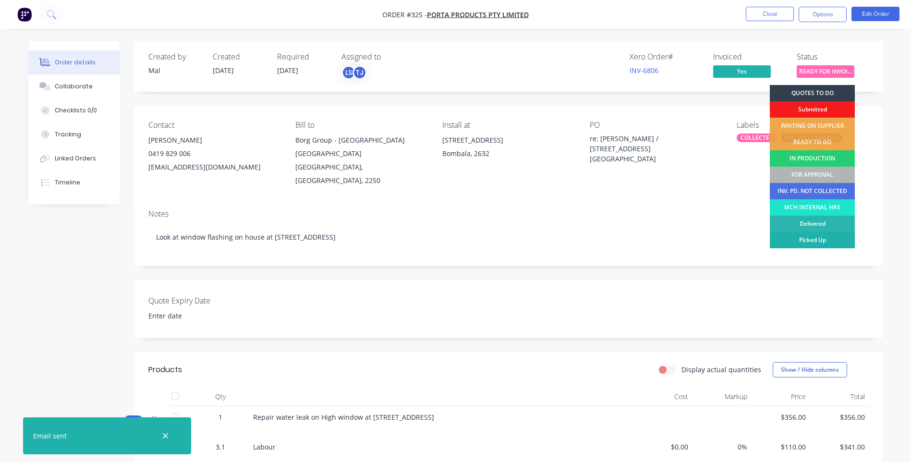
click at [826, 238] on div "Picked Up" at bounding box center [812, 240] width 85 height 16
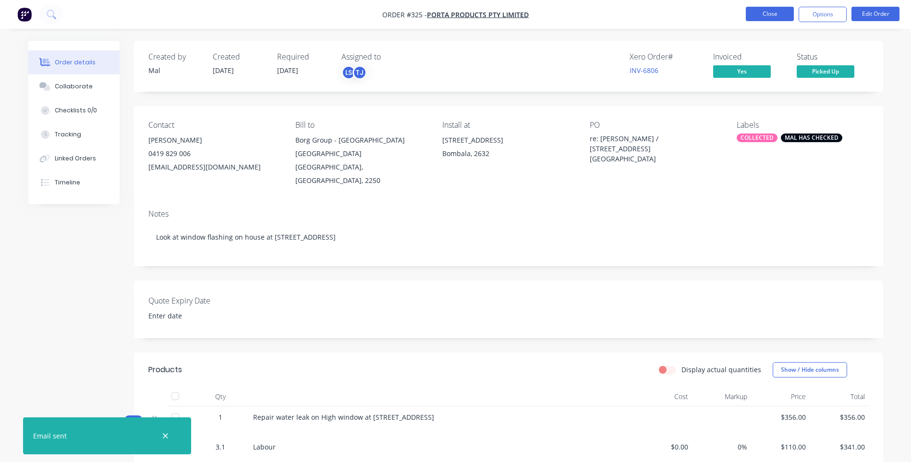
click at [761, 13] on button "Close" at bounding box center [770, 14] width 48 height 14
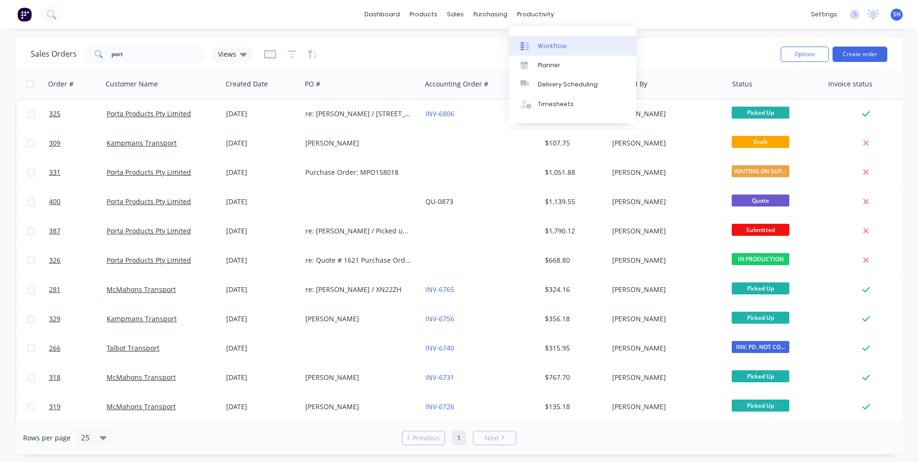
click at [548, 46] on div "Workflow" at bounding box center [552, 46] width 29 height 9
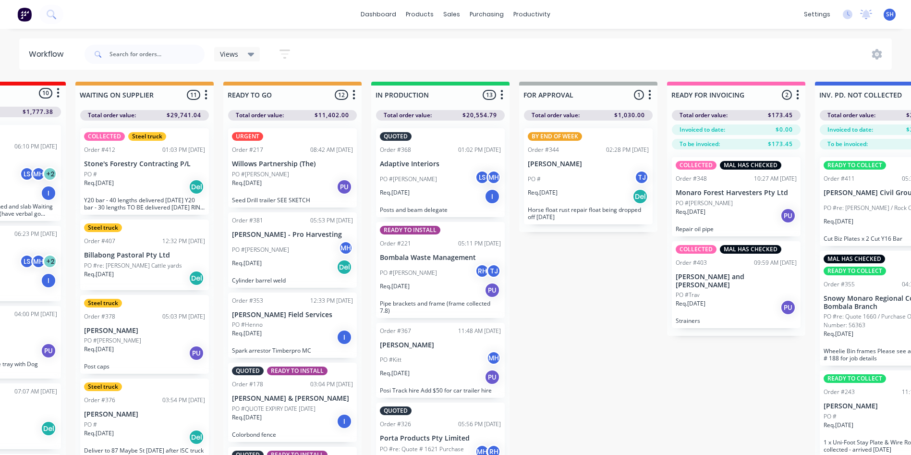
scroll to position [0, 316]
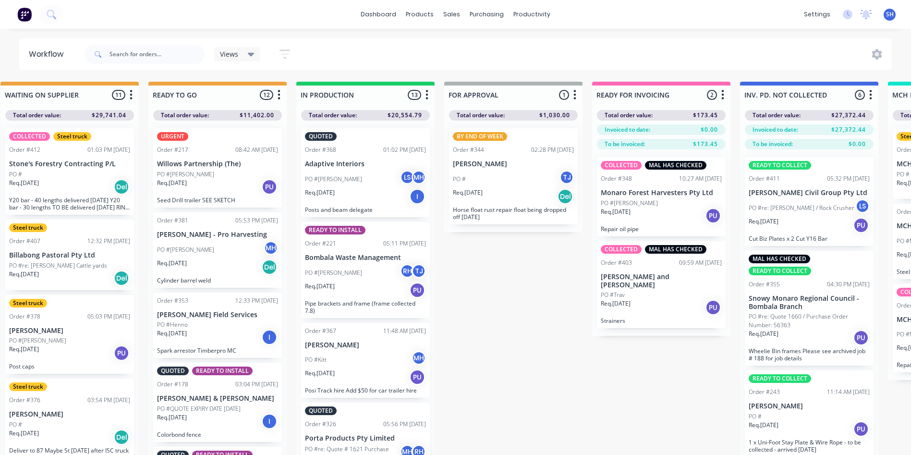
click at [667, 299] on div "Req. [DATE] PU" at bounding box center [661, 307] width 121 height 16
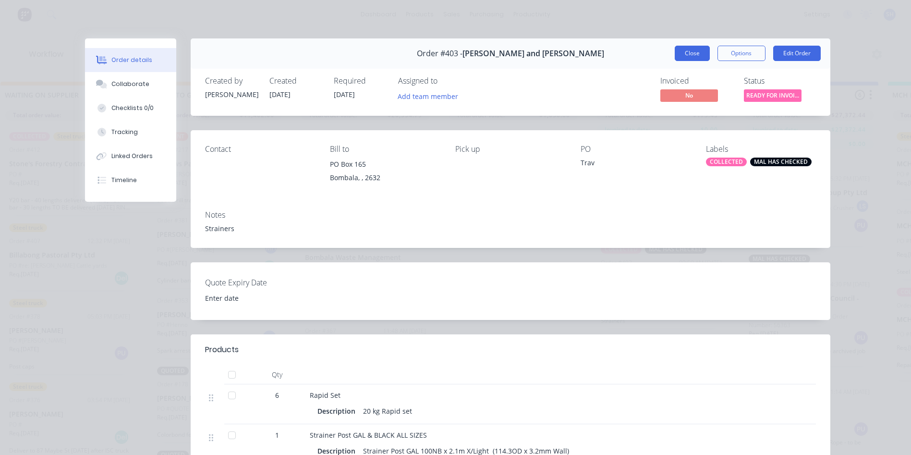
click at [692, 53] on button "Close" at bounding box center [692, 53] width 35 height 15
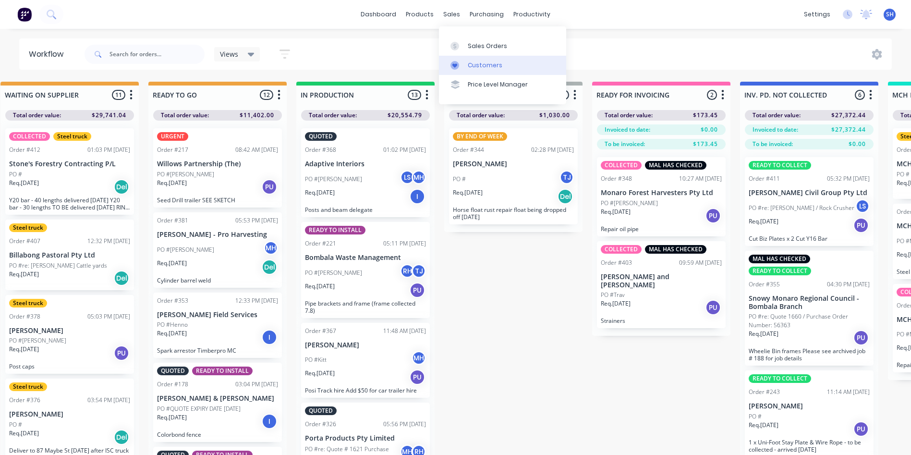
click at [481, 63] on div "Customers" at bounding box center [485, 65] width 35 height 9
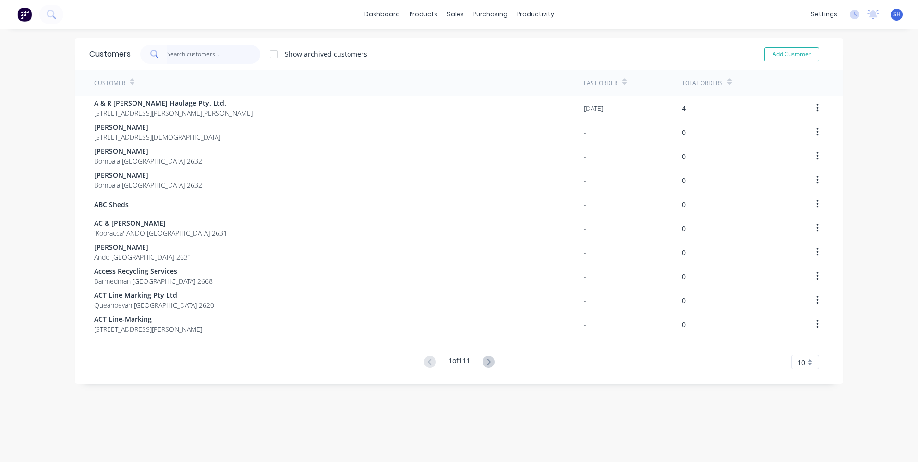
click at [169, 54] on input "text" at bounding box center [214, 54] width 94 height 19
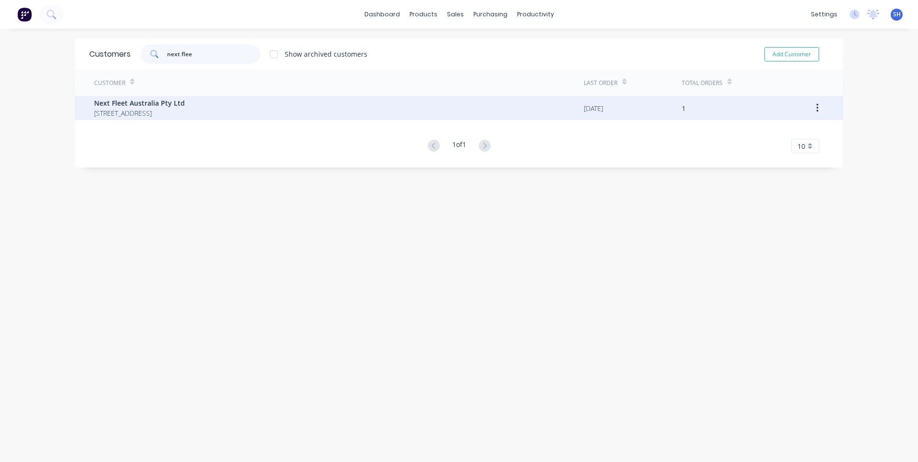
type input "next flee"
click at [129, 105] on span "Next Fleet Australia Pty Ltd" at bounding box center [139, 103] width 91 height 10
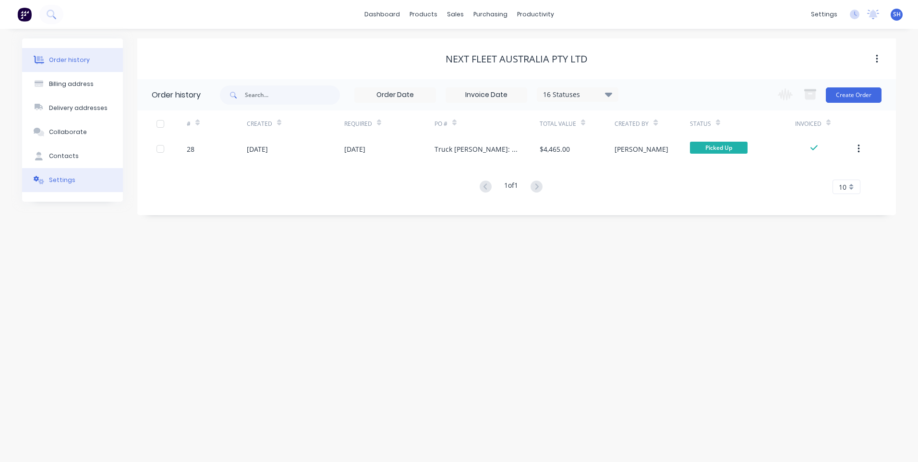
click at [60, 180] on div "Settings" at bounding box center [62, 180] width 26 height 9
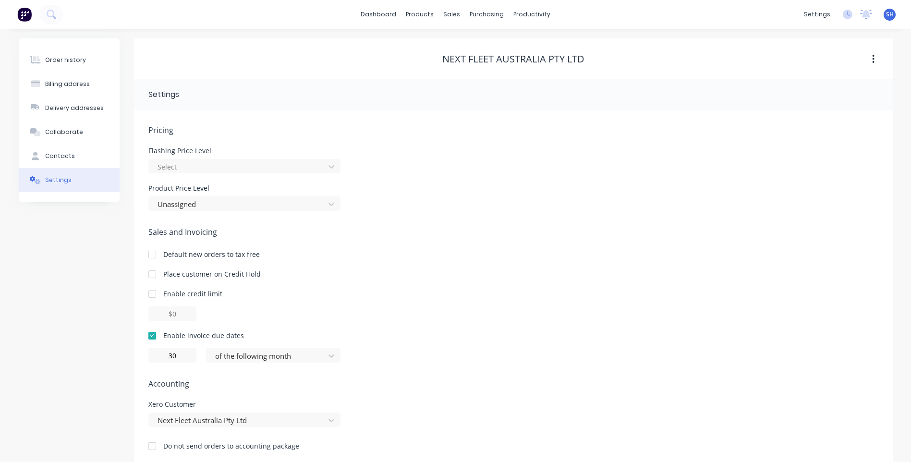
scroll to position [14, 0]
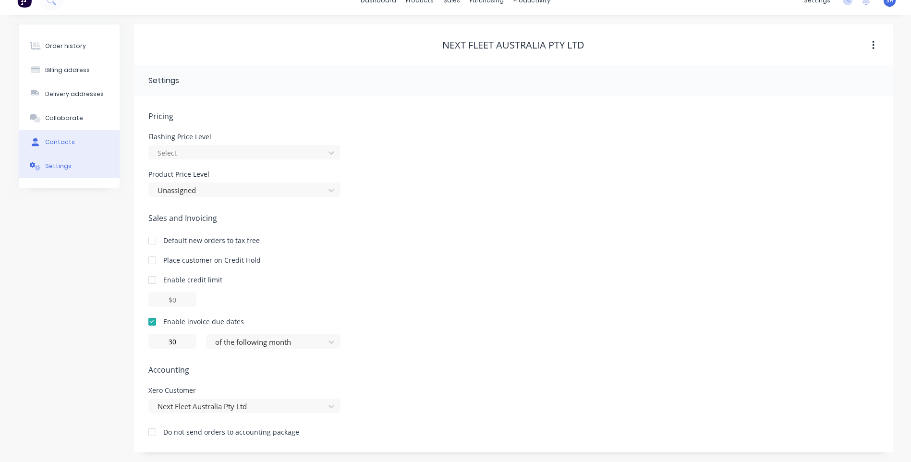
click at [56, 141] on div "Contacts" at bounding box center [60, 142] width 30 height 9
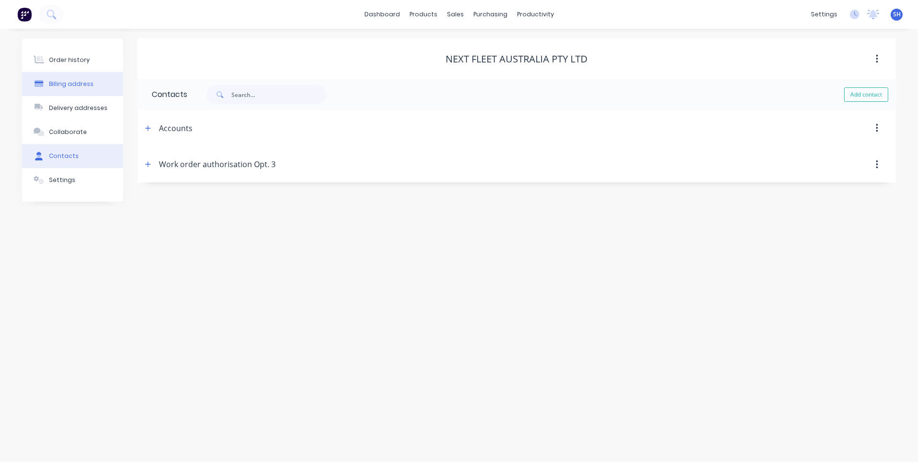
click at [67, 82] on div "Billing address" at bounding box center [71, 84] width 45 height 9
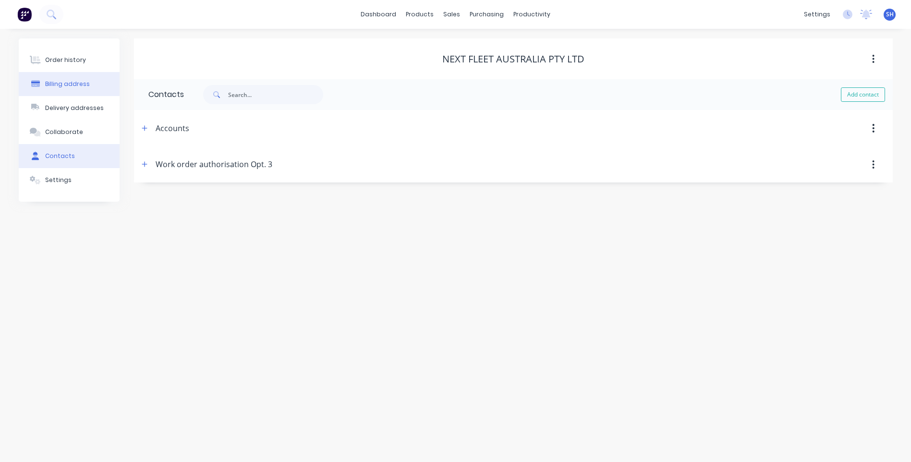
select select "AU"
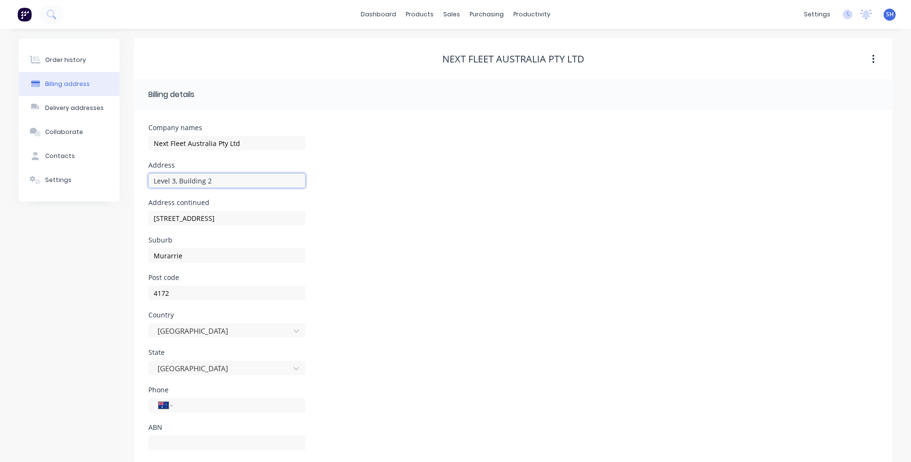
click at [216, 183] on input "Level 3, Building 2" at bounding box center [226, 180] width 157 height 14
click at [174, 181] on input "Level 3, Building 5" at bounding box center [226, 180] width 157 height 14
type input "Level 1, Building 5"
drag, startPoint x: 216, startPoint y: 182, endPoint x: 140, endPoint y: 182, distance: 76.4
click at [140, 182] on div "Company names Next Fleet Australia Pty Ltd Address Level 1, Building 5 Address …" at bounding box center [513, 290] width 759 height 361
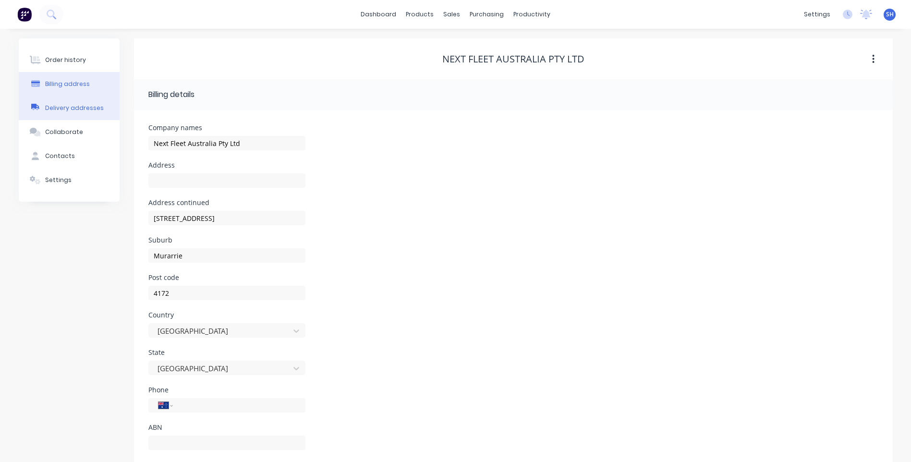
click at [63, 107] on div "Delivery addresses" at bounding box center [74, 108] width 59 height 9
type input "[STREET_ADDRESS]"
type input "Murarrie"
type input "4172"
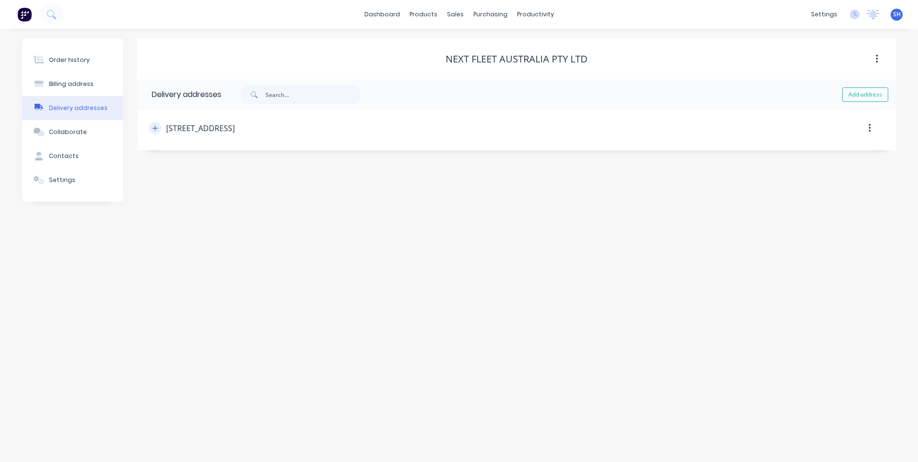
click at [153, 128] on icon "button" at bounding box center [155, 127] width 5 height 5
drag, startPoint x: 223, startPoint y: 167, endPoint x: 138, endPoint y: 168, distance: 84.6
click at [138, 168] on div "[GEOGRAPHIC_DATA][STREET_ADDRESS] Address Level 3, Building 2 Address continued…" at bounding box center [516, 245] width 759 height 271
paste input "Level 1, Building 5"
type input "Level 1, Building 5"
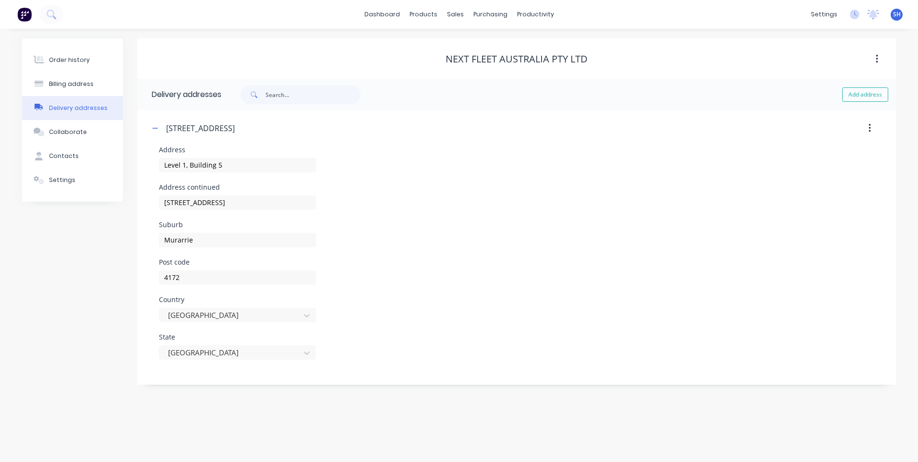
click at [436, 238] on div "Suburb Murarrie" at bounding box center [517, 239] width 716 height 37
click at [64, 81] on div "Billing address" at bounding box center [71, 84] width 45 height 9
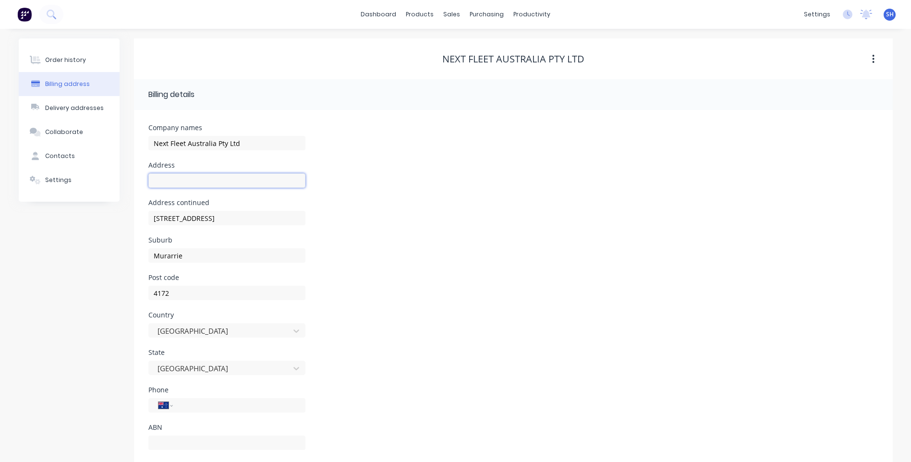
click at [161, 178] on input "text" at bounding box center [226, 180] width 157 height 14
type input "PO Box 63"
drag, startPoint x: 215, startPoint y: 218, endPoint x: 104, endPoint y: 223, distance: 111.5
click at [104, 223] on div "Order history Billing address Delivery addresses Collaborate Contacts Settings …" at bounding box center [456, 254] width 874 height 433
drag, startPoint x: 184, startPoint y: 258, endPoint x: 116, endPoint y: 259, distance: 68.2
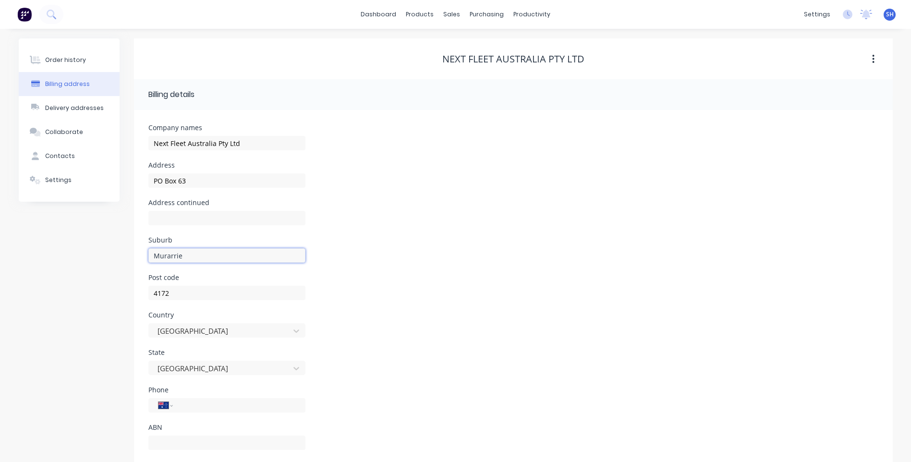
click at [116, 259] on div "Order history Billing address Delivery addresses Collaborate Contacts Settings …" at bounding box center [456, 254] width 874 height 433
type input "[PERSON_NAME] [PERSON_NAME]"
click at [172, 295] on input "4172" at bounding box center [226, 293] width 157 height 14
type input "4170"
click at [402, 296] on div "Post code 4170" at bounding box center [513, 292] width 730 height 37
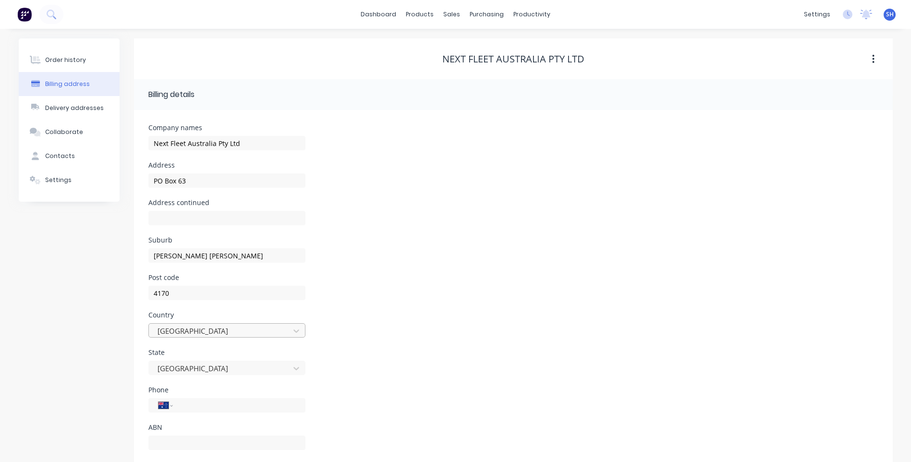
scroll to position [19, 0]
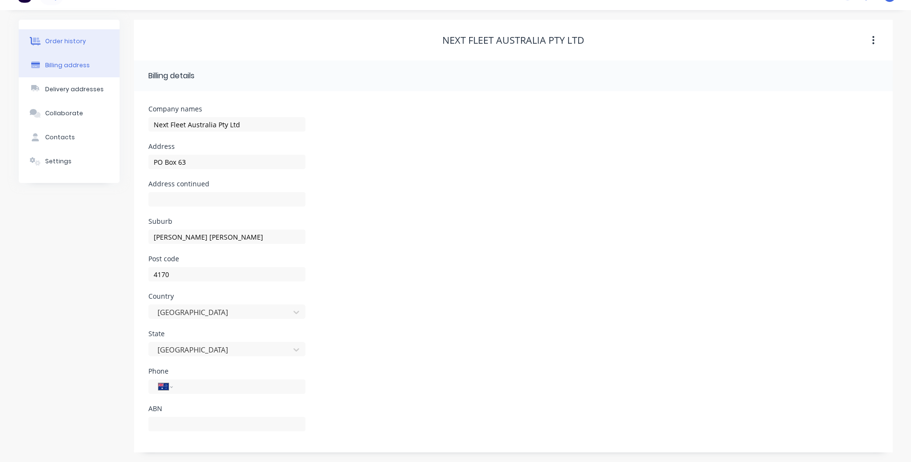
click at [62, 40] on div "Order history" at bounding box center [65, 41] width 41 height 9
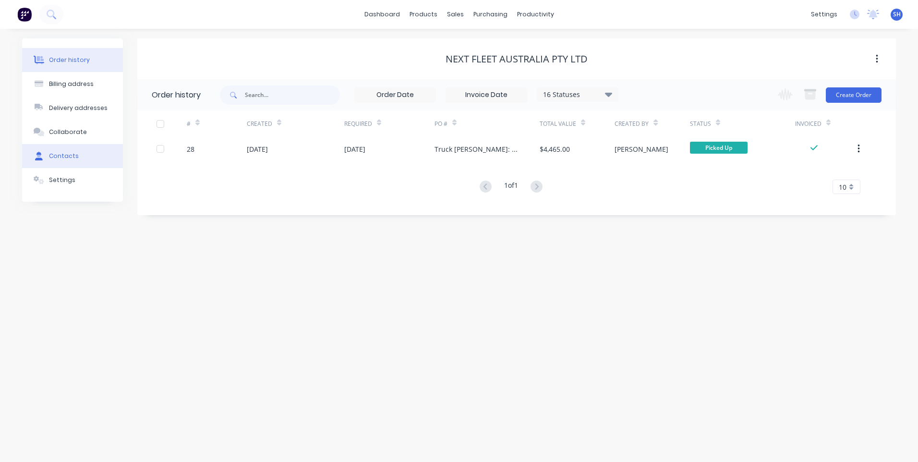
click at [61, 154] on div "Contacts" at bounding box center [64, 156] width 30 height 9
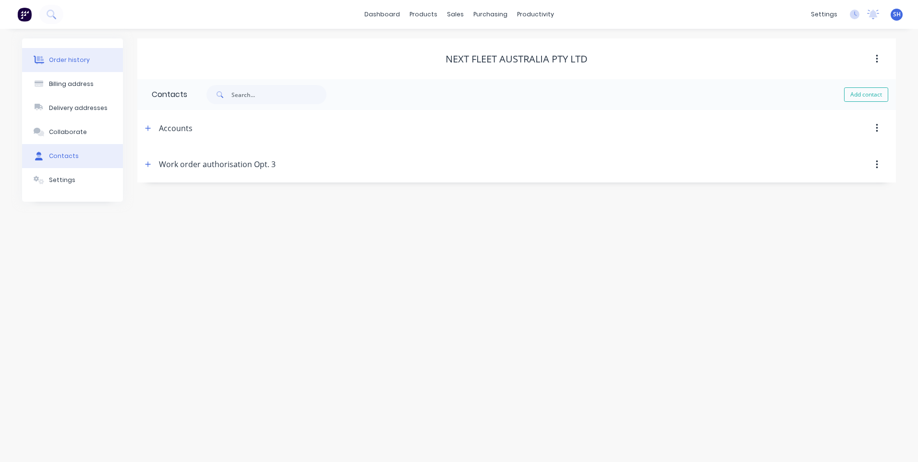
click at [68, 61] on div "Order history" at bounding box center [69, 60] width 41 height 9
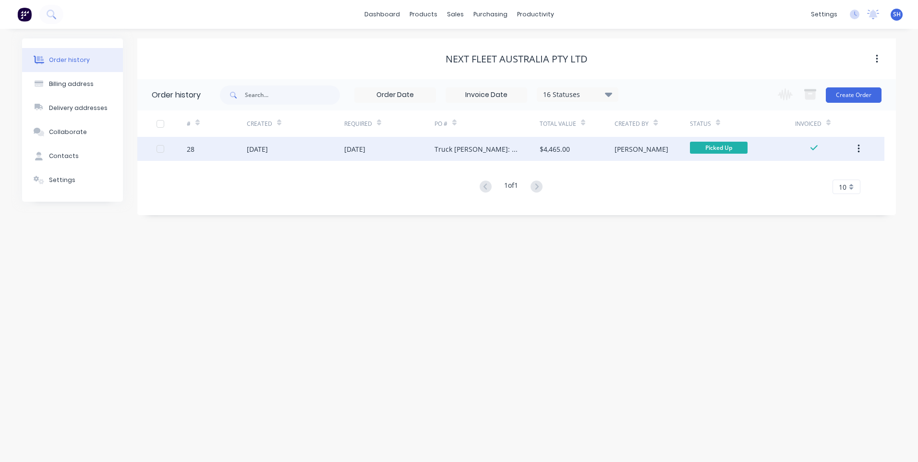
click at [396, 147] on div "[DATE]" at bounding box center [389, 149] width 90 height 24
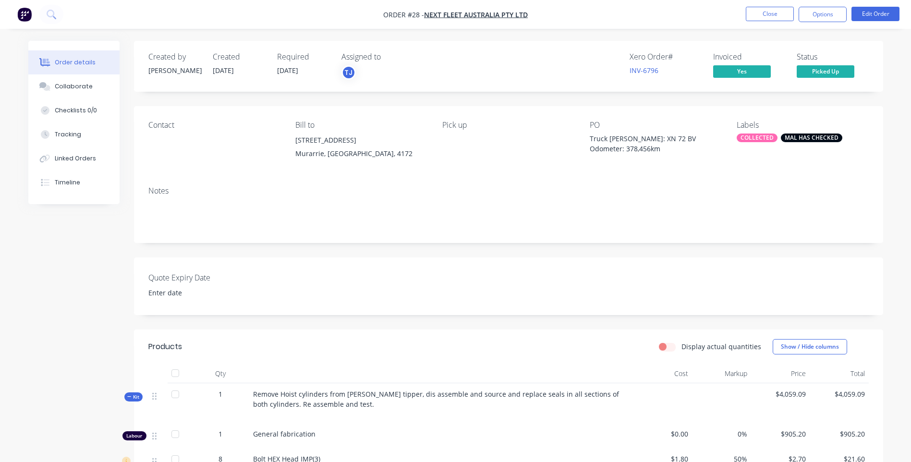
click at [590, 138] on div "Truck [PERSON_NAME]: XN 72 BV Odometer: 378,456km" at bounding box center [650, 144] width 120 height 20
click at [872, 14] on button "Edit Order" at bounding box center [876, 14] width 48 height 14
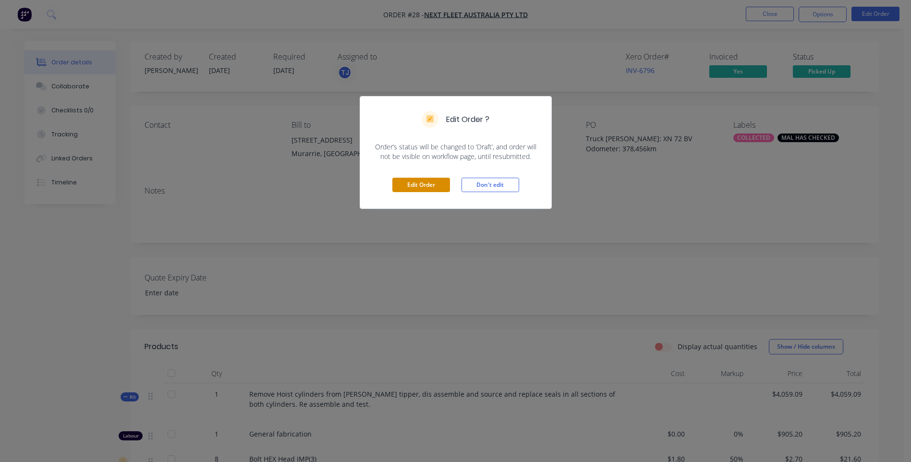
click at [425, 182] on button "Edit Order" at bounding box center [421, 185] width 58 height 14
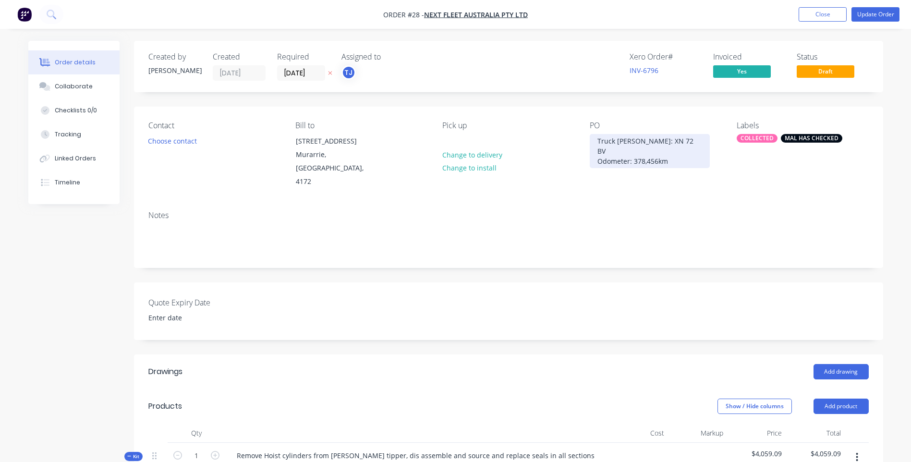
click at [598, 141] on div "Truck [PERSON_NAME]: XN 72 BV Odometer: 378,456km" at bounding box center [650, 151] width 120 height 34
click at [648, 213] on div "Notes" at bounding box center [508, 215] width 721 height 9
drag, startPoint x: 339, startPoint y: 155, endPoint x: 265, endPoint y: 155, distance: 74.0
click at [265, 155] on div "Contact Choose contact [PERSON_NAME] to Level 3, Building 2 [STREET_ADDRESS] Pi…" at bounding box center [508, 155] width 749 height 97
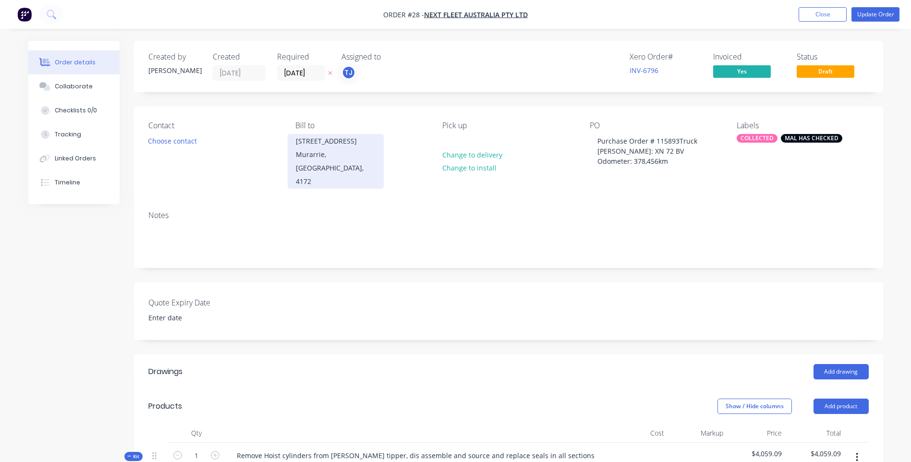
drag, startPoint x: 265, startPoint y: 155, endPoint x: 355, endPoint y: 156, distance: 90.8
click at [355, 148] on div "[STREET_ADDRESS]" at bounding box center [336, 141] width 80 height 13
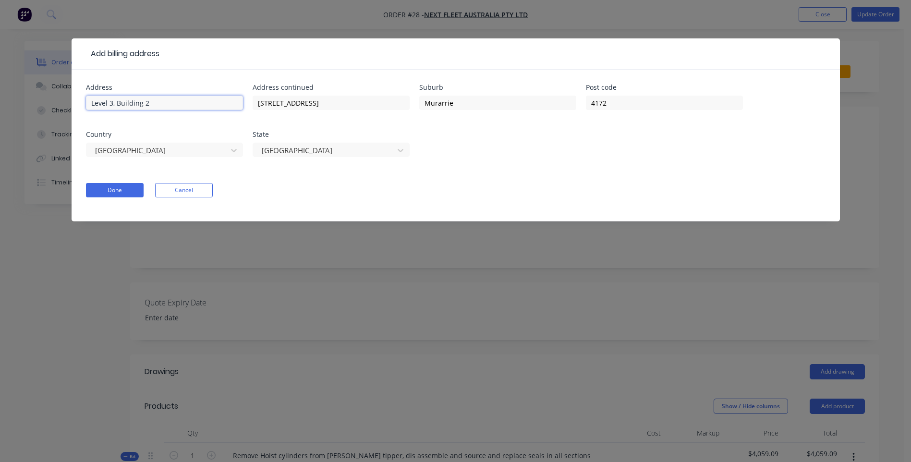
drag, startPoint x: 156, startPoint y: 103, endPoint x: 44, endPoint y: 100, distance: 111.5
click at [44, 100] on div "Add billing address Address [GEOGRAPHIC_DATA] 2 Address continued [STREET_ADDRE…" at bounding box center [455, 231] width 911 height 462
type input "PO Box 63"
drag, startPoint x: 311, startPoint y: 105, endPoint x: 226, endPoint y: 106, distance: 85.5
click at [226, 106] on div "Address PO Box 63 Address [STREET_ADDRESS]" at bounding box center [456, 126] width 740 height 85
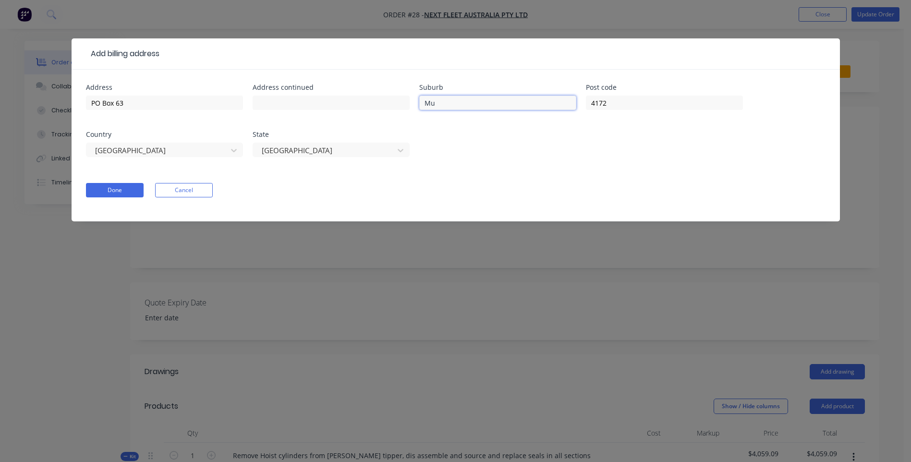
type input "M"
type input "[PERSON_NAME] [PERSON_NAME]"
click at [609, 105] on input "4172" at bounding box center [664, 103] width 157 height 14
click at [512, 176] on form "Address PO Box 63 Address continued Suburb [PERSON_NAME][GEOGRAPHIC_DATA][PERSO…" at bounding box center [456, 152] width 740 height 137
click at [110, 186] on button "Done" at bounding box center [115, 190] width 58 height 14
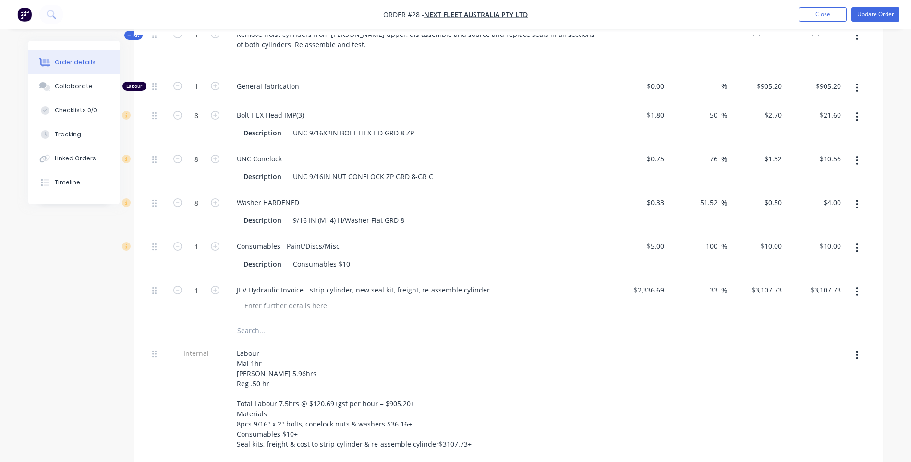
scroll to position [480, 0]
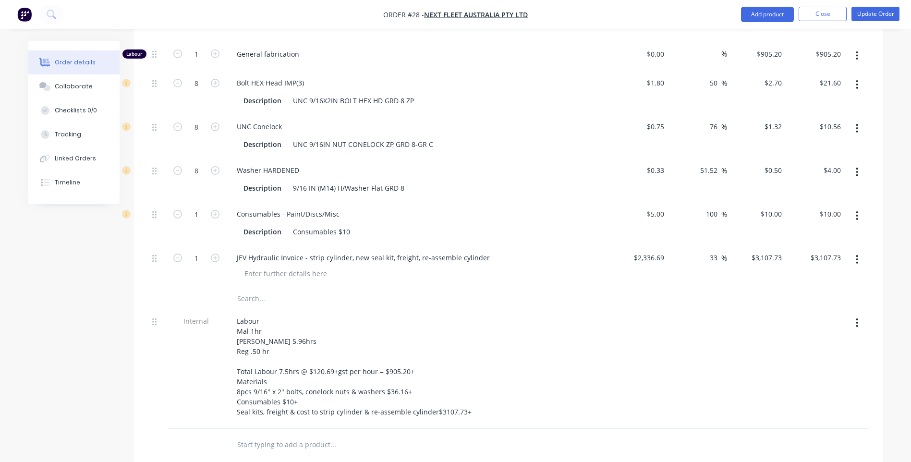
click at [280, 438] on div "Drawings Add drawing Products Show / Hide columns Add product Qty Cost Markup P…" at bounding box center [508, 296] width 749 height 790
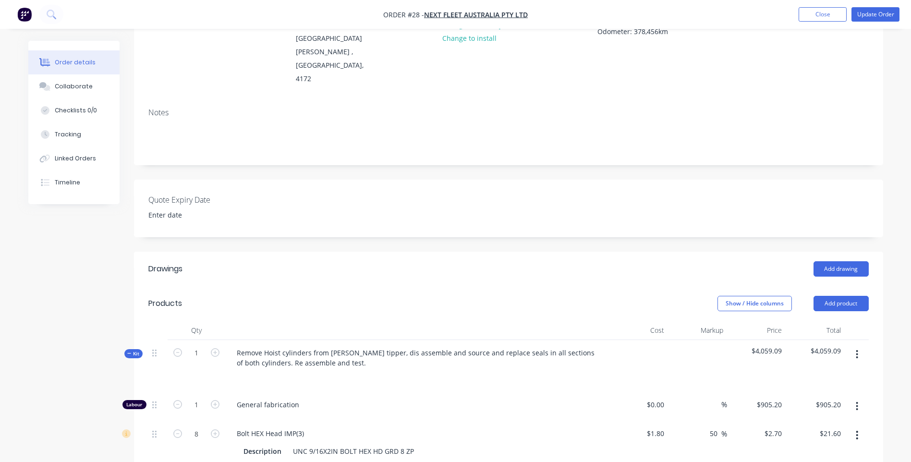
scroll to position [0, 0]
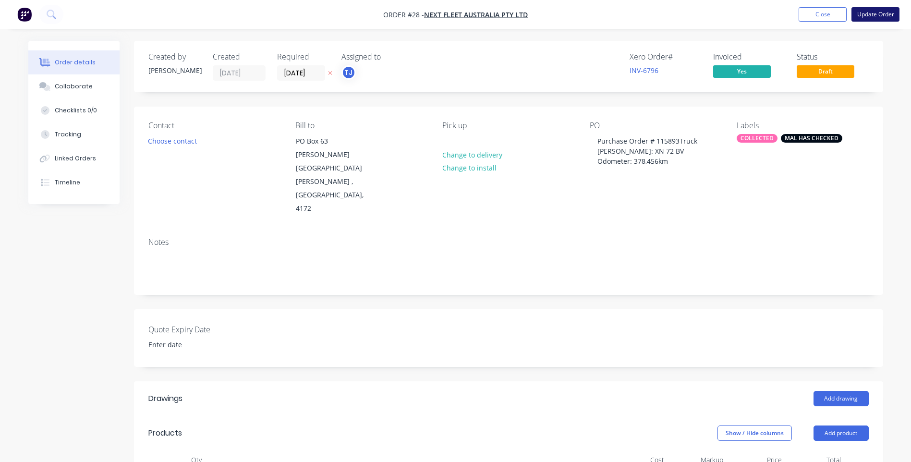
click at [872, 13] on button "Update Order" at bounding box center [876, 14] width 48 height 14
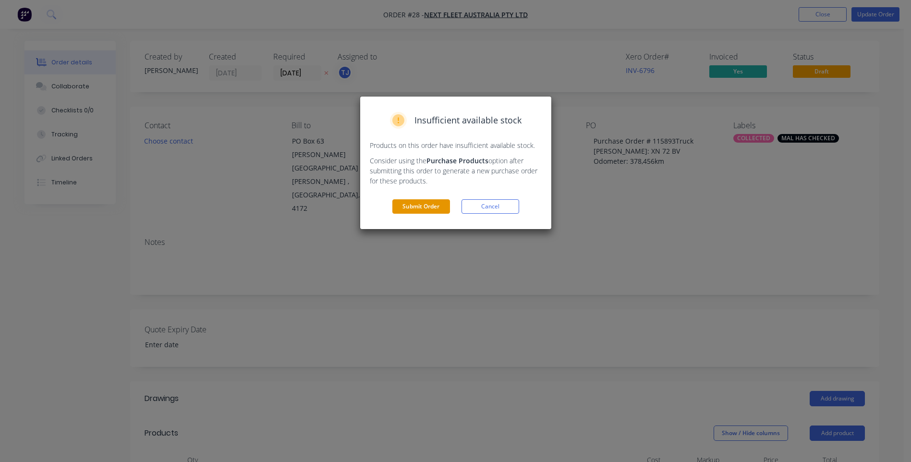
click at [422, 207] on button "Submit Order" at bounding box center [421, 206] width 58 height 14
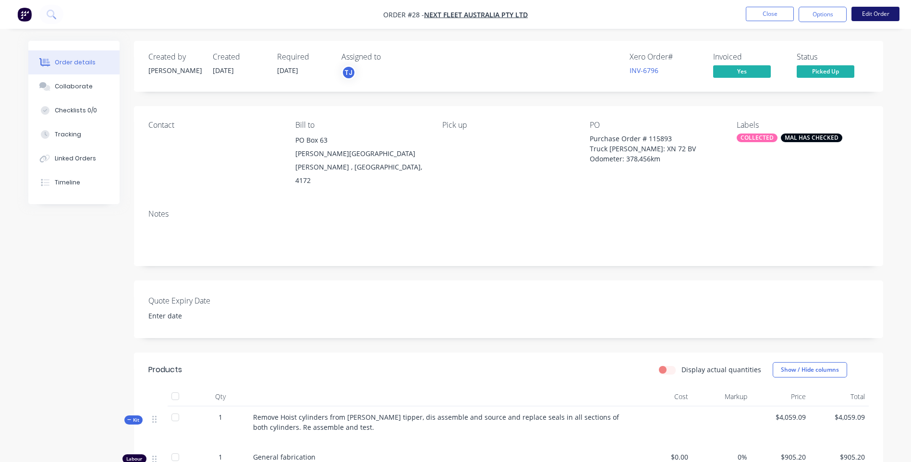
click at [876, 16] on button "Edit Order" at bounding box center [876, 14] width 48 height 14
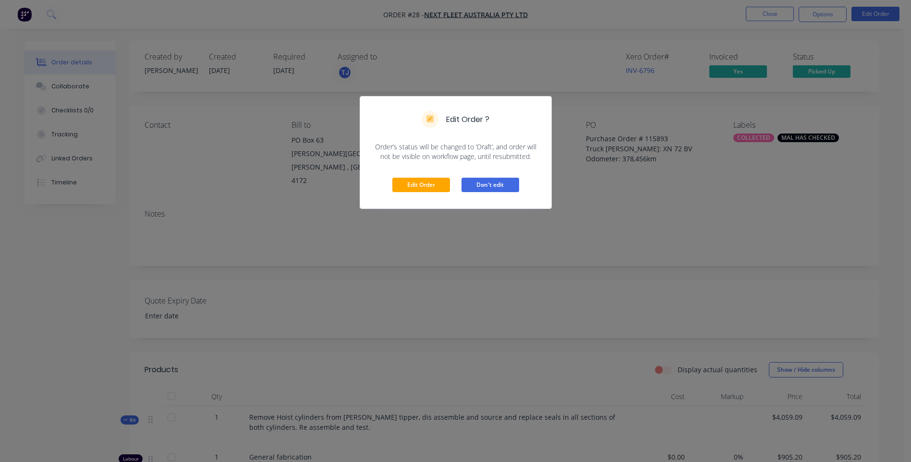
click at [496, 186] on button "Don't edit" at bounding box center [491, 185] width 58 height 14
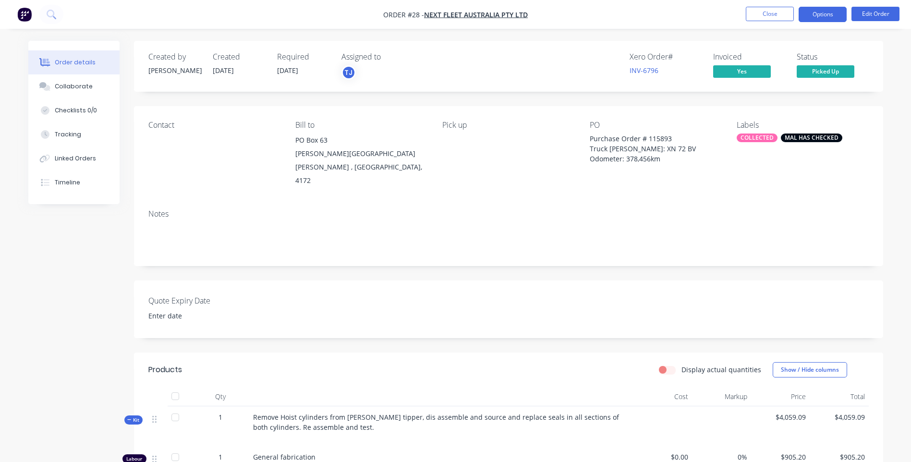
click at [825, 17] on button "Options" at bounding box center [823, 14] width 48 height 15
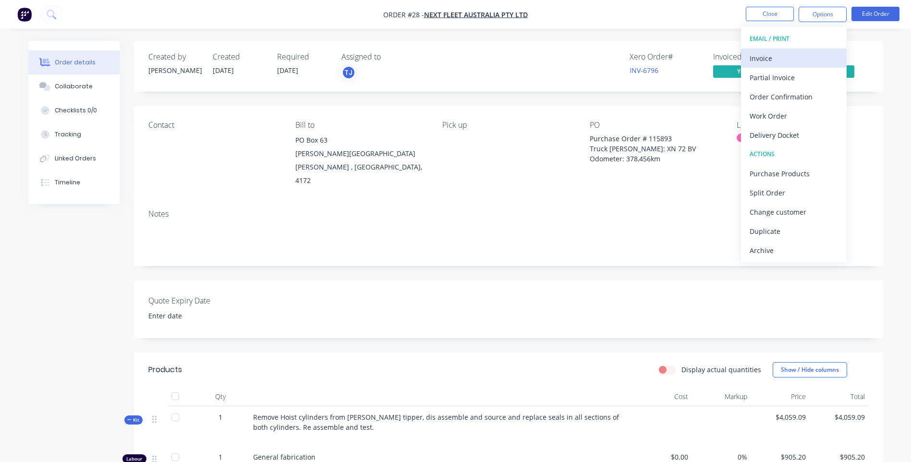
click at [766, 57] on div "Invoice" at bounding box center [794, 58] width 88 height 14
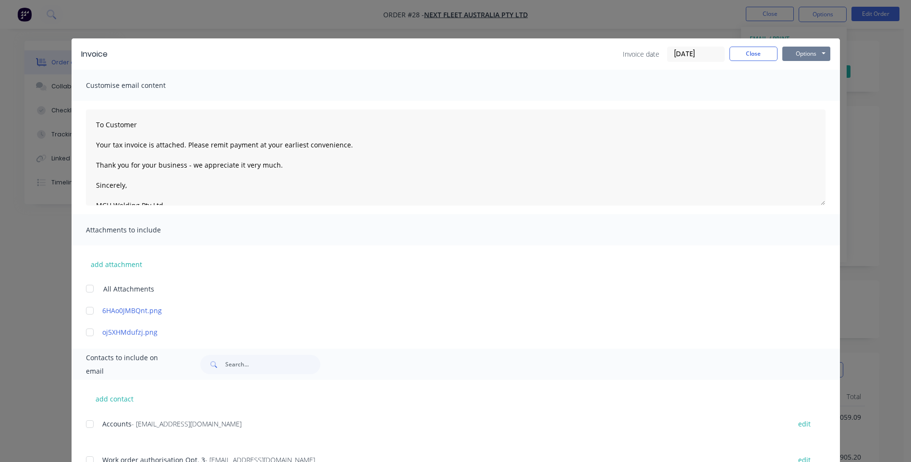
click at [807, 55] on button "Options" at bounding box center [807, 54] width 48 height 14
click at [810, 68] on button "Preview" at bounding box center [813, 71] width 61 height 16
click at [798, 55] on button "Options" at bounding box center [807, 54] width 48 height 14
click at [807, 67] on button "Preview" at bounding box center [813, 71] width 61 height 16
click at [750, 54] on button "Close" at bounding box center [754, 54] width 48 height 14
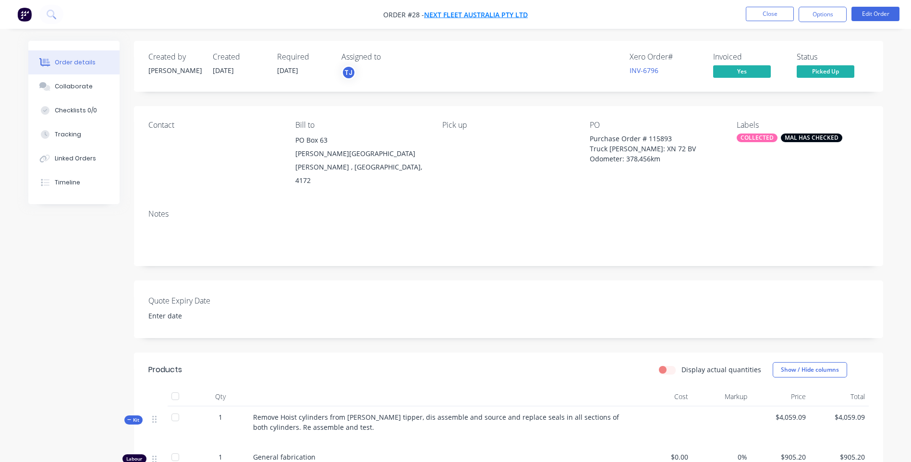
click at [481, 12] on span "Next Fleet Australia Pty Ltd" at bounding box center [476, 14] width 104 height 9
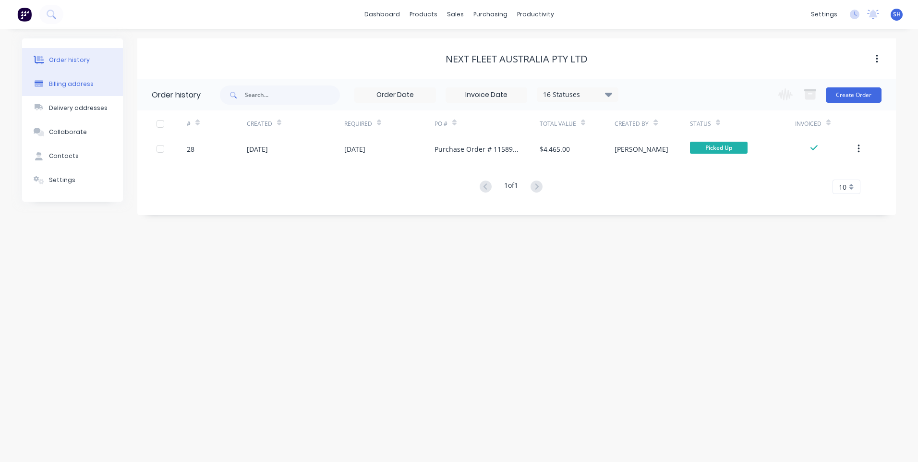
click at [63, 83] on div "Billing address" at bounding box center [71, 84] width 45 height 9
select select "AU"
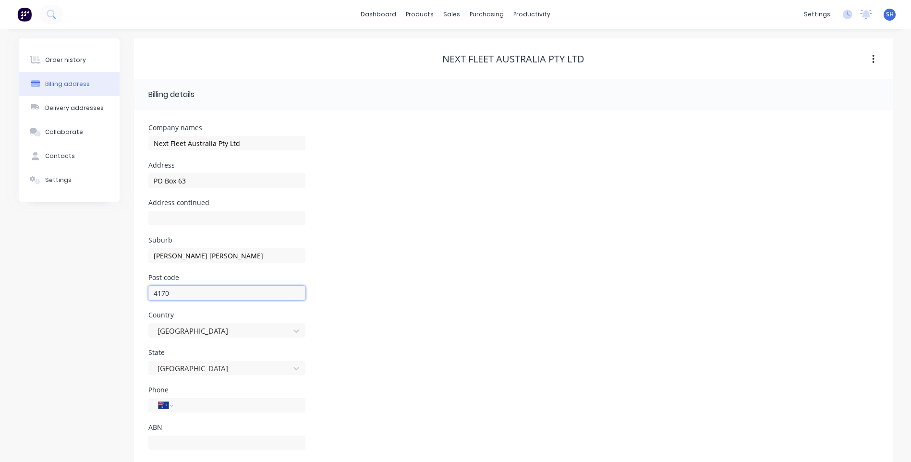
click at [171, 293] on input "4170" at bounding box center [226, 293] width 157 height 14
type input "4170"
click at [383, 307] on div "Post code 4170" at bounding box center [513, 292] width 730 height 37
select select "AU"
click at [62, 61] on div "Order history" at bounding box center [65, 60] width 41 height 9
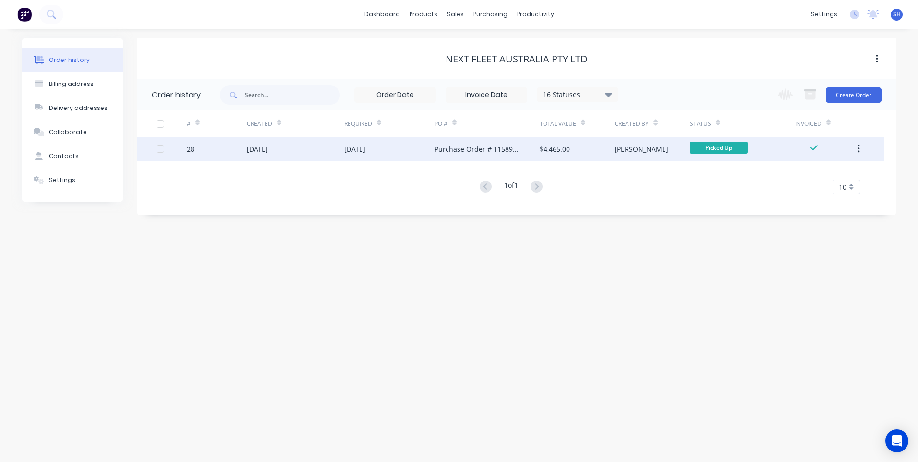
click at [327, 150] on div "[DATE]" at bounding box center [296, 149] width 98 height 24
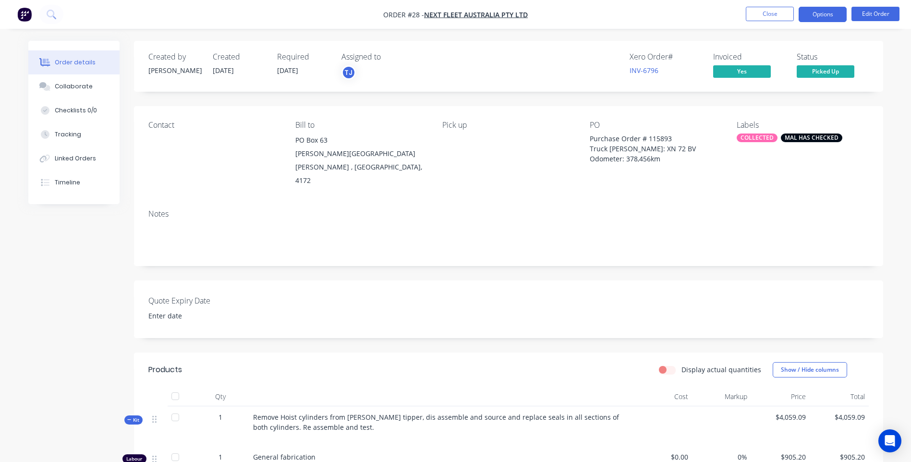
click at [821, 17] on button "Options" at bounding box center [823, 14] width 48 height 15
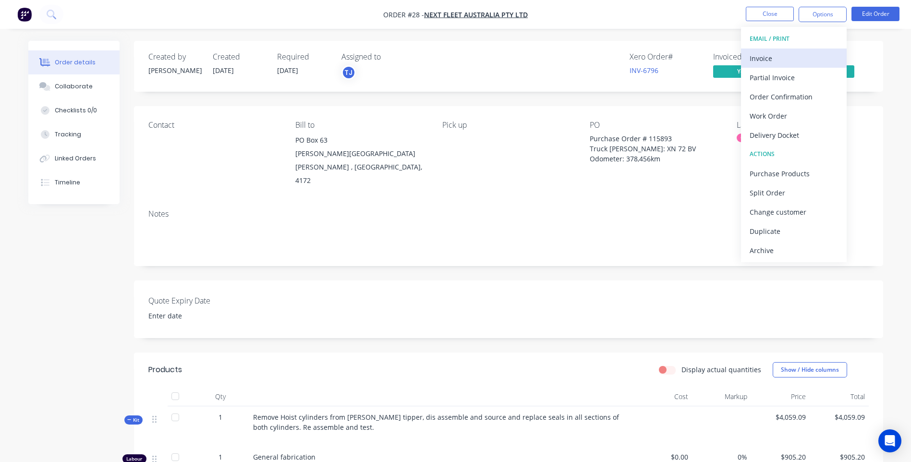
click at [758, 58] on div "Invoice" at bounding box center [794, 58] width 88 height 14
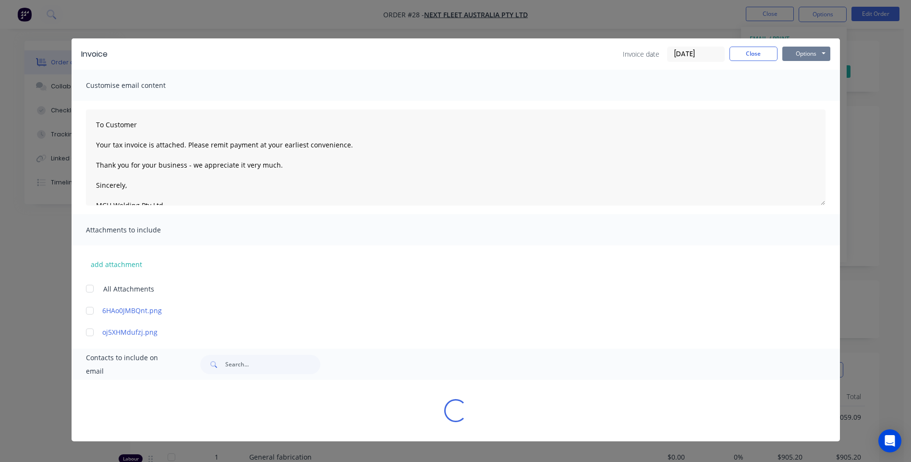
click at [810, 56] on button "Options" at bounding box center [807, 54] width 48 height 14
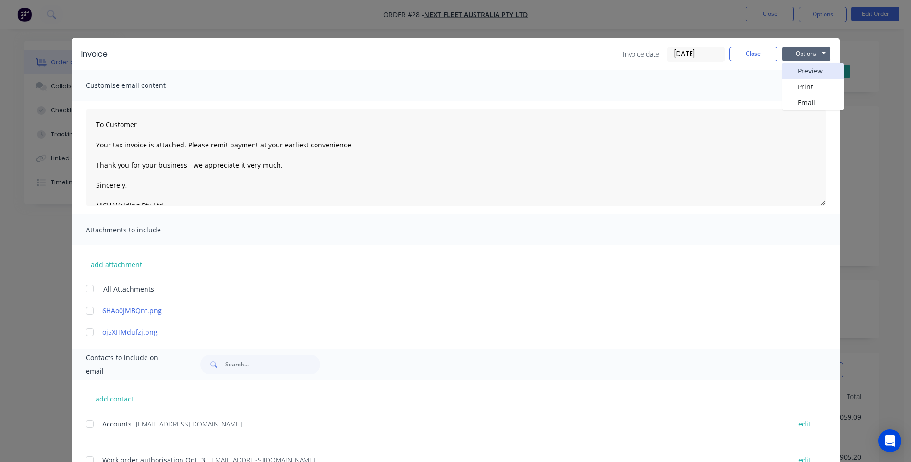
click at [811, 69] on button "Preview" at bounding box center [813, 71] width 61 height 16
click at [752, 56] on button "Close" at bounding box center [754, 54] width 48 height 14
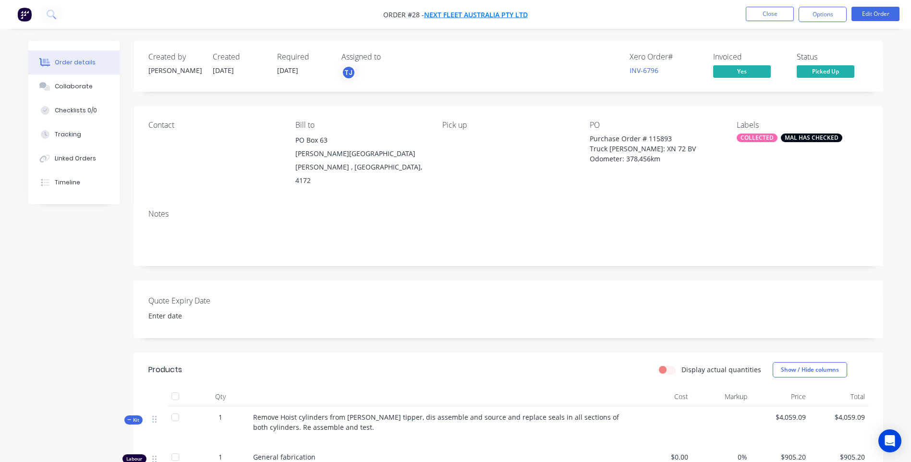
click at [462, 13] on span "Next Fleet Australia Pty Ltd" at bounding box center [476, 14] width 104 height 9
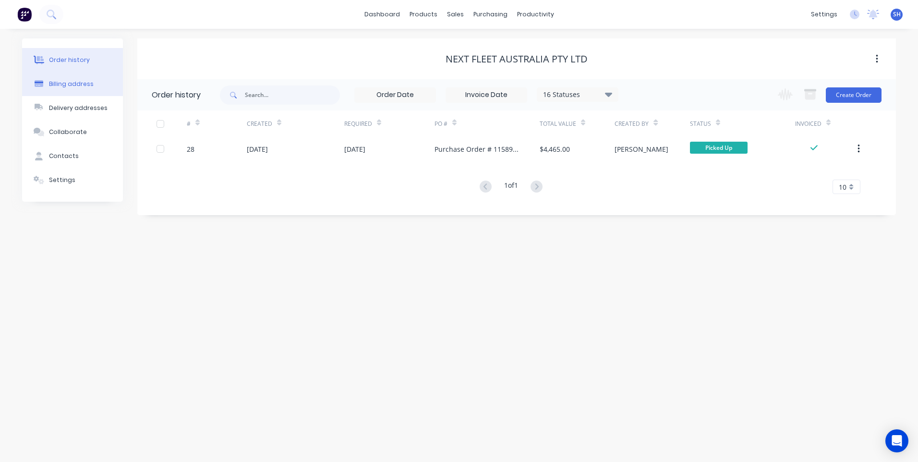
click at [75, 84] on div "Billing address" at bounding box center [71, 84] width 45 height 9
select select "AU"
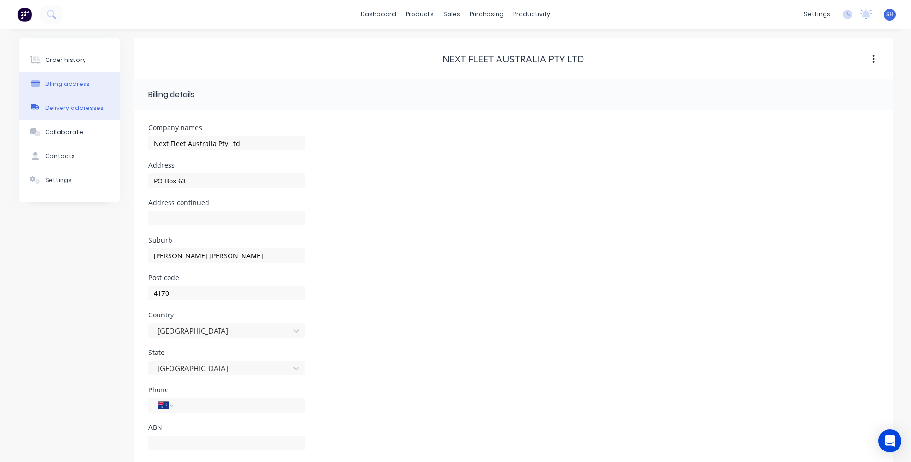
click at [67, 108] on div "Delivery addresses" at bounding box center [74, 108] width 59 height 9
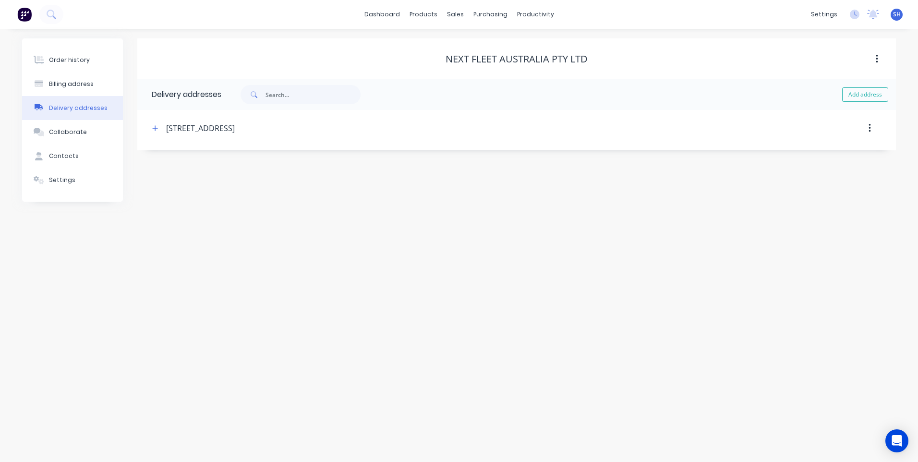
click at [81, 107] on div "Delivery addresses" at bounding box center [78, 108] width 59 height 9
click at [66, 130] on div "Collaborate" at bounding box center [68, 132] width 38 height 9
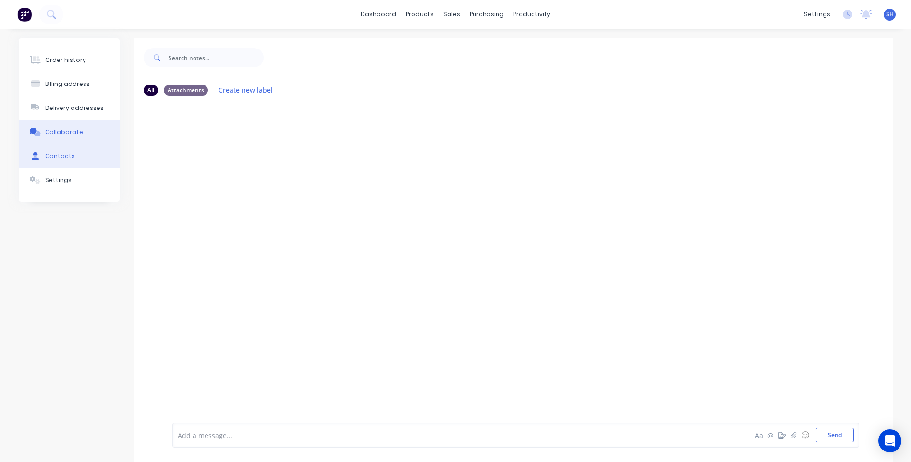
click at [65, 157] on div "Contacts" at bounding box center [60, 156] width 30 height 9
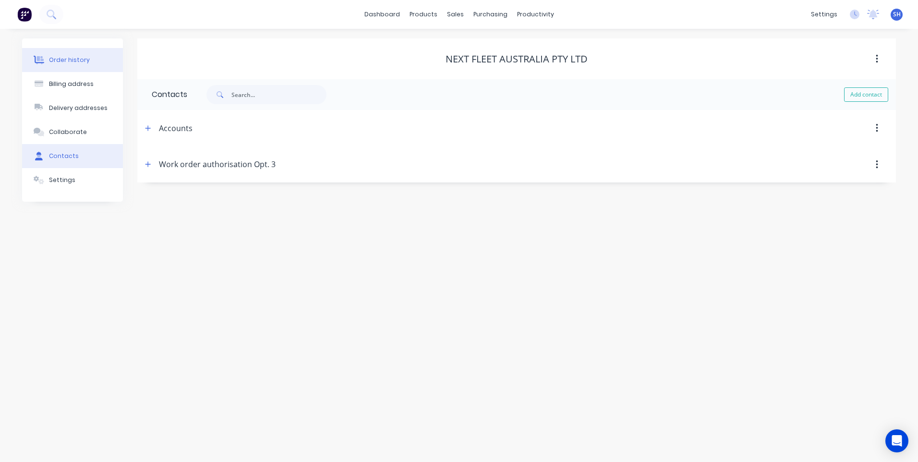
click at [65, 60] on div "Order history" at bounding box center [69, 60] width 41 height 9
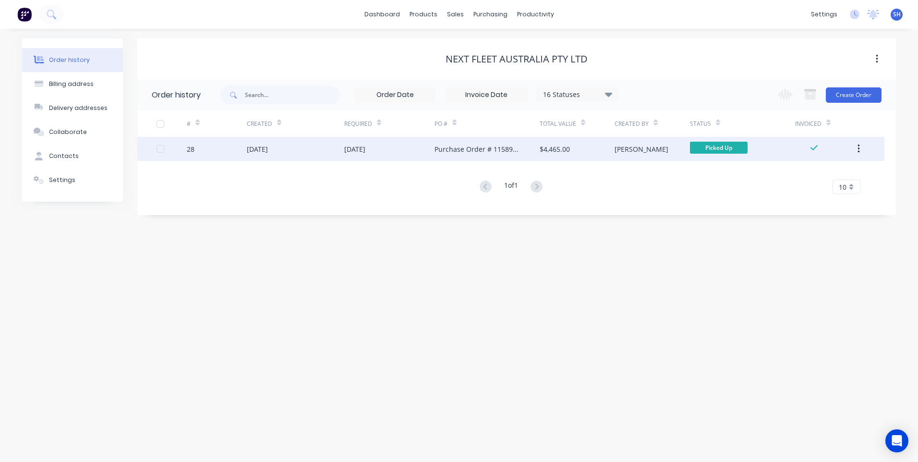
click at [317, 146] on div "[DATE]" at bounding box center [296, 149] width 98 height 24
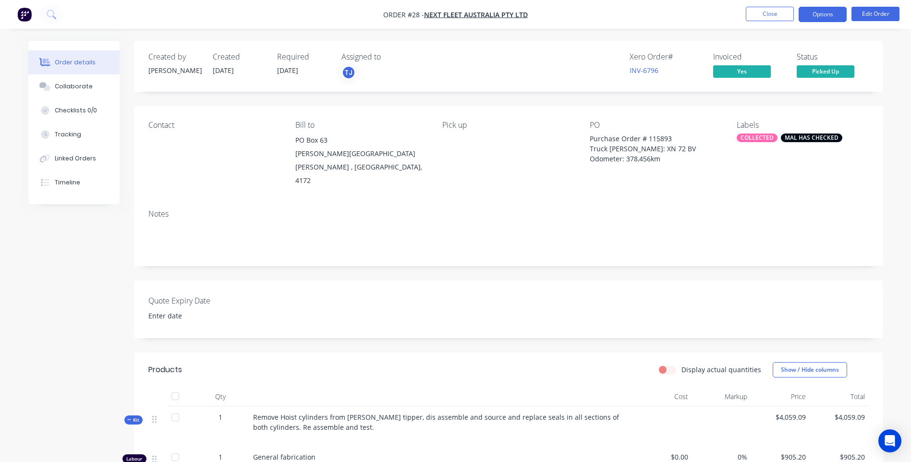
click at [817, 17] on button "Options" at bounding box center [823, 14] width 48 height 15
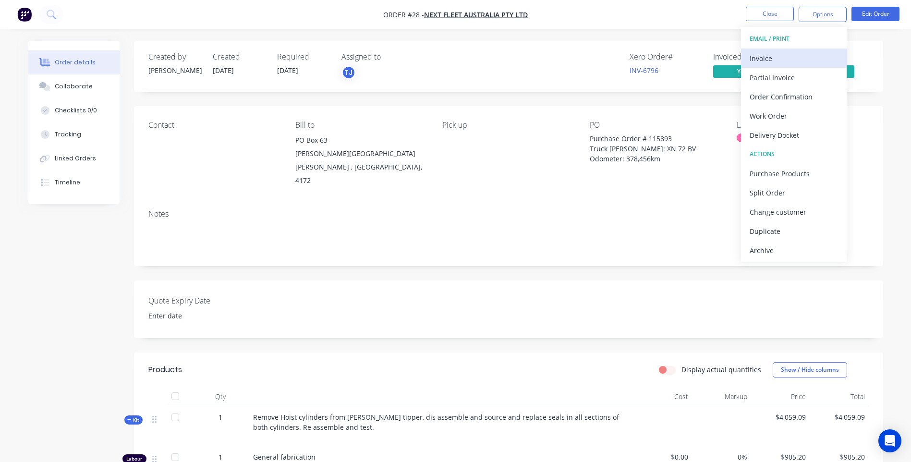
click at [765, 58] on div "Invoice" at bounding box center [794, 58] width 88 height 14
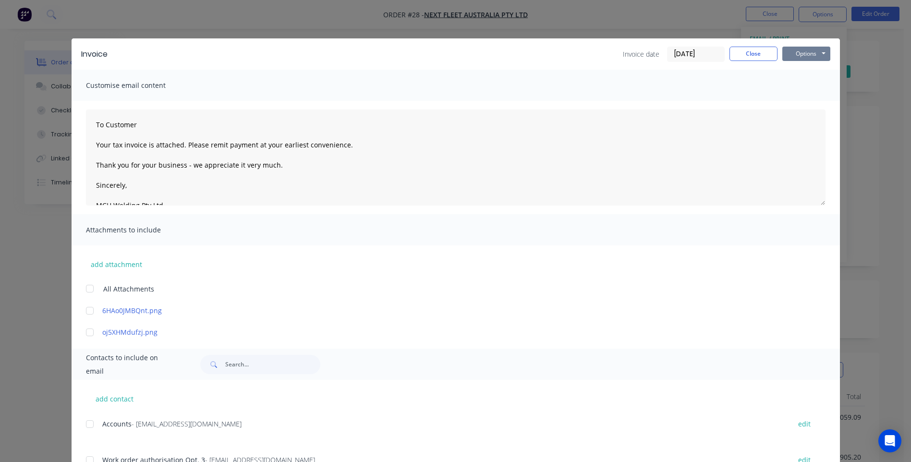
click at [799, 53] on button "Options" at bounding box center [807, 54] width 48 height 14
click at [812, 69] on button "Preview" at bounding box center [813, 71] width 61 height 16
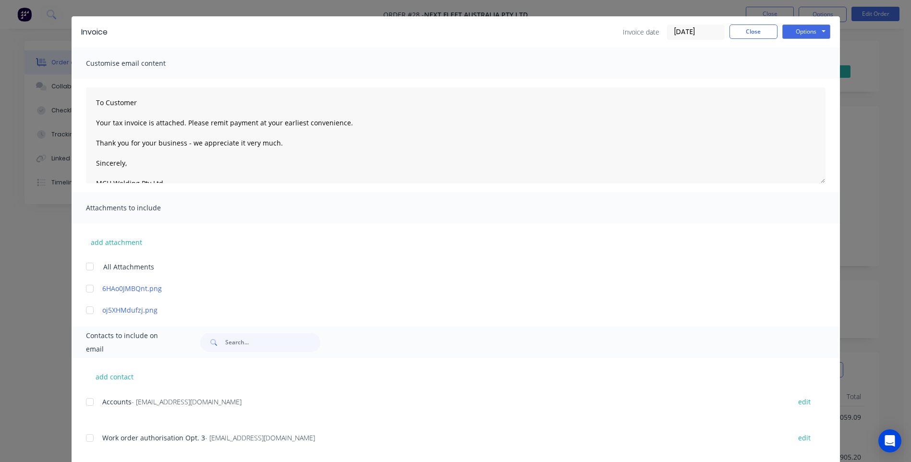
scroll to position [41, 0]
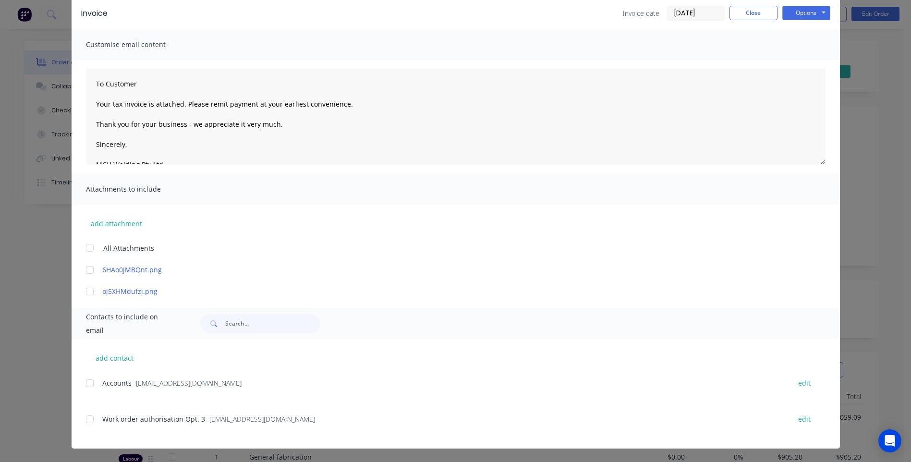
click at [87, 382] on div at bounding box center [89, 383] width 19 height 19
click at [88, 422] on div at bounding box center [89, 419] width 19 height 19
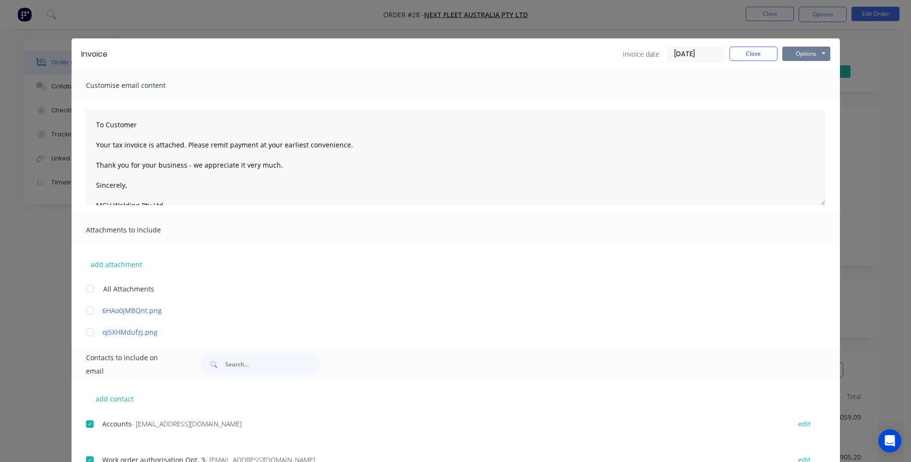
click at [801, 53] on button "Options" at bounding box center [807, 54] width 48 height 14
click at [800, 100] on button "Email" at bounding box center [813, 103] width 61 height 16
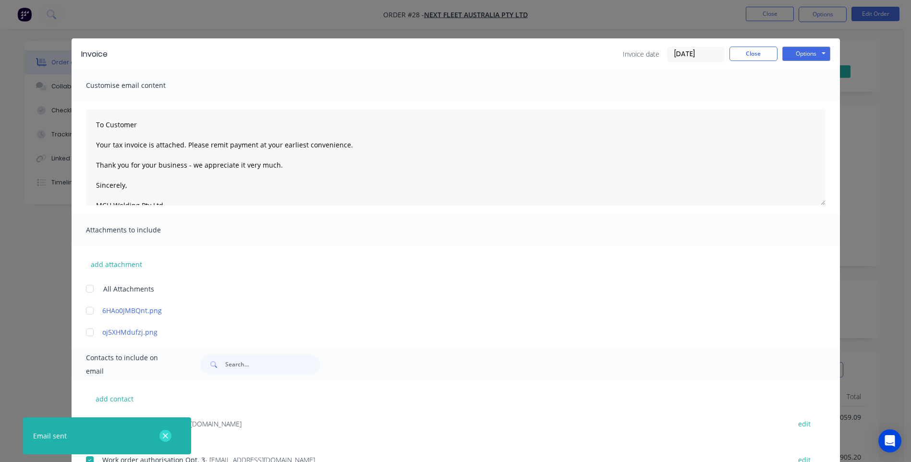
click at [162, 436] on icon "button" at bounding box center [165, 436] width 6 height 9
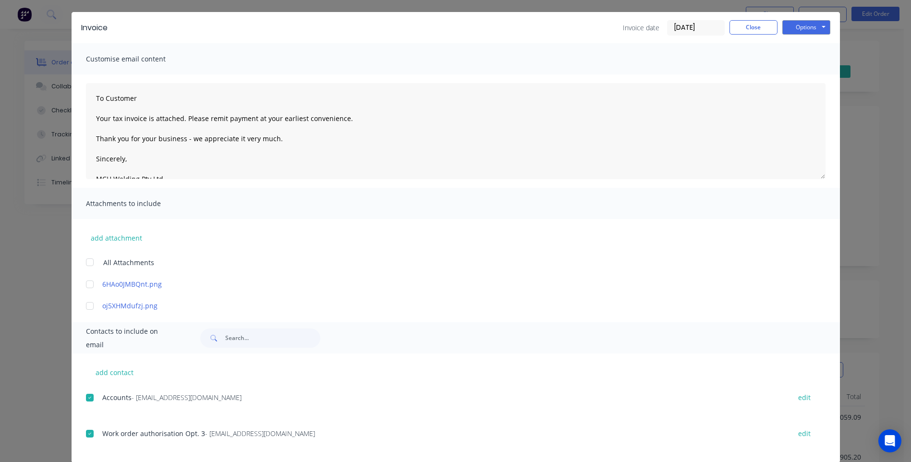
scroll to position [41, 0]
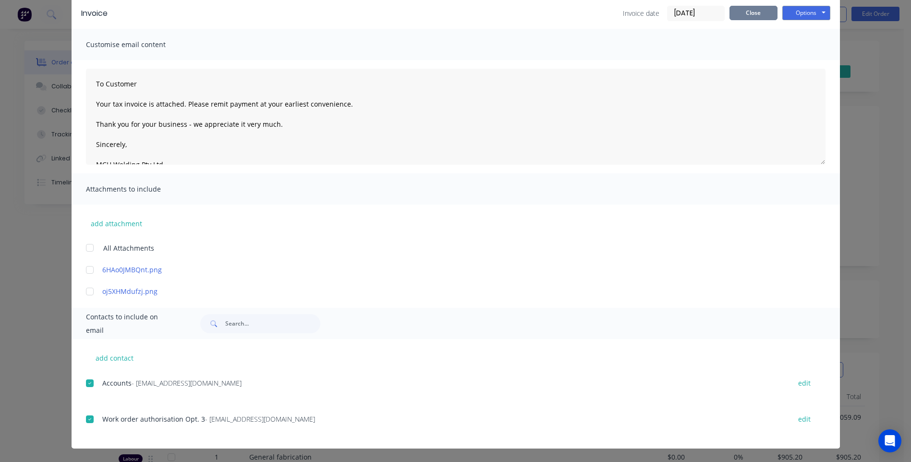
click at [745, 11] on button "Close" at bounding box center [754, 13] width 48 height 14
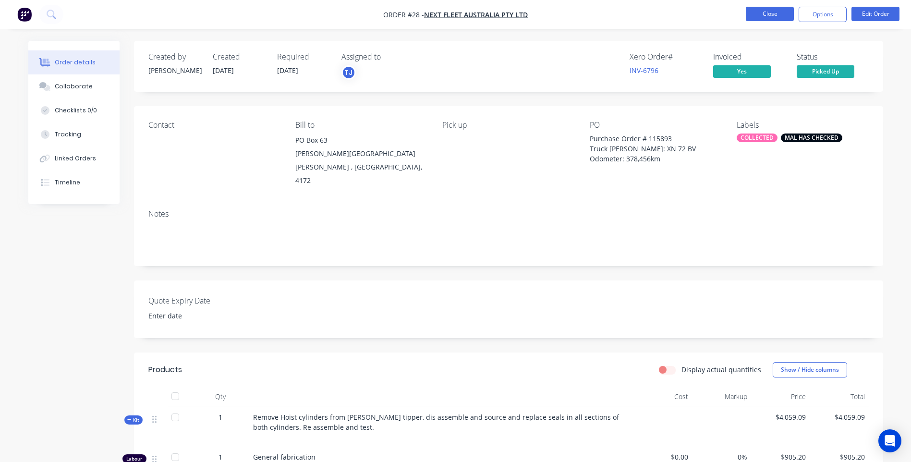
click at [769, 15] on button "Close" at bounding box center [770, 14] width 48 height 14
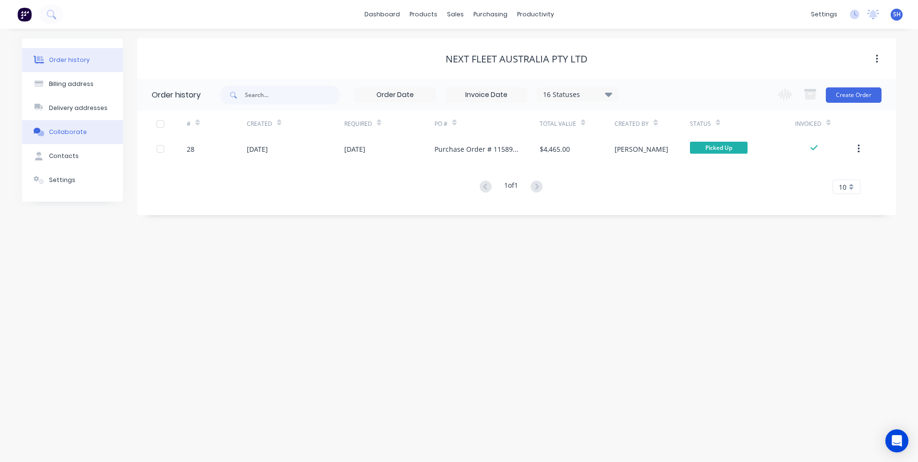
click at [65, 130] on div "Collaborate" at bounding box center [68, 132] width 38 height 9
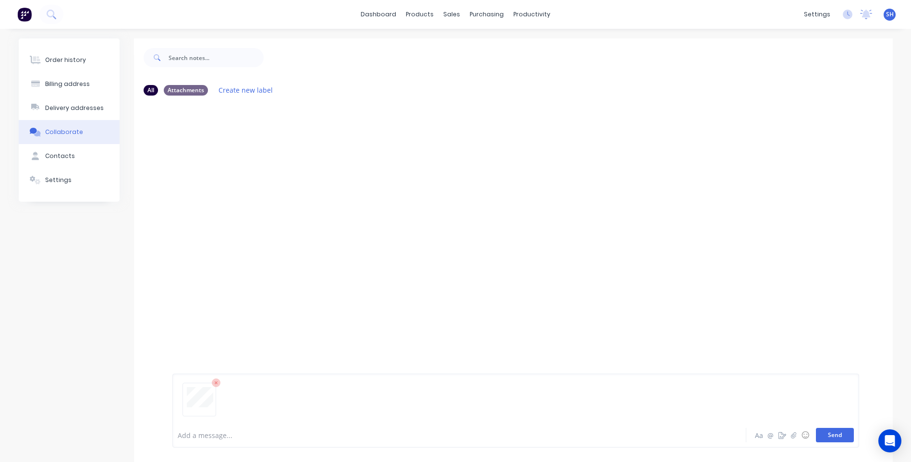
click at [835, 432] on button "Send" at bounding box center [835, 435] width 38 height 14
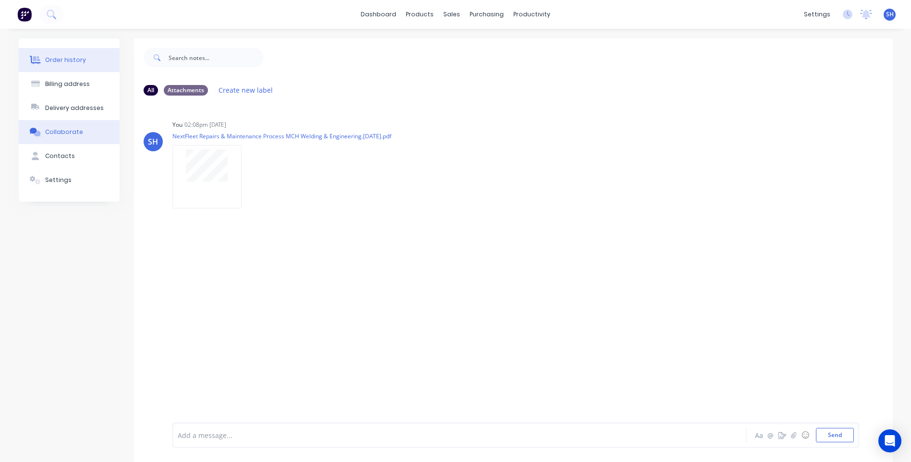
click at [61, 62] on div "Order history" at bounding box center [65, 60] width 41 height 9
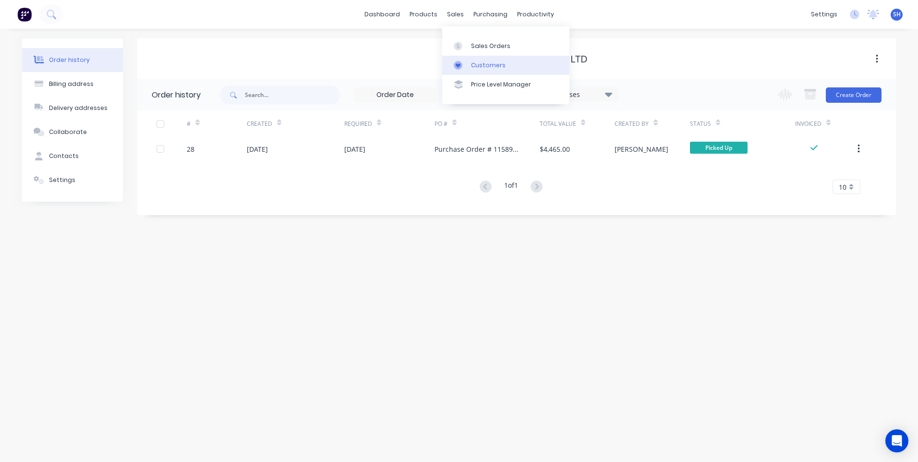
click at [486, 62] on div "Customers" at bounding box center [488, 65] width 35 height 9
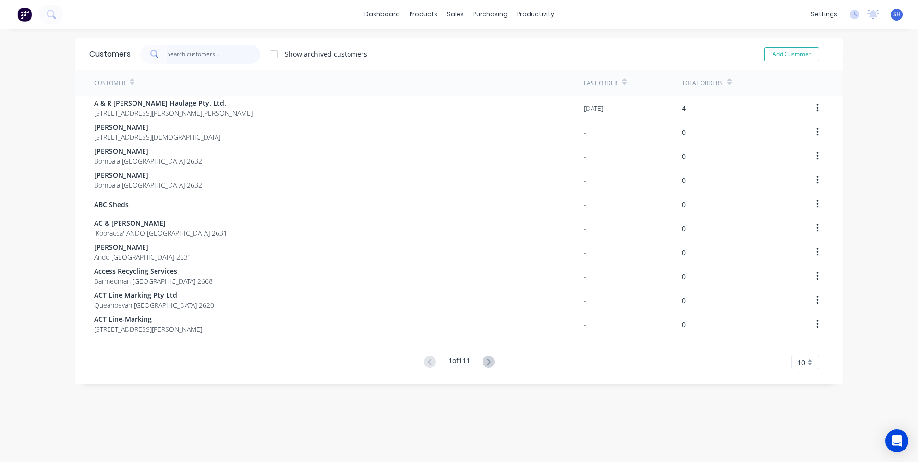
click at [179, 58] on input "text" at bounding box center [214, 54] width 94 height 19
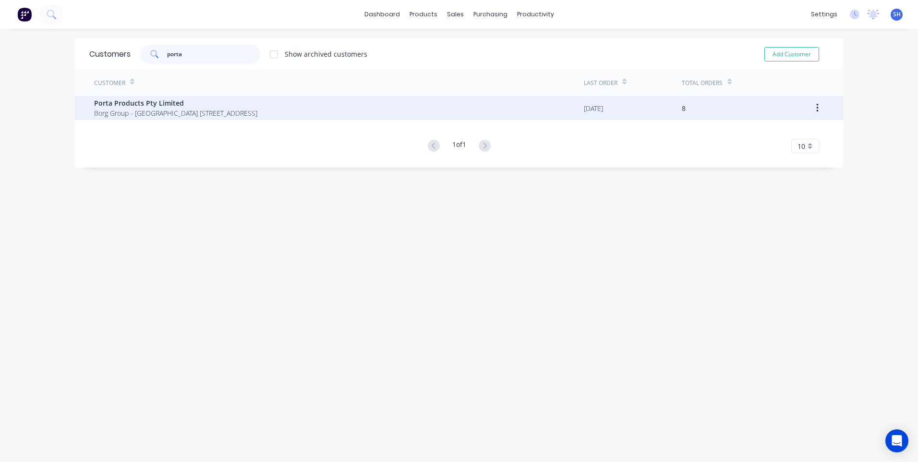
type input "porta"
click at [142, 103] on span "Porta Products Pty Limited" at bounding box center [175, 103] width 163 height 10
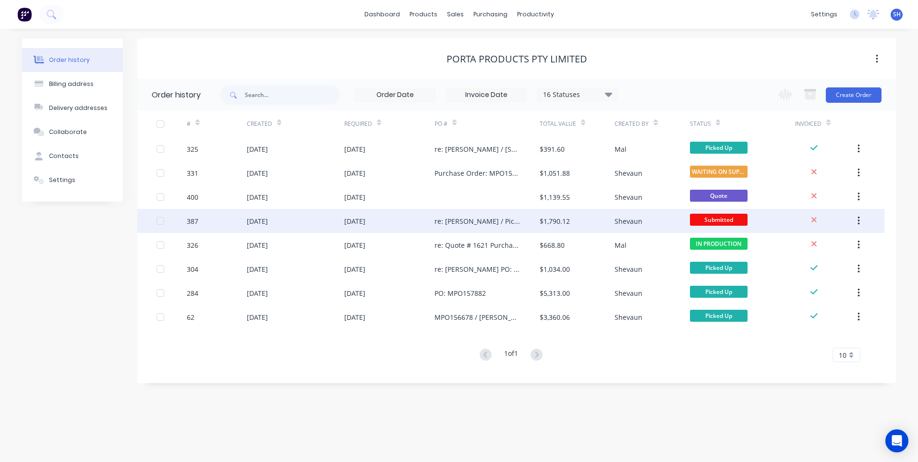
click at [299, 219] on div "[DATE]" at bounding box center [296, 221] width 98 height 24
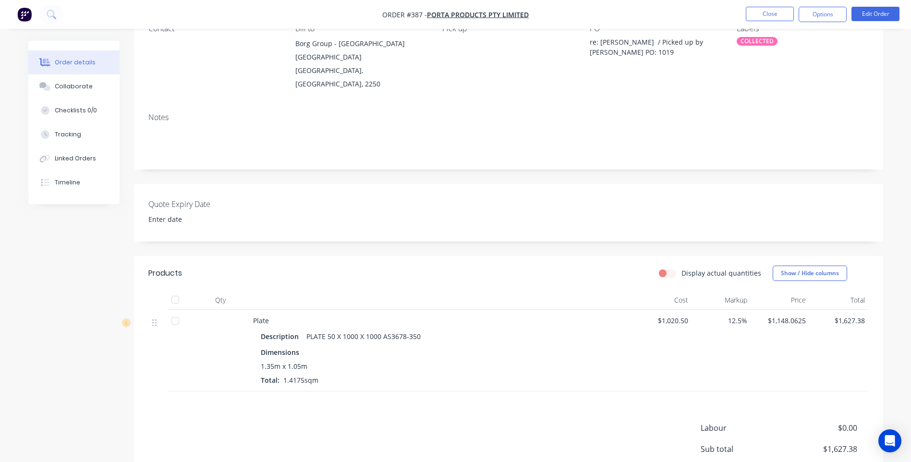
scroll to position [144, 0]
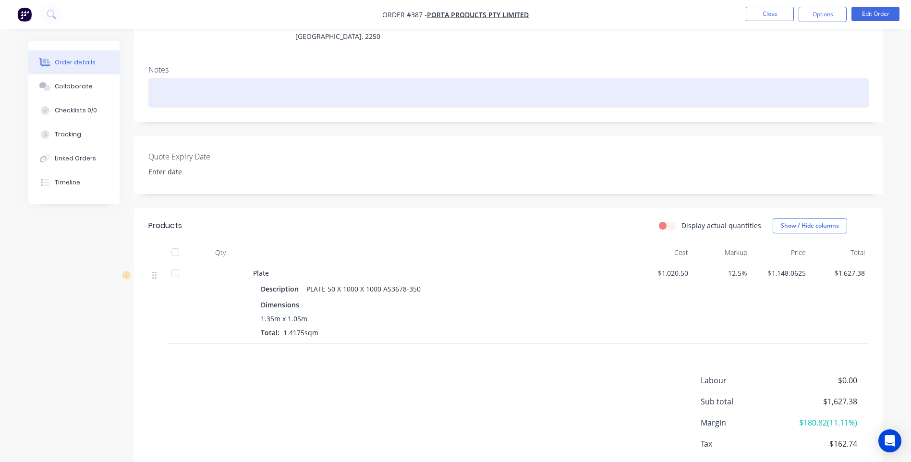
drag, startPoint x: 696, startPoint y: 105, endPoint x: 719, endPoint y: 79, distance: 34.8
click at [696, 105] on div "Created by Shevaun Created [DATE] Required [DATE] Assigned to Add team member I…" at bounding box center [508, 199] width 749 height 604
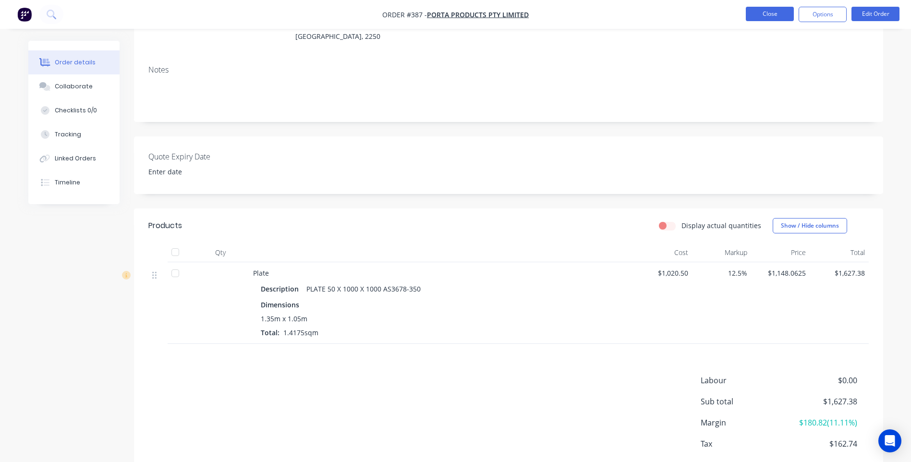
click at [771, 14] on button "Close" at bounding box center [770, 14] width 48 height 14
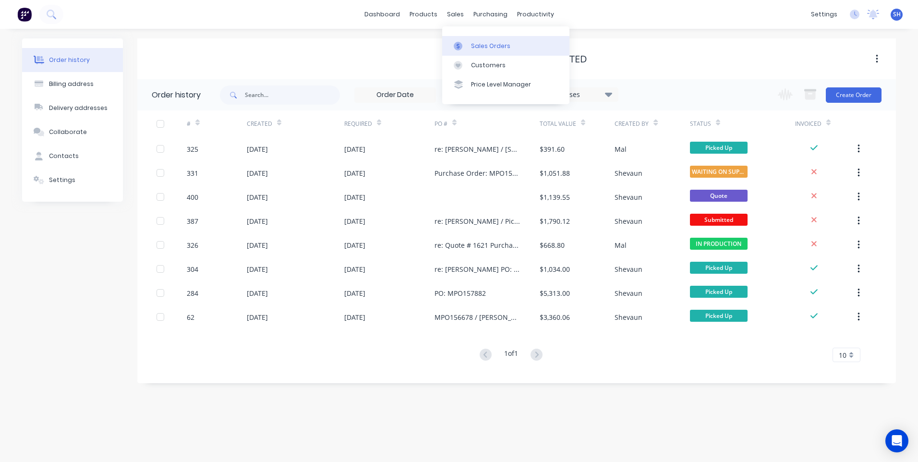
click at [474, 41] on link "Sales Orders" at bounding box center [505, 45] width 127 height 19
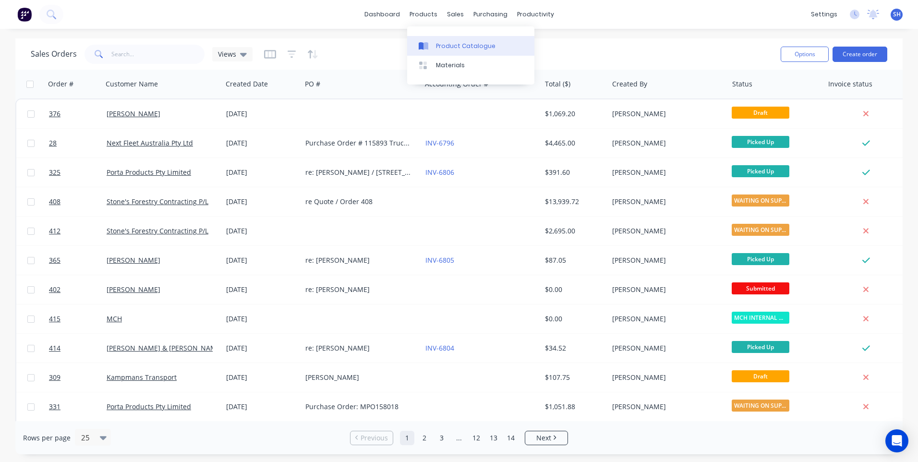
click at [457, 43] on div "Product Catalogue" at bounding box center [466, 46] width 60 height 9
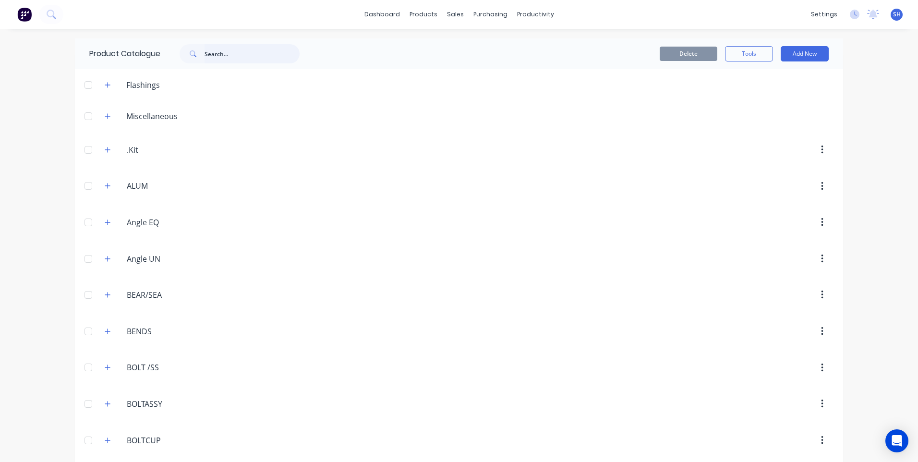
click at [214, 53] on input "text" at bounding box center [252, 53] width 95 height 19
type input "p"
type input "g"
type input "p"
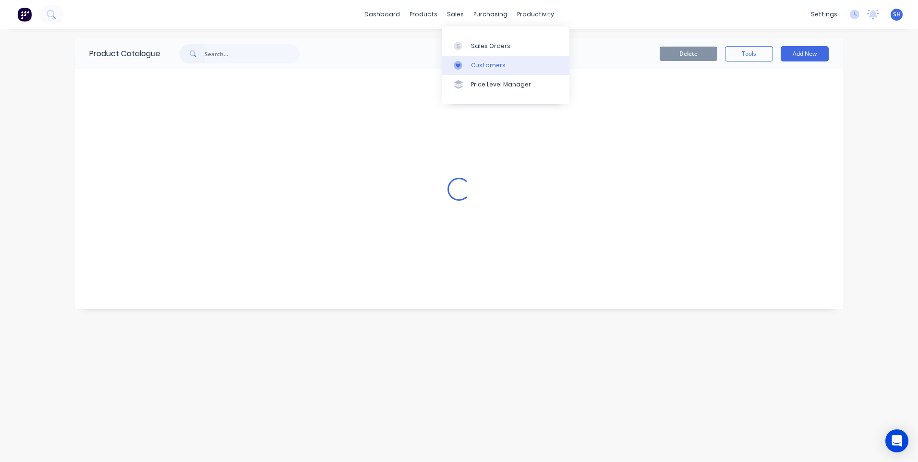
click at [489, 61] on div "Customers" at bounding box center [488, 65] width 35 height 9
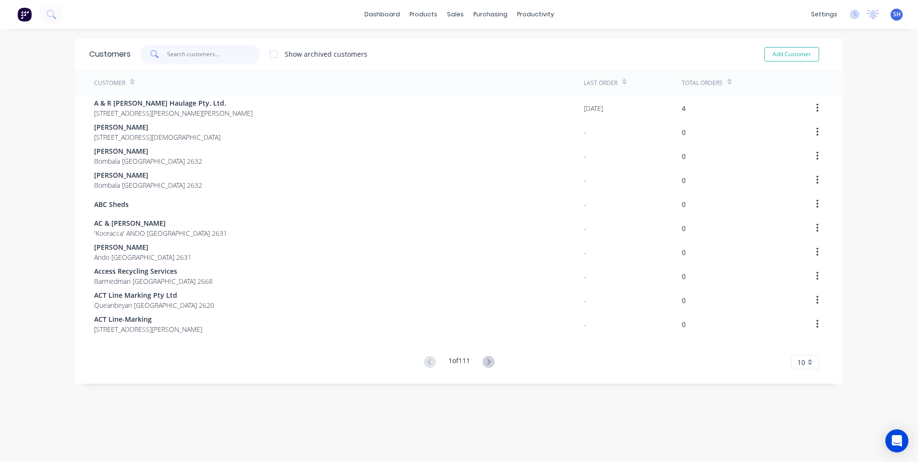
click at [181, 54] on input "text" at bounding box center [214, 54] width 94 height 19
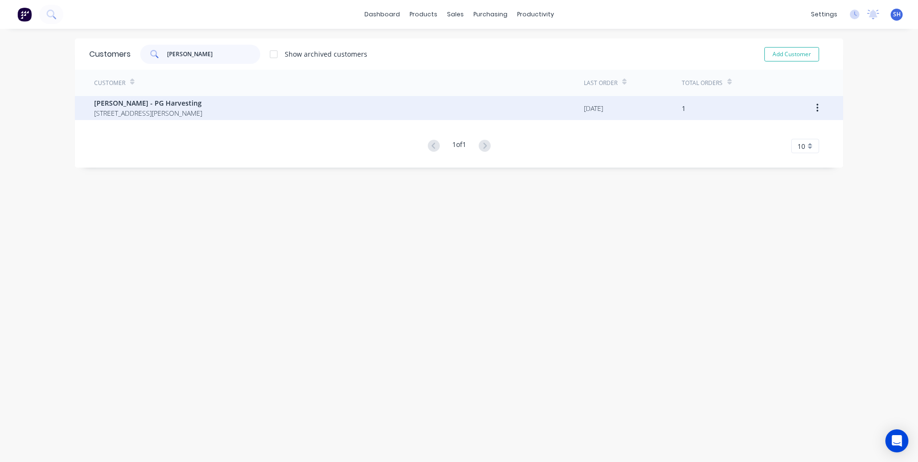
type input "[PERSON_NAME]"
click at [157, 105] on span "[PERSON_NAME] - PG Harvesting" at bounding box center [148, 103] width 108 height 10
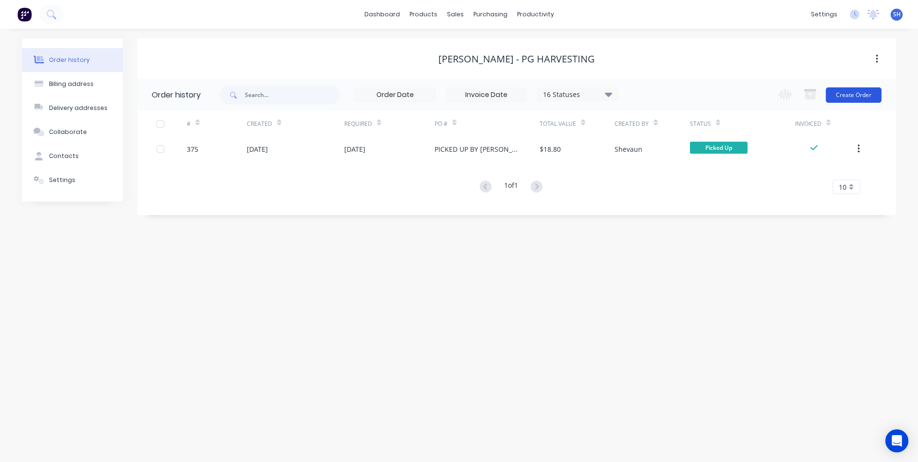
click at [855, 94] on button "Create Order" at bounding box center [854, 94] width 56 height 15
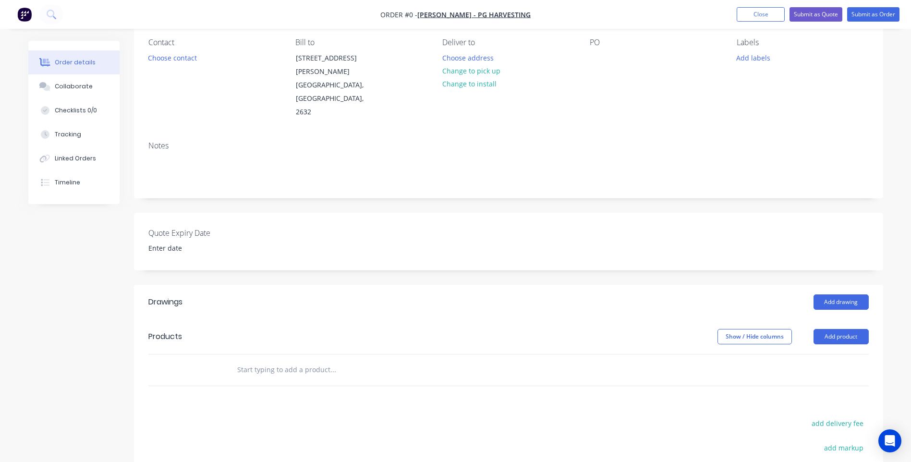
scroll to position [96, 0]
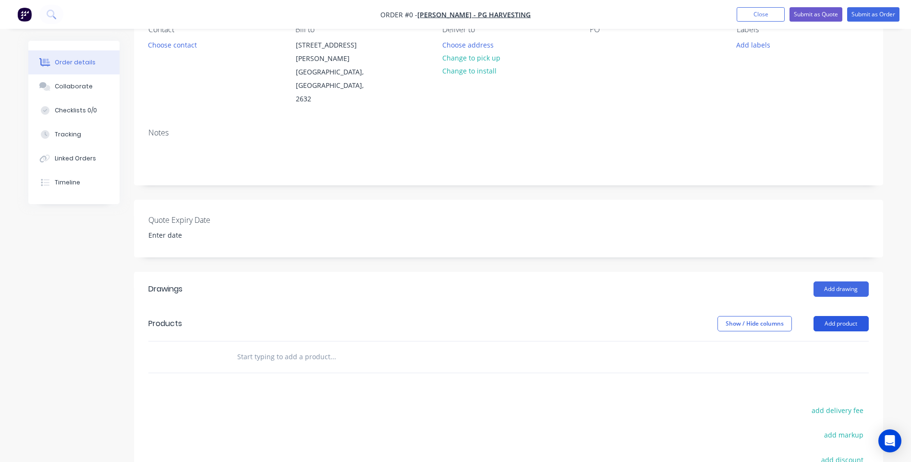
click at [841, 316] on button "Add product" at bounding box center [841, 323] width 55 height 15
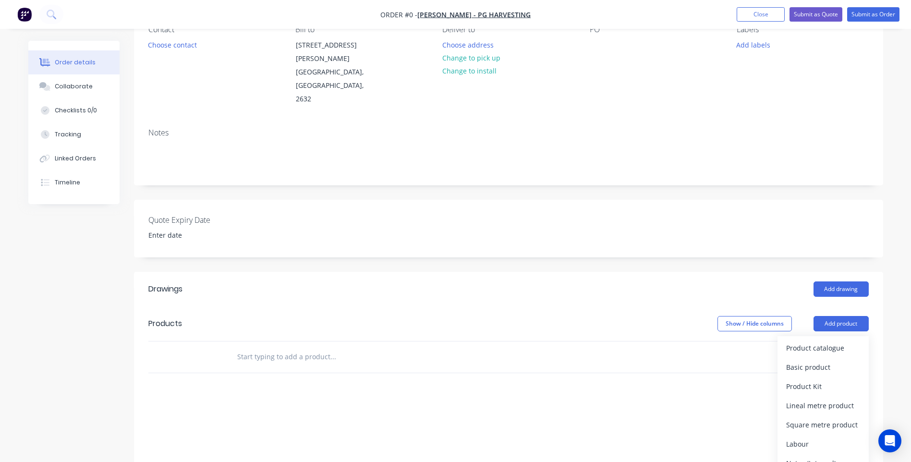
scroll to position [0, 0]
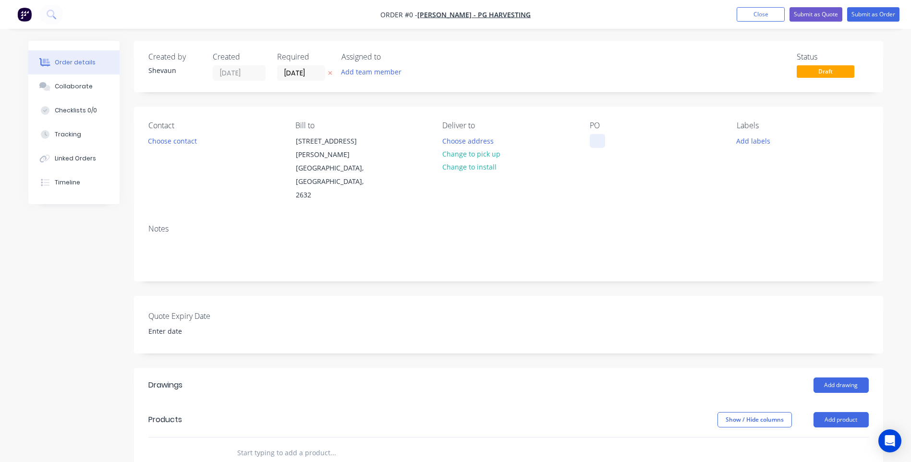
click at [595, 139] on div at bounding box center [597, 141] width 15 height 14
click at [754, 140] on div "Order details Collaborate Checklists 0/0 Tracking Linked Orders Timeline Order …" at bounding box center [456, 377] width 874 height 673
click at [754, 141] on button "Add labels" at bounding box center [754, 140] width 44 height 13
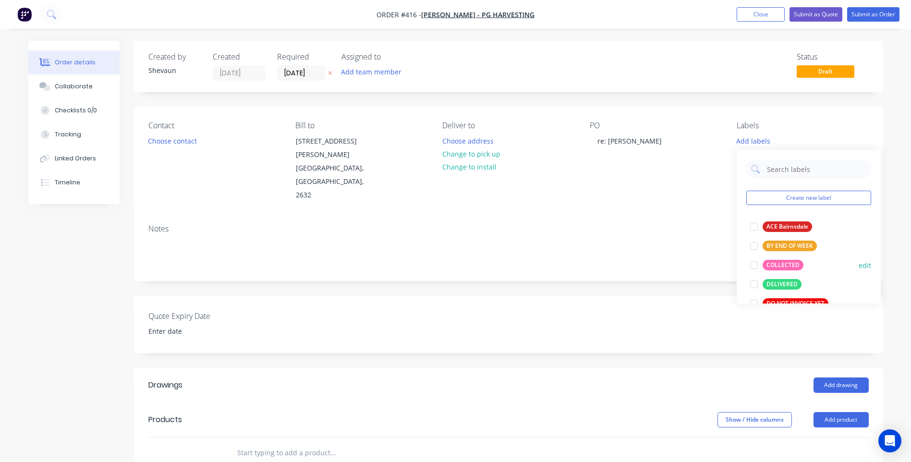
click at [786, 263] on div "COLLECTED" at bounding box center [783, 265] width 41 height 11
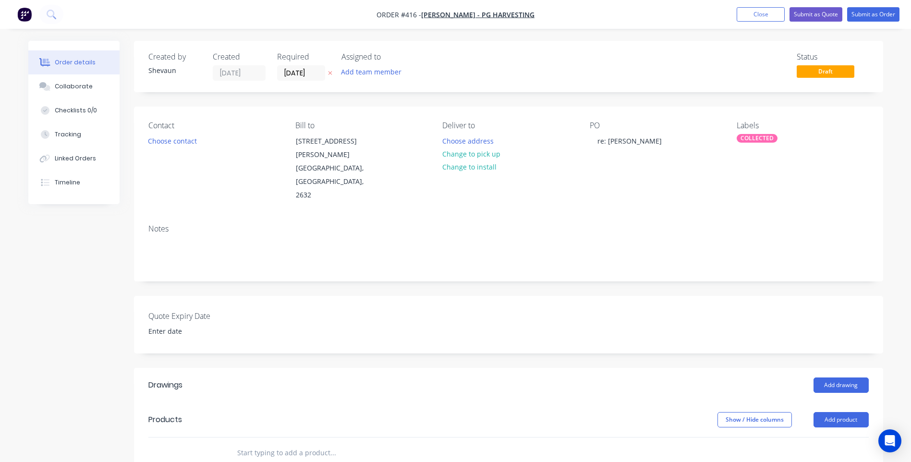
click at [661, 177] on div "Contact Choose contact [PERSON_NAME] to [STREET_ADDRESS][PERSON_NAME] Deliver t…" at bounding box center [508, 162] width 749 height 110
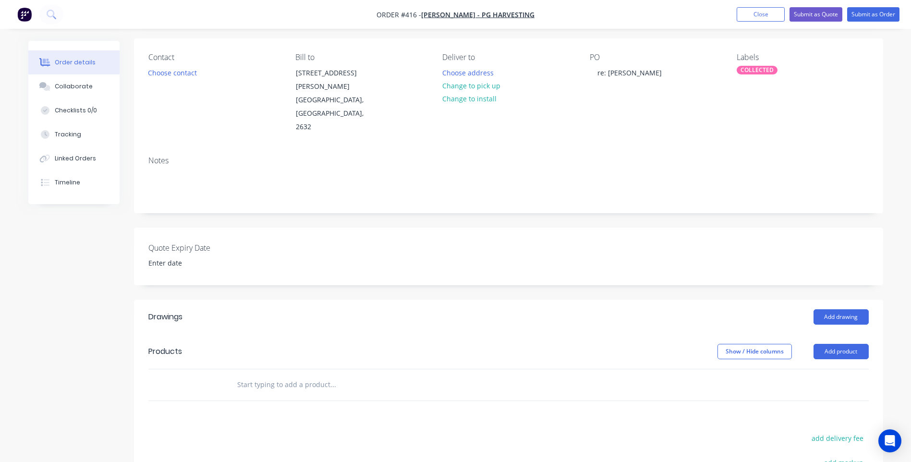
scroll to position [192, 0]
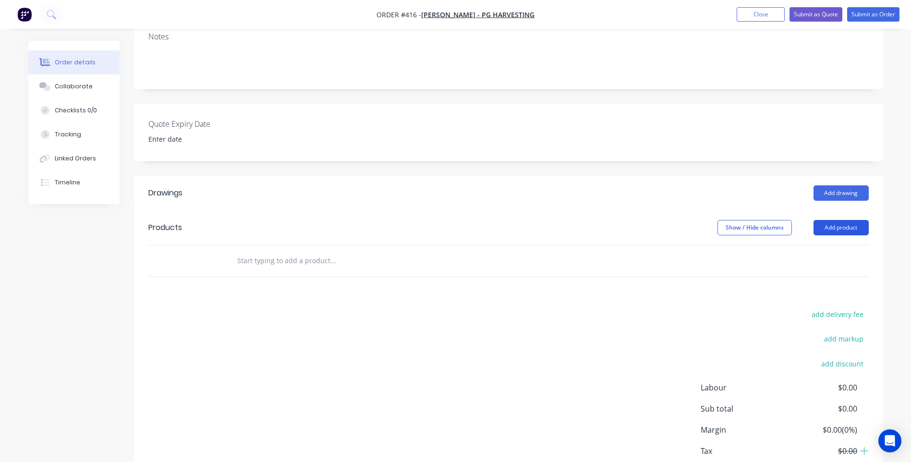
click at [840, 220] on button "Add product" at bounding box center [841, 227] width 55 height 15
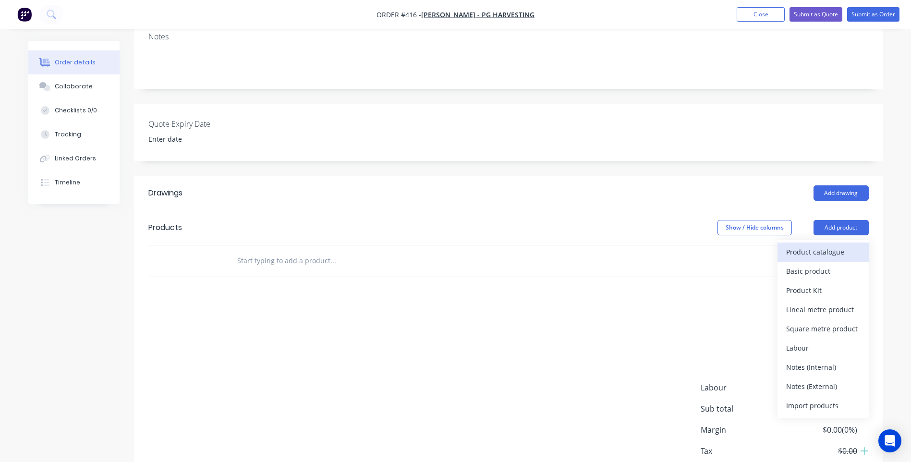
click at [826, 245] on div "Product catalogue" at bounding box center [823, 252] width 74 height 14
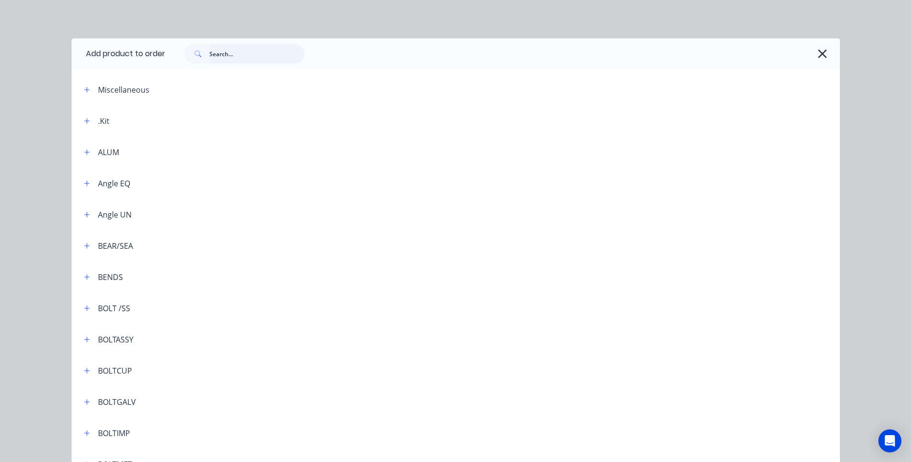
click at [209, 53] on input "text" at bounding box center [256, 53] width 95 height 19
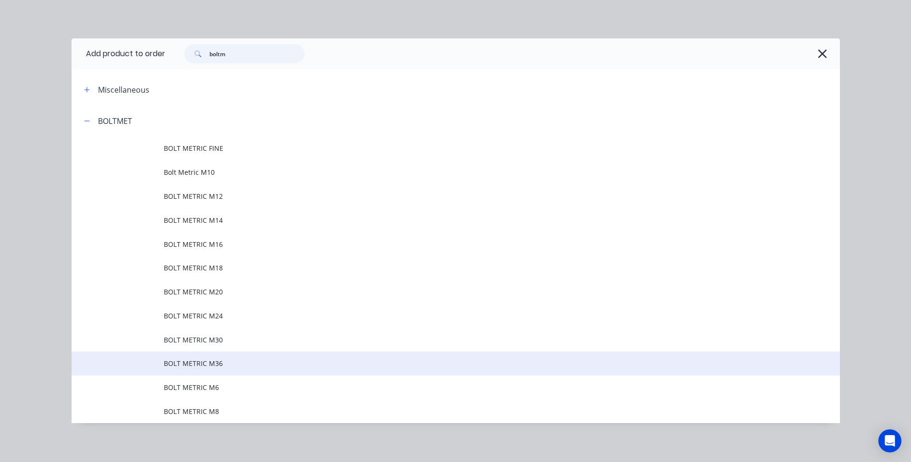
scroll to position [3, 0]
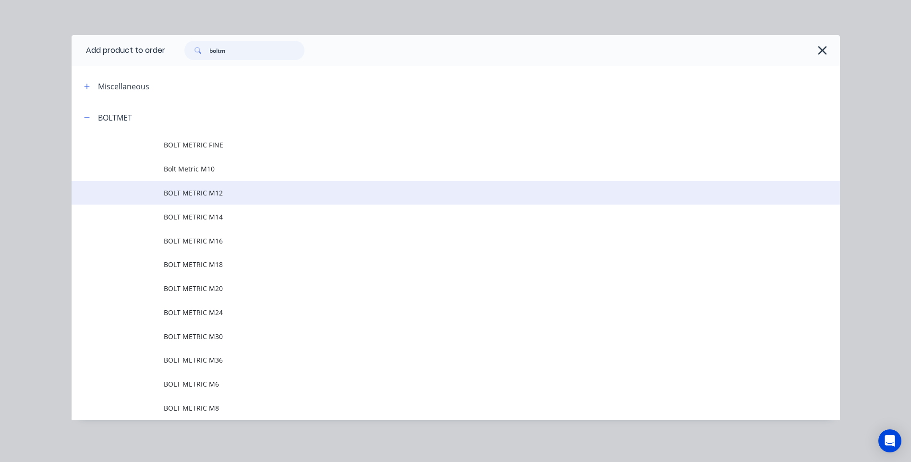
type input "boltm"
click at [208, 188] on span "BOLT METRIC M12" at bounding box center [434, 193] width 541 height 10
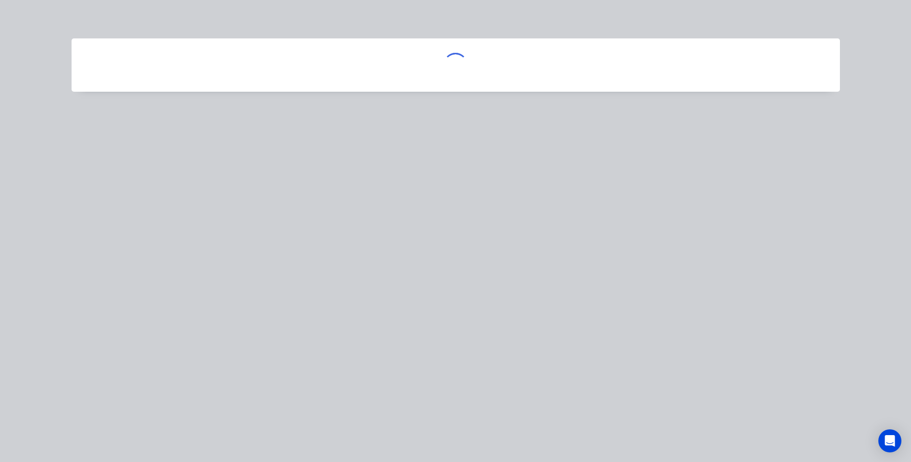
scroll to position [0, 0]
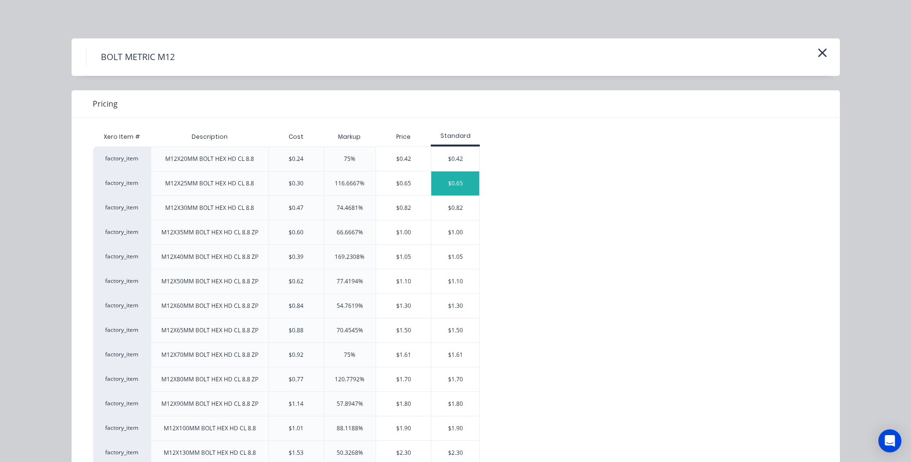
click at [452, 182] on div "$0.65" at bounding box center [455, 183] width 48 height 24
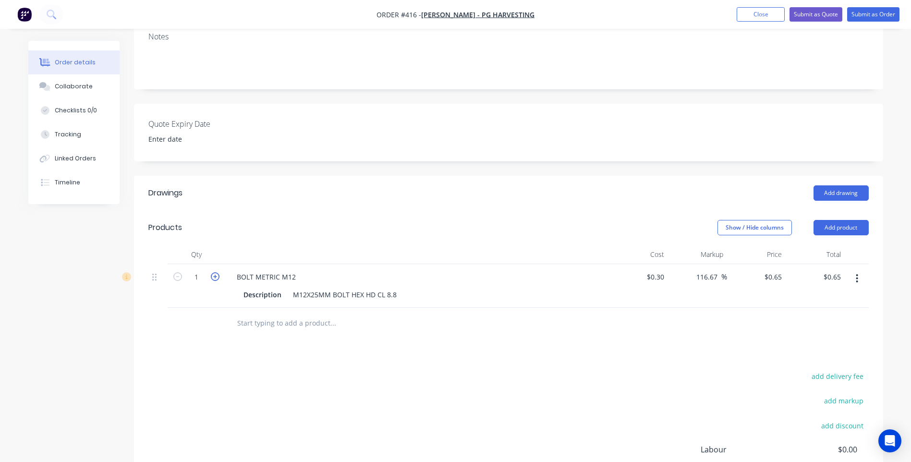
click at [215, 272] on icon "button" at bounding box center [215, 276] width 9 height 9
type input "2"
type input "$1.30"
click at [837, 220] on button "Add product" at bounding box center [841, 227] width 55 height 15
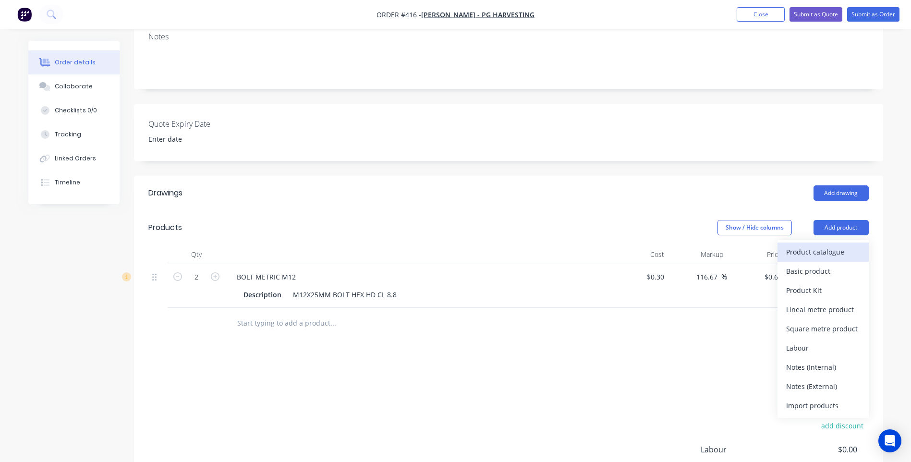
click at [830, 245] on div "Product catalogue" at bounding box center [823, 252] width 74 height 14
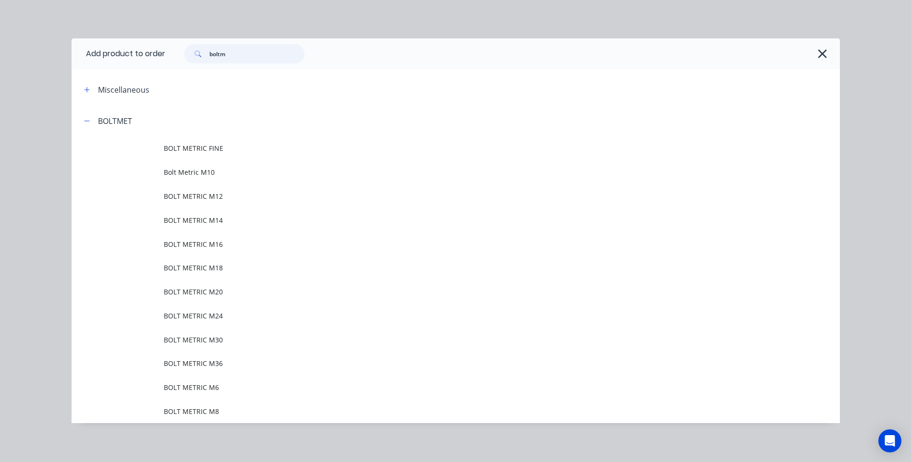
drag, startPoint x: 222, startPoint y: 54, endPoint x: 200, endPoint y: 55, distance: 22.1
click at [200, 55] on div "boltm" at bounding box center [244, 53] width 120 height 19
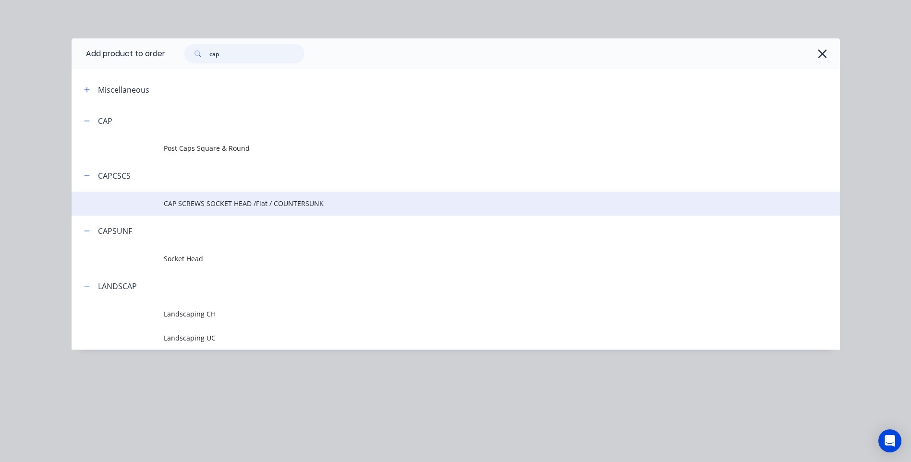
type input "cap"
click at [212, 202] on span "CAP SCREWS SOCKET HEAD /Flat / COUNTERSUNK" at bounding box center [434, 203] width 541 height 10
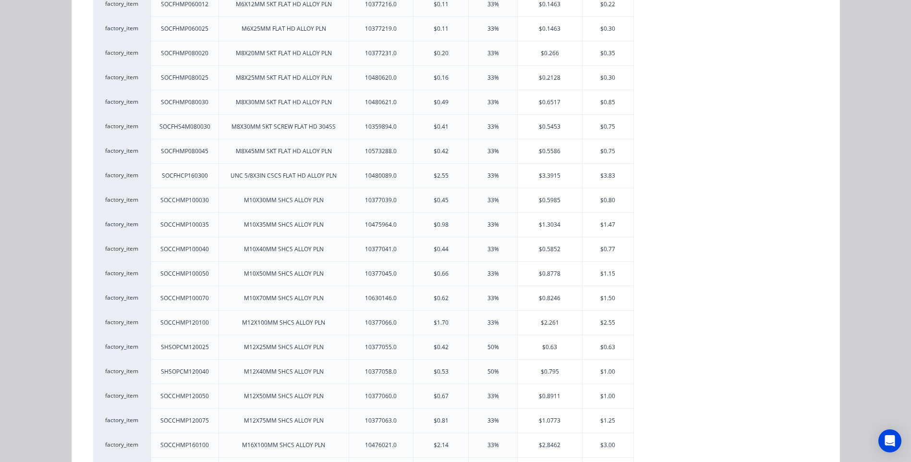
scroll to position [336, 0]
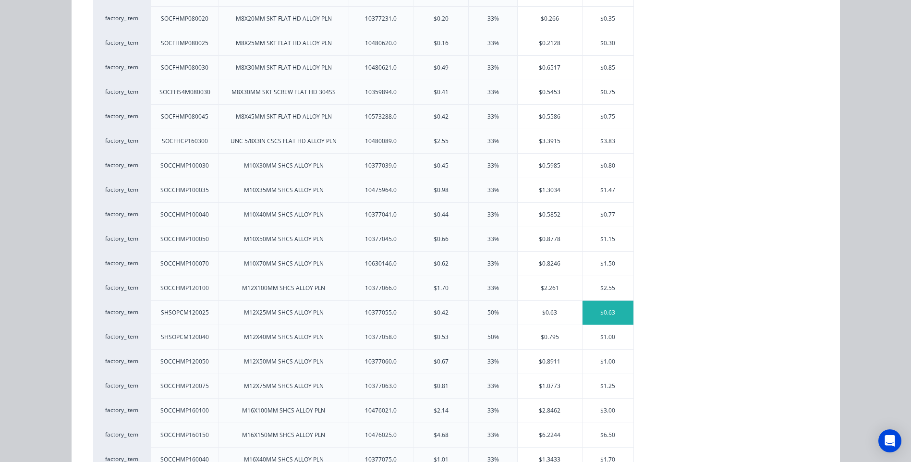
click at [607, 311] on div "$0.63" at bounding box center [608, 313] width 51 height 24
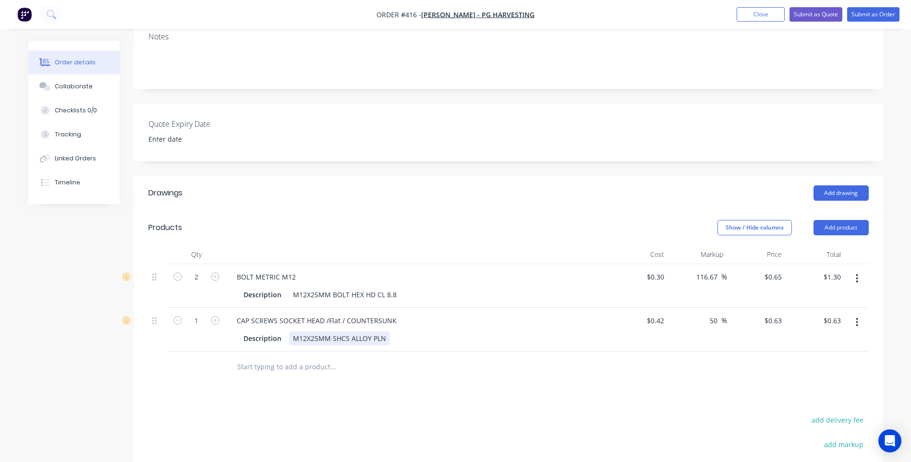
click at [317, 331] on div "M12X25MM SHCS ALLOY PLN" at bounding box center [339, 338] width 101 height 14
type input "0.63"
click at [781, 314] on input "0.63" at bounding box center [775, 321] width 22 height 14
type input "0"
type input "0.42"
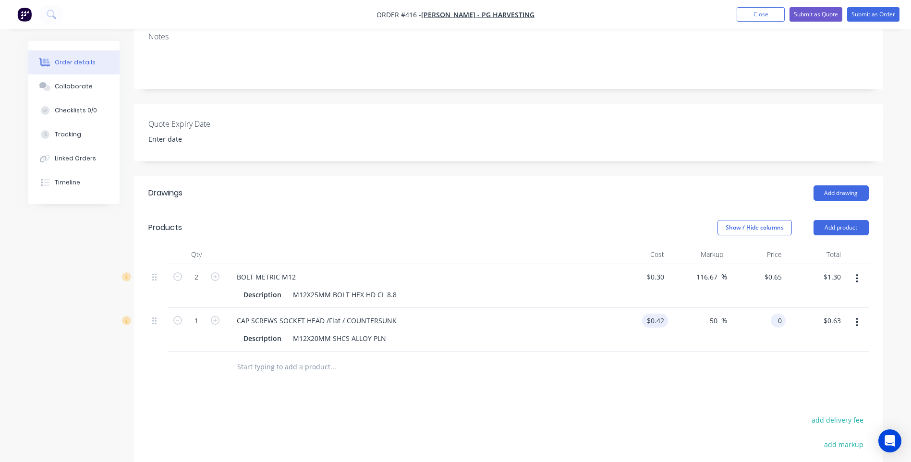
type input "-100"
type input "$0.00"
drag, startPoint x: 662, startPoint y: 293, endPoint x: 667, endPoint y: 295, distance: 5.0
click at [662, 314] on input "0.42" at bounding box center [657, 321] width 22 height 14
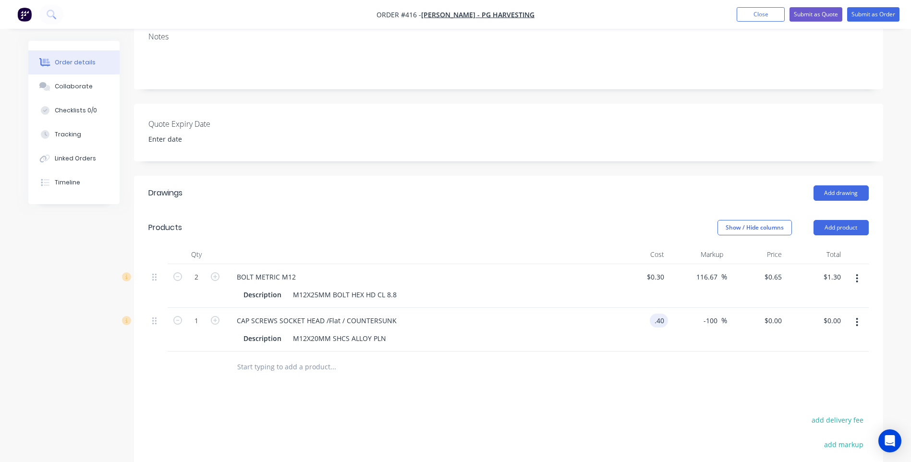
type input "$0.40"
type input "50"
type input "0.6"
type input "$0.60"
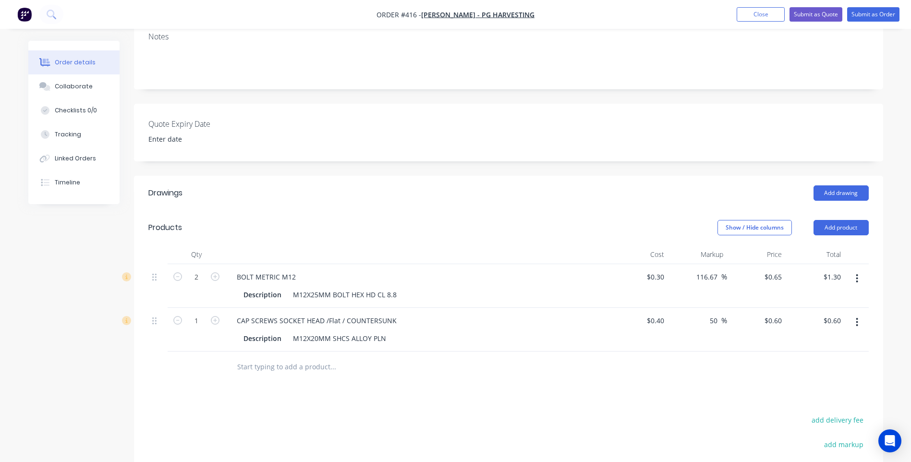
click at [608, 366] on div "Drawings Add drawing Products Show / Hide columns Add product Qty Cost Markup P…" at bounding box center [508, 395] width 749 height 438
click at [844, 220] on button "Add product" at bounding box center [841, 227] width 55 height 15
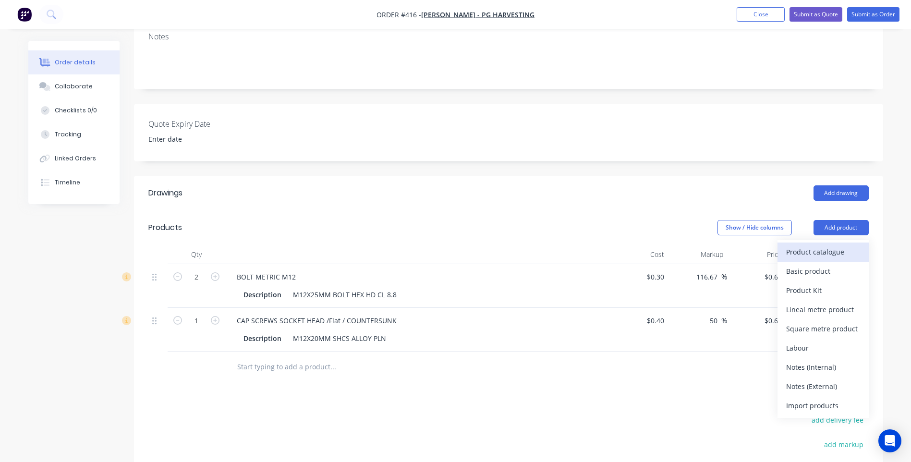
click at [827, 245] on div "Product catalogue" at bounding box center [823, 252] width 74 height 14
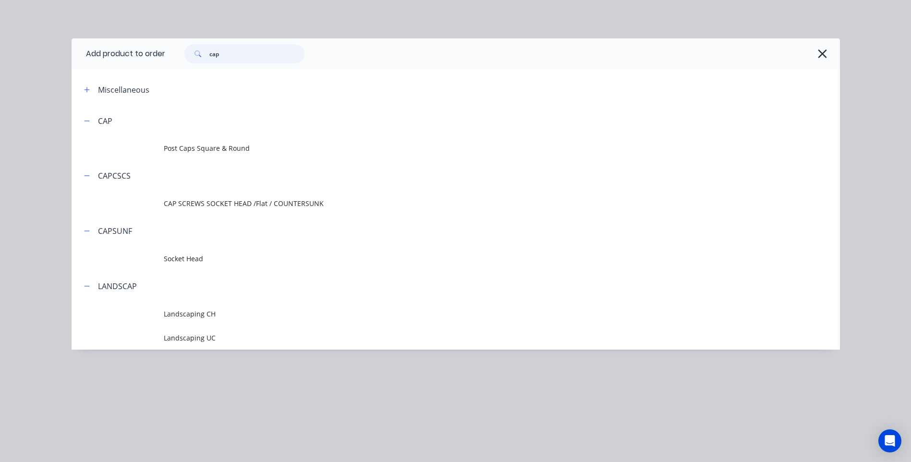
drag, startPoint x: 240, startPoint y: 56, endPoint x: 143, endPoint y: 43, distance: 97.8
click at [143, 43] on header "Add product to order cap" at bounding box center [456, 53] width 769 height 31
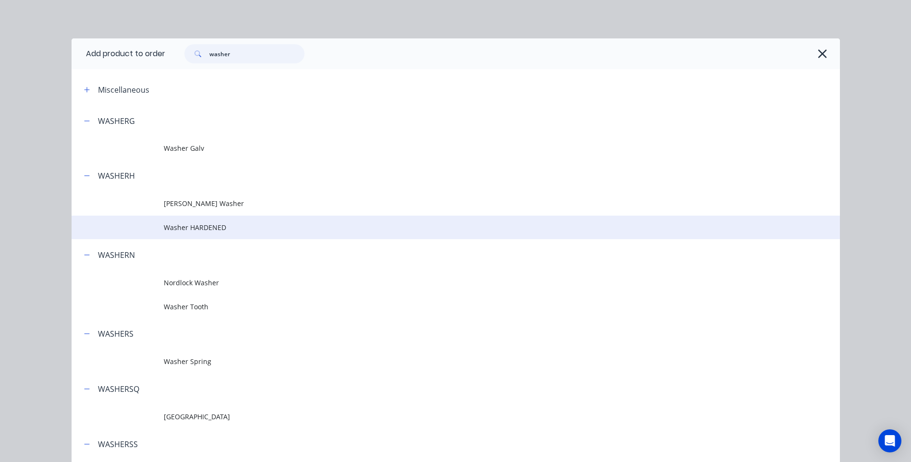
type input "washer"
click at [199, 223] on span "Washer HARDENED" at bounding box center [434, 227] width 541 height 10
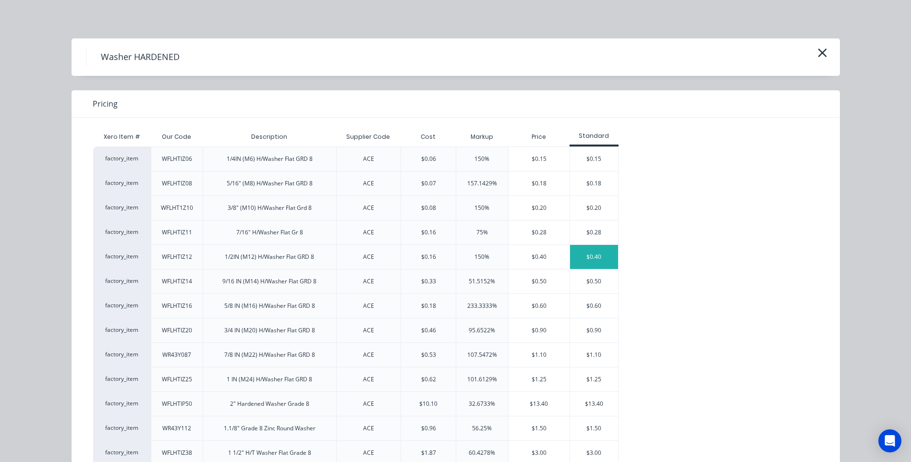
click at [587, 256] on div "$0.40" at bounding box center [594, 257] width 48 height 24
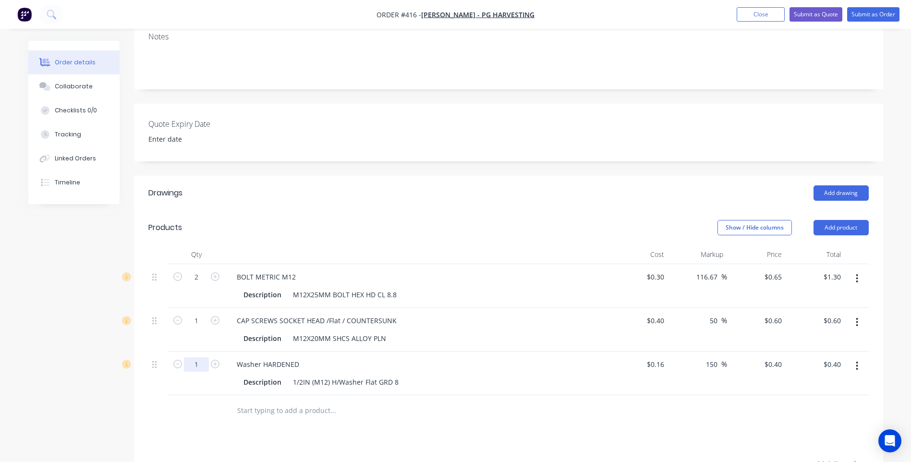
click at [199, 284] on input "1" at bounding box center [196, 277] width 25 height 14
type input "10"
type input "$4.00"
click at [839, 220] on button "Add product" at bounding box center [841, 227] width 55 height 15
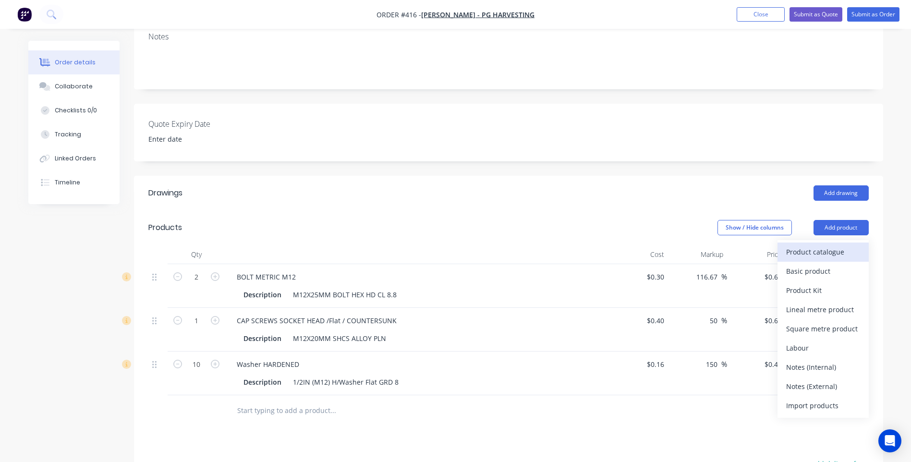
click at [819, 245] on div "Product catalogue" at bounding box center [823, 252] width 74 height 14
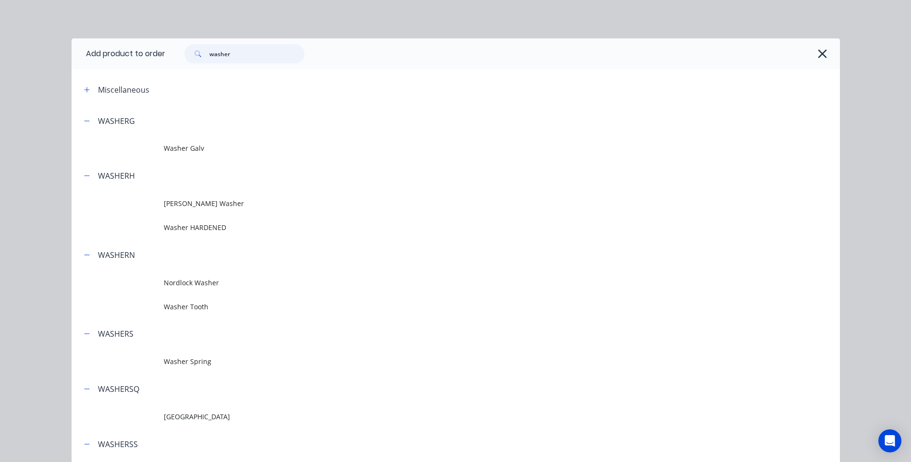
drag, startPoint x: 232, startPoint y: 52, endPoint x: 188, endPoint y: 53, distance: 43.7
click at [188, 53] on div "washer" at bounding box center [244, 53] width 120 height 19
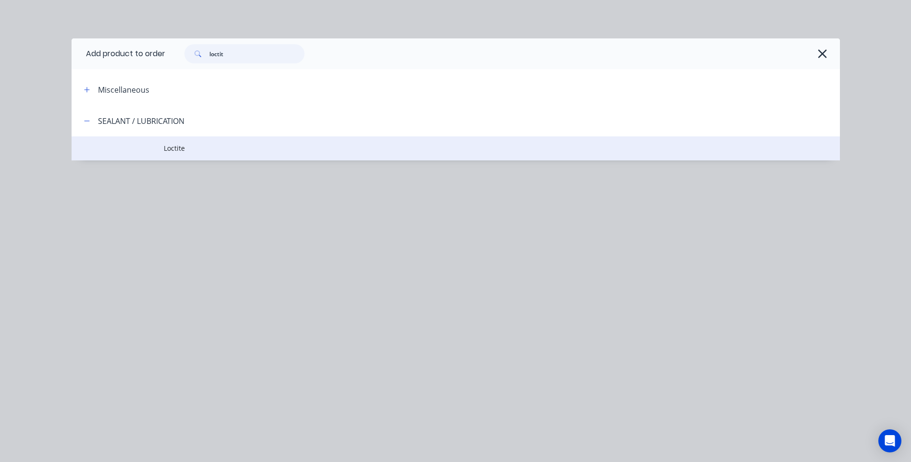
type input "loctit"
click at [176, 147] on span "Loctite" at bounding box center [434, 148] width 541 height 10
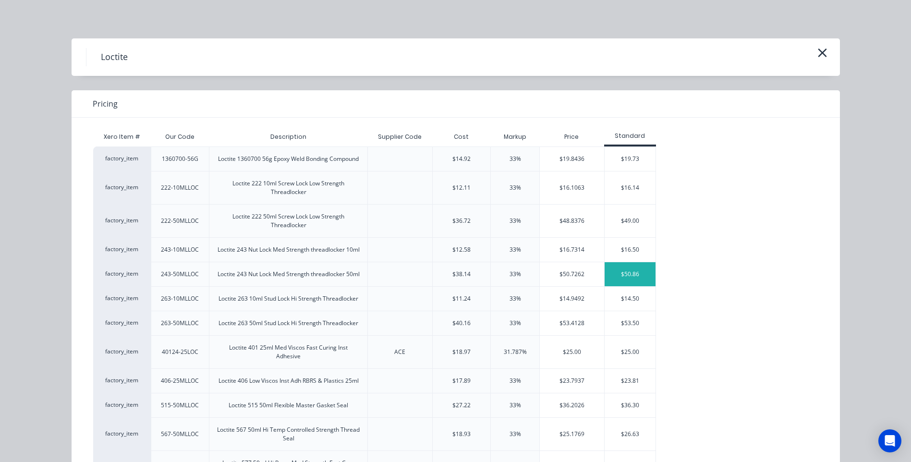
click at [626, 286] on div "$50.86" at bounding box center [630, 274] width 51 height 24
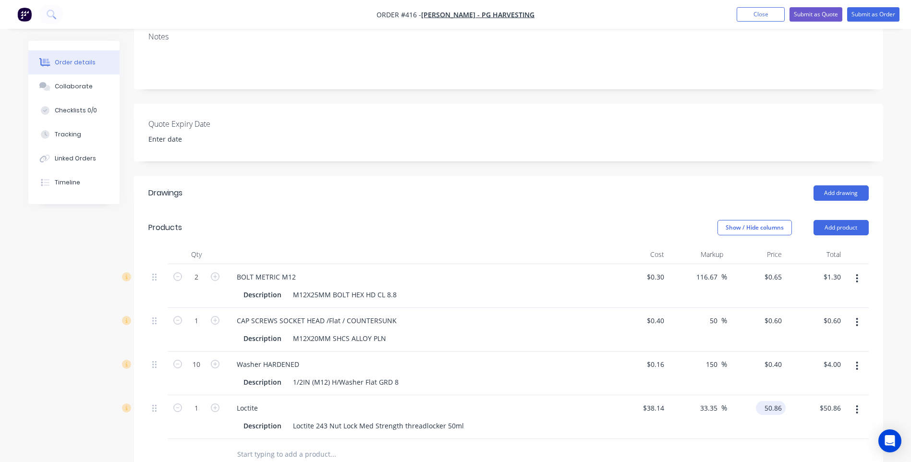
click at [782, 401] on input "50.86" at bounding box center [773, 408] width 26 height 14
type input "50.00"
type input "31.1"
type input "$50.00"
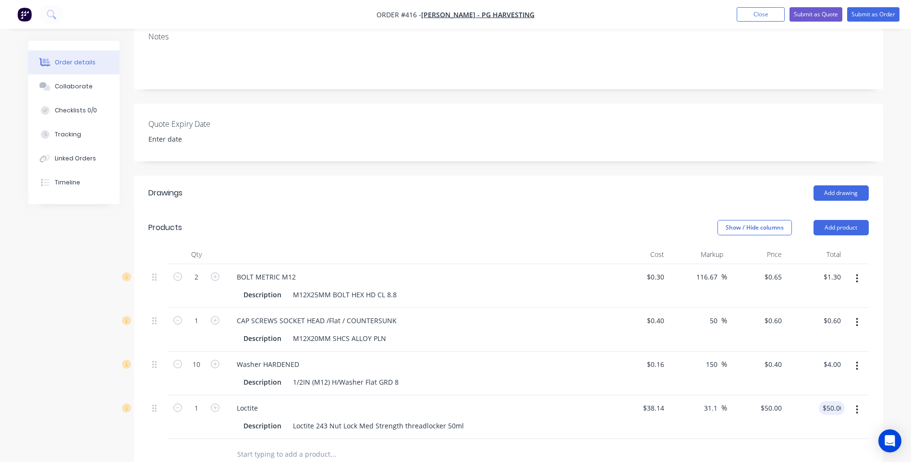
click at [452, 445] on div at bounding box center [373, 454] width 288 height 19
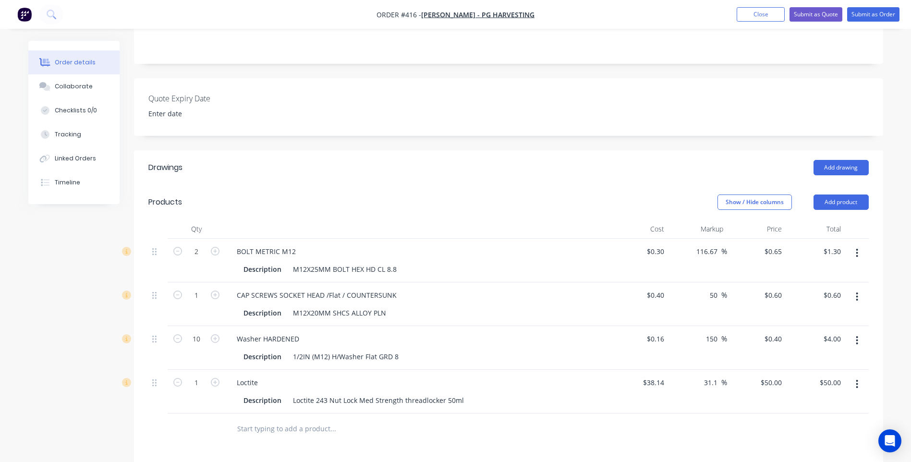
scroll to position [240, 0]
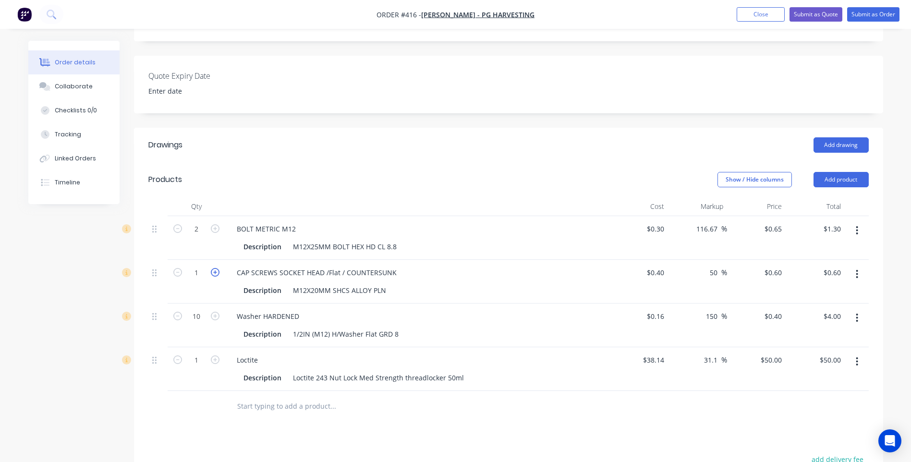
click at [213, 268] on icon "button" at bounding box center [215, 272] width 9 height 9
type input "2"
type input "$1.20"
click at [213, 268] on icon "button" at bounding box center [215, 272] width 9 height 9
type input "3"
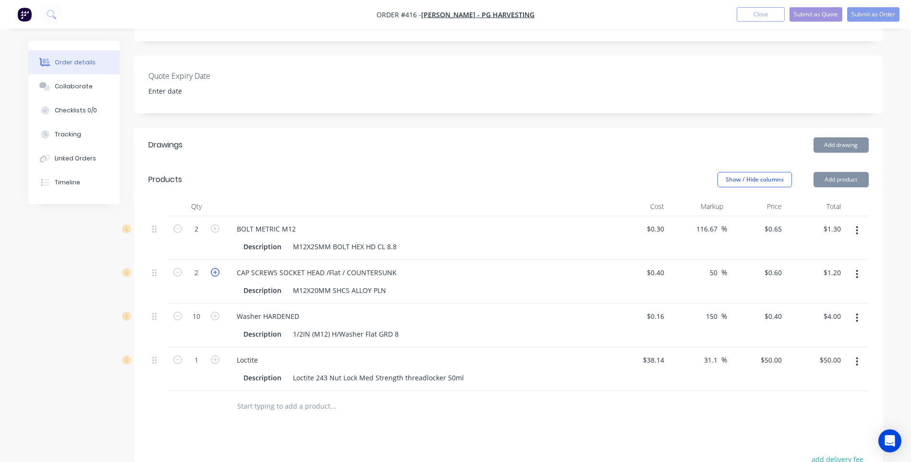
type input "$1.80"
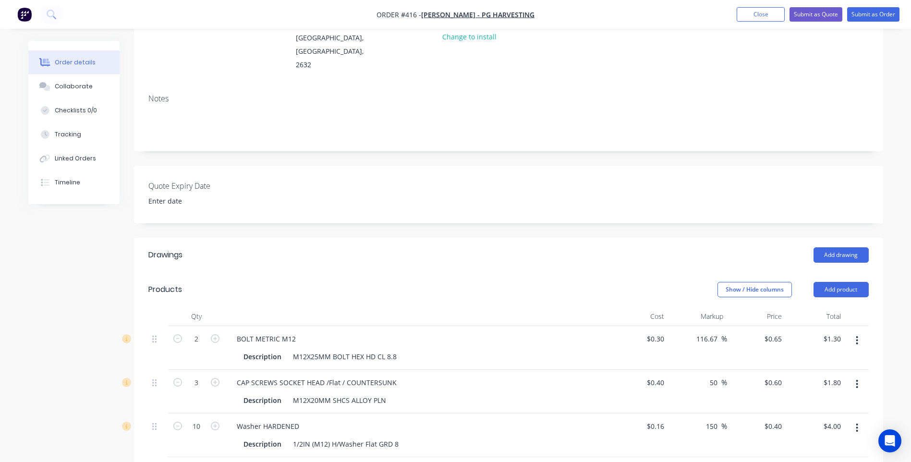
scroll to position [0, 0]
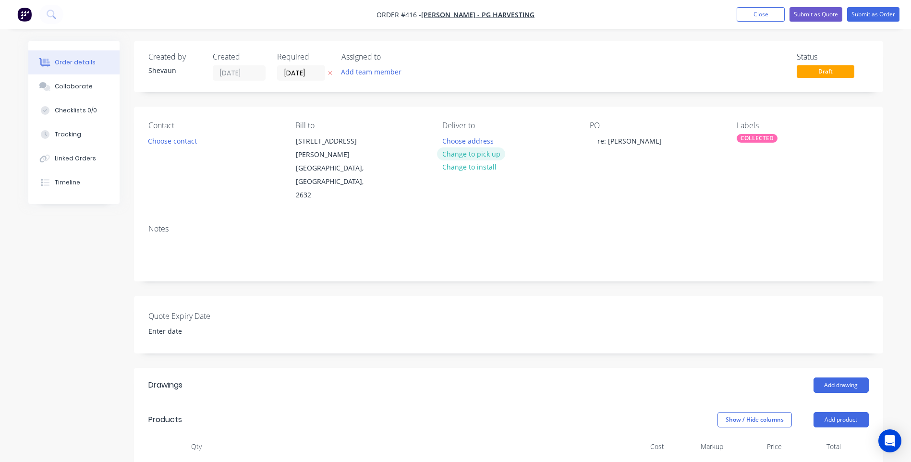
click at [463, 152] on button "Change to pick up" at bounding box center [471, 153] width 68 height 13
click at [873, 12] on button "Submit as Order" at bounding box center [873, 14] width 52 height 14
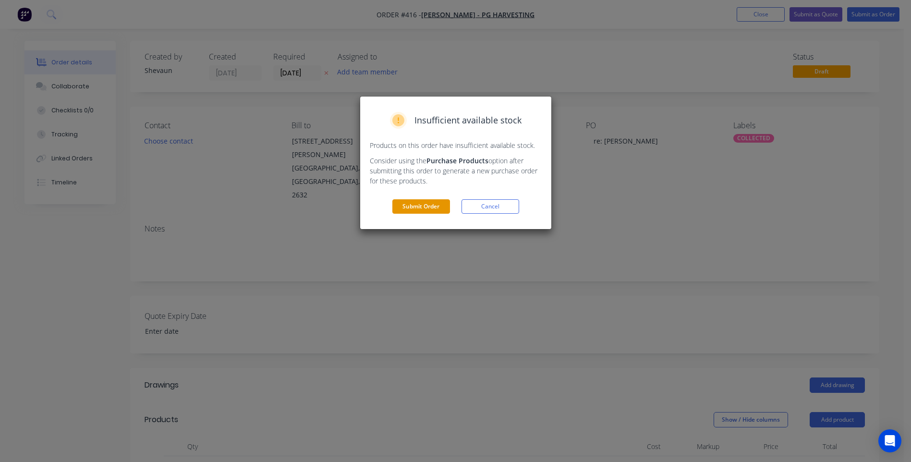
click at [424, 206] on button "Submit Order" at bounding box center [421, 206] width 58 height 14
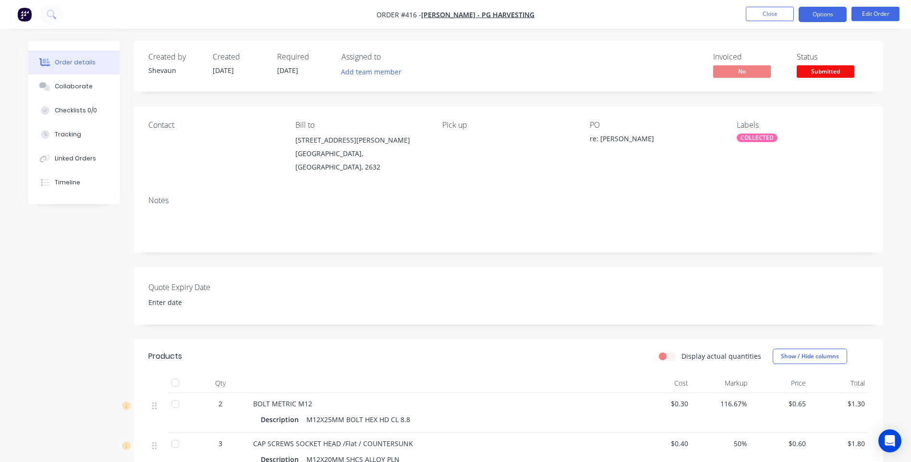
click at [827, 15] on button "Options" at bounding box center [823, 14] width 48 height 15
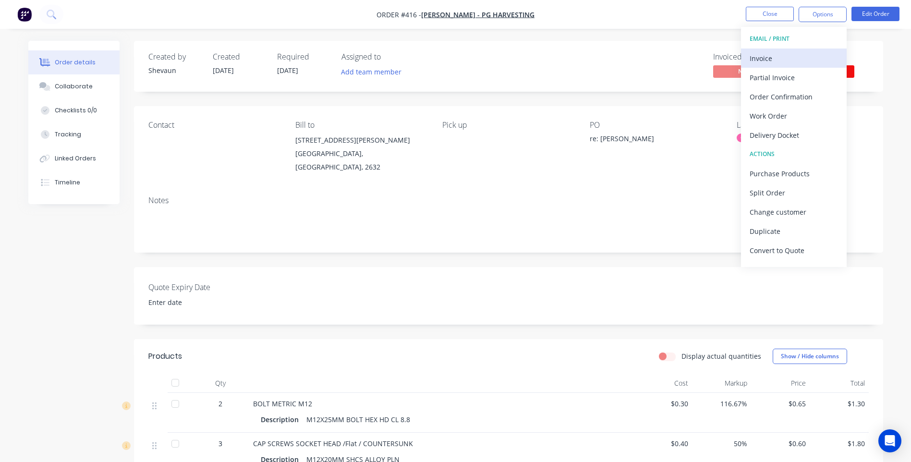
click at [767, 54] on div "Invoice" at bounding box center [794, 58] width 88 height 14
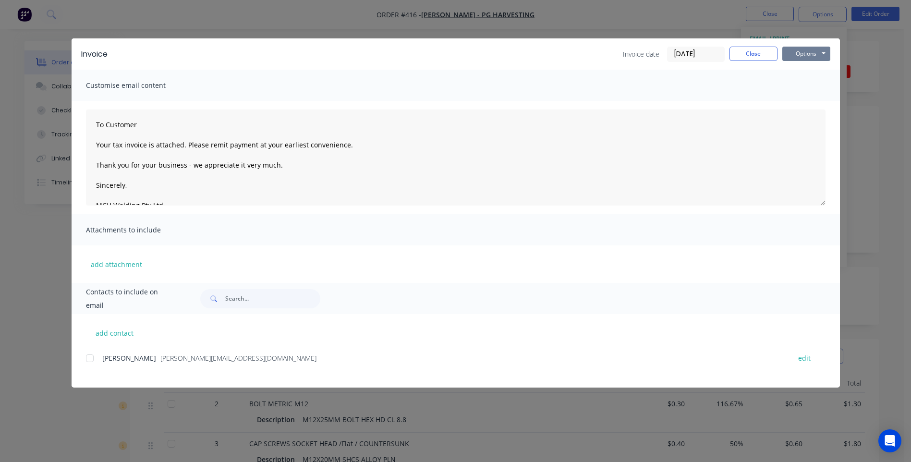
click at [813, 54] on button "Options" at bounding box center [807, 54] width 48 height 14
click at [810, 69] on button "Preview" at bounding box center [813, 71] width 61 height 16
click at [799, 53] on button "Options" at bounding box center [807, 54] width 48 height 14
click at [88, 358] on div at bounding box center [89, 358] width 19 height 19
click at [806, 50] on button "Options" at bounding box center [807, 54] width 48 height 14
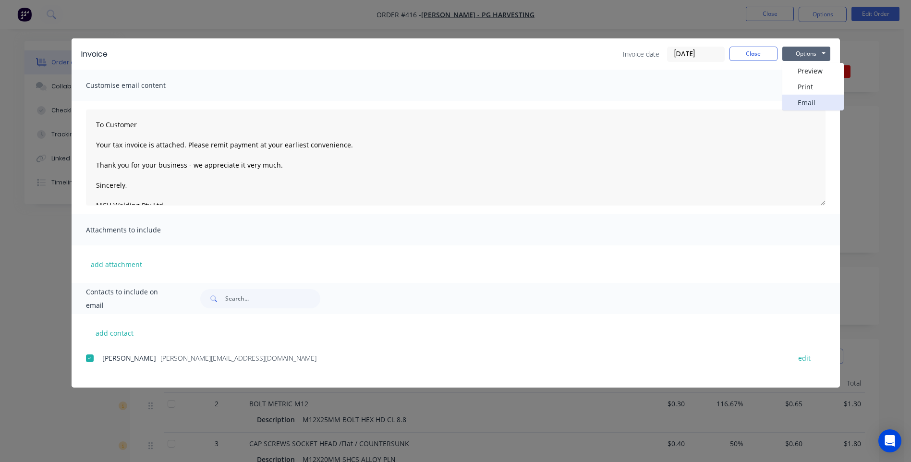
click at [812, 101] on button "Email" at bounding box center [813, 103] width 61 height 16
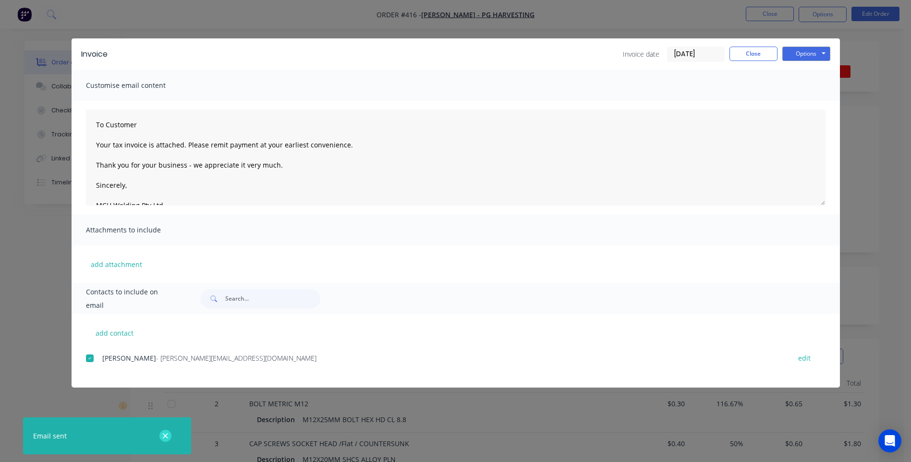
click at [165, 436] on icon "button" at bounding box center [165, 435] width 5 height 5
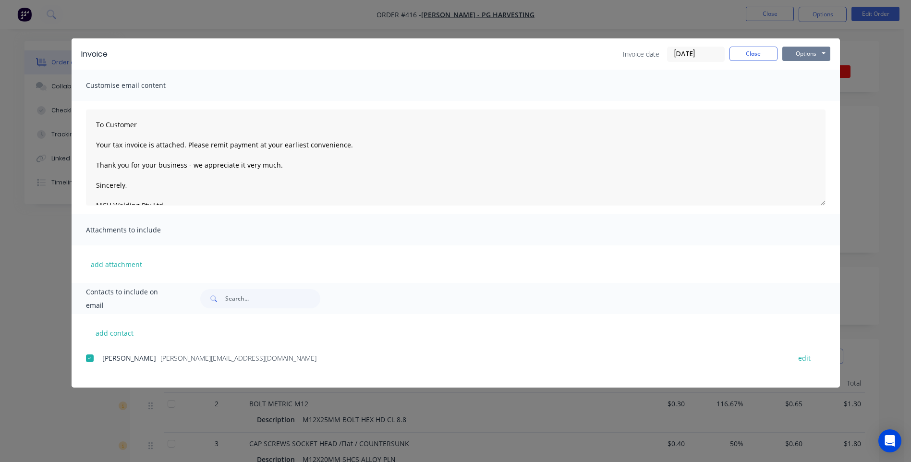
click at [801, 51] on button "Options" at bounding box center [807, 54] width 48 height 14
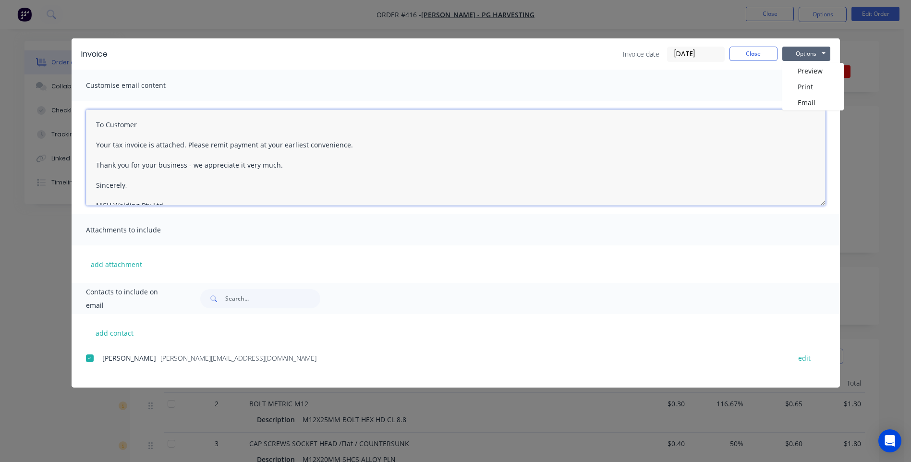
click at [758, 112] on textarea "To Customer Your tax invoice is attached. Please remit payment at your earliest…" at bounding box center [456, 158] width 740 height 96
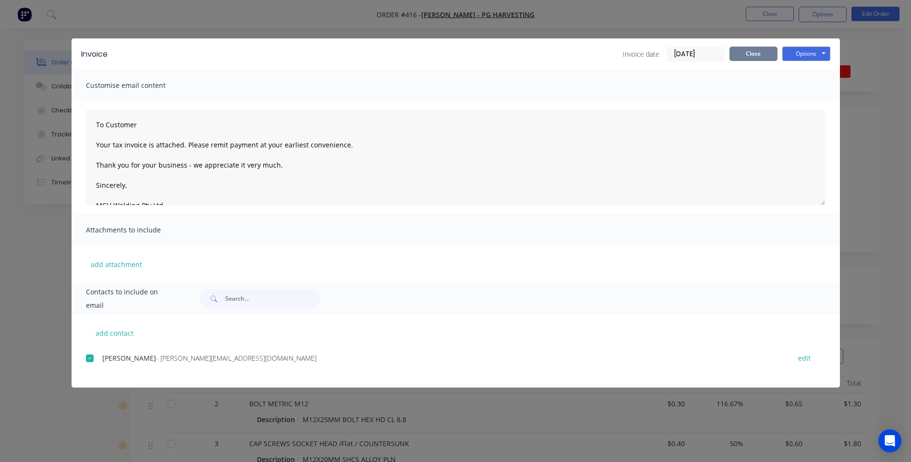
click at [757, 53] on button "Close" at bounding box center [754, 54] width 48 height 14
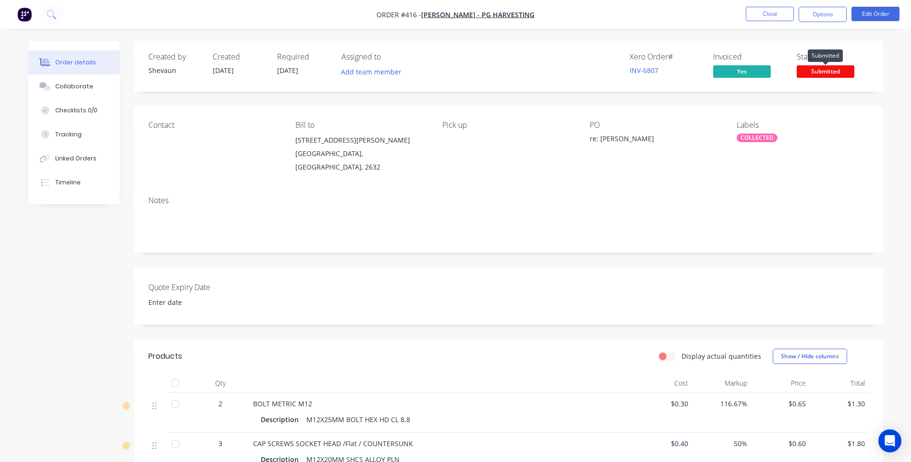
click at [816, 74] on span "Submitted" at bounding box center [826, 71] width 58 height 12
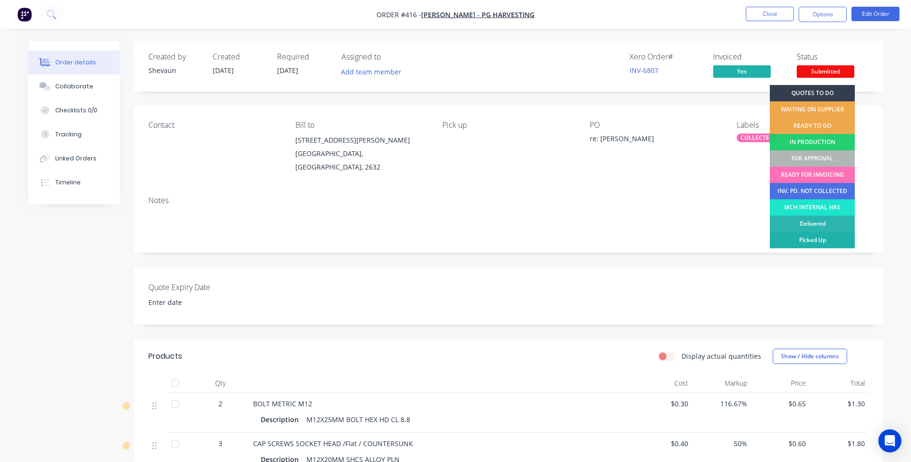
click at [827, 239] on div "Picked Up" at bounding box center [812, 240] width 85 height 16
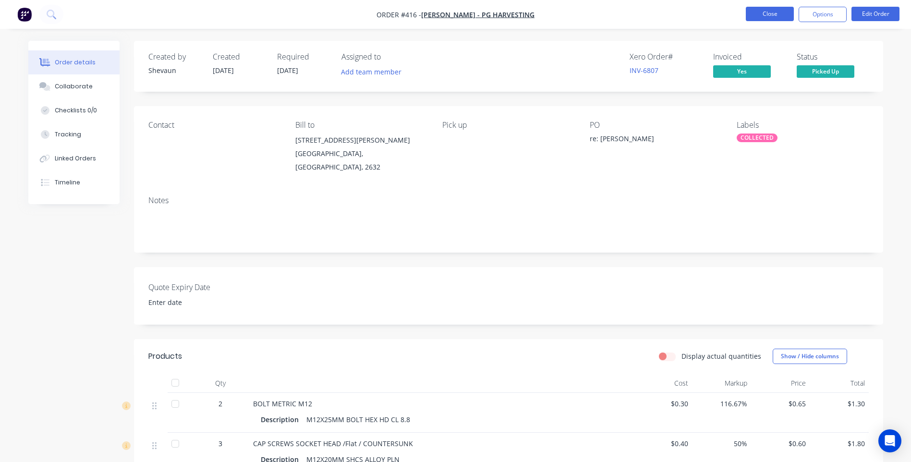
click at [765, 14] on button "Close" at bounding box center [770, 14] width 48 height 14
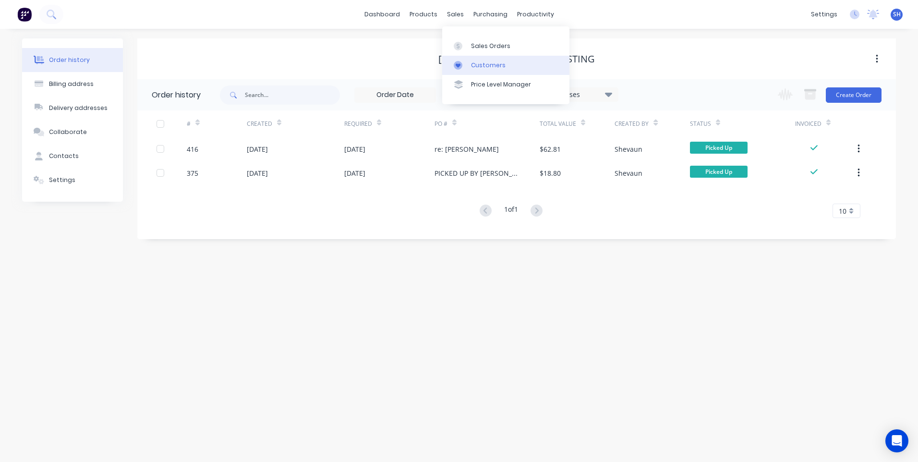
click at [486, 63] on div "Customers" at bounding box center [488, 65] width 35 height 9
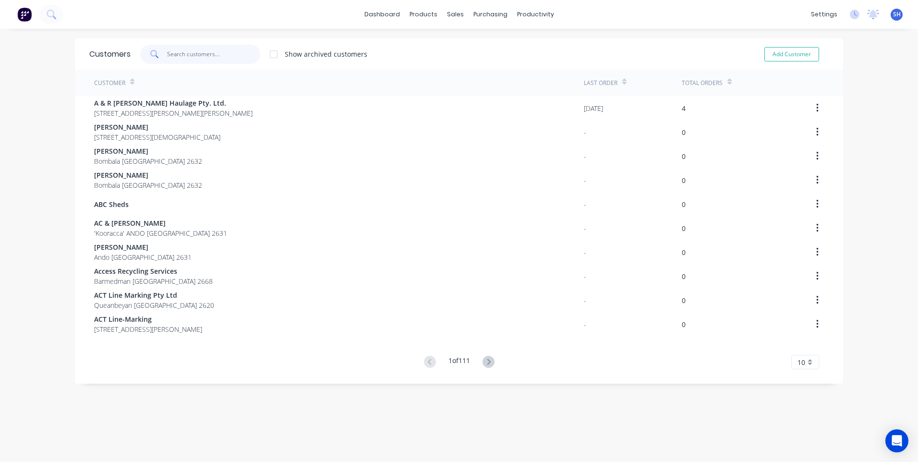
click at [172, 54] on input "text" at bounding box center [214, 54] width 94 height 19
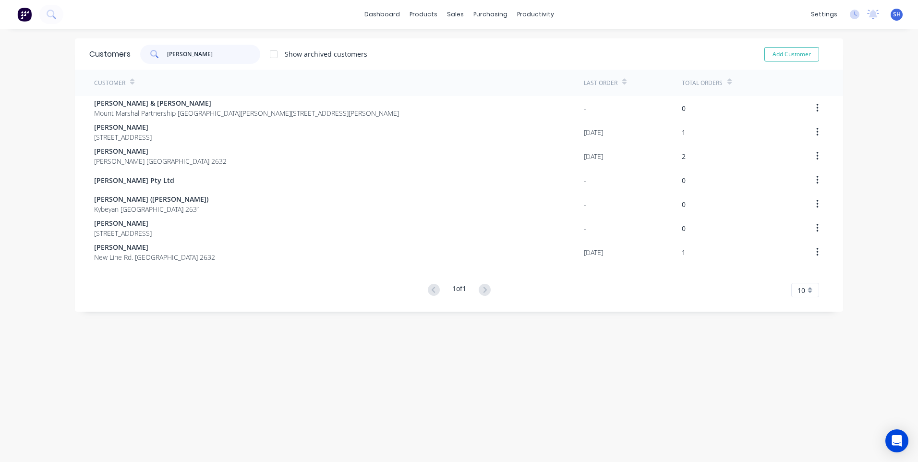
type input "[PERSON_NAME]"
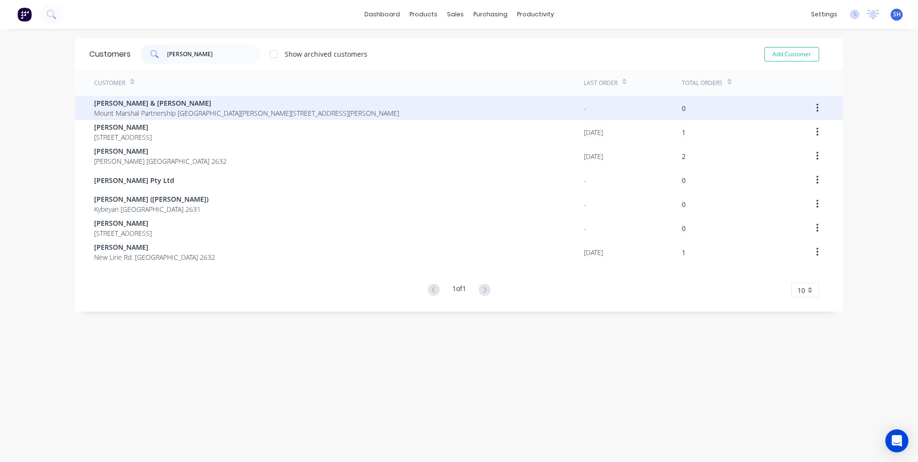
click at [168, 109] on span "Mount Marshal Partnership [GEOGRAPHIC_DATA][PERSON_NAME][STREET_ADDRESS][PERSON…" at bounding box center [246, 113] width 305 height 10
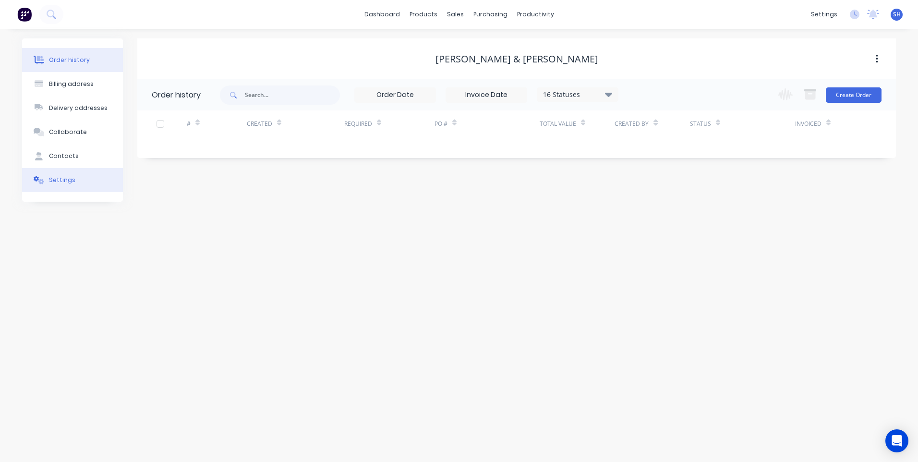
click at [62, 181] on div "Settings" at bounding box center [62, 180] width 26 height 9
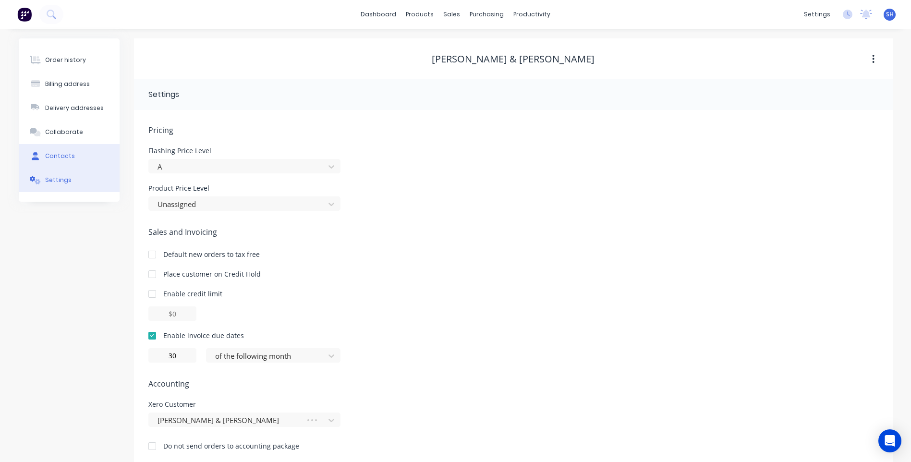
click at [69, 155] on div "Contacts" at bounding box center [60, 156] width 30 height 9
select select "AU"
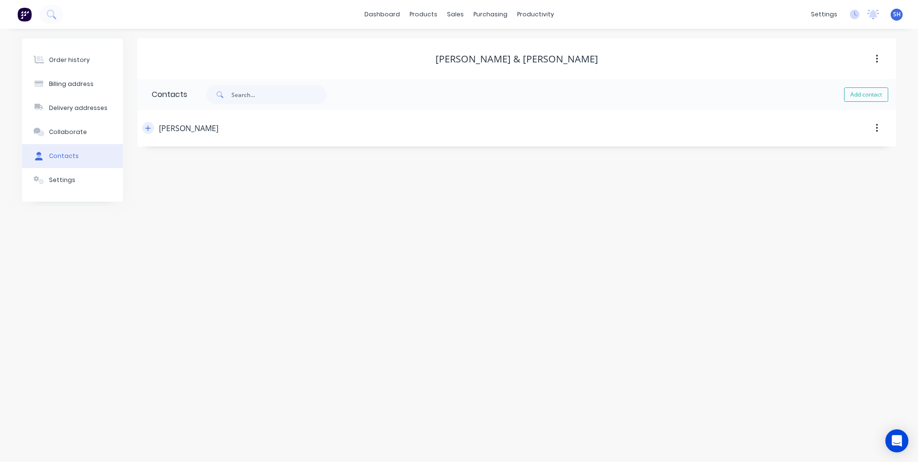
click at [147, 128] on icon "button" at bounding box center [148, 127] width 5 height 5
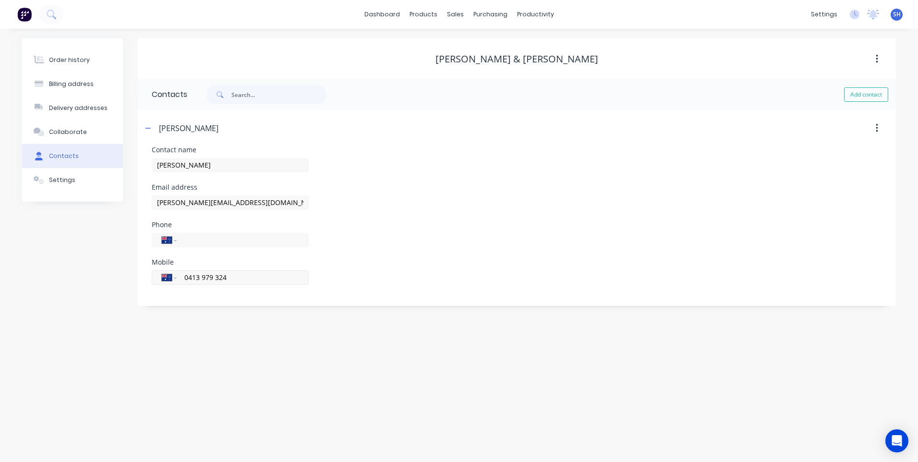
drag, startPoint x: 232, startPoint y: 278, endPoint x: 179, endPoint y: 278, distance: 52.8
click at [179, 278] on div "International [GEOGRAPHIC_DATA] [GEOGRAPHIC_DATA] [GEOGRAPHIC_DATA] [GEOGRAPHIC…" at bounding box center [230, 277] width 157 height 14
click at [74, 81] on div "Billing address" at bounding box center [71, 84] width 45 height 9
select select "AU"
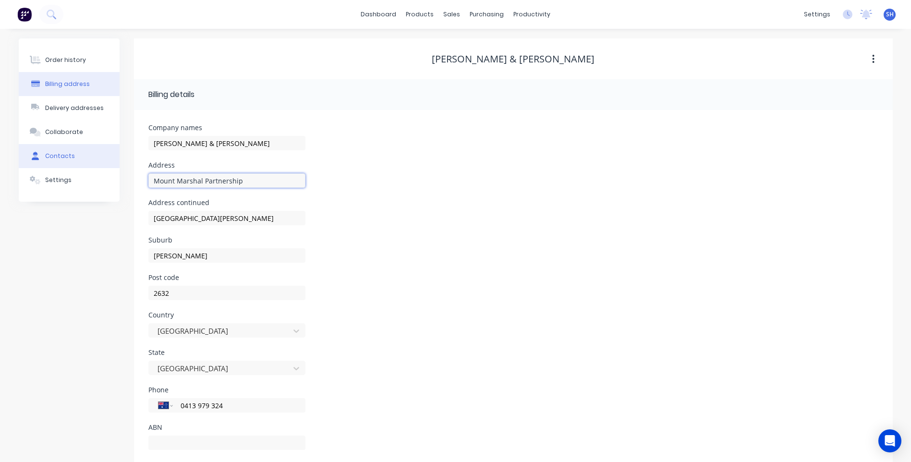
drag, startPoint x: 249, startPoint y: 180, endPoint x: 109, endPoint y: 166, distance: 140.5
click at [109, 166] on div "Order history Billing address Delivery addresses Collaborate Contacts Settings …" at bounding box center [456, 254] width 874 height 433
drag, startPoint x: 227, startPoint y: 220, endPoint x: 101, endPoint y: 209, distance: 126.7
click at [101, 209] on div "Order history Billing address Delivery addresses Collaborate Contacts Settings …" at bounding box center [456, 254] width 874 height 433
drag, startPoint x: 478, startPoint y: 215, endPoint x: 478, endPoint y: 210, distance: 5.3
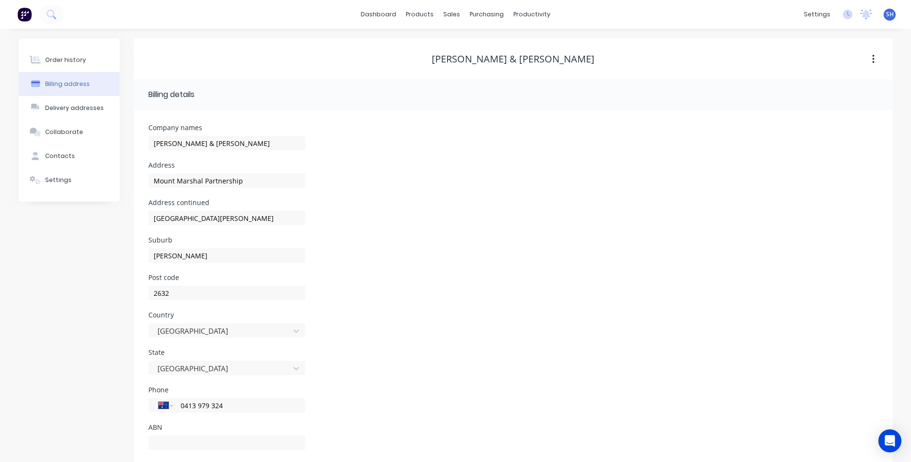
click at [478, 215] on div "Address [GEOGRAPHIC_DATA][PERSON_NAME]" at bounding box center [513, 217] width 730 height 37
click at [76, 56] on div "Order history" at bounding box center [65, 60] width 41 height 9
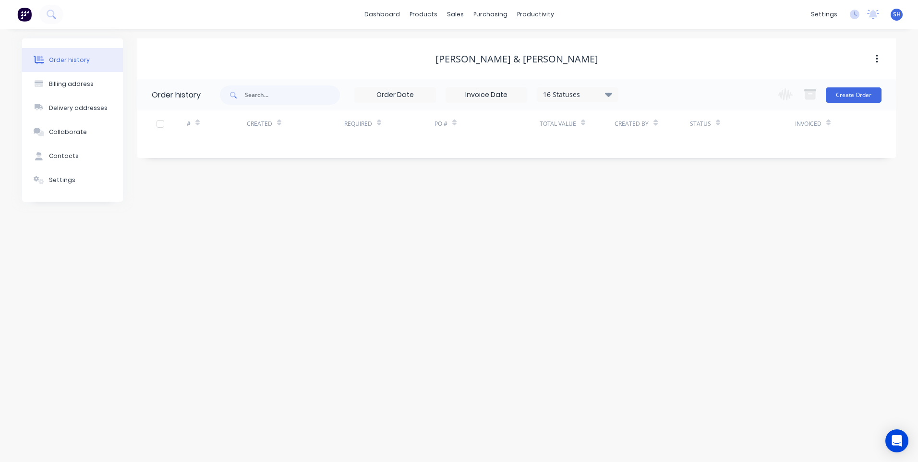
click at [877, 57] on icon "button" at bounding box center [877, 59] width 2 height 11
click at [825, 81] on div "Archive" at bounding box center [843, 84] width 74 height 14
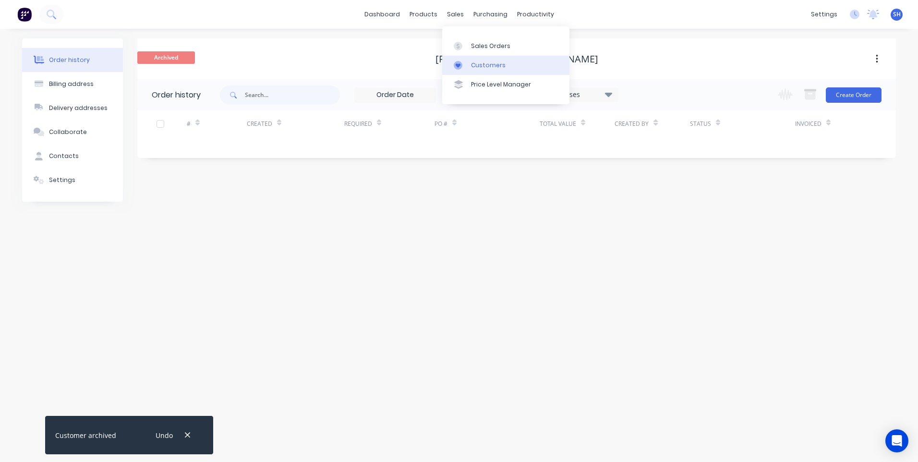
click at [479, 62] on div "Customers" at bounding box center [488, 65] width 35 height 9
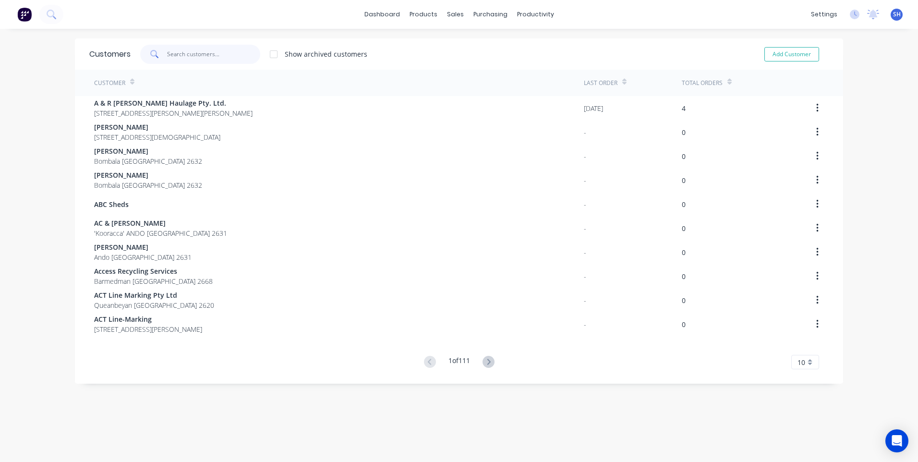
click at [191, 56] on input "text" at bounding box center [214, 54] width 94 height 19
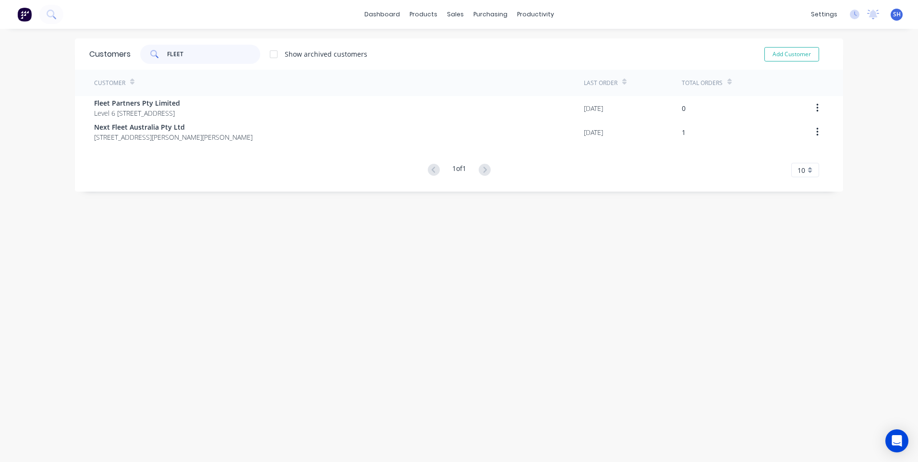
type input "FLEET"
click at [274, 53] on div at bounding box center [273, 54] width 19 height 19
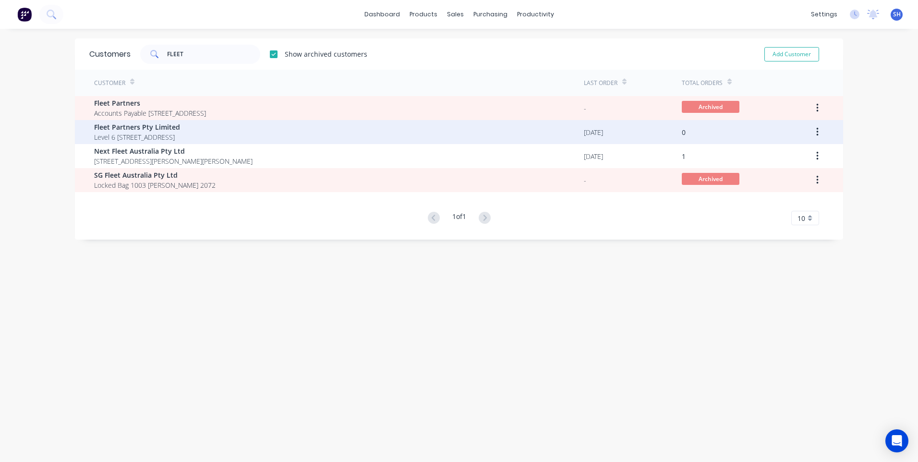
click at [180, 132] on span "Level 6 [STREET_ADDRESS]" at bounding box center [137, 137] width 86 height 10
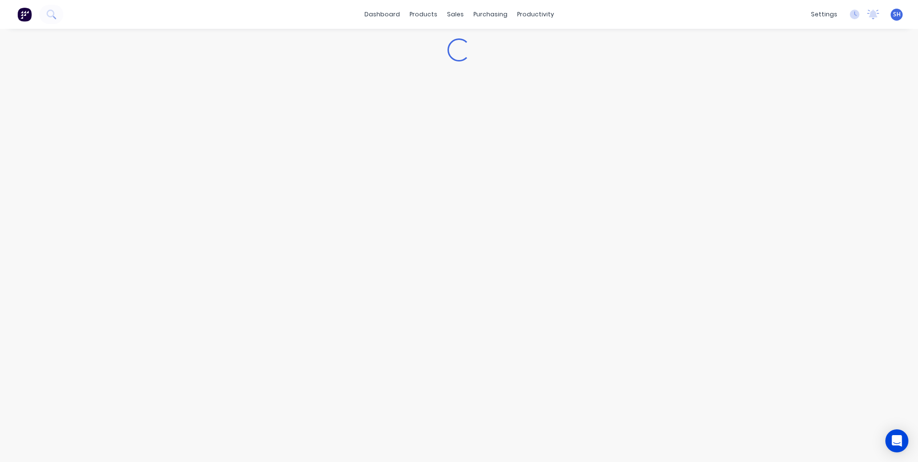
click at [214, 132] on div "Loading..." at bounding box center [459, 245] width 918 height 433
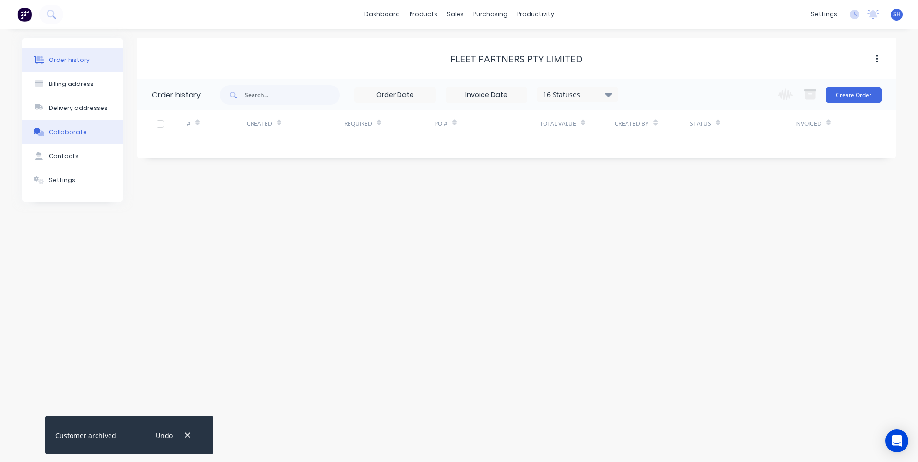
click at [72, 131] on div "Collaborate" at bounding box center [68, 132] width 38 height 9
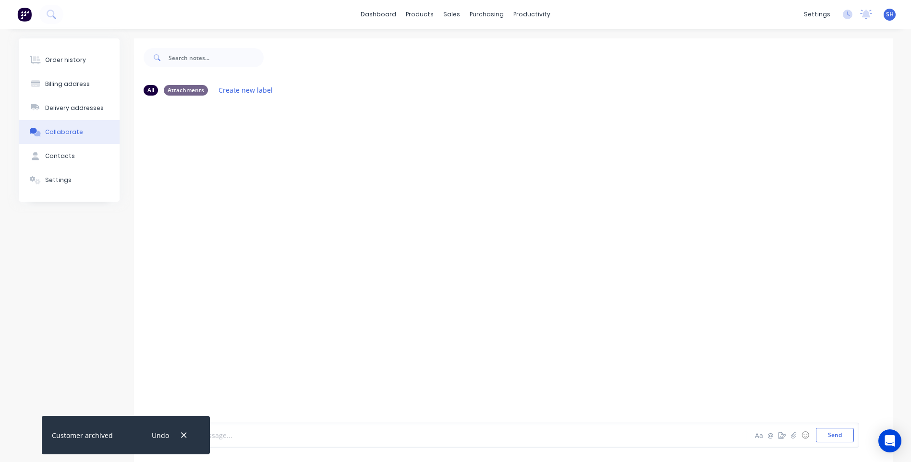
click at [216, 434] on div at bounding box center [431, 435] width 507 height 10
click at [184, 434] on icon "button" at bounding box center [184, 435] width 6 height 9
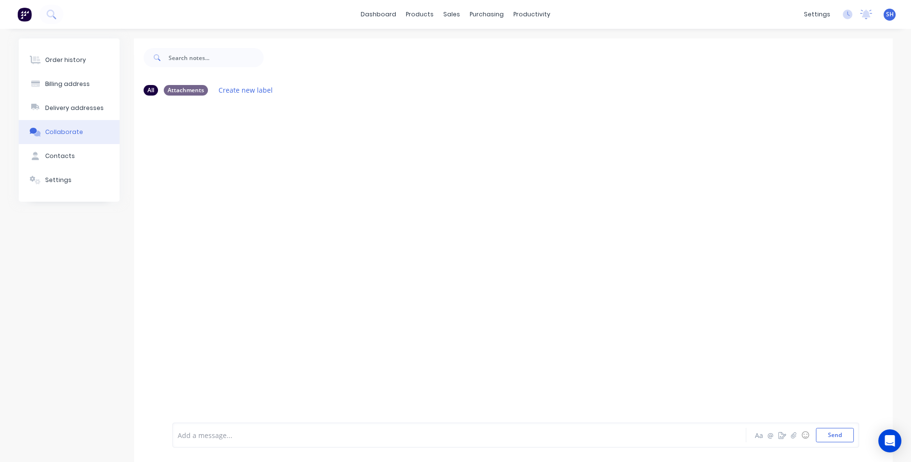
click at [205, 433] on div at bounding box center [431, 435] width 507 height 10
click at [216, 437] on span "eSSENTIAL eNERGY JOBS" at bounding box center [217, 435] width 79 height 9
click at [181, 436] on span "eSSENTIAL ENERGY JOBS" at bounding box center [217, 435] width 79 height 9
click at [838, 435] on button "Send" at bounding box center [835, 435] width 38 height 14
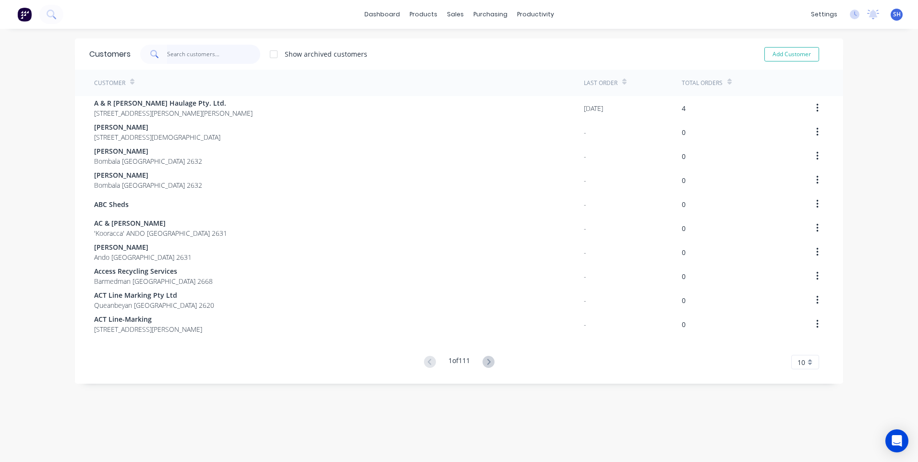
click at [174, 52] on input "text" at bounding box center [214, 54] width 94 height 19
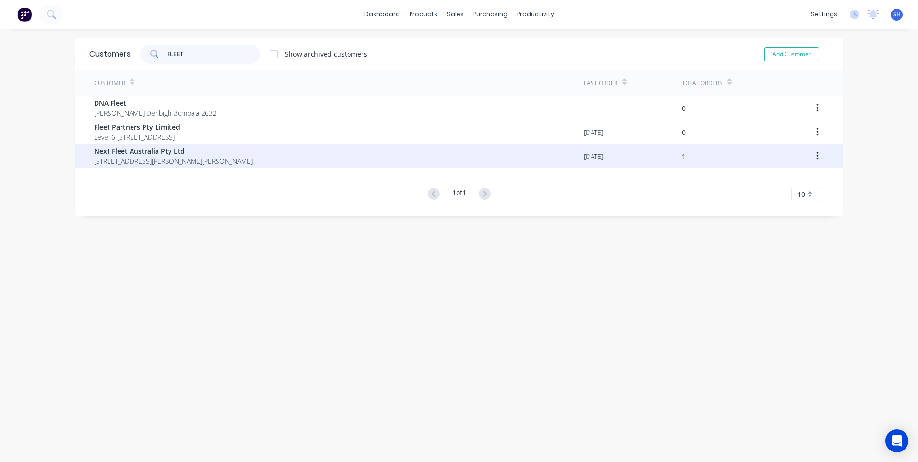
type input "FLEET"
click at [130, 155] on span "Next Fleet Australia Pty Ltd" at bounding box center [173, 151] width 159 height 10
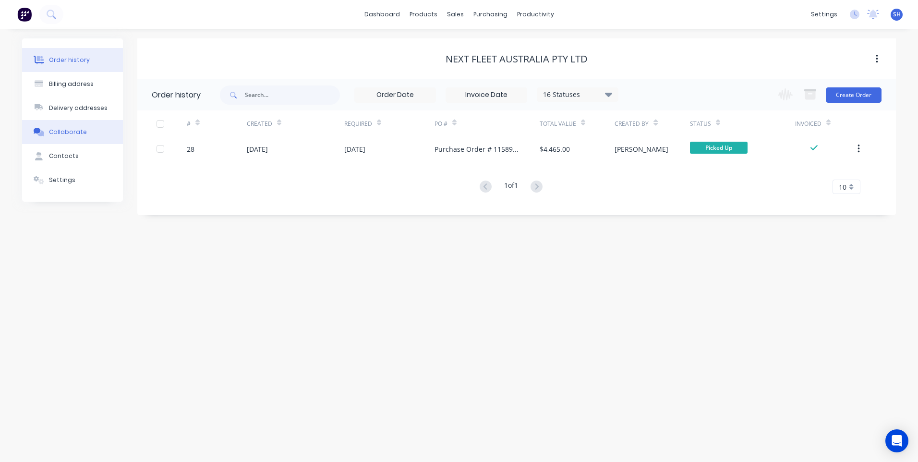
click at [67, 131] on div "Collaborate" at bounding box center [68, 132] width 38 height 9
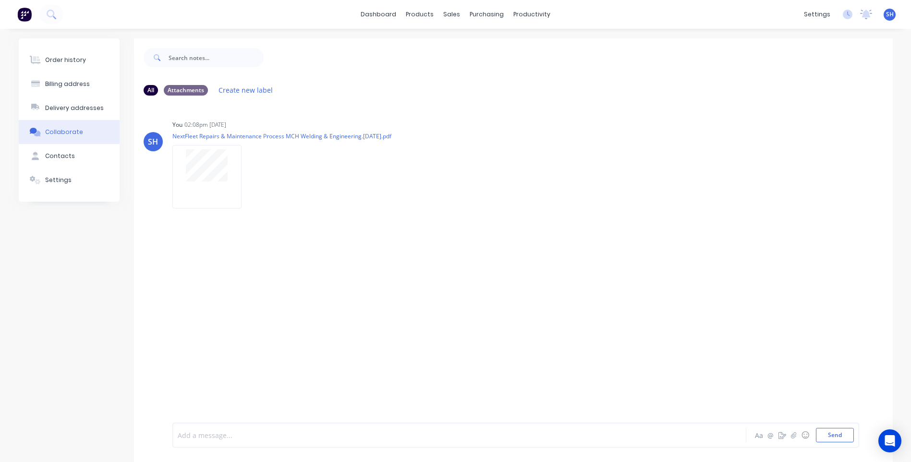
click at [196, 438] on div at bounding box center [431, 435] width 507 height 10
click at [839, 436] on button "Send" at bounding box center [835, 435] width 38 height 14
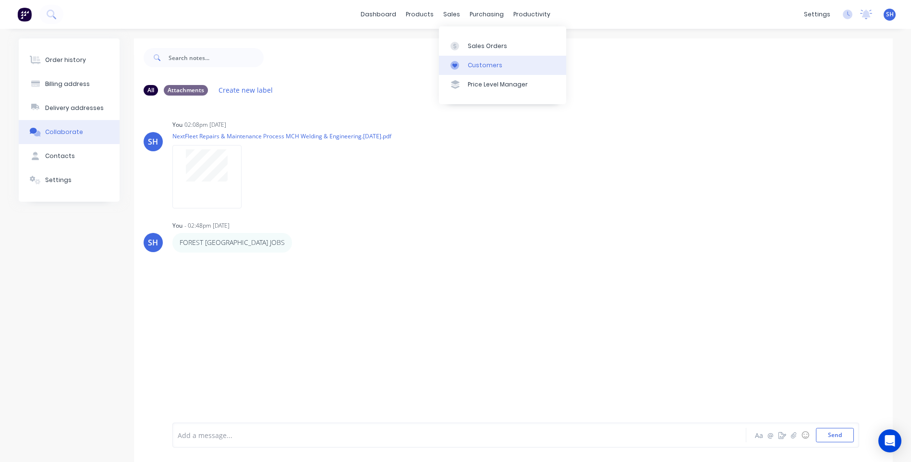
click at [484, 63] on div "Customers" at bounding box center [485, 65] width 35 height 9
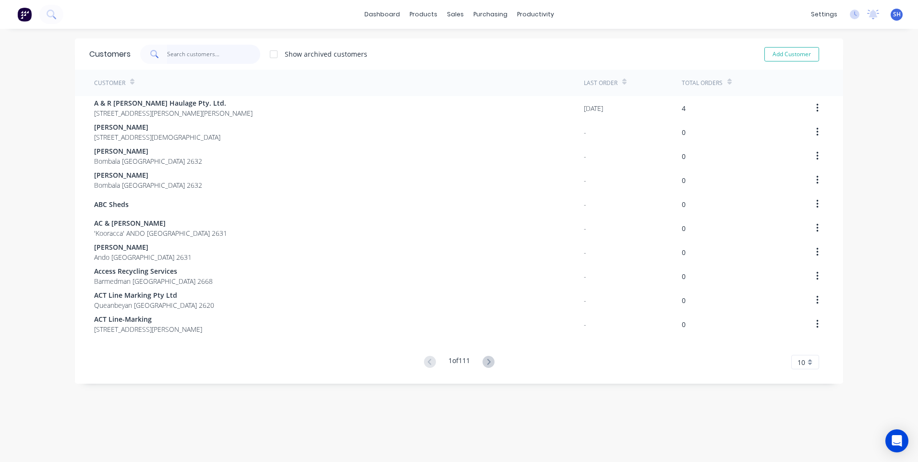
click at [181, 55] on input "text" at bounding box center [214, 54] width 94 height 19
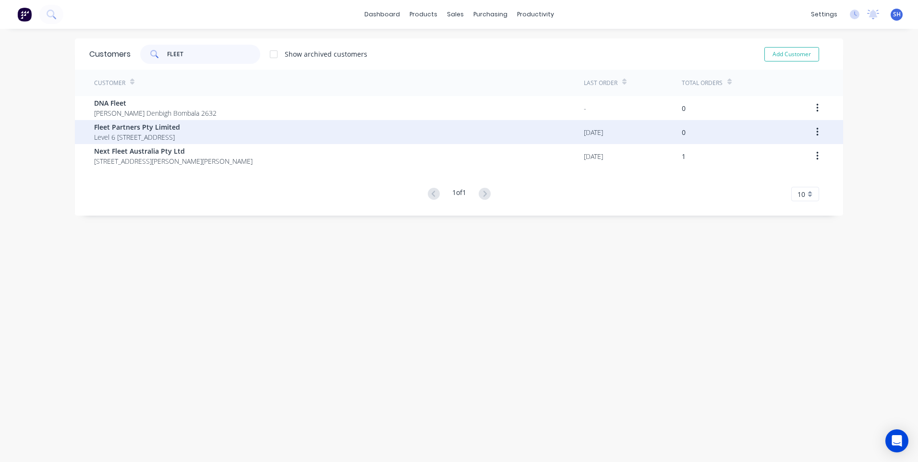
type input "FLEET"
click at [123, 126] on span "Fleet Partners Pty Limited" at bounding box center [137, 127] width 86 height 10
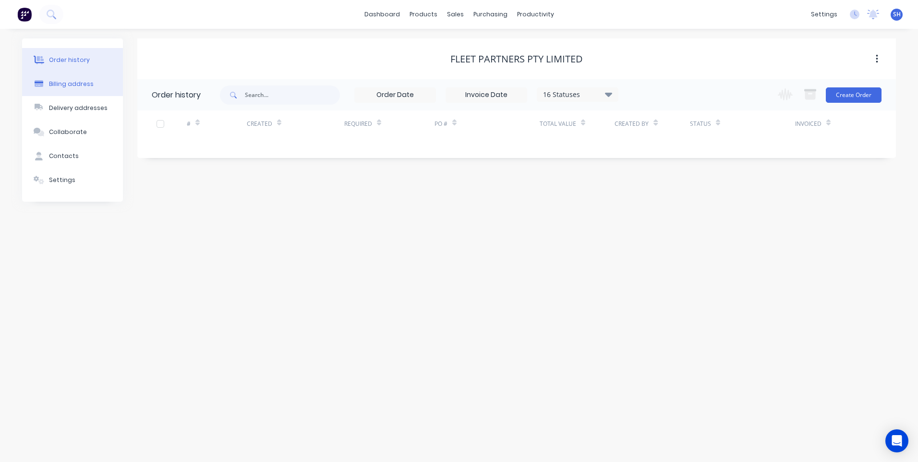
click at [73, 81] on div "Billing address" at bounding box center [71, 84] width 45 height 9
select select "AU"
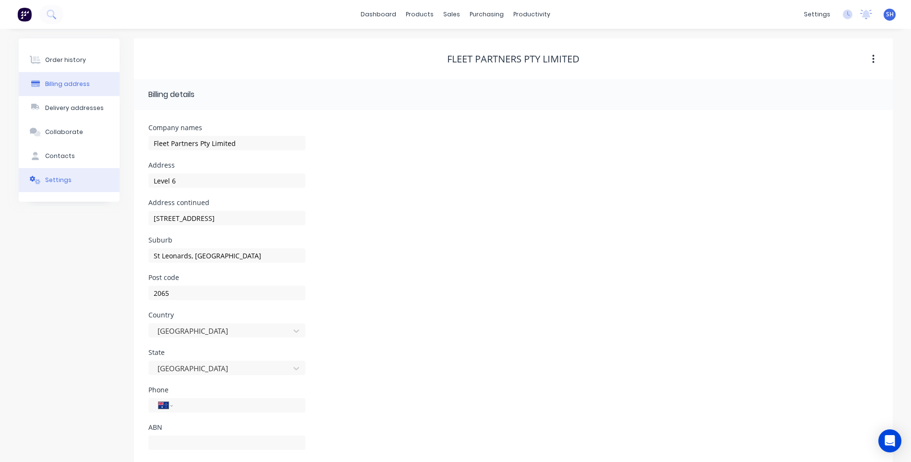
click at [62, 178] on div "Settings" at bounding box center [58, 180] width 26 height 9
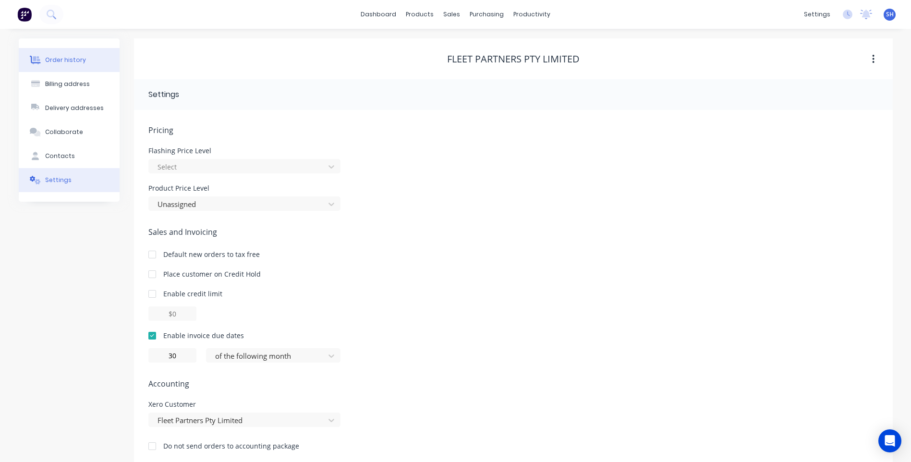
click at [69, 57] on div "Order history" at bounding box center [65, 60] width 41 height 9
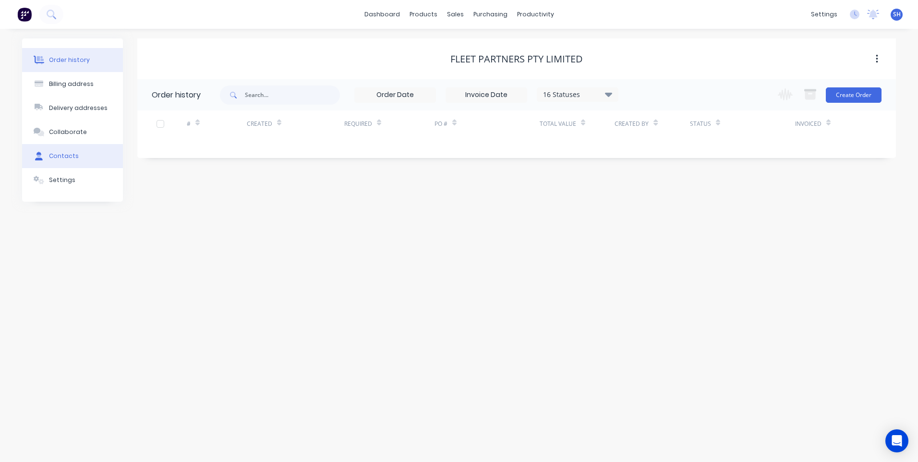
click at [57, 156] on div "Contacts" at bounding box center [64, 156] width 30 height 9
select select "AU"
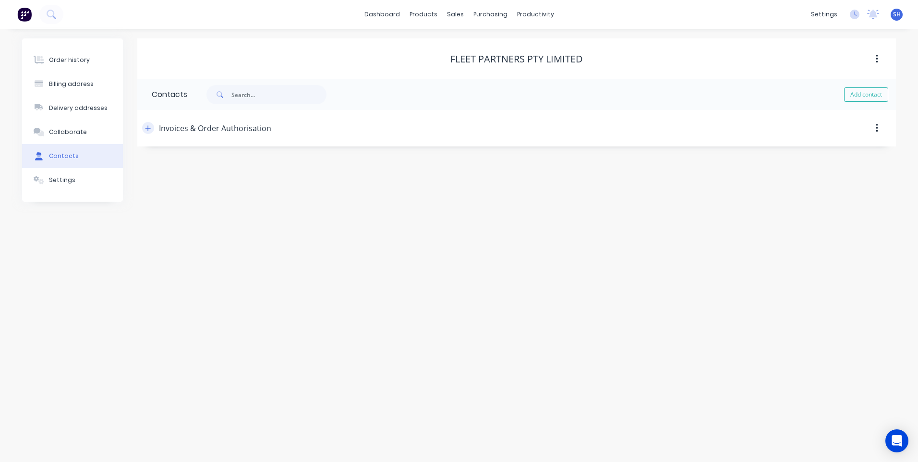
click at [148, 127] on icon "button" at bounding box center [148, 127] width 5 height 5
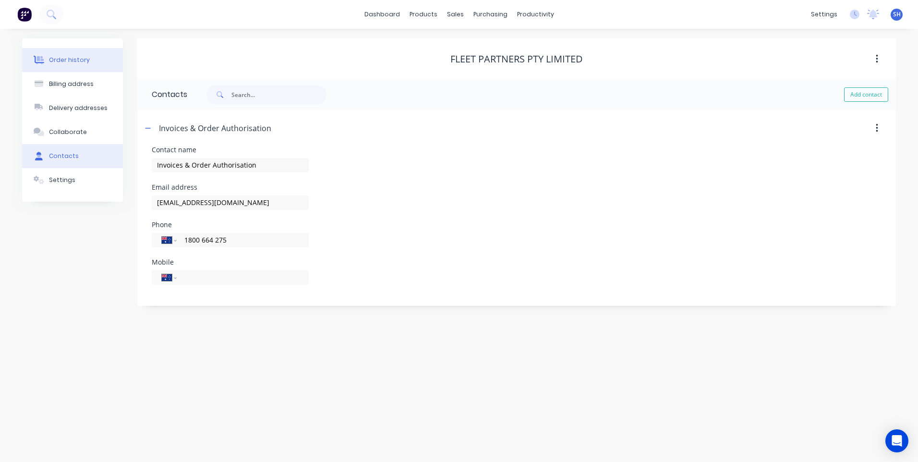
click at [71, 57] on div "Order history" at bounding box center [69, 60] width 41 height 9
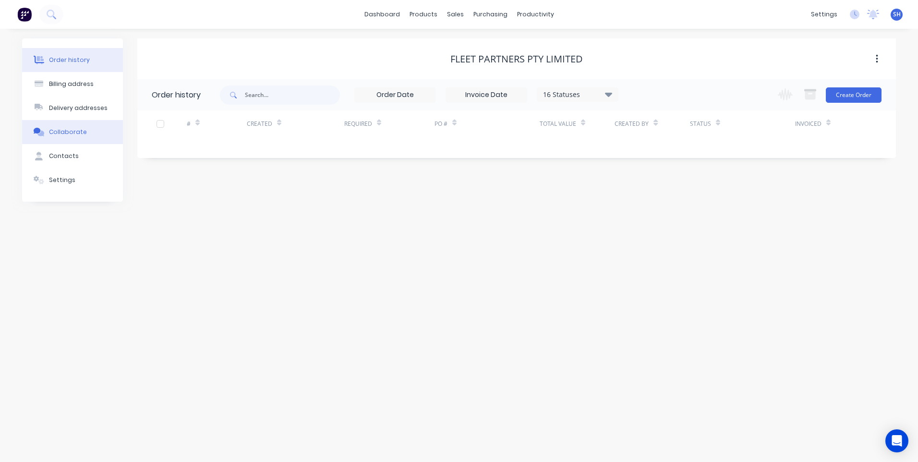
click at [70, 127] on button "Collaborate" at bounding box center [72, 132] width 101 height 24
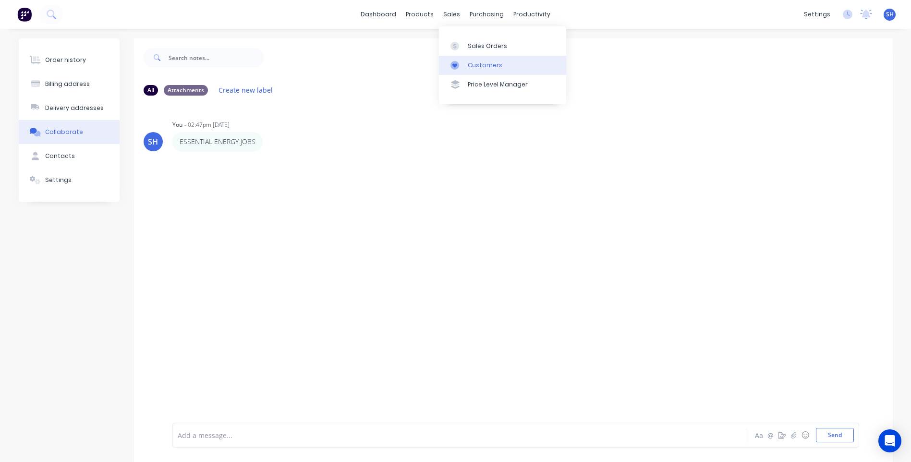
click at [479, 62] on div "Customers" at bounding box center [485, 65] width 35 height 9
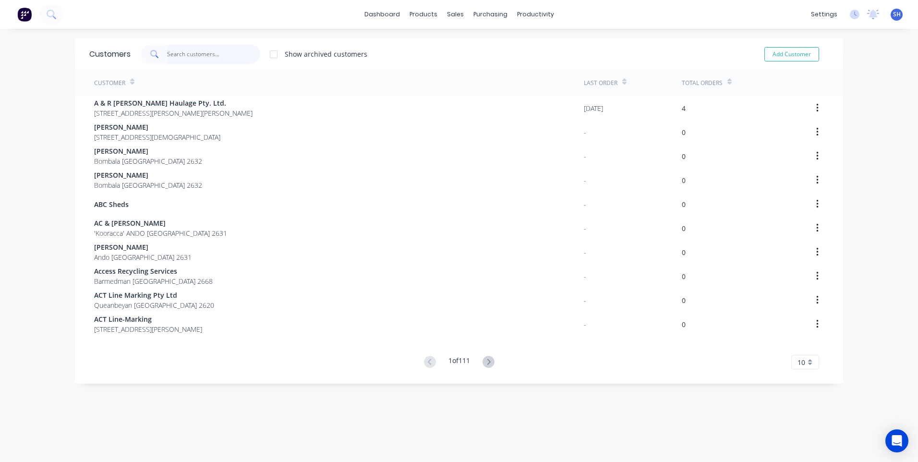
click at [175, 55] on input "text" at bounding box center [214, 54] width 94 height 19
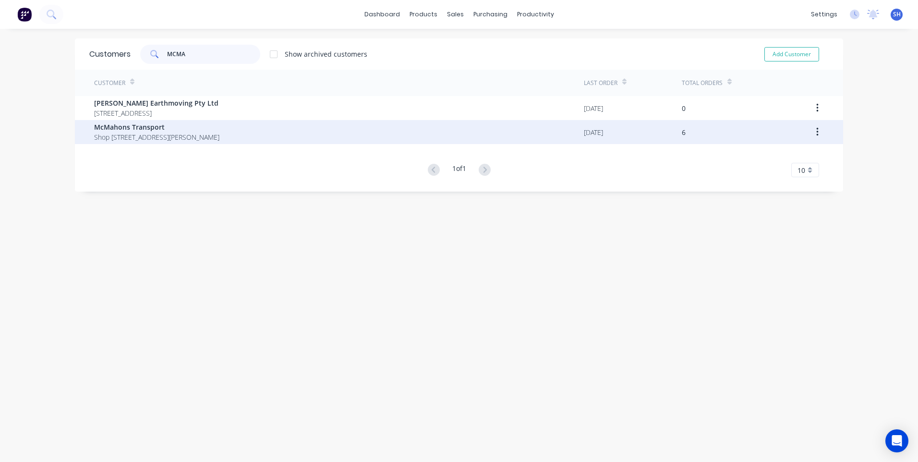
type input "MCMA"
click at [156, 132] on span "McMahons Transport" at bounding box center [156, 127] width 125 height 10
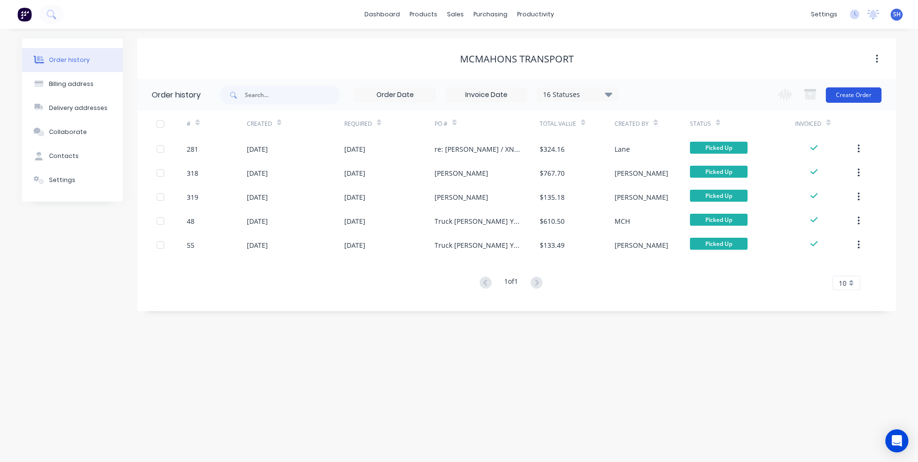
click at [856, 90] on button "Create Order" at bounding box center [854, 94] width 56 height 15
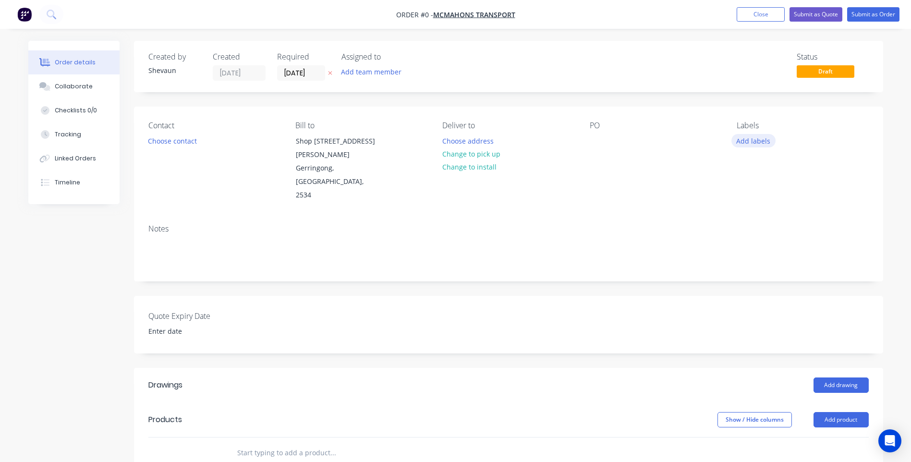
click at [747, 139] on button "Add labels" at bounding box center [754, 140] width 44 height 13
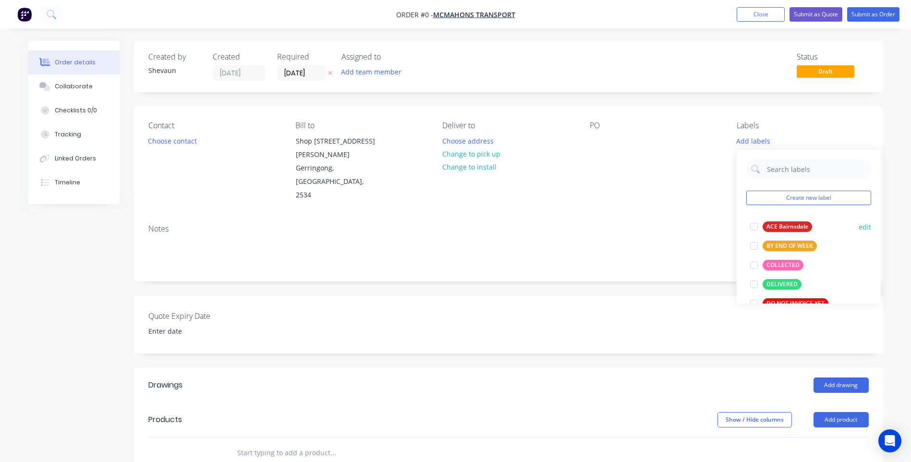
drag, startPoint x: 783, startPoint y: 264, endPoint x: 767, endPoint y: 245, distance: 24.9
click at [783, 263] on div "COLLECTED" at bounding box center [783, 265] width 41 height 11
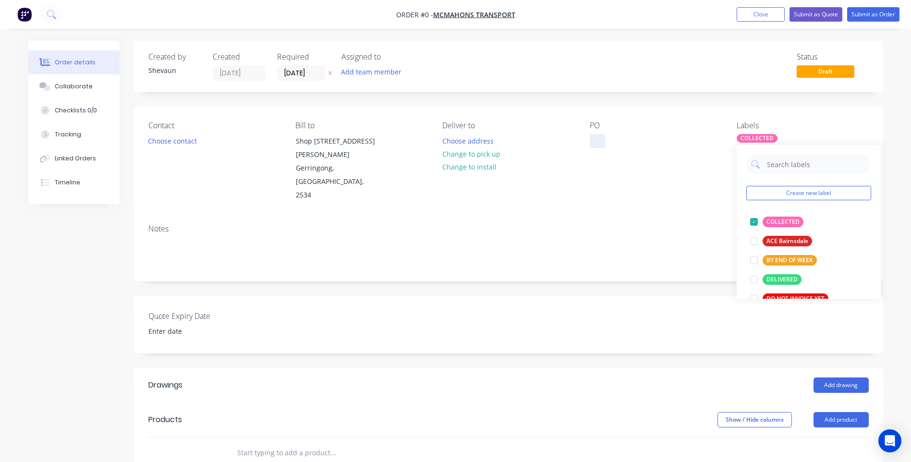
click at [595, 142] on div "Order details Collaborate Checklists 0/0 Tracking Linked Orders Timeline Order …" at bounding box center [456, 377] width 874 height 673
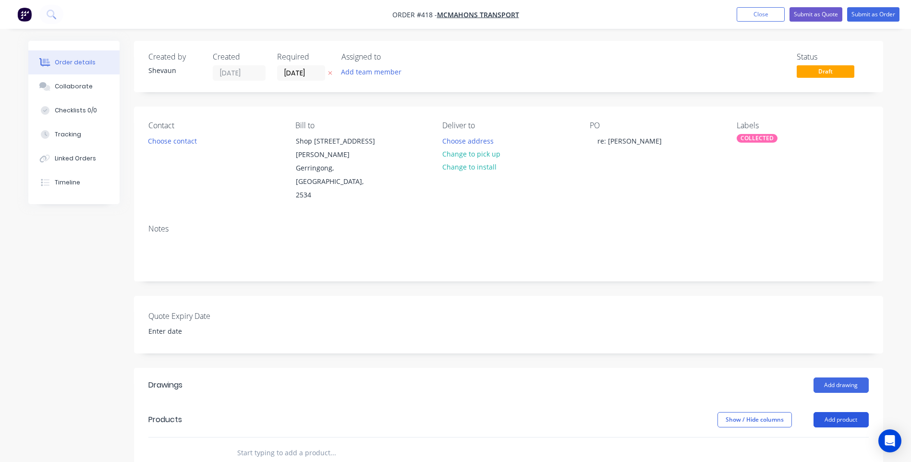
click at [838, 412] on button "Add product" at bounding box center [841, 419] width 55 height 15
click at [824, 437] on div "Product catalogue" at bounding box center [823, 444] width 74 height 14
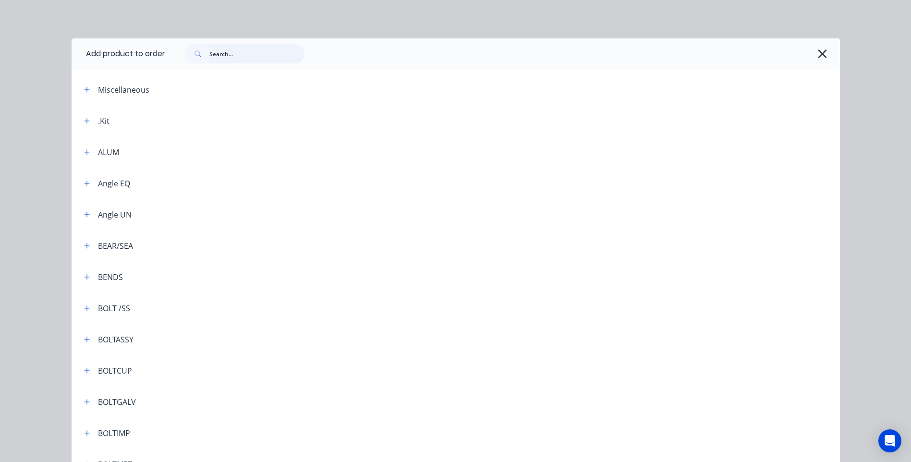
click at [217, 55] on input "text" at bounding box center [256, 53] width 95 height 19
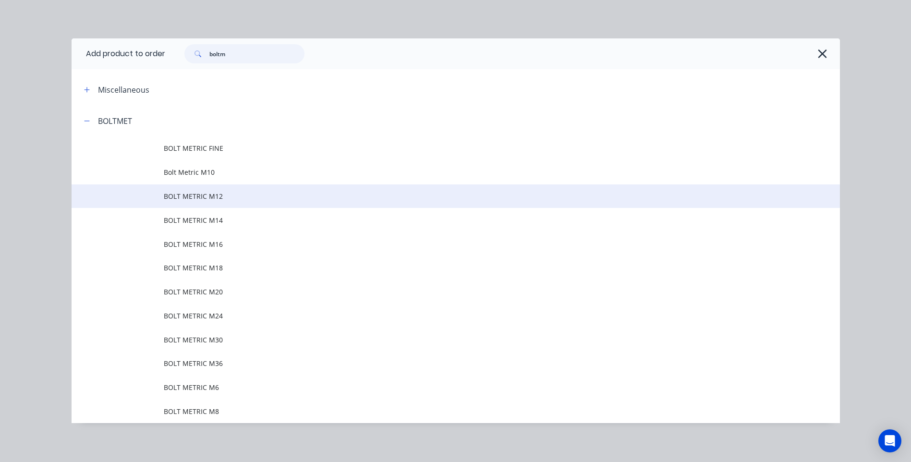
type input "boltm"
click at [197, 192] on span "BOLT METRIC M12" at bounding box center [434, 196] width 541 height 10
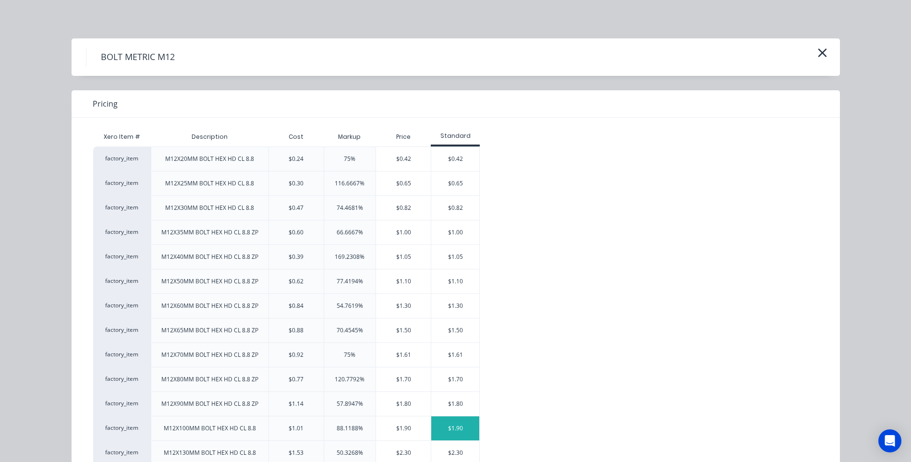
click at [452, 427] on div "$1.90" at bounding box center [455, 428] width 48 height 24
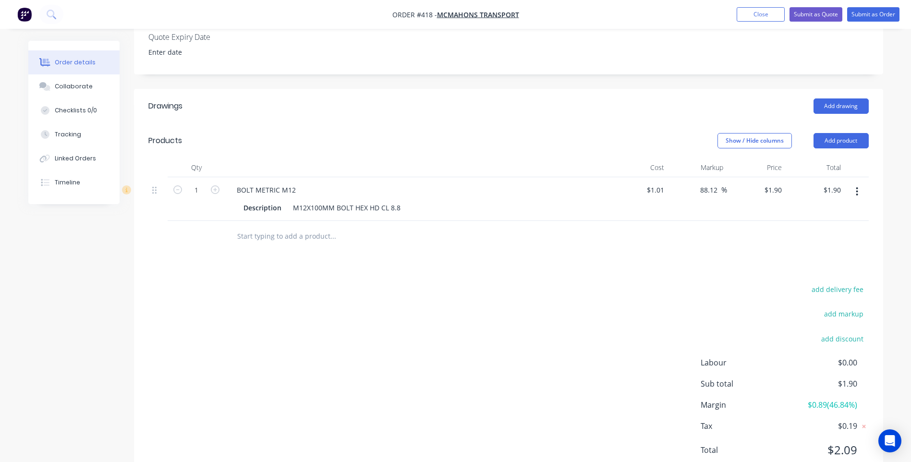
scroll to position [287, 0]
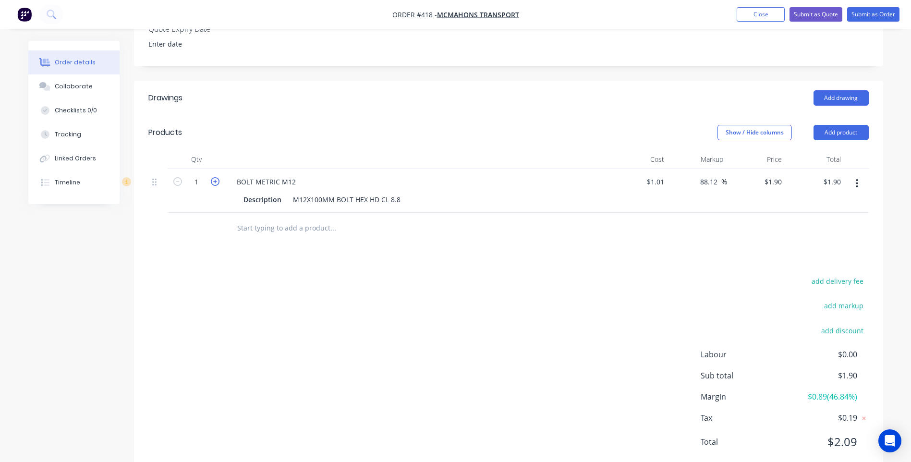
click at [216, 177] on icon "button" at bounding box center [215, 181] width 9 height 9
type input "2"
type input "$3.80"
click at [216, 177] on icon "button" at bounding box center [215, 181] width 9 height 9
type input "3"
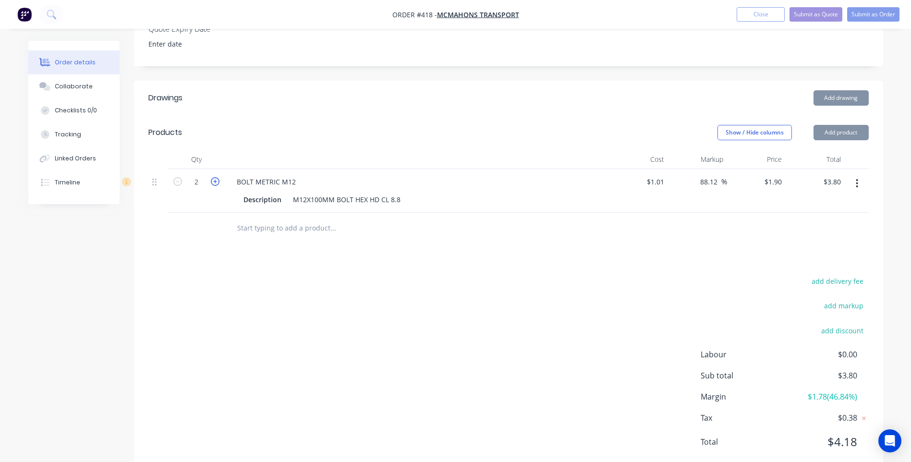
type input "$5.70"
click at [216, 177] on icon "button" at bounding box center [215, 181] width 9 height 9
type input "4"
type input "$7.60"
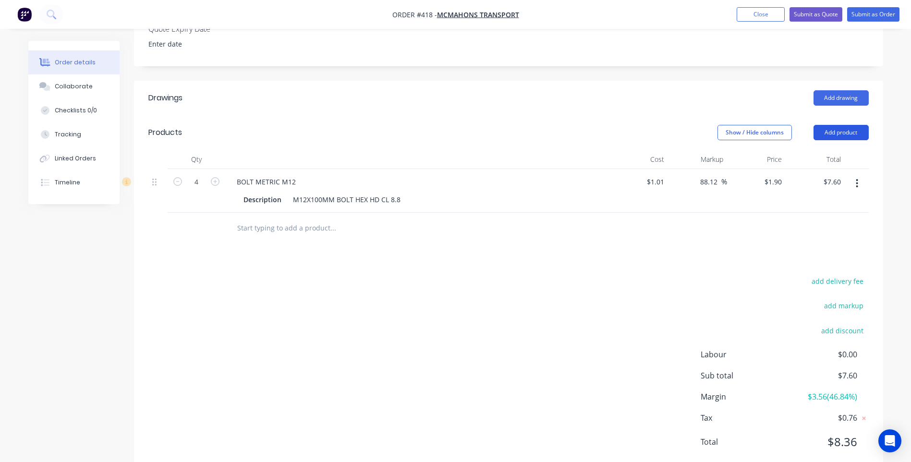
click at [844, 125] on button "Add product" at bounding box center [841, 132] width 55 height 15
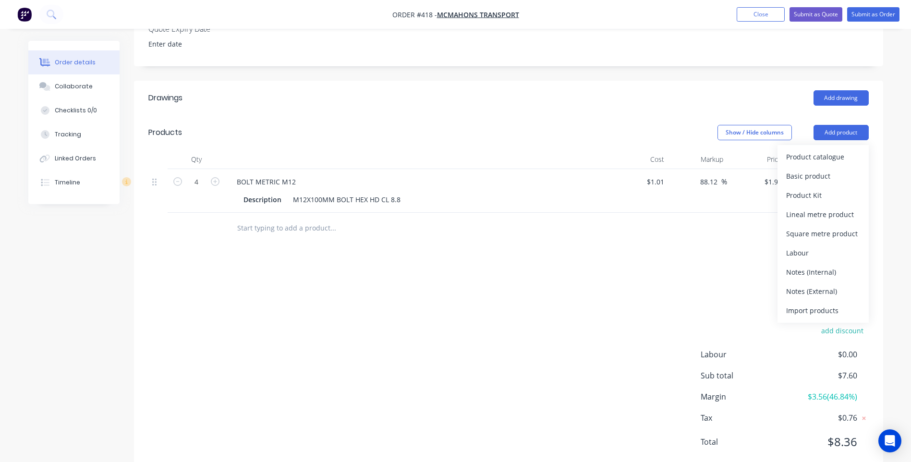
click at [490, 243] on div "Drawings Add drawing Products Show / Hide columns Add product Product catalogue…" at bounding box center [508, 278] width 749 height 394
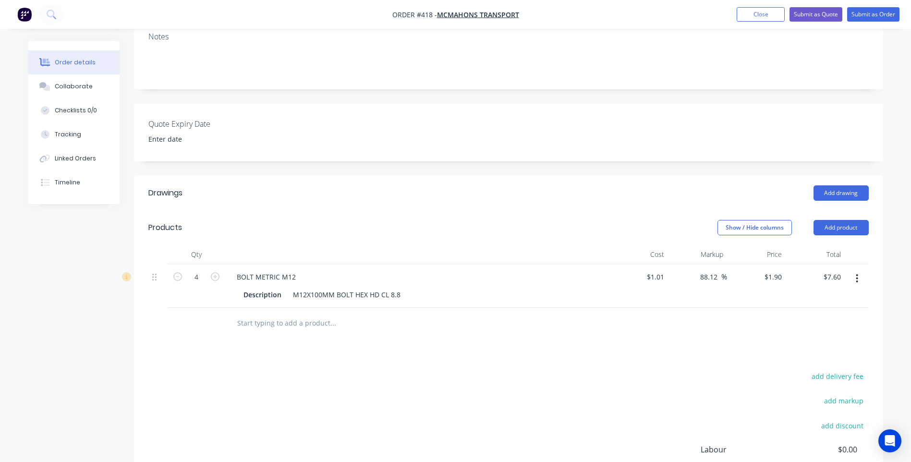
scroll to position [191, 0]
click at [842, 221] on button "Add product" at bounding box center [841, 228] width 55 height 15
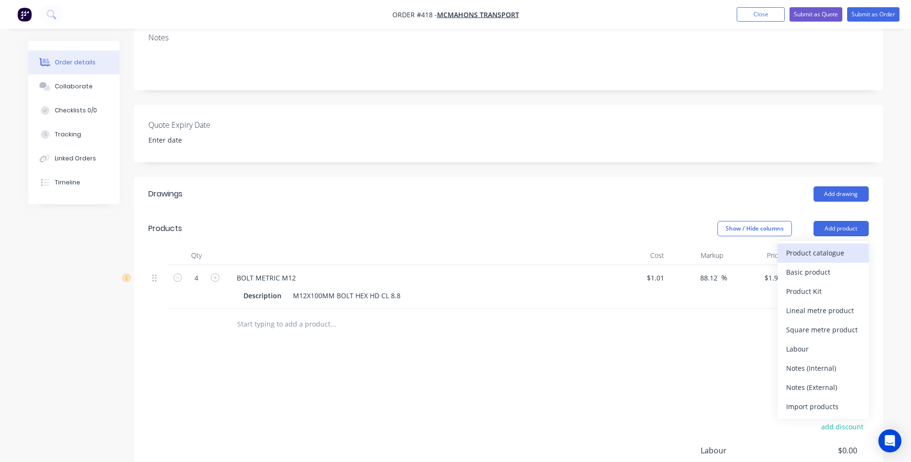
click at [820, 246] on div "Product catalogue" at bounding box center [823, 253] width 74 height 14
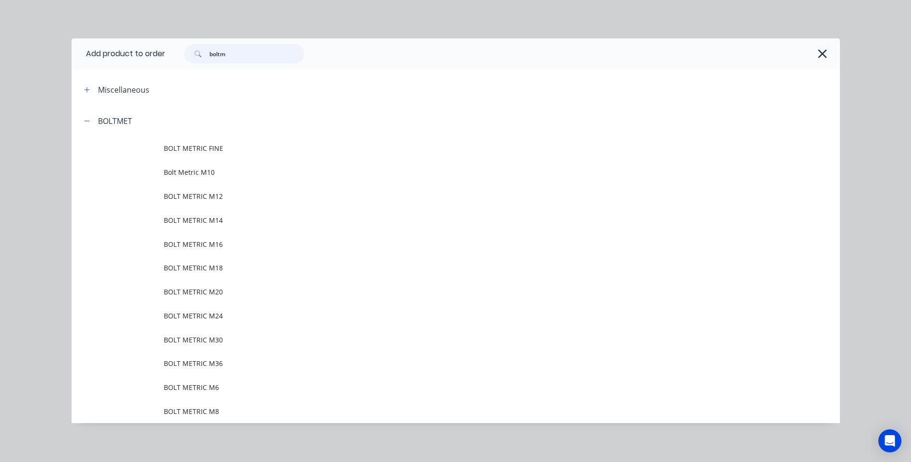
drag, startPoint x: 239, startPoint y: 55, endPoint x: 197, endPoint y: 56, distance: 41.3
click at [197, 56] on div "boltm" at bounding box center [244, 53] width 120 height 19
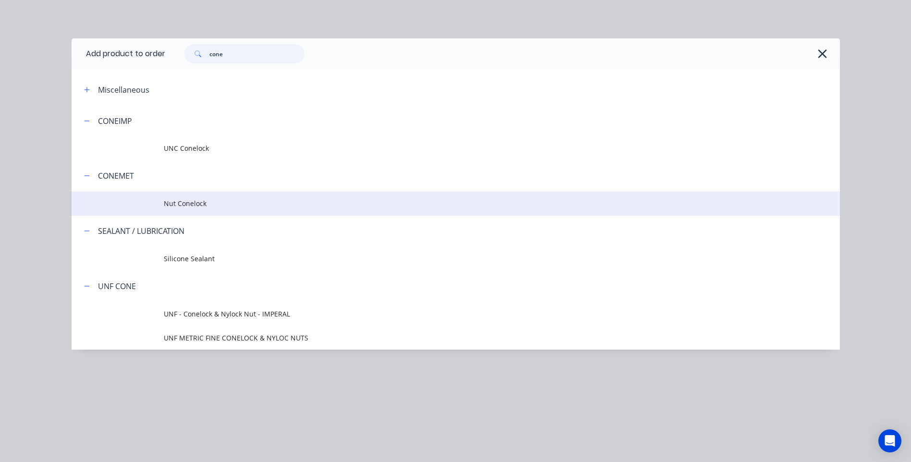
type input "cone"
click at [185, 202] on span "Nut Conelock" at bounding box center [434, 203] width 541 height 10
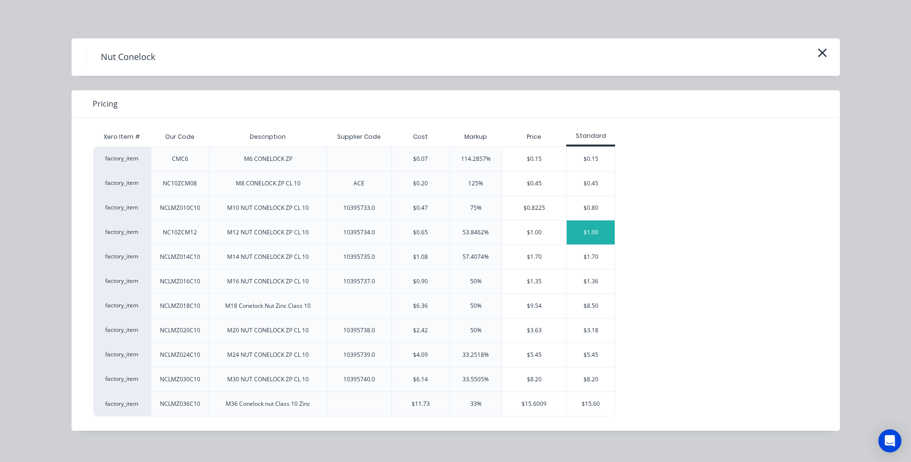
click at [594, 233] on div "$1.00" at bounding box center [591, 232] width 48 height 24
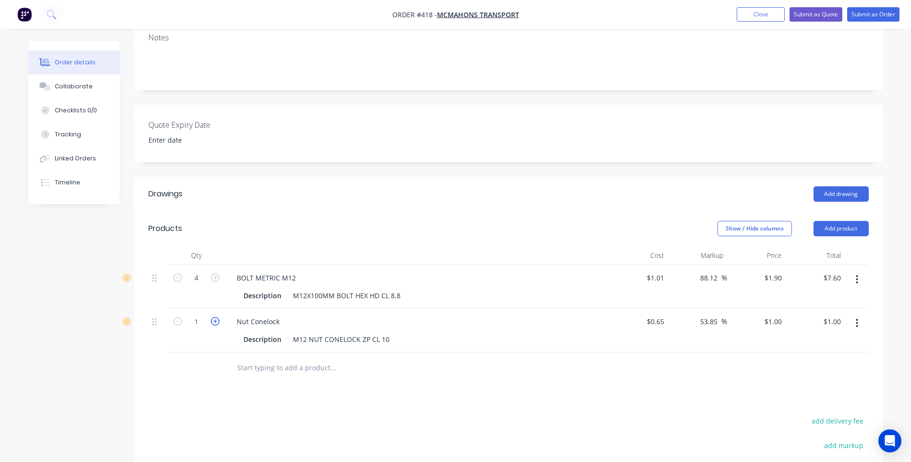
click at [213, 317] on icon "button" at bounding box center [215, 321] width 9 height 9
type input "2"
type input "$2.00"
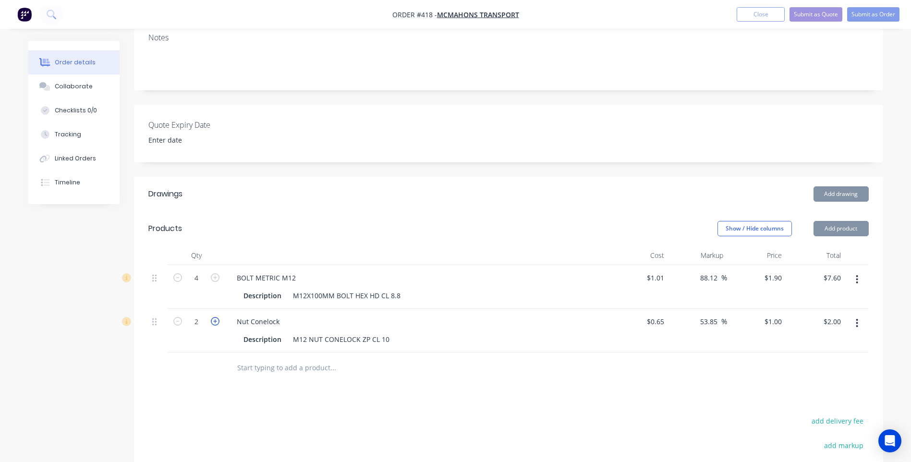
click at [213, 317] on icon "button" at bounding box center [215, 321] width 9 height 9
type input "3"
type input "$3.00"
click at [213, 317] on icon "button" at bounding box center [215, 321] width 9 height 9
type input "4"
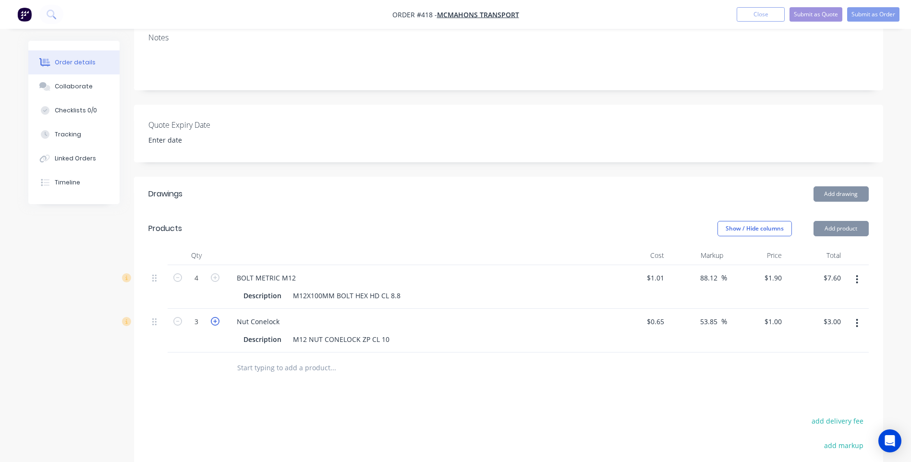
type input "$4.00"
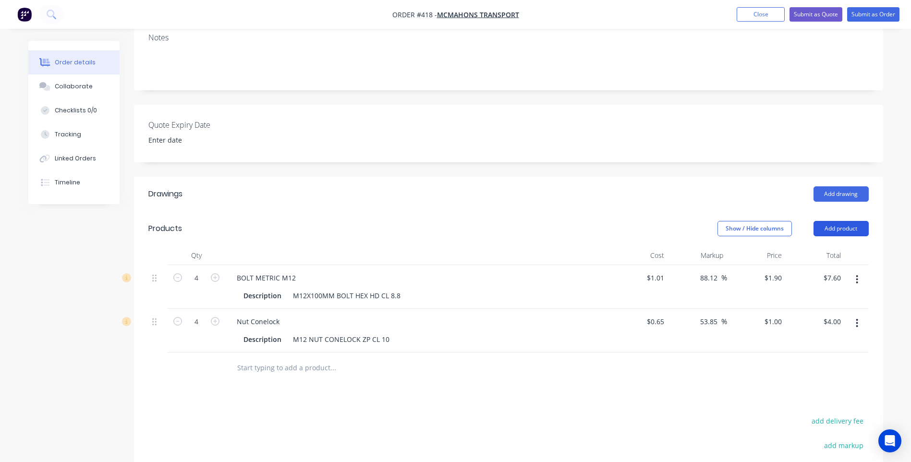
click at [844, 221] on button "Add product" at bounding box center [841, 228] width 55 height 15
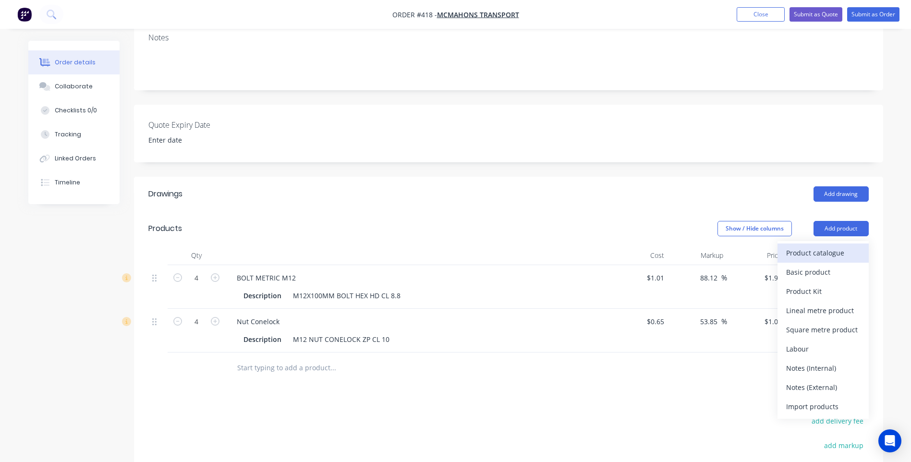
click at [824, 246] on div "Product catalogue" at bounding box center [823, 253] width 74 height 14
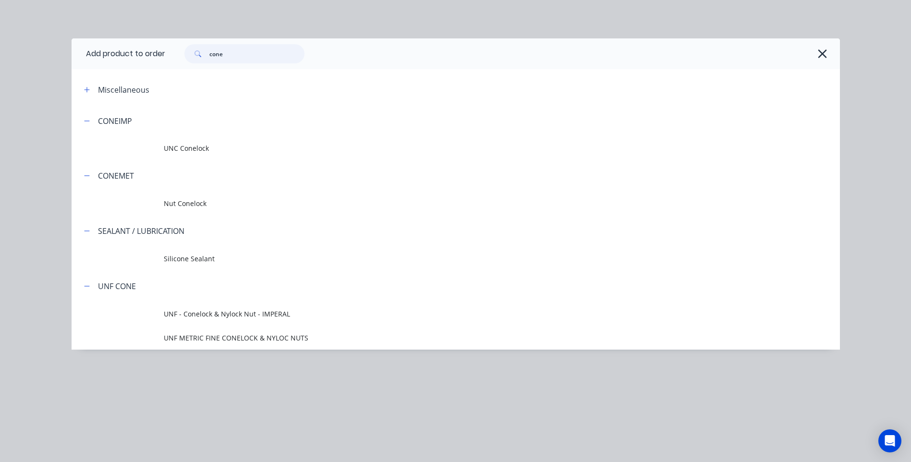
drag, startPoint x: 239, startPoint y: 59, endPoint x: 180, endPoint y: 59, distance: 58.6
click at [180, 59] on div "cone" at bounding box center [240, 53] width 130 height 19
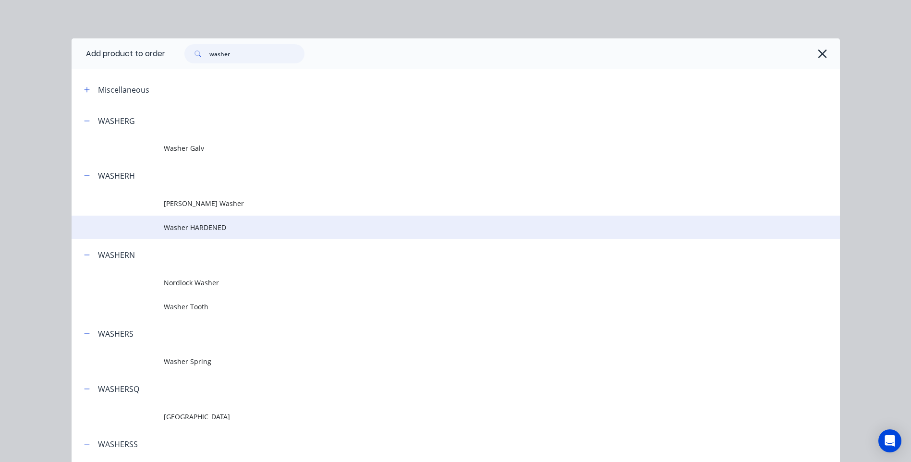
type input "washer"
click at [208, 226] on span "Washer HARDENED" at bounding box center [434, 227] width 541 height 10
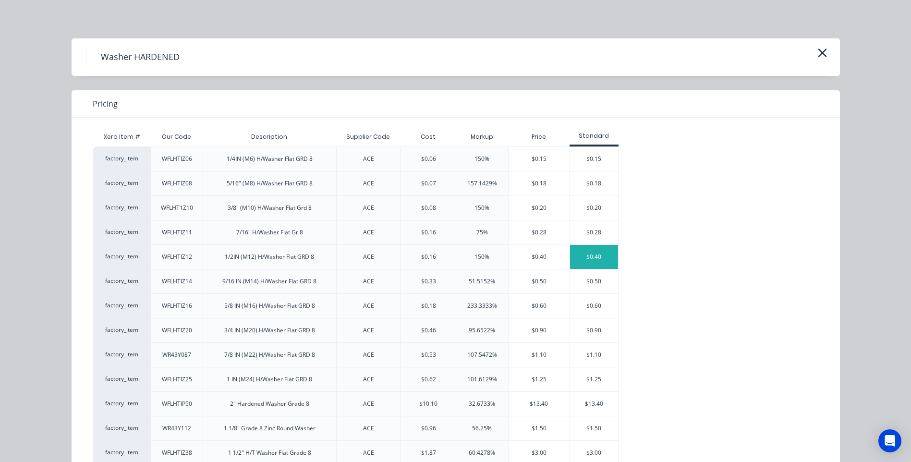
click at [592, 256] on div "$0.40" at bounding box center [594, 257] width 48 height 24
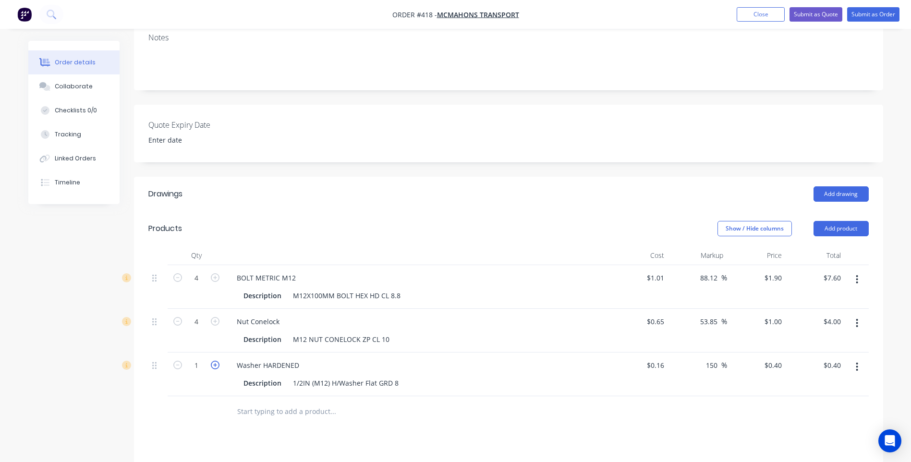
click at [214, 361] on icon "button" at bounding box center [215, 365] width 9 height 9
type input "2"
type input "$0.80"
click at [214, 361] on icon "button" at bounding box center [215, 365] width 9 height 9
type input "3"
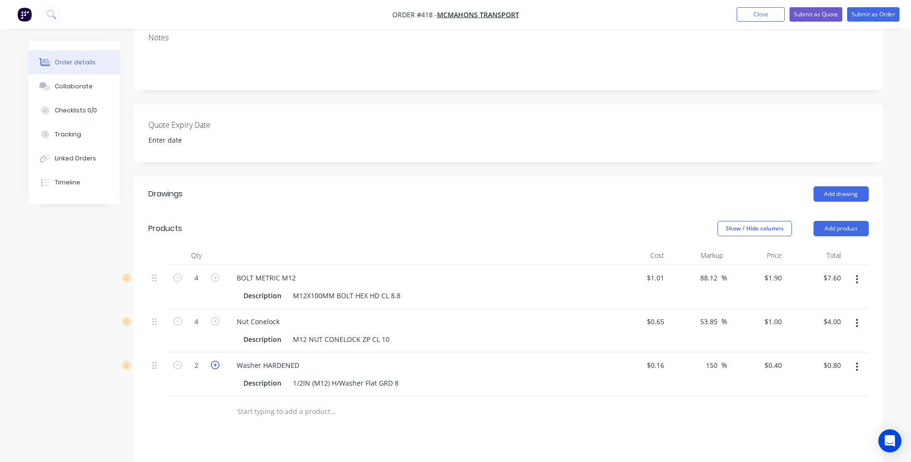
type input "$1.20"
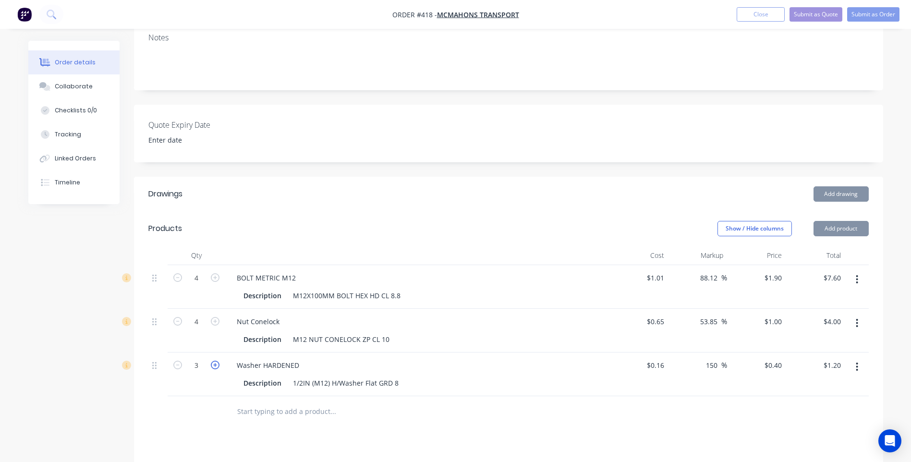
click at [214, 361] on icon "button" at bounding box center [215, 365] width 9 height 9
type input "4"
type input "$1.60"
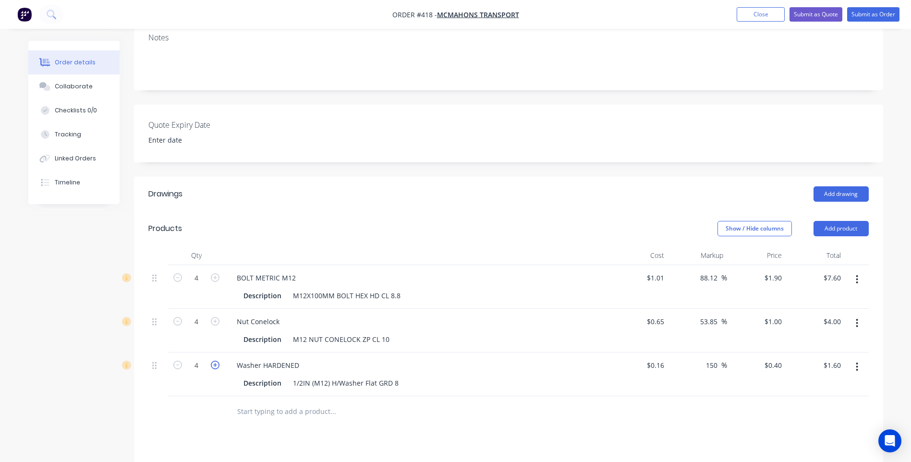
click at [214, 361] on icon "button" at bounding box center [215, 365] width 9 height 9
type input "5"
type input "$2.00"
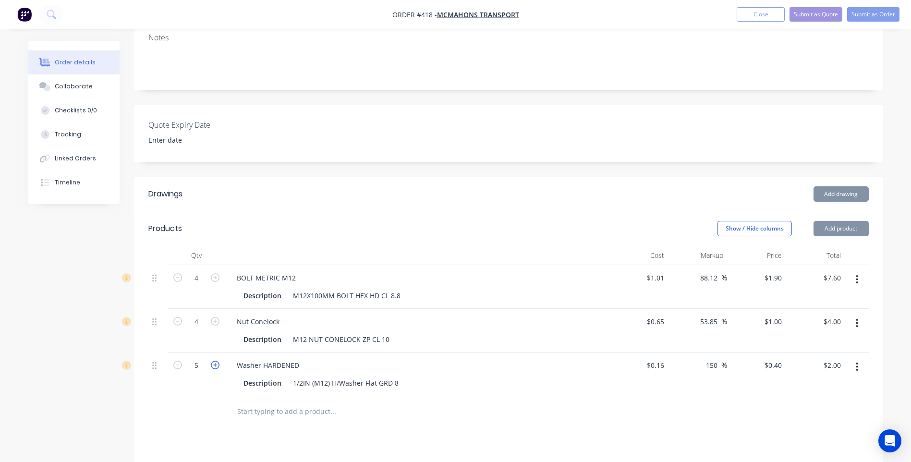
click at [214, 361] on icon "button" at bounding box center [215, 365] width 9 height 9
type input "6"
type input "$2.40"
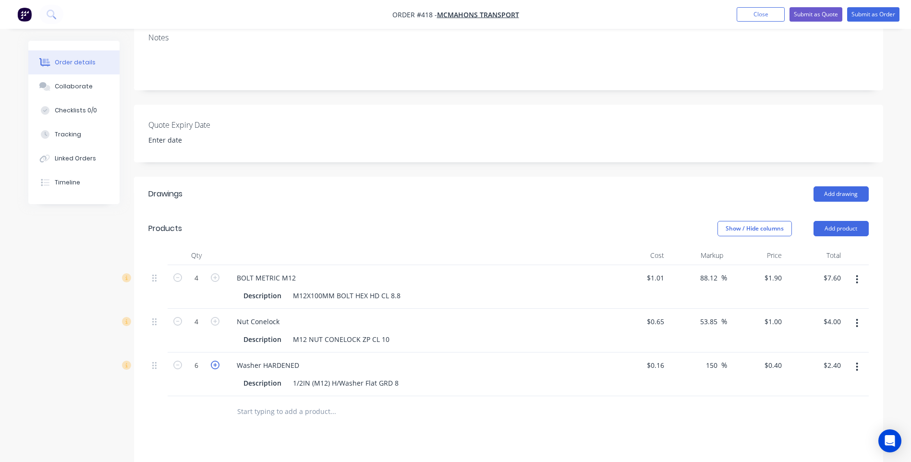
click at [214, 361] on icon "button" at bounding box center [215, 365] width 9 height 9
type input "7"
type input "$2.80"
click at [214, 361] on icon "button" at bounding box center [215, 365] width 9 height 9
type input "8"
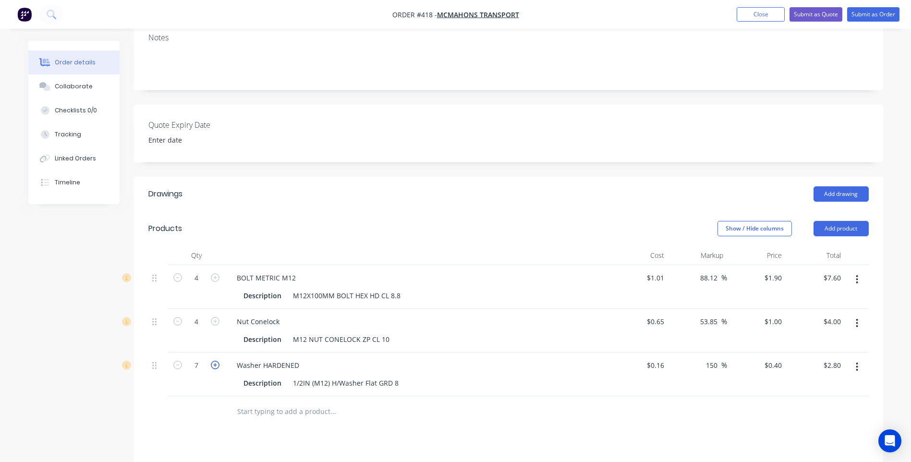
type input "$3.20"
click at [330, 412] on div "Drawings Add drawing Products Show / Hide columns Add product Qty Cost Markup P…" at bounding box center [508, 417] width 749 height 481
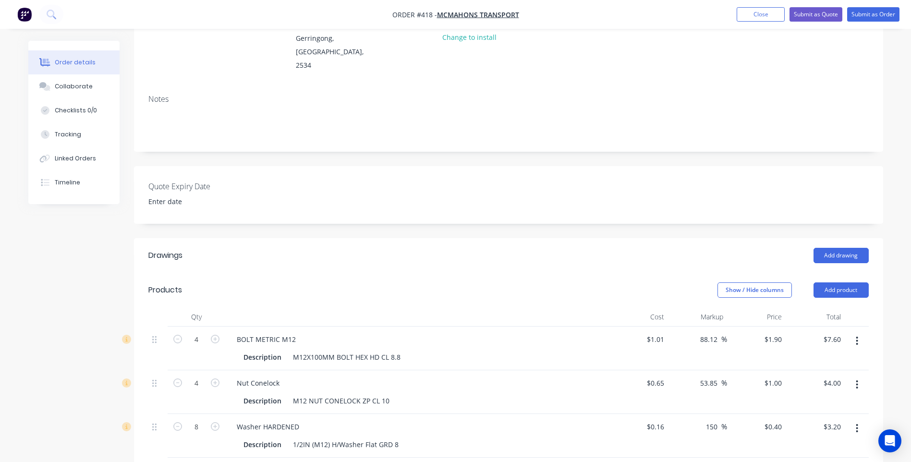
scroll to position [144, 0]
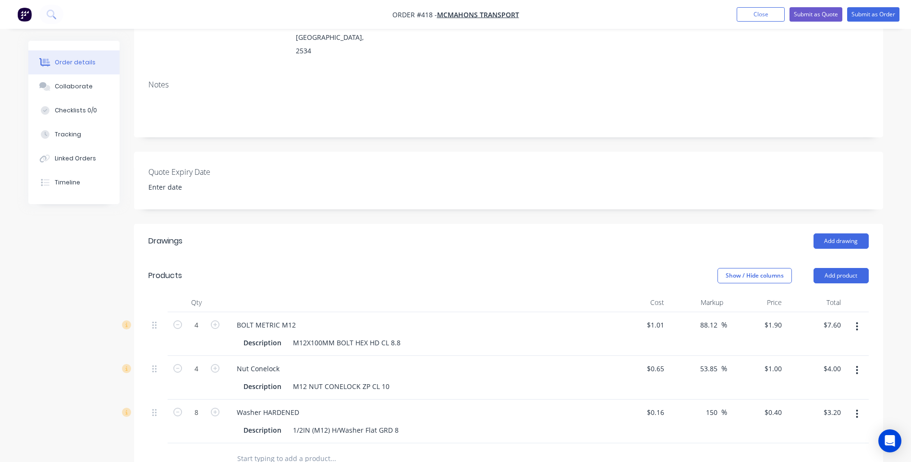
click at [719, 152] on div "Quote Expiry Date" at bounding box center [508, 181] width 749 height 58
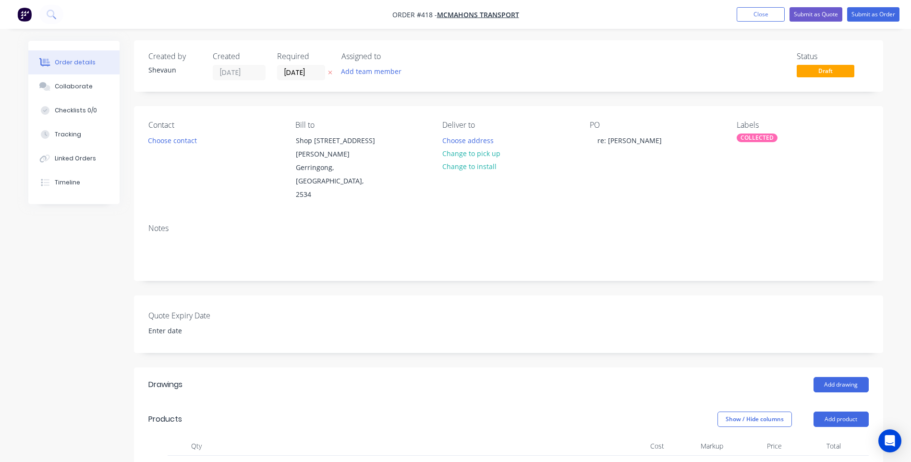
scroll to position [0, 0]
click at [870, 13] on button "Submit as Order" at bounding box center [873, 14] width 52 height 14
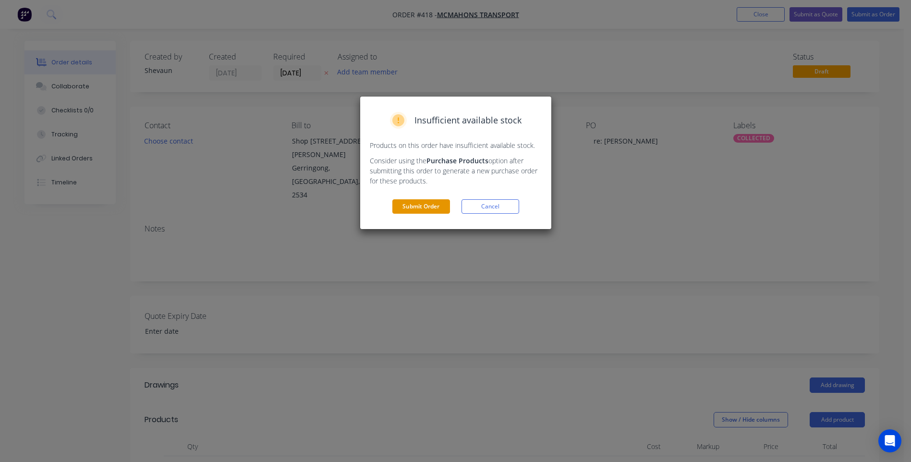
click at [408, 205] on button "Submit Order" at bounding box center [421, 206] width 58 height 14
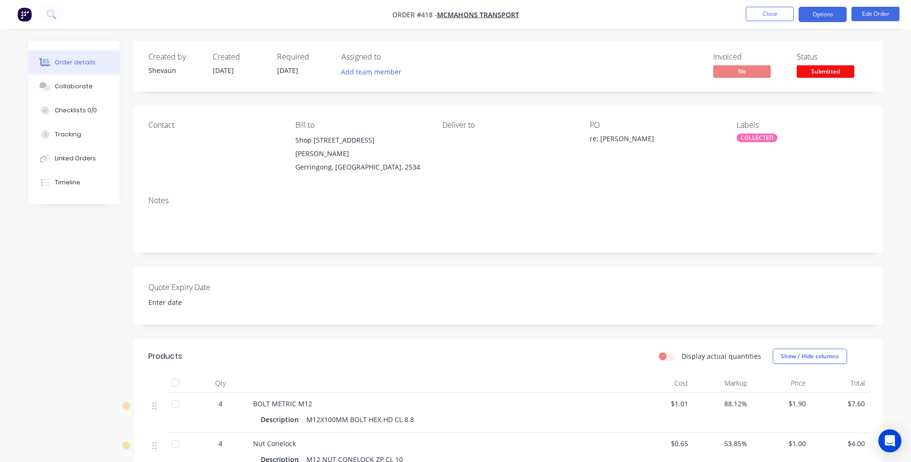
click at [818, 15] on button "Options" at bounding box center [823, 14] width 48 height 15
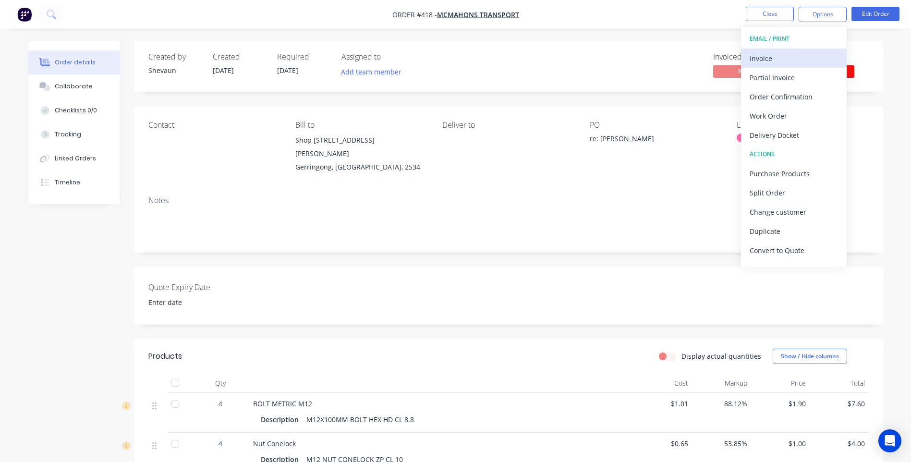
click at [769, 55] on div "Invoice" at bounding box center [794, 58] width 88 height 14
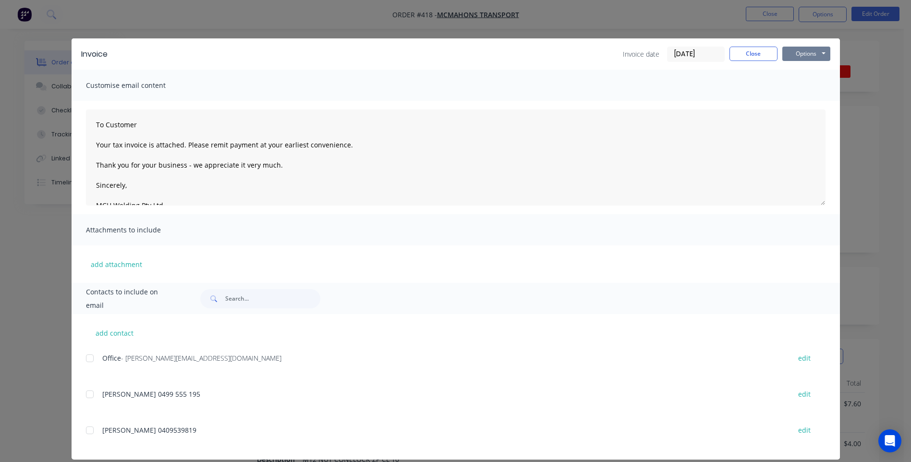
click at [795, 54] on button "Options" at bounding box center [807, 54] width 48 height 14
click at [803, 67] on button "Preview" at bounding box center [813, 71] width 61 height 16
click at [86, 357] on div at bounding box center [89, 358] width 19 height 19
click at [792, 55] on button "Options" at bounding box center [807, 54] width 48 height 14
click at [805, 101] on button "Email" at bounding box center [813, 103] width 61 height 16
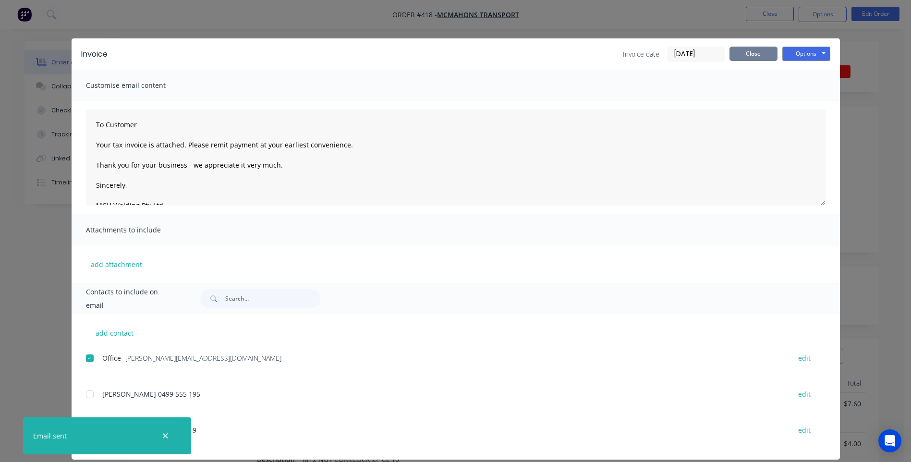
click at [757, 55] on button "Close" at bounding box center [754, 54] width 48 height 14
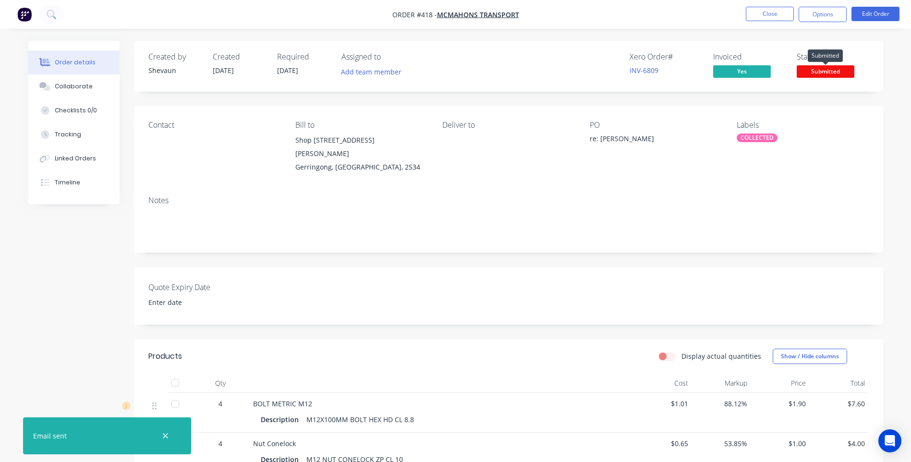
click at [829, 73] on span "Submitted" at bounding box center [826, 71] width 58 height 12
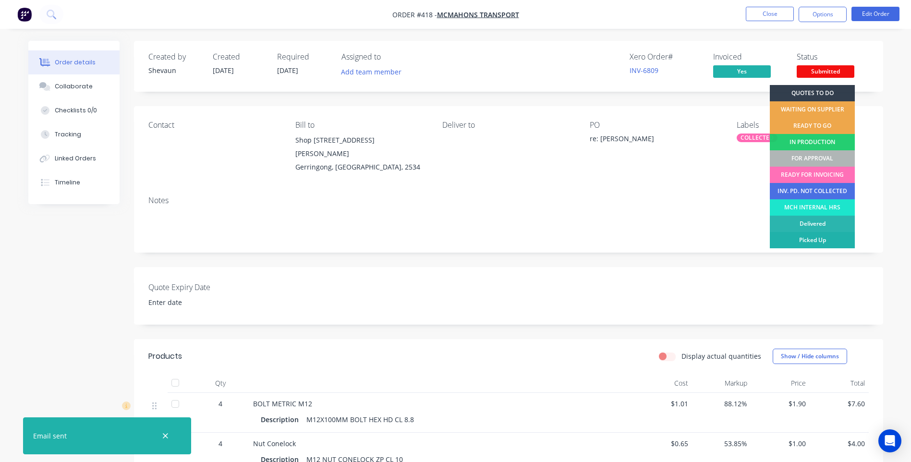
click at [837, 239] on div "Picked Up" at bounding box center [812, 240] width 85 height 16
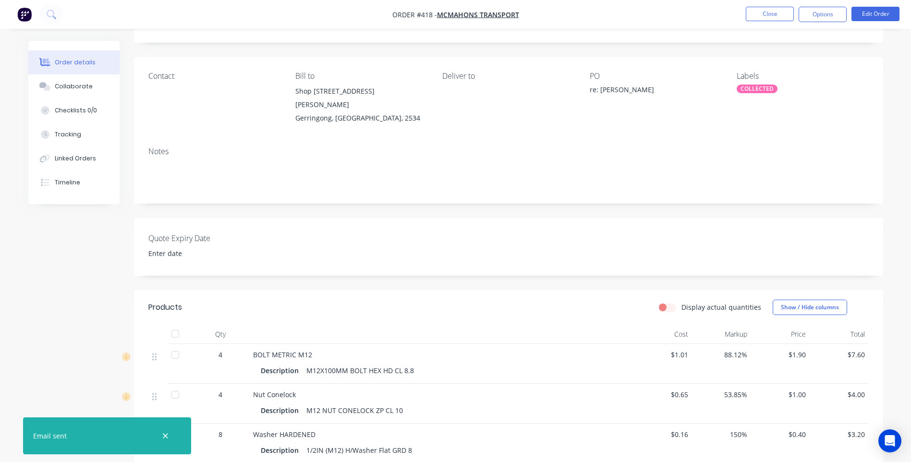
scroll to position [192, 0]
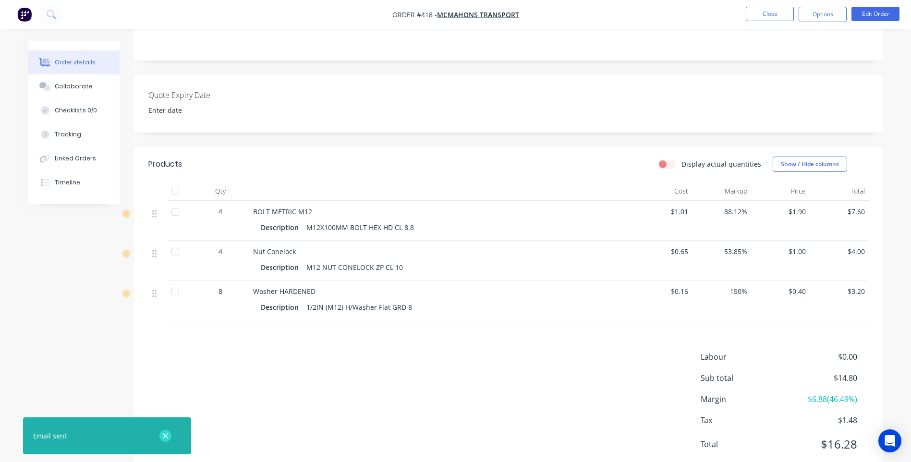
click at [164, 434] on icon "button" at bounding box center [165, 435] width 5 height 5
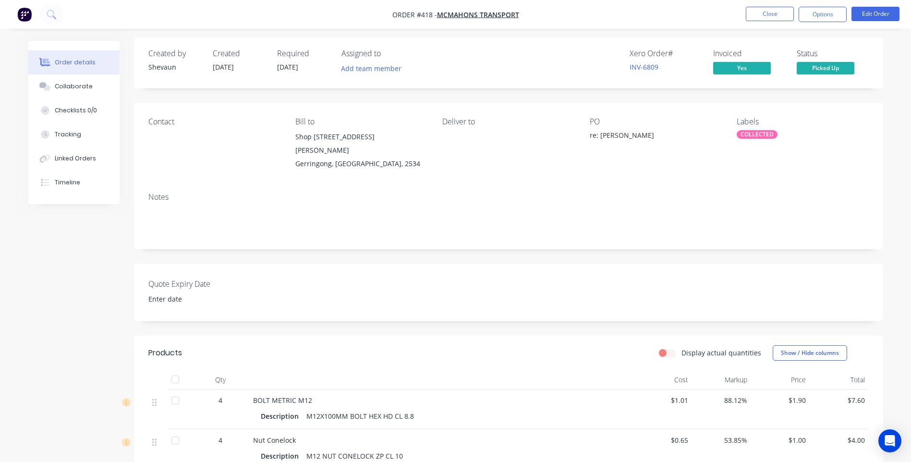
scroll to position [0, 0]
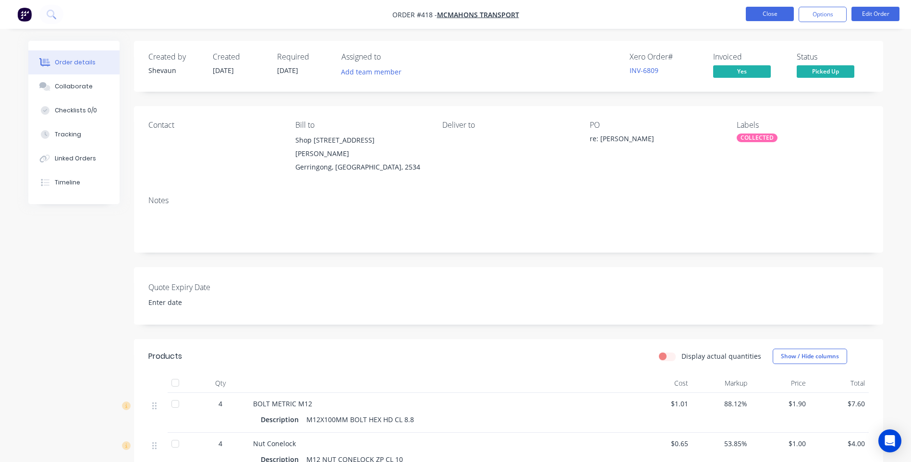
click at [765, 15] on button "Close" at bounding box center [770, 14] width 48 height 14
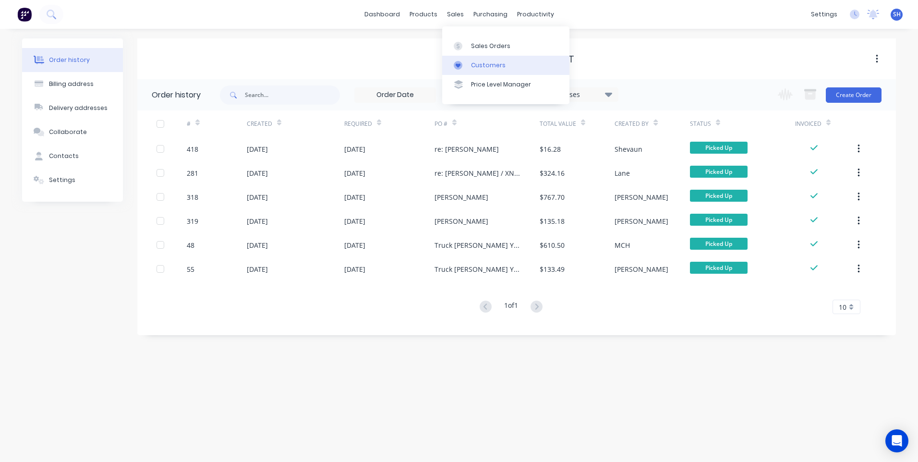
click at [482, 66] on div "Customers" at bounding box center [488, 65] width 35 height 9
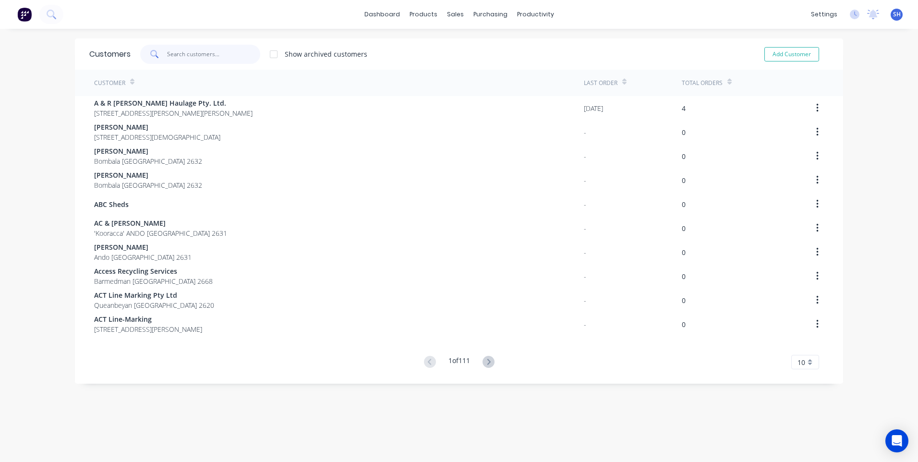
click at [170, 53] on input "text" at bounding box center [214, 54] width 94 height 19
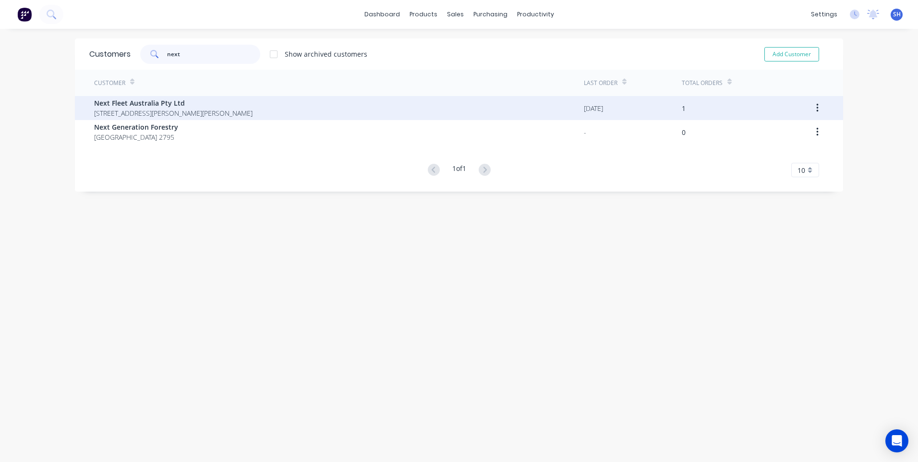
type input "next"
click at [121, 105] on span "Next Fleet Australia Pty Ltd" at bounding box center [173, 103] width 159 height 10
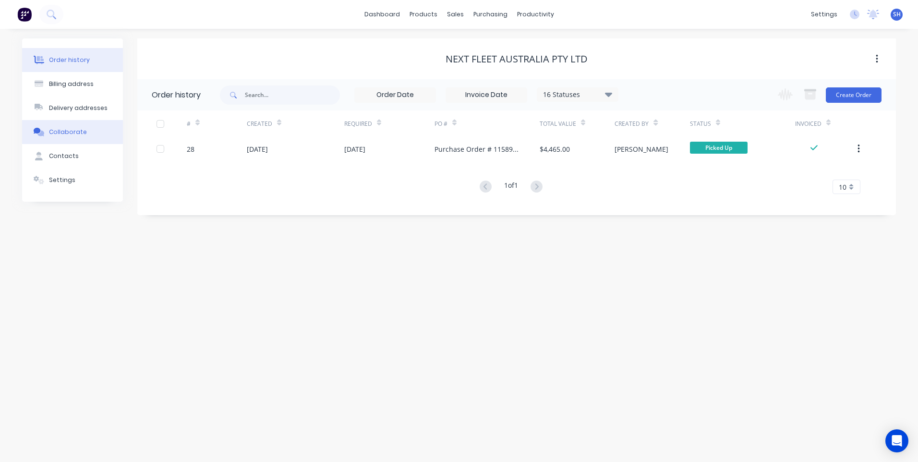
click at [69, 131] on div "Collaborate" at bounding box center [68, 132] width 38 height 9
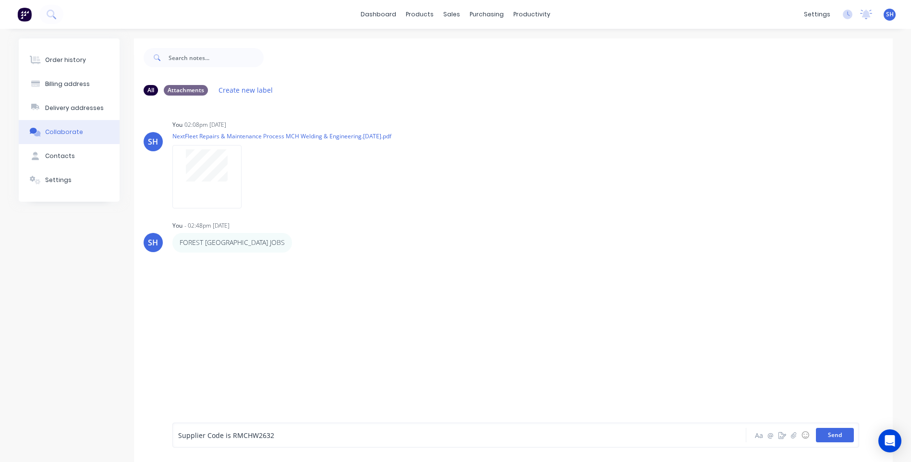
click at [842, 436] on button "Send" at bounding box center [835, 435] width 38 height 14
click at [22, 11] on img at bounding box center [24, 14] width 14 height 14
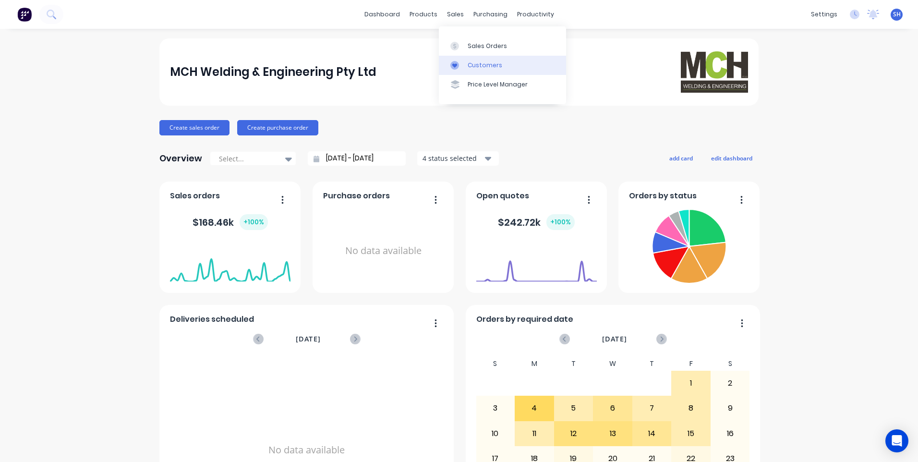
click at [478, 60] on link "Customers" at bounding box center [502, 65] width 127 height 19
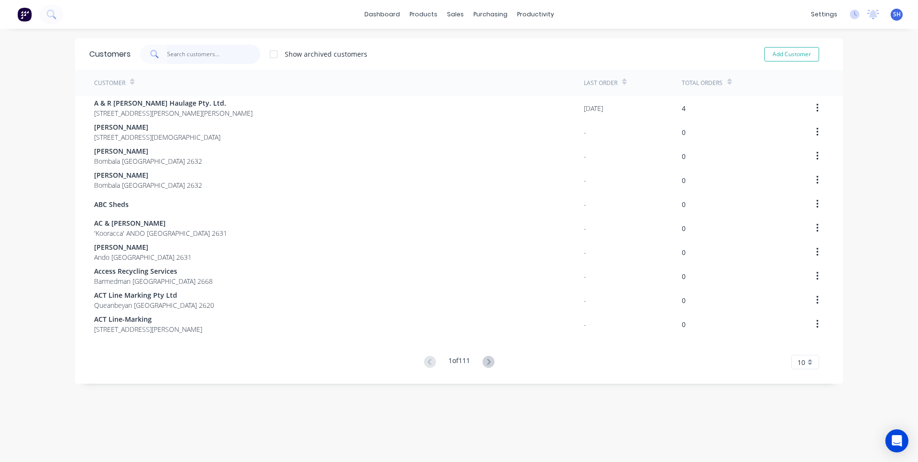
click at [189, 52] on input "text" at bounding box center [214, 54] width 94 height 19
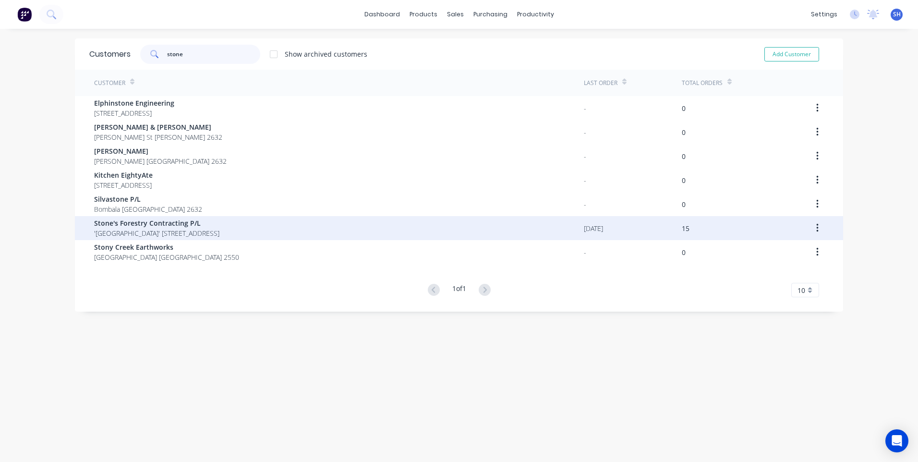
type input "stone"
click at [144, 226] on span "Stone's Forestry Contracting P/L" at bounding box center [156, 223] width 125 height 10
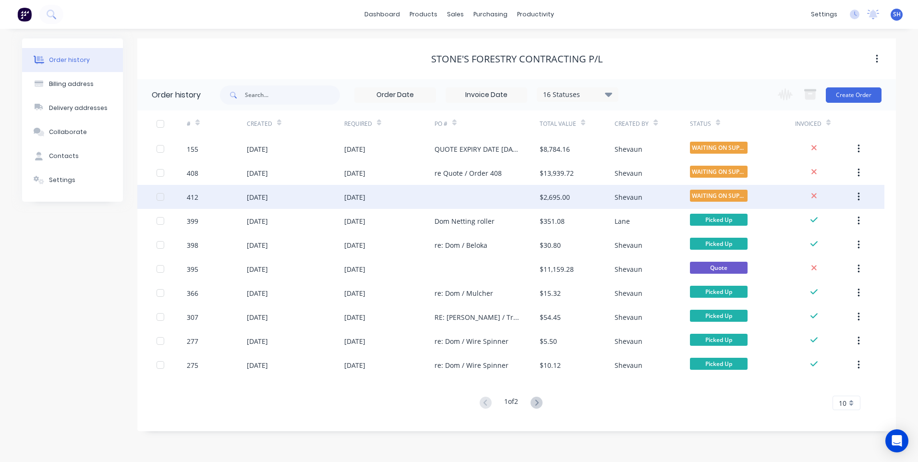
click at [405, 194] on div "[DATE]" at bounding box center [389, 197] width 90 height 24
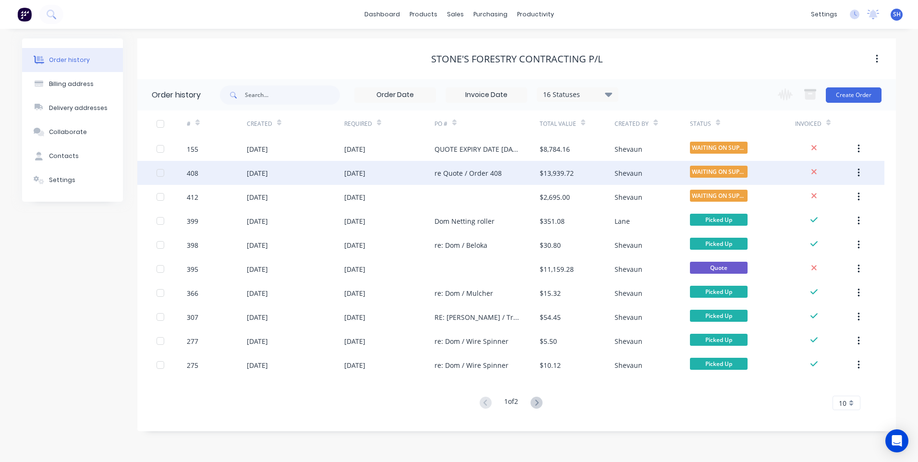
click at [406, 173] on div "[DATE]" at bounding box center [389, 173] width 90 height 24
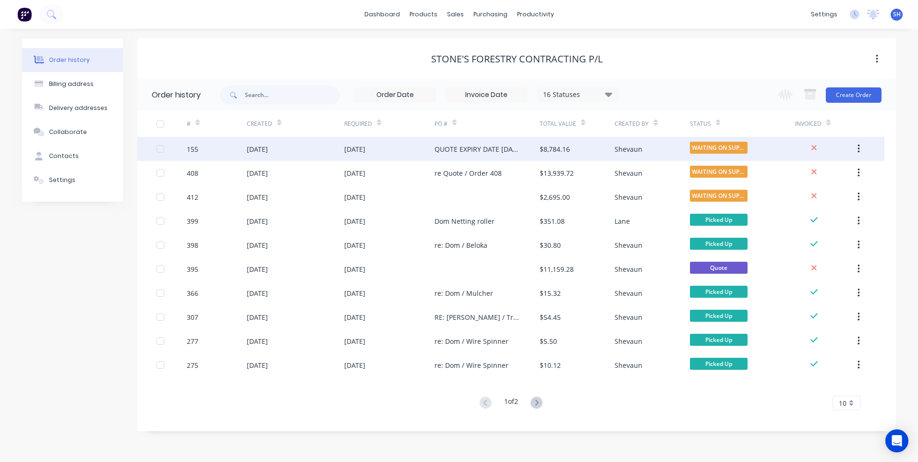
click at [397, 150] on div "[DATE]" at bounding box center [389, 149] width 90 height 24
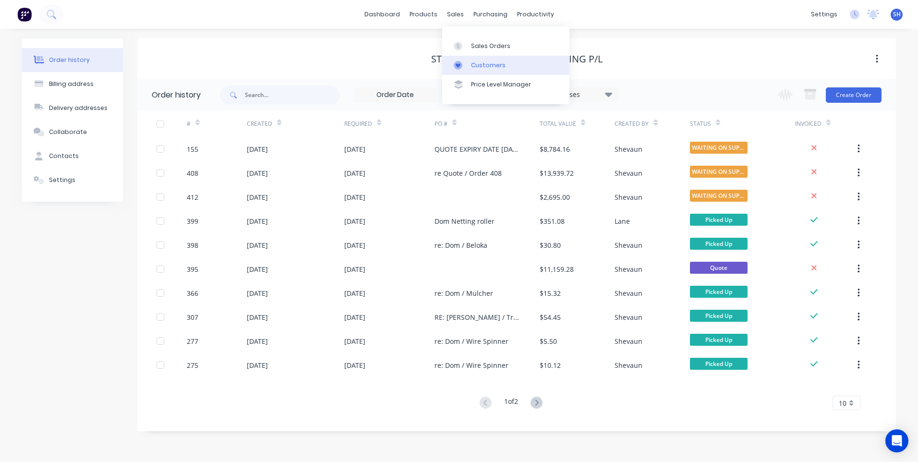
click at [486, 65] on div "Customers" at bounding box center [488, 65] width 35 height 9
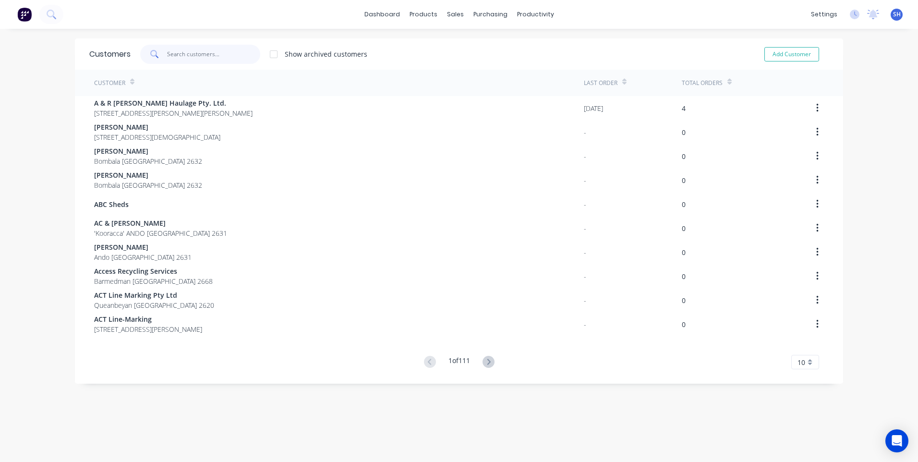
click at [192, 52] on input "text" at bounding box center [214, 54] width 94 height 19
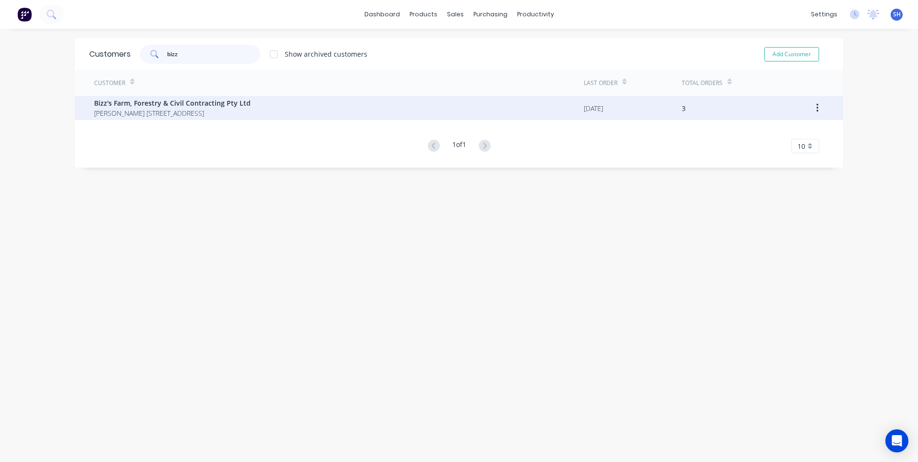
type input "bizz"
click at [159, 108] on span "[PERSON_NAME] [STREET_ADDRESS]" at bounding box center [172, 113] width 157 height 10
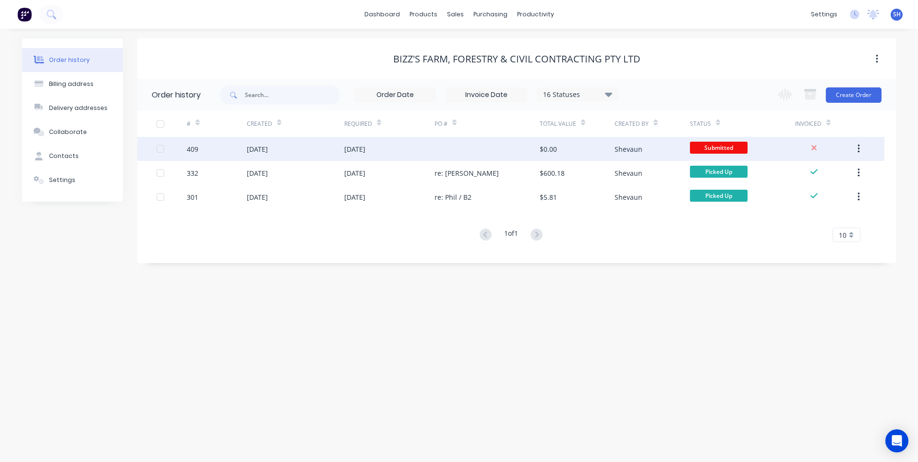
click at [406, 148] on div "[DATE]" at bounding box center [389, 149] width 90 height 24
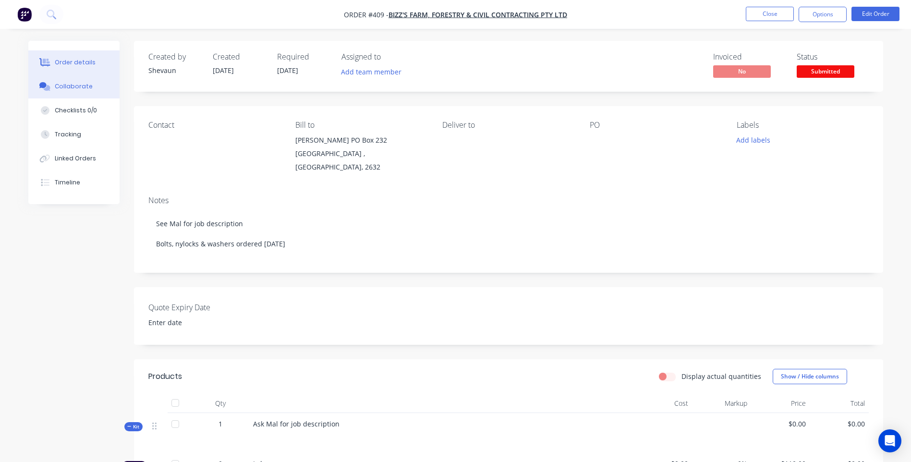
click at [68, 84] on div "Collaborate" at bounding box center [74, 86] width 38 height 9
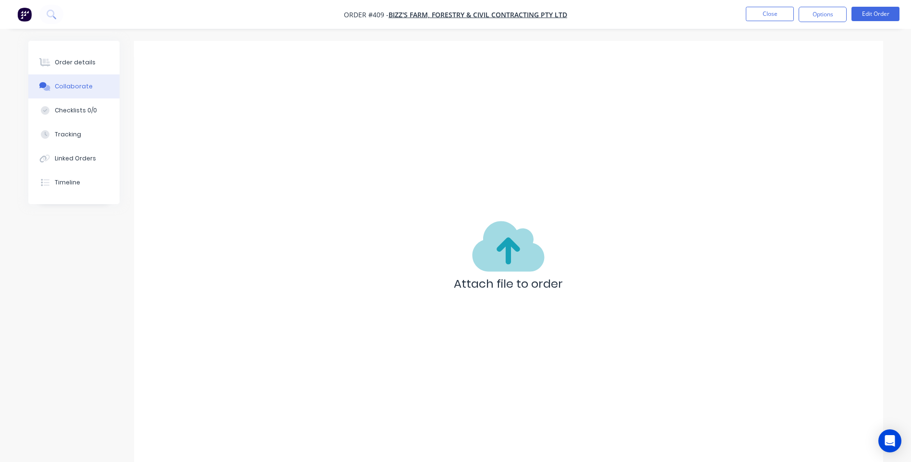
scroll to position [14, 0]
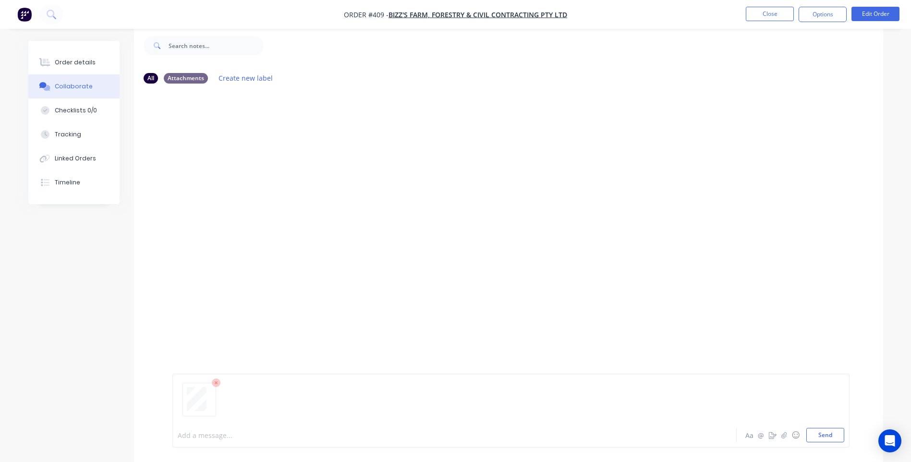
click at [186, 434] on div at bounding box center [428, 435] width 500 height 10
click at [828, 432] on button "Send" at bounding box center [826, 435] width 38 height 14
click at [282, 130] on icon "button" at bounding box center [283, 129] width 2 height 9
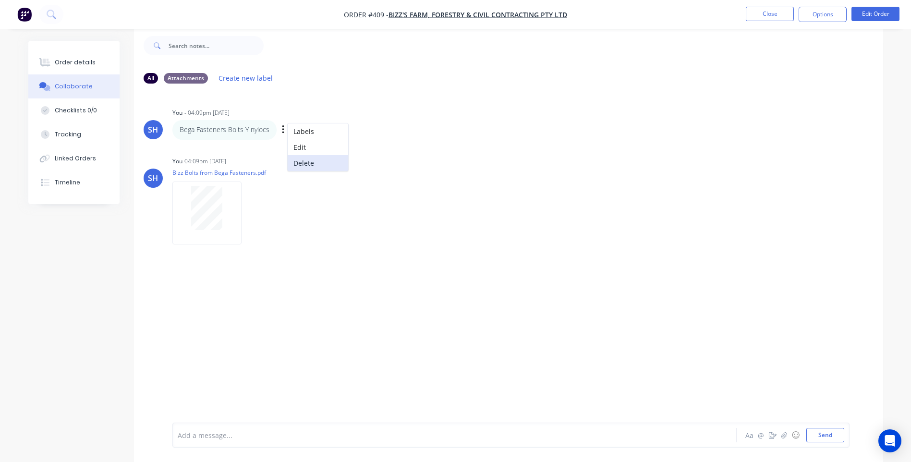
click at [300, 160] on button "Delete" at bounding box center [318, 163] width 61 height 16
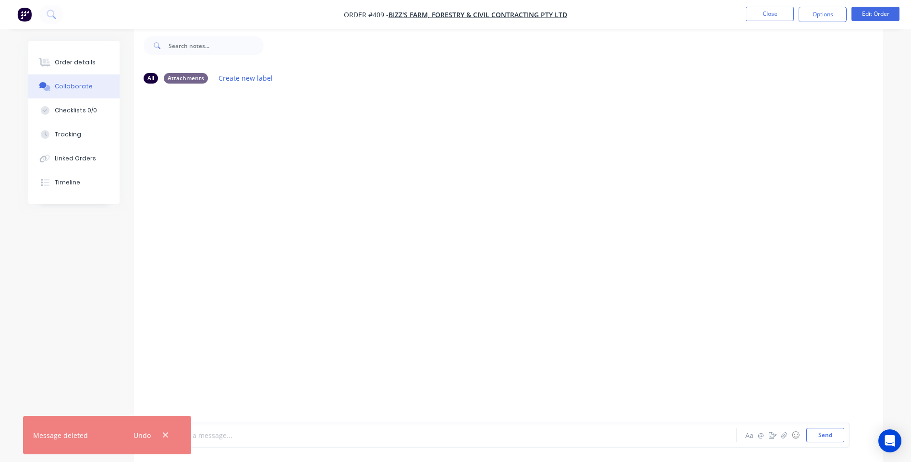
click at [223, 433] on div at bounding box center [428, 435] width 500 height 10
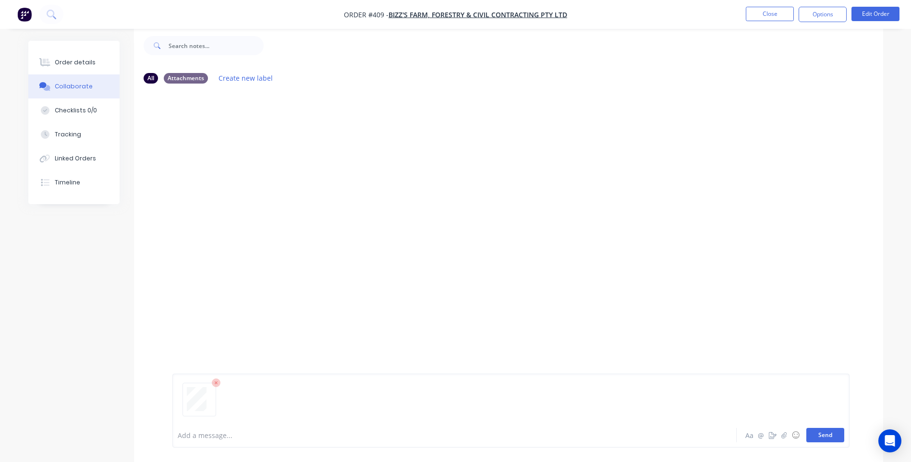
click at [830, 438] on button "Send" at bounding box center [826, 435] width 38 height 14
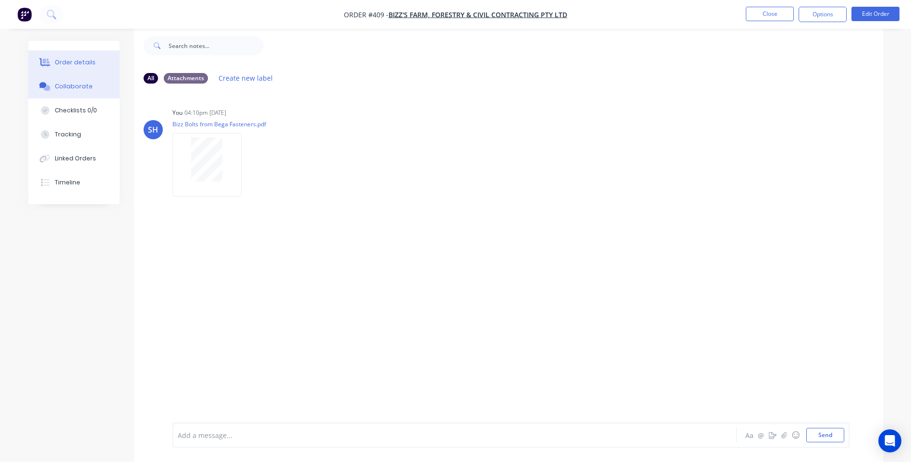
click at [61, 62] on div "Order details" at bounding box center [75, 62] width 41 height 9
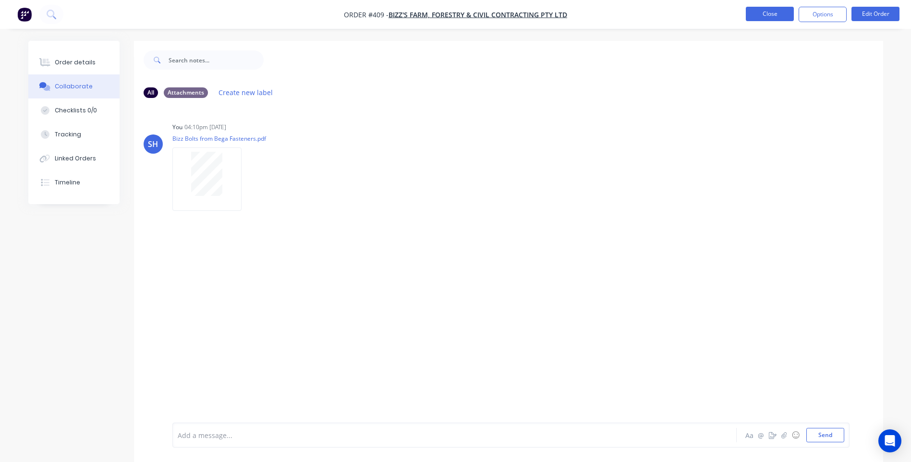
click at [775, 13] on button "Close" at bounding box center [770, 14] width 48 height 14
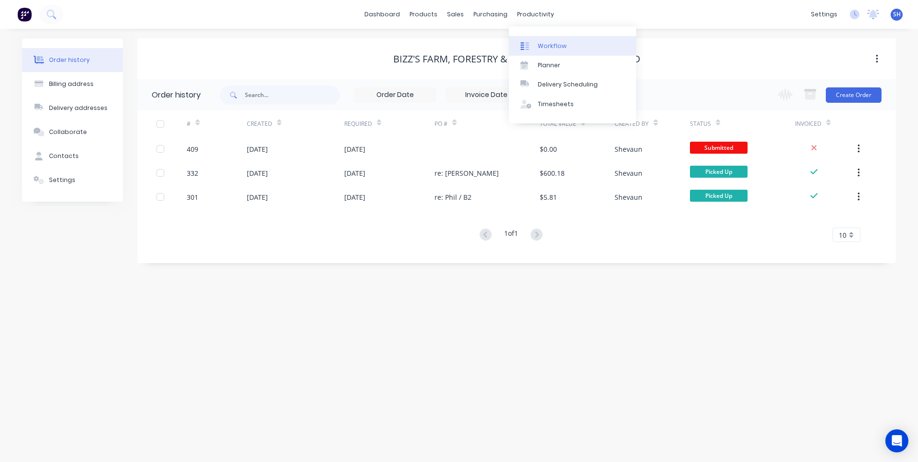
click at [549, 43] on div "Workflow" at bounding box center [552, 46] width 29 height 9
